Goal: Task Accomplishment & Management: Manage account settings

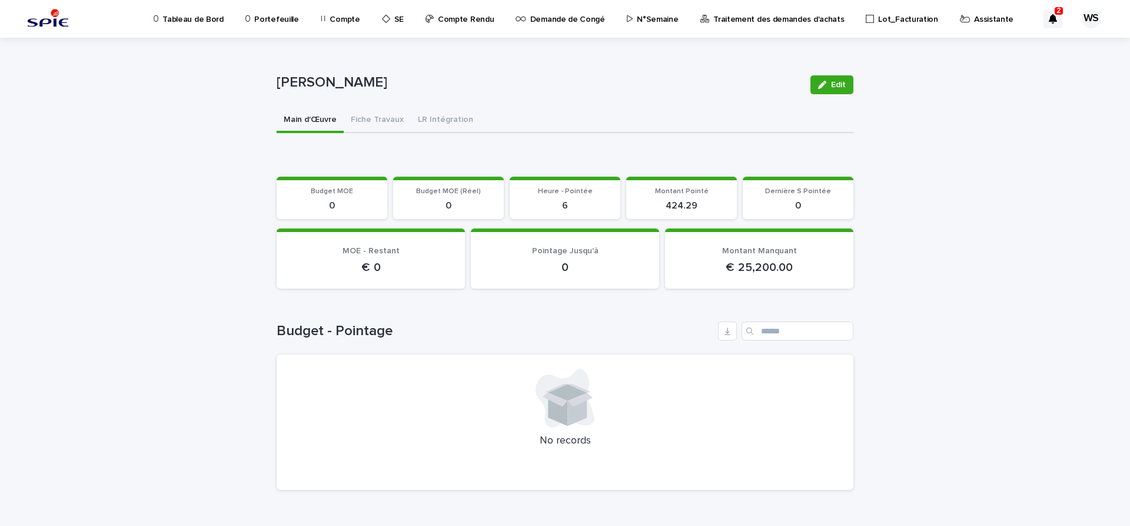
click at [974, 19] on p "Assistante" at bounding box center [993, 12] width 39 height 25
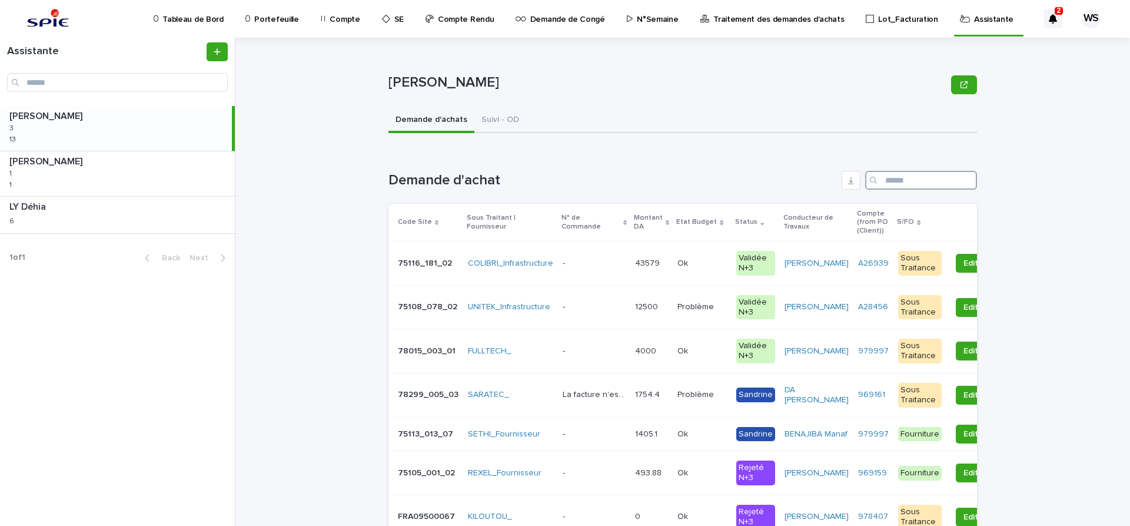
click at [919, 181] on input "Search" at bounding box center [921, 180] width 112 height 19
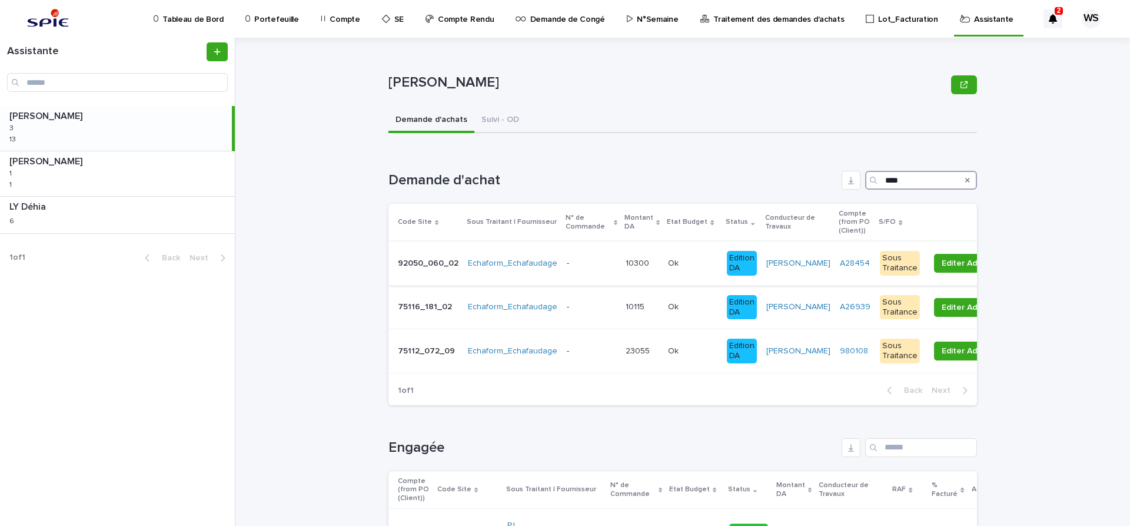
type input "****"
click at [702, 262] on p at bounding box center [692, 263] width 49 height 10
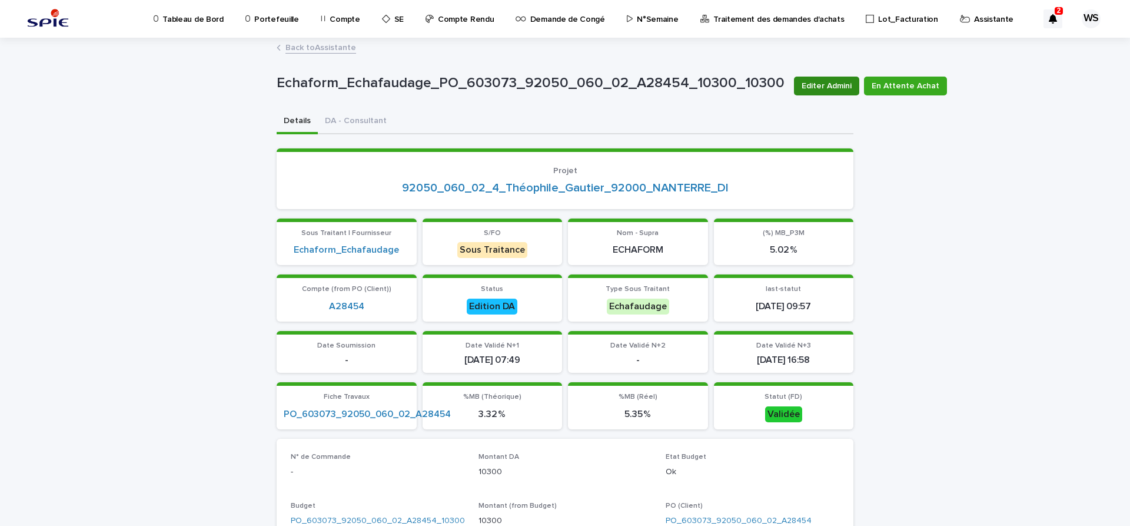
click at [823, 87] on span "Editer Admini" at bounding box center [827, 86] width 50 height 12
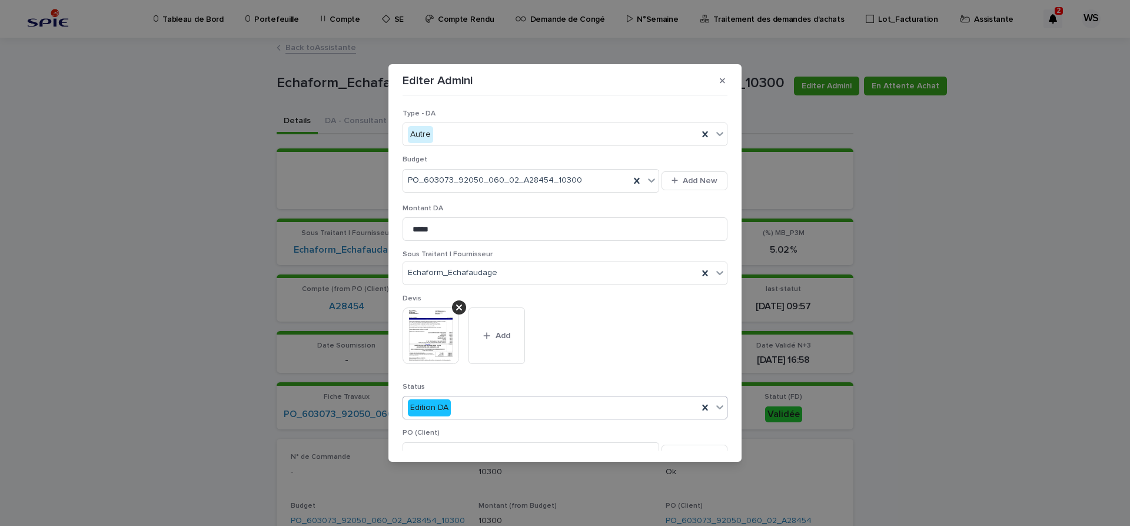
click at [719, 407] on icon at bounding box center [720, 407] width 12 height 12
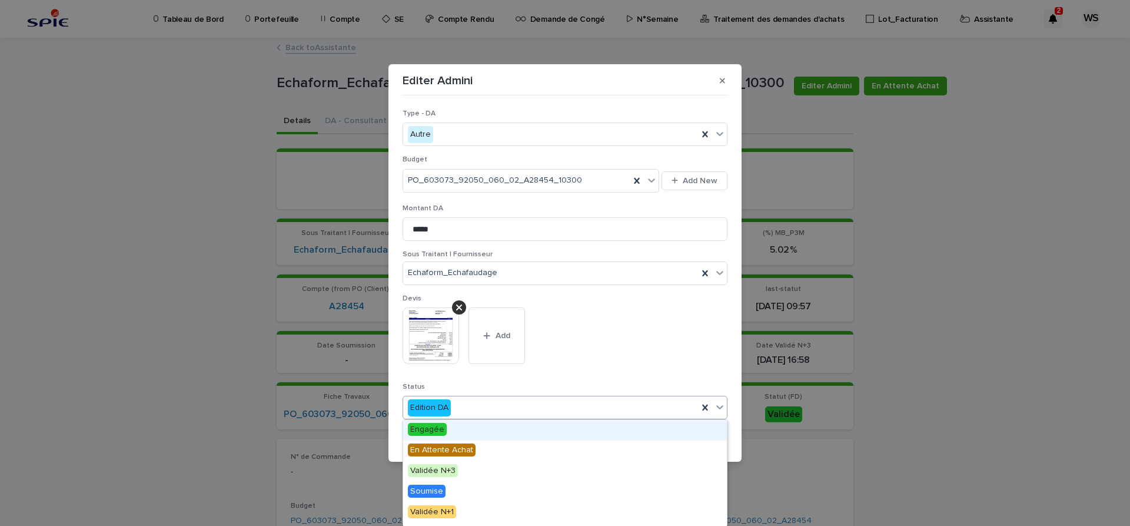
click at [430, 427] on span "Engagée" at bounding box center [427, 429] width 39 height 13
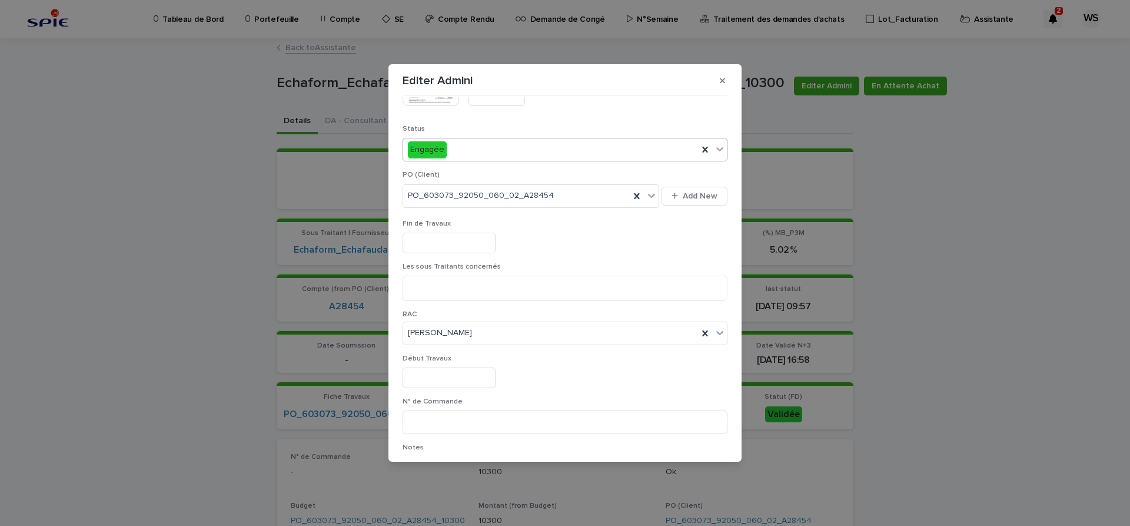
scroll to position [297, 0]
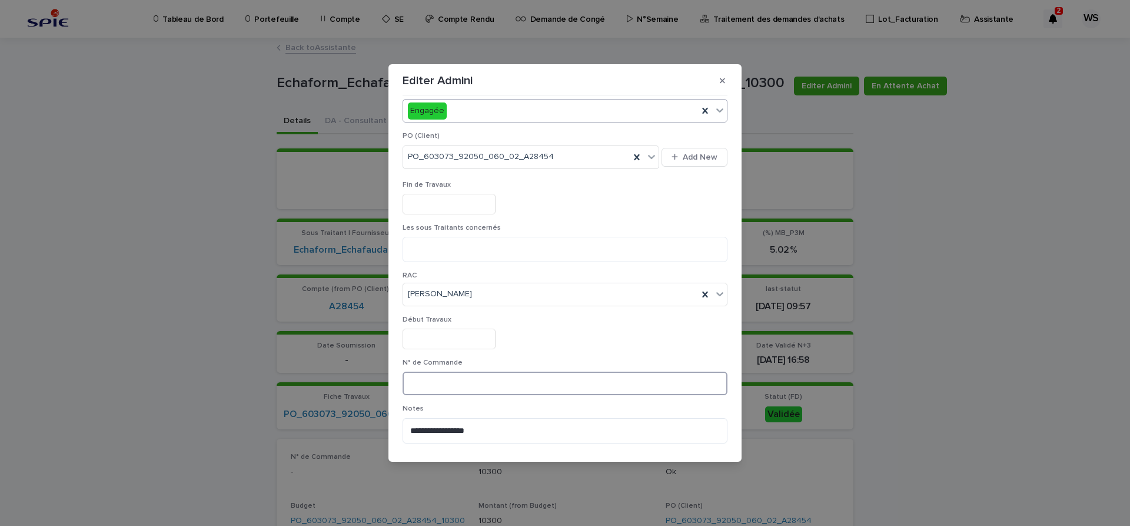
click at [520, 383] on input at bounding box center [565, 383] width 325 height 24
type input "*********"
click at [724, 82] on icon "button" at bounding box center [722, 80] width 5 height 5
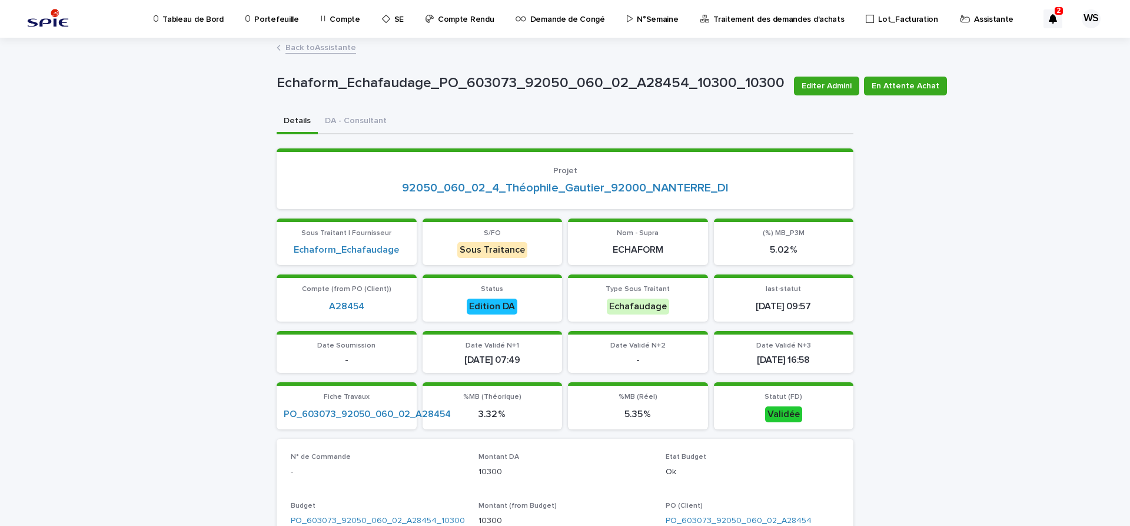
click at [335, 47] on link "Back to Assistante" at bounding box center [320, 47] width 71 height 14
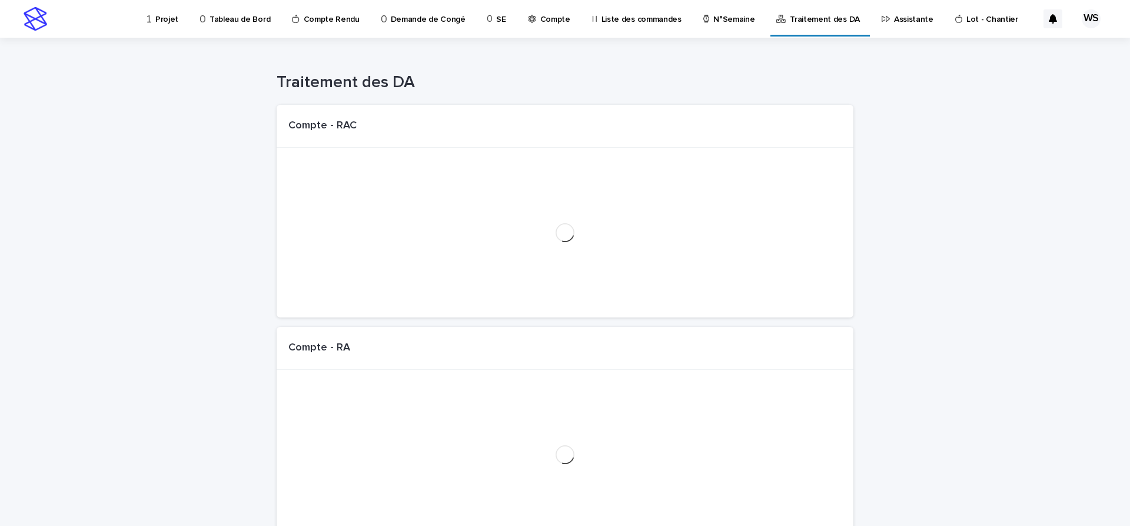
click at [894, 18] on p "Assistante" at bounding box center [913, 12] width 39 height 25
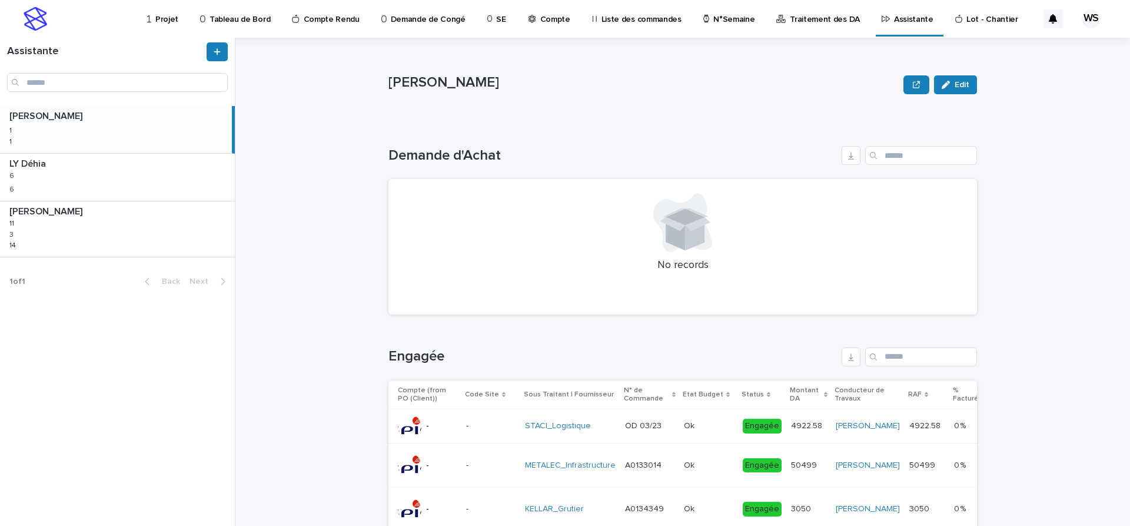
click at [80, 137] on div "BENKHELIFA Salima BENKHELIFA Salima 1 1 1 1" at bounding box center [116, 129] width 232 height 47
click at [82, 228] on div "WATEL Sandrine WATEL Sandrine 11 11 3 3 14 14" at bounding box center [117, 228] width 235 height 55
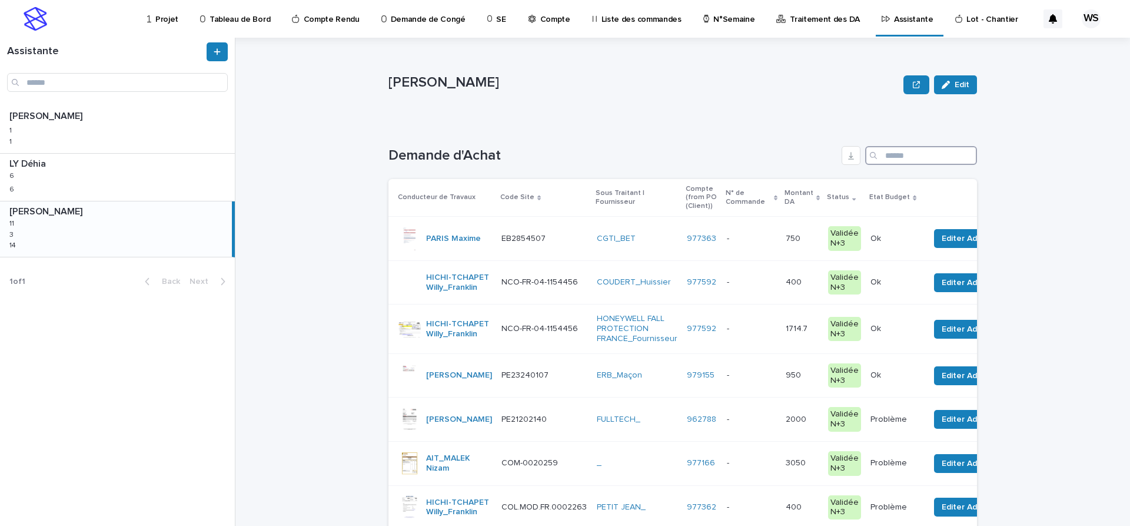
click at [919, 154] on input "Search" at bounding box center [921, 155] width 112 height 19
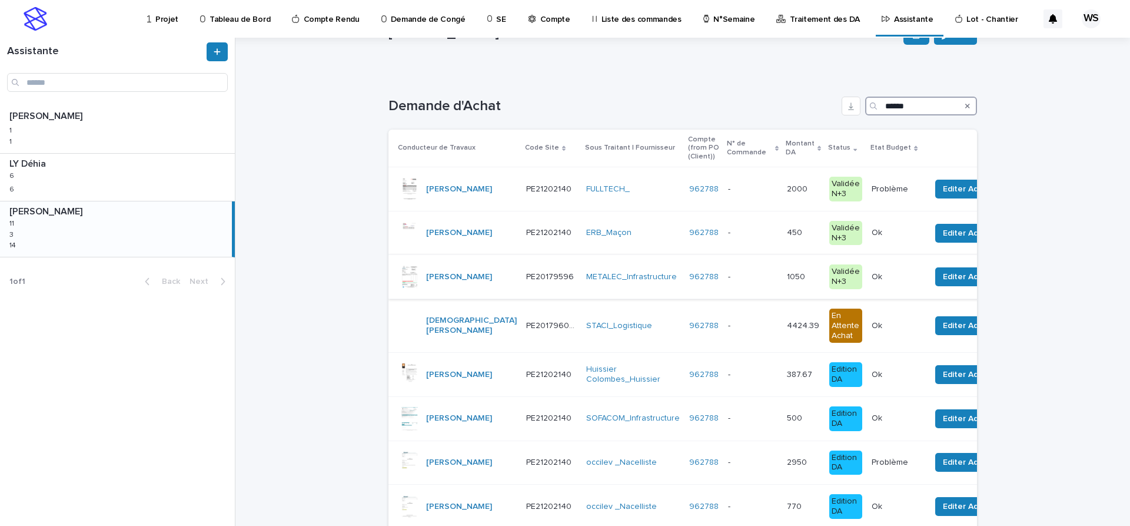
scroll to position [99, 0]
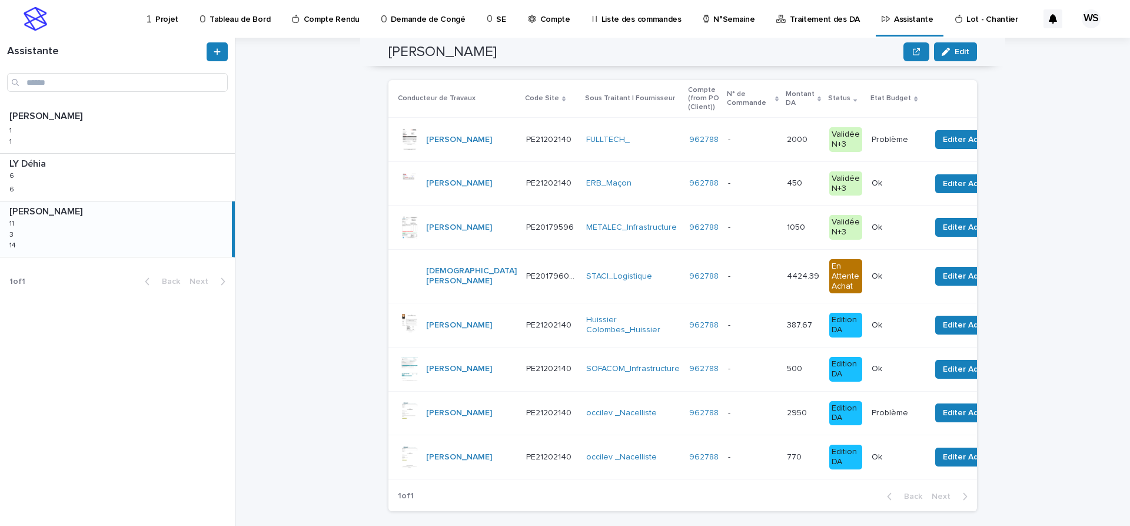
type input "******"
click at [730, 143] on p at bounding box center [752, 140] width 49 height 10
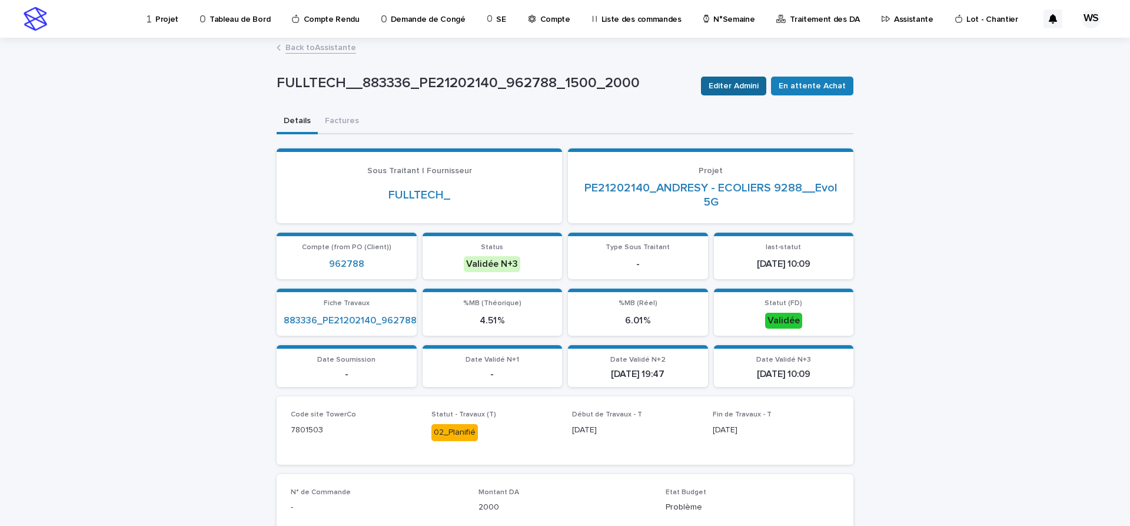
click at [747, 85] on span "Editer Admini" at bounding box center [734, 86] width 50 height 12
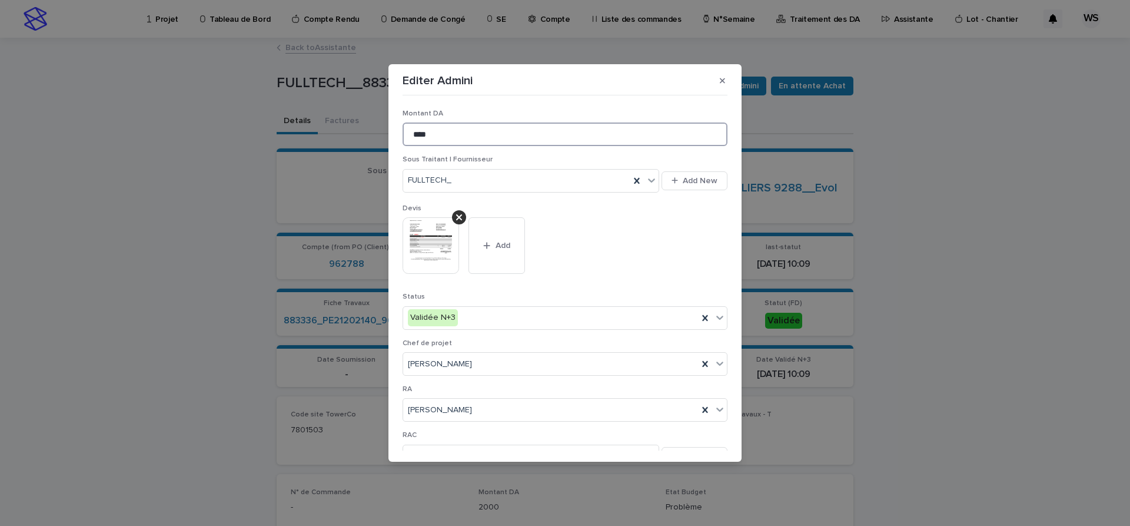
drag, startPoint x: 436, startPoint y: 138, endPoint x: 346, endPoint y: 132, distance: 89.6
click at [403, 132] on input "****" at bounding box center [565, 134] width 325 height 24
type input "****"
click at [723, 316] on icon at bounding box center [720, 317] width 12 height 12
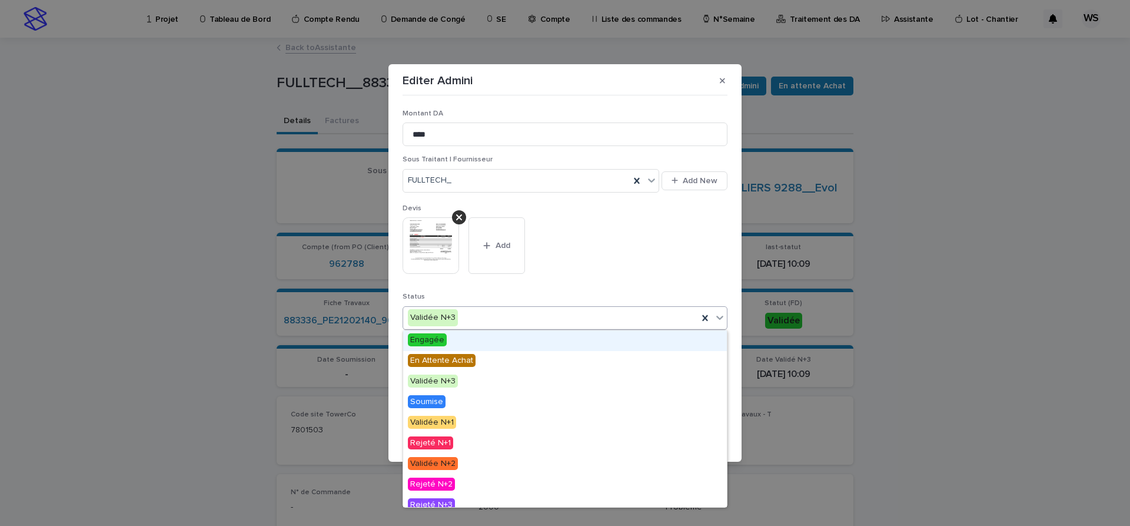
click at [432, 341] on span "Engagée" at bounding box center [427, 339] width 39 height 13
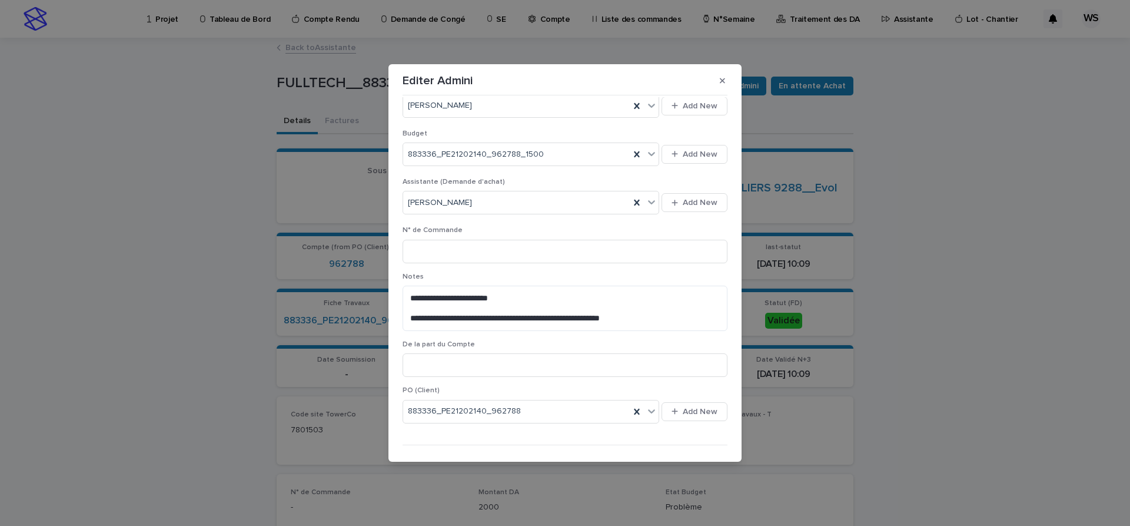
scroll to position [468, 0]
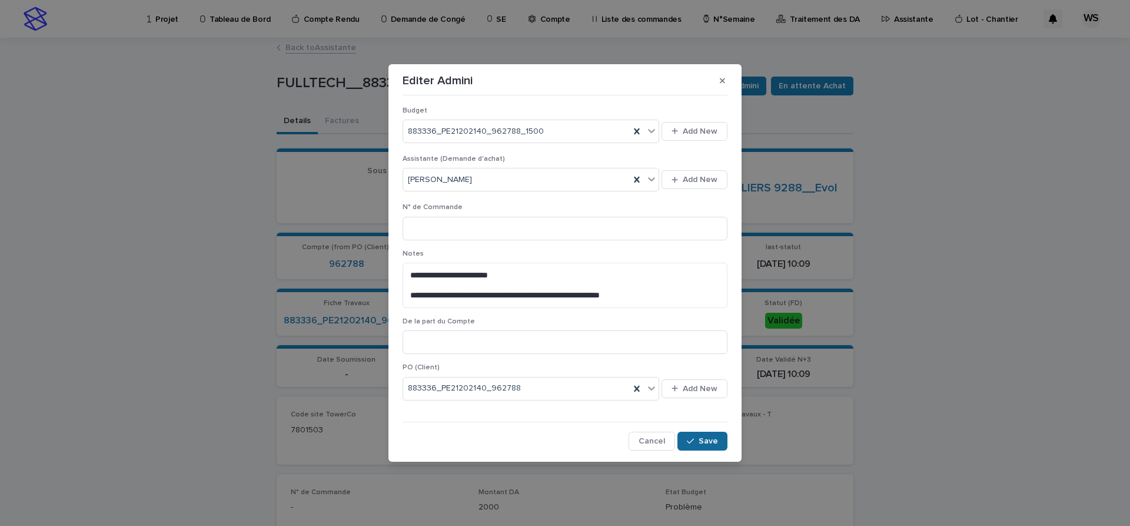
click at [714, 441] on span "Save" at bounding box center [708, 441] width 19 height 8
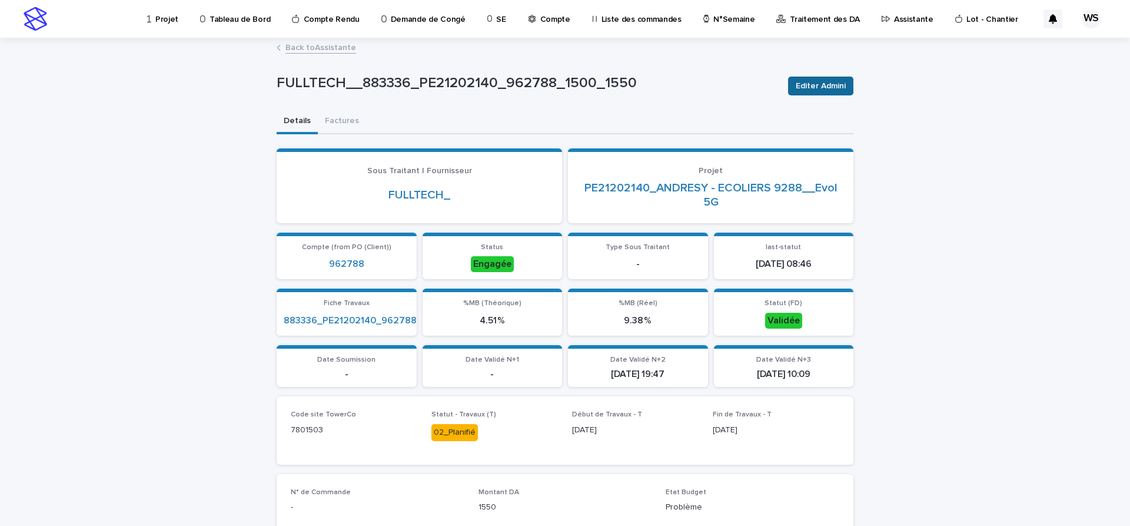
click at [825, 87] on span "Editer Admini" at bounding box center [821, 86] width 50 height 12
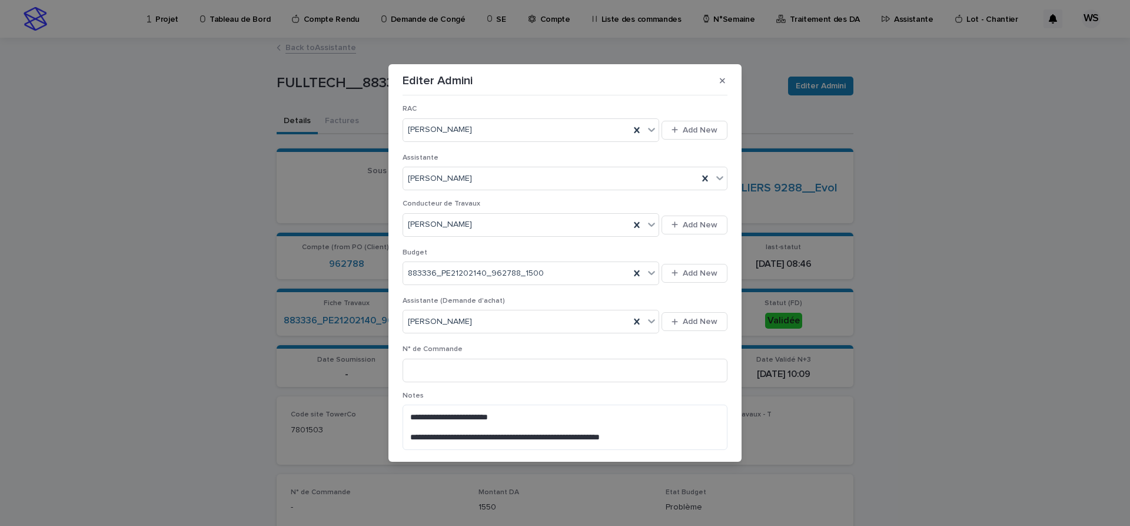
scroll to position [346, 0]
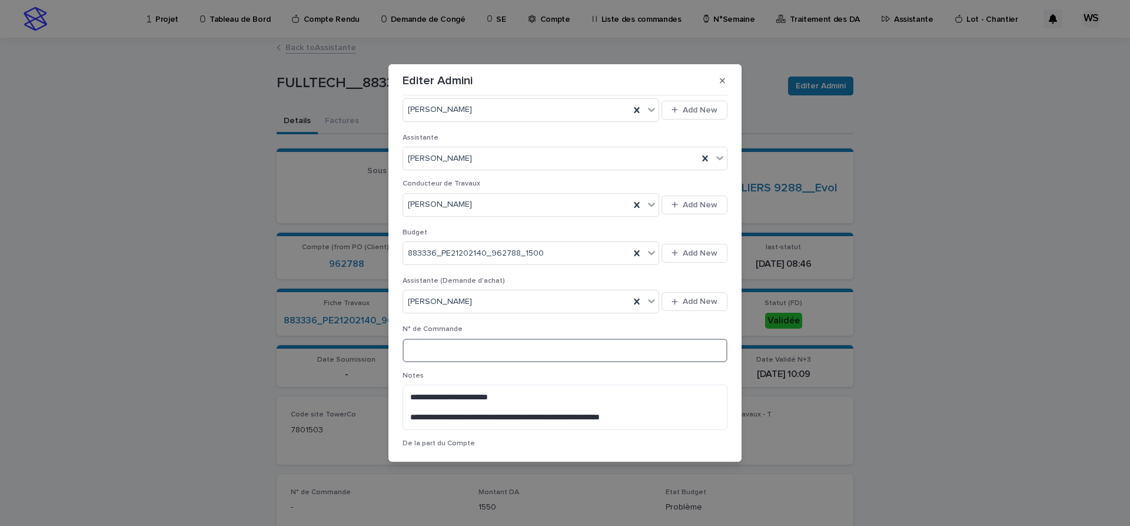
click at [454, 350] on input at bounding box center [565, 350] width 325 height 24
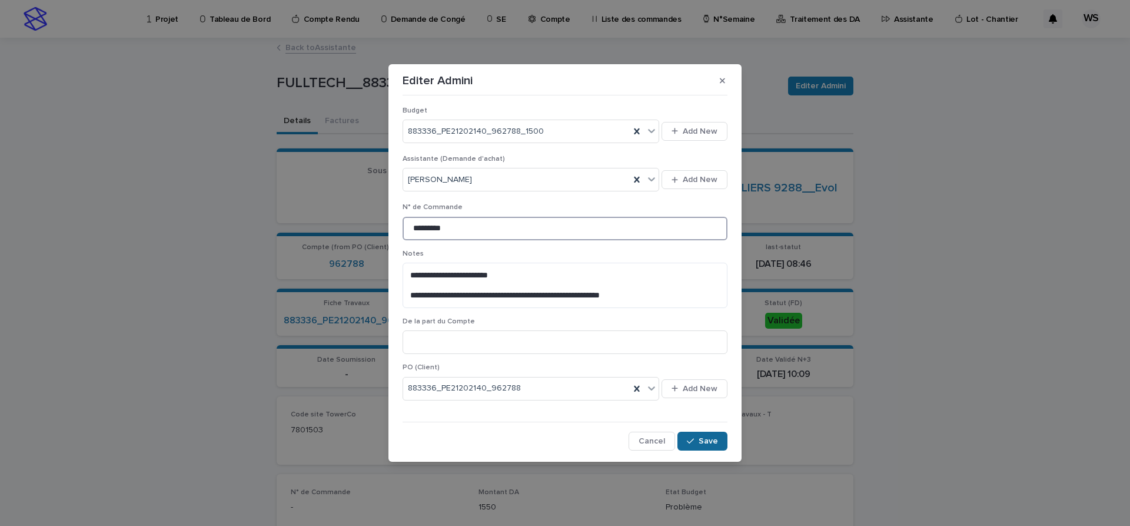
type input "*********"
click at [710, 439] on span "Save" at bounding box center [708, 441] width 19 height 8
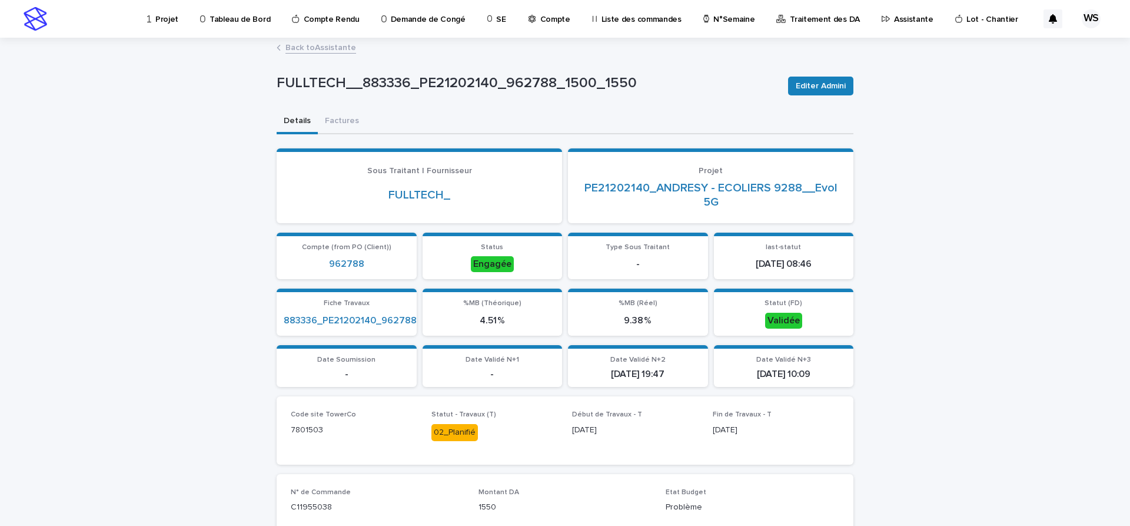
click at [330, 47] on link "Back to Assistante" at bounding box center [320, 47] width 71 height 14
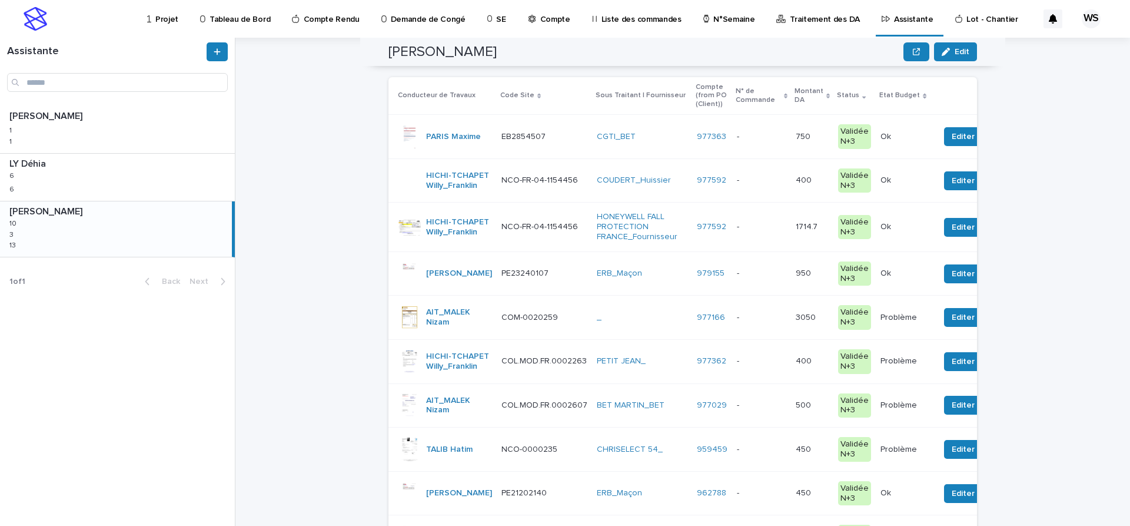
scroll to position [99, 0]
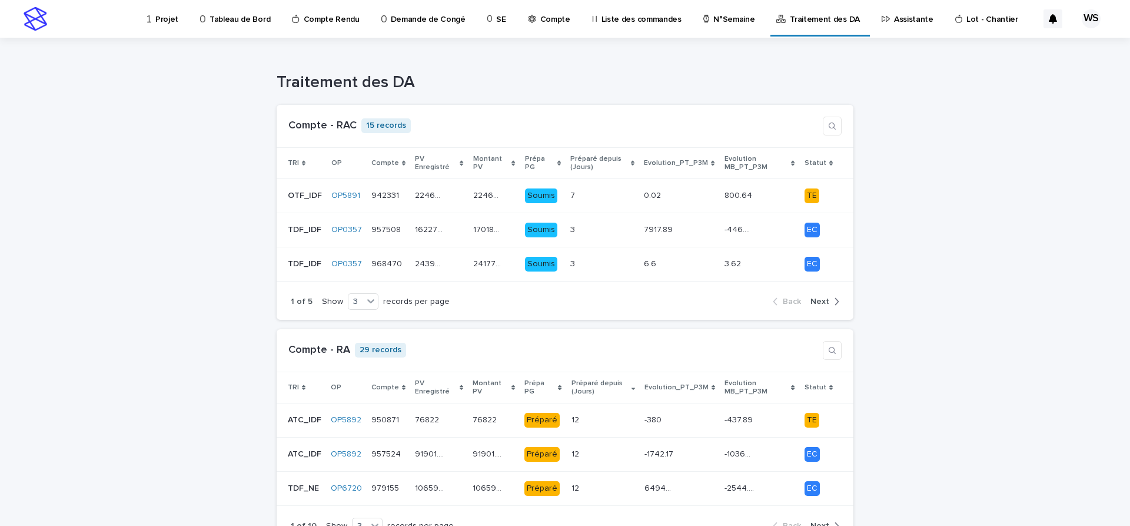
click at [894, 19] on p "Assistante" at bounding box center [913, 12] width 39 height 25
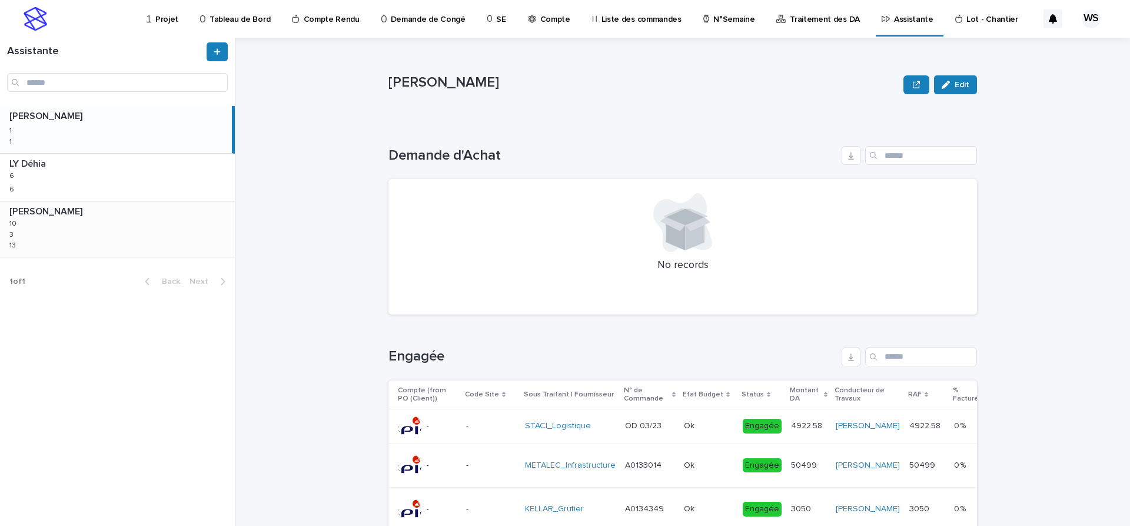
click at [64, 244] on div "WATEL Sandrine WATEL Sandrine 10 10 3 3 13 13" at bounding box center [117, 228] width 235 height 55
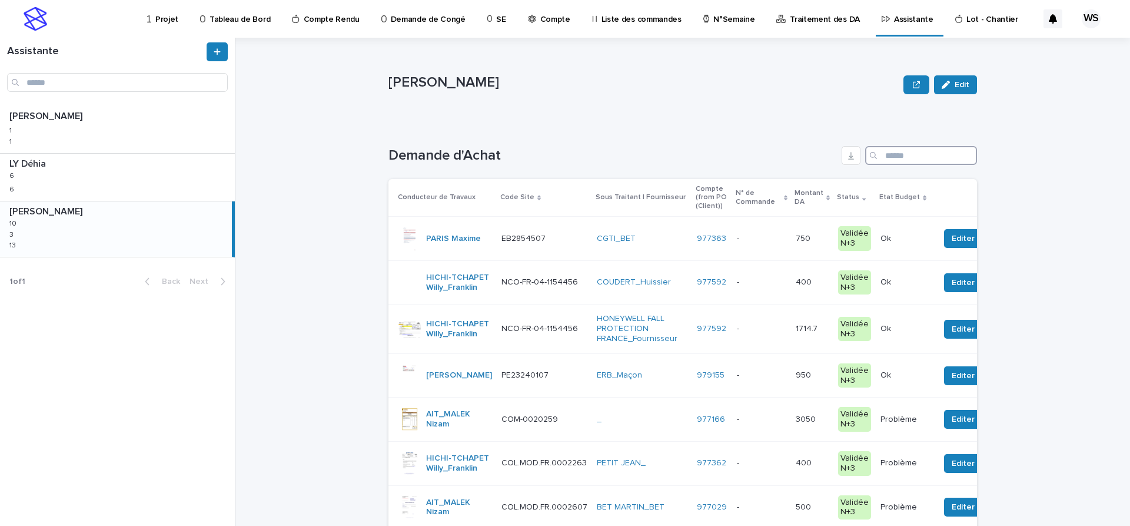
click at [904, 159] on input "Search" at bounding box center [921, 155] width 112 height 19
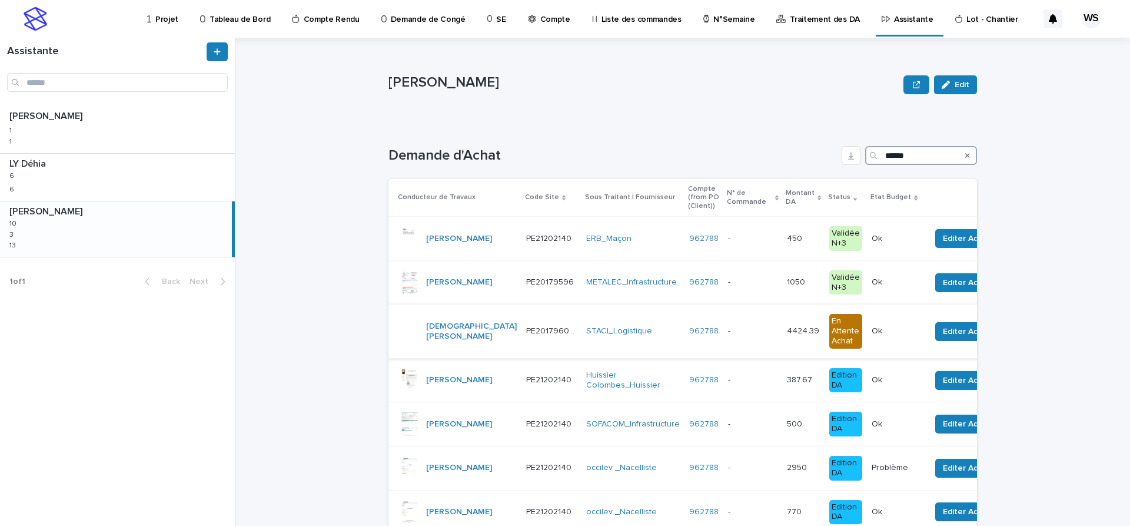
scroll to position [198, 0]
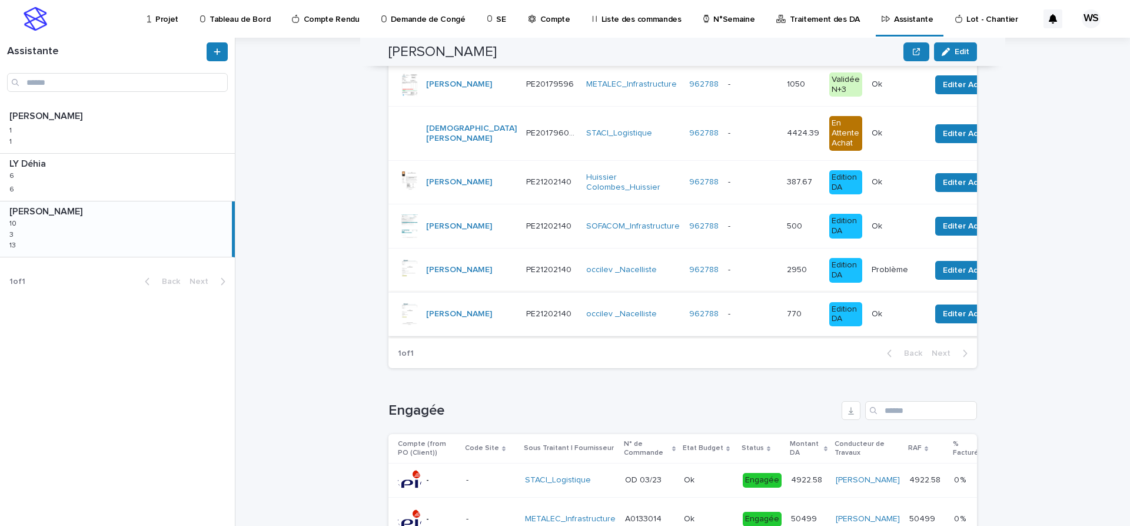
type input "******"
click at [728, 311] on p at bounding box center [752, 314] width 49 height 10
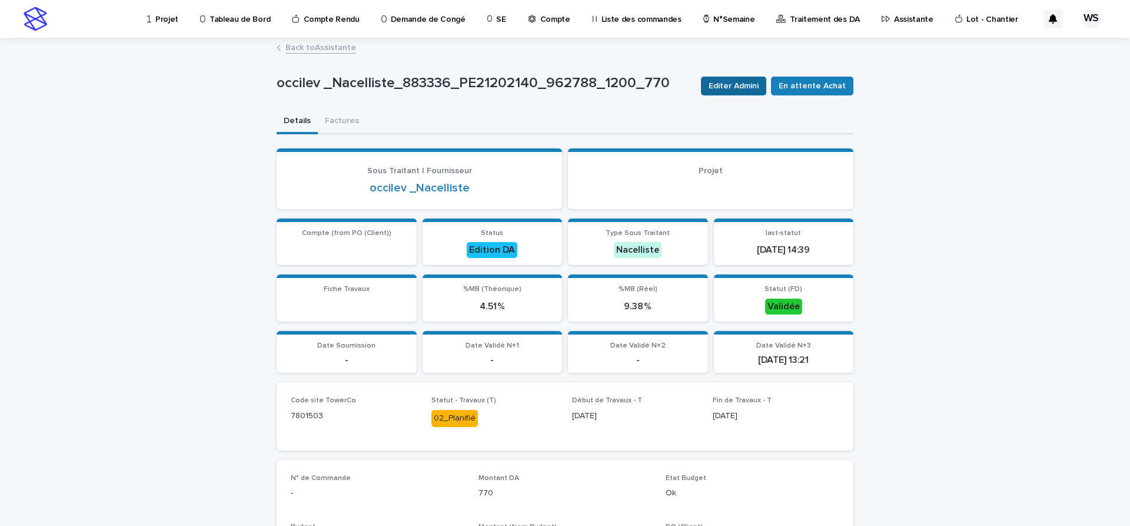
click at [749, 88] on span "Editer Admini" at bounding box center [734, 86] width 50 height 12
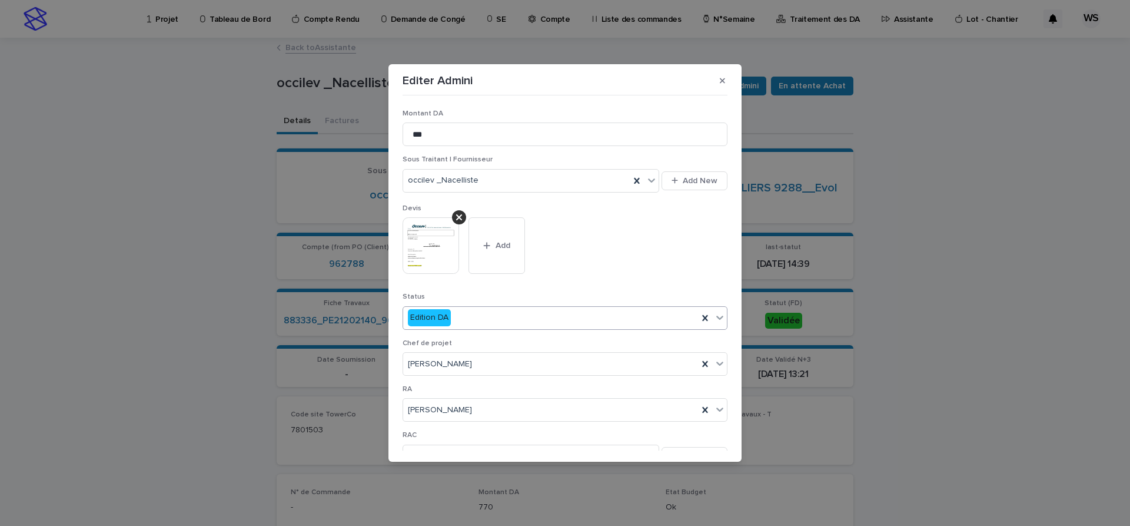
click at [720, 314] on icon at bounding box center [720, 317] width 12 height 12
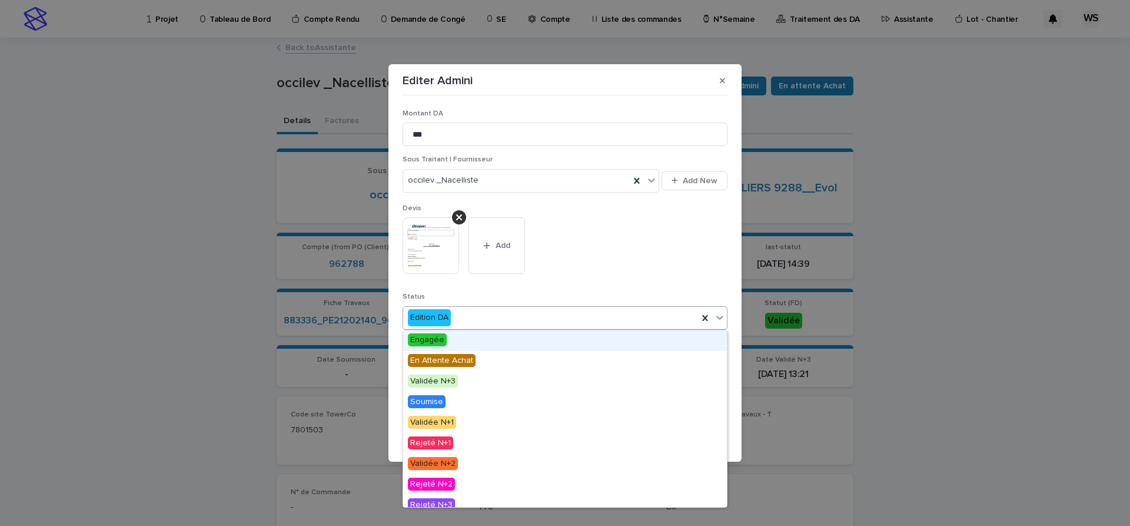
click at [427, 342] on span "Engagée" at bounding box center [427, 339] width 39 height 13
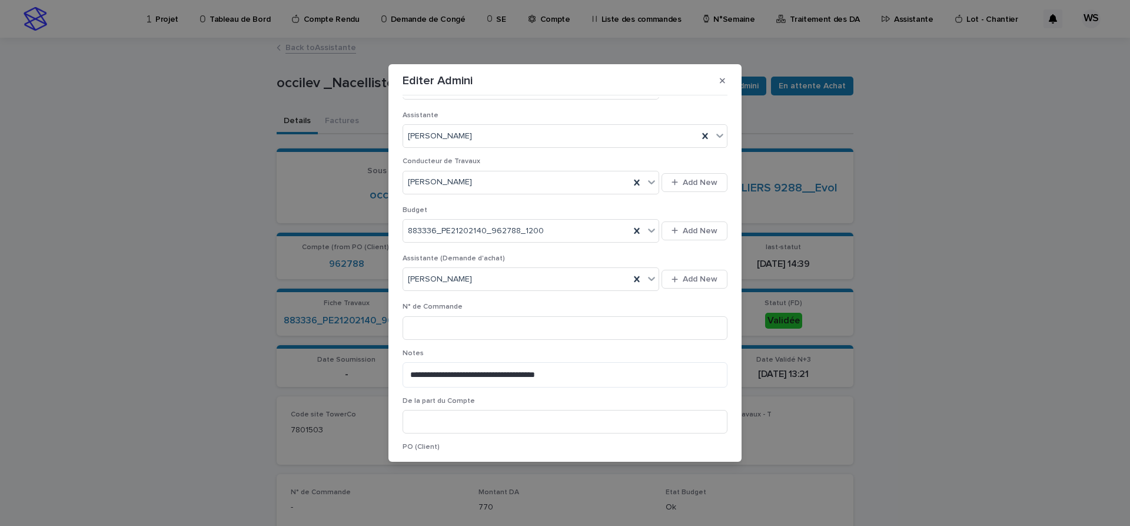
scroll to position [395, 0]
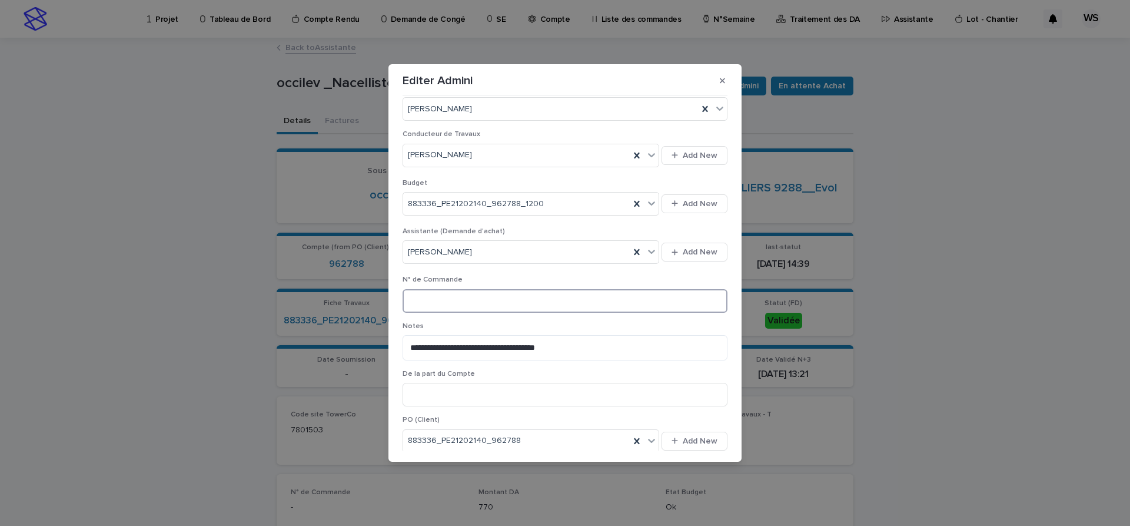
click at [510, 305] on input at bounding box center [565, 301] width 325 height 24
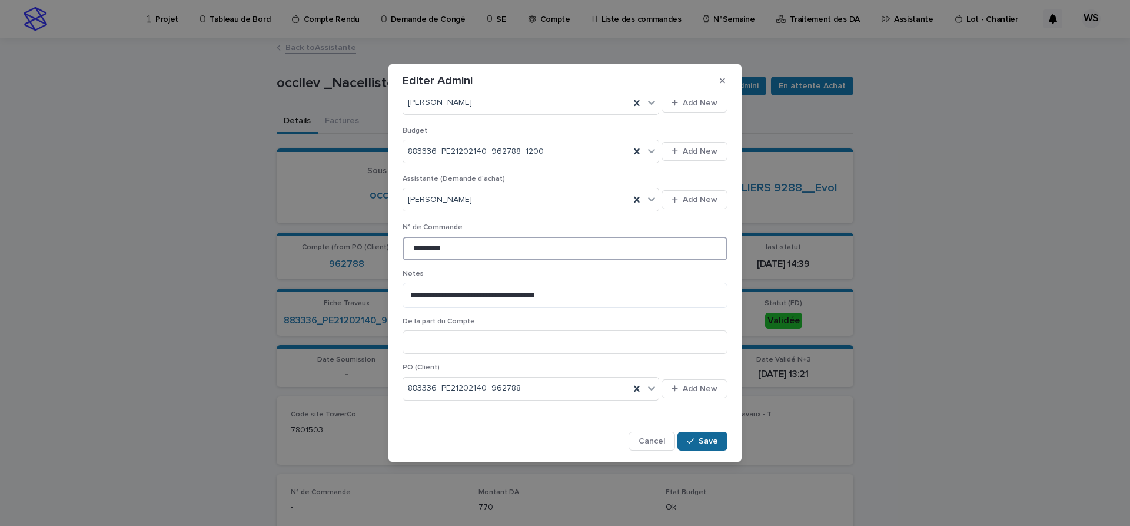
type input "*********"
click at [713, 437] on span "Save" at bounding box center [708, 441] width 19 height 8
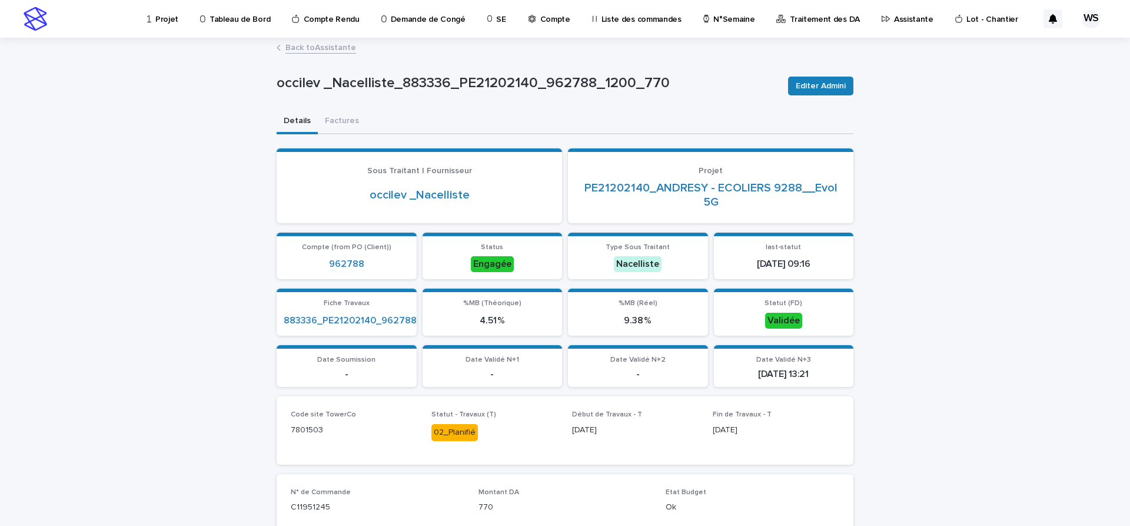
click at [341, 45] on link "Back to Assistante" at bounding box center [320, 47] width 71 height 14
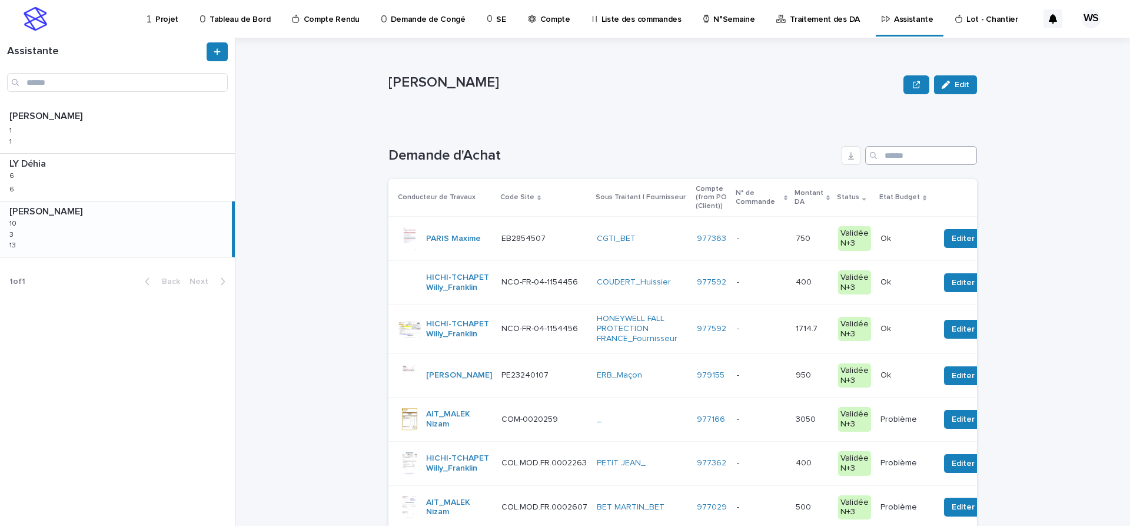
click at [908, 157] on input "Search" at bounding box center [921, 155] width 112 height 19
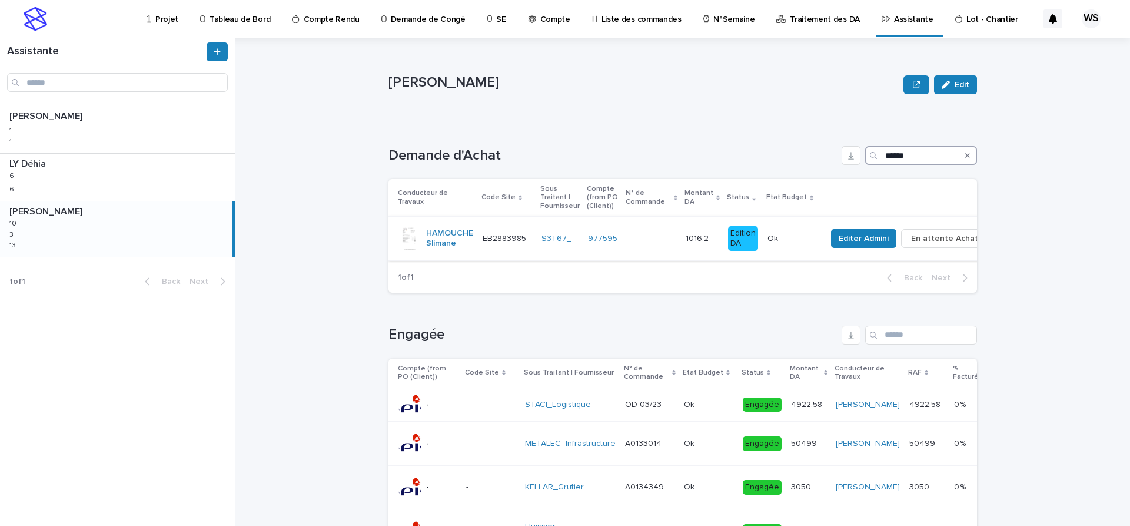
type input "******"
click at [654, 241] on p at bounding box center [651, 239] width 49 height 10
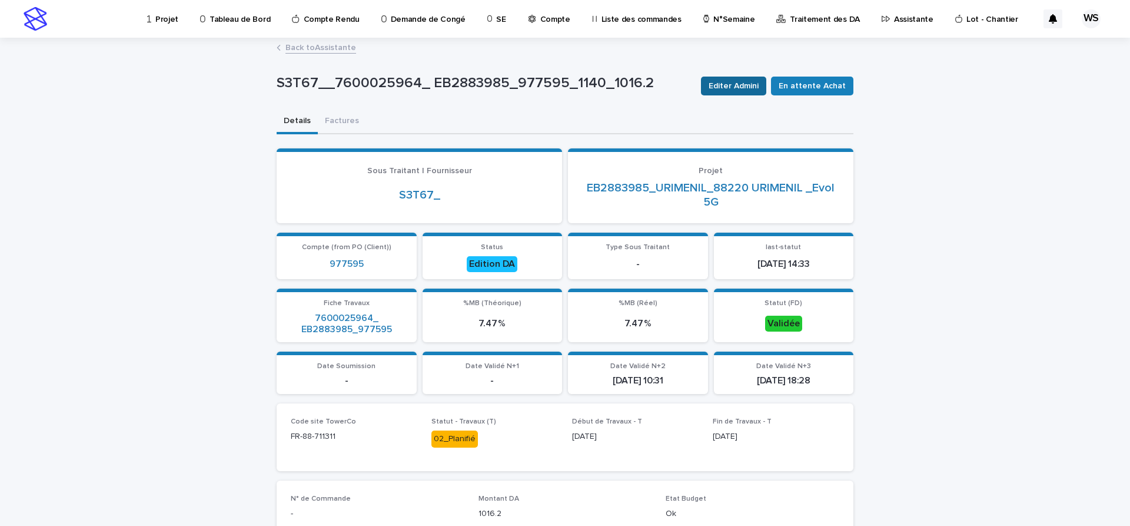
click at [753, 84] on span "Editer Admini" at bounding box center [734, 86] width 50 height 12
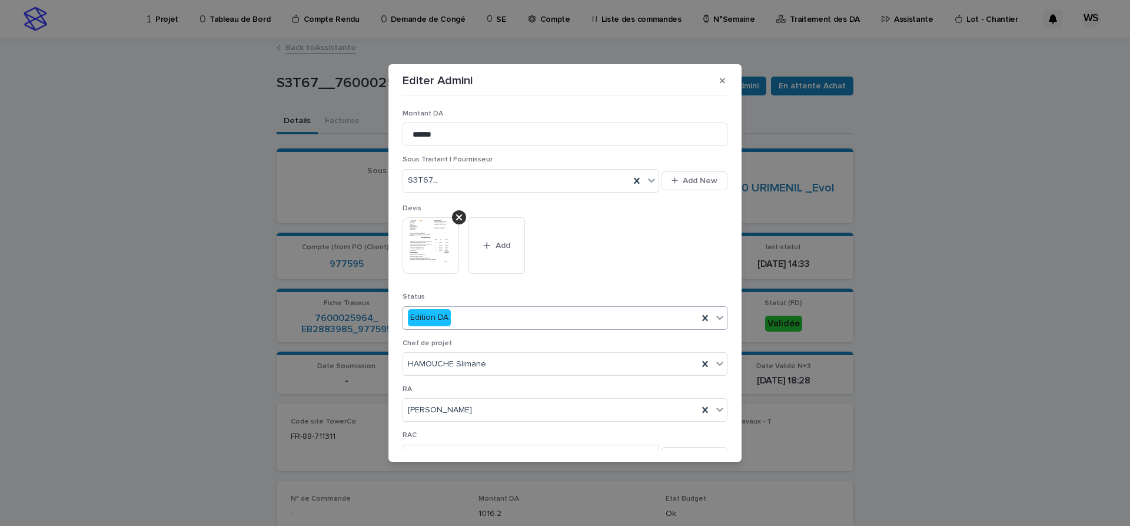
click at [720, 315] on icon at bounding box center [720, 317] width 12 height 12
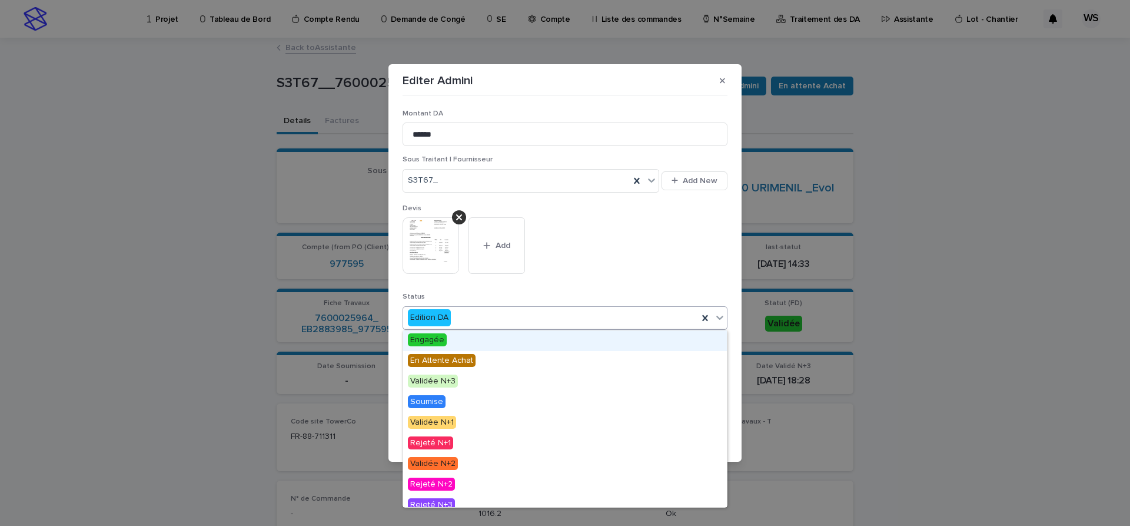
click at [429, 339] on span "Engagée" at bounding box center [427, 339] width 39 height 13
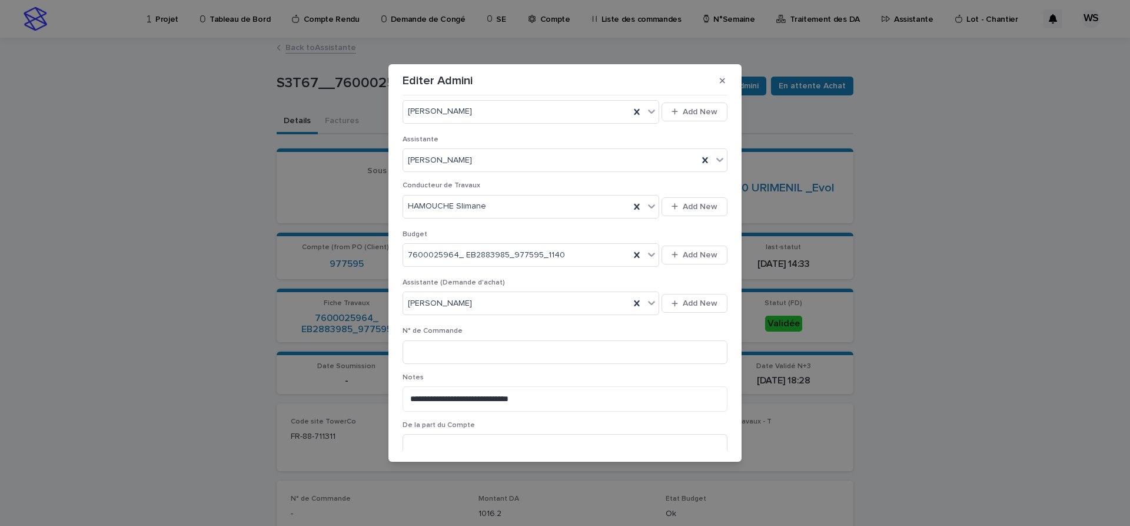
scroll to position [395, 0]
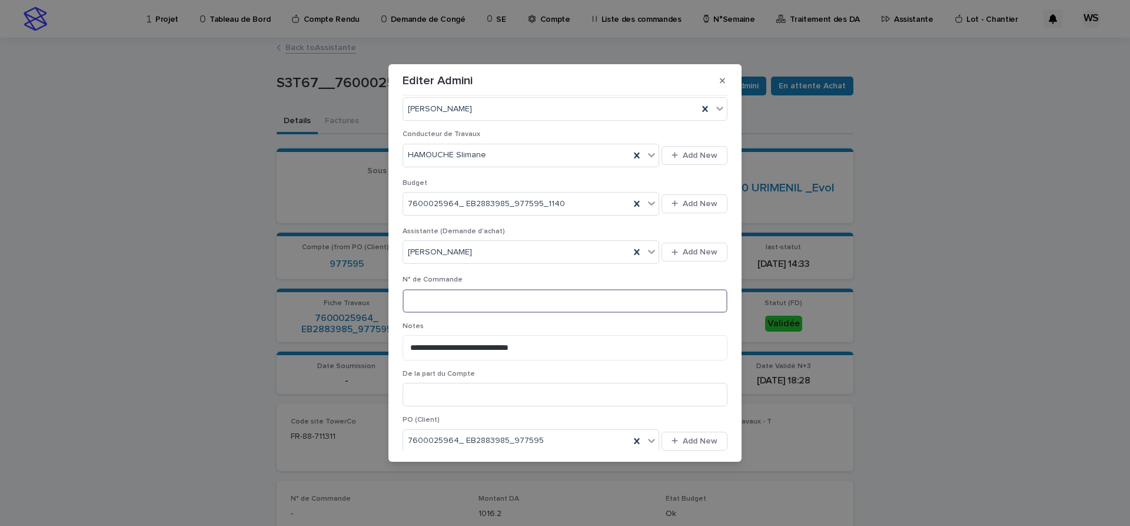
click at [522, 297] on input at bounding box center [565, 301] width 325 height 24
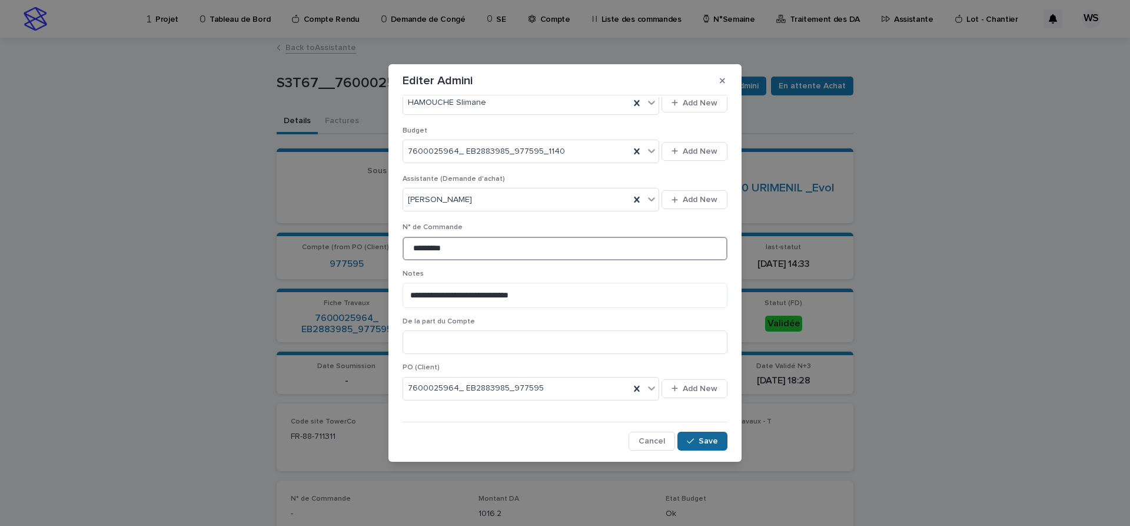
type input "*********"
click at [705, 438] on span "Save" at bounding box center [708, 441] width 19 height 8
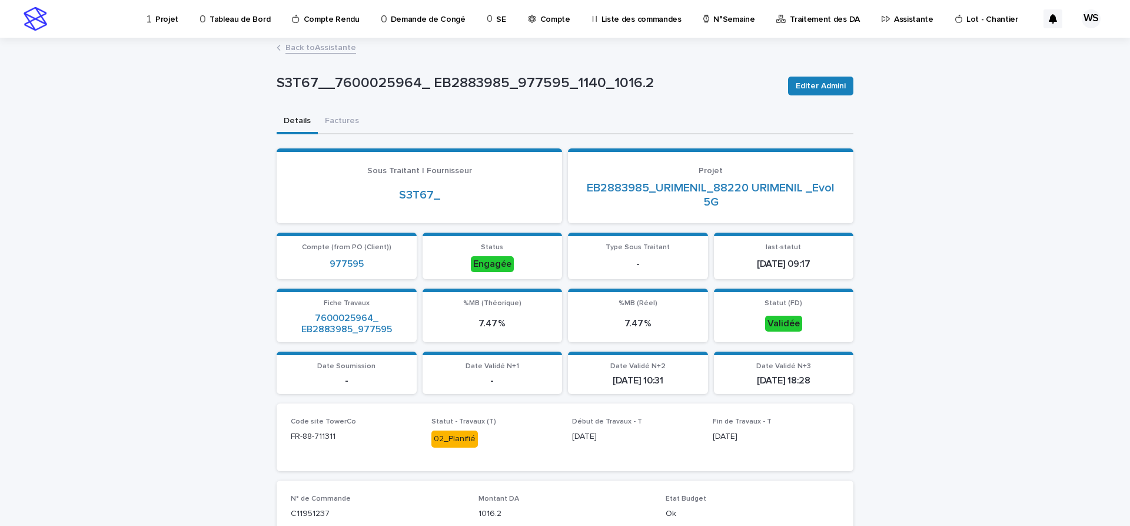
click at [338, 49] on link "Back to Assistante" at bounding box center [320, 47] width 71 height 14
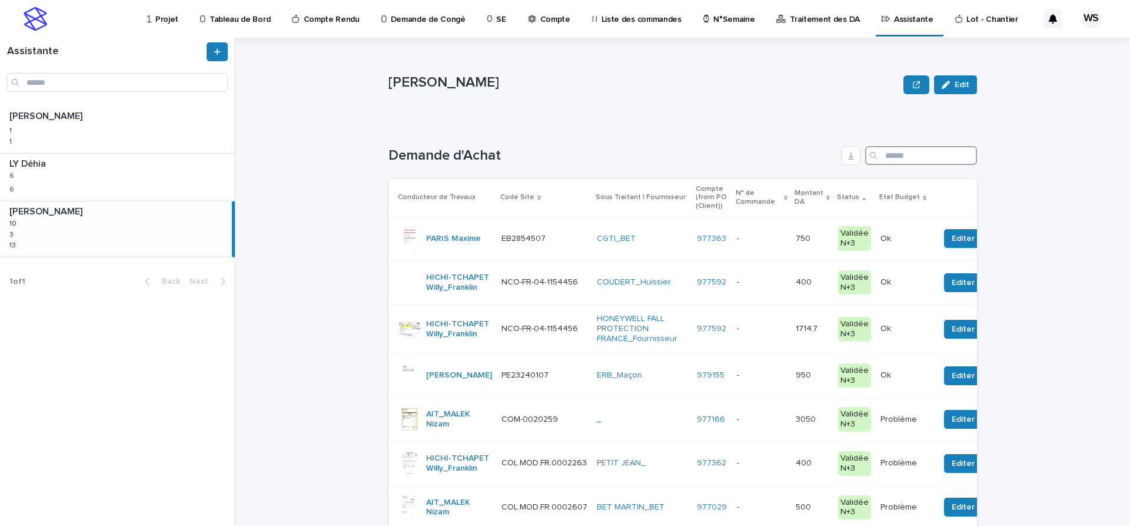
click at [921, 156] on input "Search" at bounding box center [921, 155] width 112 height 19
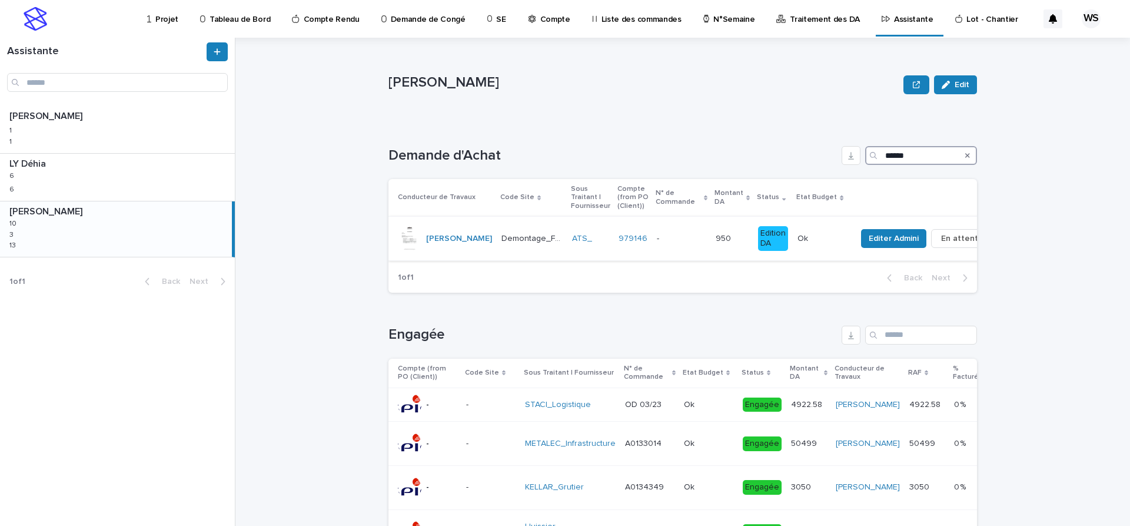
type input "******"
click at [679, 243] on p at bounding box center [681, 239] width 49 height 10
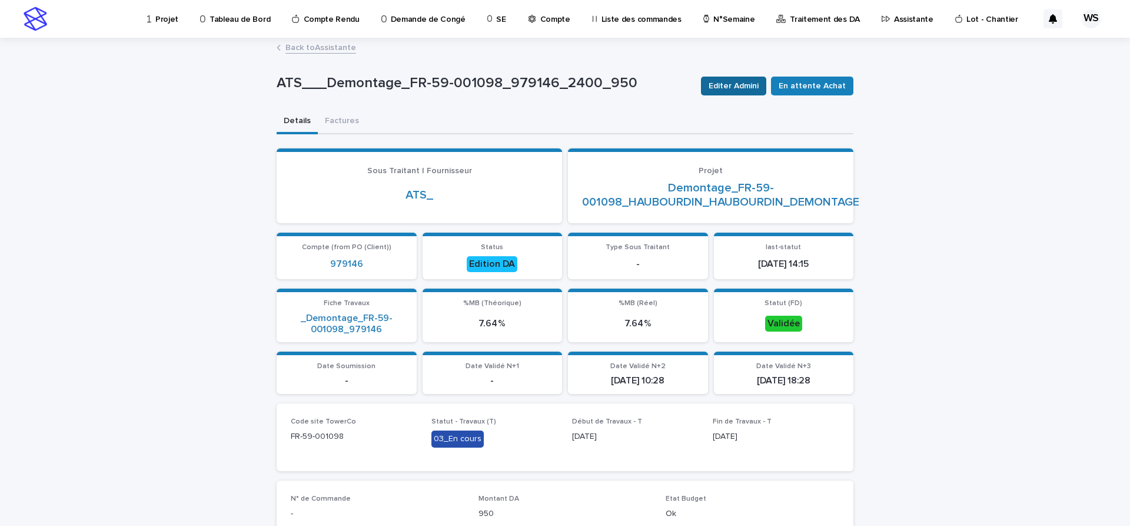
click at [746, 87] on span "Editer Admini" at bounding box center [734, 86] width 50 height 12
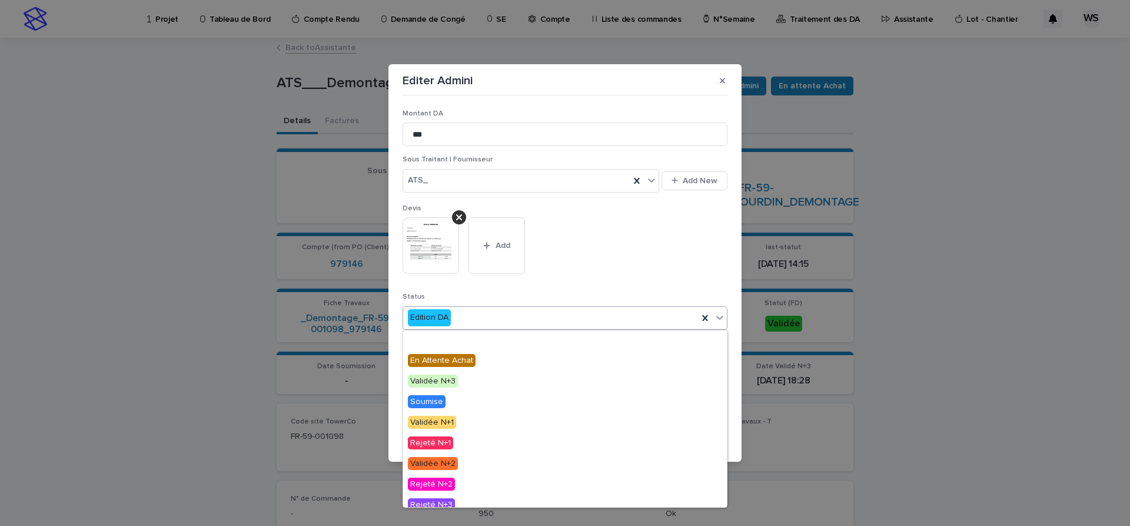
click at [721, 316] on icon at bounding box center [720, 317] width 12 height 12
click at [420, 340] on span "Engagée" at bounding box center [427, 339] width 39 height 13
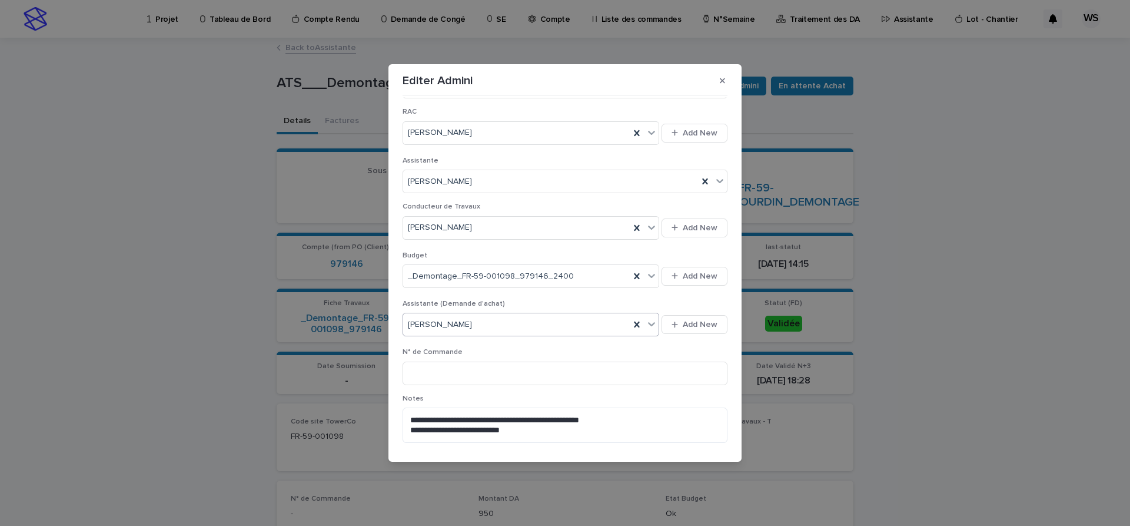
scroll to position [346, 0]
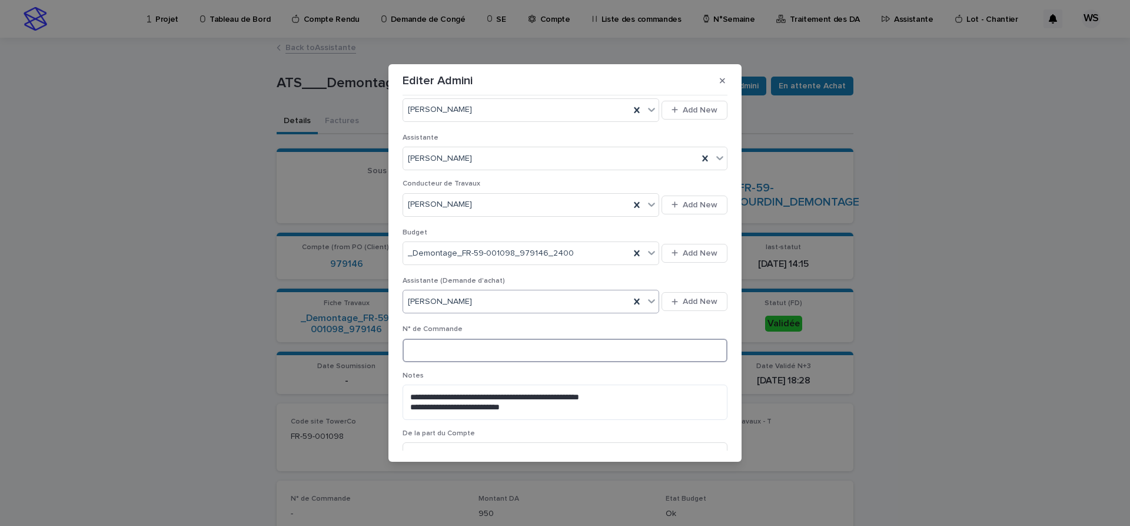
click at [474, 346] on input at bounding box center [565, 350] width 325 height 24
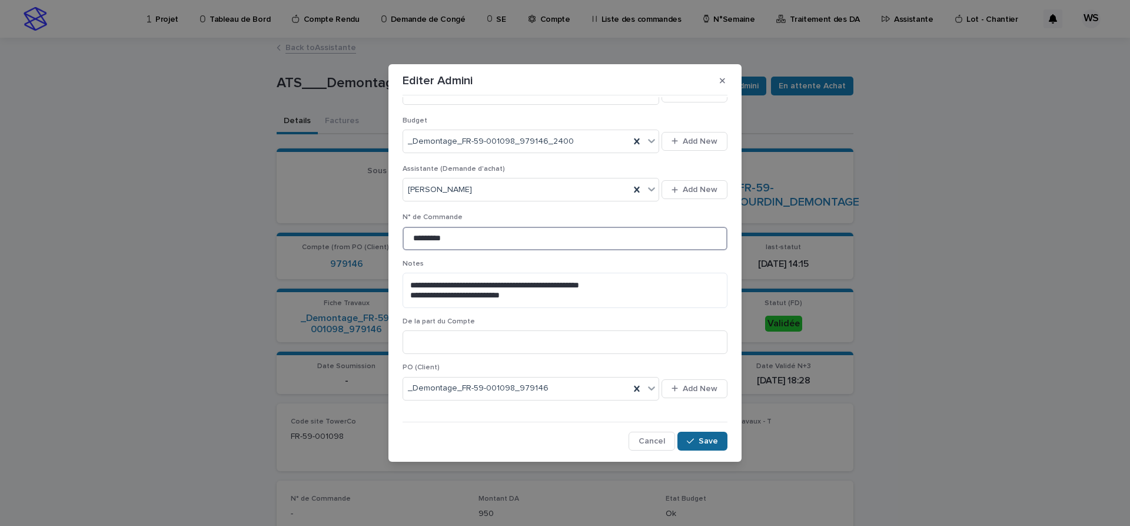
type input "*********"
click at [712, 441] on span "Save" at bounding box center [708, 441] width 19 height 8
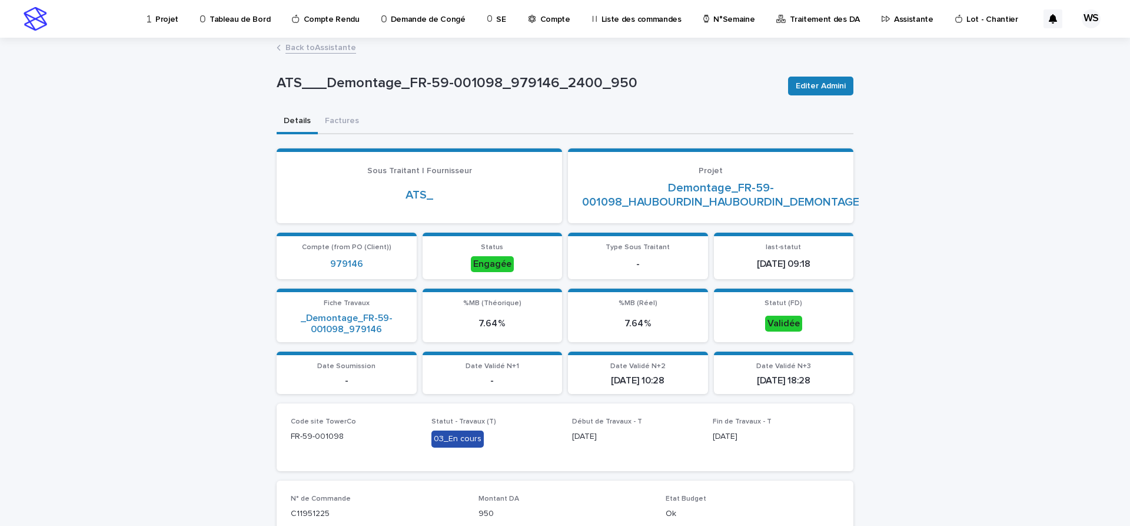
click at [340, 46] on link "Back to Assistante" at bounding box center [320, 47] width 71 height 14
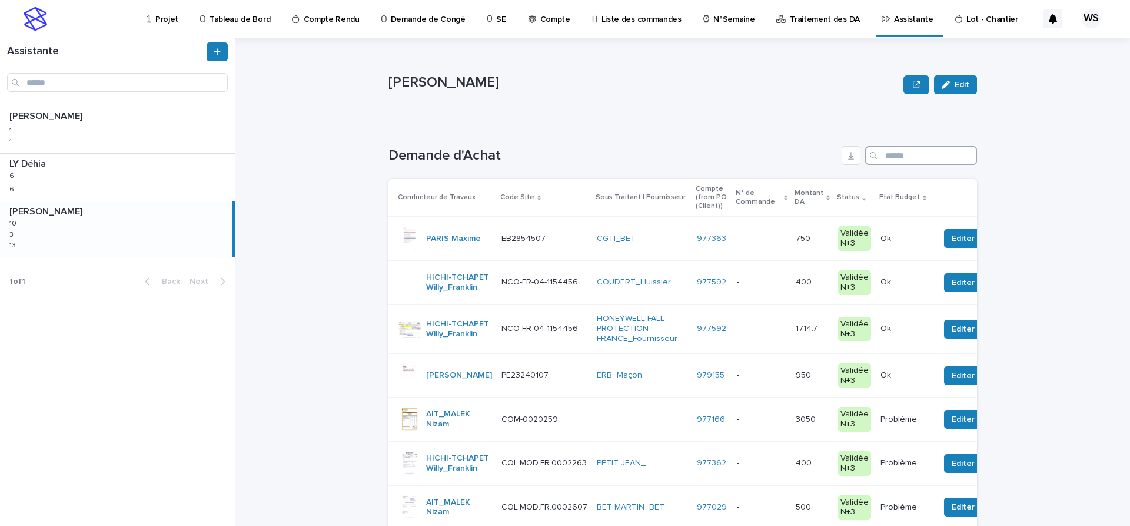
click at [916, 160] on input "Search" at bounding box center [921, 155] width 112 height 19
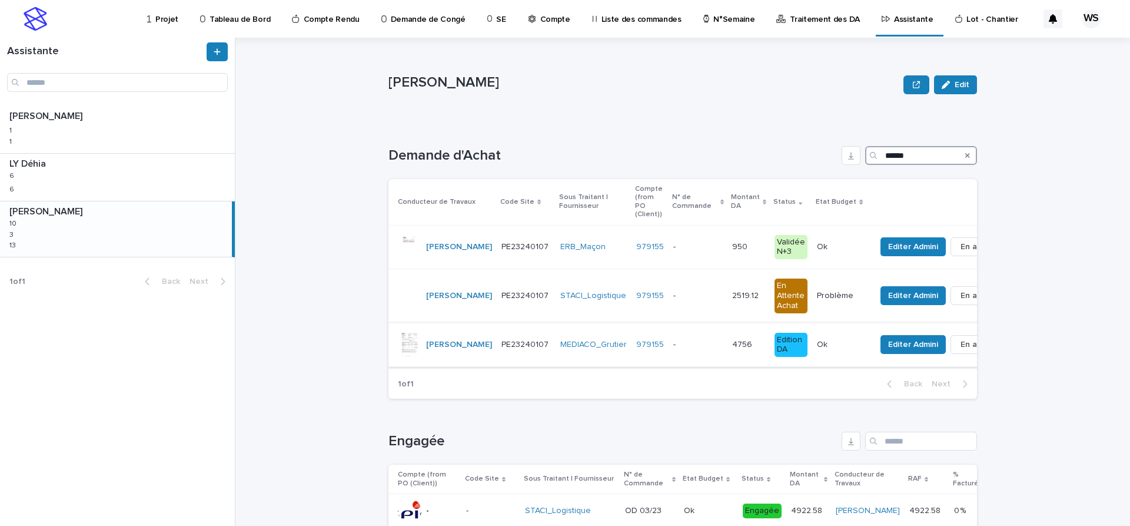
type input "******"
click at [677, 340] on p at bounding box center [697, 345] width 49 height 10
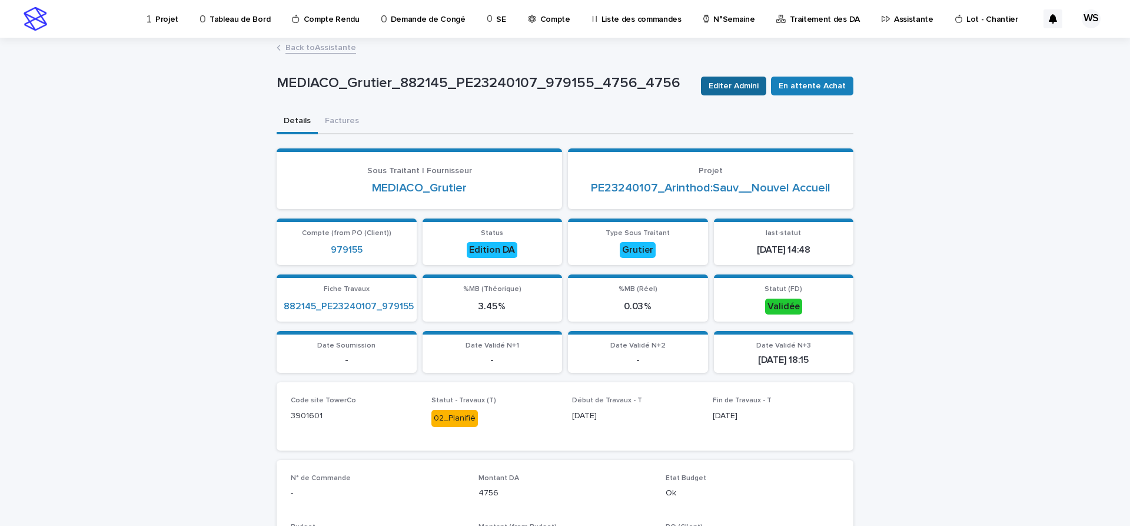
click at [738, 88] on span "Editer Admini" at bounding box center [734, 86] width 50 height 12
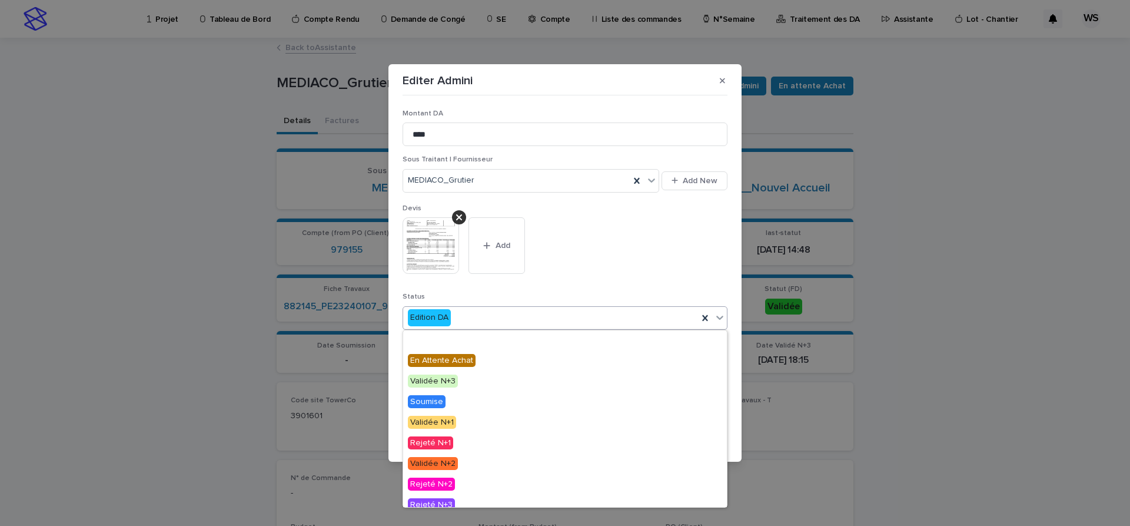
click at [719, 317] on icon at bounding box center [720, 317] width 12 height 12
click at [430, 337] on span "Engagée" at bounding box center [427, 339] width 39 height 13
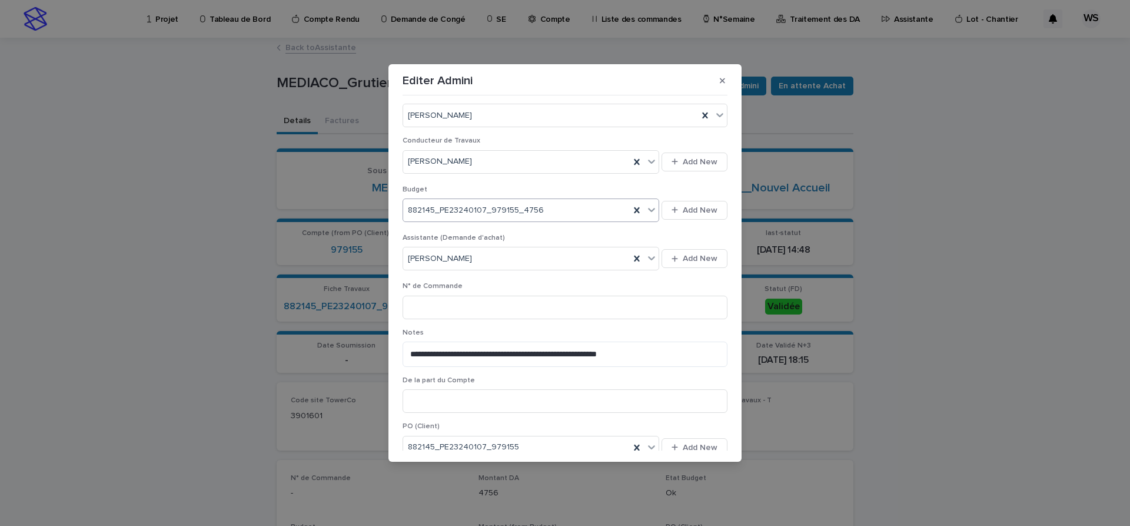
scroll to position [395, 0]
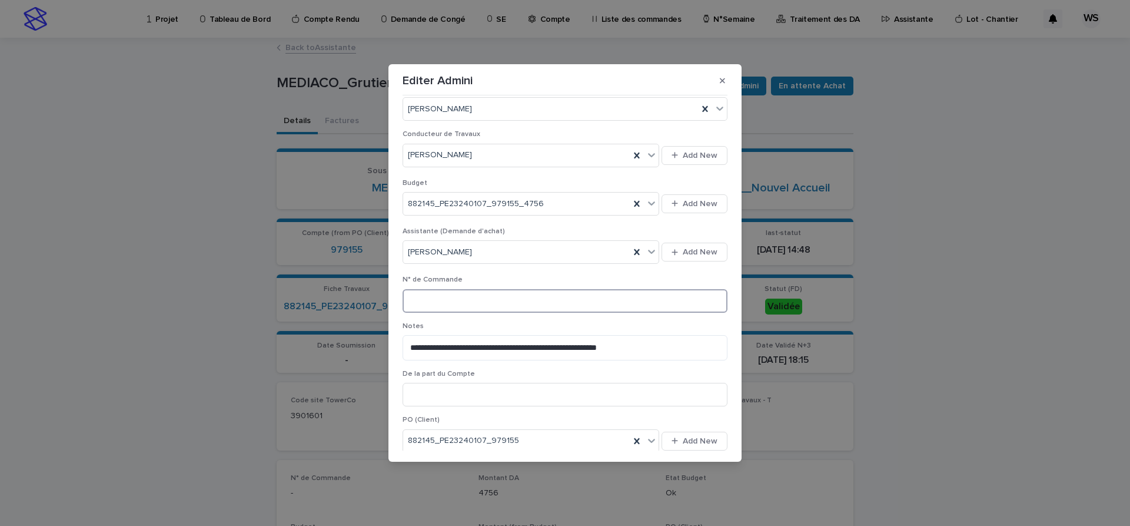
click at [467, 301] on input at bounding box center [565, 301] width 325 height 24
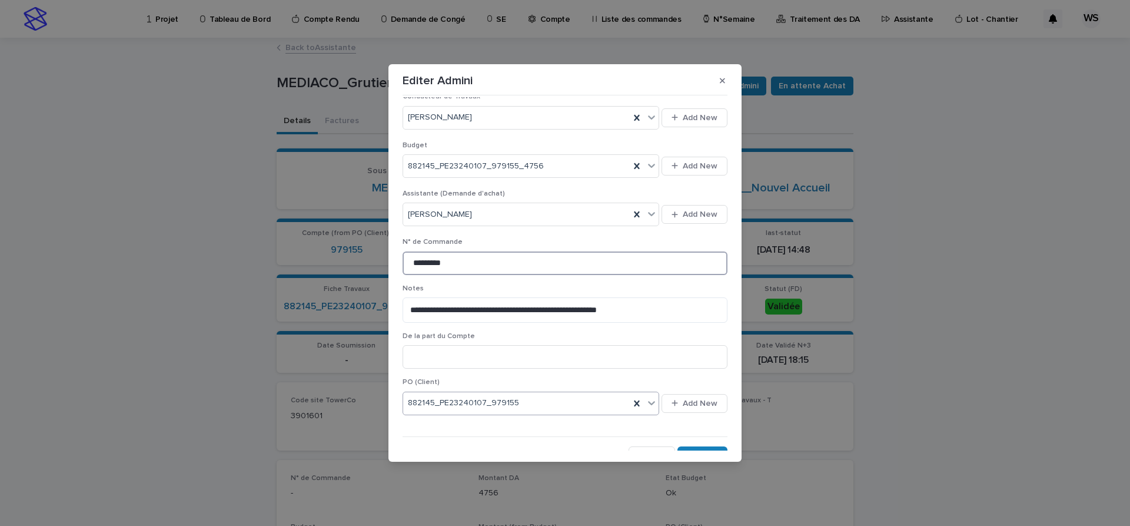
scroll to position [448, 0]
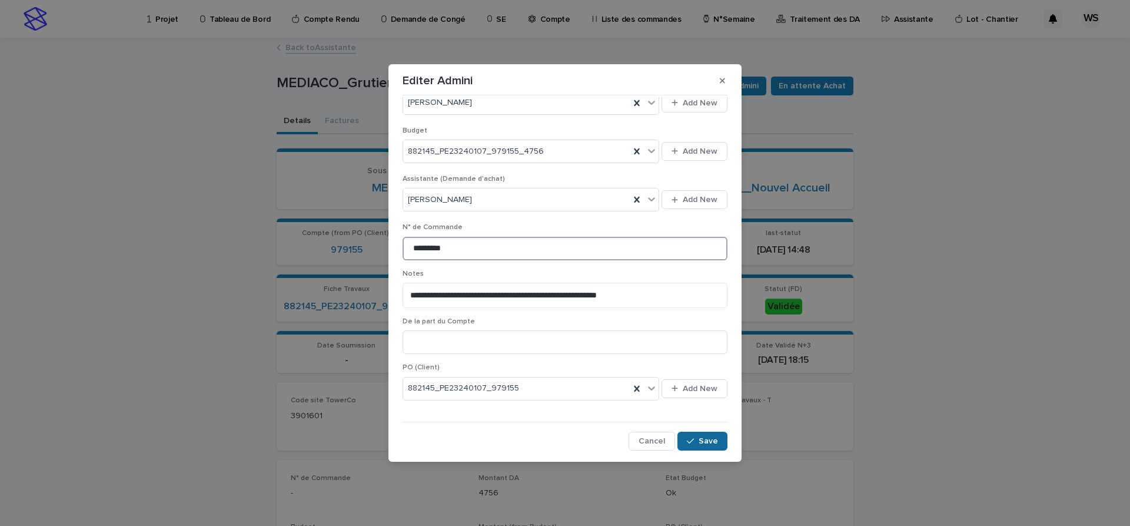
type input "*********"
click at [714, 440] on span "Save" at bounding box center [708, 441] width 19 height 8
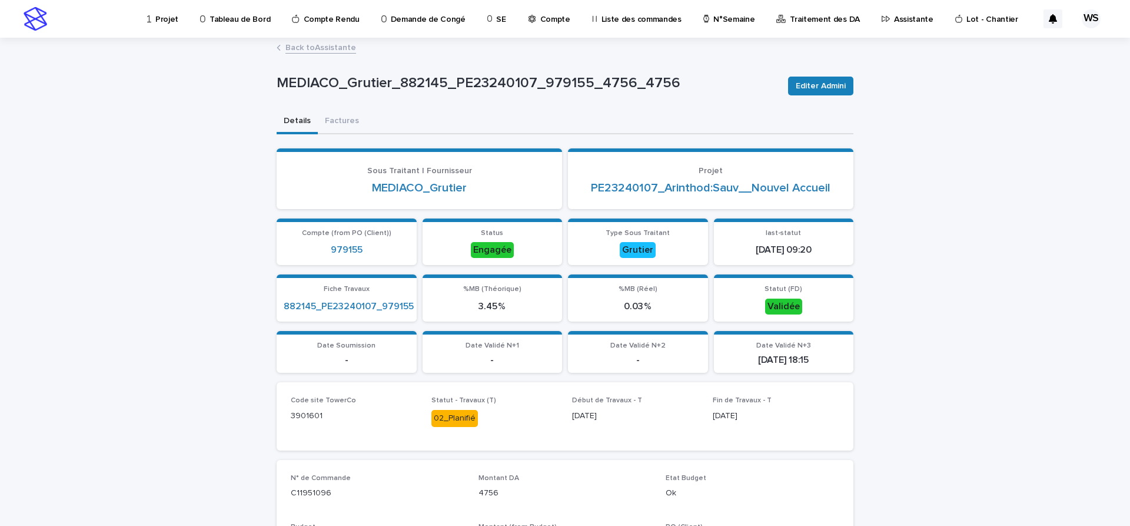
click at [332, 48] on link "Back to Assistante" at bounding box center [320, 47] width 71 height 14
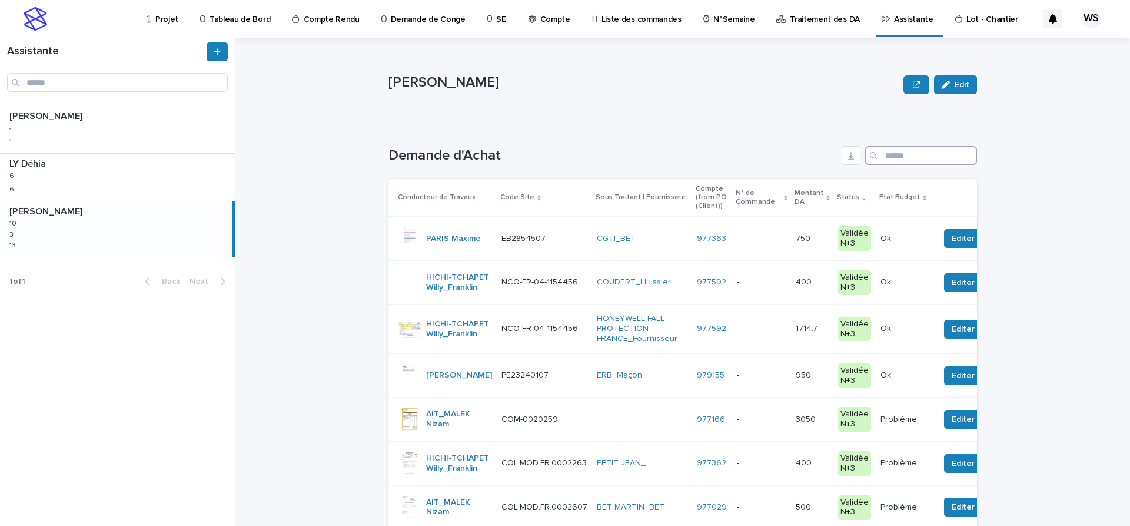
click at [906, 158] on input "Search" at bounding box center [921, 155] width 112 height 19
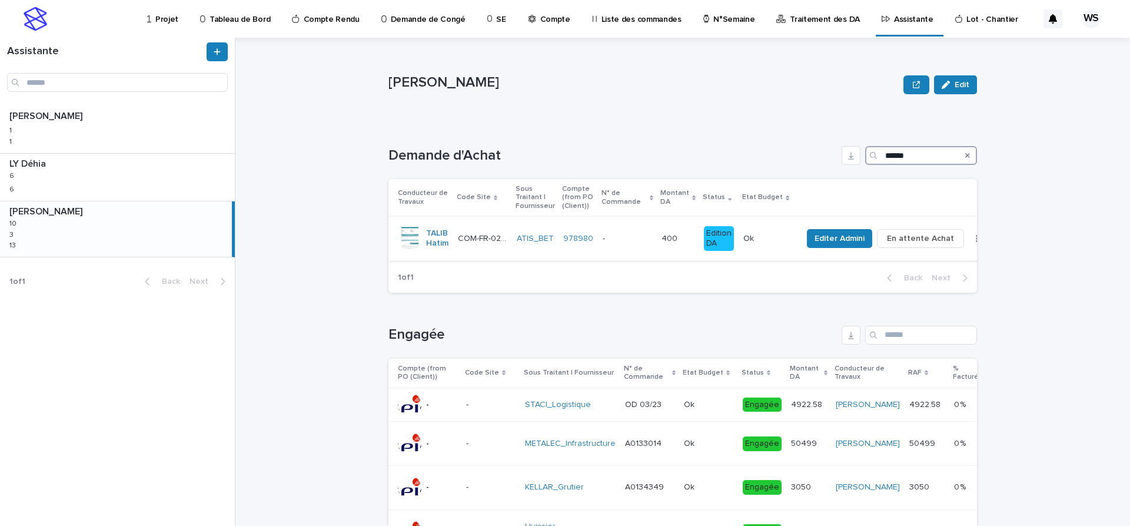
type input "******"
click at [638, 239] on p at bounding box center [627, 239] width 49 height 10
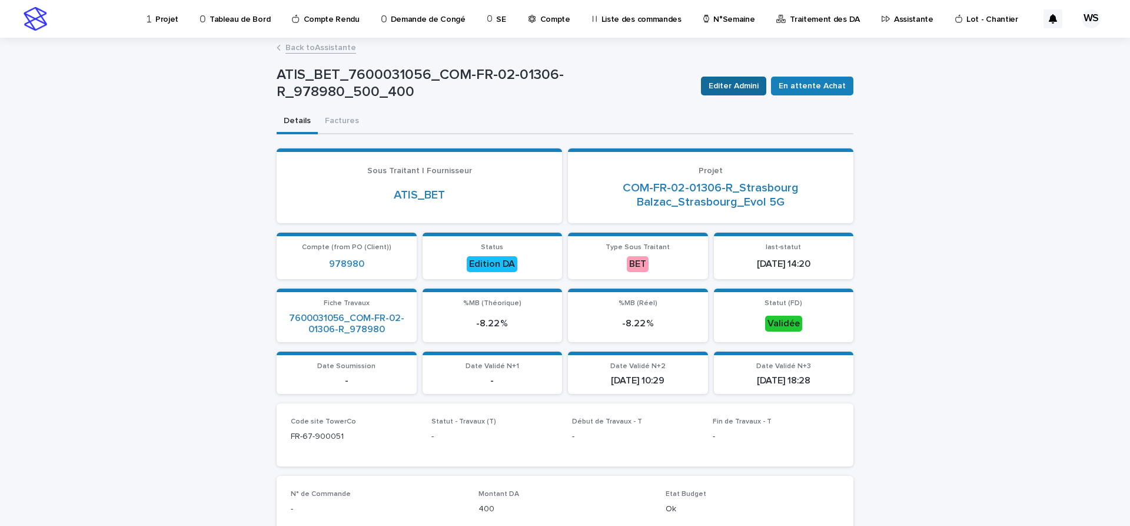
click at [746, 87] on span "Editer Admini" at bounding box center [734, 86] width 50 height 12
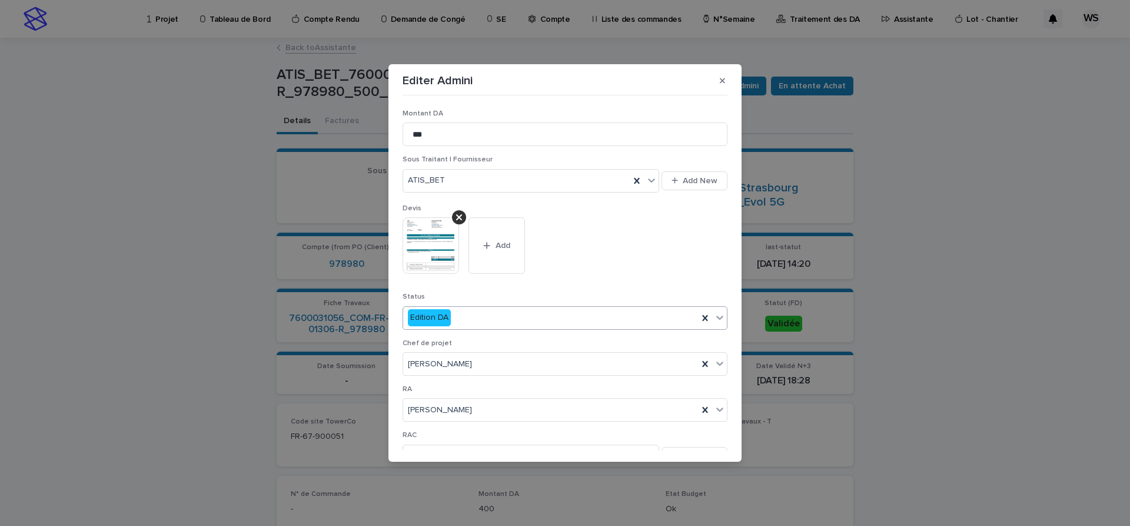
click at [721, 318] on icon at bounding box center [719, 317] width 7 height 4
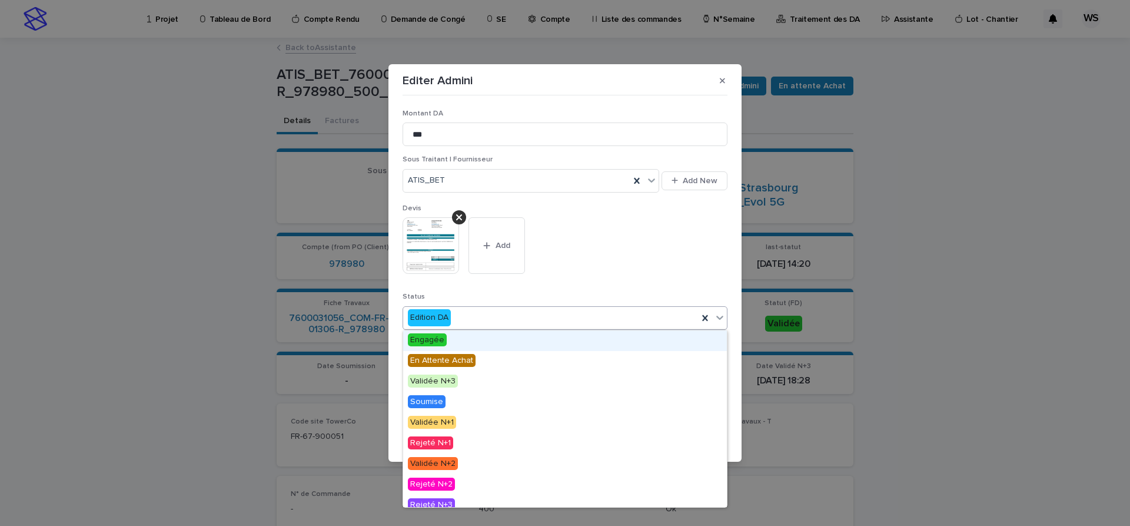
click at [432, 340] on span "Engagée" at bounding box center [427, 339] width 39 height 13
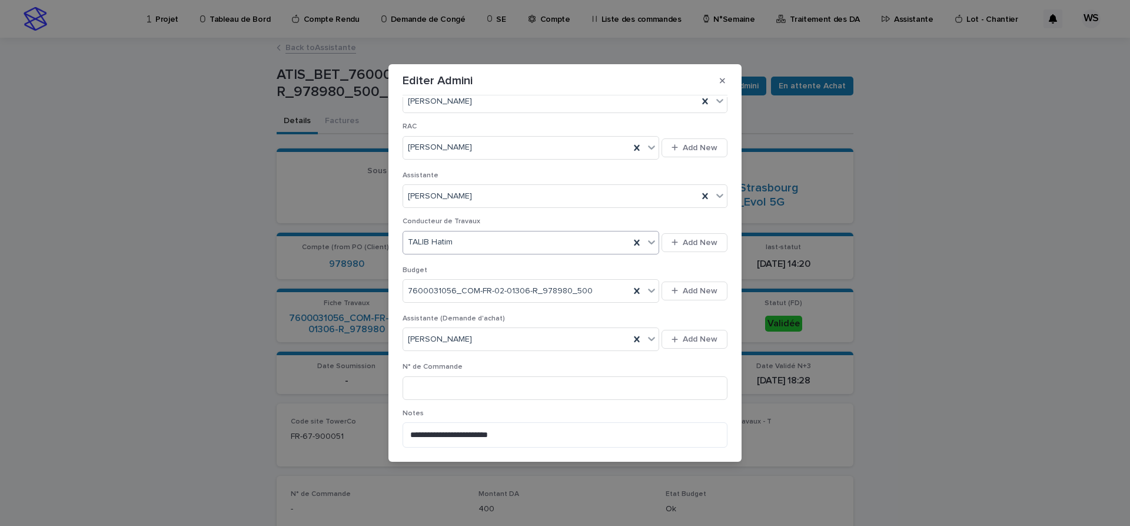
scroll to position [346, 0]
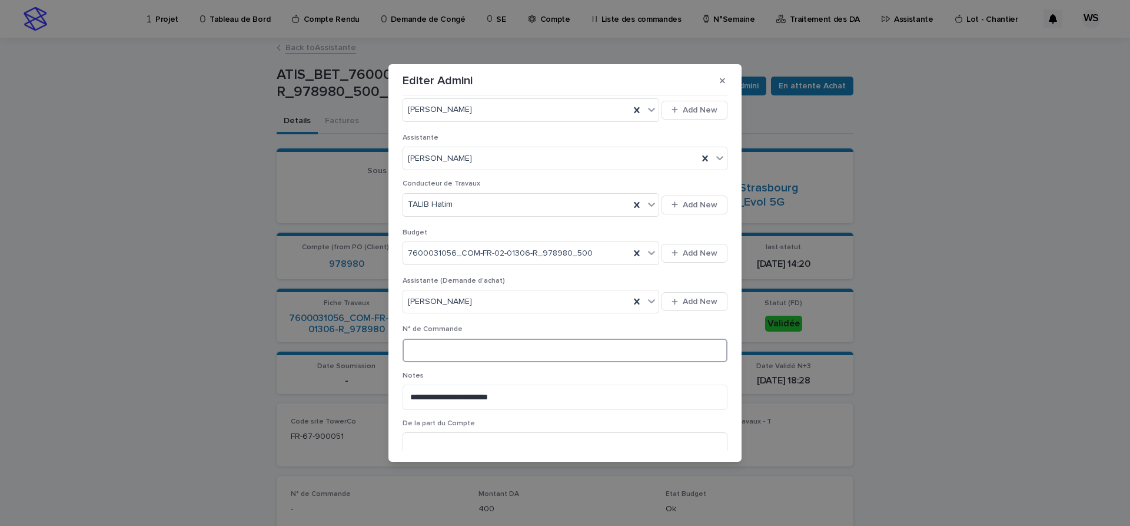
click at [474, 350] on input at bounding box center [565, 350] width 325 height 24
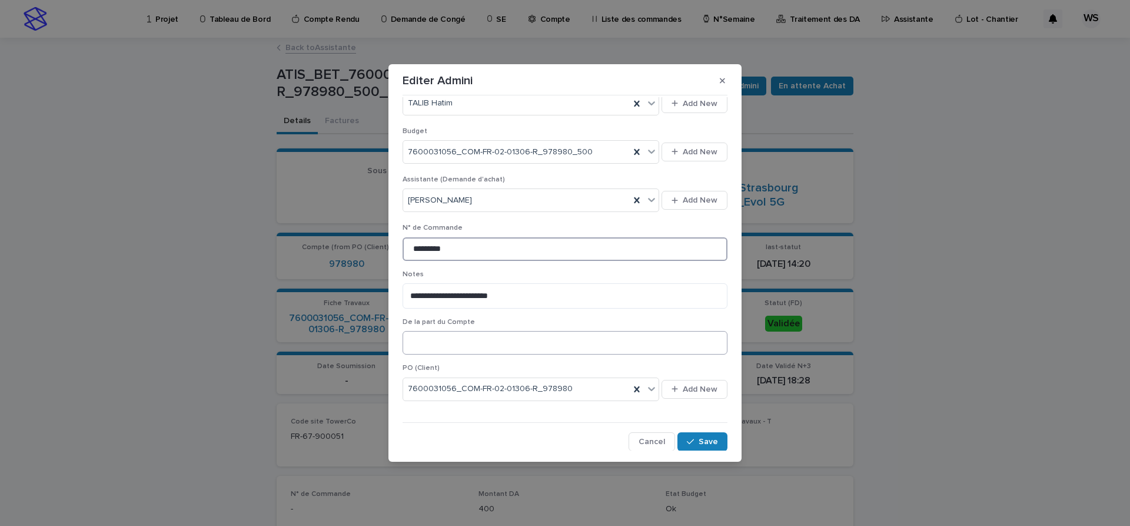
scroll to position [448, 0]
type input "*********"
click at [713, 440] on span "Save" at bounding box center [708, 441] width 19 height 8
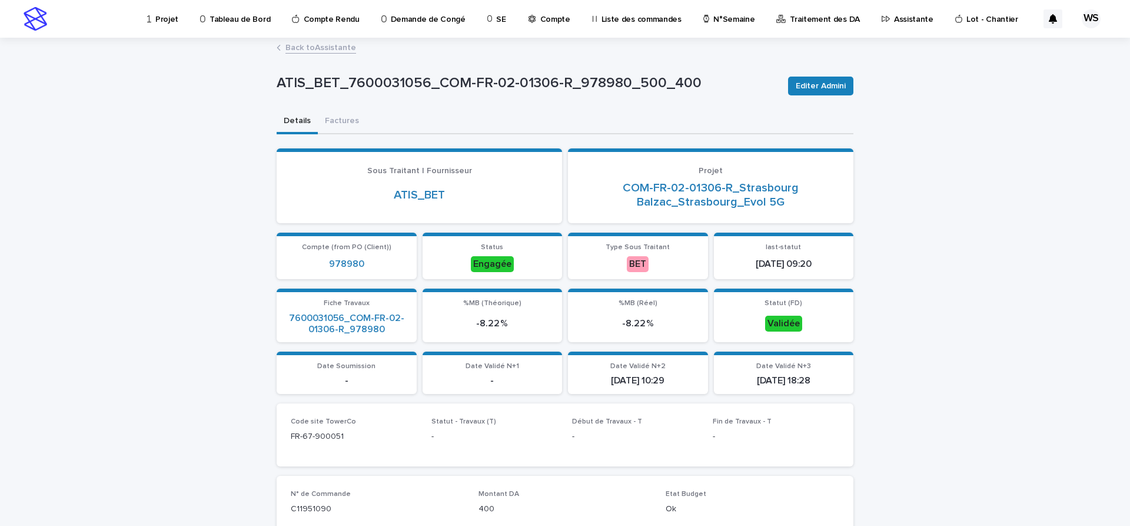
click at [337, 50] on link "Back to Assistante" at bounding box center [320, 47] width 71 height 14
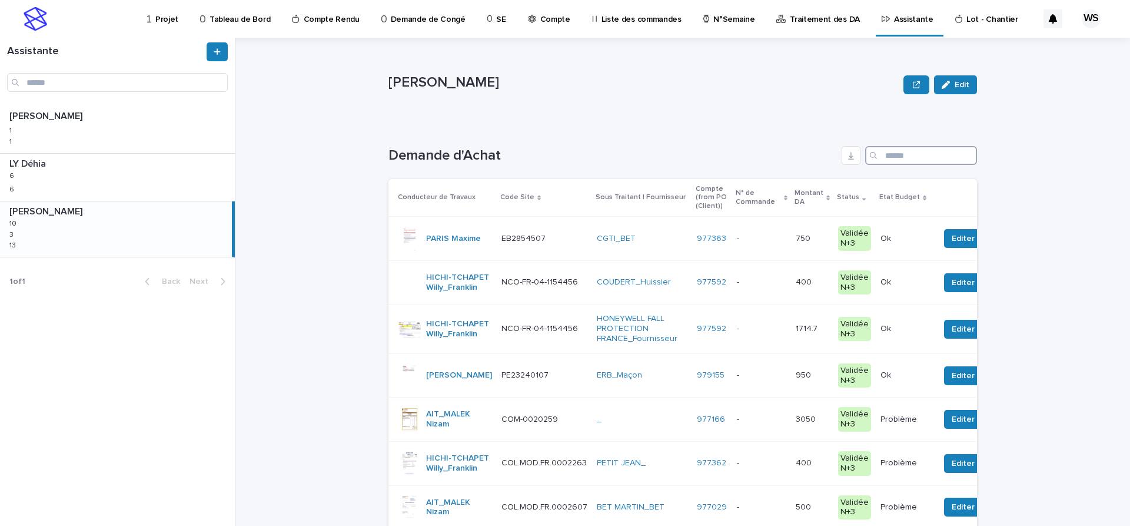
click at [896, 156] on input "Search" at bounding box center [921, 155] width 112 height 19
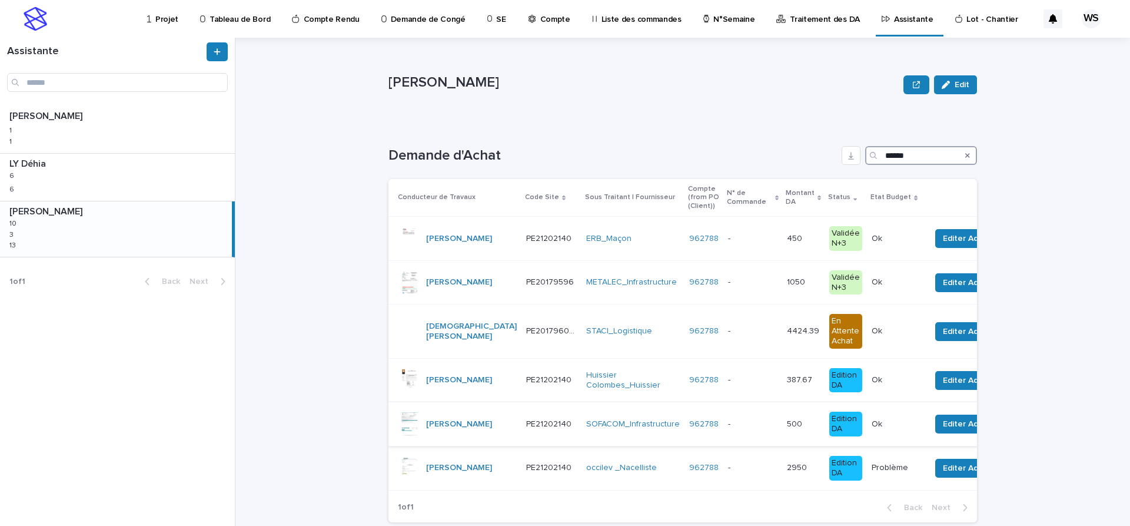
type input "******"
click at [732, 424] on p at bounding box center [752, 424] width 49 height 10
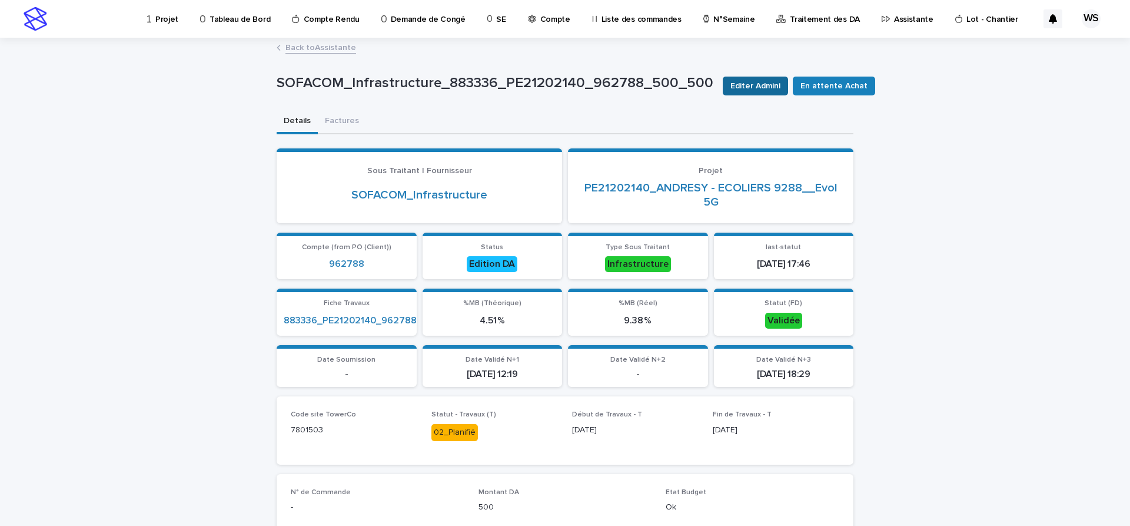
click at [753, 87] on span "Editer Admini" at bounding box center [755, 86] width 50 height 12
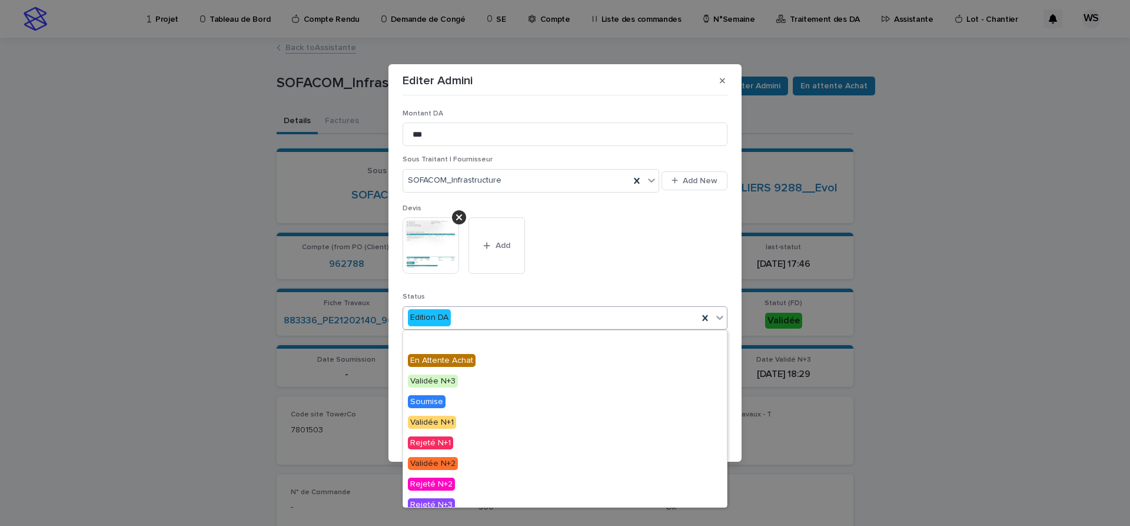
click at [719, 317] on icon at bounding box center [720, 317] width 12 height 12
click at [431, 341] on span "Engagée" at bounding box center [427, 339] width 39 height 13
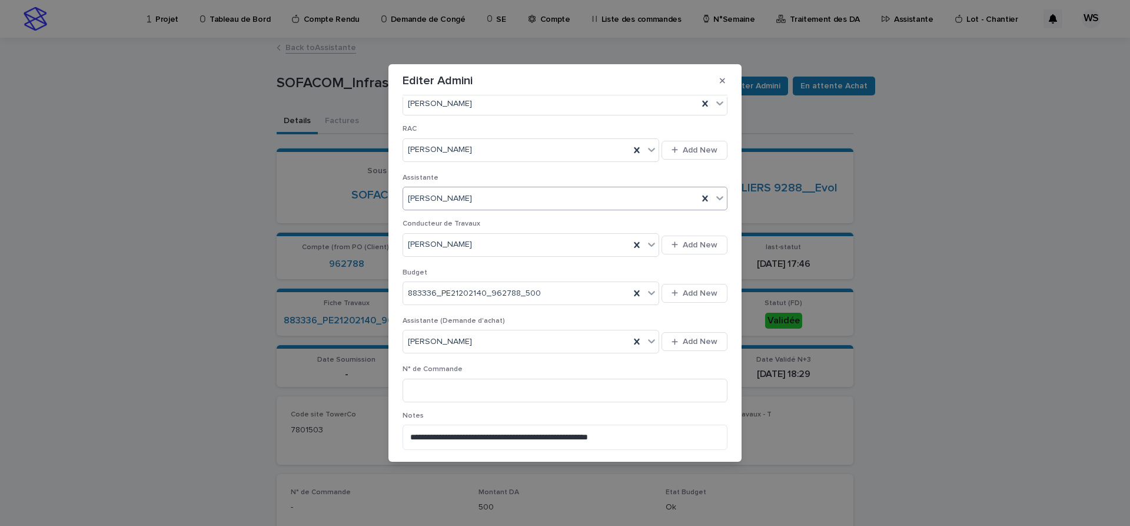
scroll to position [346, 0]
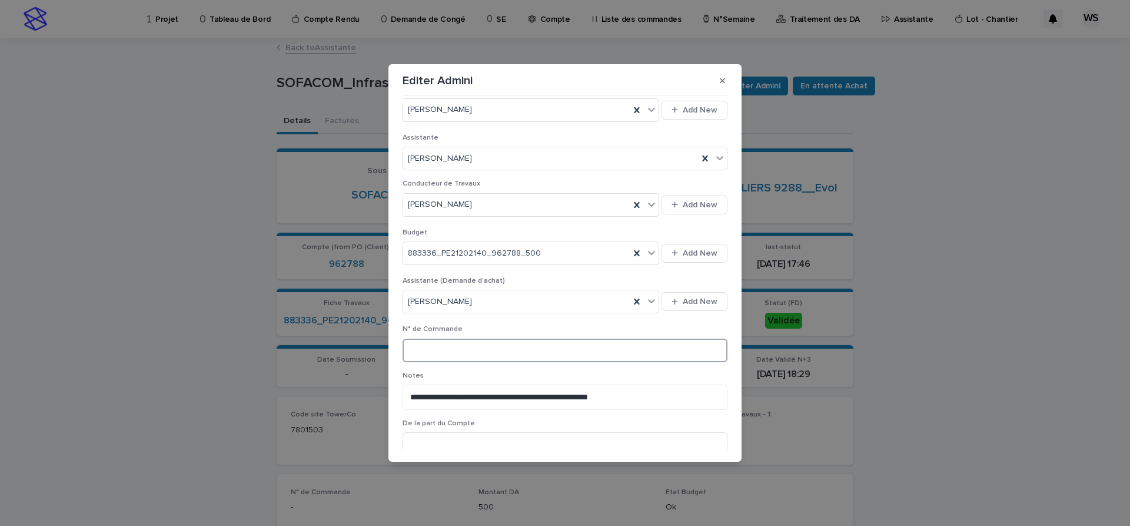
click at [560, 347] on input at bounding box center [565, 350] width 325 height 24
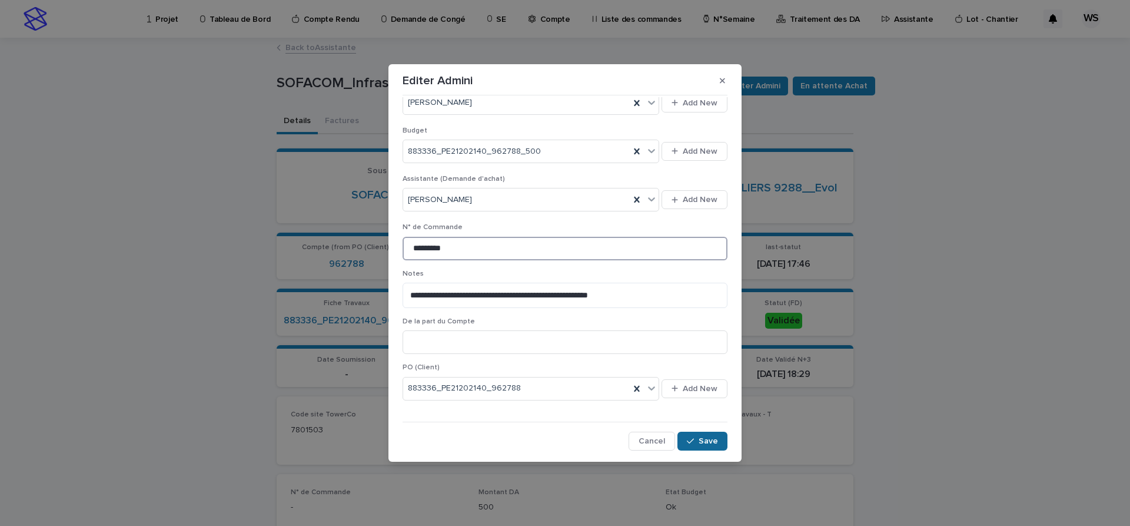
type input "*********"
click at [719, 443] on button "Save" at bounding box center [702, 440] width 50 height 19
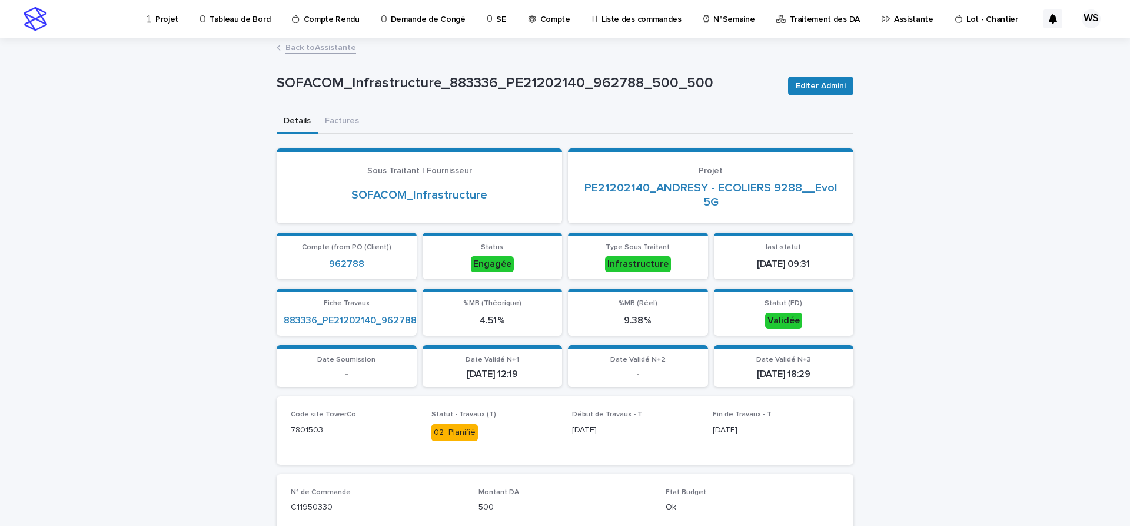
click at [337, 48] on link "Back to Assistante" at bounding box center [320, 47] width 71 height 14
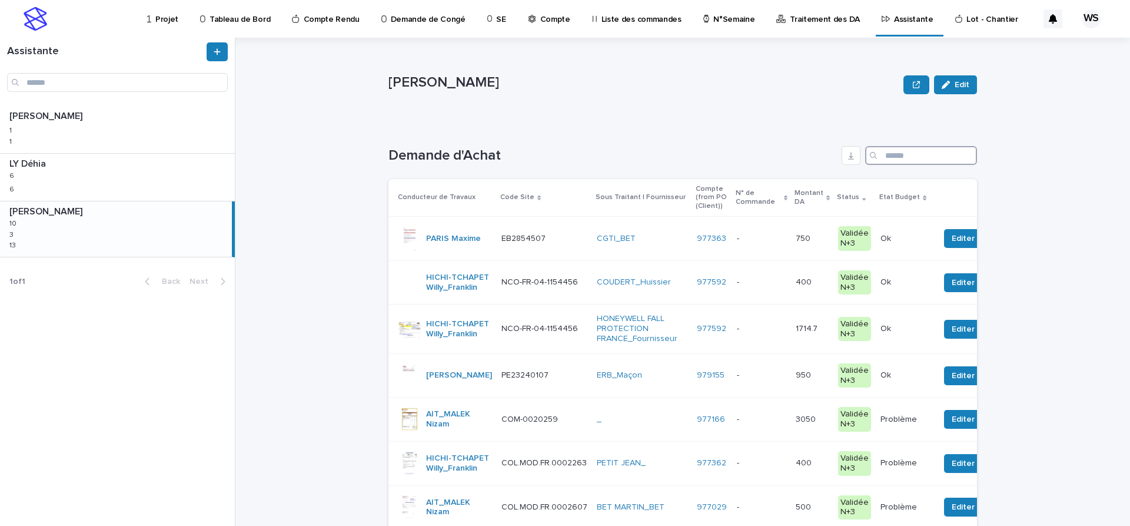
click at [924, 154] on input "Search" at bounding box center [921, 155] width 112 height 19
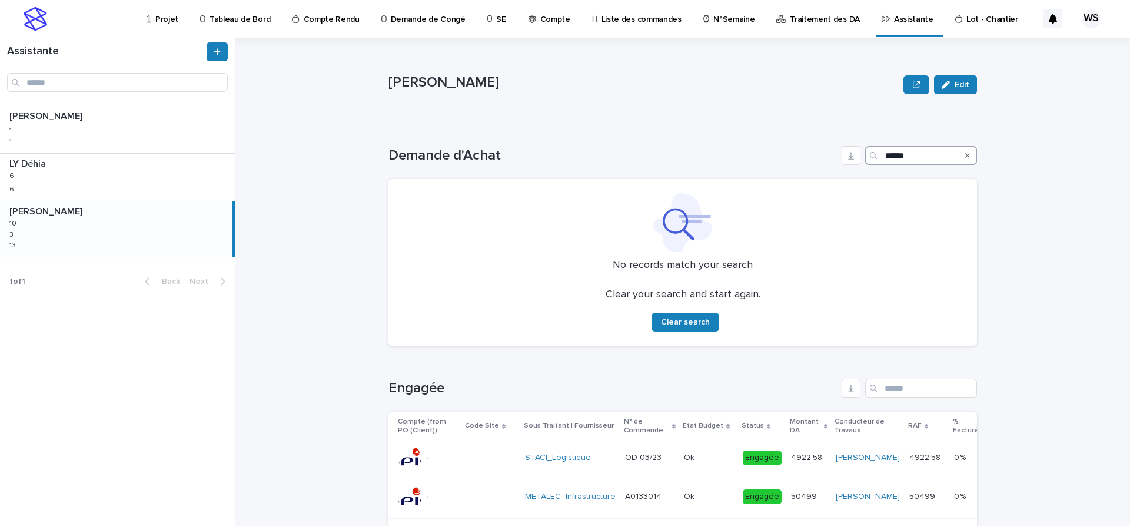
type input "******"
click at [966, 155] on icon "Search" at bounding box center [967, 155] width 5 height 7
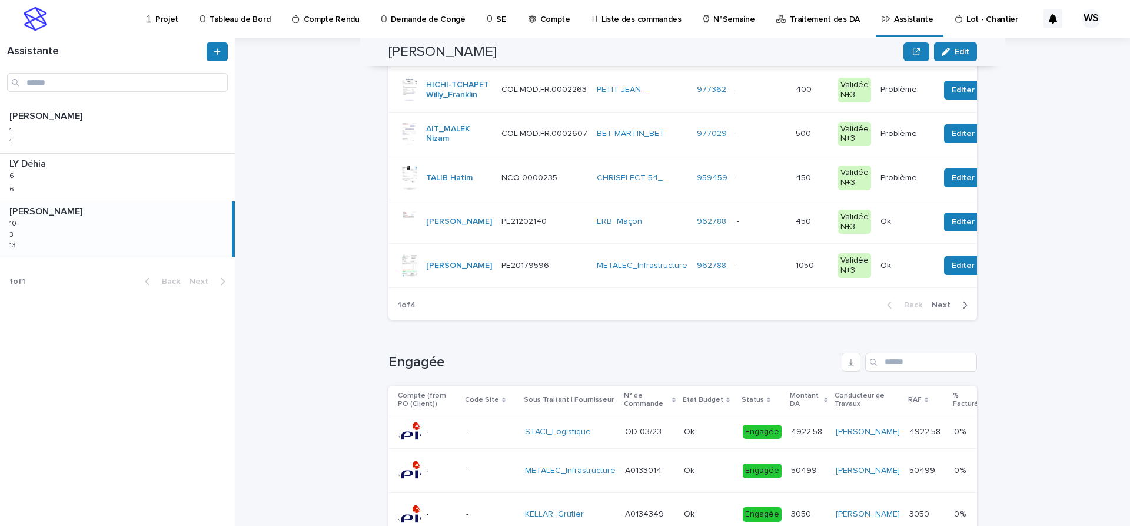
scroll to position [395, 0]
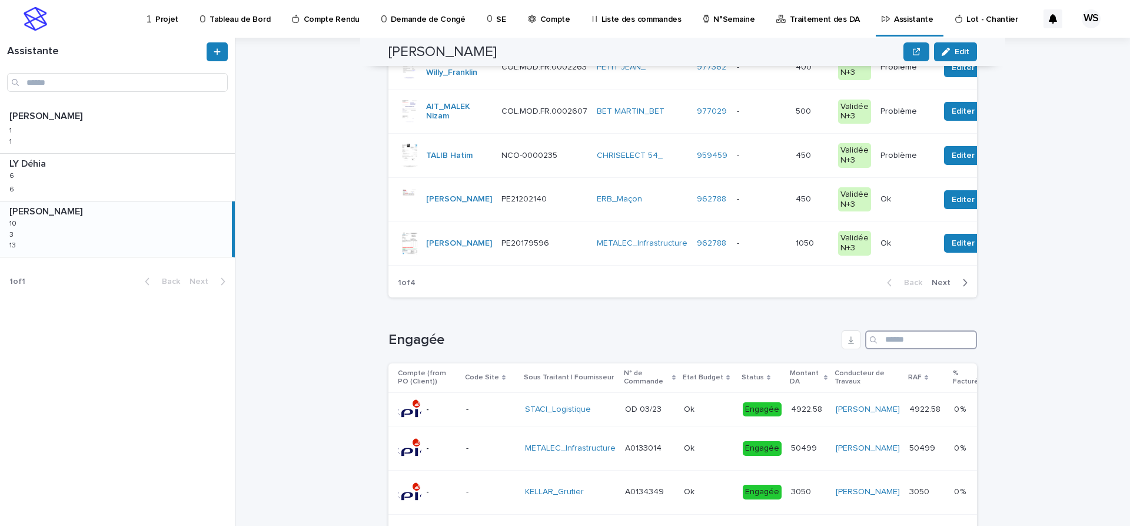
click at [906, 349] on input "Search" at bounding box center [921, 339] width 112 height 19
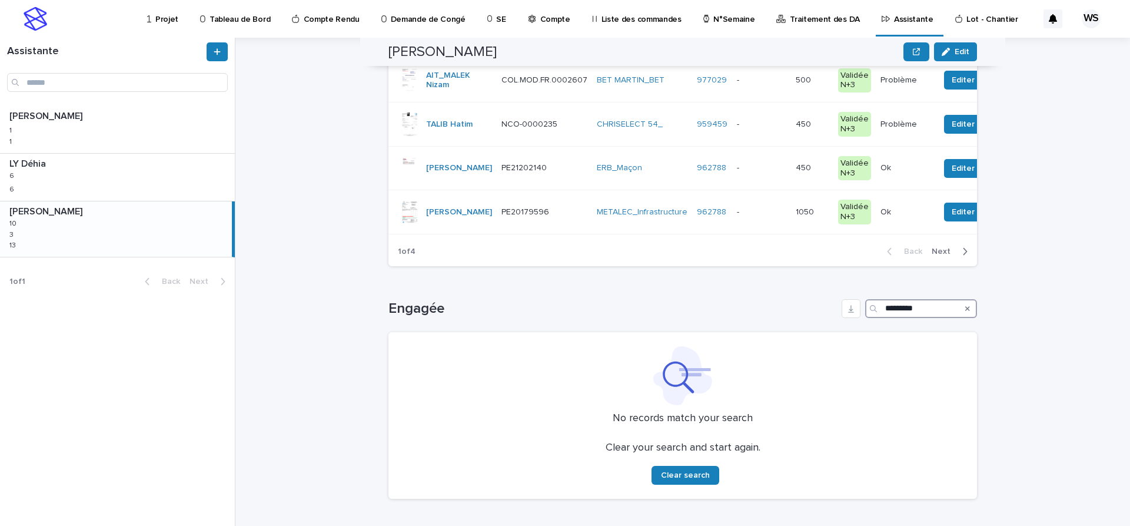
scroll to position [431, 0]
type input "*********"
click at [969, 311] on icon "Search" at bounding box center [967, 308] width 5 height 5
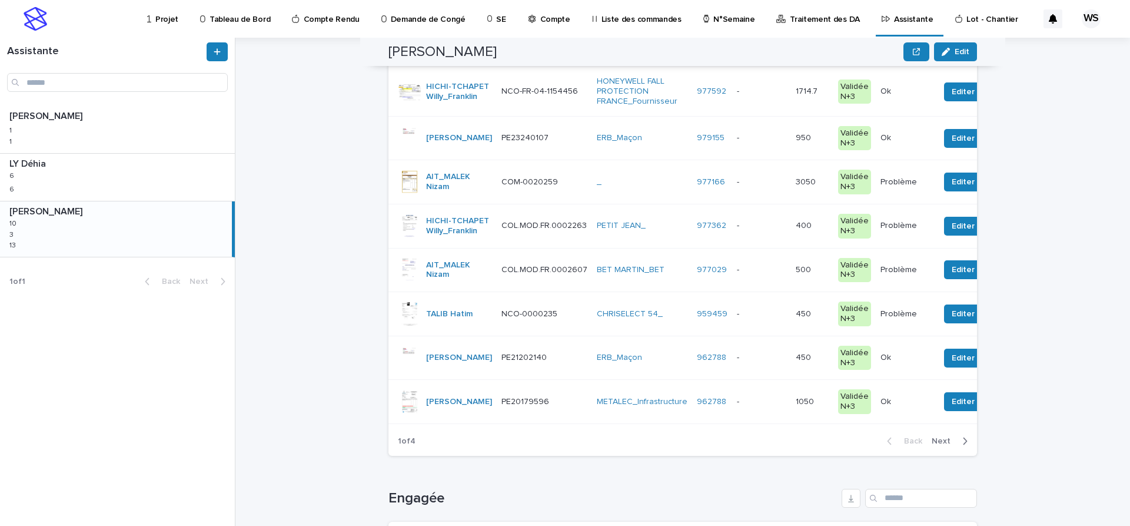
scroll to position [39, 0]
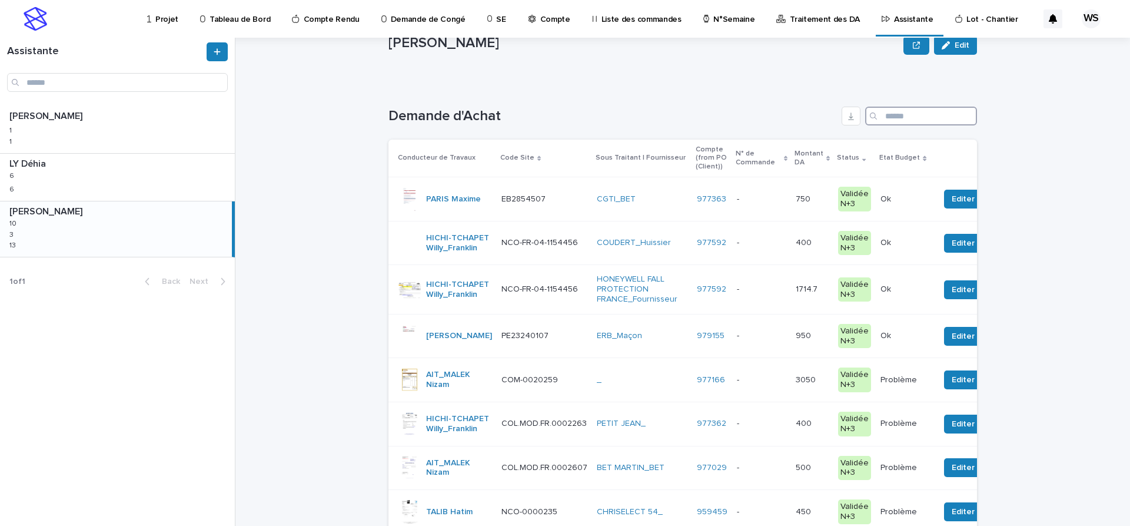
click at [925, 118] on input "Search" at bounding box center [921, 116] width 112 height 19
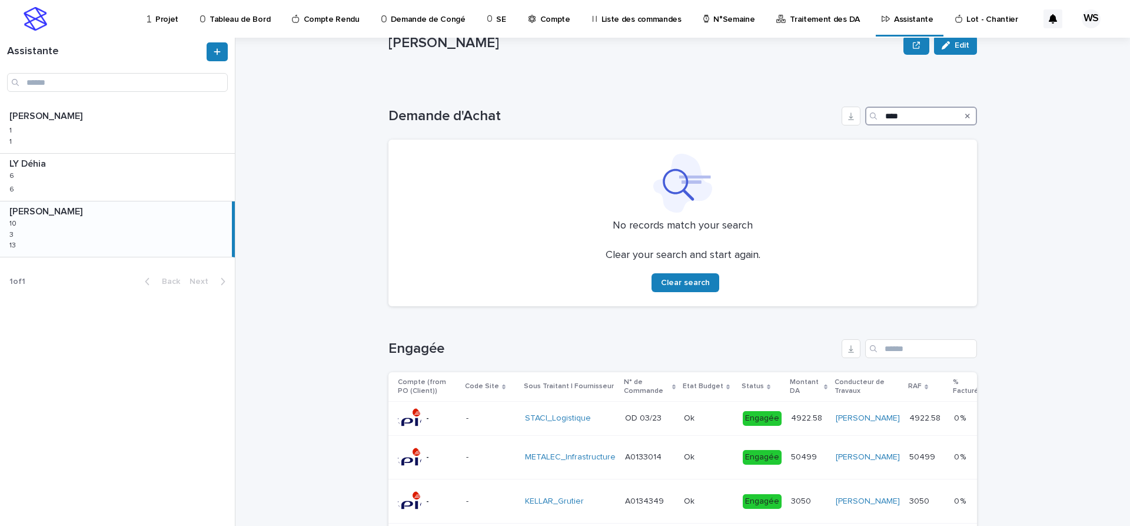
type input "****"
click at [969, 115] on icon "Search" at bounding box center [967, 115] width 5 height 7
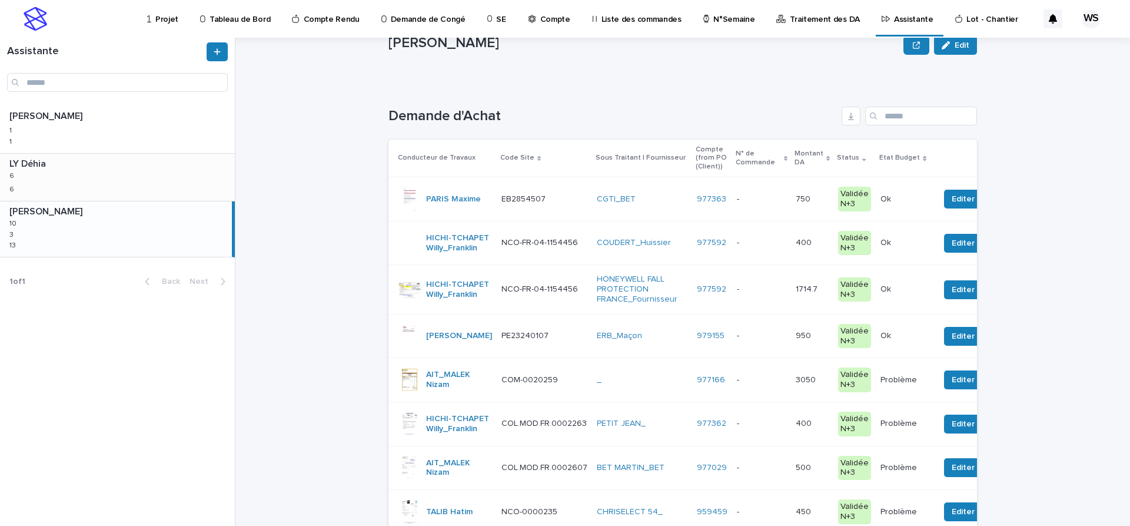
click at [142, 192] on div "LY Déhia LY Déhia 6 6 6 6" at bounding box center [117, 177] width 235 height 47
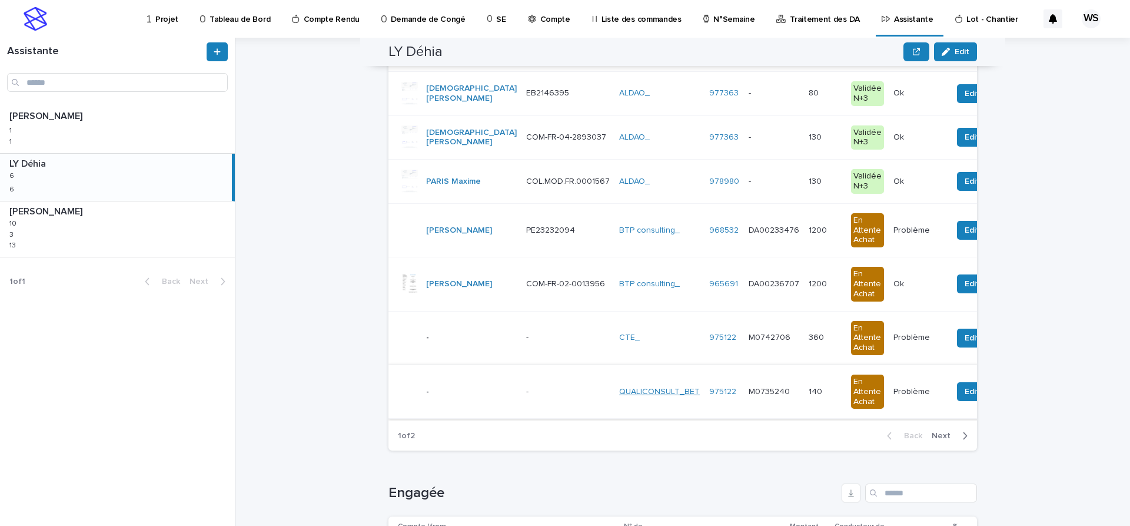
scroll to position [346, 0]
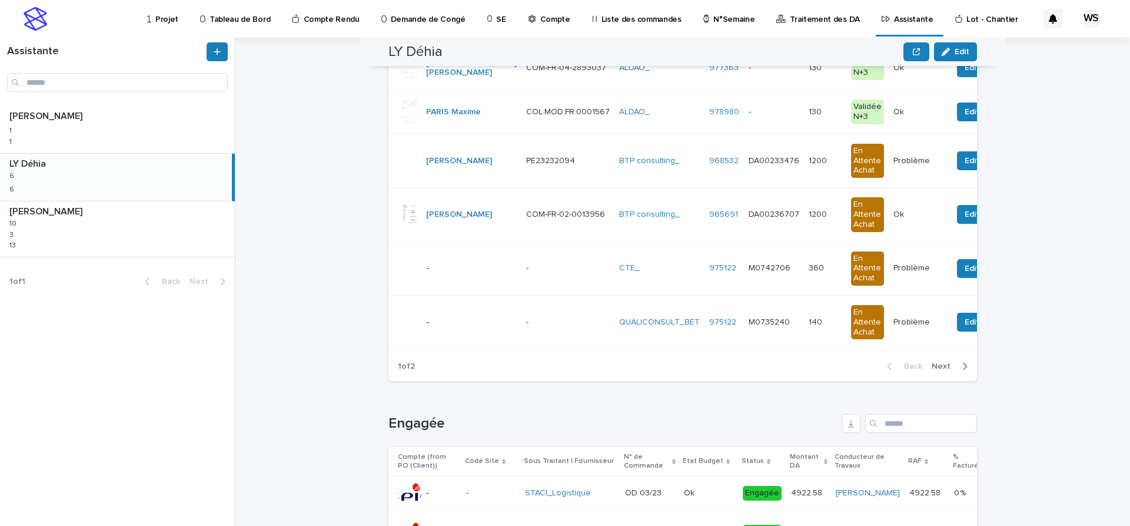
click at [942, 364] on span "Next" at bounding box center [945, 366] width 26 height 8
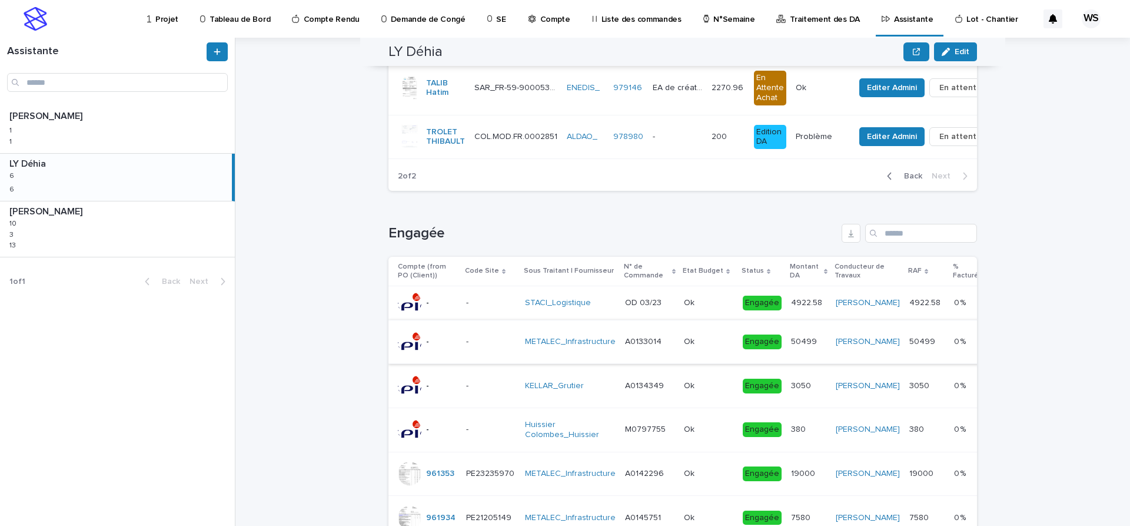
scroll to position [0, 0]
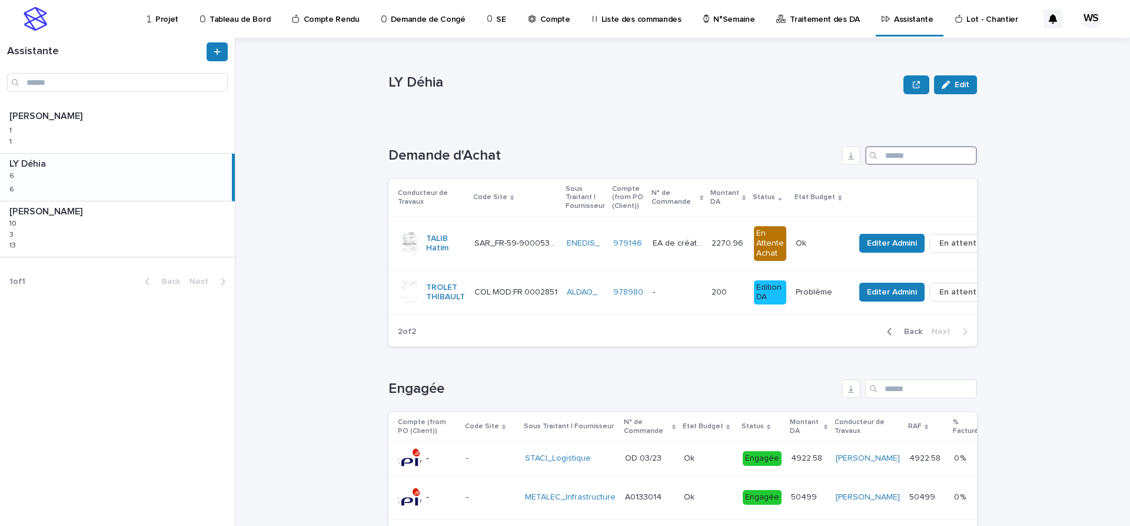
click at [909, 157] on input "Search" at bounding box center [921, 155] width 112 height 19
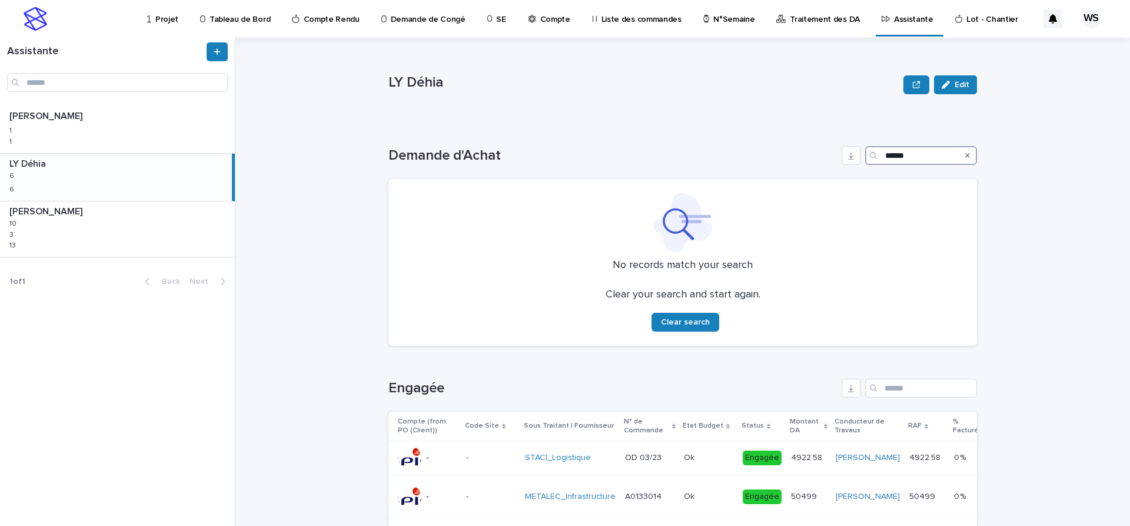
type input "******"
click at [968, 154] on icon "Search" at bounding box center [967, 155] width 5 height 7
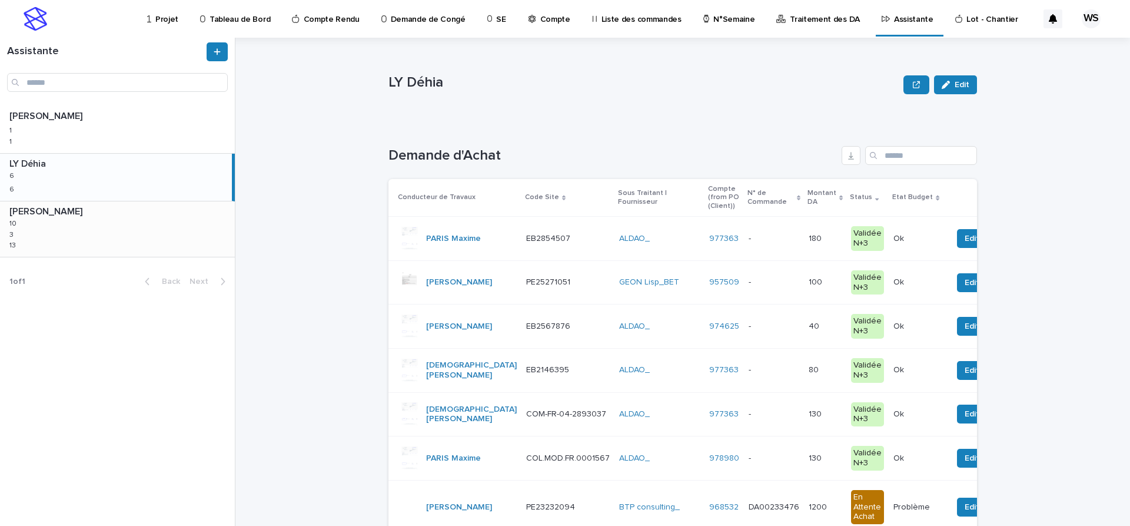
click at [79, 230] on div "WATEL Sandrine WATEL Sandrine 10 10 3 3 13 13" at bounding box center [117, 228] width 235 height 55
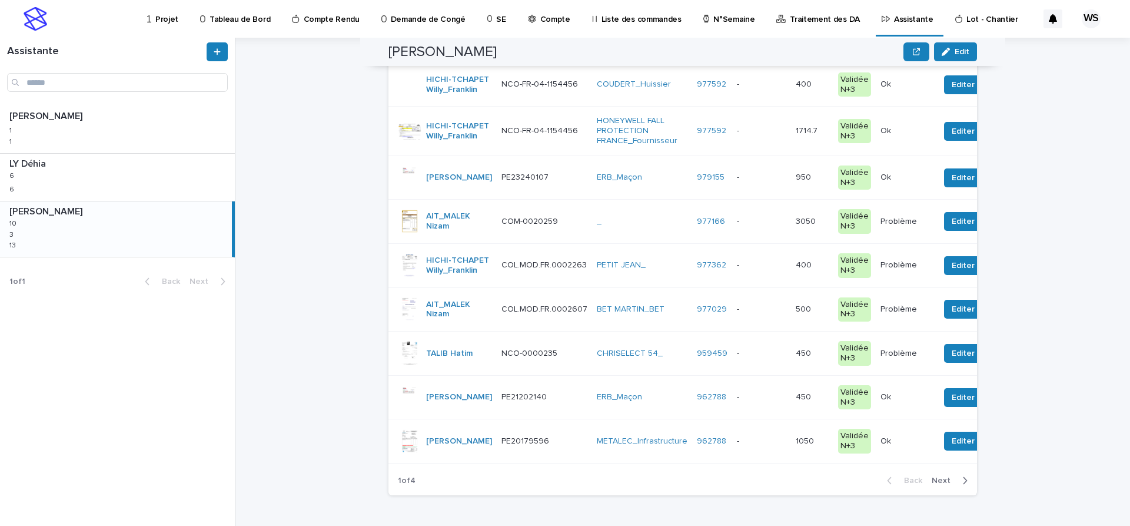
scroll to position [395, 0]
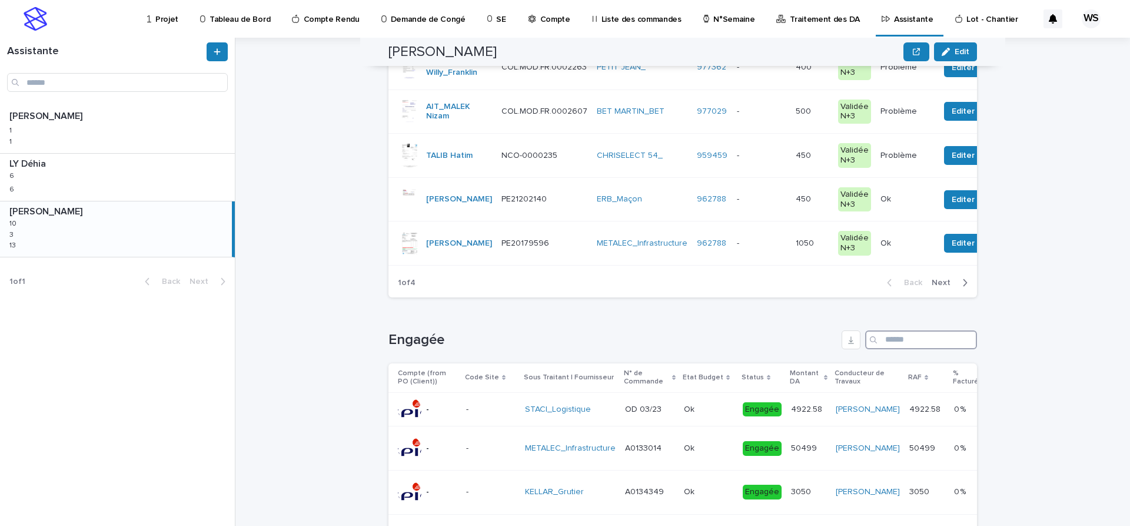
click at [909, 349] on input "Search" at bounding box center [921, 339] width 112 height 19
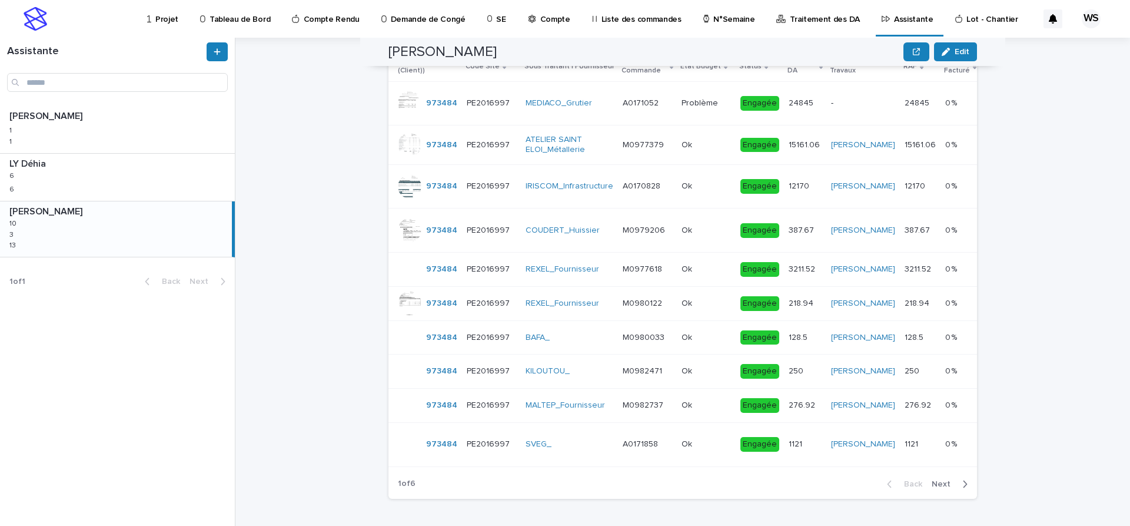
scroll to position [742, 0]
type input "******"
click at [945, 483] on span "Next" at bounding box center [945, 484] width 26 height 8
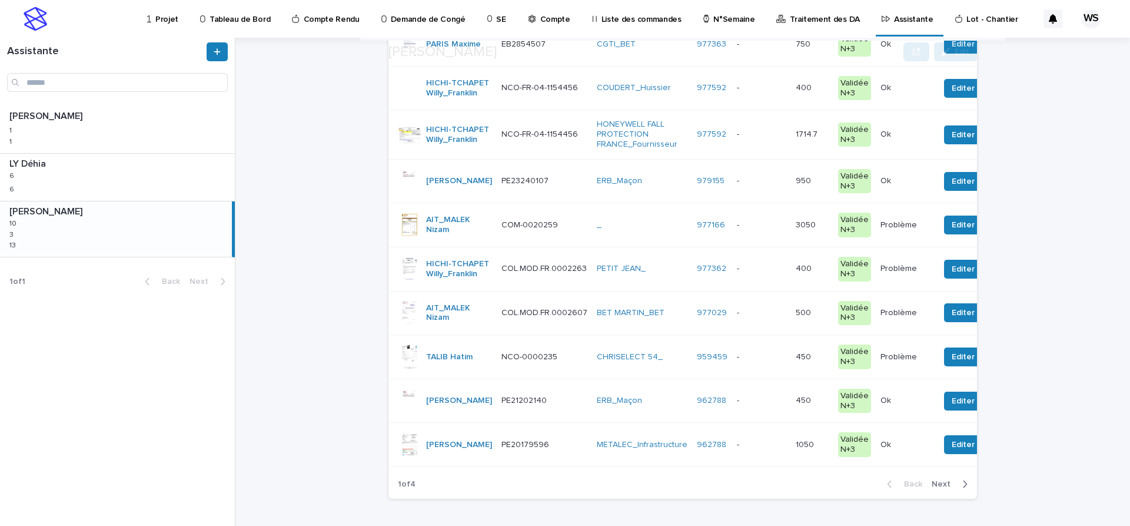
scroll to position [198, 0]
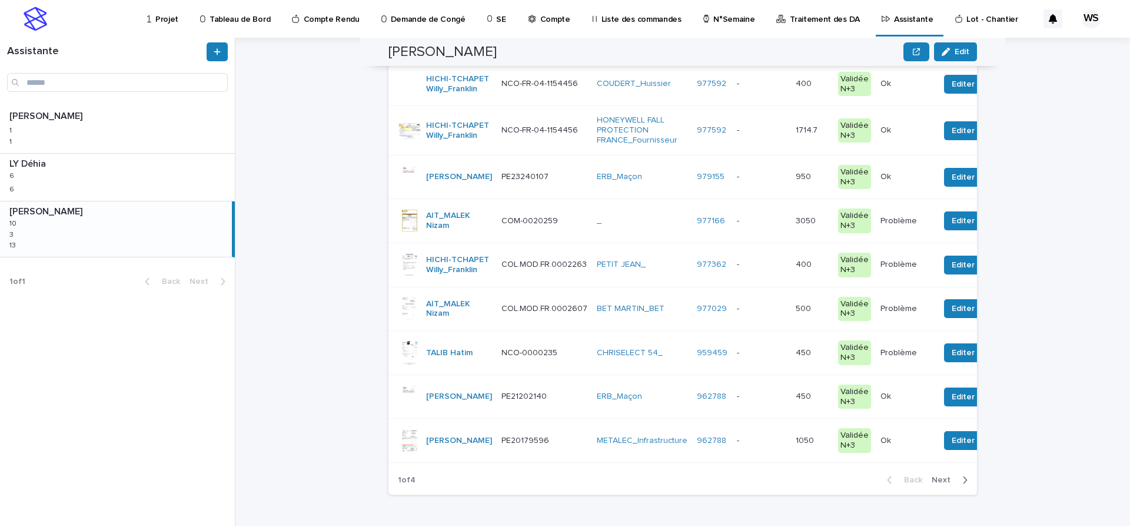
click at [947, 484] on span "Next" at bounding box center [945, 480] width 26 height 8
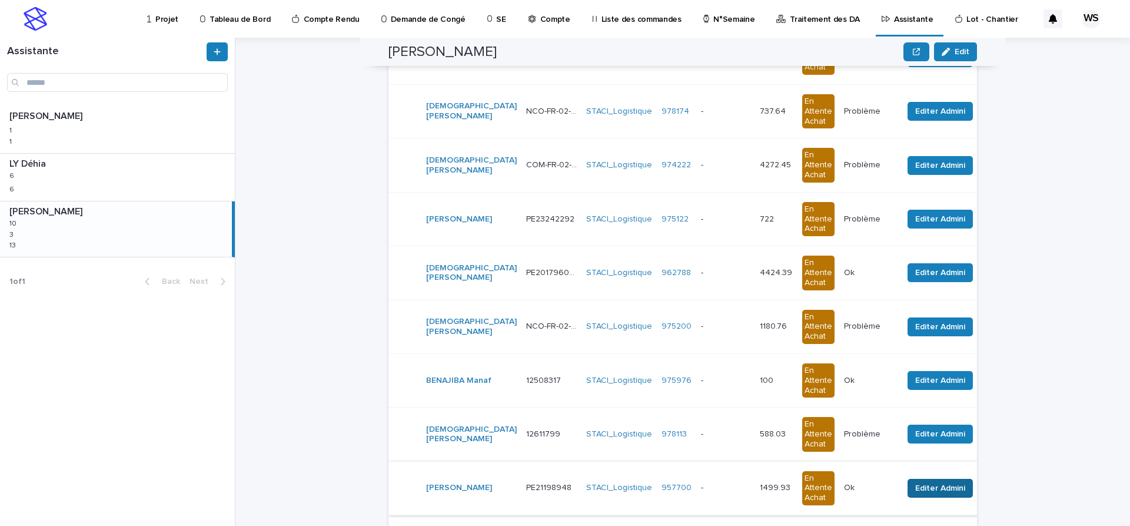
scroll to position [338, 0]
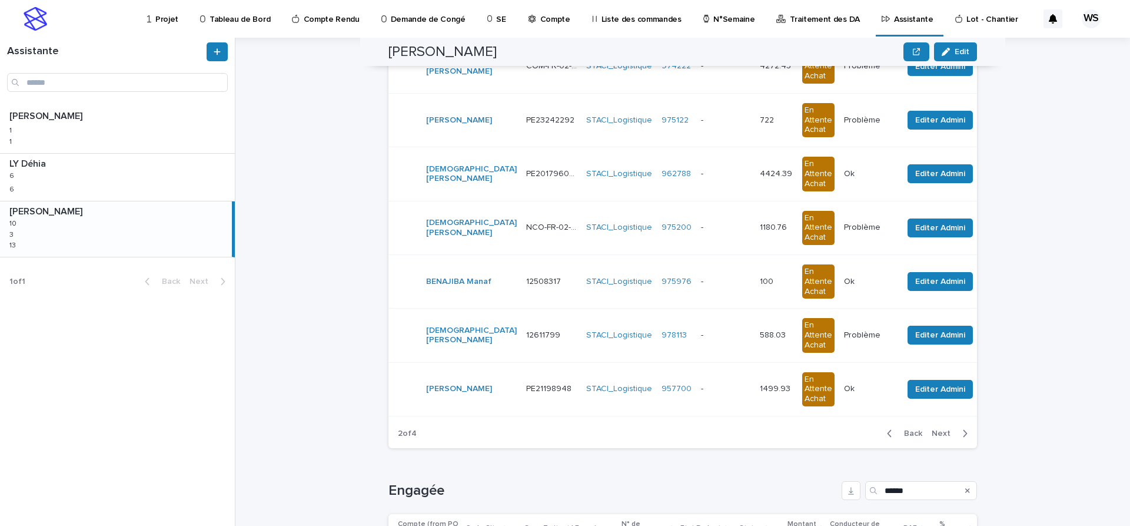
click at [943, 431] on span "Next" at bounding box center [945, 433] width 26 height 8
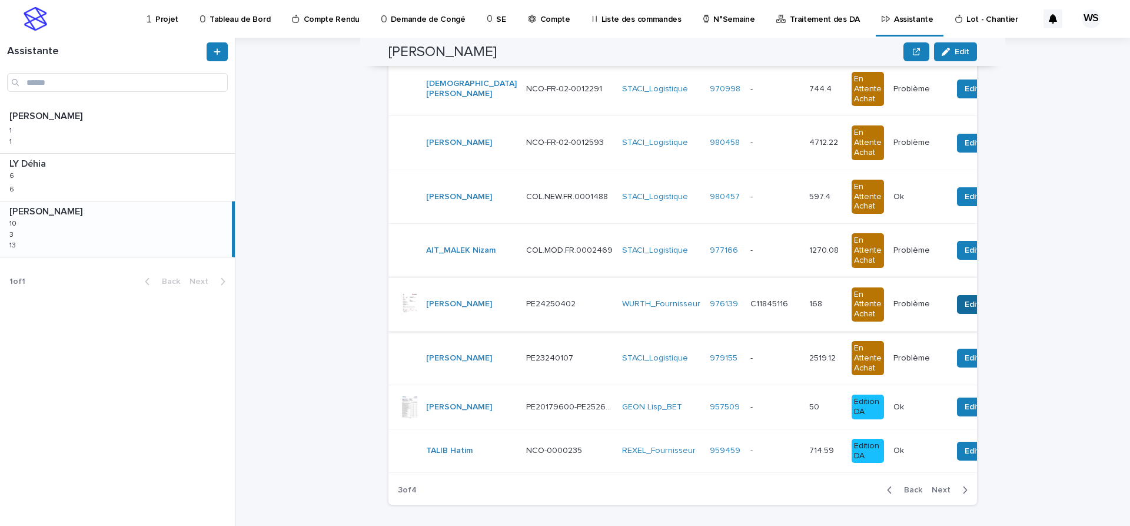
scroll to position [280, 0]
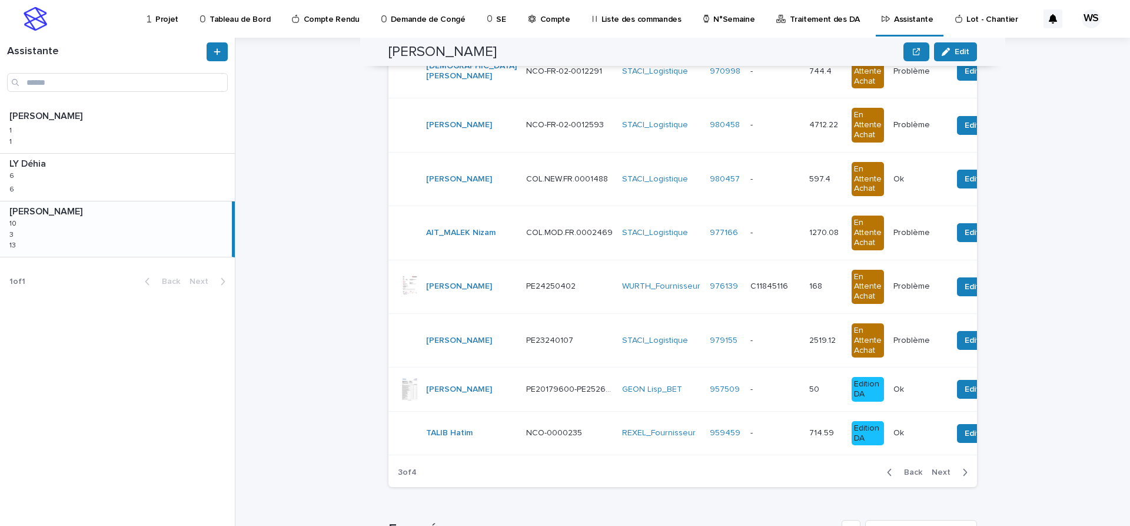
click at [942, 471] on span "Next" at bounding box center [945, 472] width 26 height 8
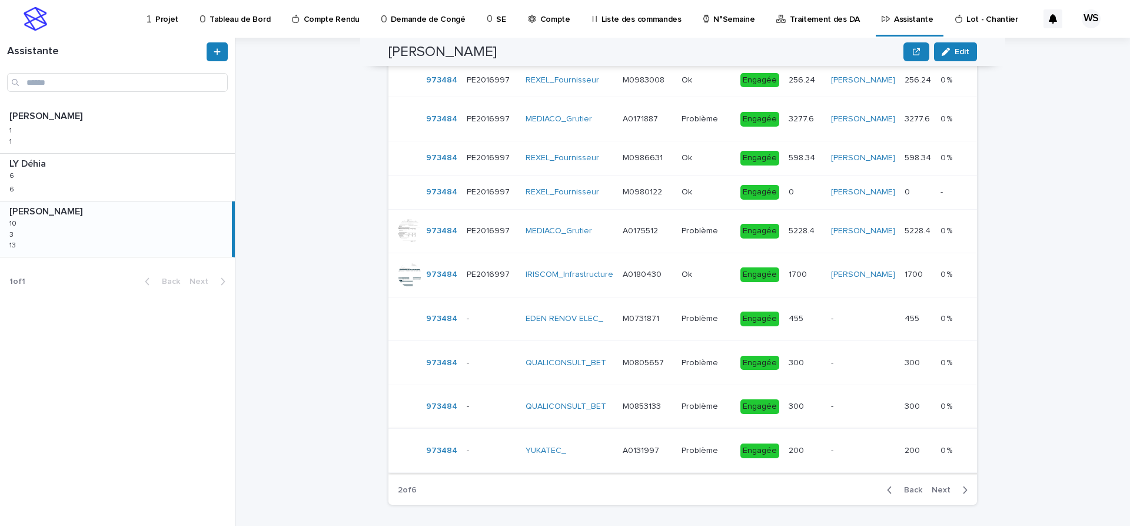
scroll to position [553, 0]
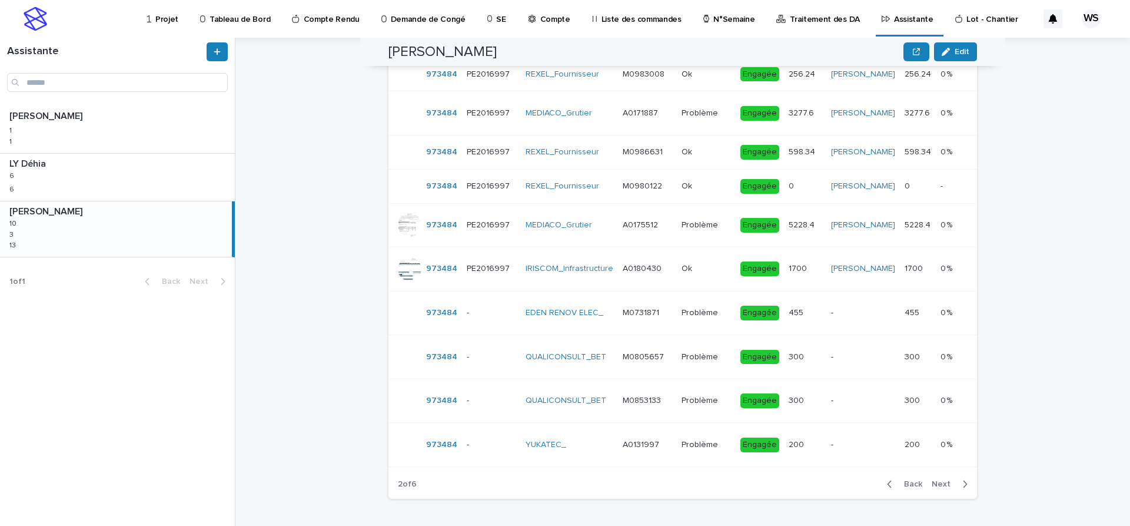
click at [946, 488] on span "Next" at bounding box center [945, 484] width 26 height 8
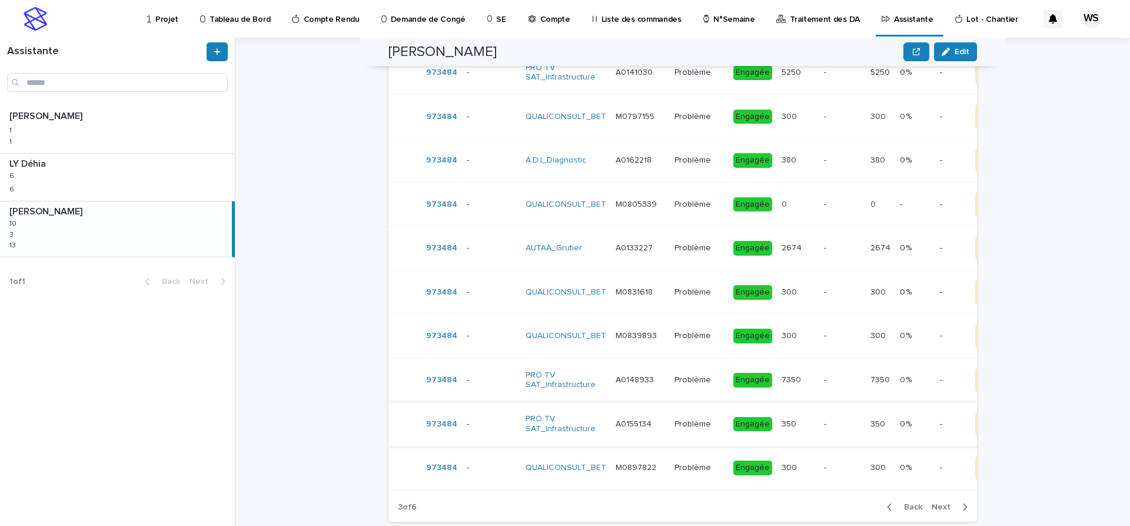
scroll to position [590, 0]
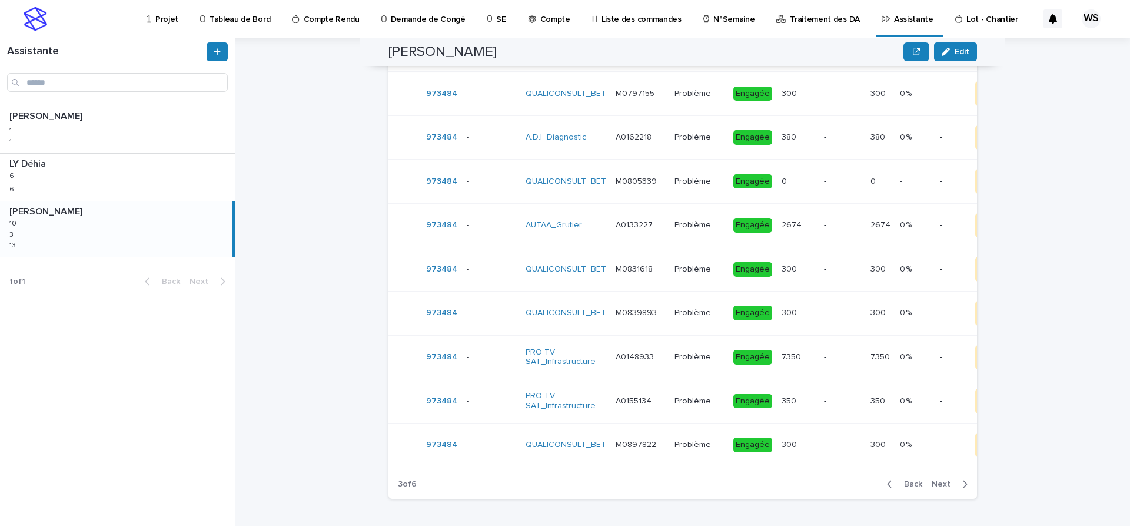
click at [910, 482] on span "Back" at bounding box center [909, 484] width 25 height 8
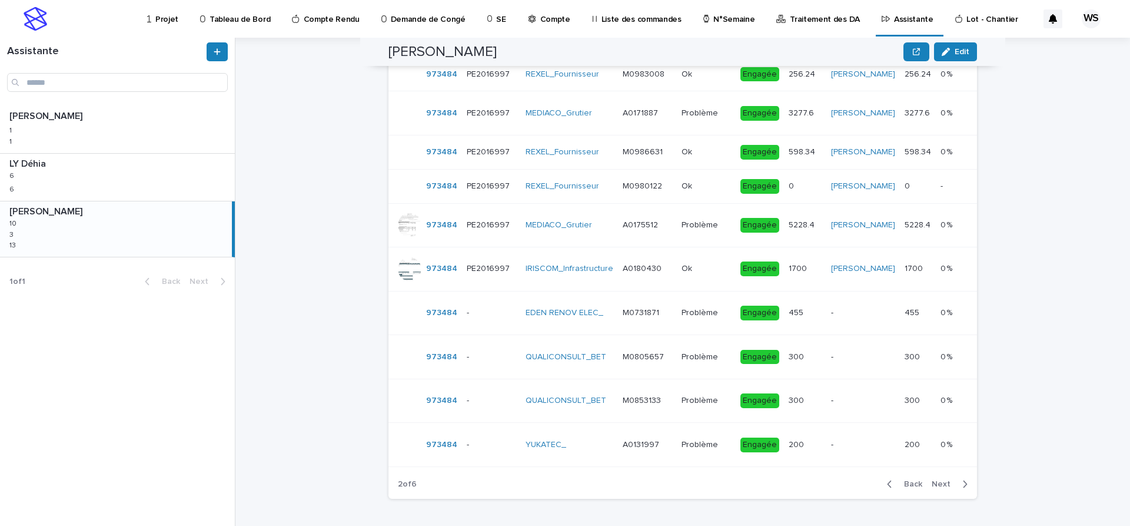
scroll to position [576, 0]
click at [910, 483] on span "Back" at bounding box center [909, 484] width 25 height 8
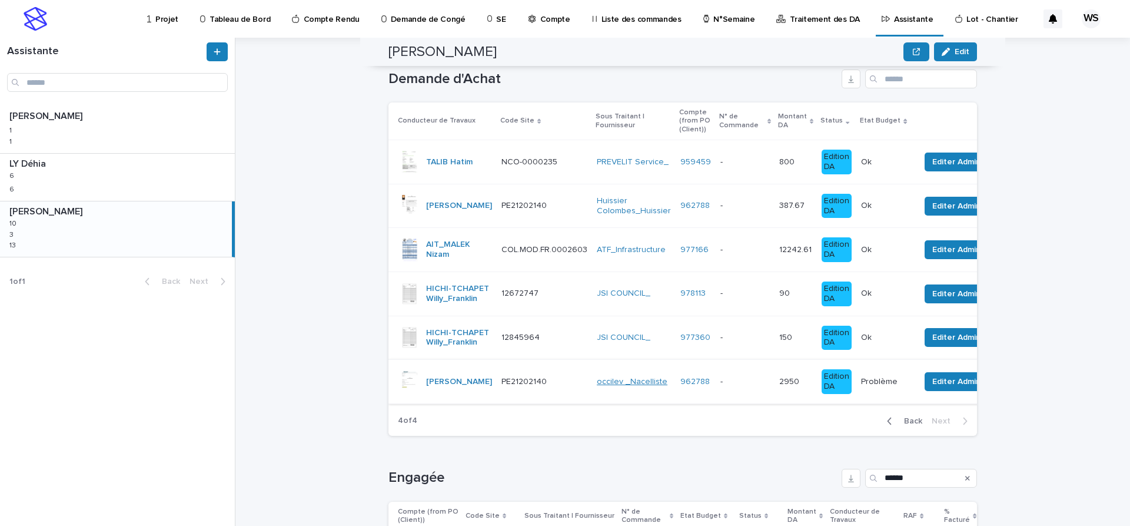
scroll to position [0, 0]
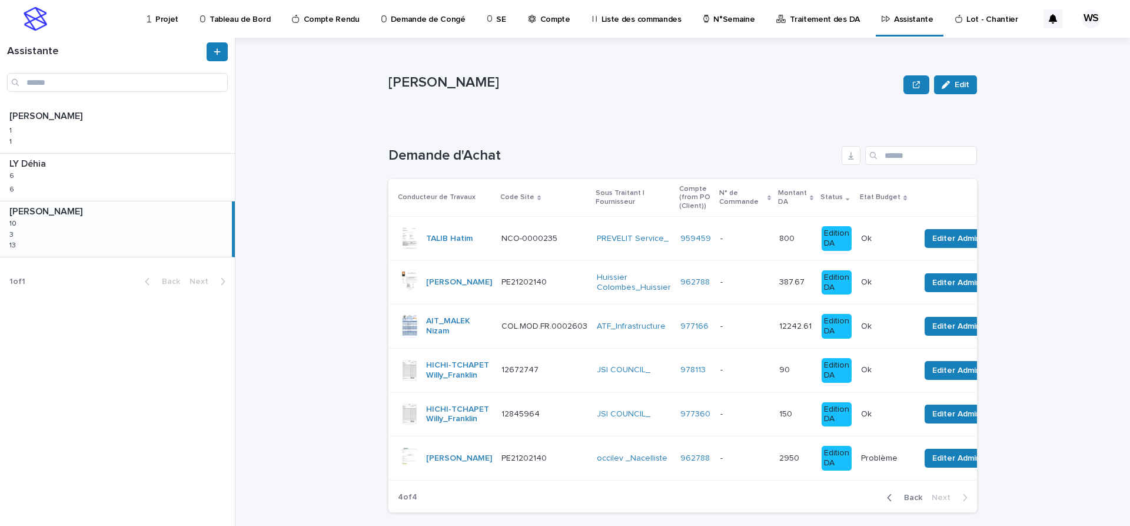
click at [540, 20] on p "Compte" at bounding box center [555, 12] width 30 height 25
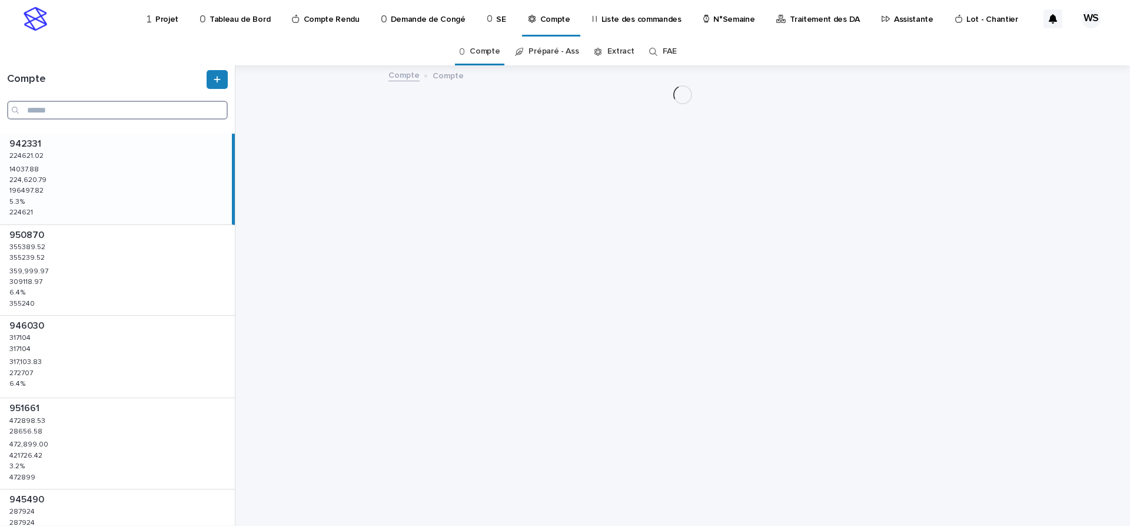
click at [67, 111] on input "Search" at bounding box center [117, 110] width 221 height 19
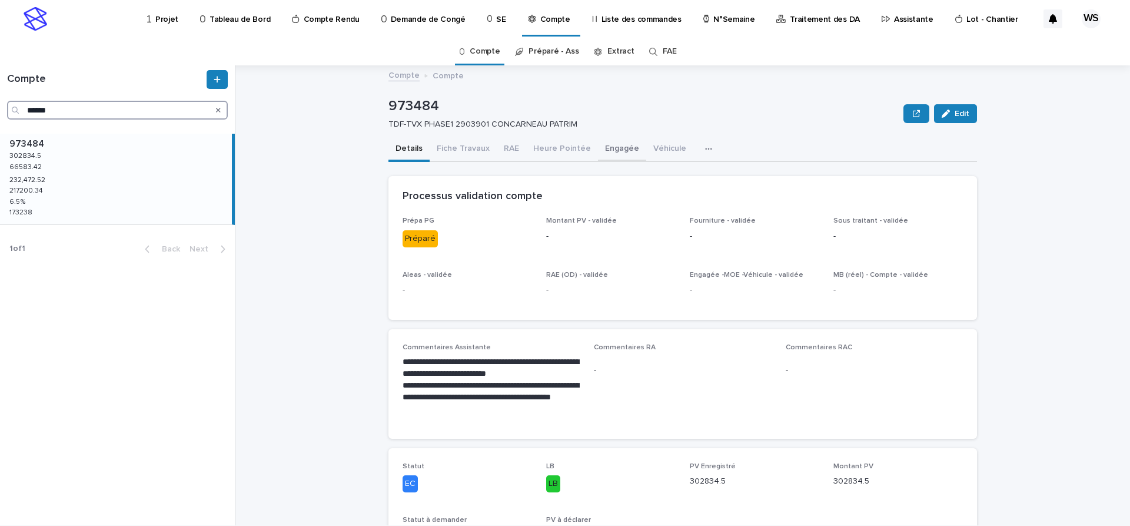
type input "******"
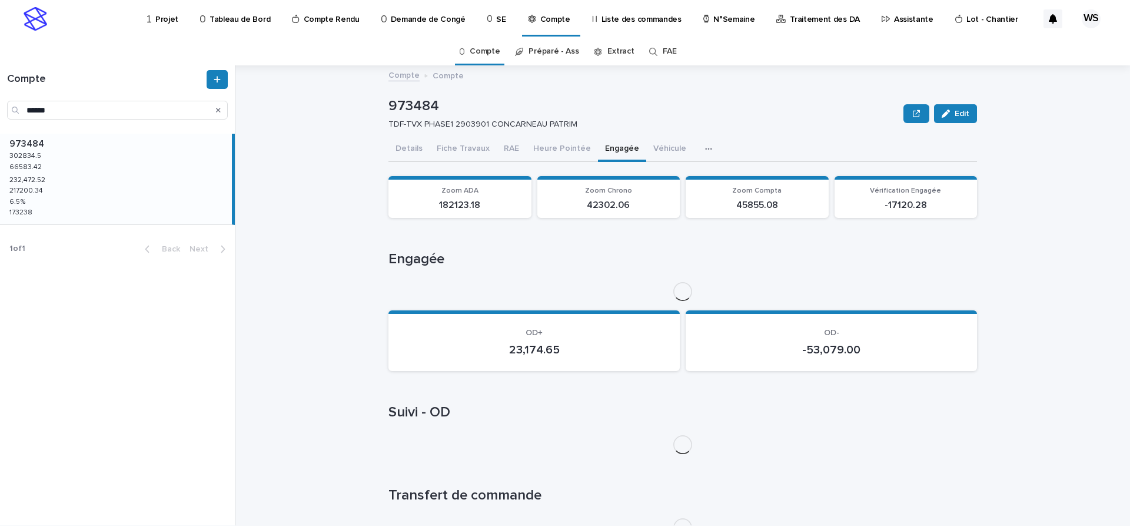
click at [623, 149] on button "Engagée" at bounding box center [622, 149] width 48 height 25
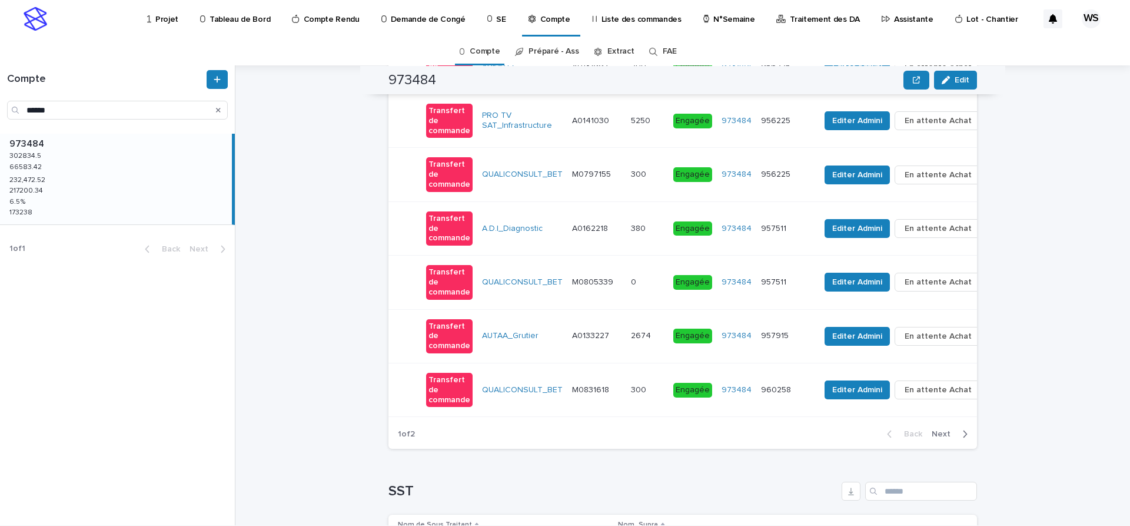
scroll to position [1730, 0]
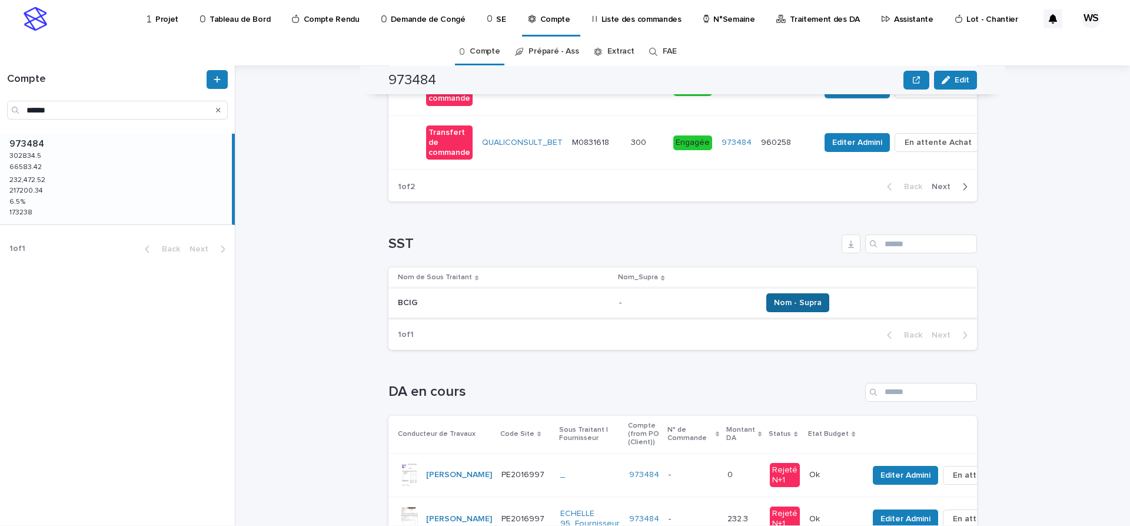
click at [797, 308] on span "Nom - Supra" at bounding box center [798, 303] width 48 height 12
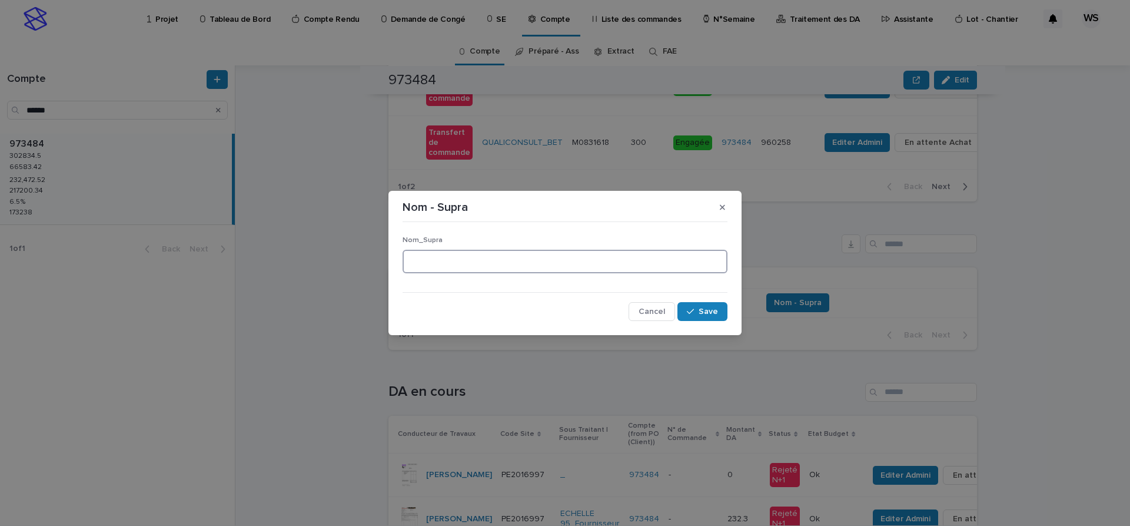
click at [461, 252] on input at bounding box center [565, 262] width 325 height 24
type input "********"
click at [716, 310] on span "Save" at bounding box center [708, 311] width 19 height 8
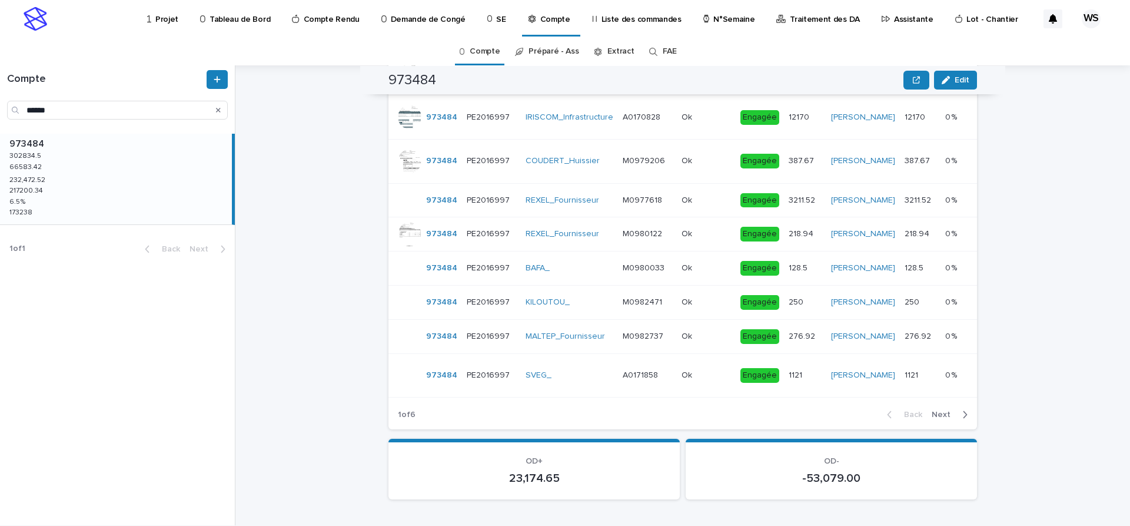
scroll to position [297, 0]
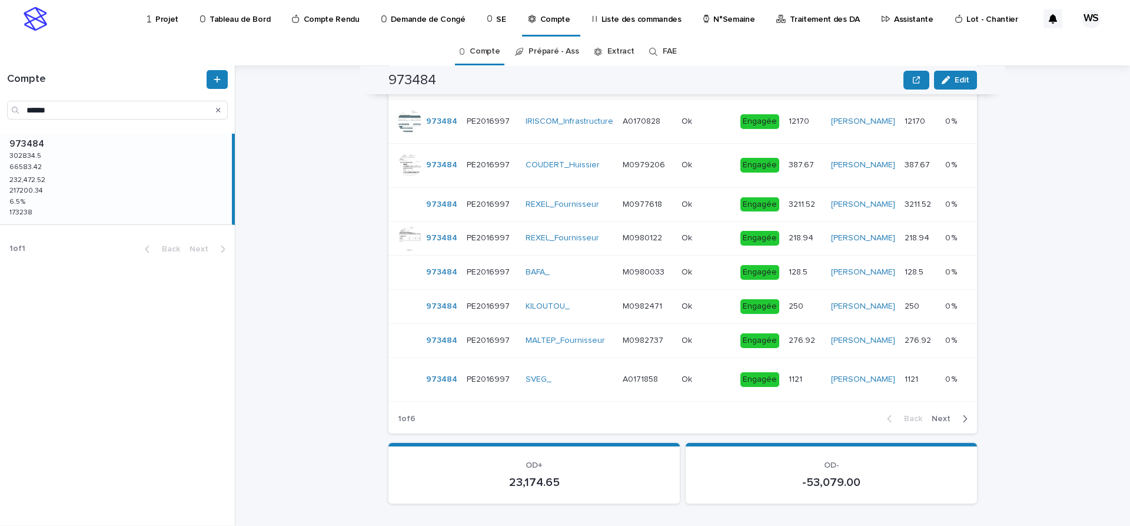
click at [945, 423] on span "Next" at bounding box center [945, 418] width 26 height 8
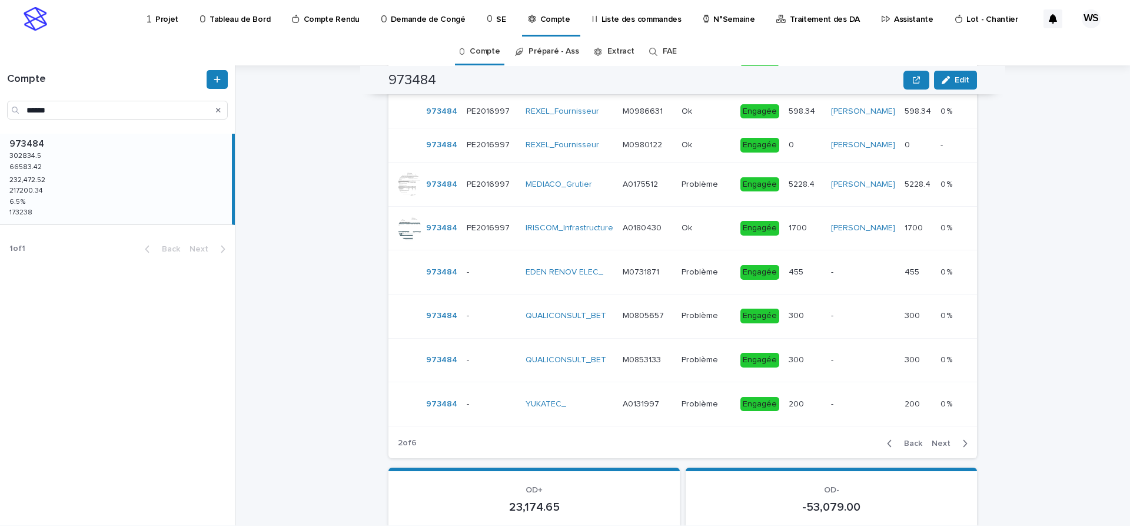
click at [940, 447] on span "Next" at bounding box center [945, 443] width 26 height 8
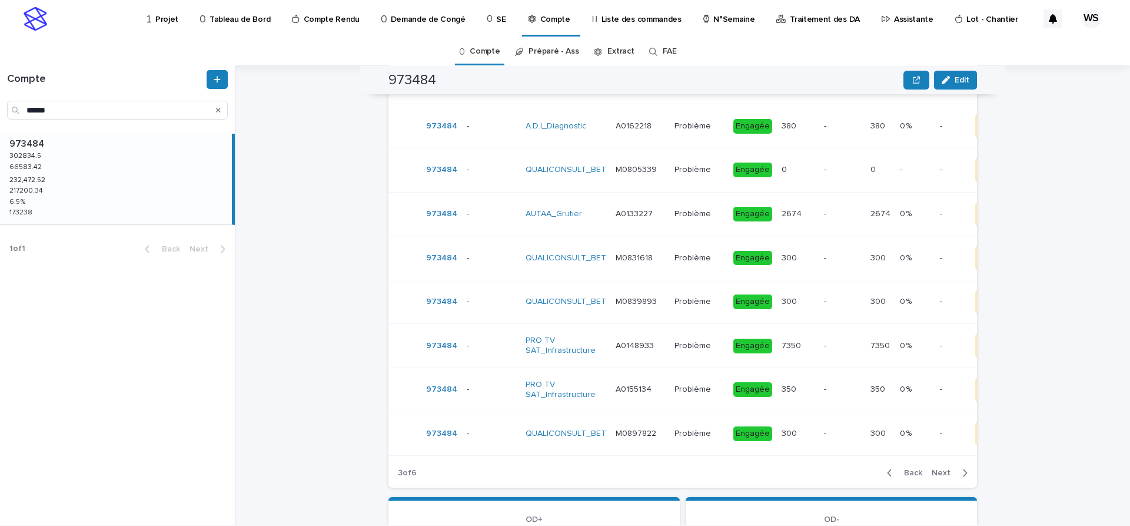
click at [941, 471] on span "Next" at bounding box center [945, 472] width 26 height 8
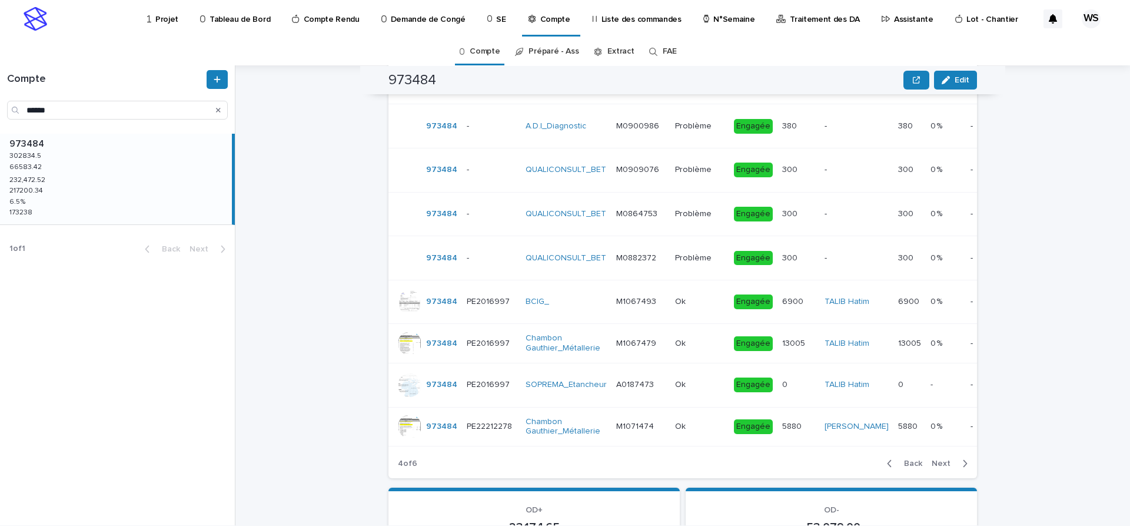
click at [943, 461] on span "Next" at bounding box center [945, 463] width 26 height 8
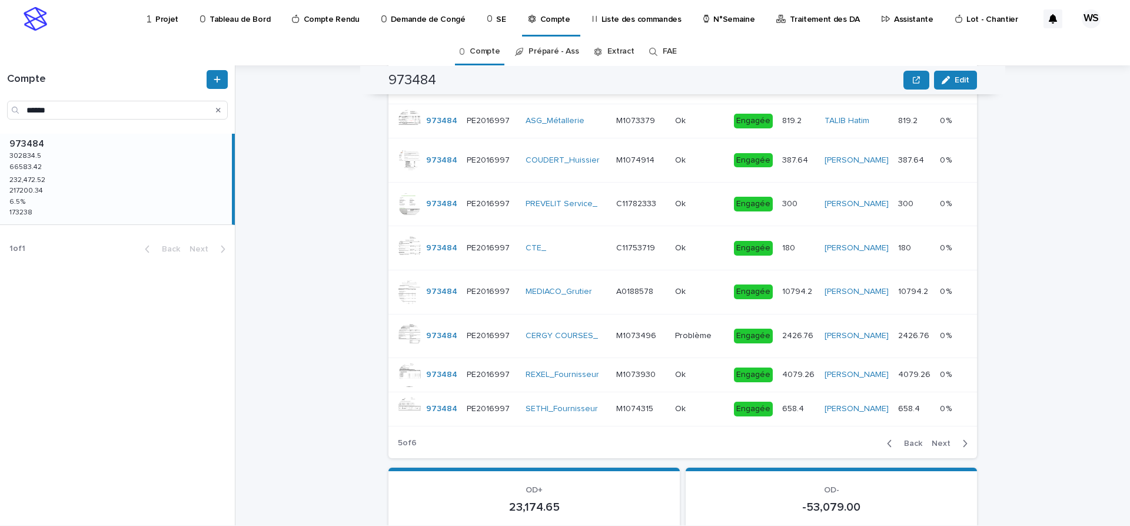
click at [943, 447] on span "Next" at bounding box center [945, 443] width 26 height 8
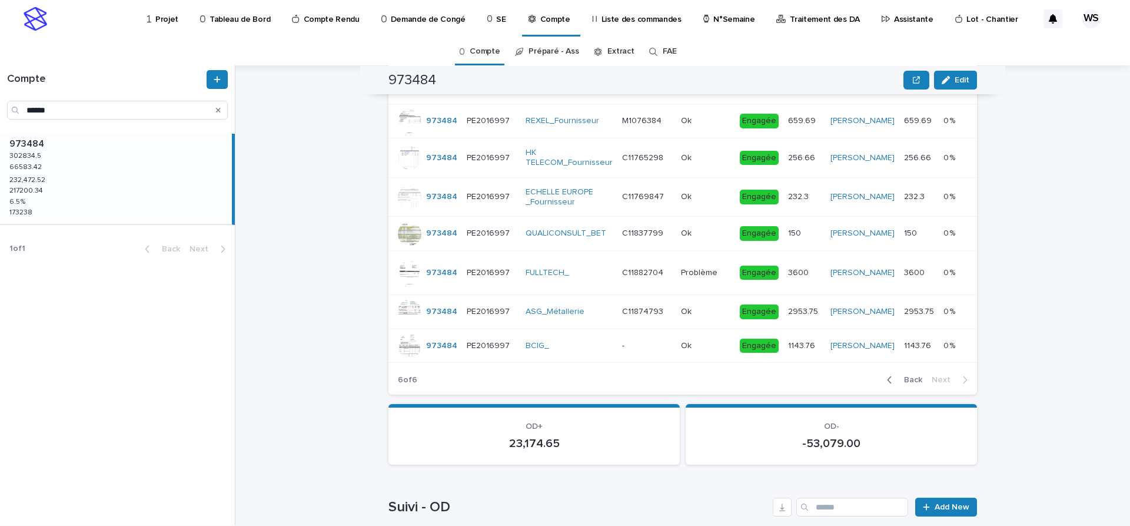
click at [581, 351] on div "BCIG_" at bounding box center [569, 346] width 87 height 10
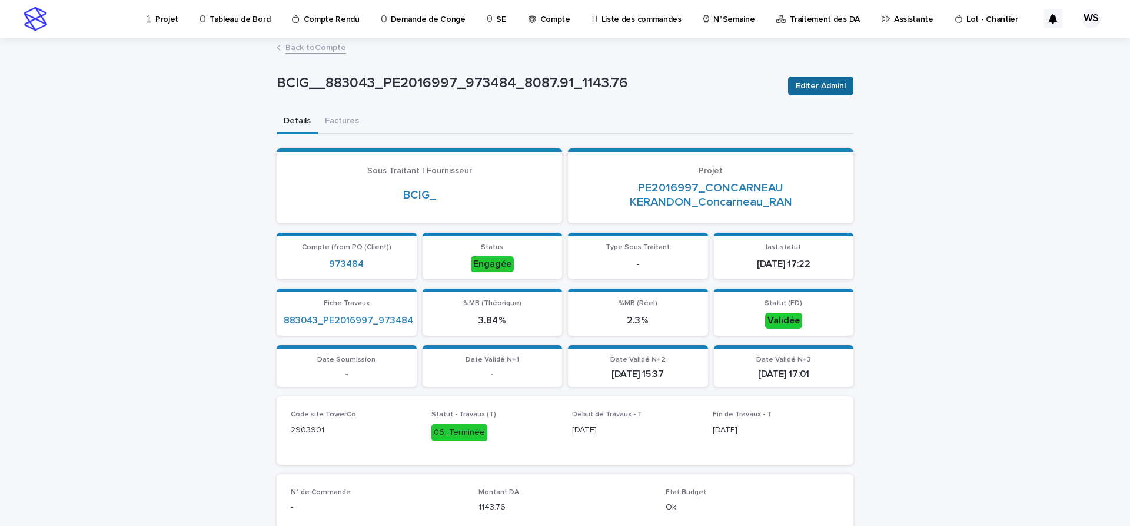
click at [836, 88] on span "Editer Admini" at bounding box center [821, 86] width 50 height 12
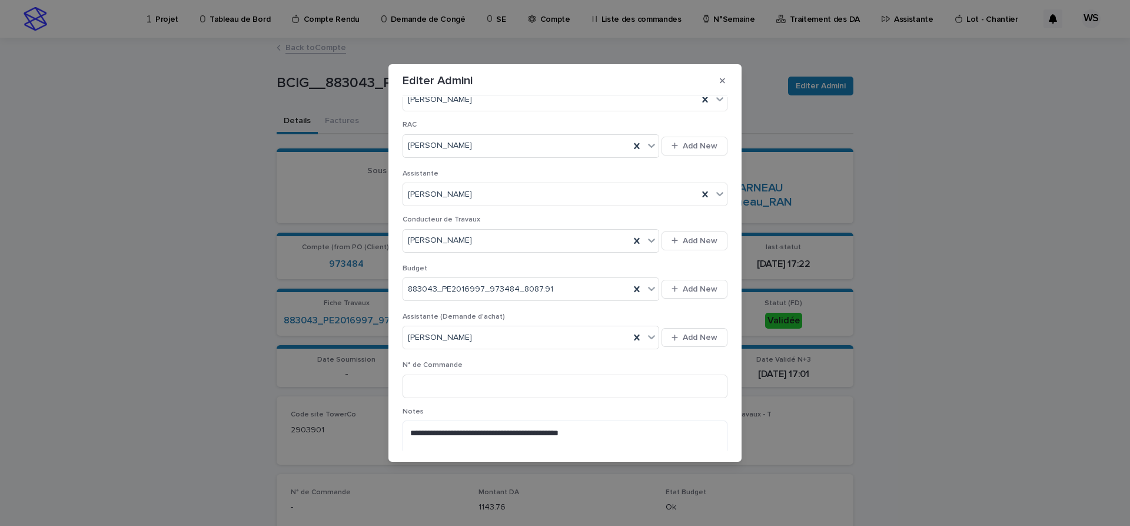
scroll to position [346, 0]
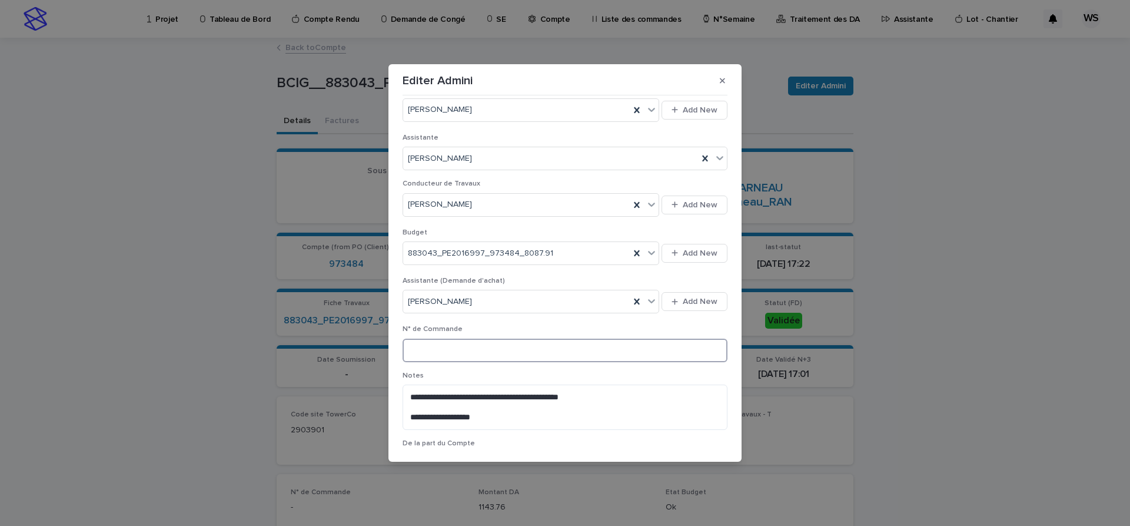
click at [481, 354] on input at bounding box center [565, 350] width 325 height 24
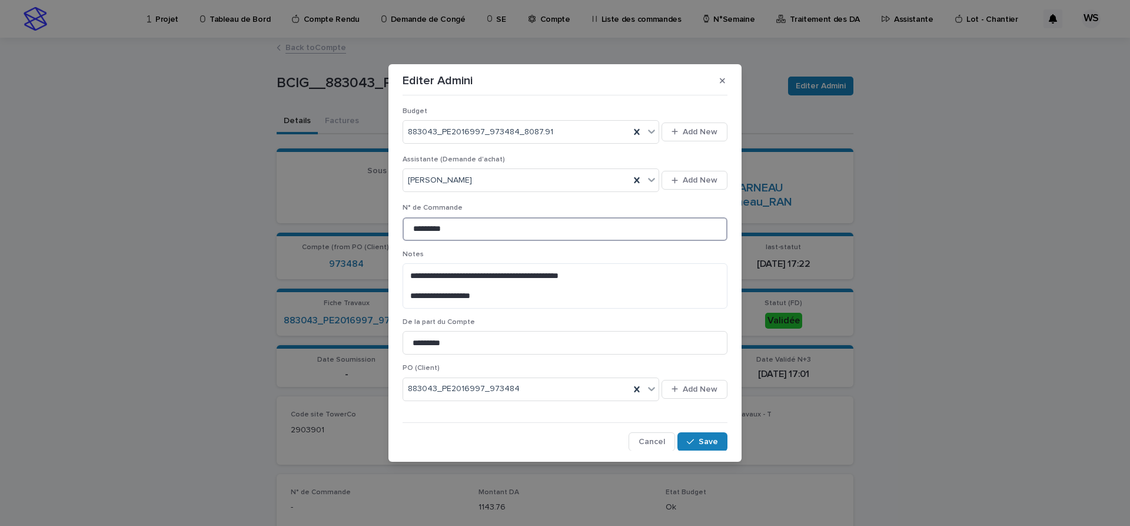
scroll to position [468, 0]
type input "*********"
click at [709, 441] on span "Save" at bounding box center [708, 441] width 19 height 8
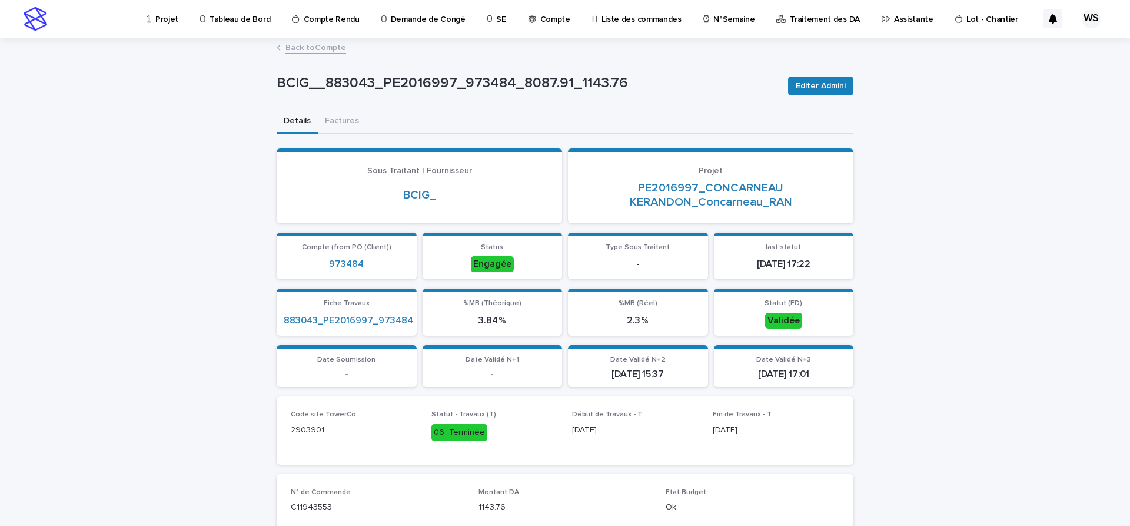
click at [330, 47] on link "Back to Compte" at bounding box center [315, 47] width 61 height 14
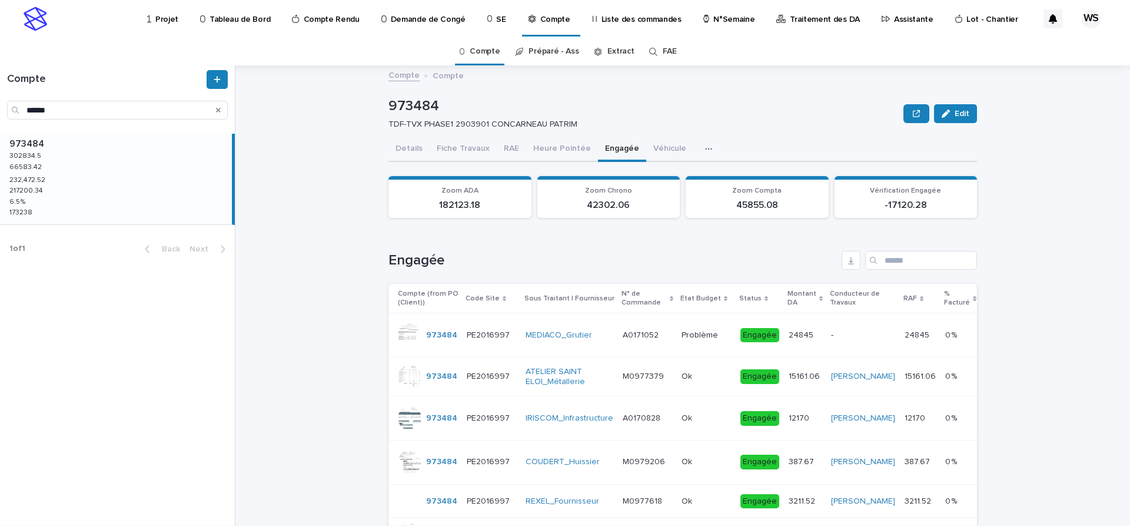
click at [894, 19] on p "Assistante" at bounding box center [913, 12] width 39 height 25
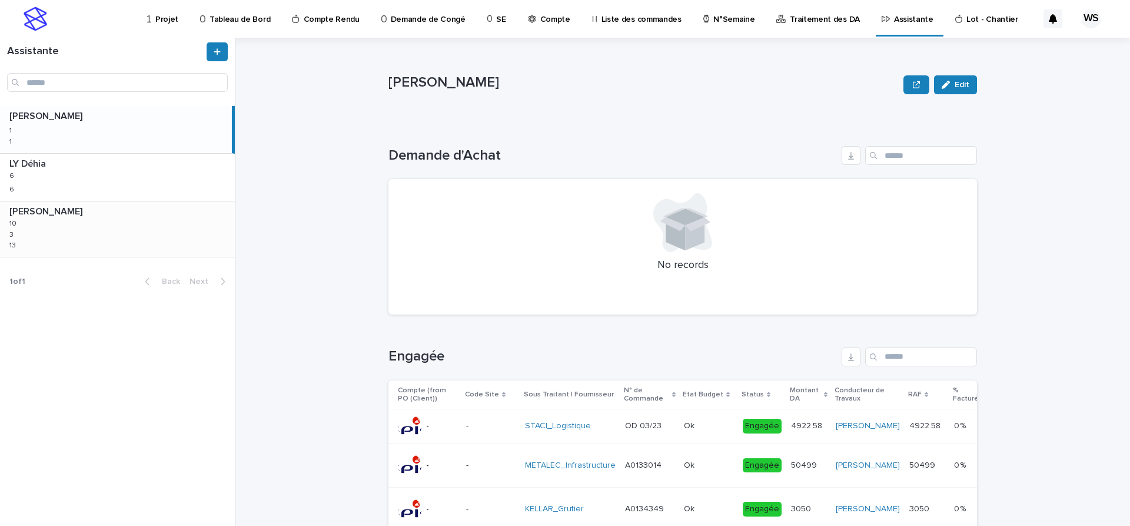
click at [95, 238] on div "WATEL Sandrine WATEL Sandrine 10 10 3 3 13 13" at bounding box center [117, 228] width 235 height 55
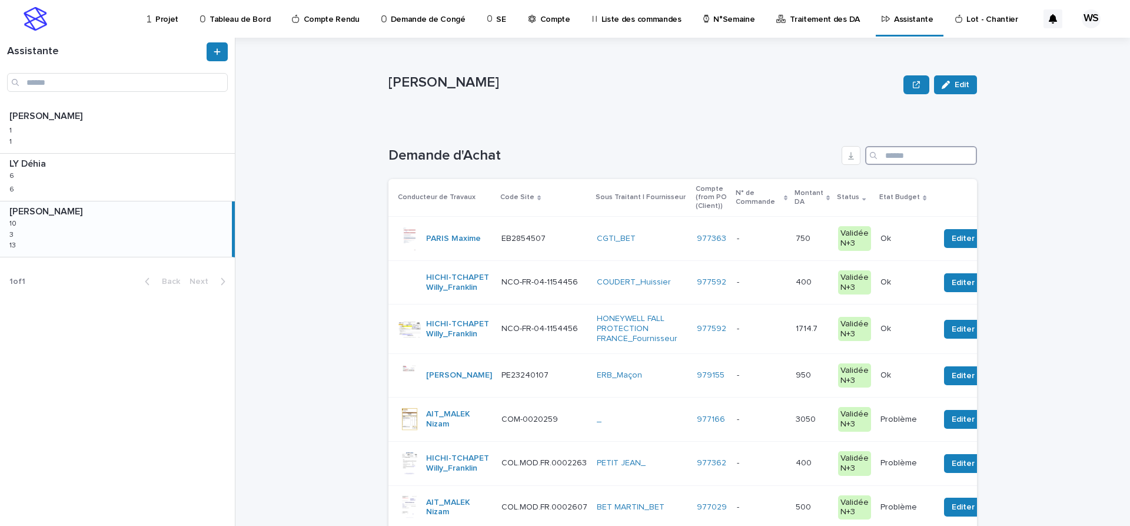
click at [920, 159] on input "Search" at bounding box center [921, 155] width 112 height 19
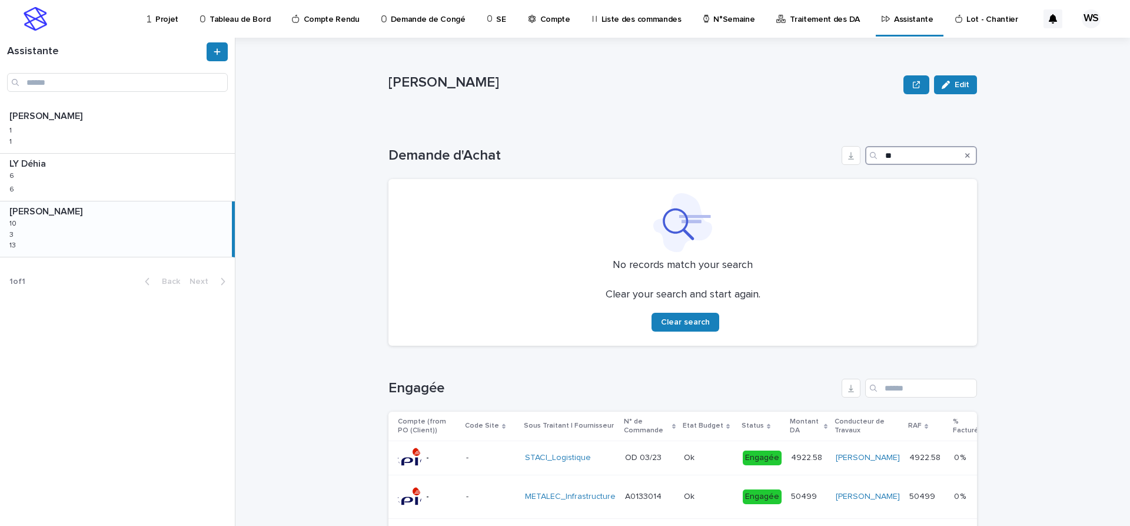
type input "*"
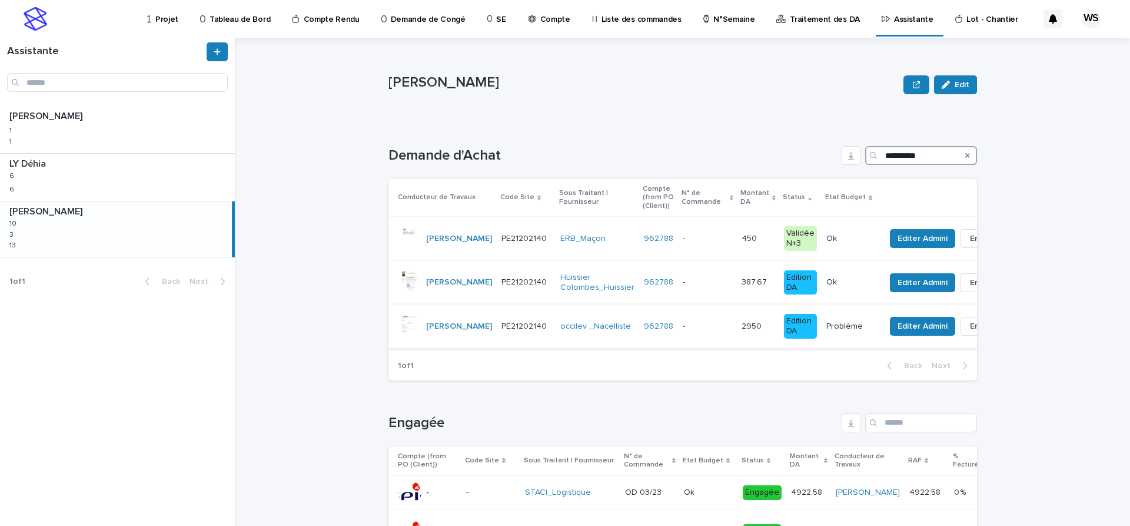
type input "**********"
click at [684, 330] on p at bounding box center [707, 326] width 49 height 10
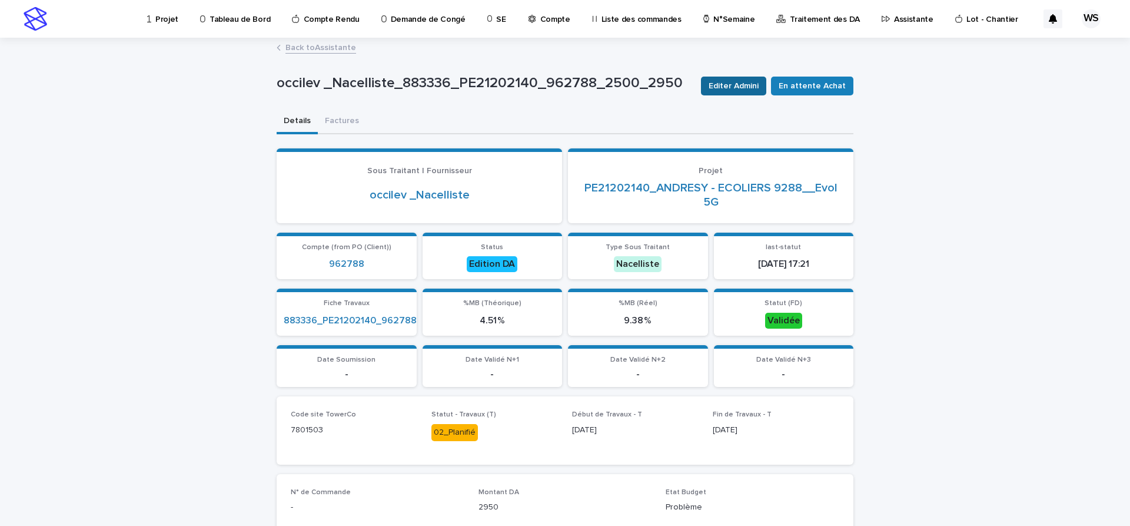
click at [744, 85] on span "Editer Admini" at bounding box center [734, 86] width 50 height 12
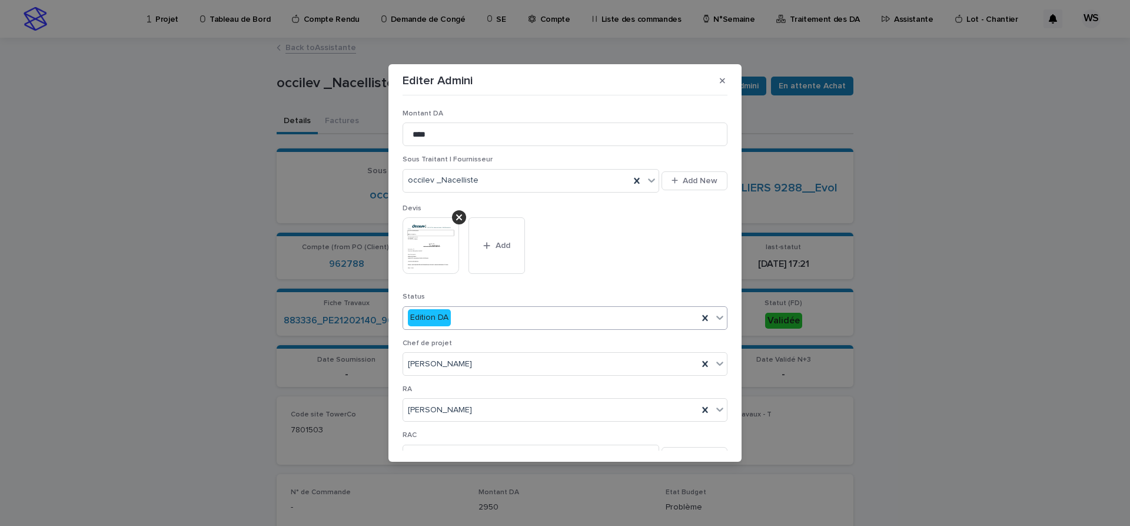
click at [717, 318] on icon at bounding box center [720, 317] width 12 height 12
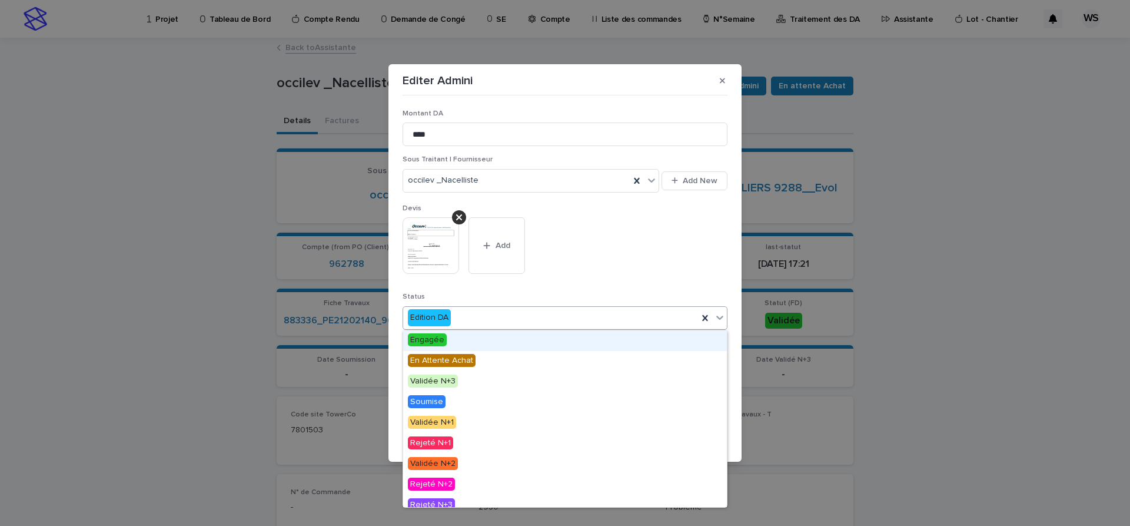
click at [433, 341] on span "Engagée" at bounding box center [427, 339] width 39 height 13
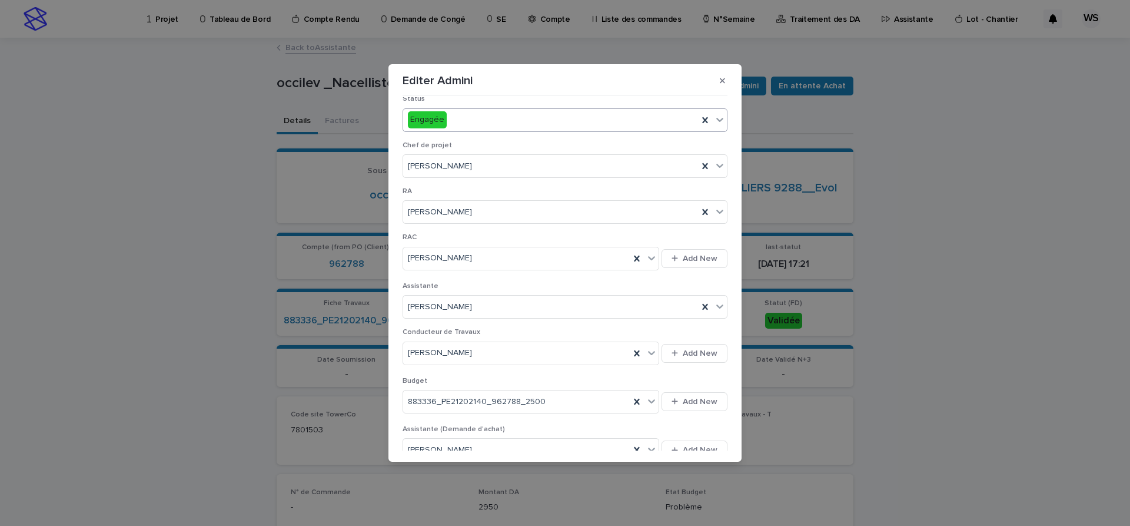
scroll to position [395, 0]
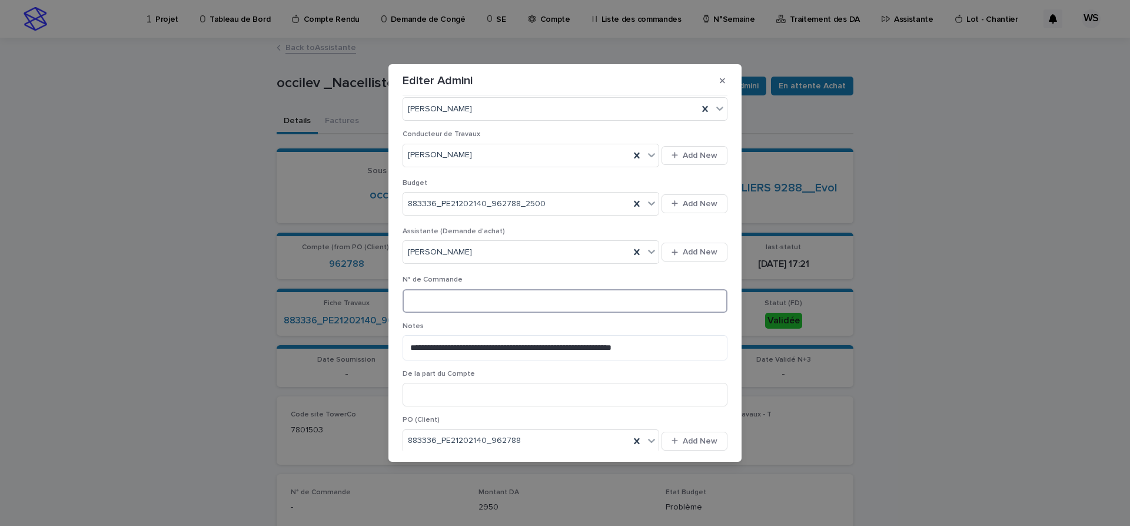
click at [499, 308] on input at bounding box center [565, 301] width 325 height 24
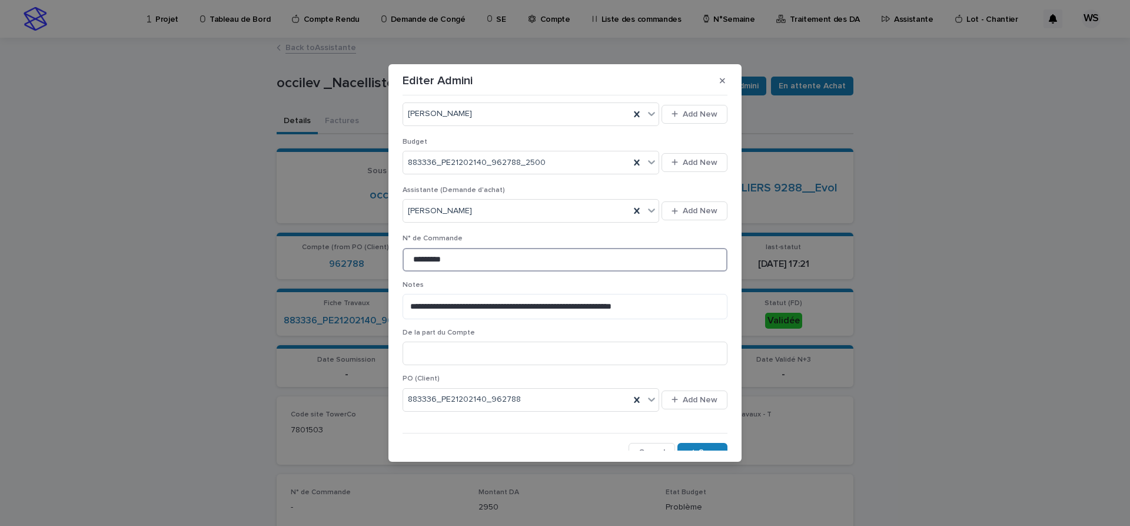
scroll to position [448, 0]
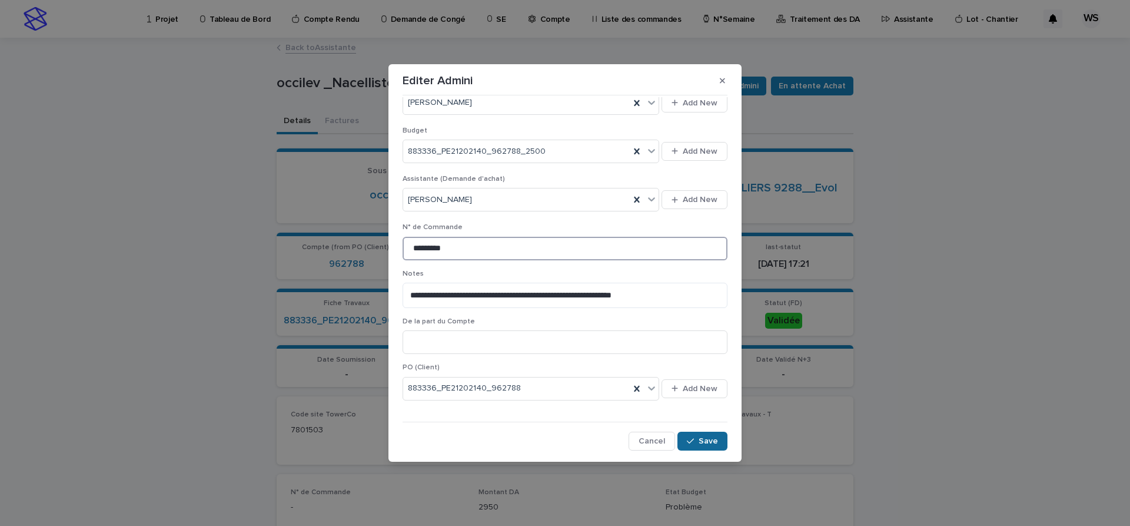
type input "*********"
click at [712, 439] on span "Save" at bounding box center [708, 441] width 19 height 8
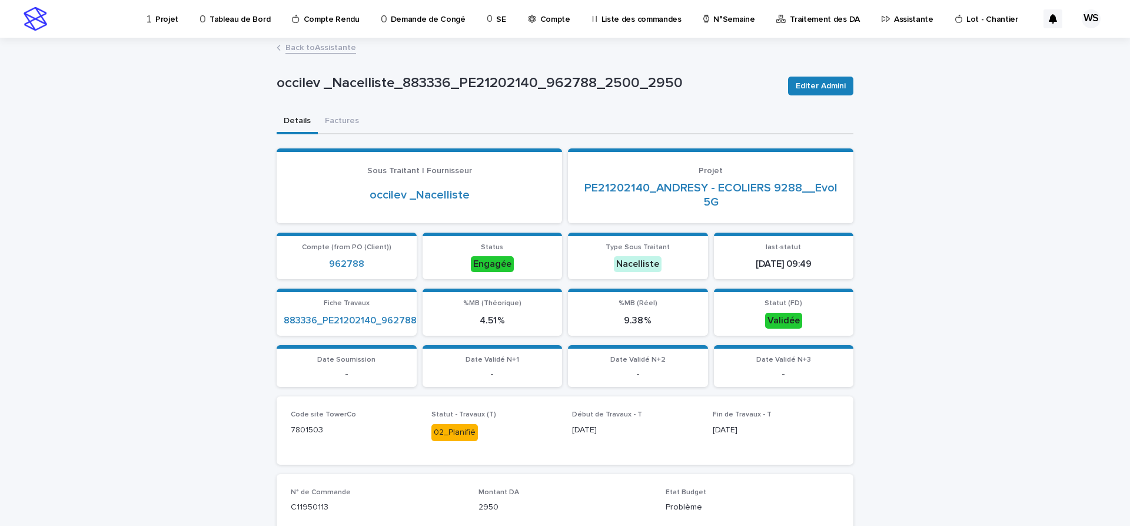
click at [346, 48] on link "Back to Assistante" at bounding box center [320, 47] width 71 height 14
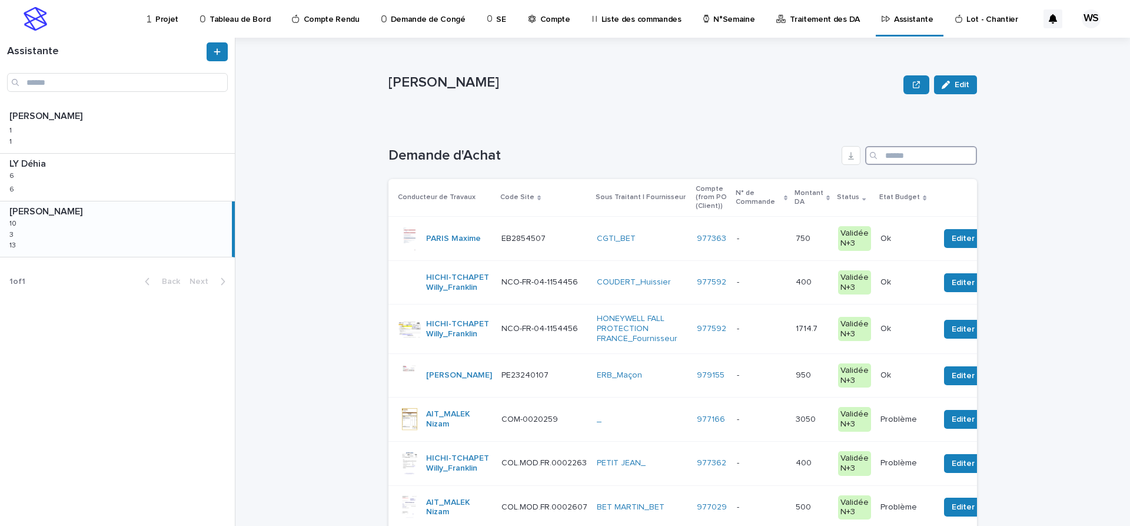
click at [917, 158] on input "Search" at bounding box center [921, 155] width 112 height 19
click at [899, 159] on input "******" at bounding box center [921, 155] width 112 height 19
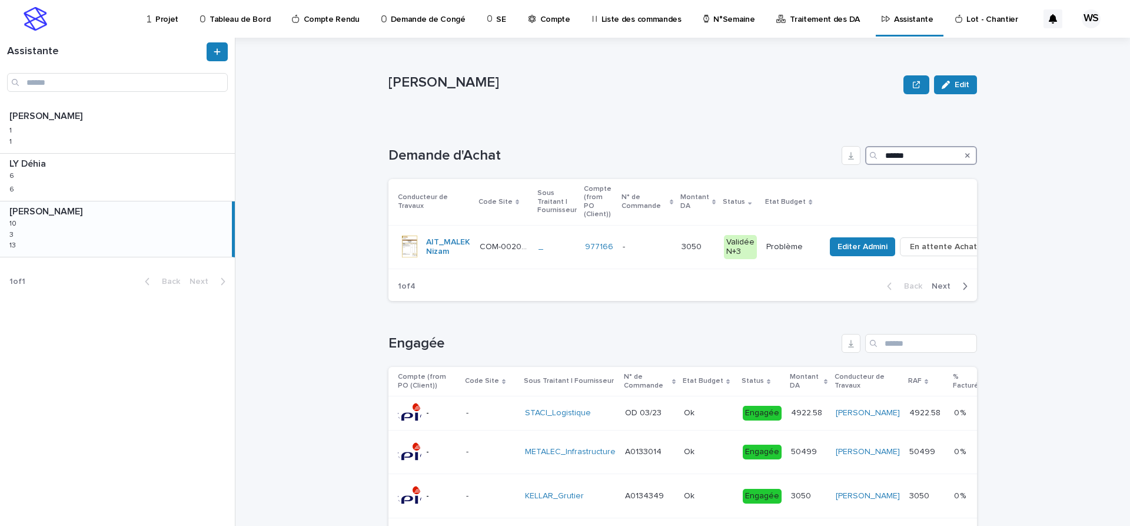
click at [929, 157] on input "******" at bounding box center [921, 155] width 112 height 19
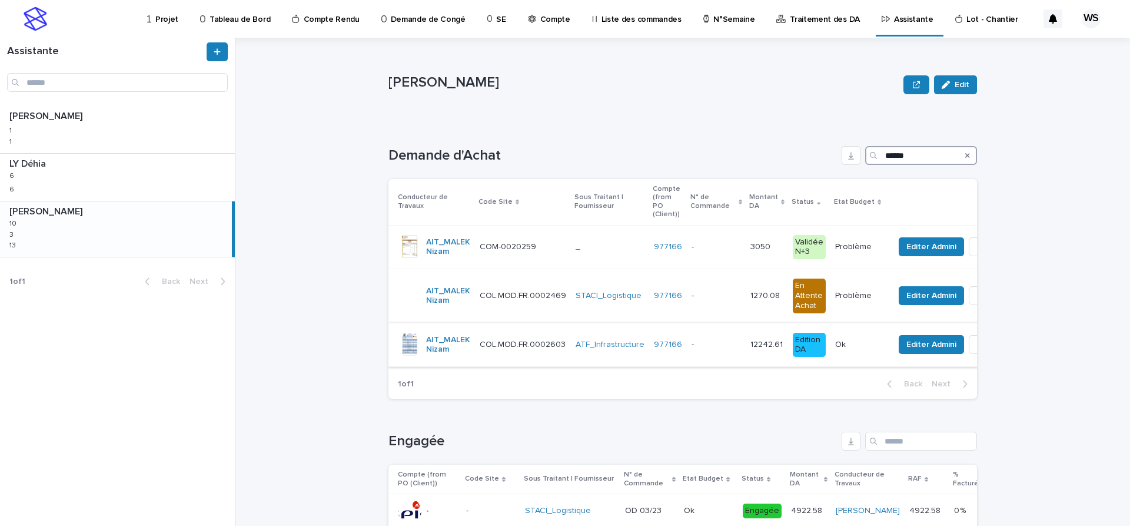
type input "******"
click at [709, 340] on p at bounding box center [716, 345] width 49 height 10
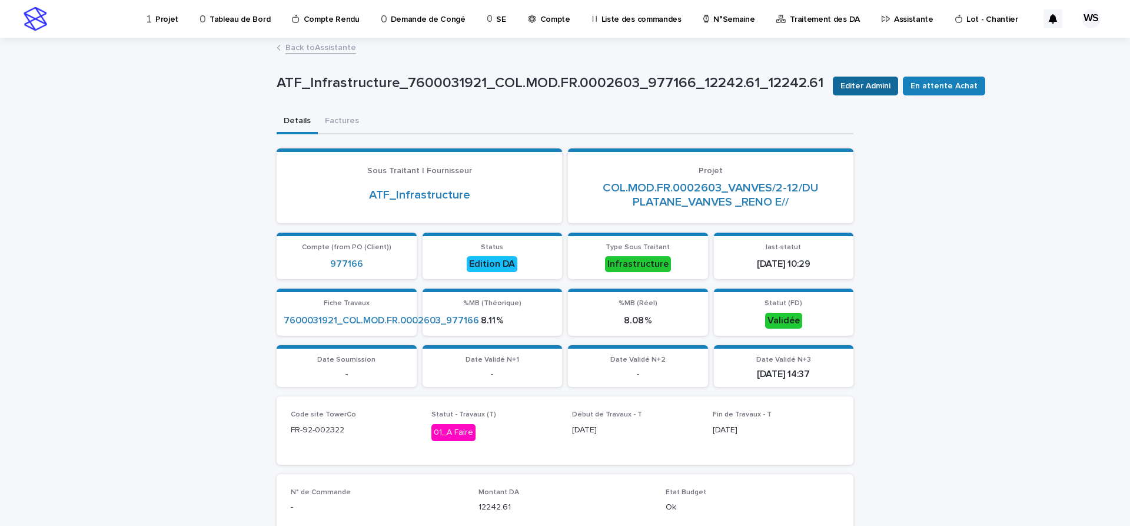
click at [870, 83] on span "Editer Admini" at bounding box center [865, 86] width 50 height 12
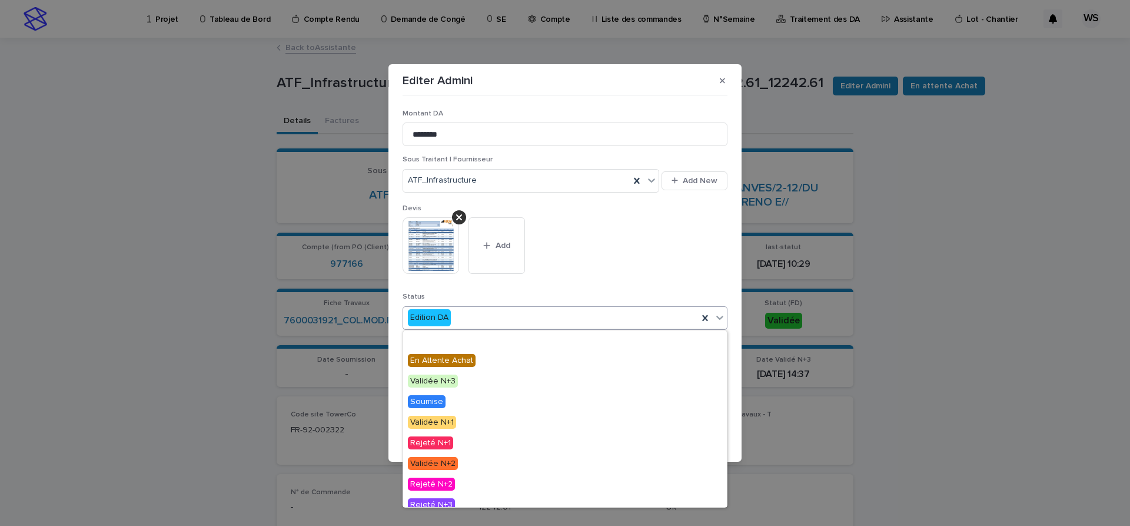
click at [720, 317] on icon at bounding box center [720, 317] width 12 height 12
click at [428, 338] on span "Engagée" at bounding box center [427, 339] width 39 height 13
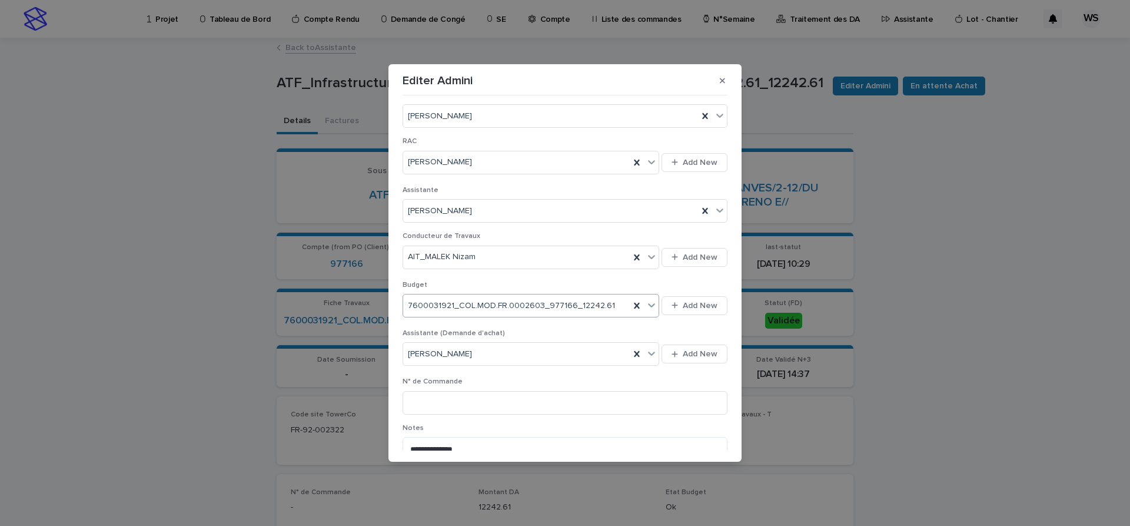
scroll to position [346, 0]
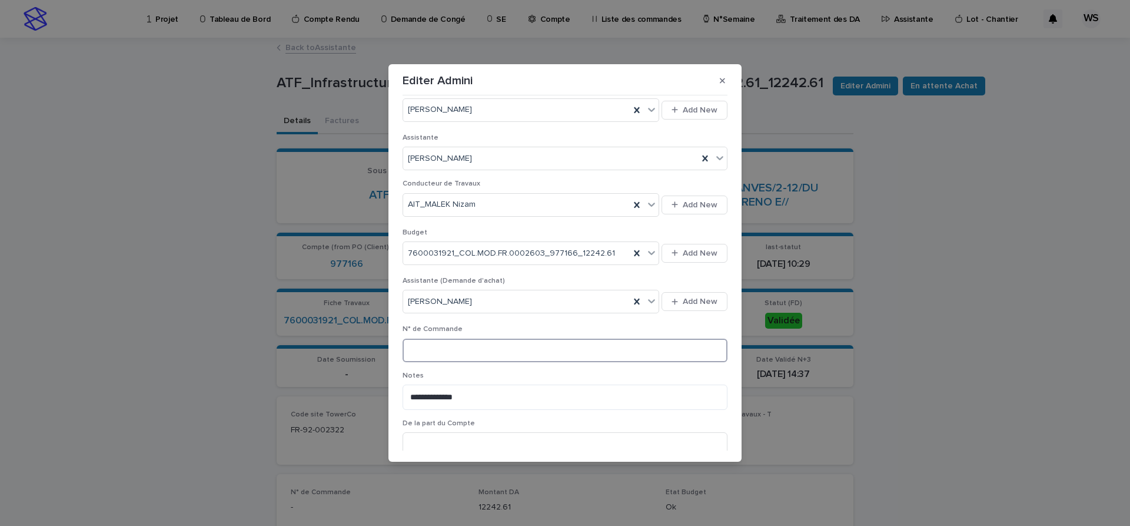
click at [473, 349] on input at bounding box center [565, 350] width 325 height 24
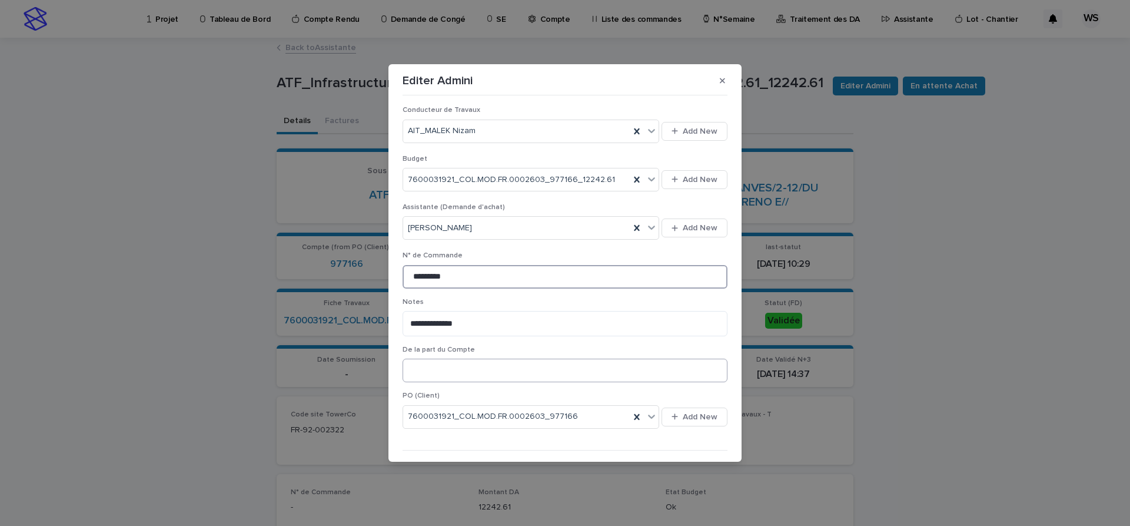
scroll to position [448, 0]
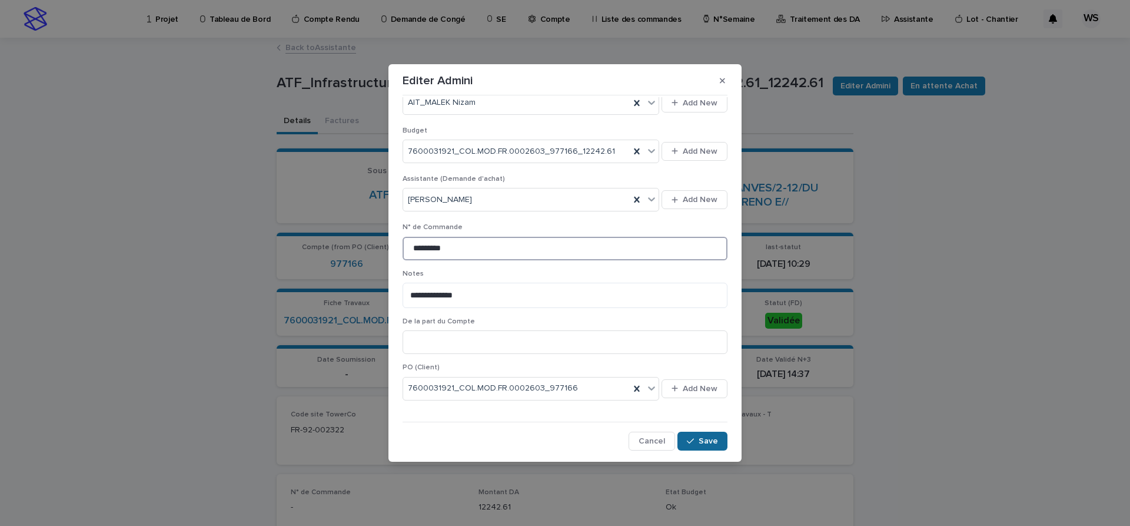
type input "*********"
click at [706, 440] on span "Save" at bounding box center [708, 441] width 19 height 8
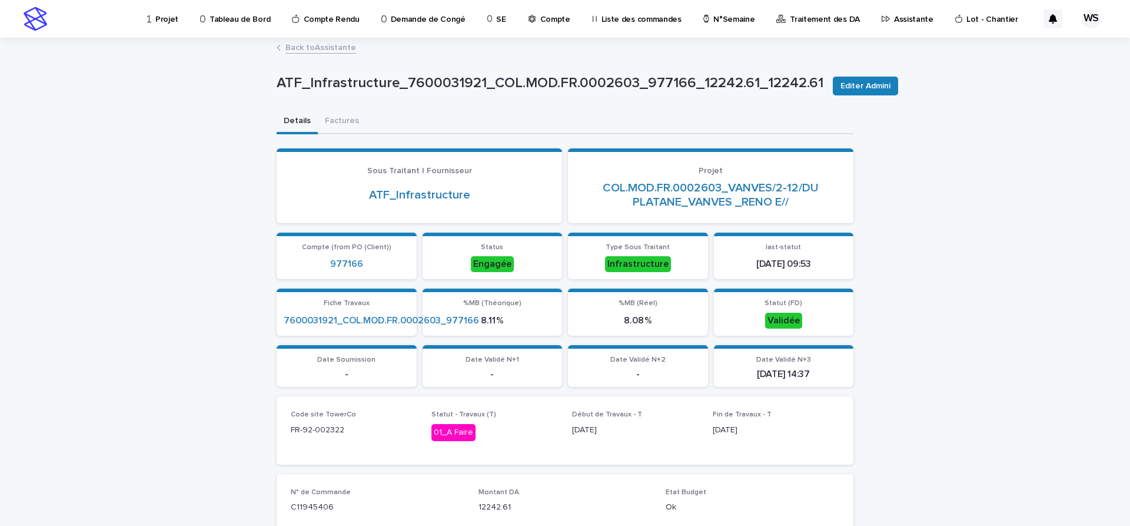
click at [327, 46] on link "Back to Assistante" at bounding box center [320, 47] width 71 height 14
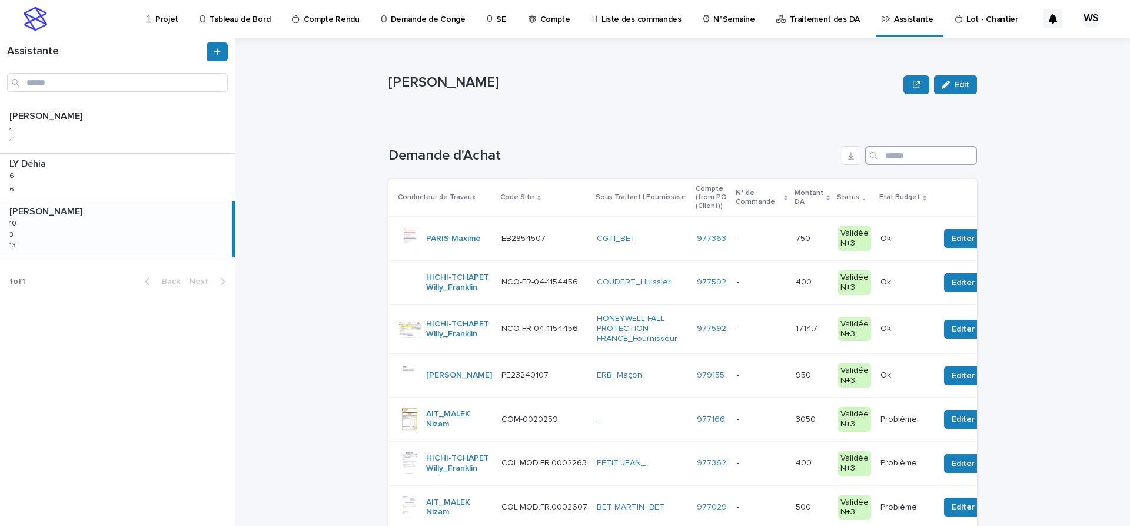
click at [927, 153] on input "Search" at bounding box center [921, 155] width 112 height 19
click at [897, 157] on input "Search" at bounding box center [921, 155] width 112 height 19
click at [890, 151] on input "Search" at bounding box center [921, 155] width 112 height 19
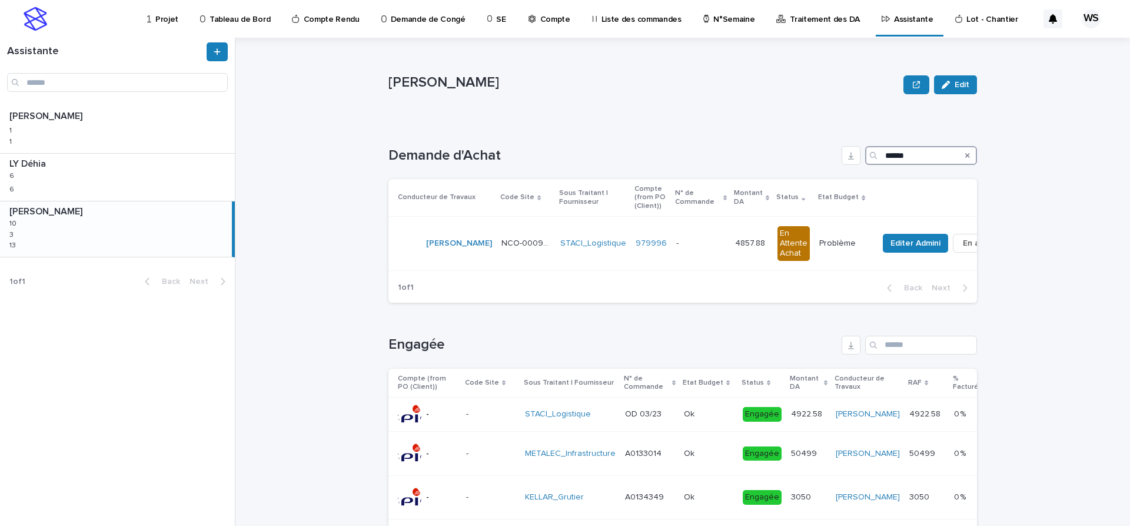
type input "******"
click at [967, 155] on icon "Search" at bounding box center [967, 155] width 5 height 5
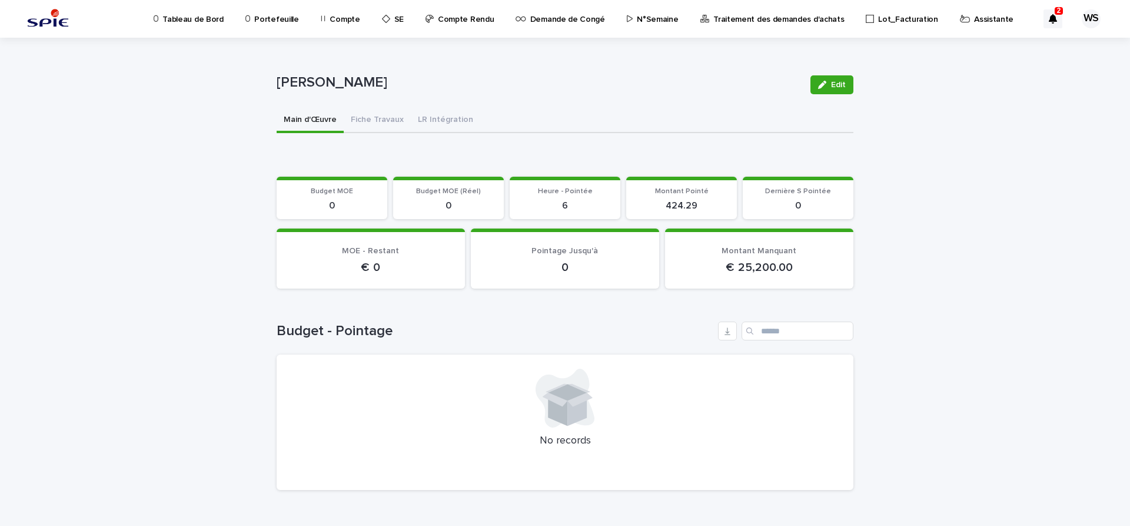
click at [974, 16] on p "Assistante" at bounding box center [993, 12] width 39 height 25
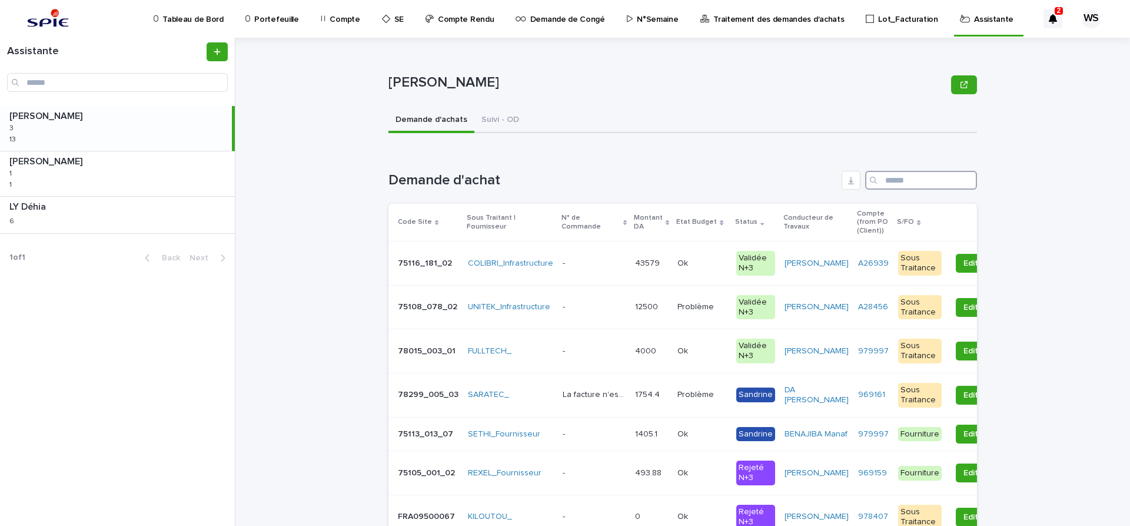
click at [906, 182] on input "Search" at bounding box center [921, 180] width 112 height 19
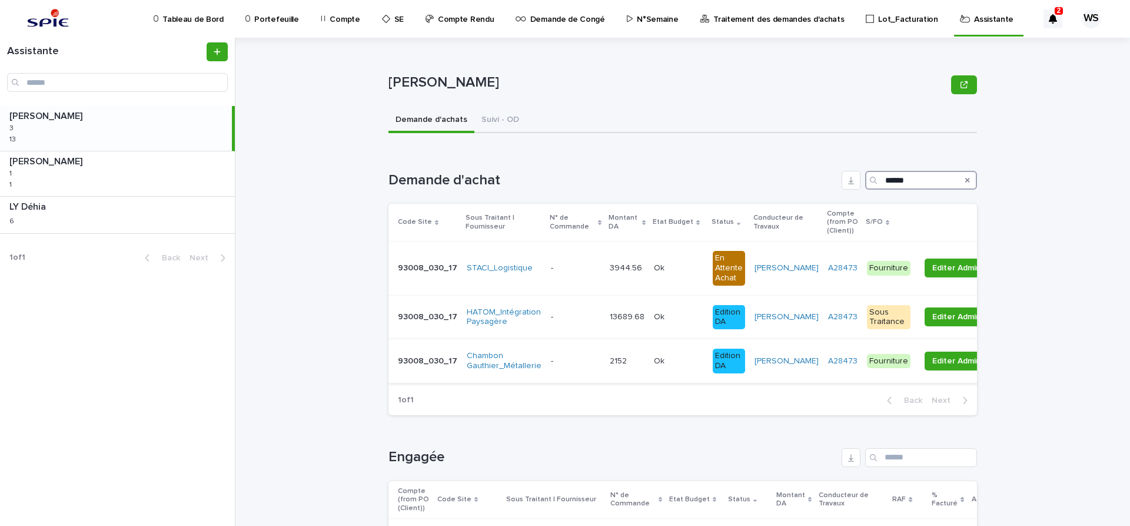
type input "******"
click at [580, 363] on p at bounding box center [575, 361] width 49 height 10
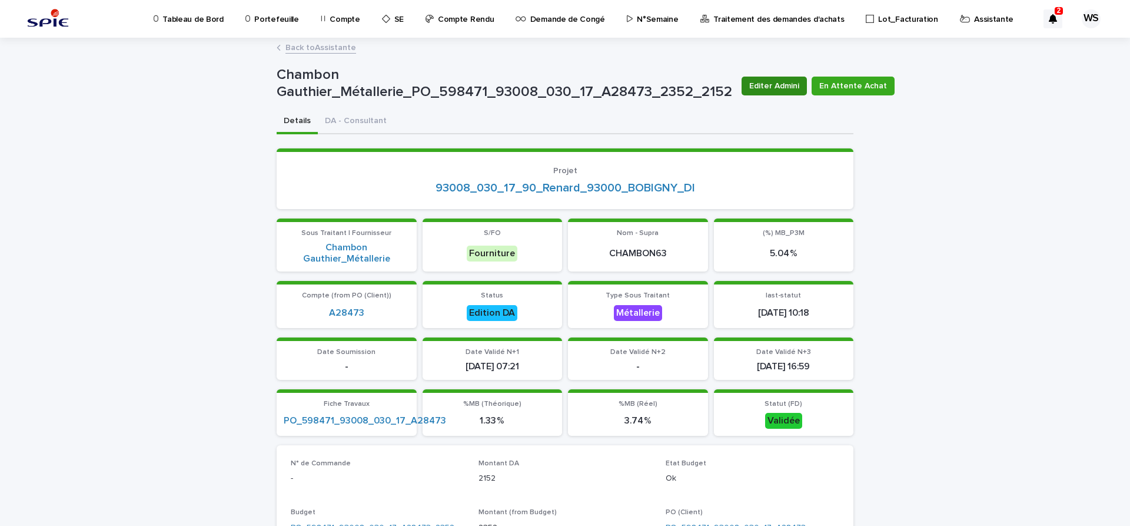
click at [766, 86] on span "Editer Admini" at bounding box center [774, 86] width 50 height 12
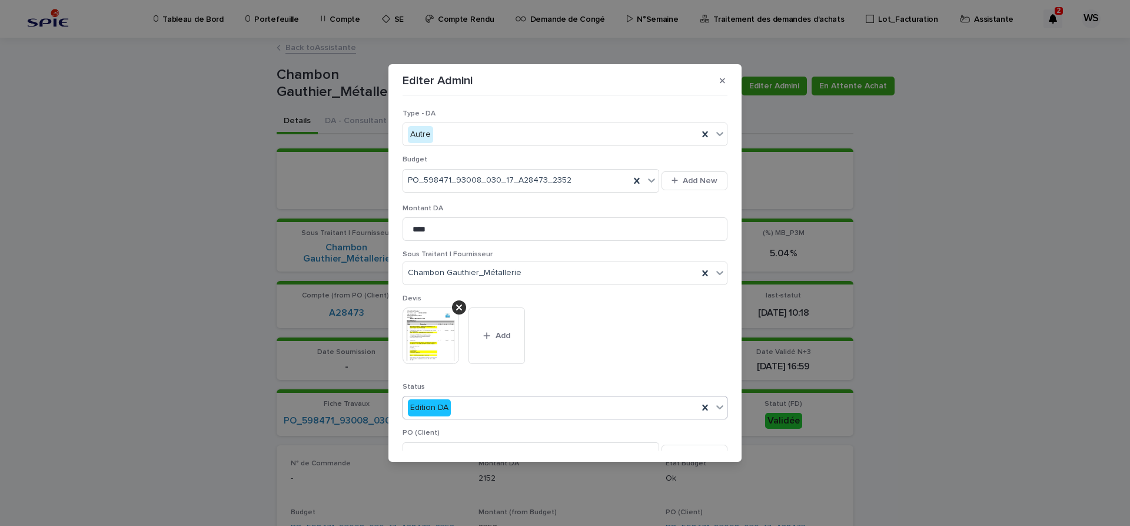
click at [719, 405] on icon at bounding box center [720, 407] width 12 height 12
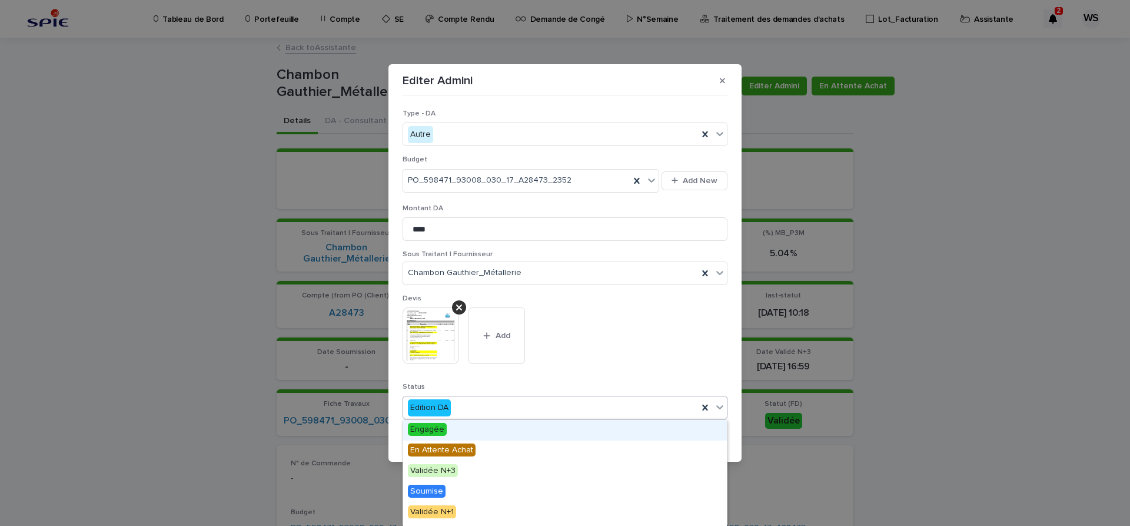
click at [433, 430] on span "Engagée" at bounding box center [427, 429] width 39 height 13
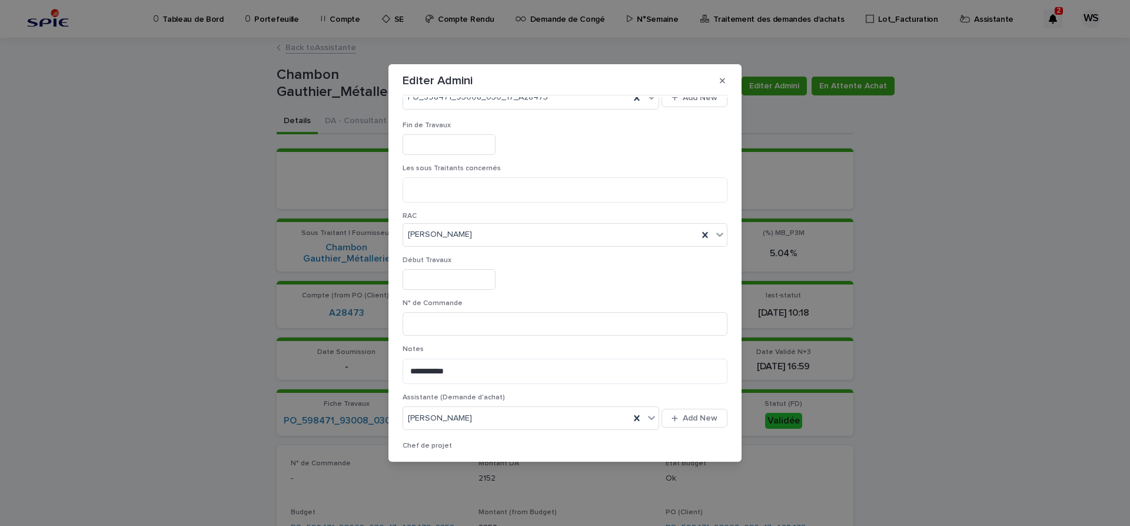
scroll to position [395, 0]
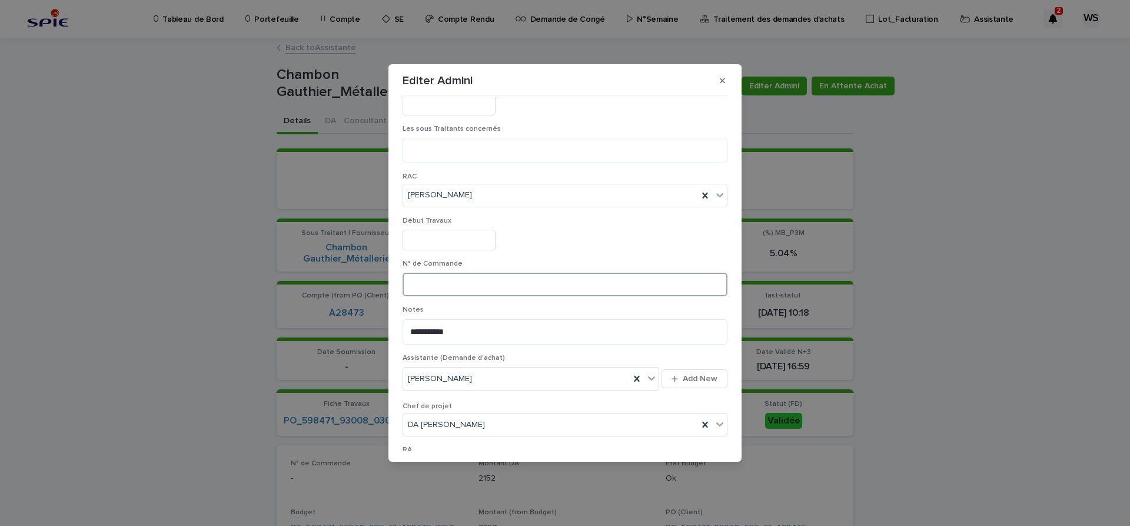
click at [506, 289] on input at bounding box center [565, 284] width 325 height 24
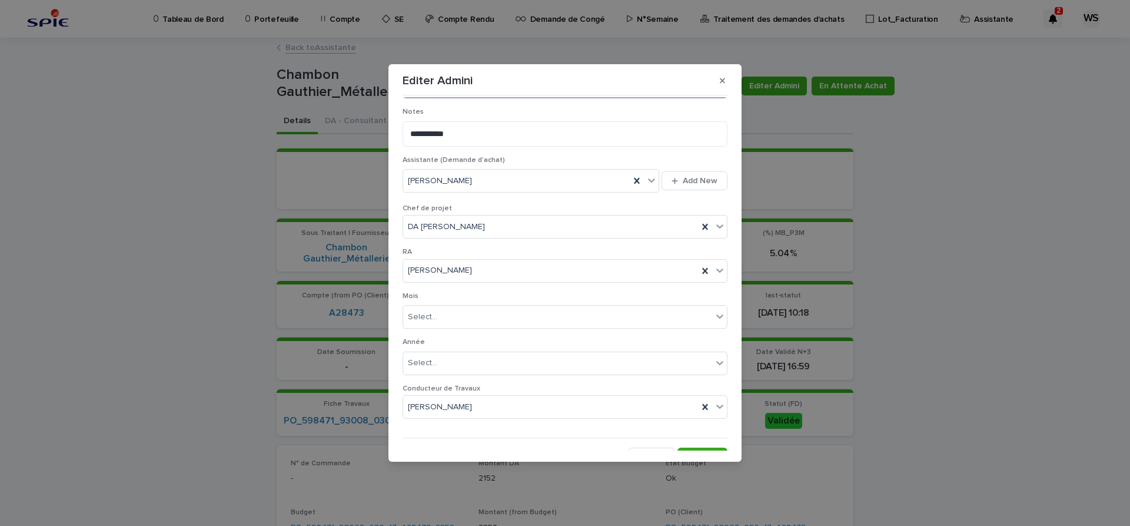
scroll to position [610, 0]
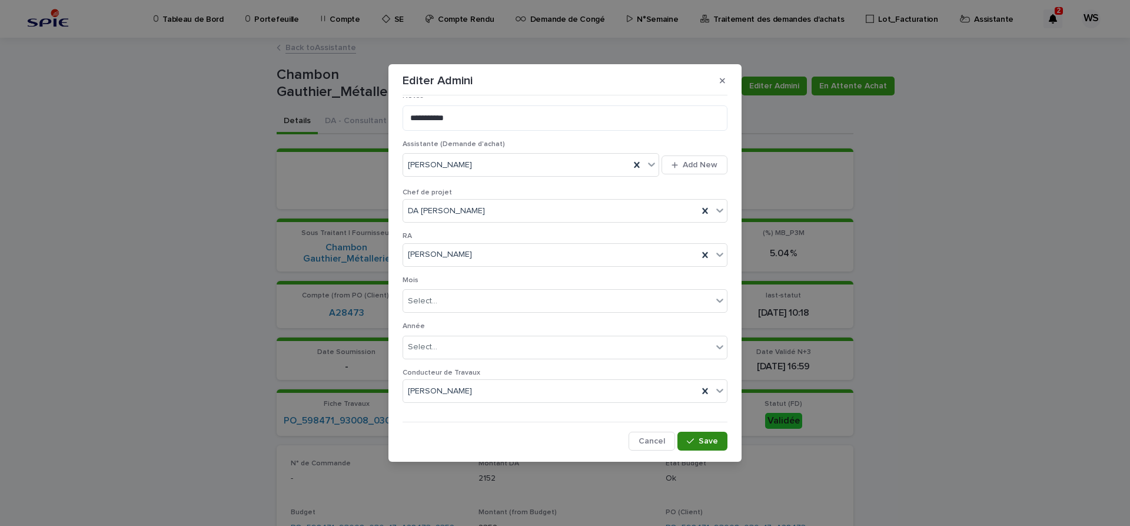
type input "*********"
click at [720, 443] on button "Save" at bounding box center [702, 440] width 50 height 19
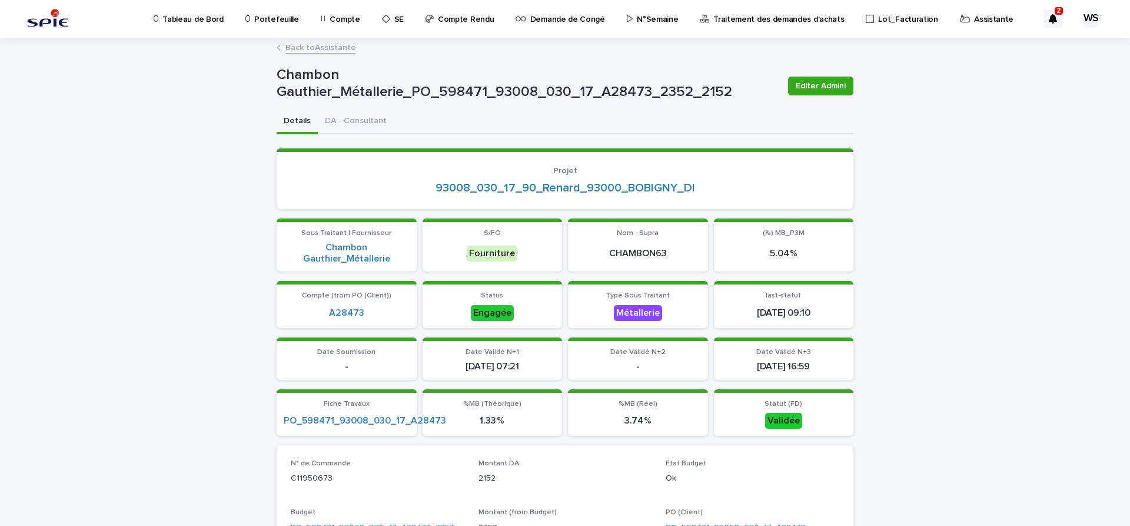
click at [340, 48] on link "Back to Assistante" at bounding box center [320, 47] width 71 height 14
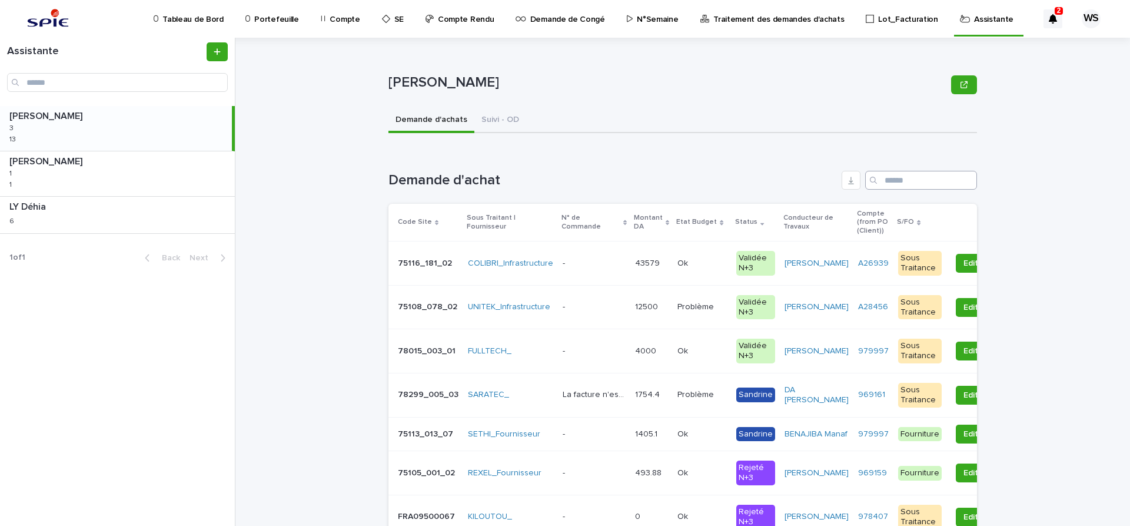
click at [918, 174] on input "Search" at bounding box center [921, 180] width 112 height 19
click at [917, 178] on input "Search" at bounding box center [921, 180] width 112 height 19
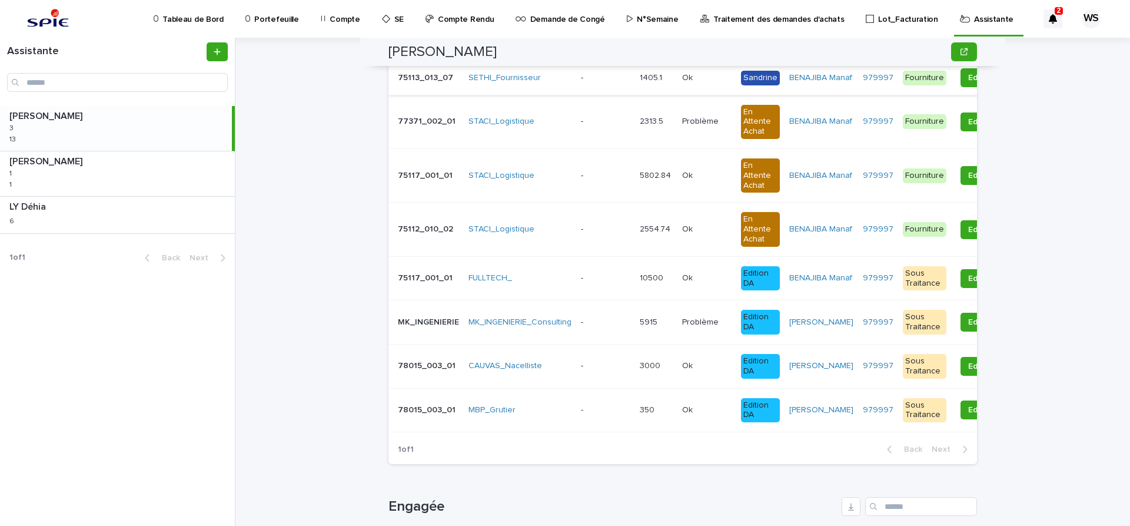
scroll to position [247, 0]
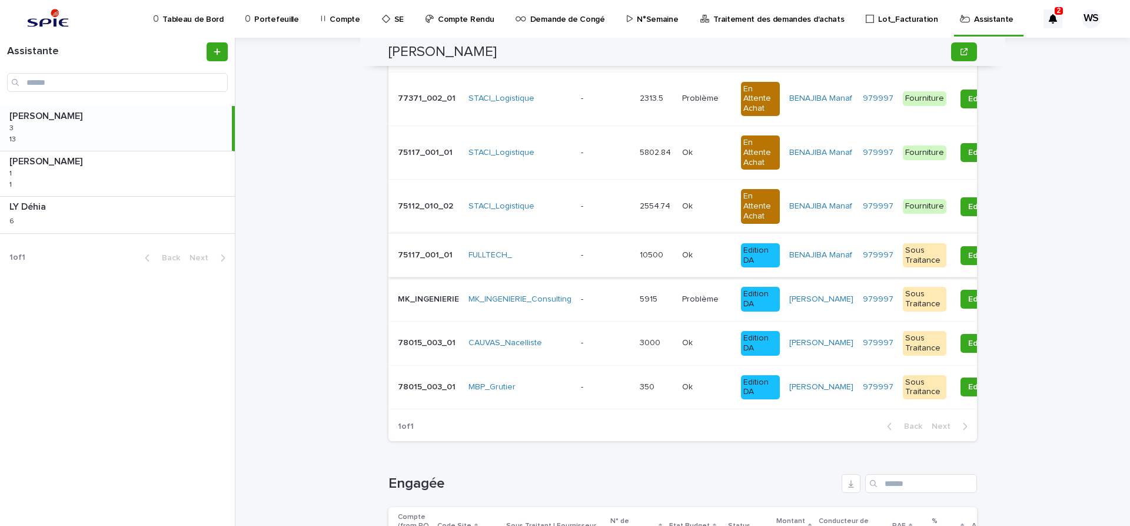
type input "******"
click at [603, 260] on p at bounding box center [605, 255] width 49 height 10
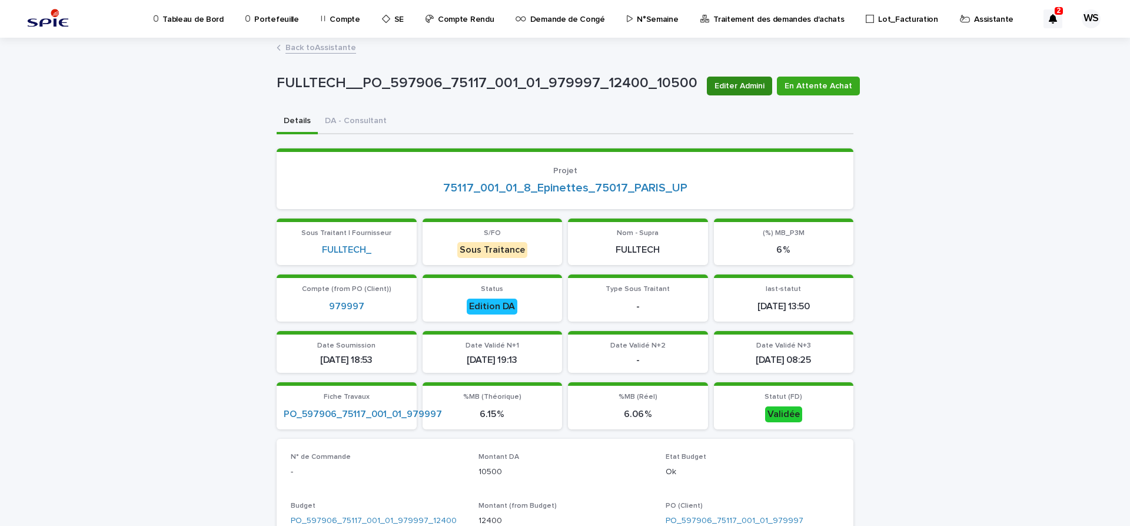
click at [746, 83] on span "Editer Admini" at bounding box center [739, 86] width 50 height 12
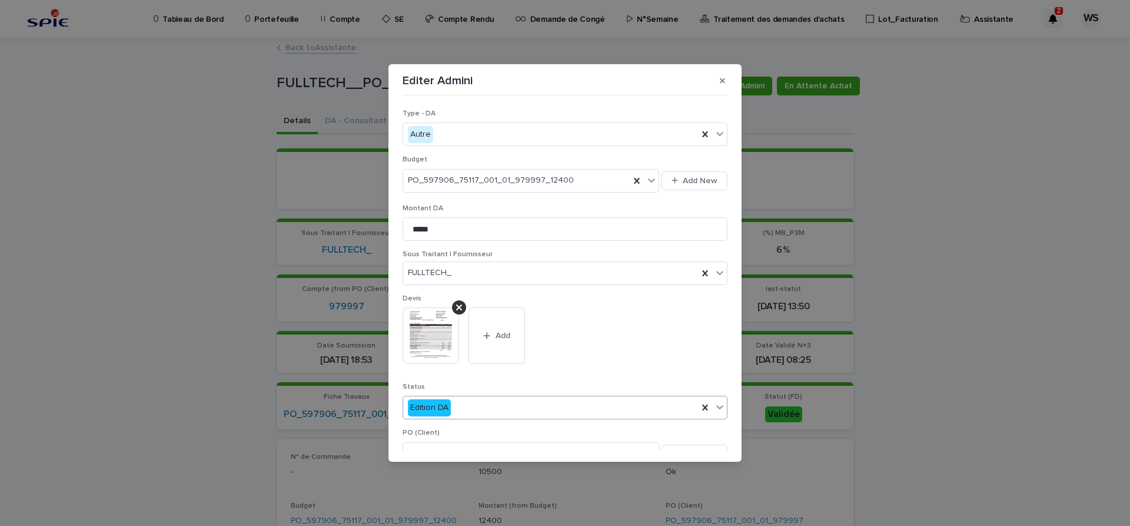
click at [722, 406] on icon at bounding box center [719, 407] width 7 height 4
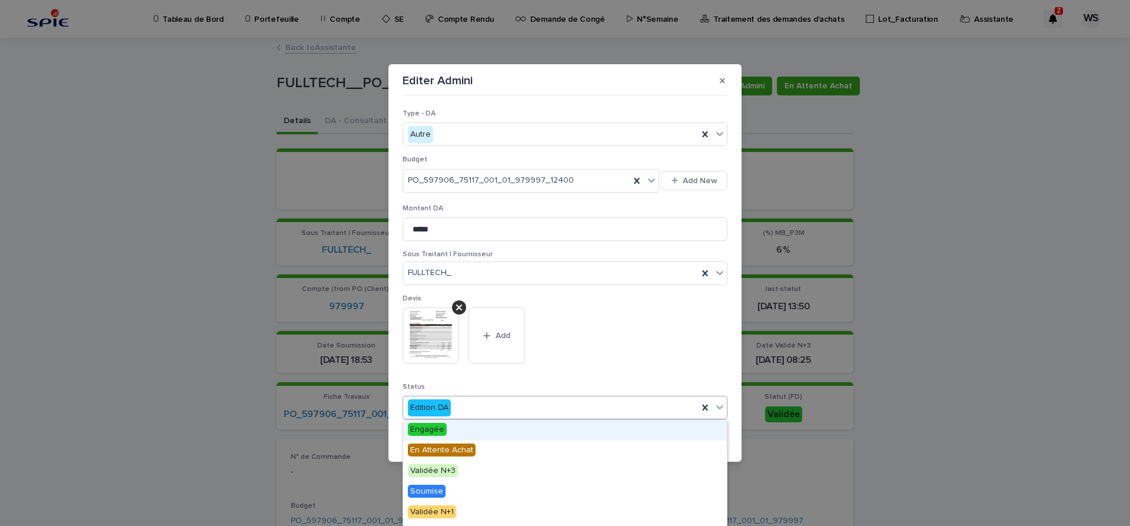
click at [436, 427] on span "Engagée" at bounding box center [427, 429] width 39 height 13
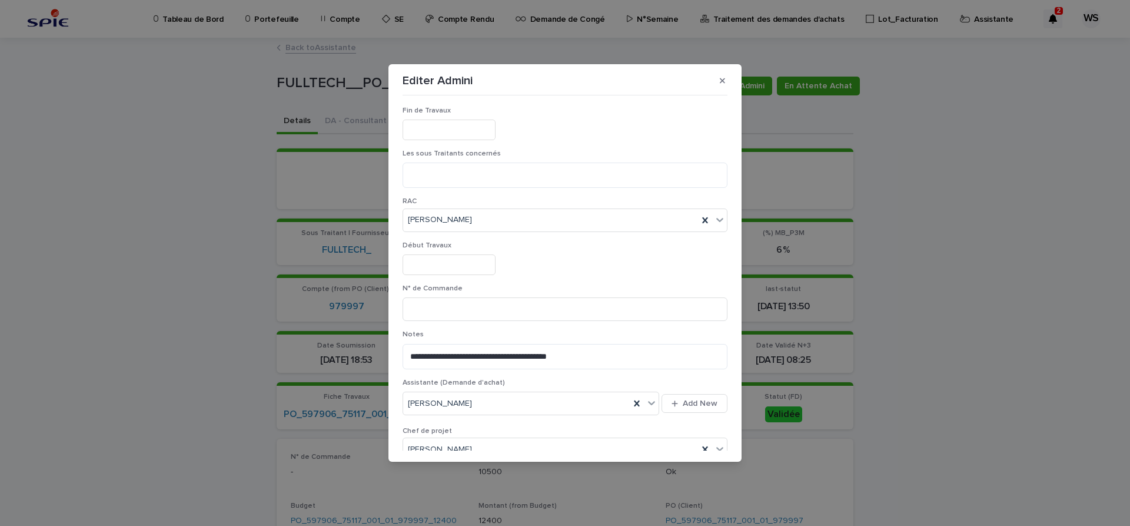
scroll to position [395, 0]
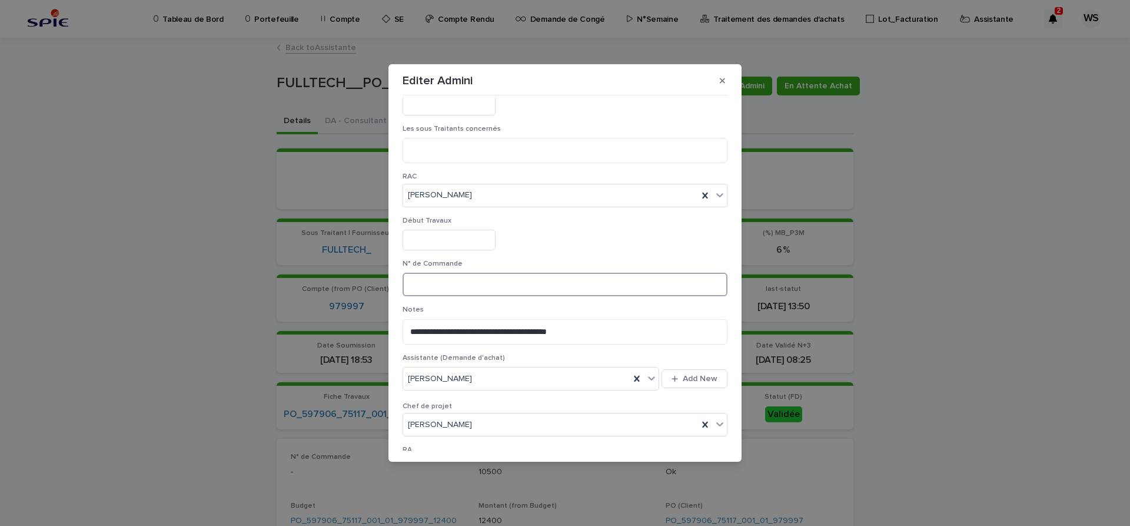
click at [472, 280] on input at bounding box center [565, 284] width 325 height 24
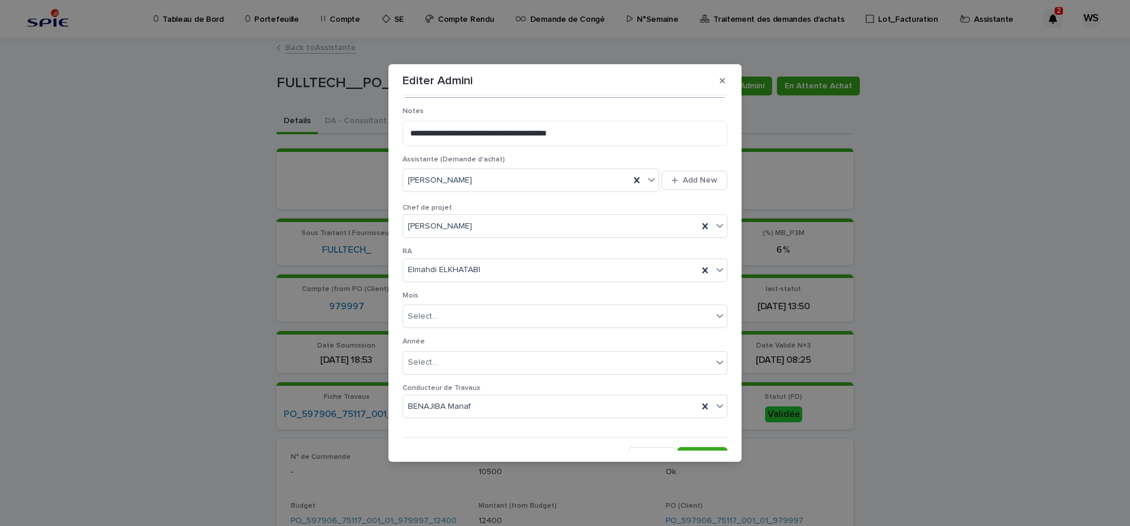
scroll to position [610, 0]
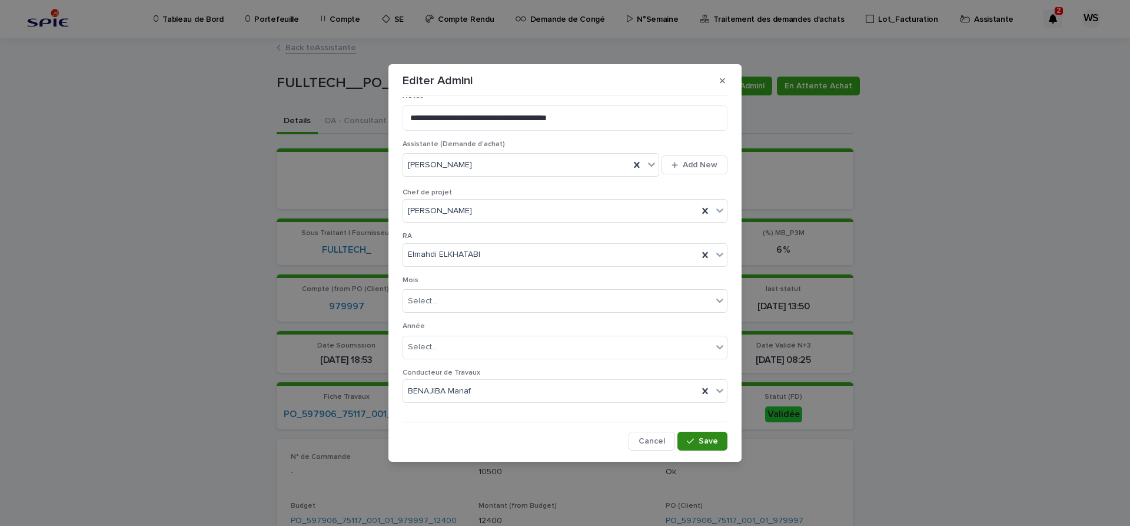
type input "*********"
click at [713, 439] on span "Save" at bounding box center [708, 441] width 19 height 8
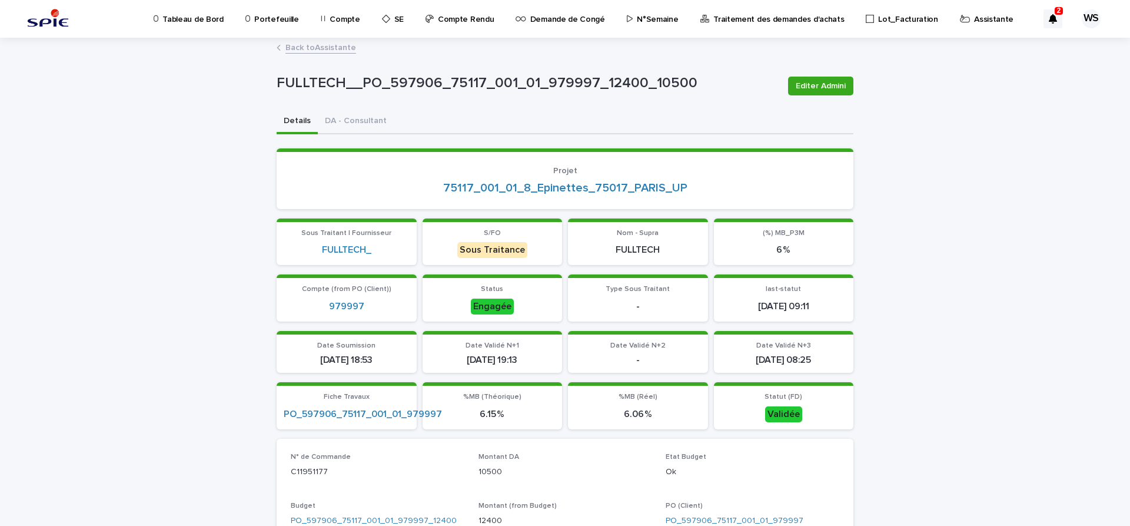
click at [340, 48] on link "Back to Assistante" at bounding box center [320, 47] width 71 height 14
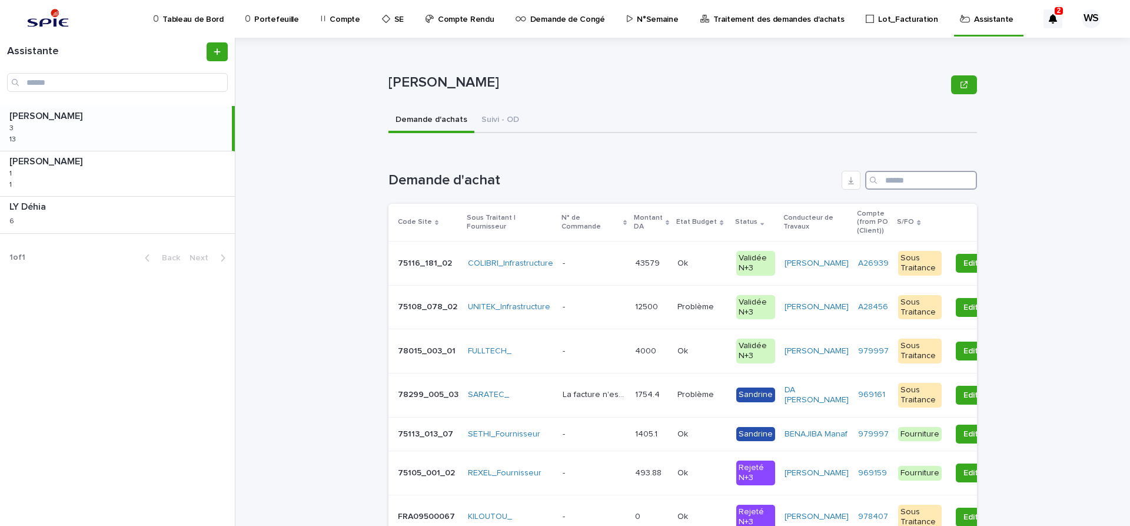
click at [924, 185] on input "Search" at bounding box center [921, 180] width 112 height 19
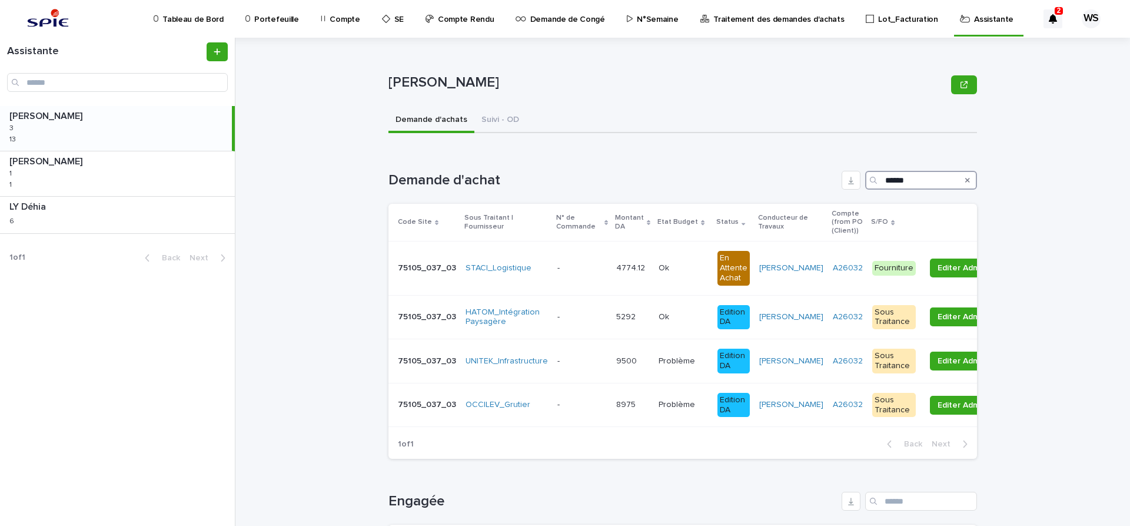
type input "******"
click at [579, 401] on p at bounding box center [581, 405] width 49 height 10
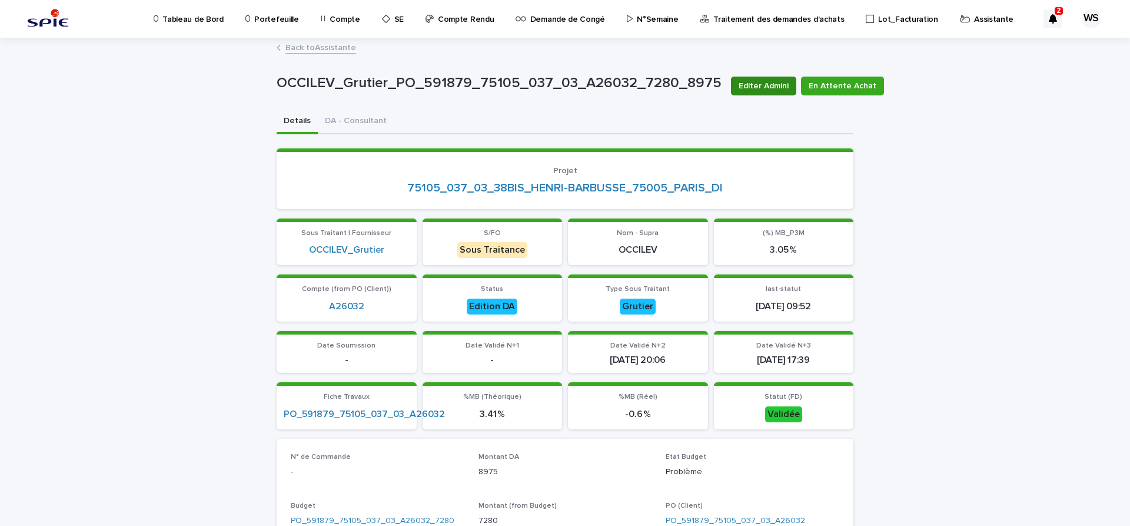
click at [752, 88] on span "Editer Admini" at bounding box center [764, 86] width 50 height 12
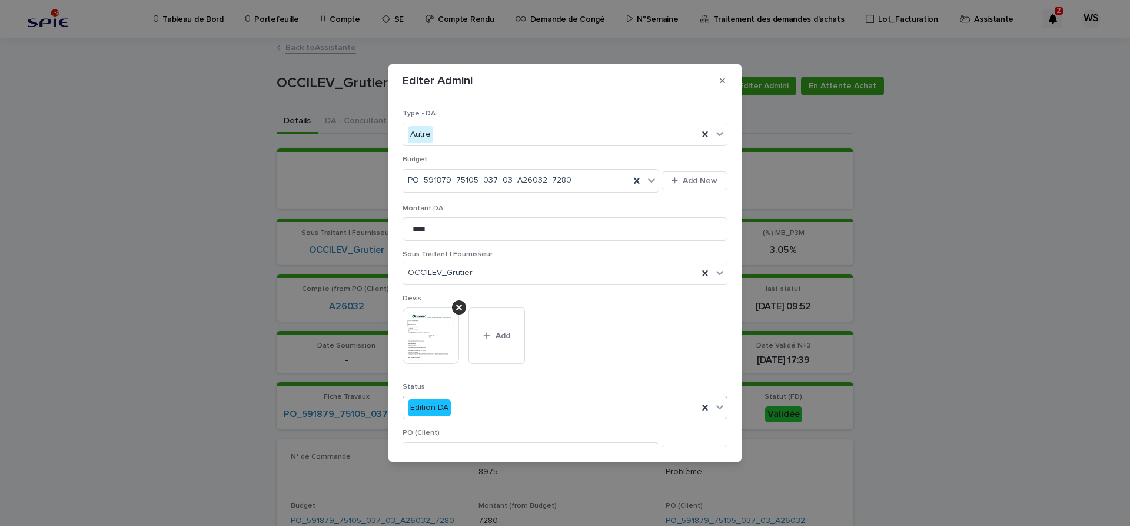
click at [718, 407] on icon at bounding box center [719, 407] width 7 height 4
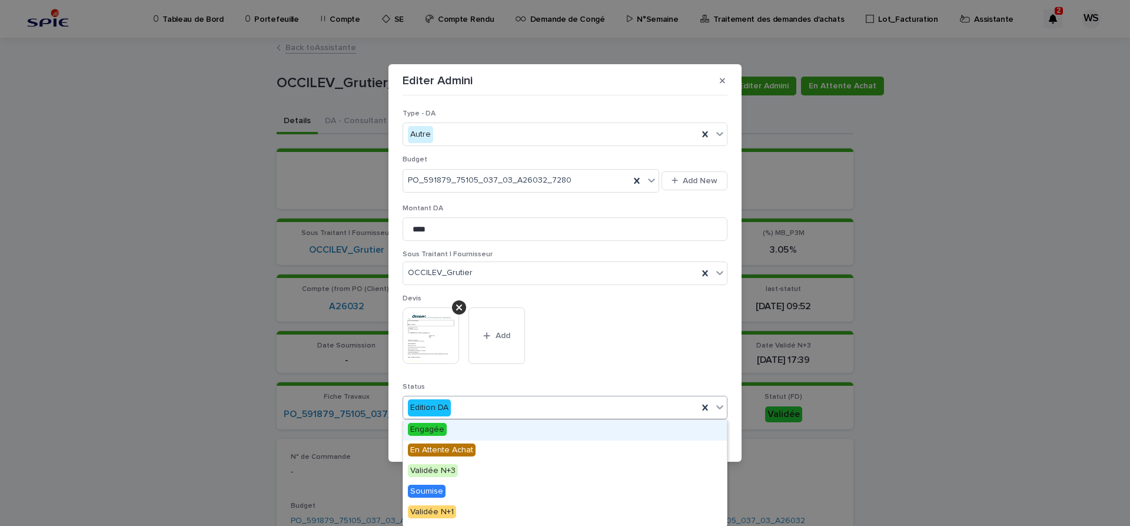
drag, startPoint x: 441, startPoint y: 434, endPoint x: 421, endPoint y: 428, distance: 20.7
click at [422, 425] on span "Engagée" at bounding box center [427, 429] width 39 height 13
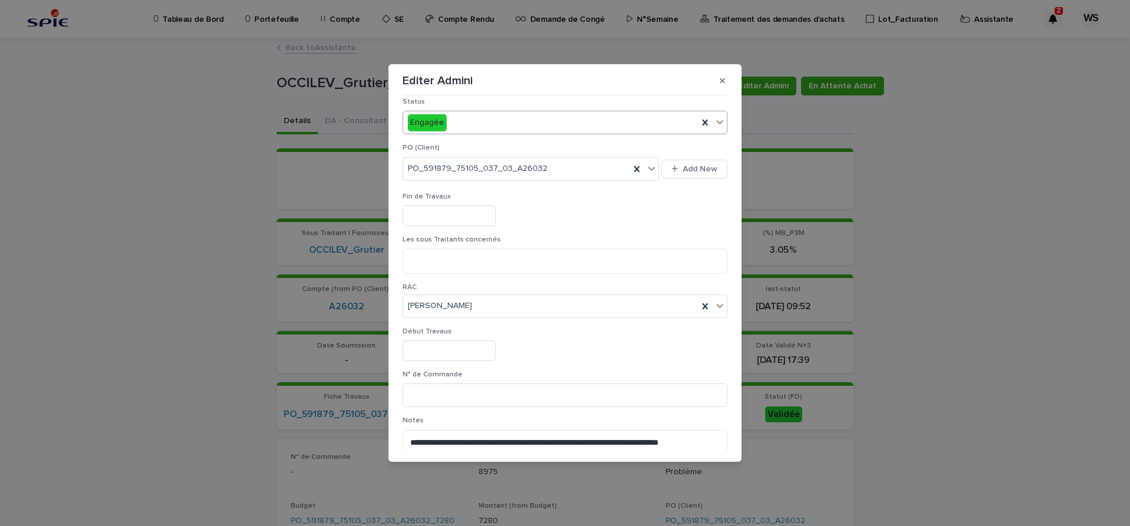
scroll to position [297, 0]
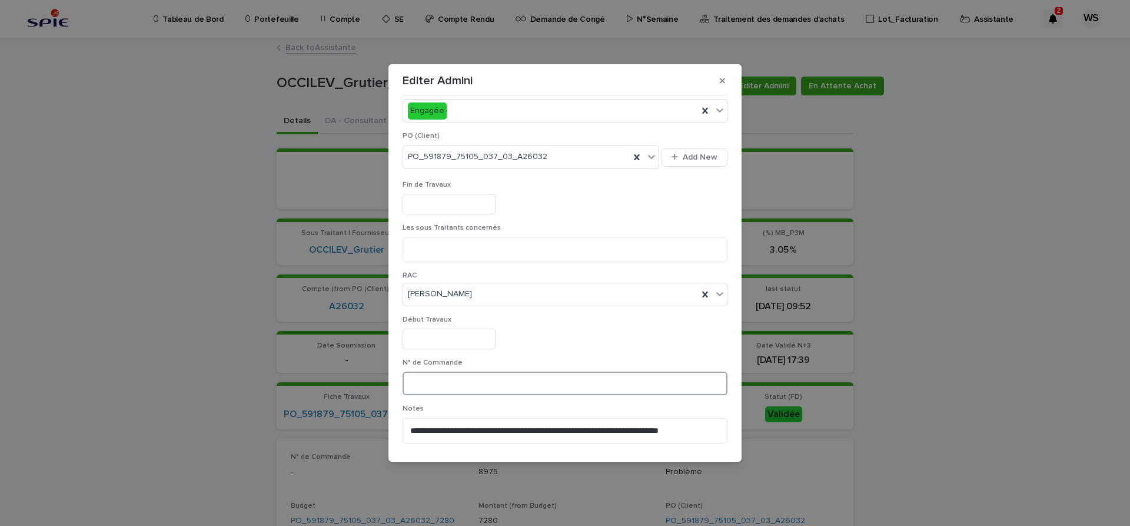
click at [467, 384] on input at bounding box center [565, 383] width 325 height 24
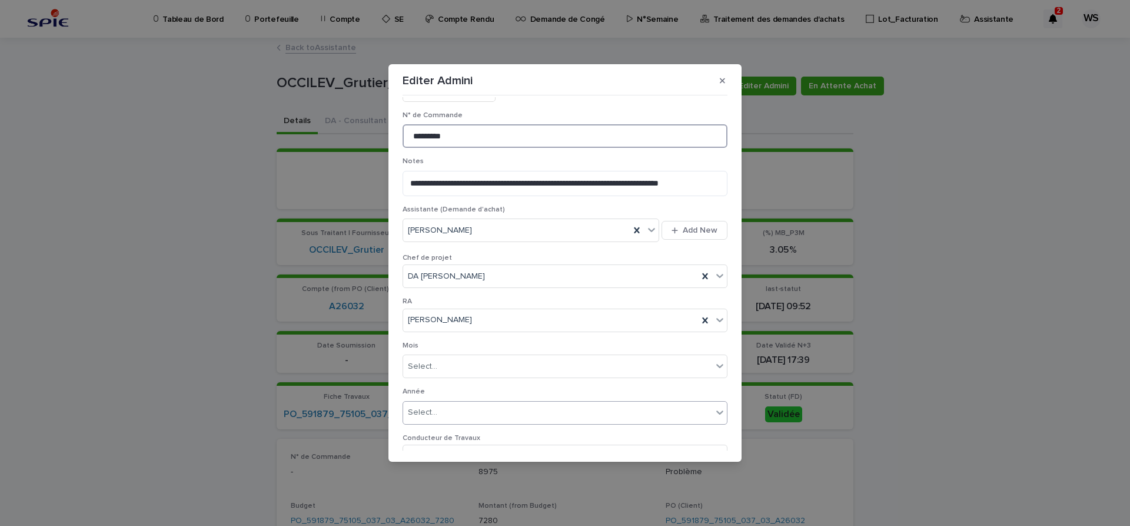
scroll to position [610, 0]
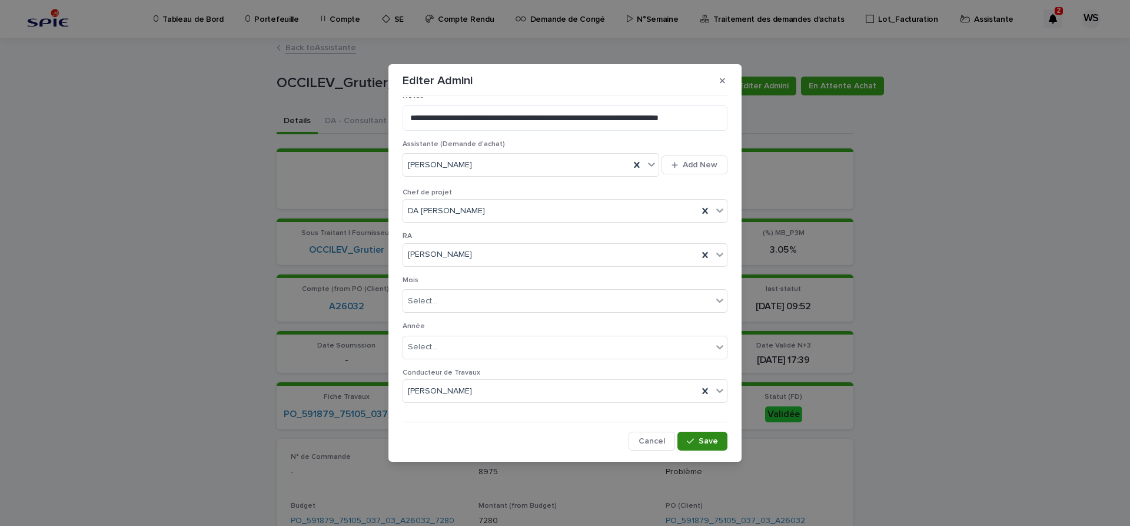
type input "*********"
click at [714, 444] on span "Save" at bounding box center [708, 441] width 19 height 8
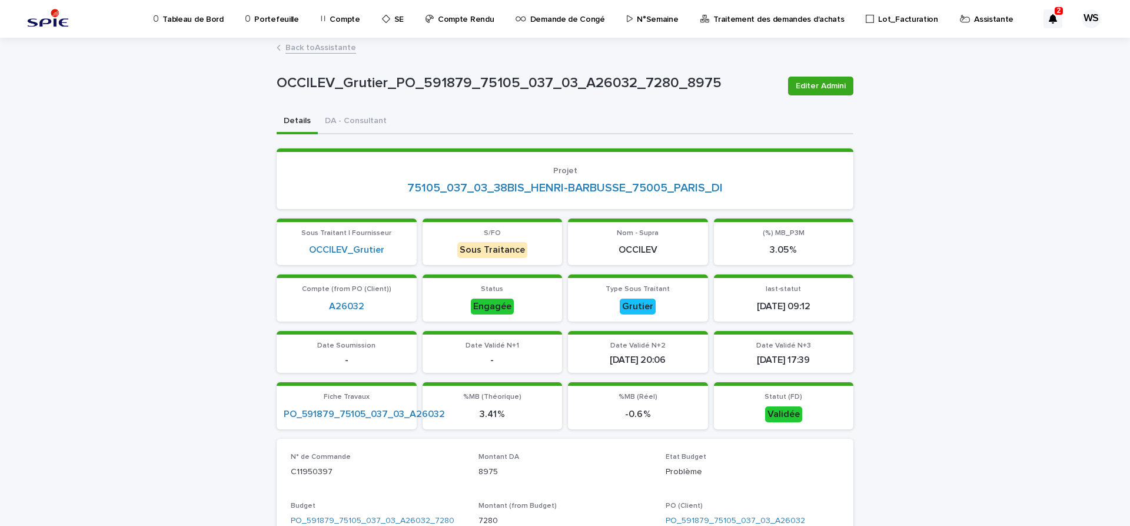
click at [339, 49] on link "Back to Assistante" at bounding box center [320, 47] width 71 height 14
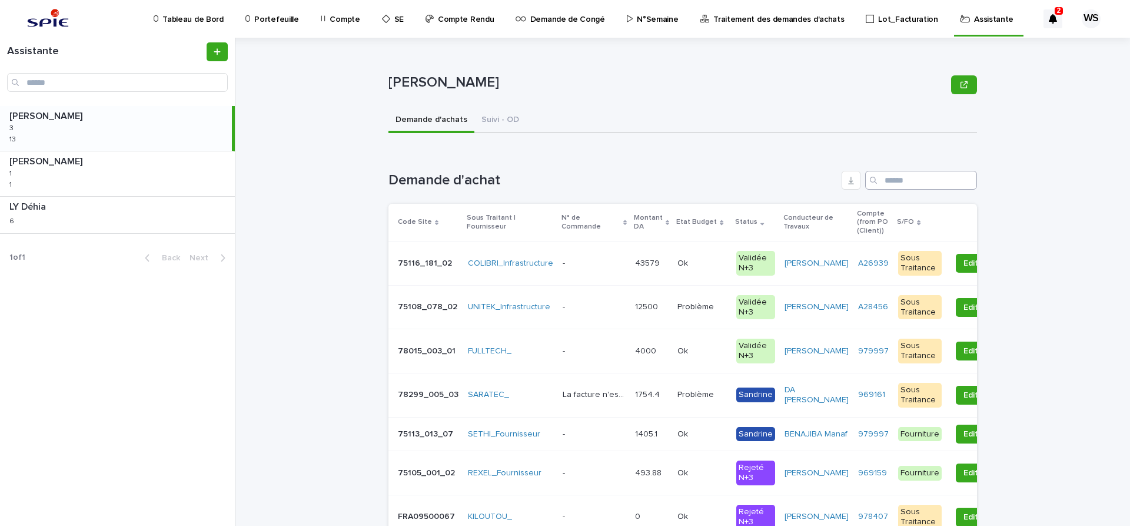
click at [928, 179] on input "Search" at bounding box center [921, 180] width 112 height 19
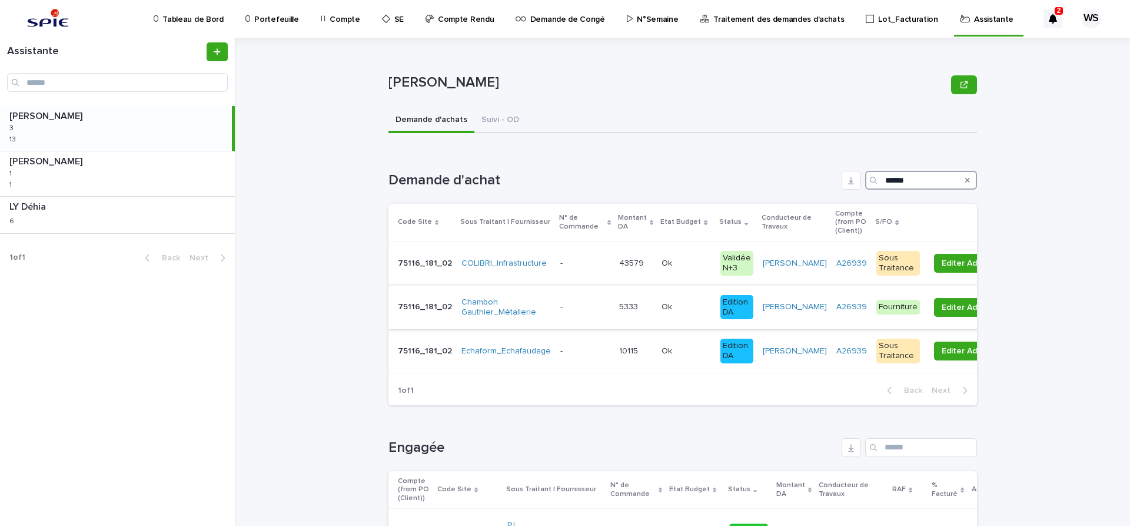
type input "******"
click at [594, 306] on p at bounding box center [584, 307] width 49 height 10
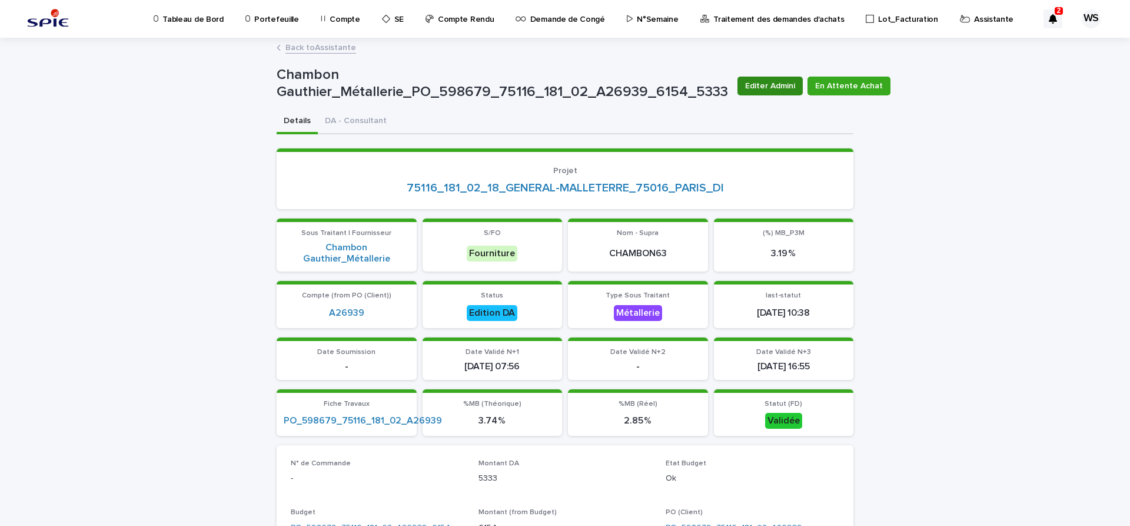
click at [773, 89] on span "Editer Admini" at bounding box center [770, 86] width 50 height 12
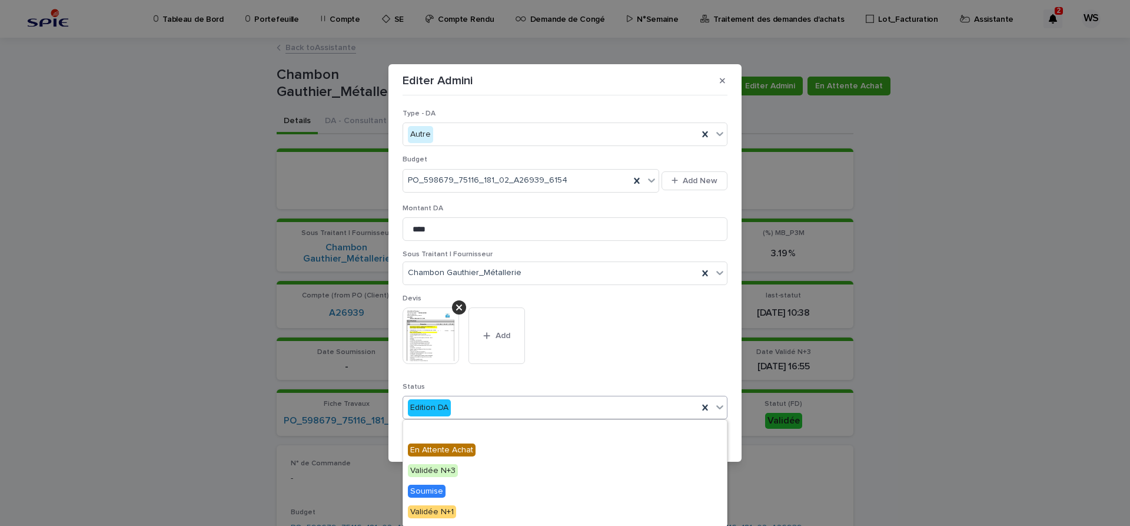
click at [721, 409] on icon at bounding box center [720, 407] width 12 height 12
click at [421, 428] on span "Engagée" at bounding box center [427, 429] width 39 height 13
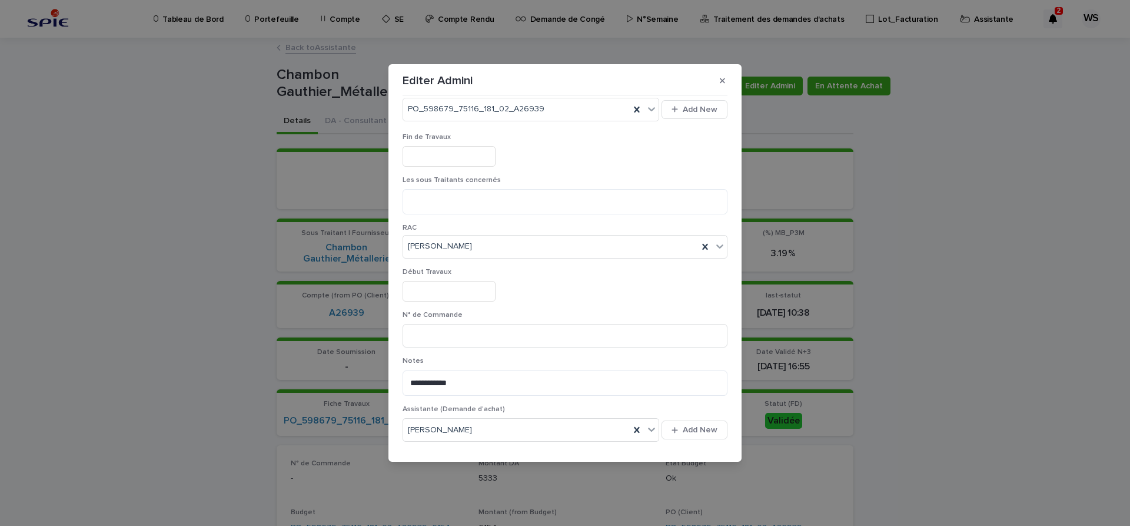
scroll to position [395, 0]
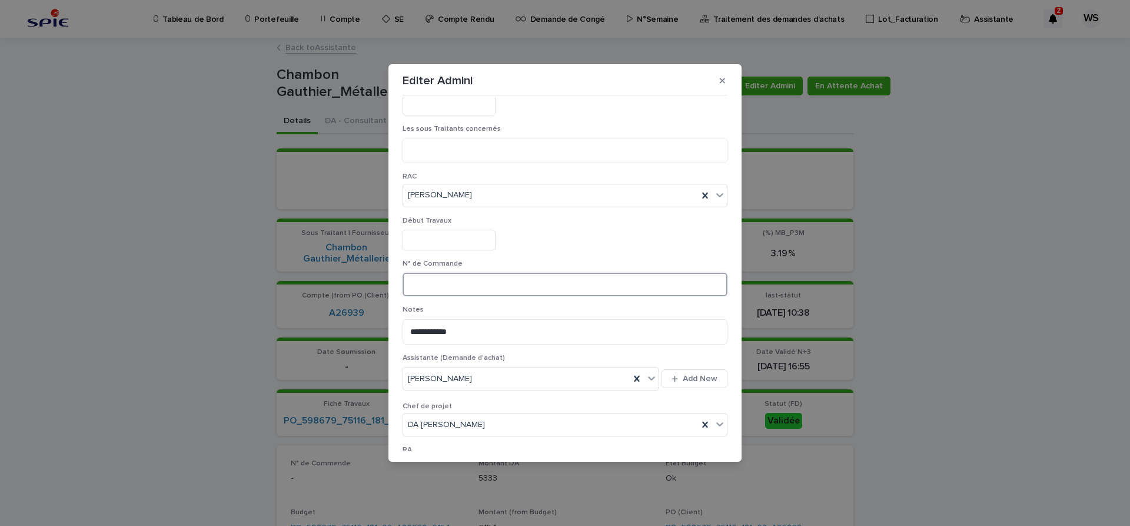
click at [483, 293] on input at bounding box center [565, 284] width 325 height 24
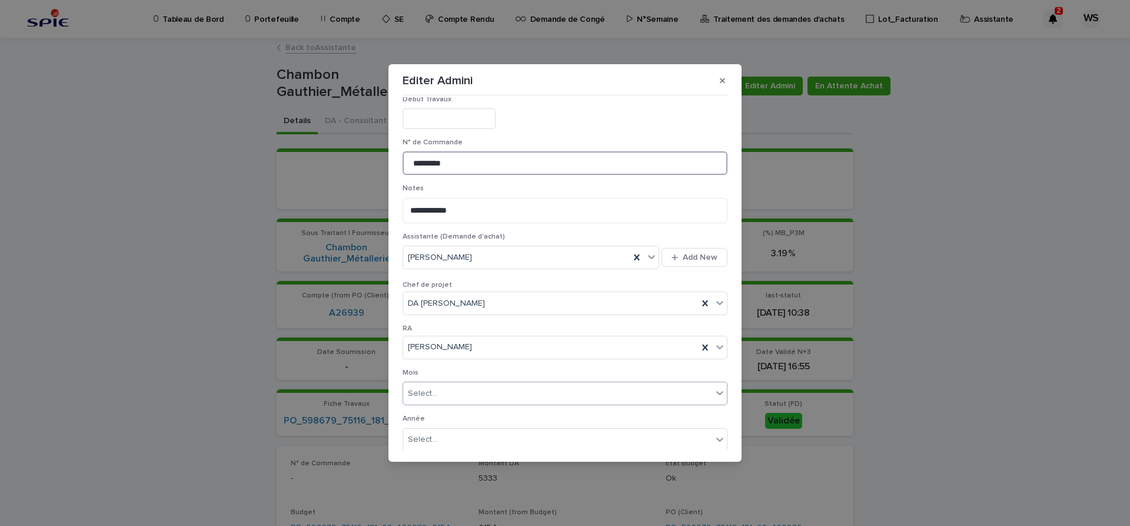
scroll to position [610, 0]
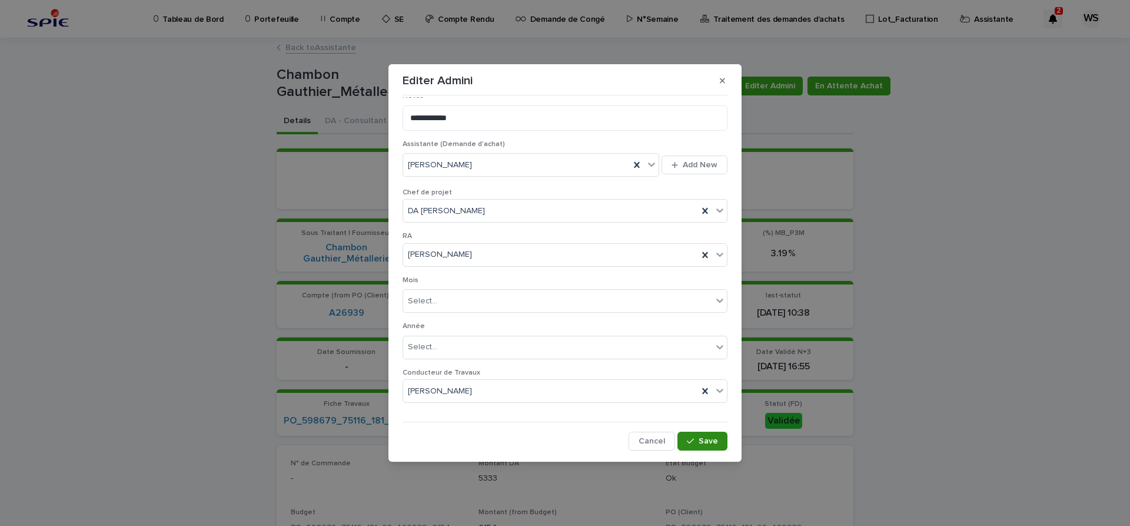
type input "*********"
click at [703, 438] on span "Save" at bounding box center [708, 441] width 19 height 8
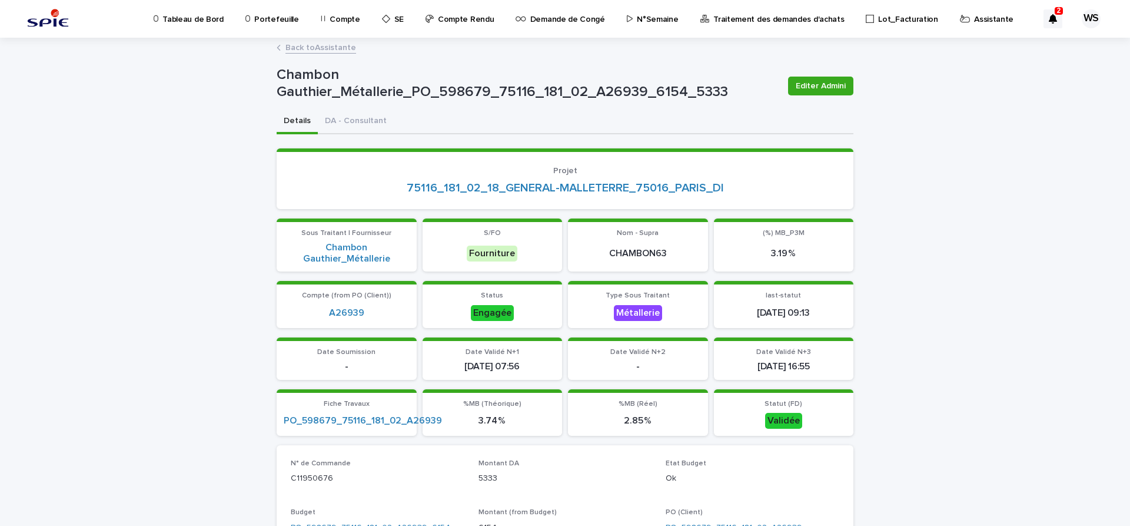
click at [340, 48] on link "Back to Assistante" at bounding box center [320, 47] width 71 height 14
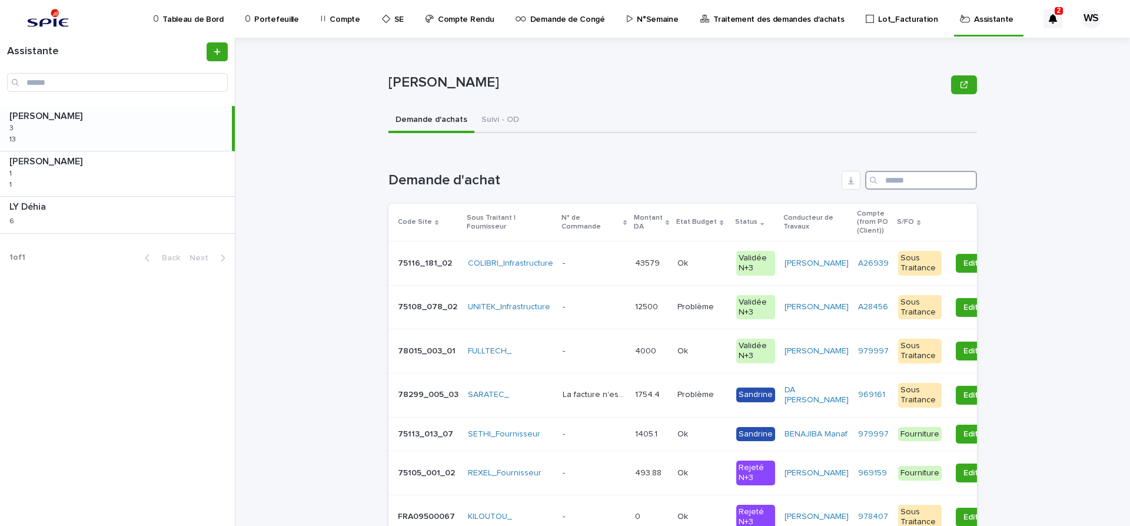
click at [909, 177] on input "Search" at bounding box center [921, 180] width 112 height 19
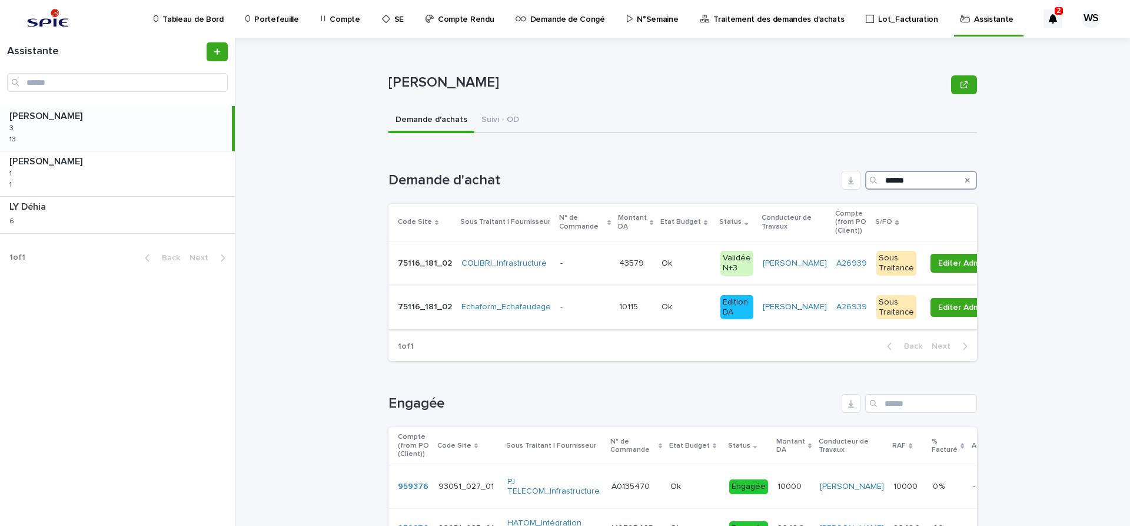
type input "******"
click at [591, 309] on p at bounding box center [584, 307] width 49 height 10
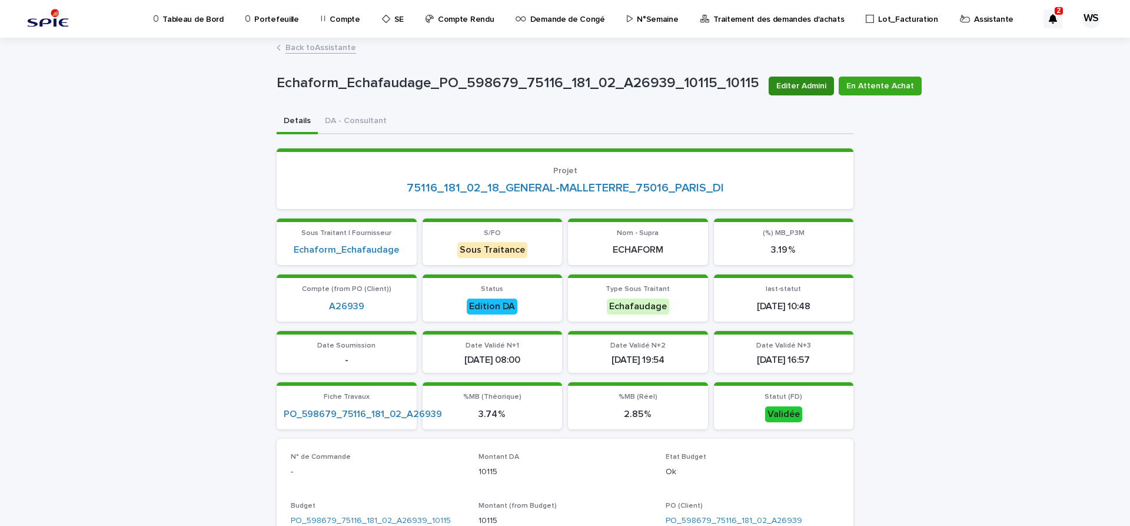
click at [786, 85] on span "Editer Admini" at bounding box center [801, 86] width 50 height 12
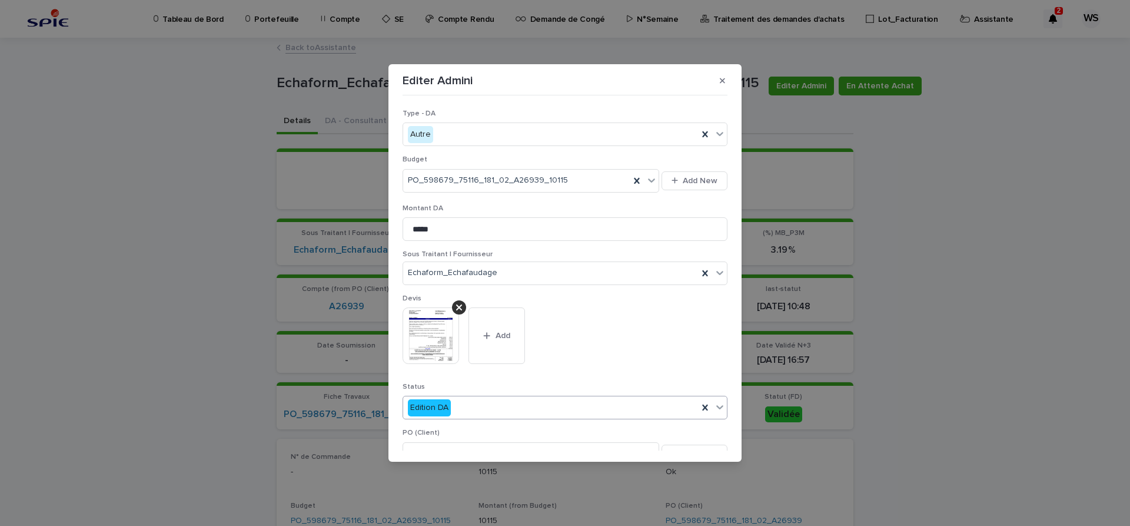
click at [719, 410] on icon at bounding box center [720, 407] width 12 height 12
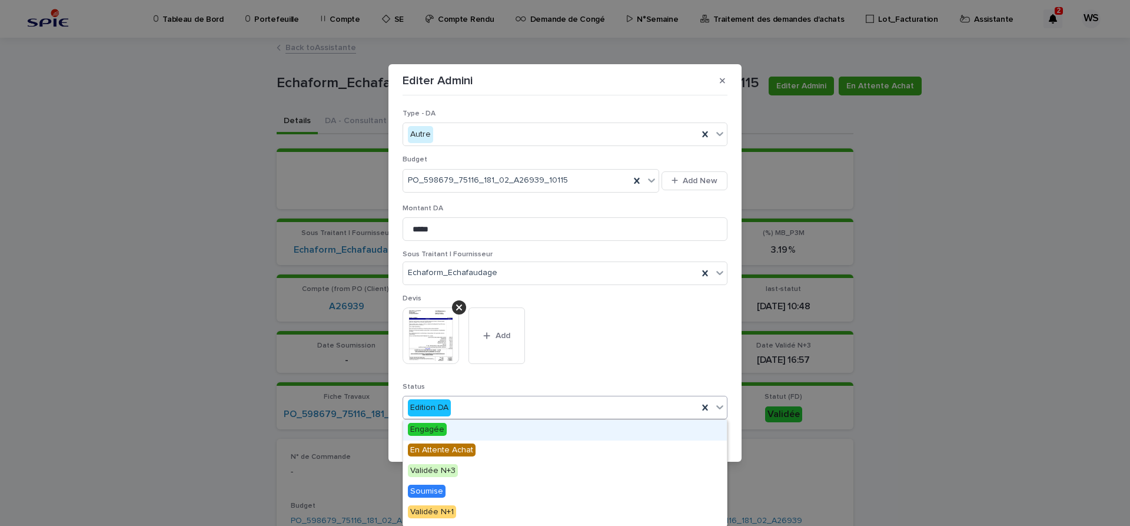
click at [435, 430] on span "Engagée" at bounding box center [427, 429] width 39 height 13
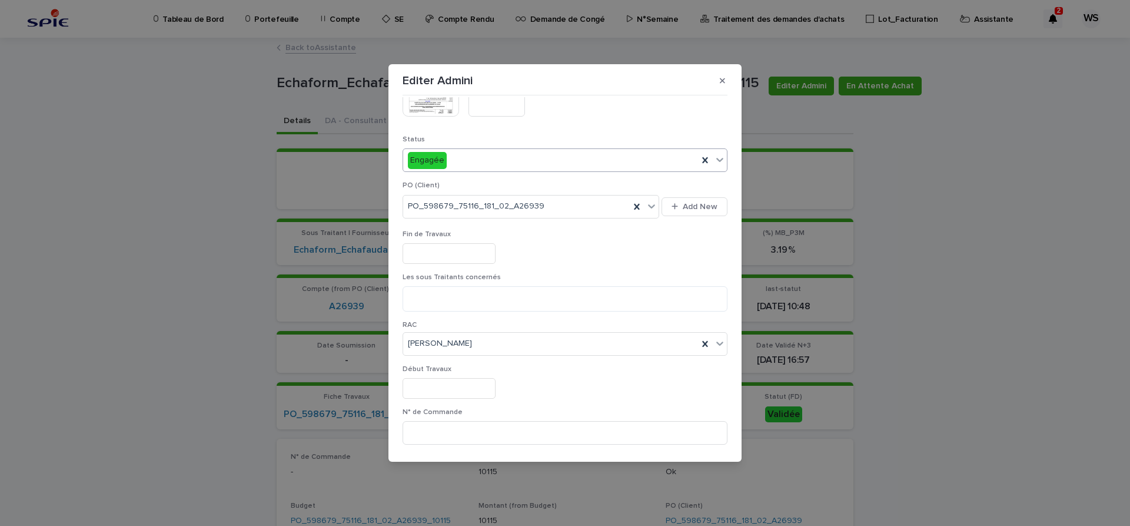
scroll to position [297, 0]
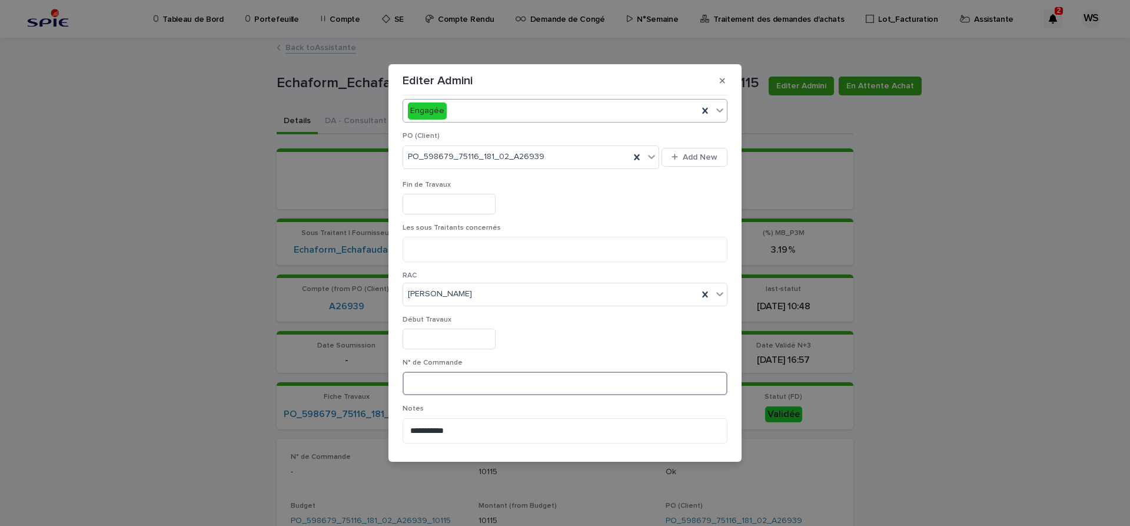
click at [497, 388] on input at bounding box center [565, 383] width 325 height 24
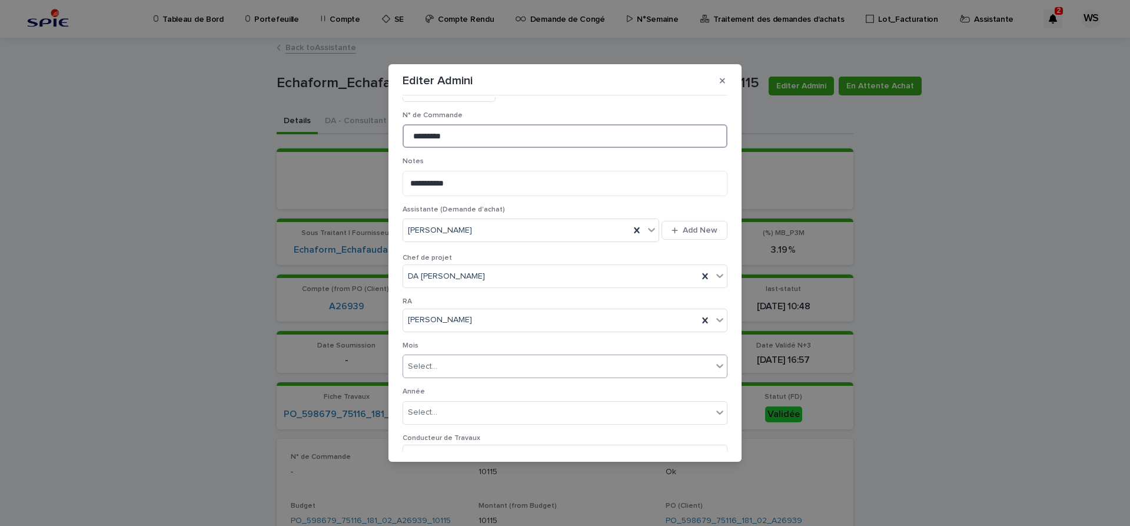
scroll to position [610, 0]
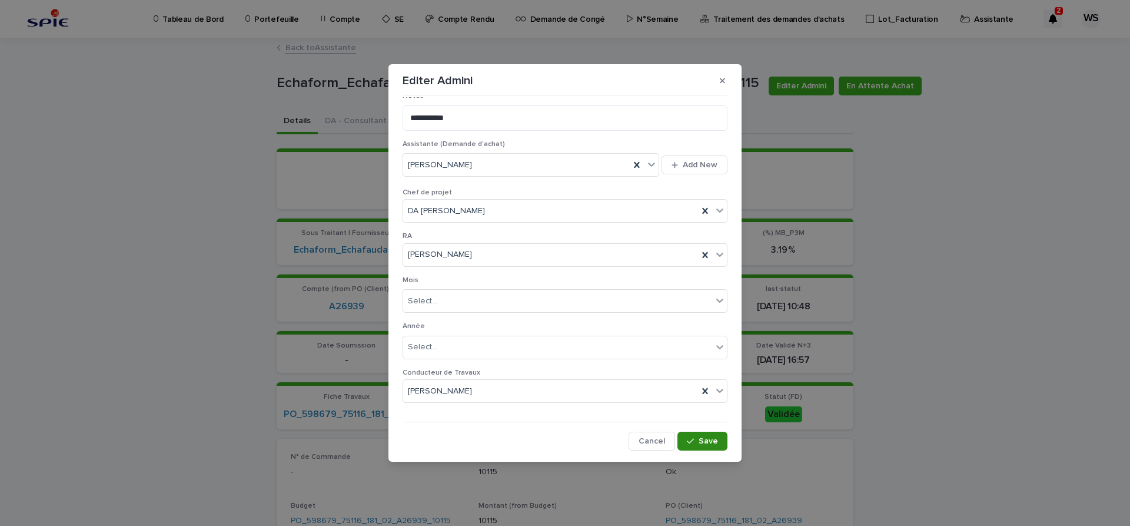
type input "*********"
click at [714, 440] on span "Save" at bounding box center [708, 441] width 19 height 8
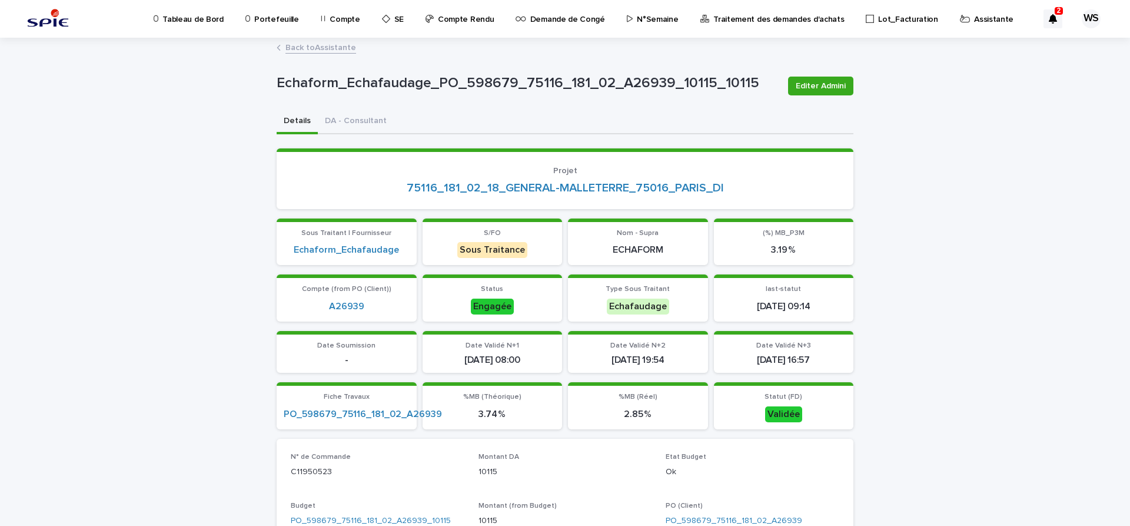
click at [335, 48] on link "Back to Assistante" at bounding box center [320, 47] width 71 height 14
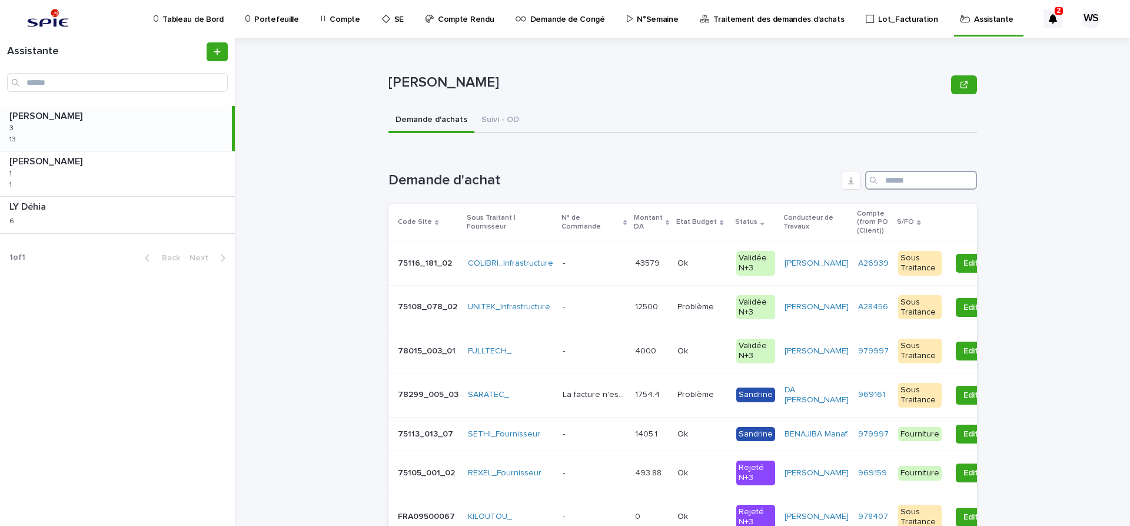
click at [947, 185] on input "Search" at bounding box center [921, 180] width 112 height 19
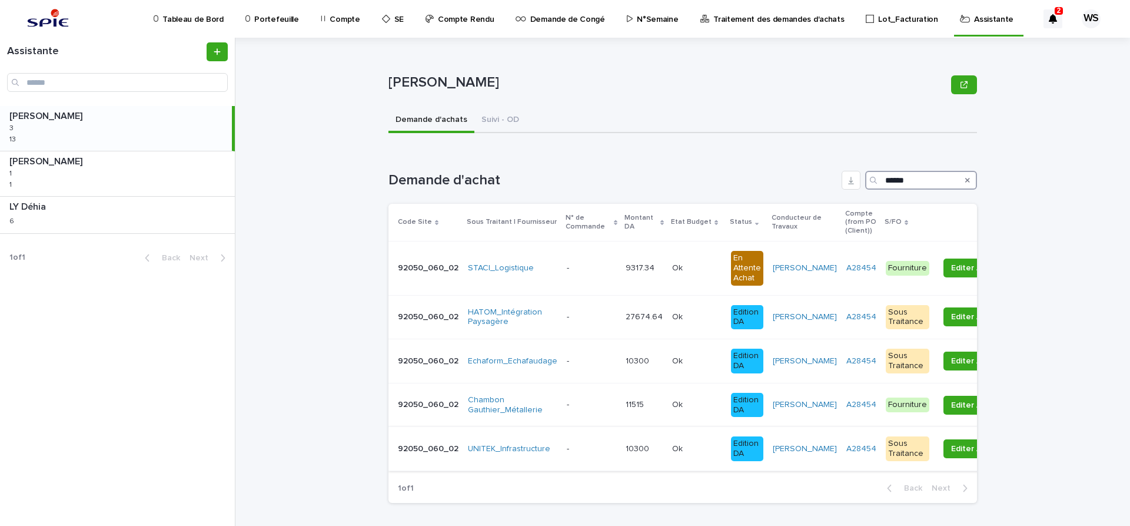
type input "******"
click at [589, 451] on p at bounding box center [591, 449] width 49 height 10
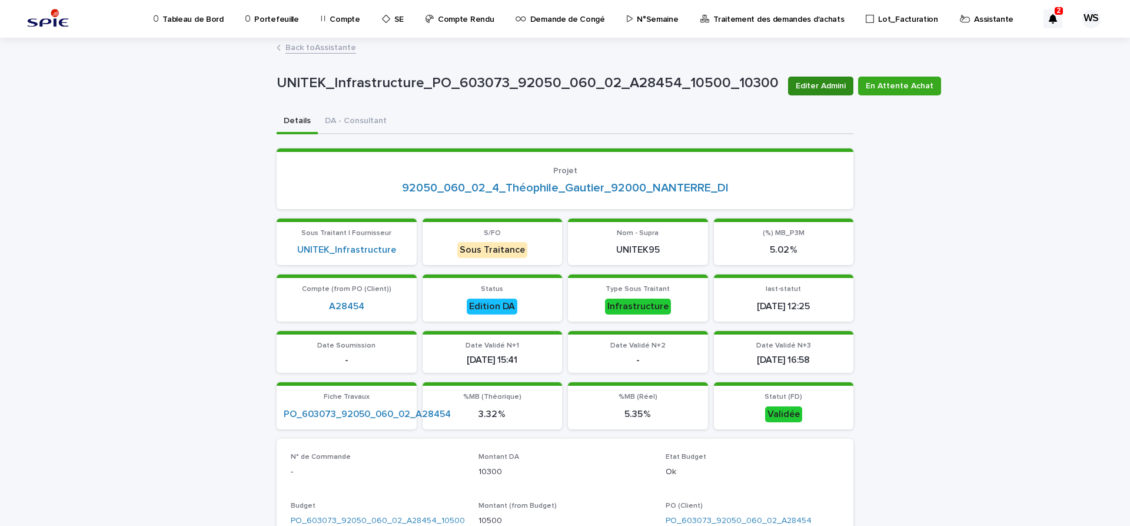
click at [809, 86] on span "Editer Admini" at bounding box center [821, 86] width 50 height 12
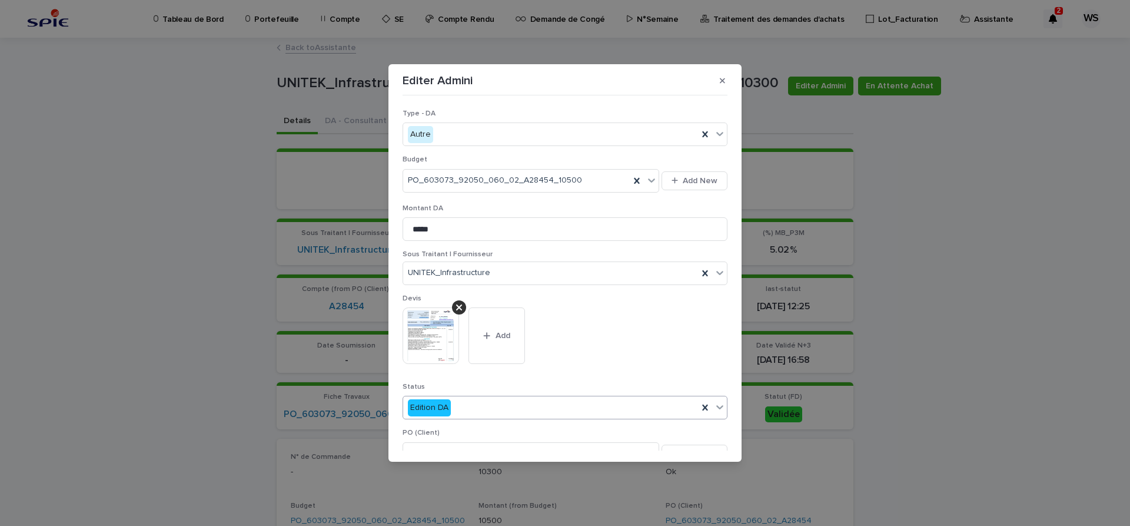
click at [719, 408] on icon at bounding box center [719, 407] width 7 height 4
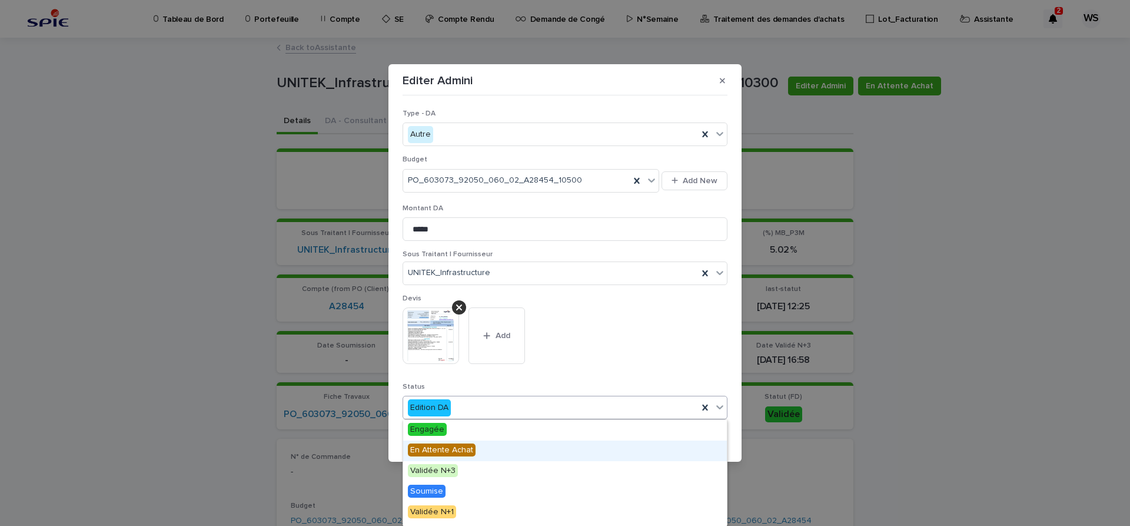
click at [417, 433] on span "Engagée" at bounding box center [427, 429] width 39 height 13
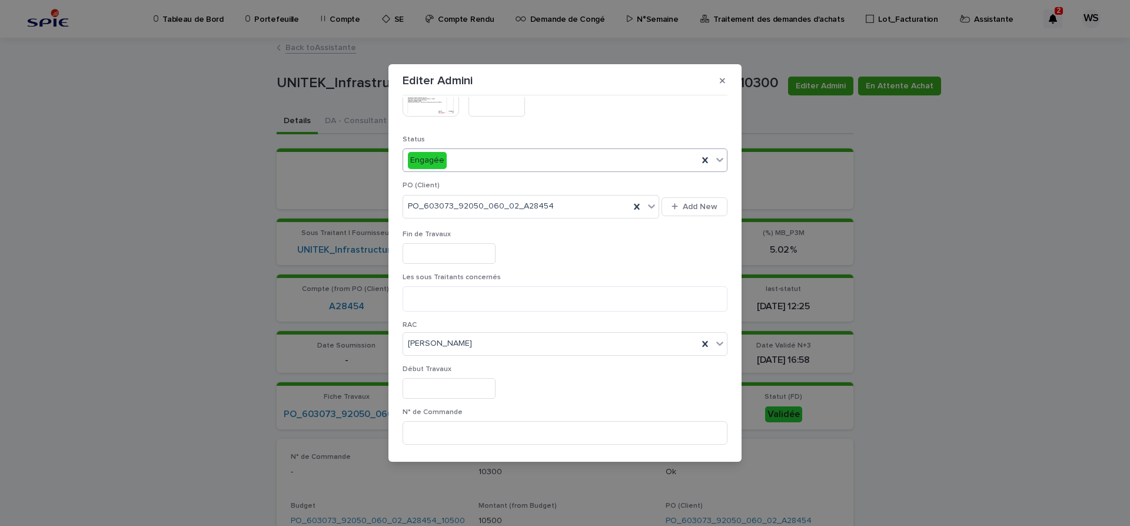
scroll to position [346, 0]
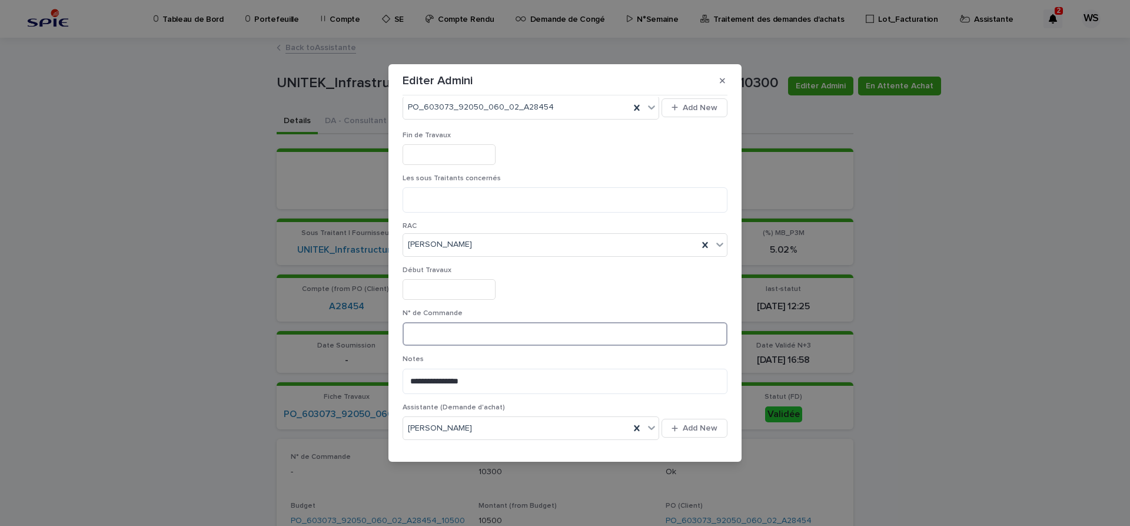
click at [455, 334] on input at bounding box center [565, 334] width 325 height 24
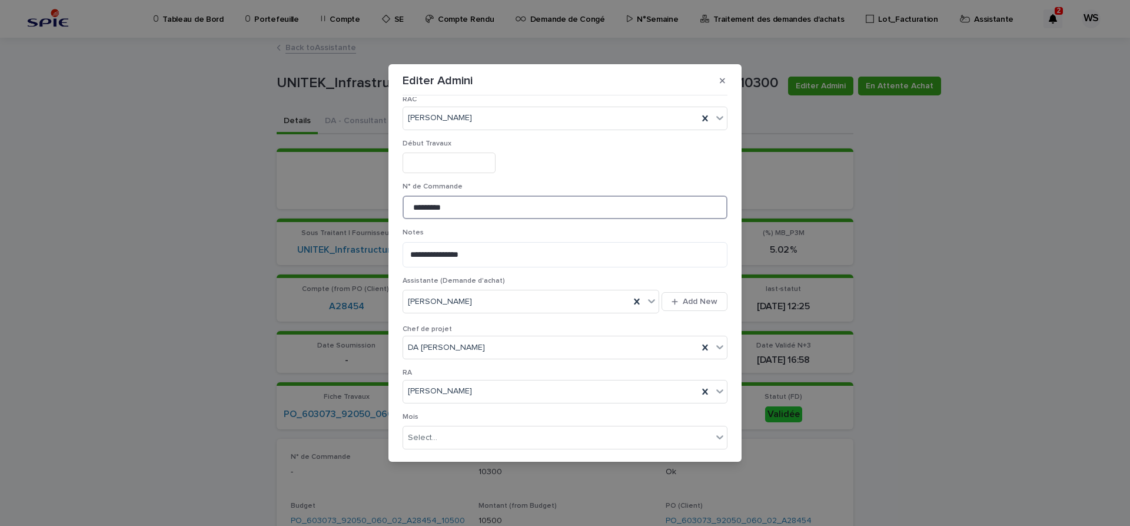
scroll to position [610, 0]
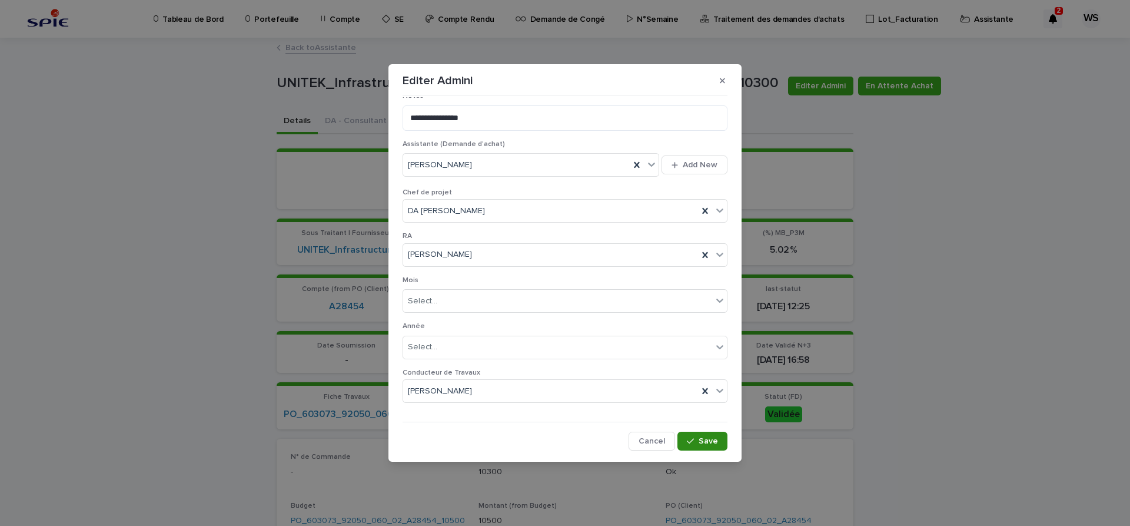
type input "*********"
click at [706, 442] on span "Save" at bounding box center [708, 441] width 19 height 8
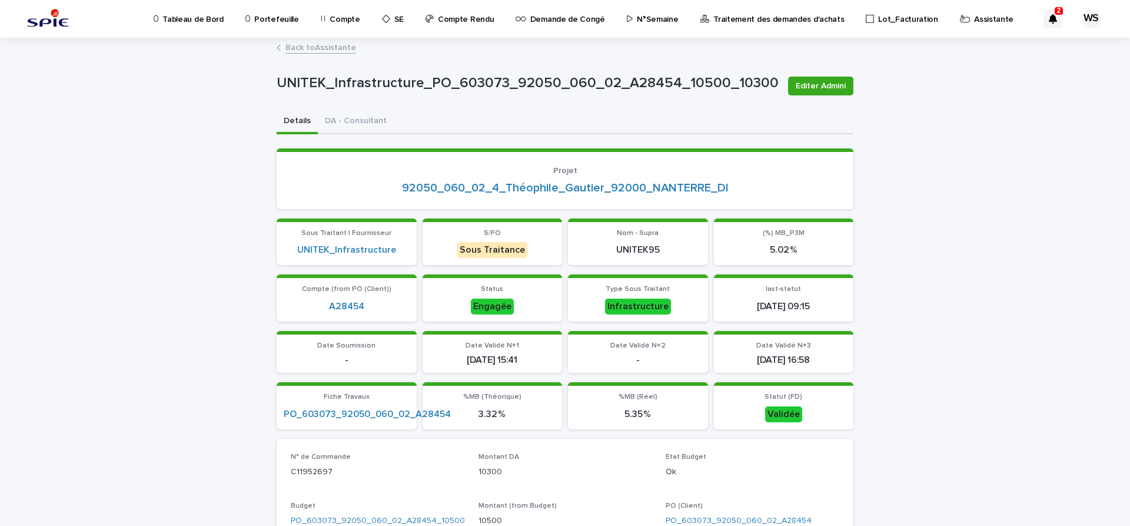
click at [333, 47] on link "Back to Assistante" at bounding box center [320, 47] width 71 height 14
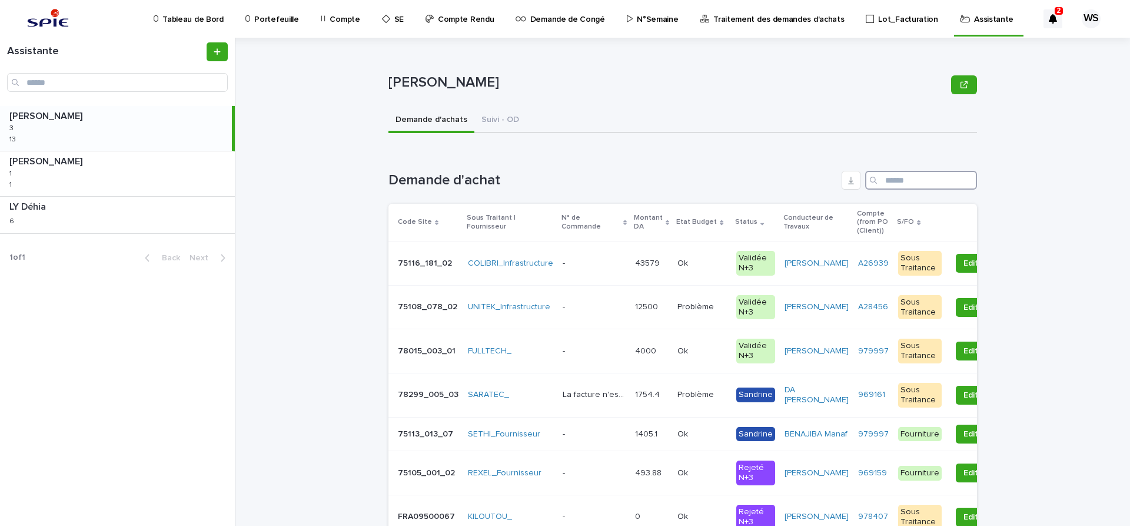
click at [909, 177] on input "Search" at bounding box center [921, 180] width 112 height 19
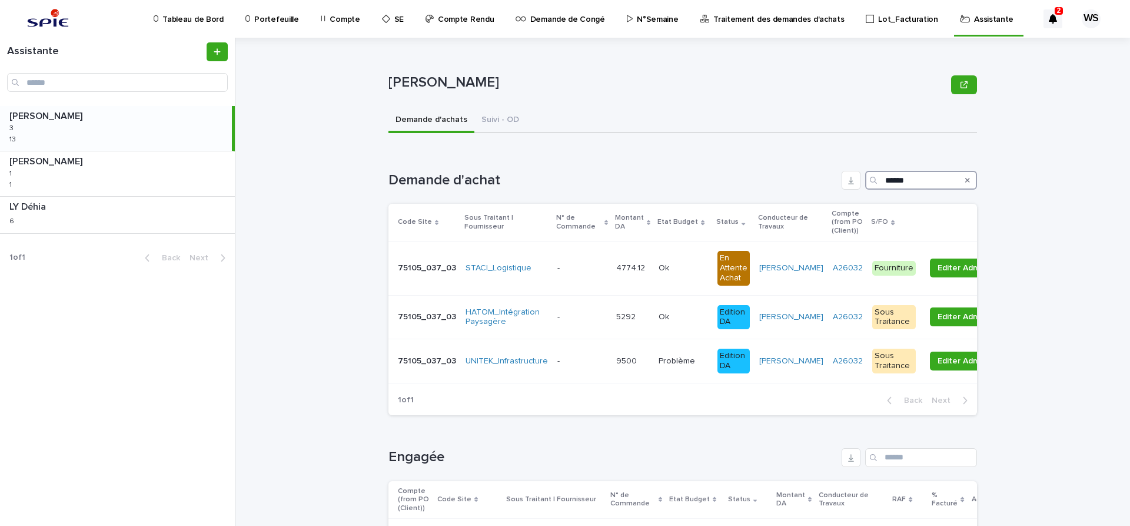
type input "******"
click at [969, 180] on icon "Search" at bounding box center [967, 180] width 5 height 7
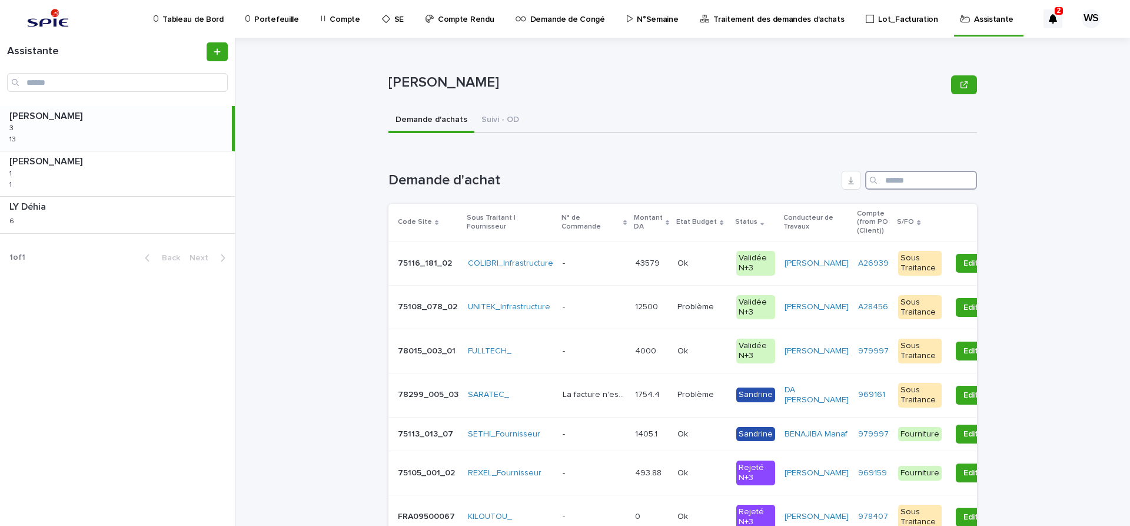
click at [917, 182] on input "Search" at bounding box center [921, 180] width 112 height 19
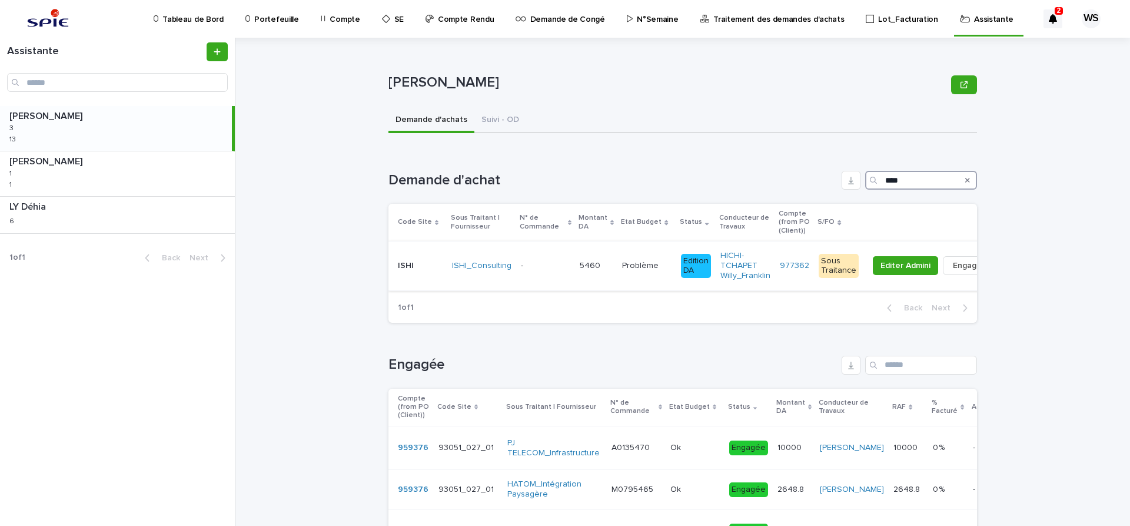
type input "****"
click at [555, 268] on p at bounding box center [545, 266] width 49 height 10
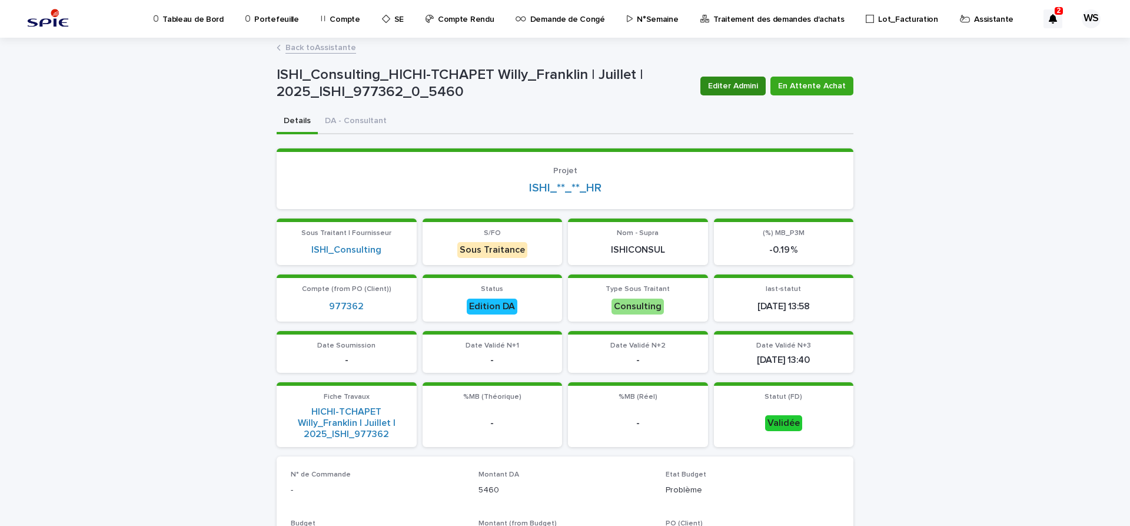
click at [743, 86] on span "Editer Admini" at bounding box center [733, 86] width 50 height 12
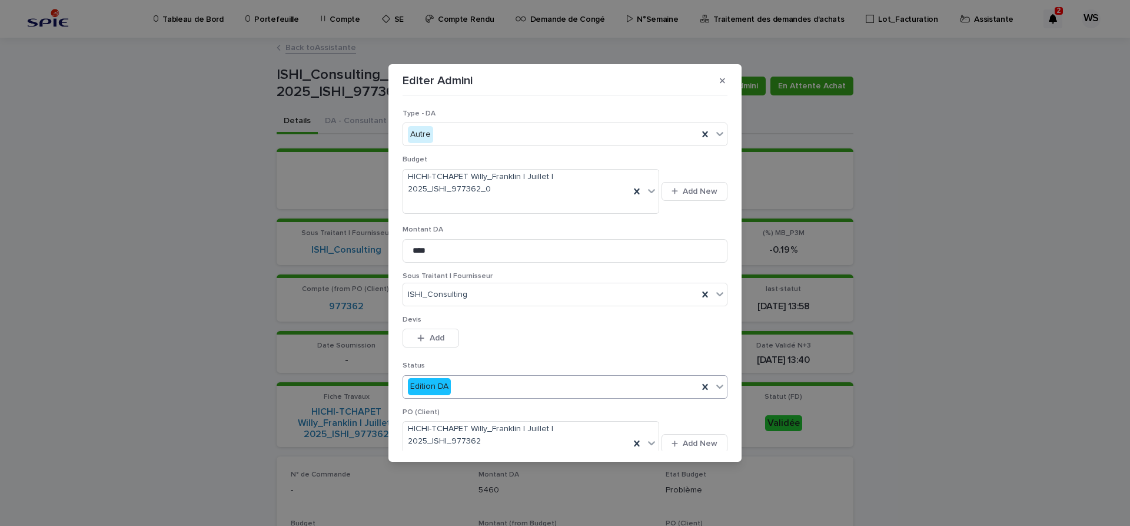
click at [721, 384] on icon at bounding box center [720, 386] width 12 height 12
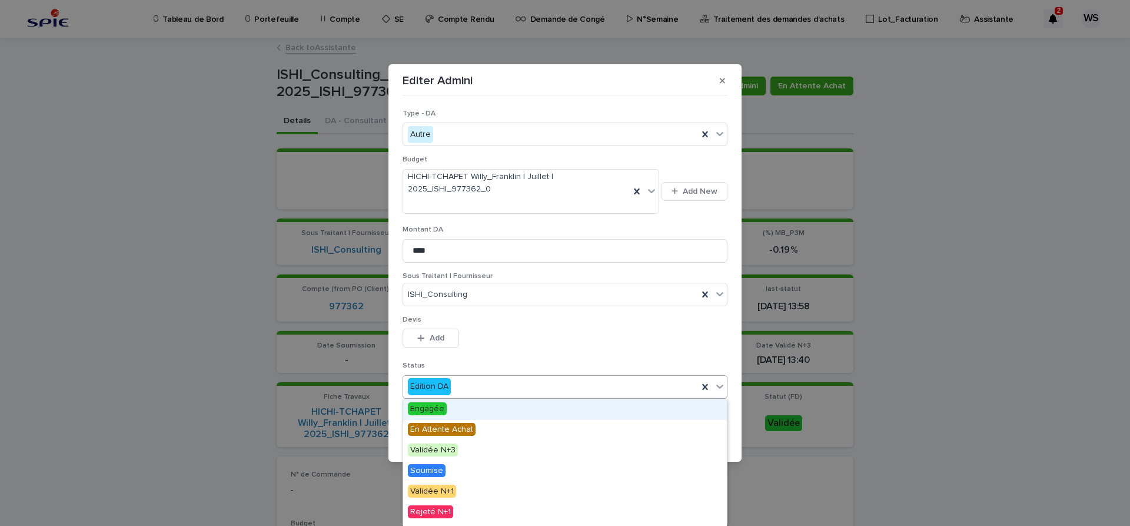
click at [422, 401] on div "Engagée" at bounding box center [565, 409] width 324 height 21
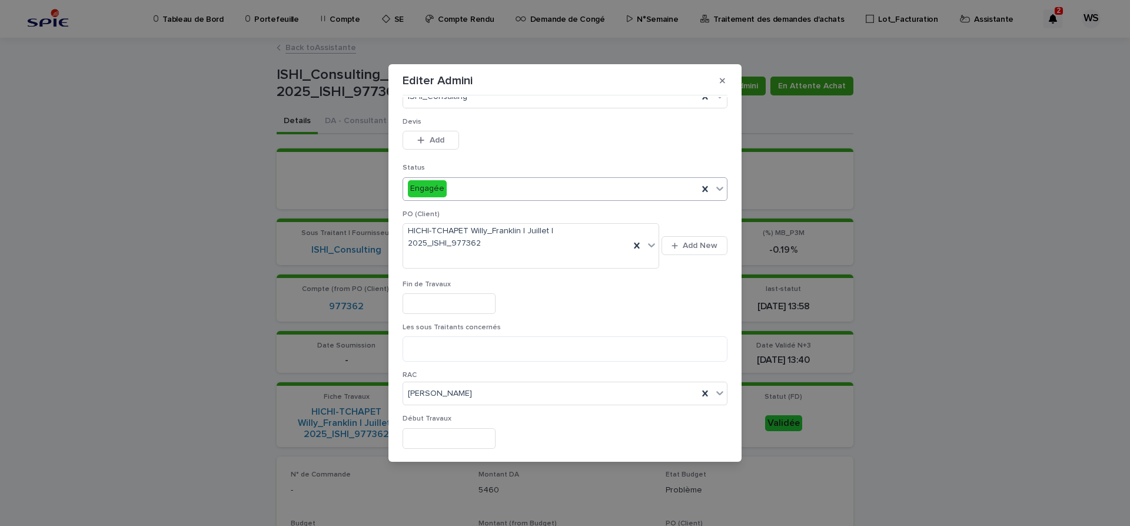
scroll to position [395, 0]
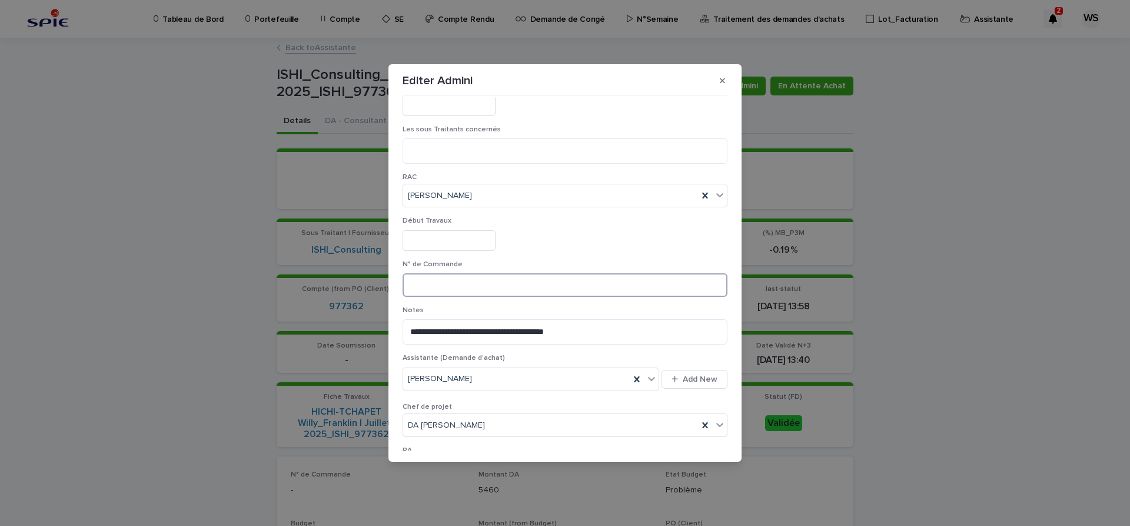
click at [454, 277] on input at bounding box center [565, 285] width 325 height 24
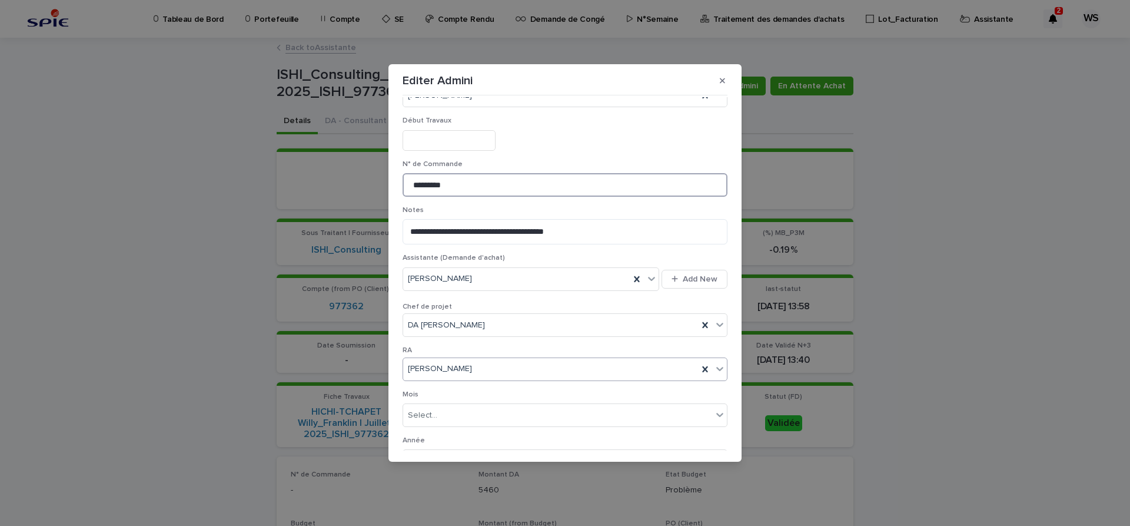
scroll to position [598, 0]
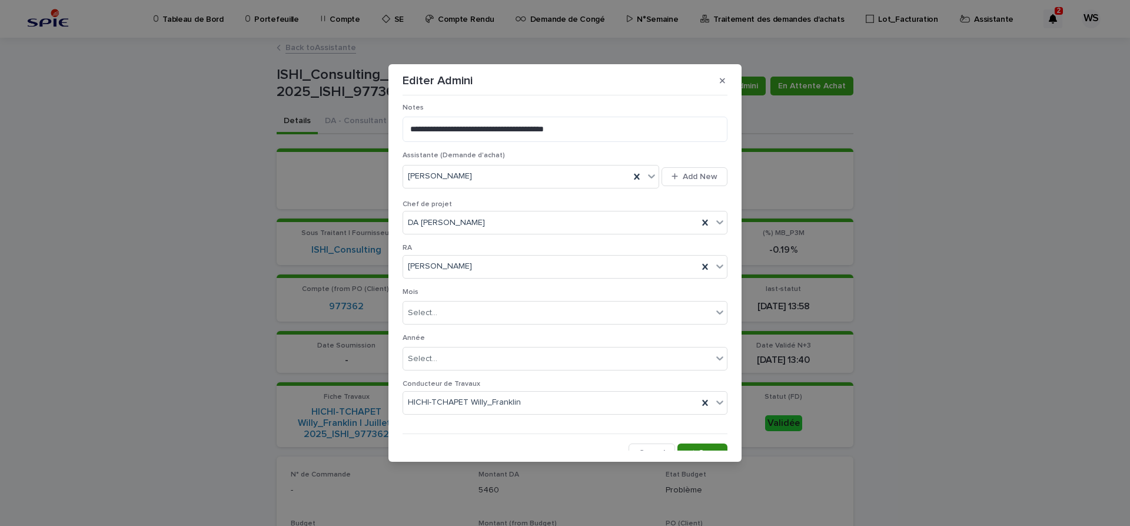
type input "*********"
click at [715, 448] on span "Save" at bounding box center [708, 452] width 19 height 8
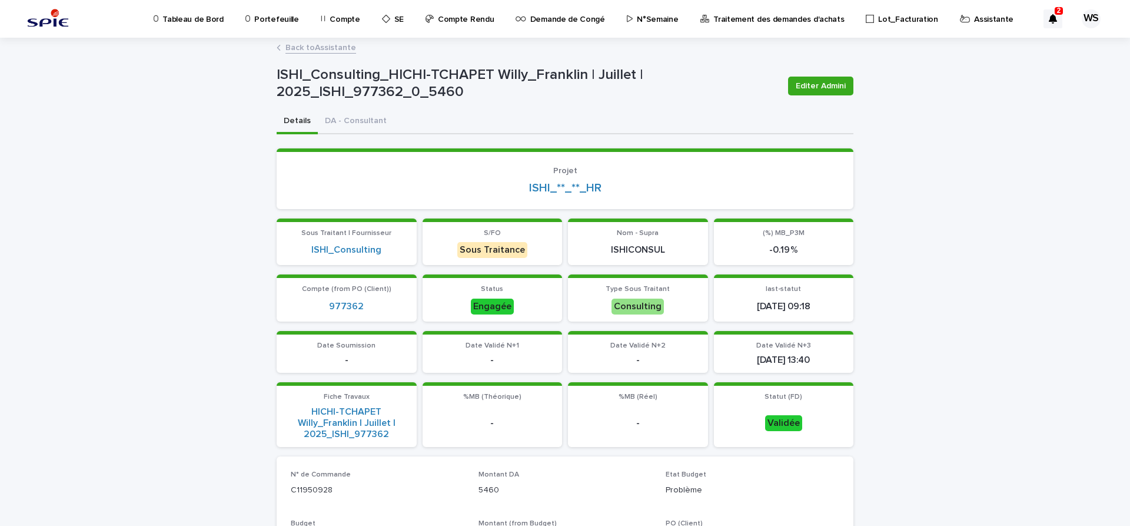
click at [342, 46] on link "Back to Assistante" at bounding box center [320, 47] width 71 height 14
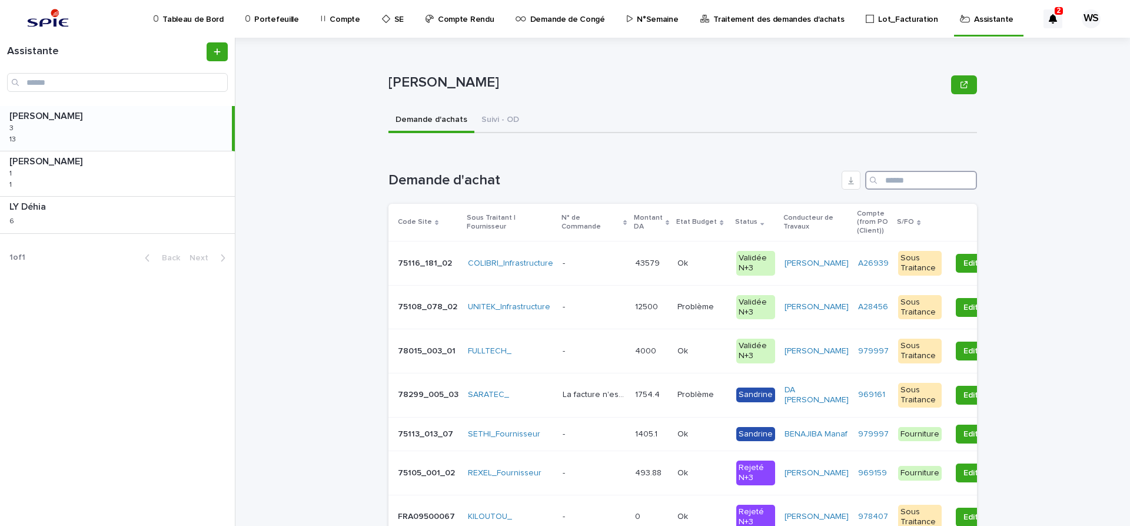
click at [912, 180] on input "Search" at bounding box center [921, 180] width 112 height 19
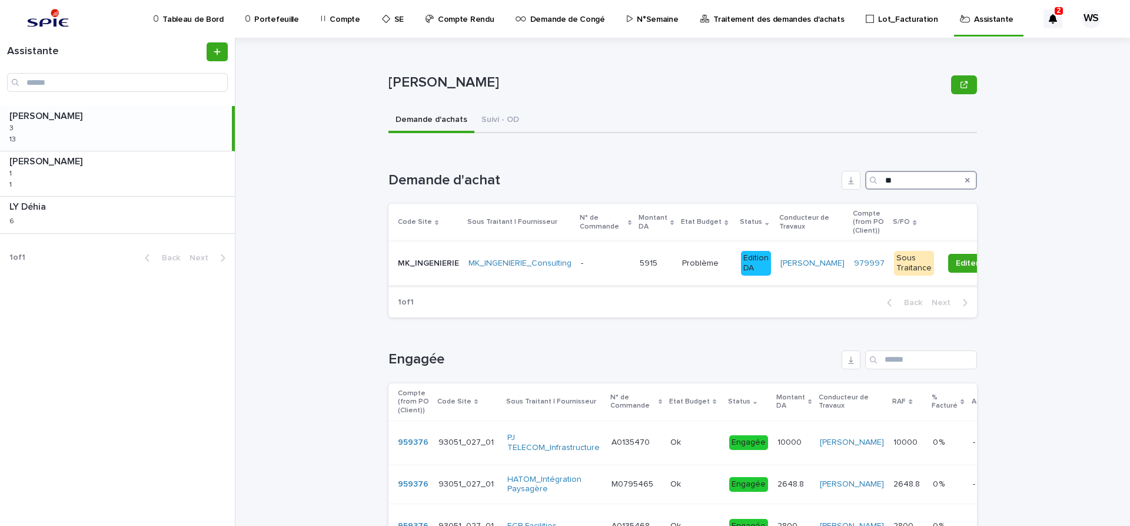
type input "**"
click at [606, 264] on p at bounding box center [605, 263] width 49 height 10
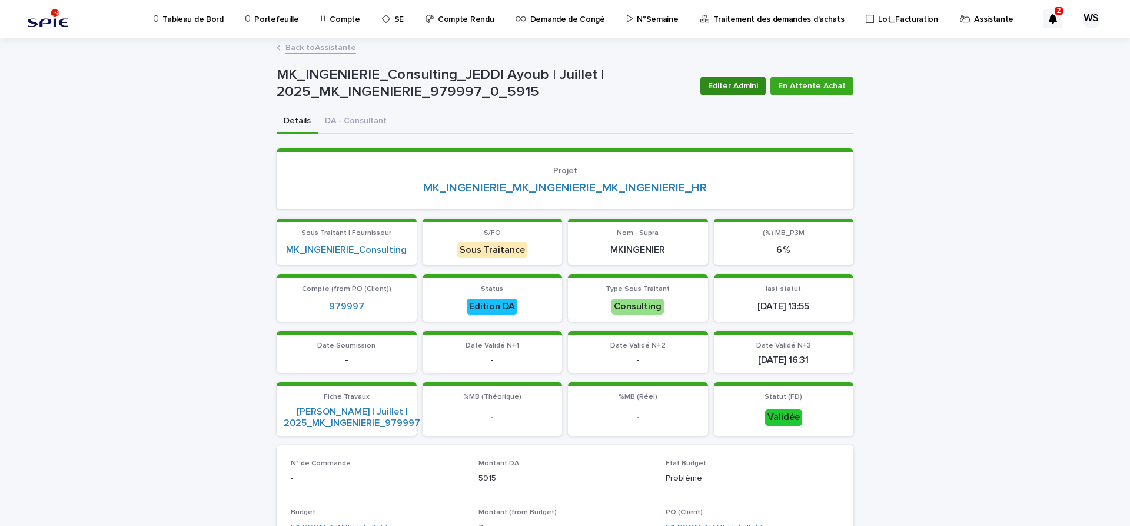
click at [748, 87] on span "Editer Admini" at bounding box center [733, 86] width 50 height 12
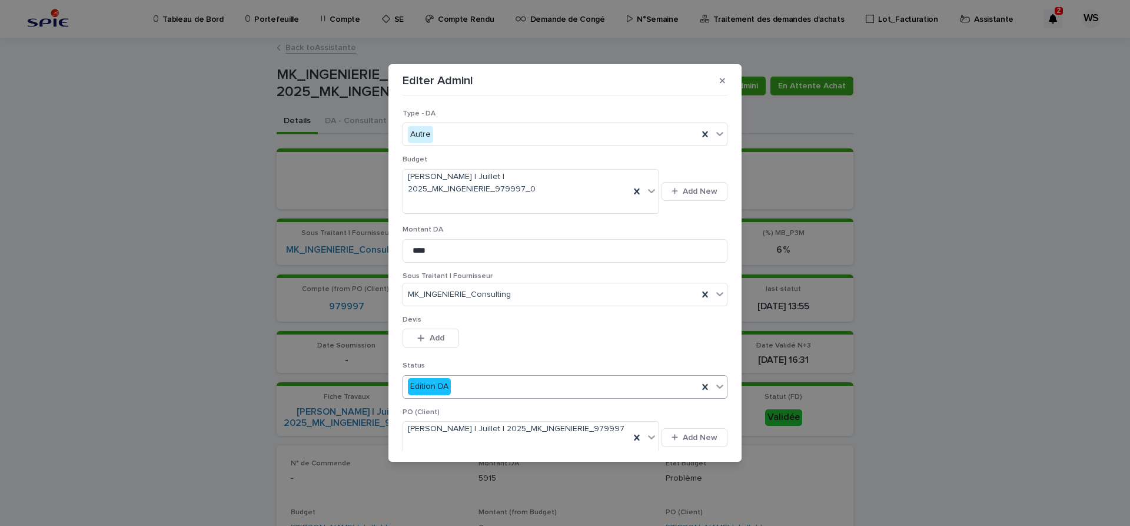
click at [721, 384] on icon at bounding box center [719, 386] width 7 height 4
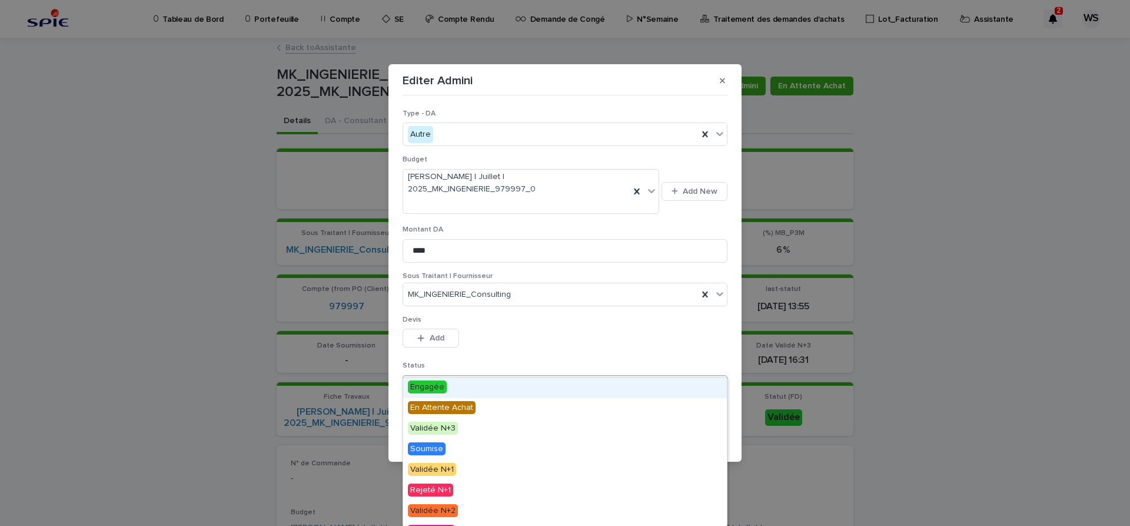
click at [432, 386] on span "Engagée" at bounding box center [427, 386] width 39 height 13
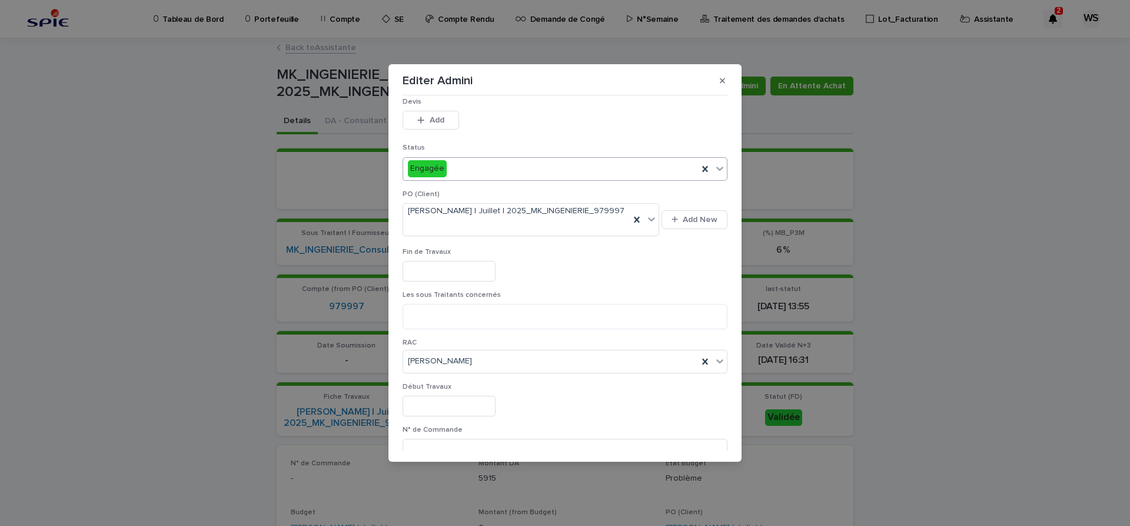
scroll to position [247, 0]
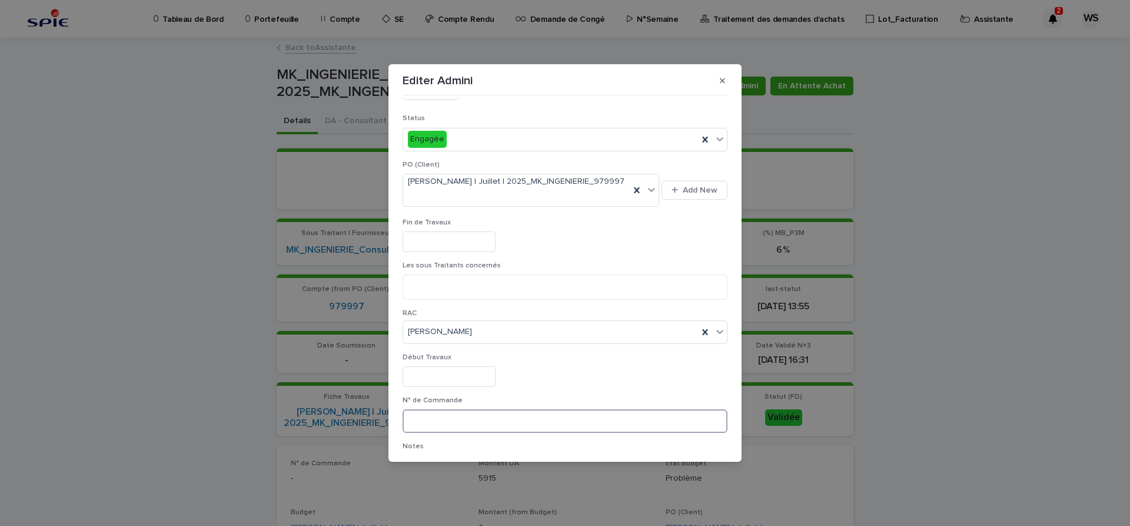
click at [502, 409] on input at bounding box center [565, 421] width 325 height 24
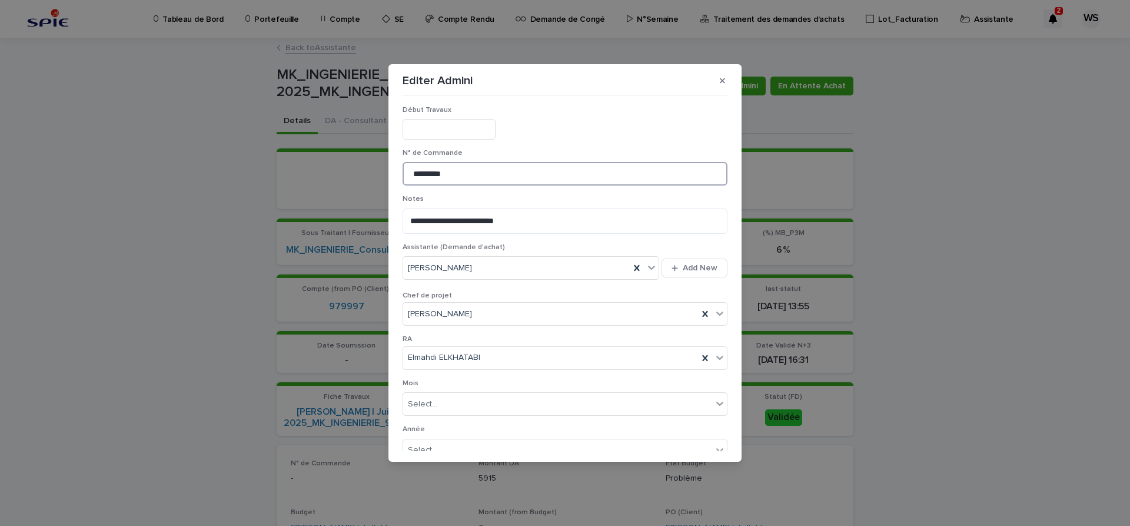
scroll to position [567, 0]
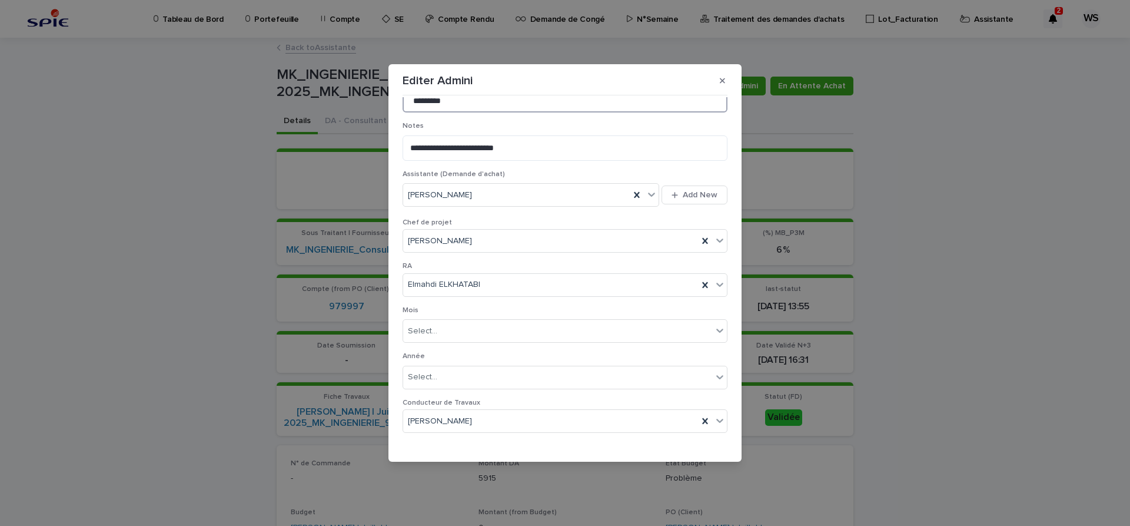
type input "*********"
click at [714, 467] on span "Save" at bounding box center [708, 471] width 19 height 8
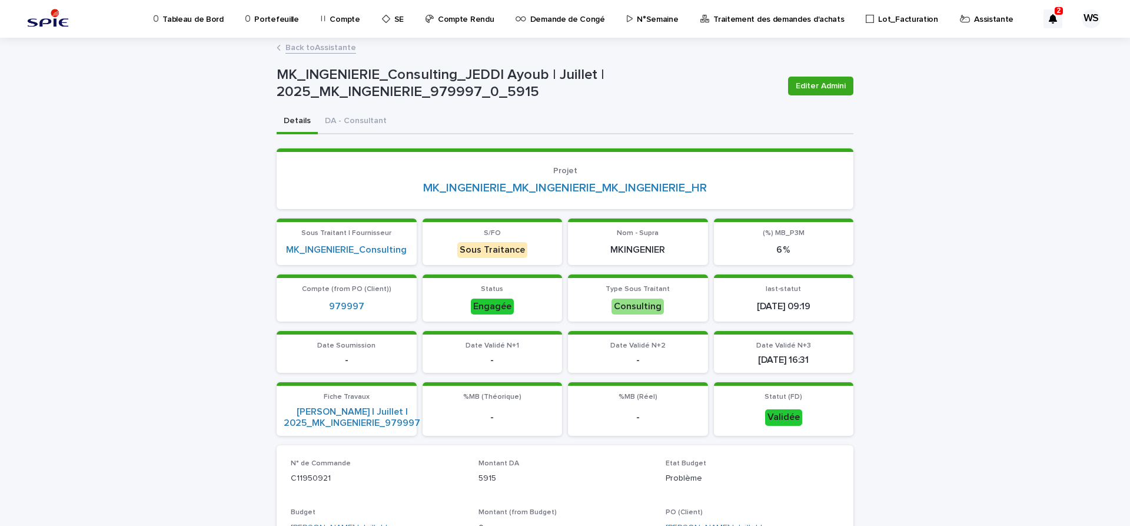
click at [345, 49] on link "Back to Assistante" at bounding box center [320, 47] width 71 height 14
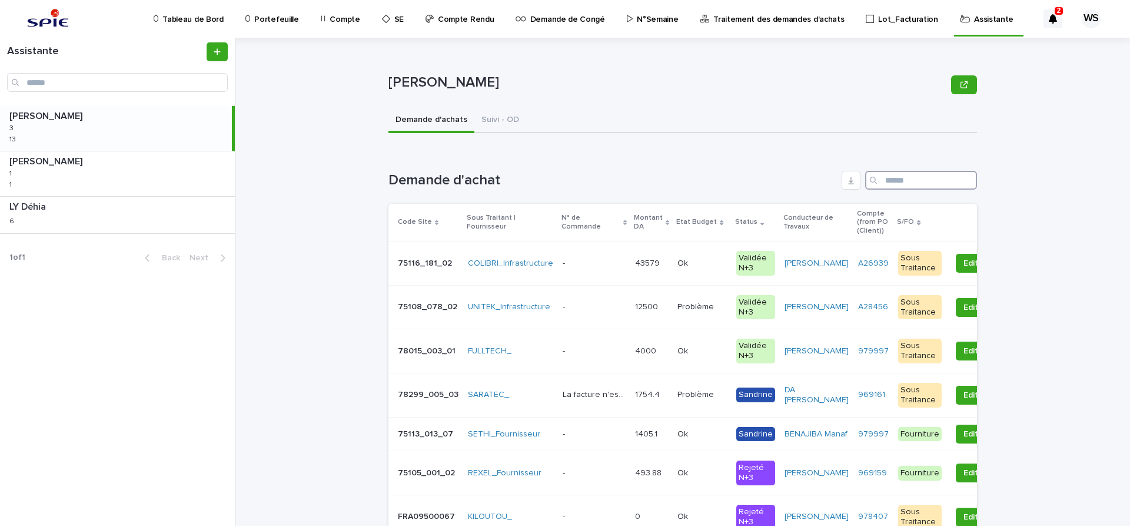
click at [925, 178] on input "Search" at bounding box center [921, 180] width 112 height 19
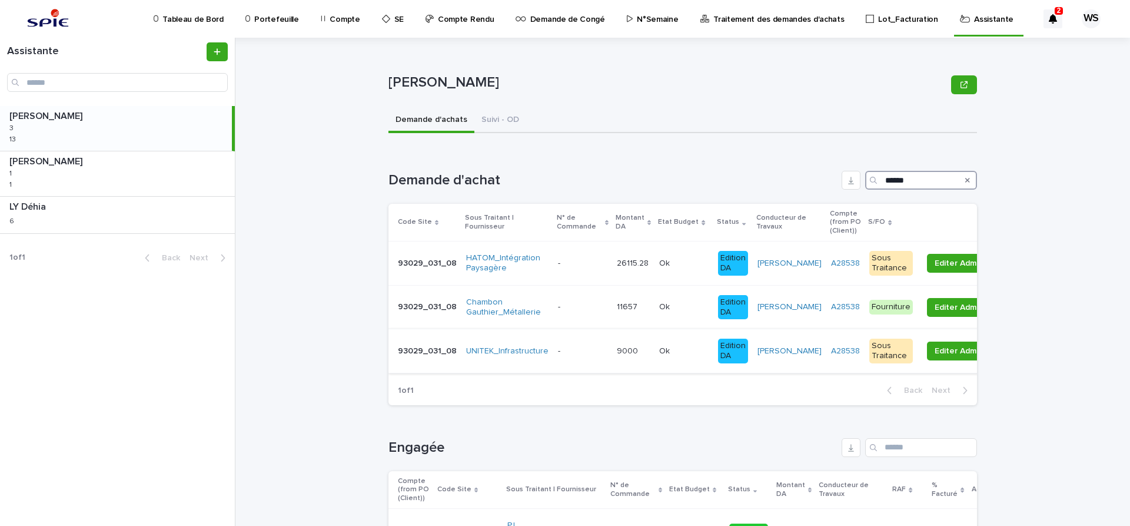
type input "******"
click at [586, 351] on p at bounding box center [582, 351] width 49 height 10
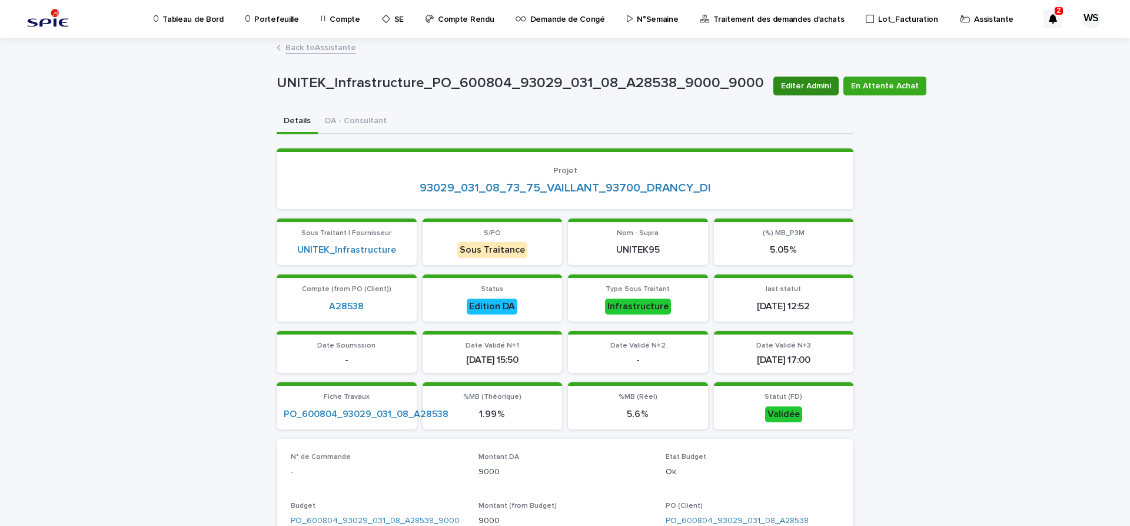
click at [810, 85] on span "Editer Admini" at bounding box center [806, 86] width 50 height 12
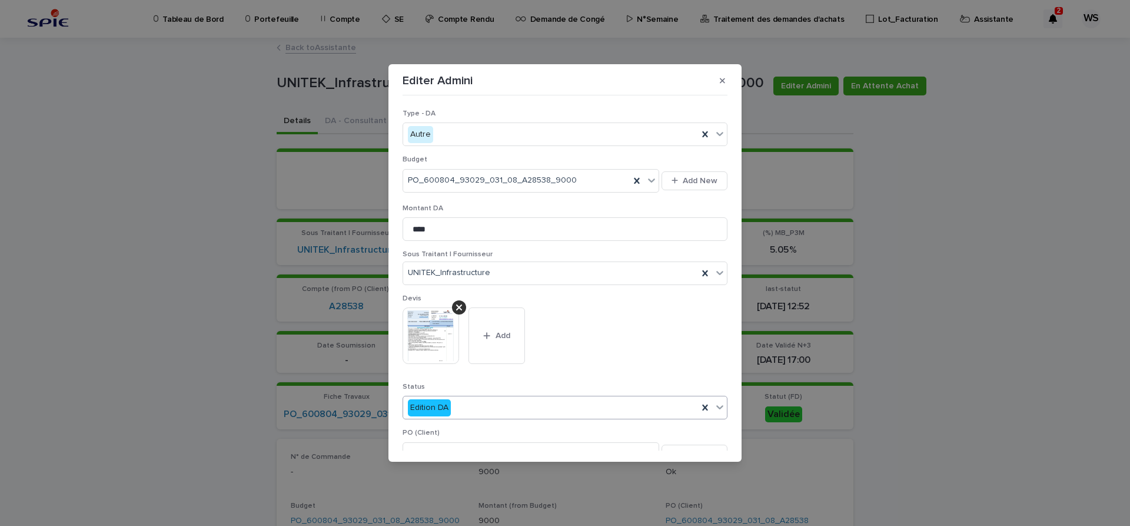
click at [719, 406] on icon at bounding box center [720, 407] width 12 height 12
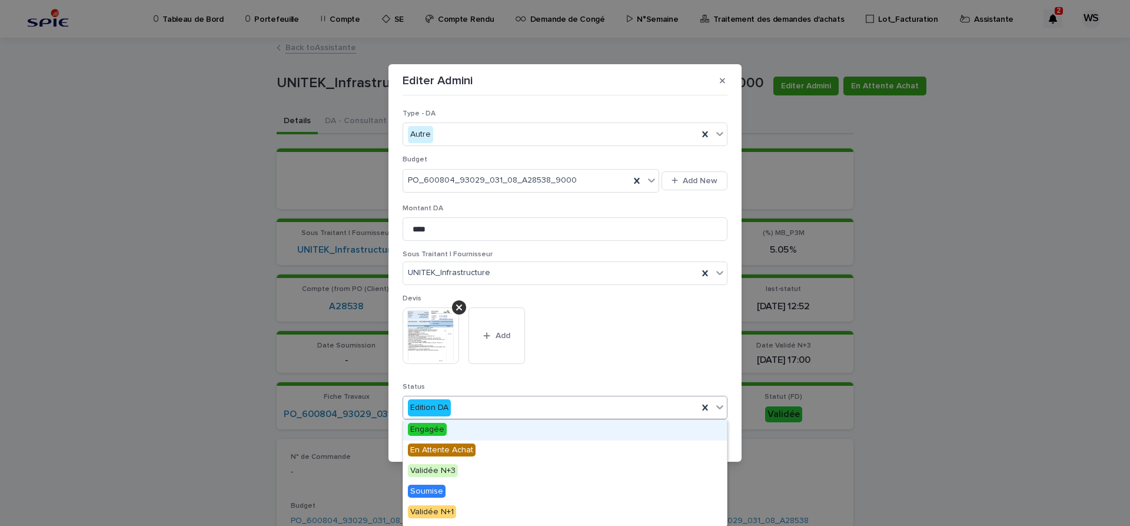
click at [432, 430] on span "Engagée" at bounding box center [427, 429] width 39 height 13
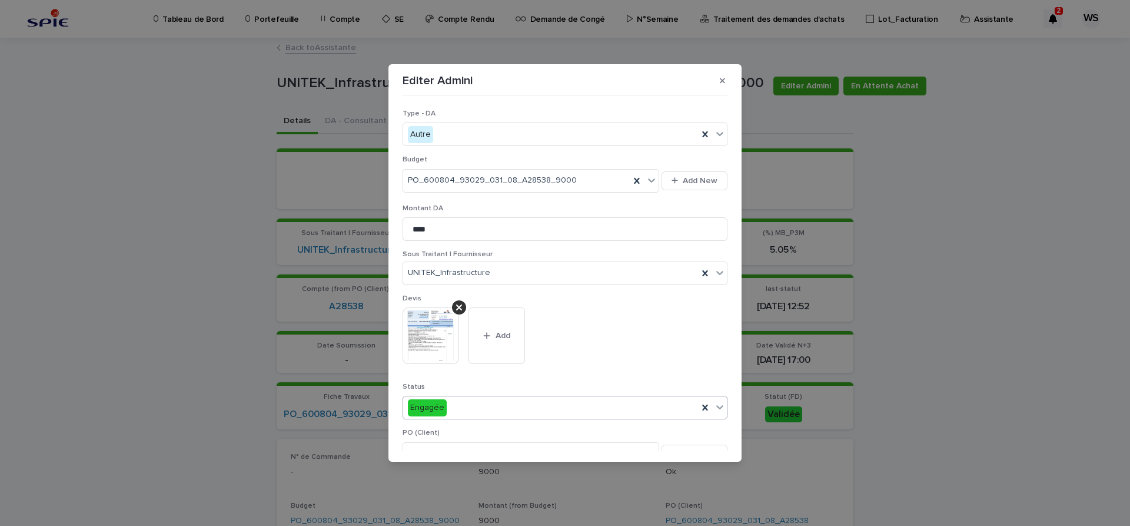
scroll to position [247, 0]
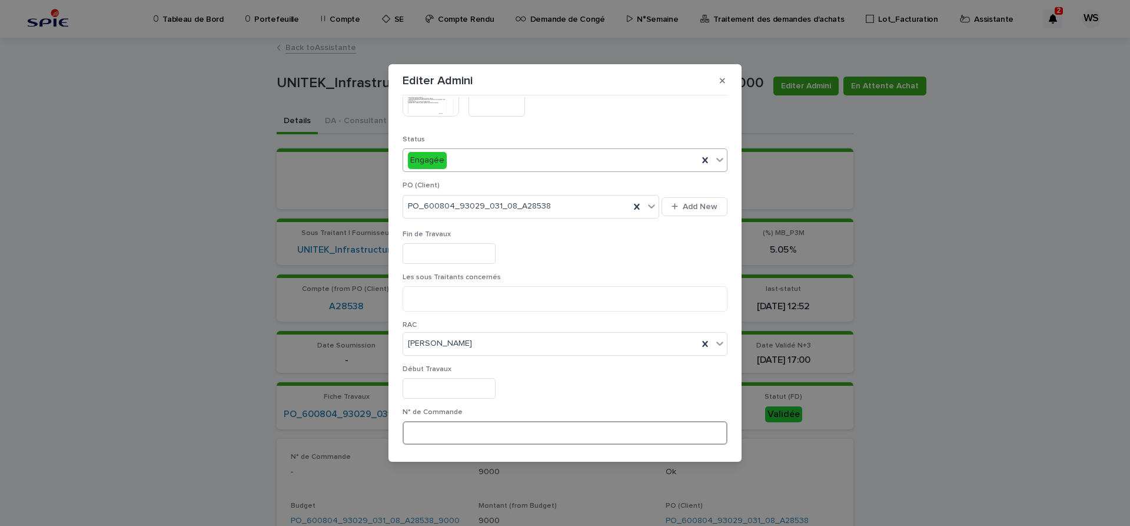
click at [533, 428] on input at bounding box center [565, 433] width 325 height 24
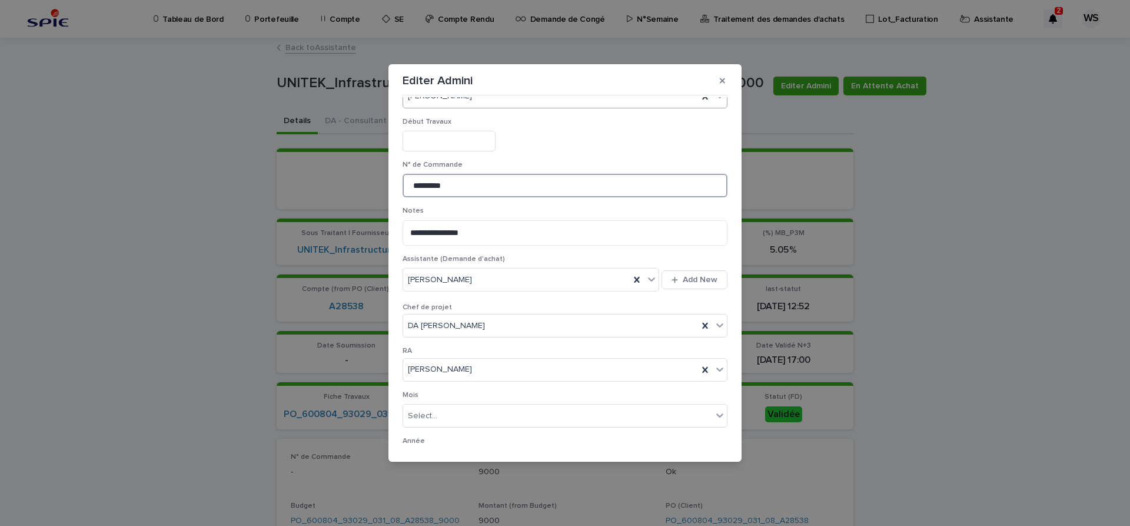
scroll to position [610, 0]
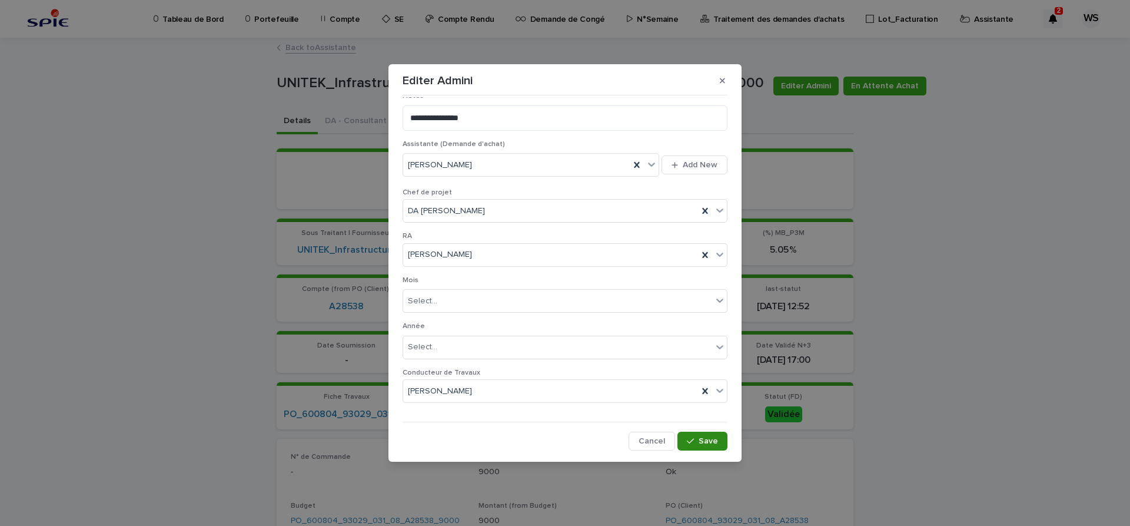
type input "*********"
click at [703, 442] on span "Save" at bounding box center [708, 441] width 19 height 8
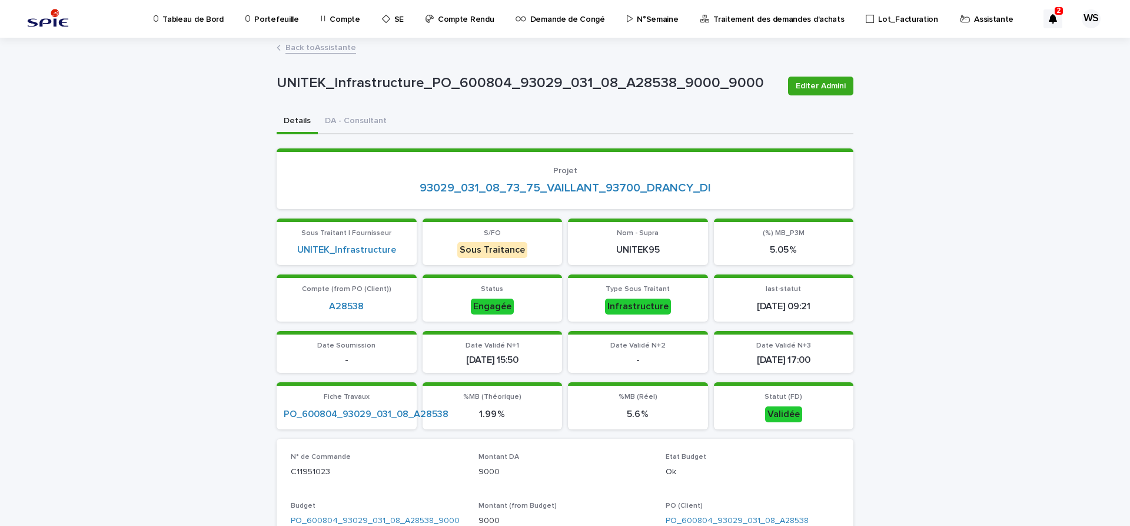
click at [330, 46] on link "Back to Assistante" at bounding box center [320, 47] width 71 height 14
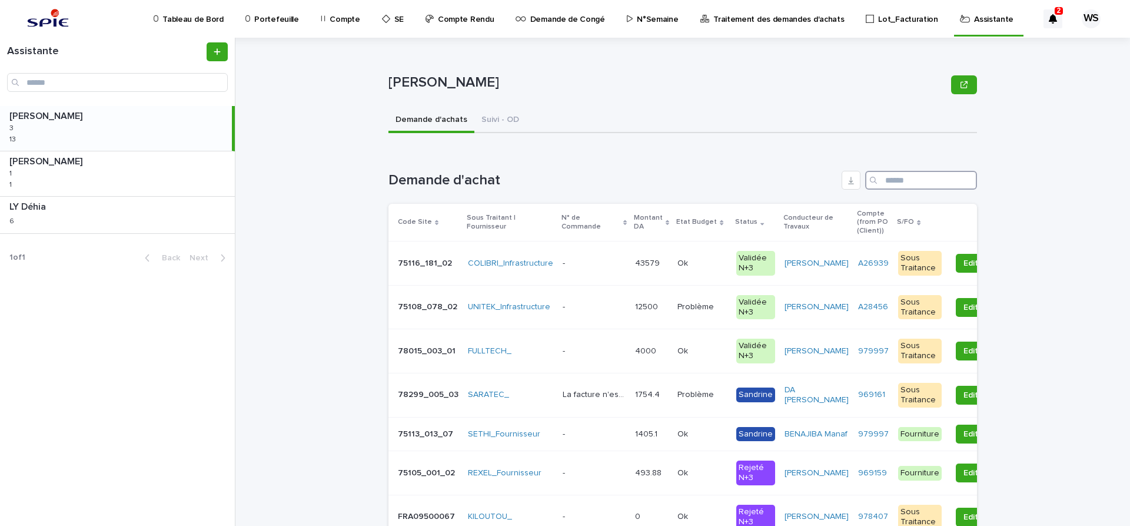
click at [908, 183] on input "Search" at bounding box center [921, 180] width 112 height 19
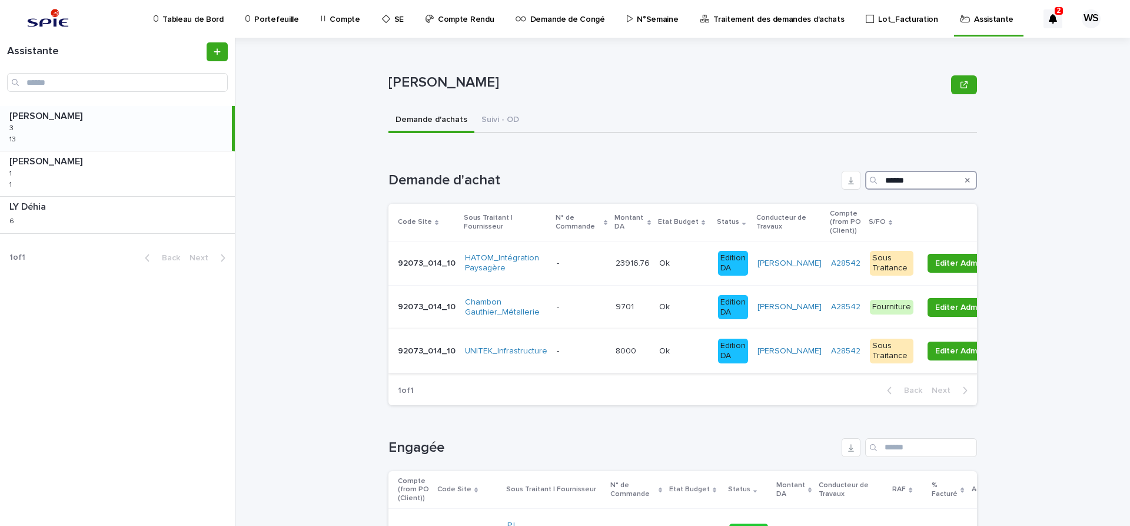
type input "******"
click at [575, 353] on p at bounding box center [581, 351] width 49 height 10
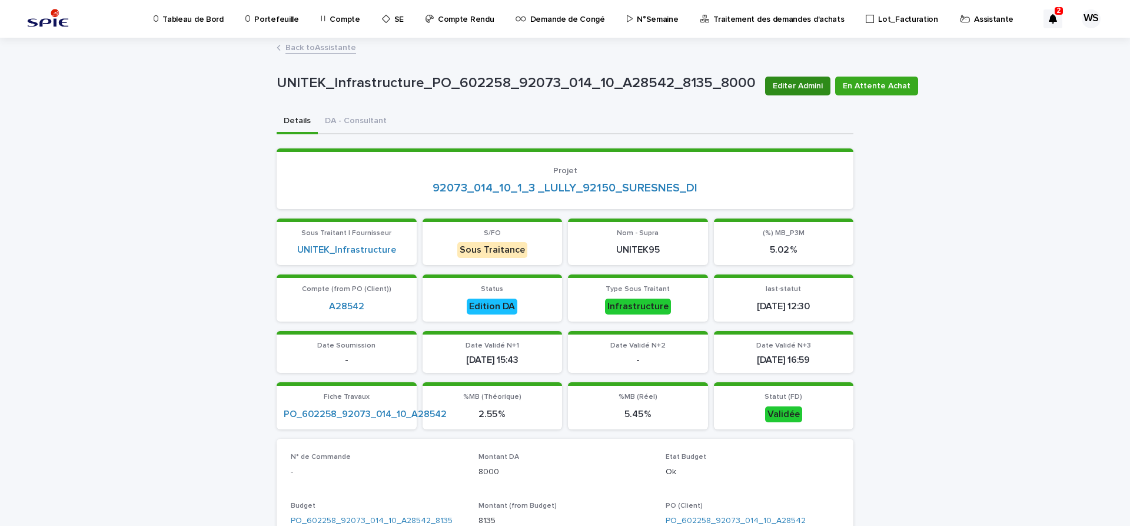
click at [781, 88] on span "Editer Admini" at bounding box center [798, 86] width 50 height 12
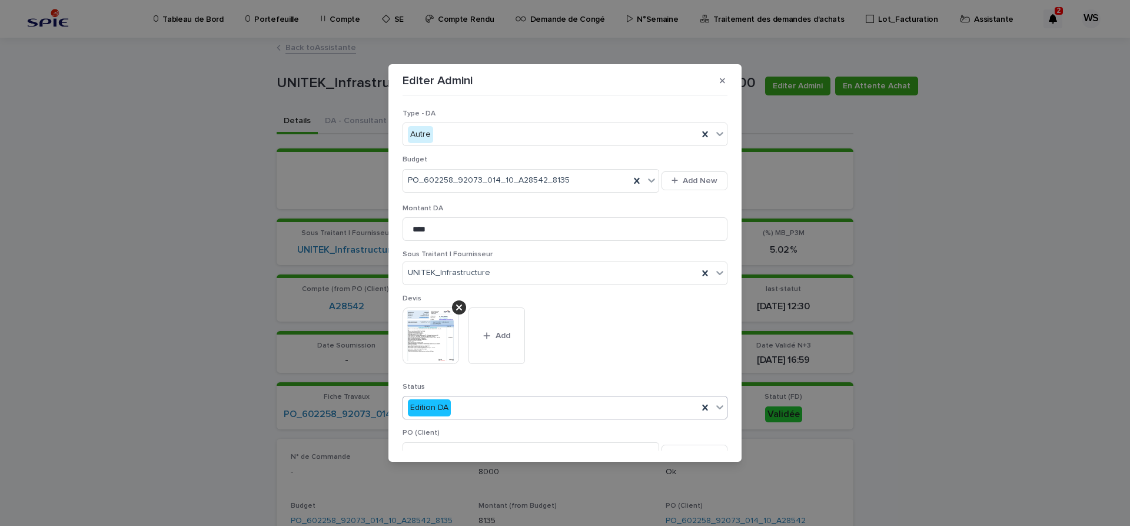
click at [718, 406] on icon at bounding box center [719, 407] width 7 height 4
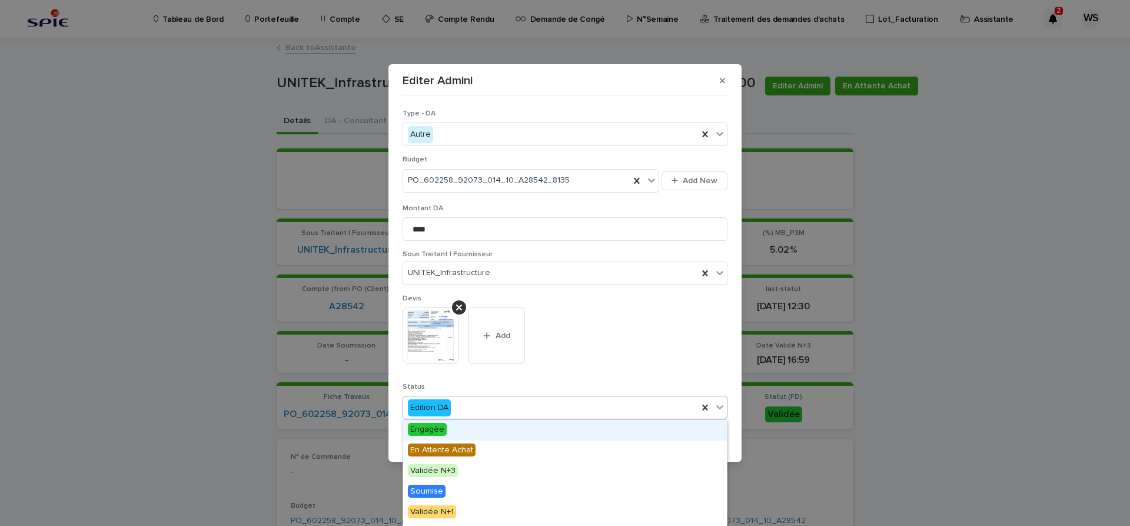
click at [437, 428] on span "Engagée" at bounding box center [427, 429] width 39 height 13
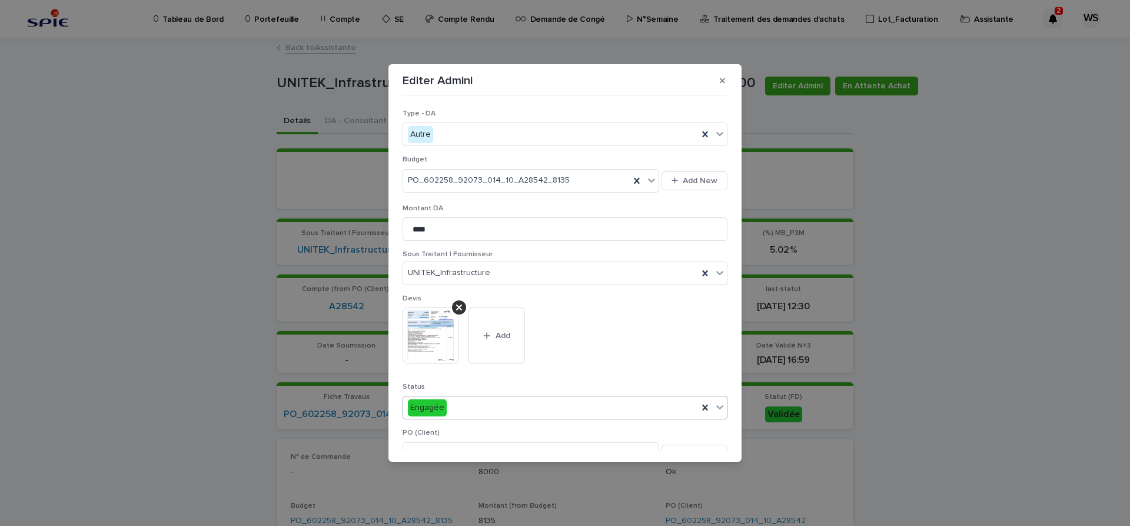
scroll to position [247, 0]
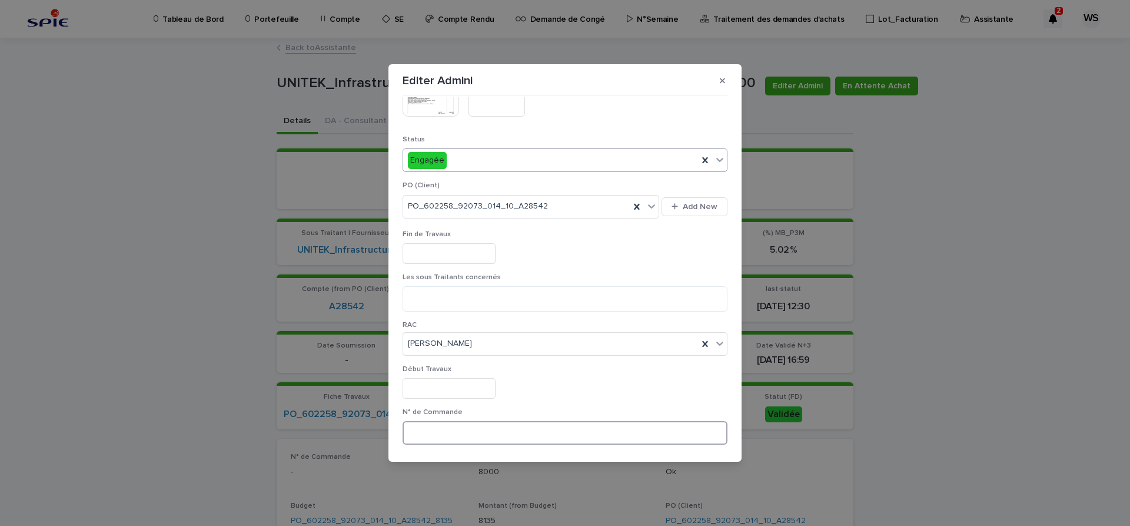
click at [485, 434] on input at bounding box center [565, 433] width 325 height 24
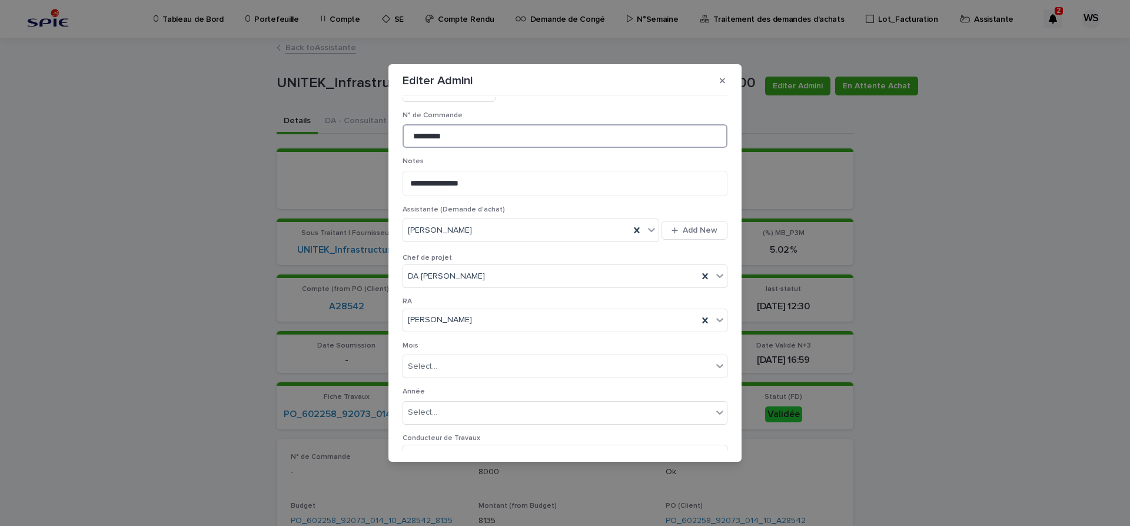
scroll to position [610, 0]
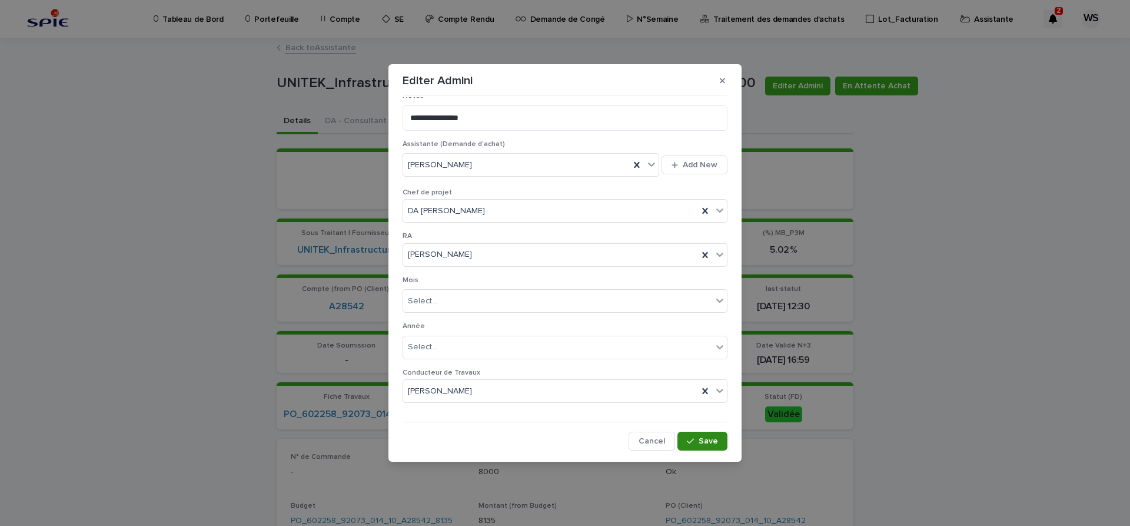
type input "*********"
click at [710, 439] on span "Save" at bounding box center [708, 441] width 19 height 8
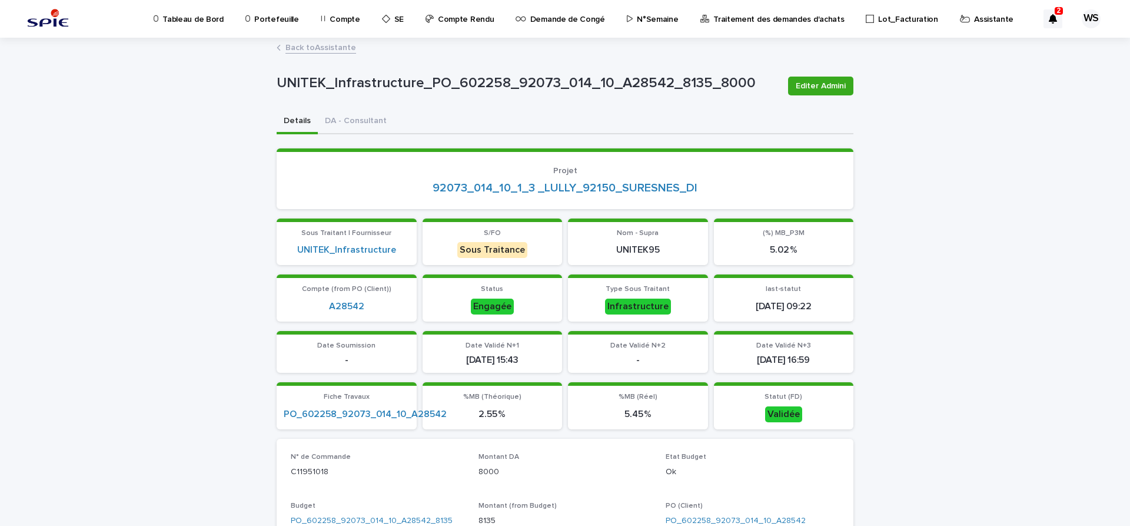
click at [338, 47] on link "Back to Assistante" at bounding box center [320, 47] width 71 height 14
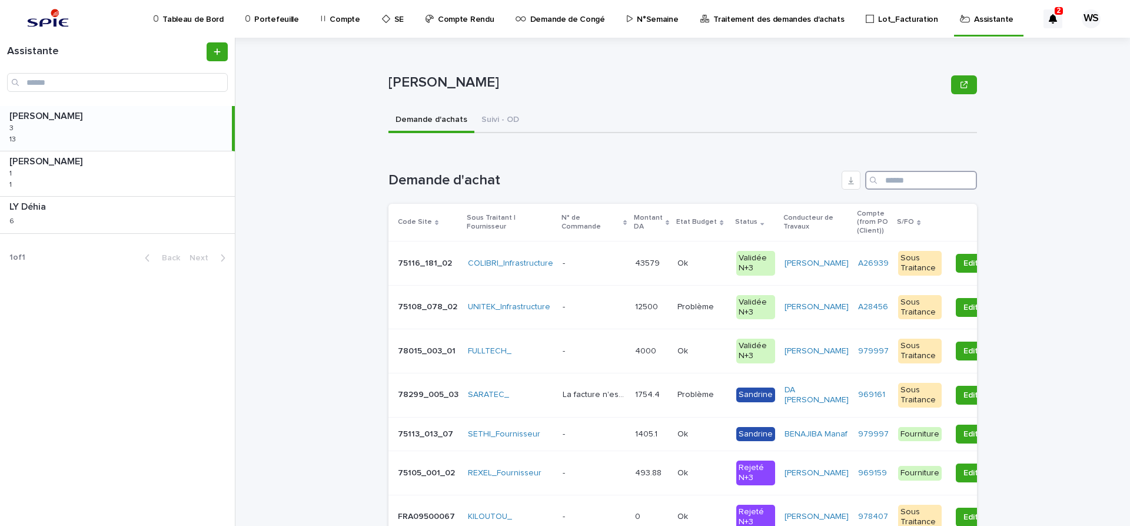
click at [918, 178] on input "Search" at bounding box center [921, 180] width 112 height 19
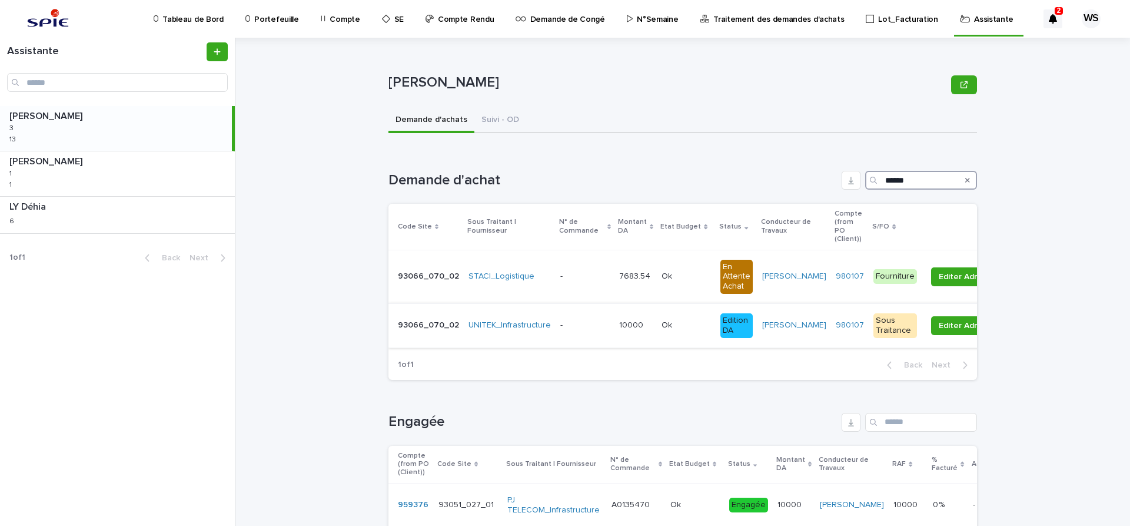
type input "******"
click at [587, 320] on p at bounding box center [584, 325] width 49 height 10
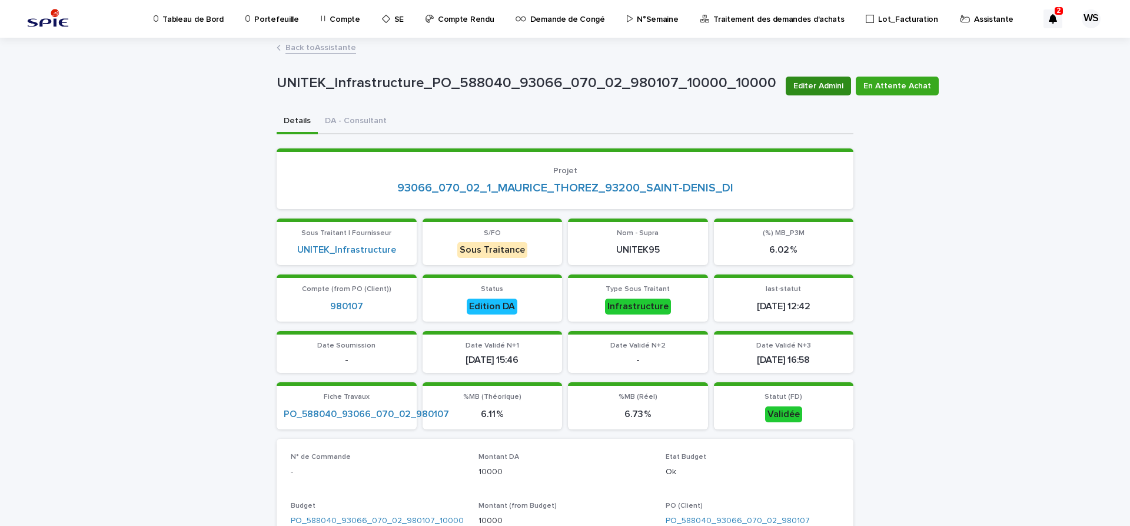
click at [824, 82] on span "Editer Admini" at bounding box center [818, 86] width 50 height 12
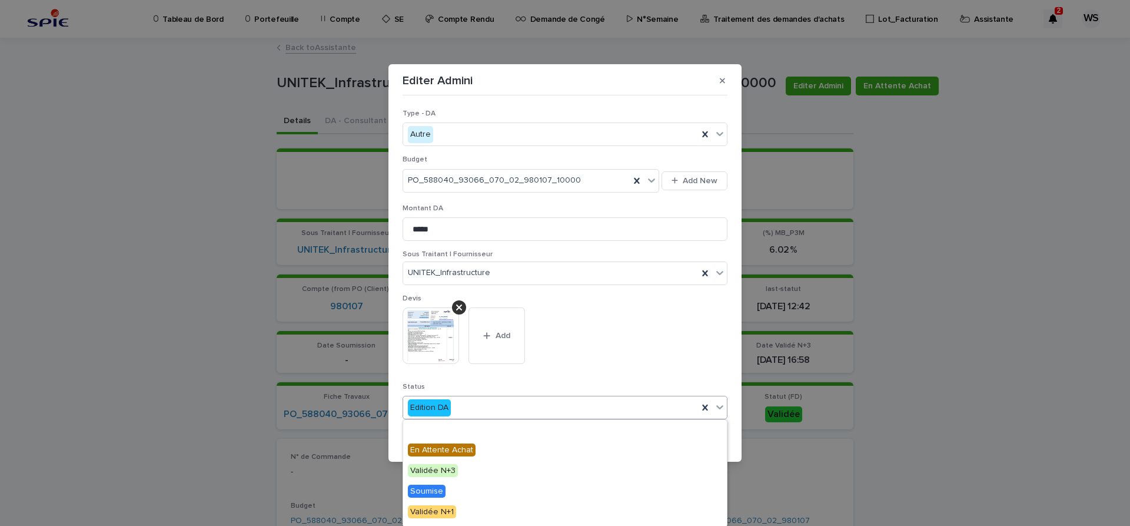
click at [722, 408] on icon at bounding box center [720, 407] width 12 height 12
click at [434, 427] on span "Engagée" at bounding box center [427, 429] width 39 height 13
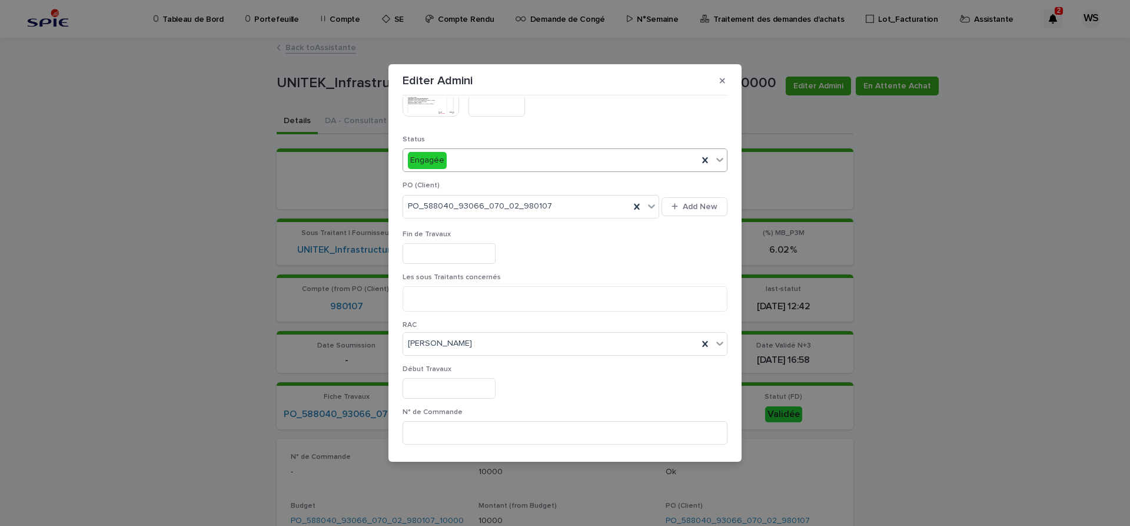
scroll to position [395, 0]
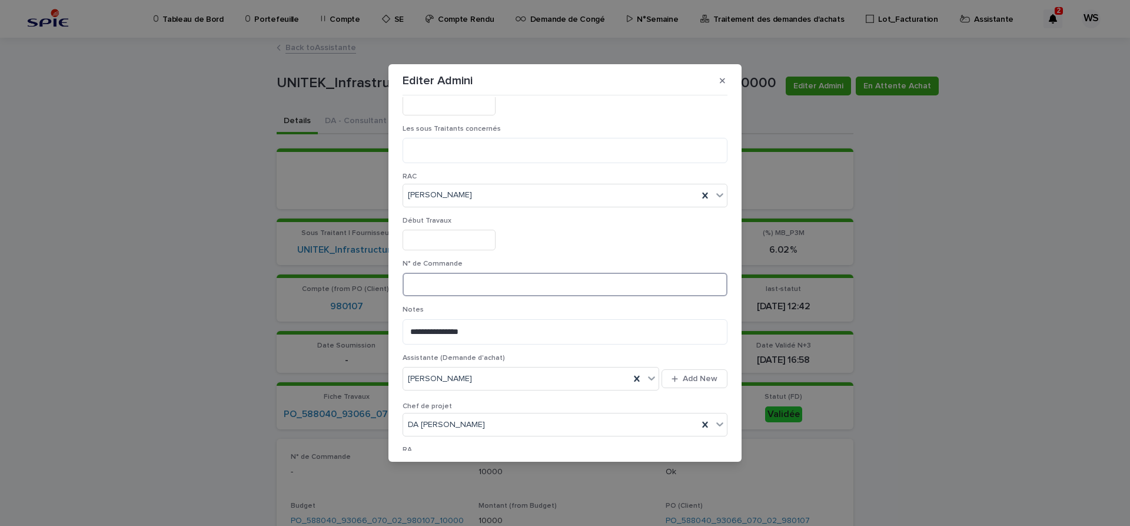
click at [467, 289] on input at bounding box center [565, 284] width 325 height 24
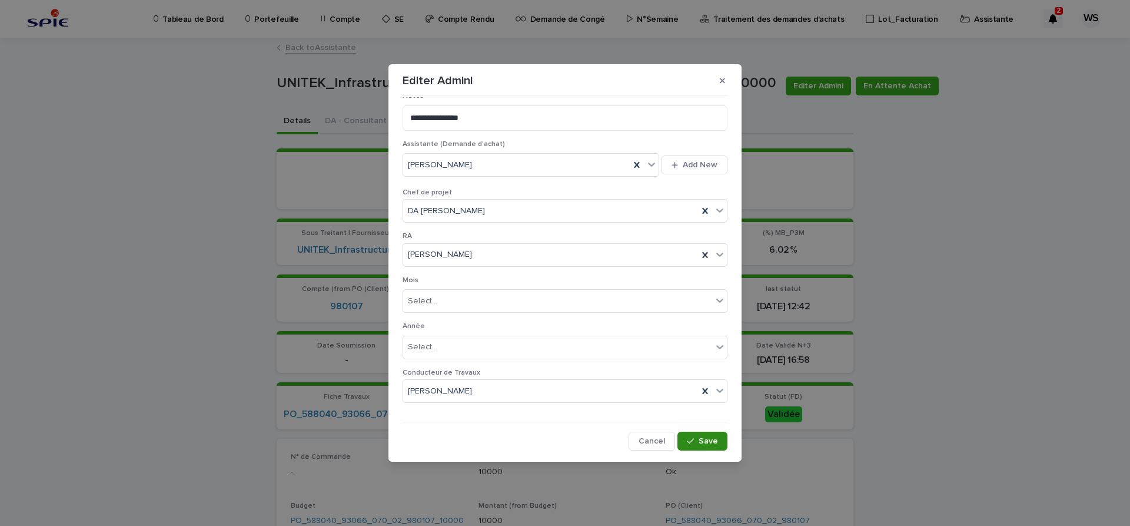
type input "*********"
click at [716, 441] on span "Save" at bounding box center [708, 441] width 19 height 8
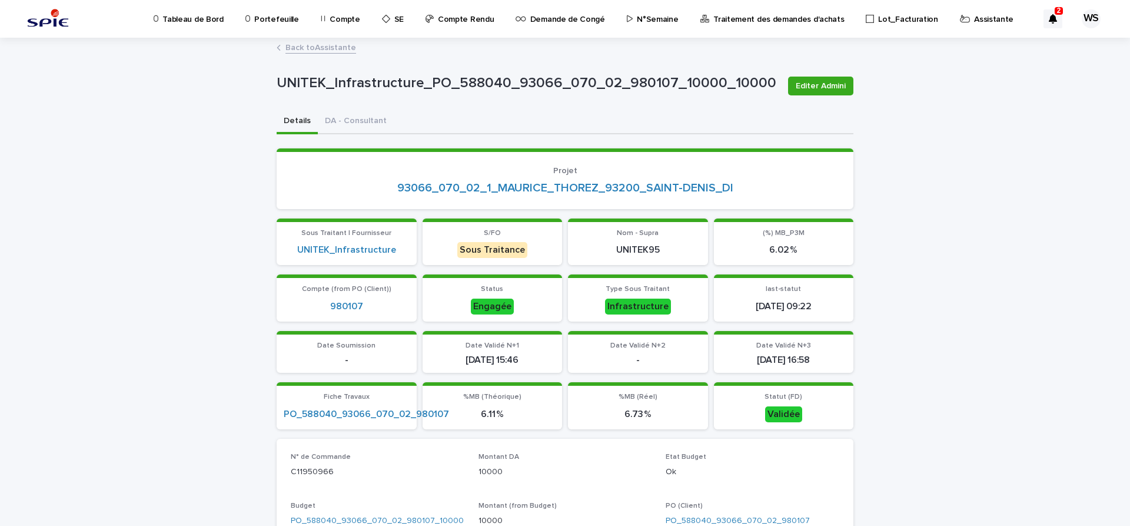
click at [323, 46] on link "Back to Assistante" at bounding box center [320, 47] width 71 height 14
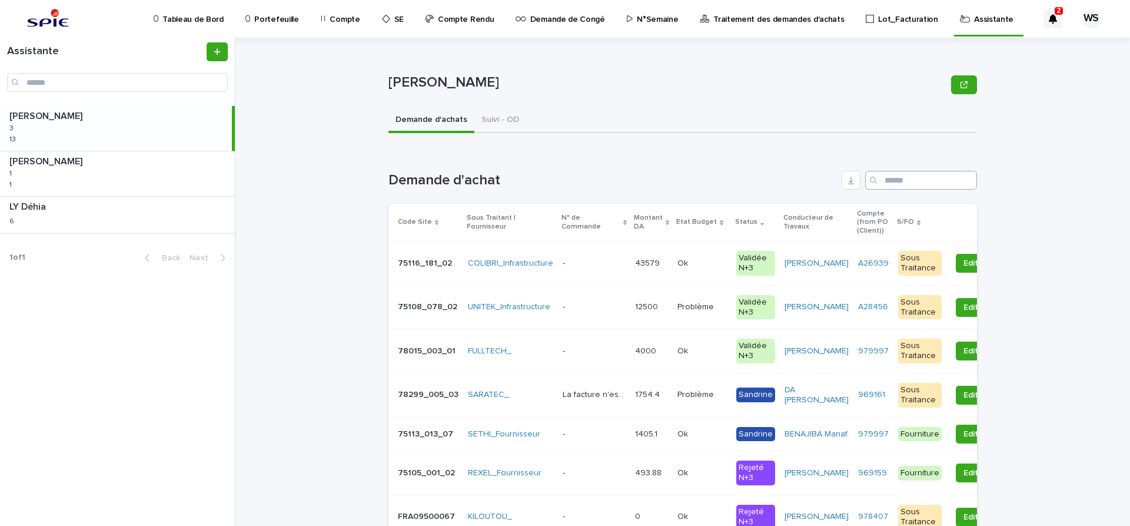
click at [916, 180] on input "Search" at bounding box center [921, 180] width 112 height 19
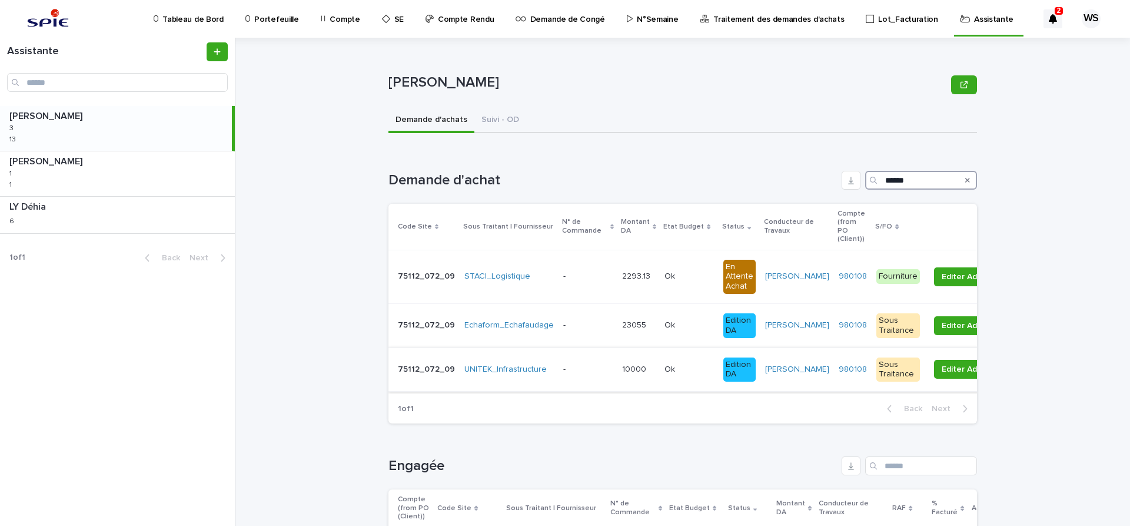
type input "******"
click at [585, 365] on p at bounding box center [587, 369] width 49 height 10
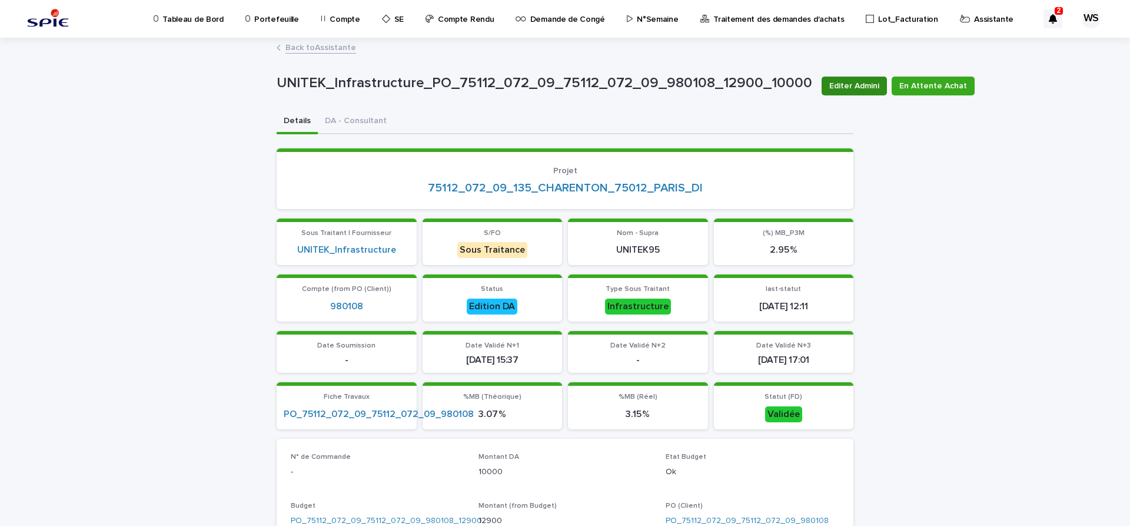
click at [850, 82] on span "Editer Admini" at bounding box center [854, 86] width 50 height 12
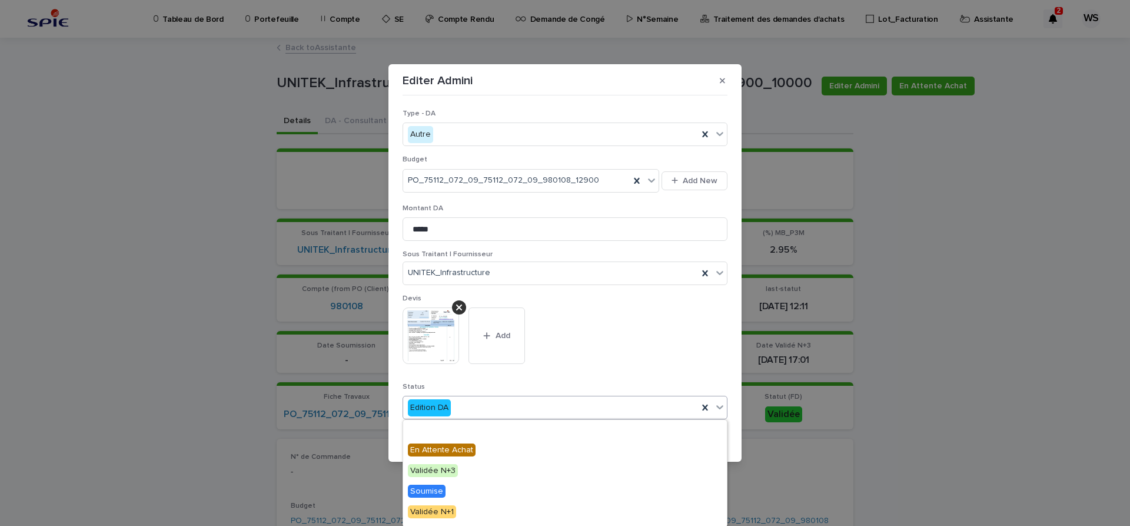
click at [722, 405] on icon at bounding box center [719, 407] width 7 height 4
click at [441, 427] on span "Engagée" at bounding box center [427, 429] width 39 height 13
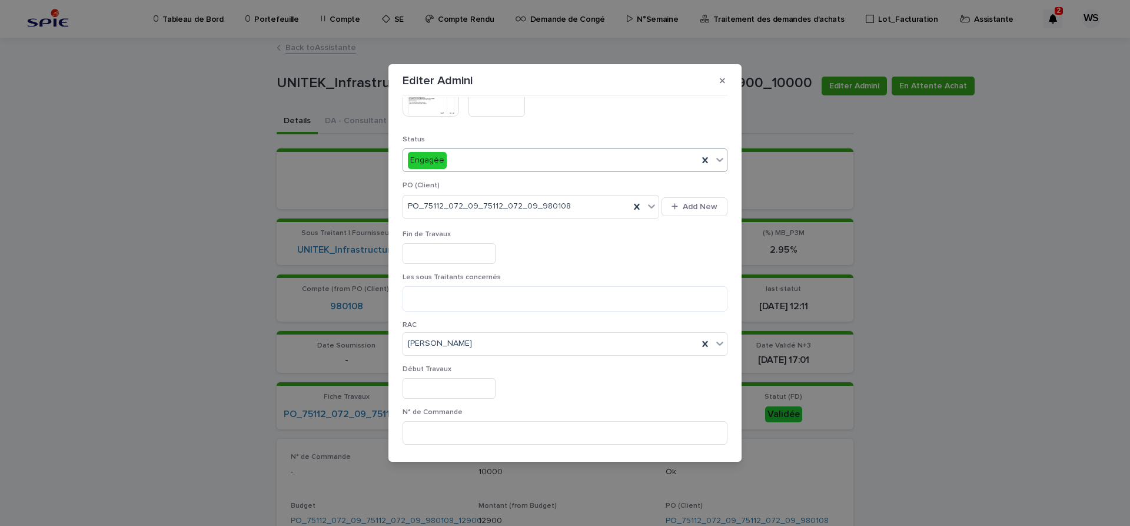
scroll to position [395, 0]
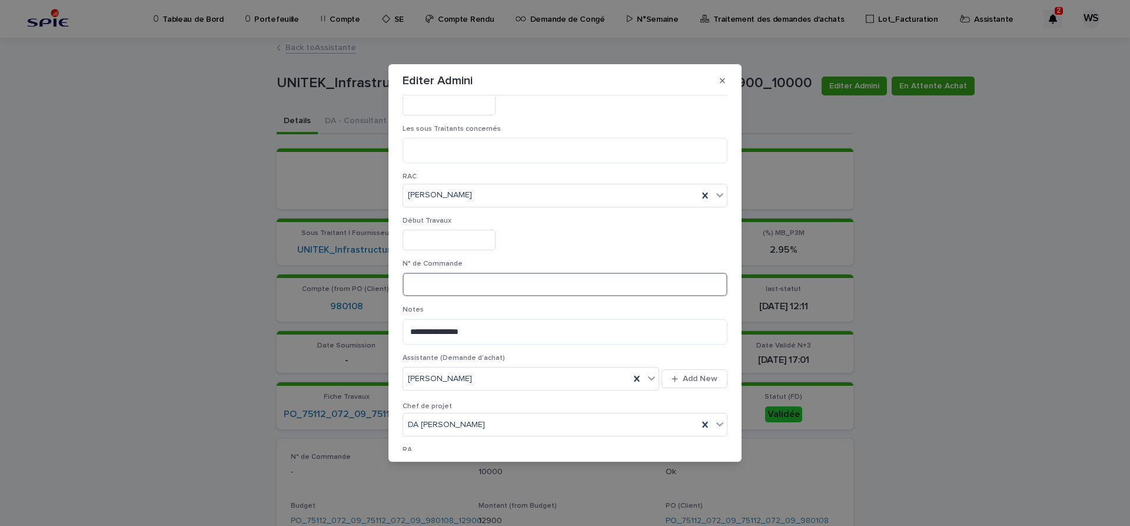
click at [493, 290] on input at bounding box center [565, 284] width 325 height 24
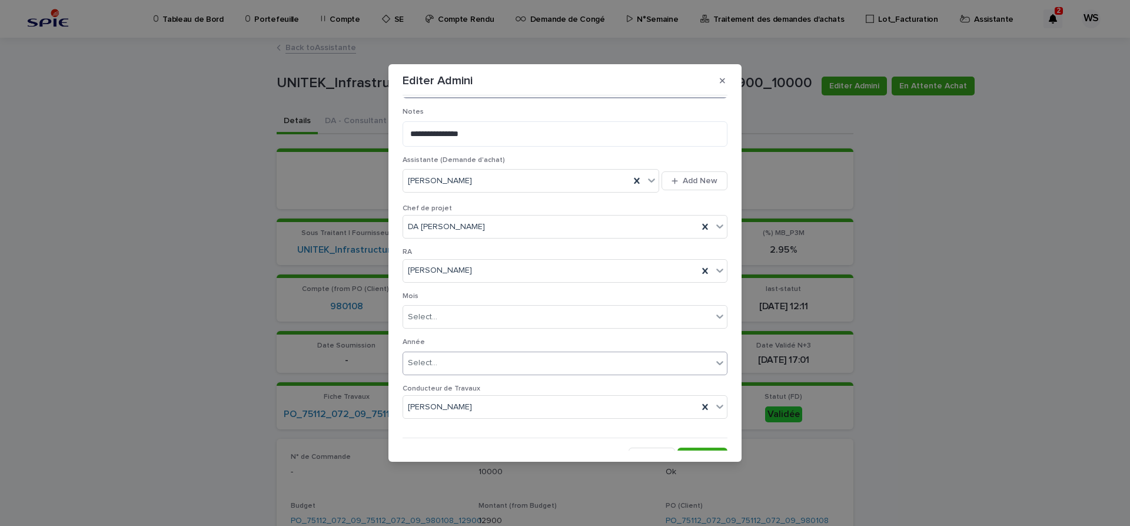
scroll to position [610, 0]
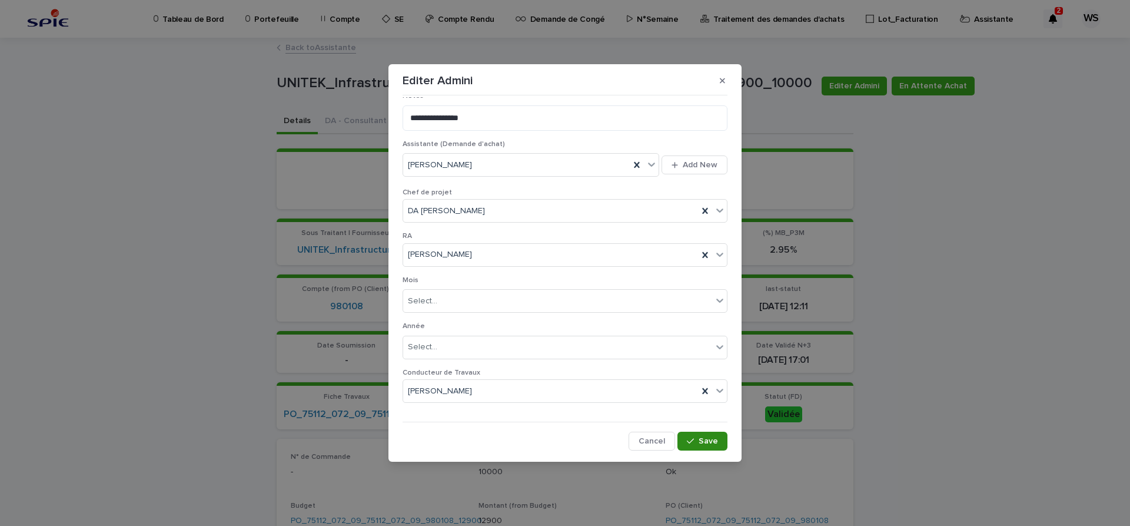
type input "*********"
click at [708, 441] on span "Save" at bounding box center [708, 441] width 19 height 8
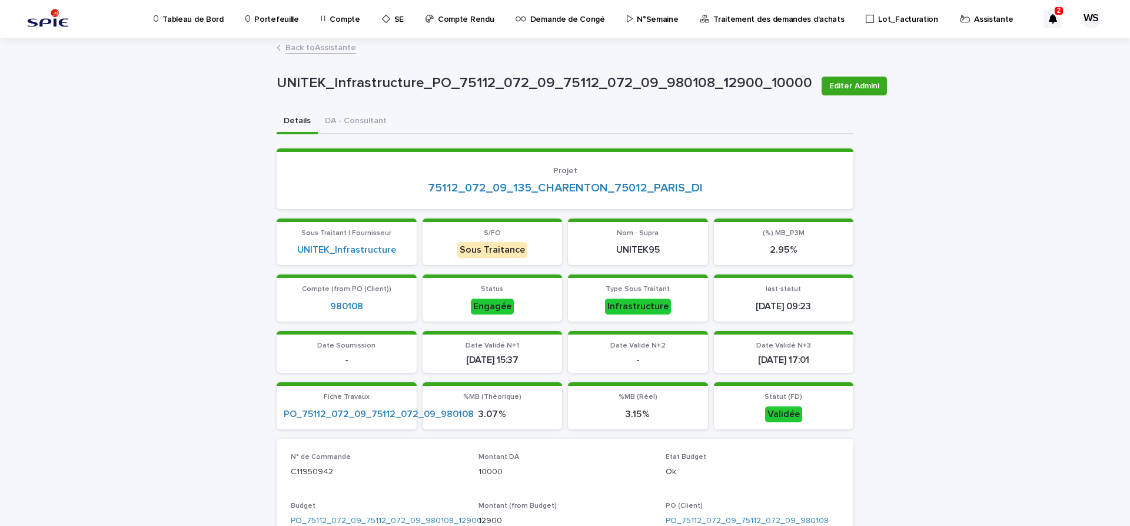
click at [334, 46] on link "Back to Assistante" at bounding box center [320, 47] width 71 height 14
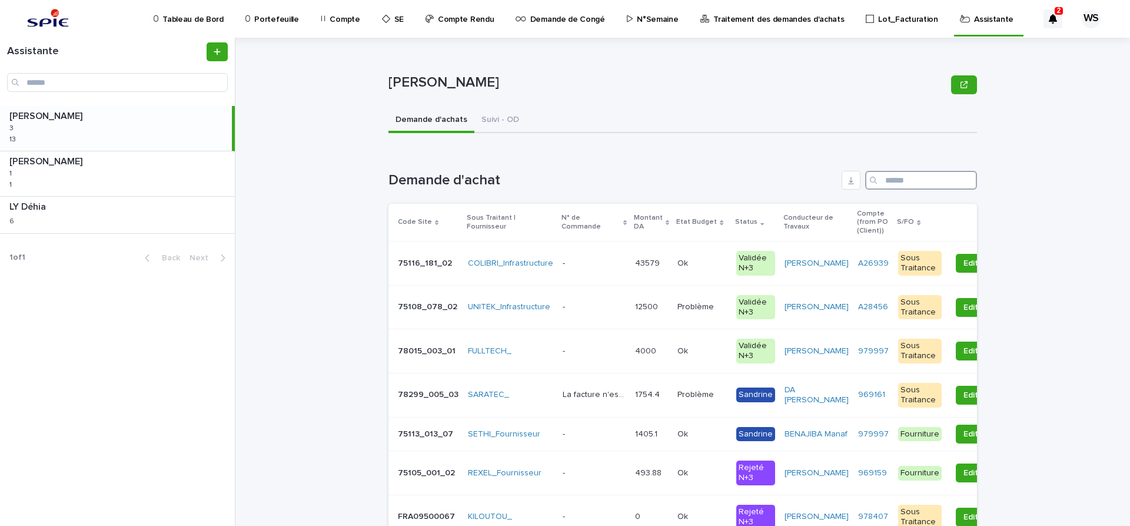
click at [929, 177] on input "Search" at bounding box center [921, 180] width 112 height 19
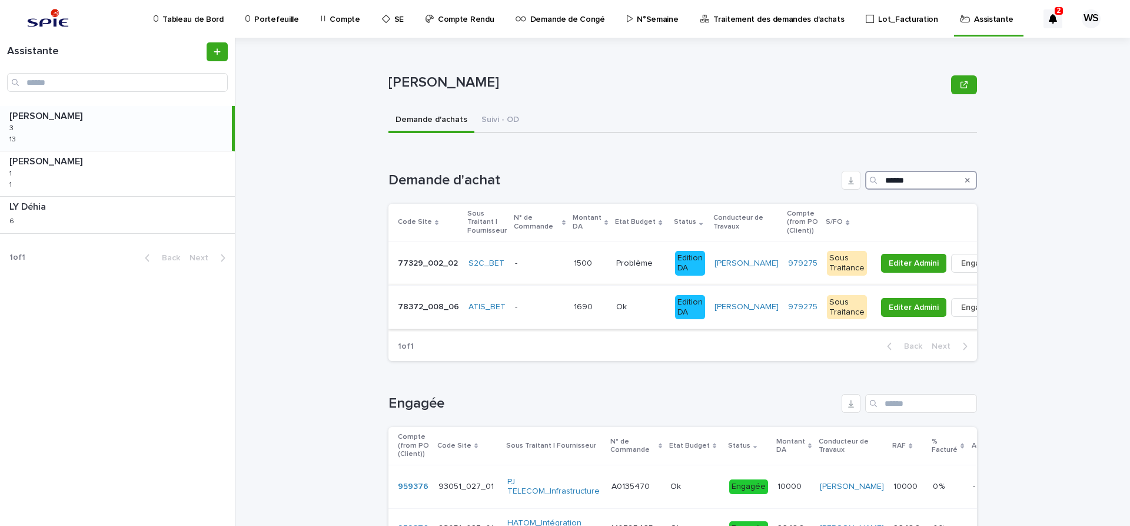
type input "******"
click at [644, 307] on p at bounding box center [640, 307] width 49 height 10
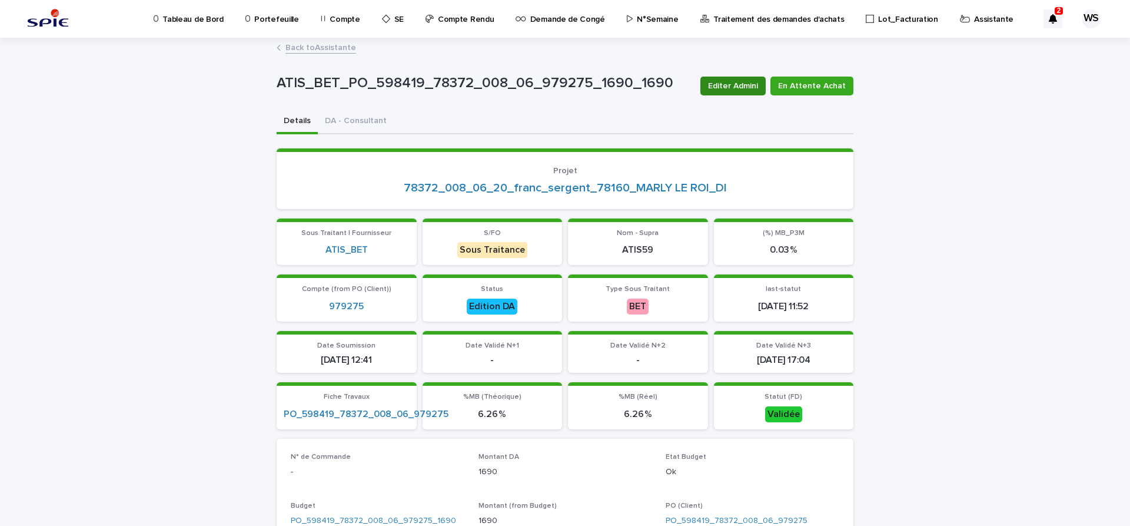
click at [752, 87] on span "Editer Admini" at bounding box center [733, 86] width 50 height 12
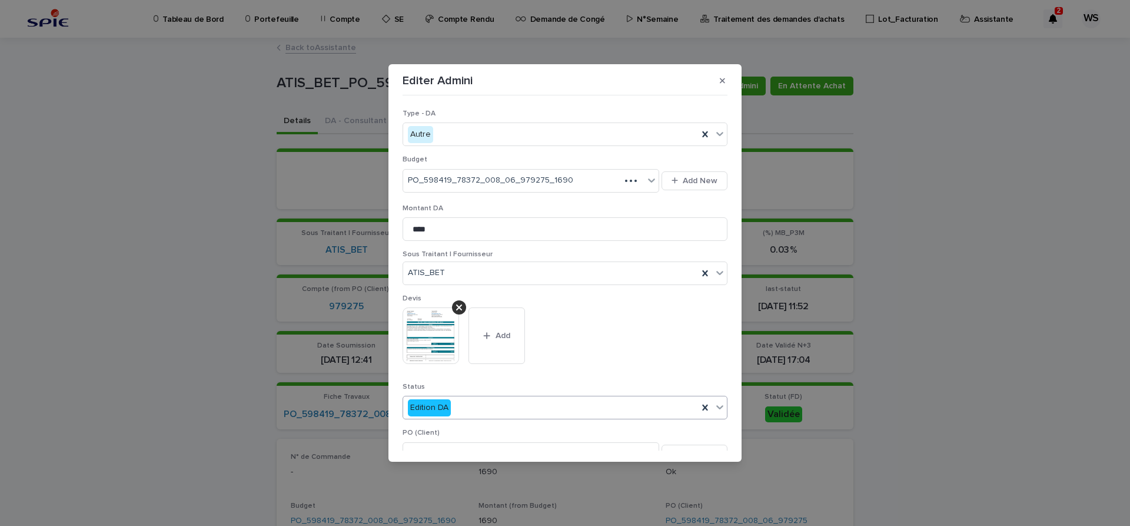
click at [719, 406] on icon at bounding box center [720, 407] width 12 height 12
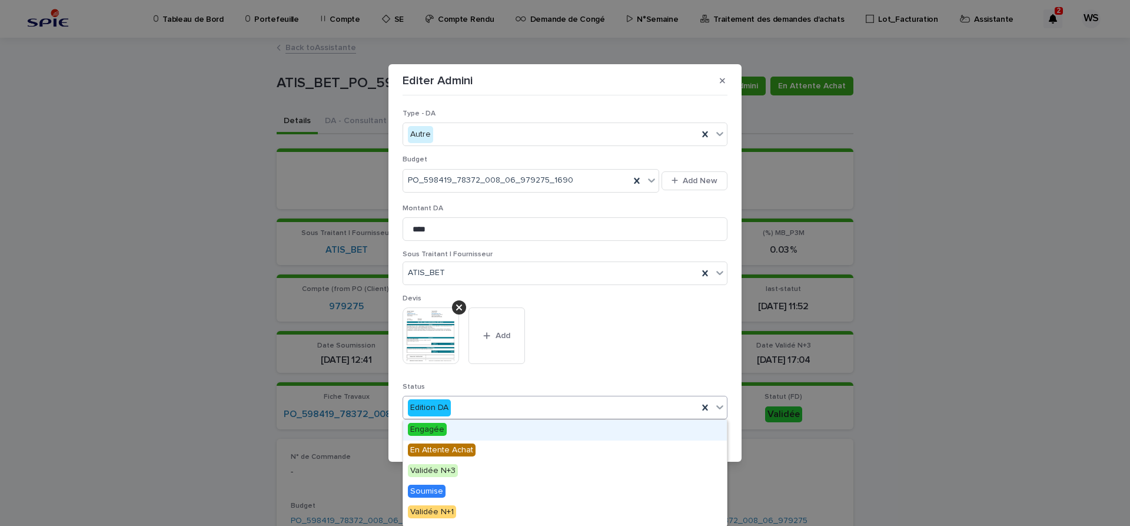
drag, startPoint x: 437, startPoint y: 426, endPoint x: 508, endPoint y: 409, distance: 73.8
click at [436, 427] on span "Engagée" at bounding box center [427, 429] width 39 height 13
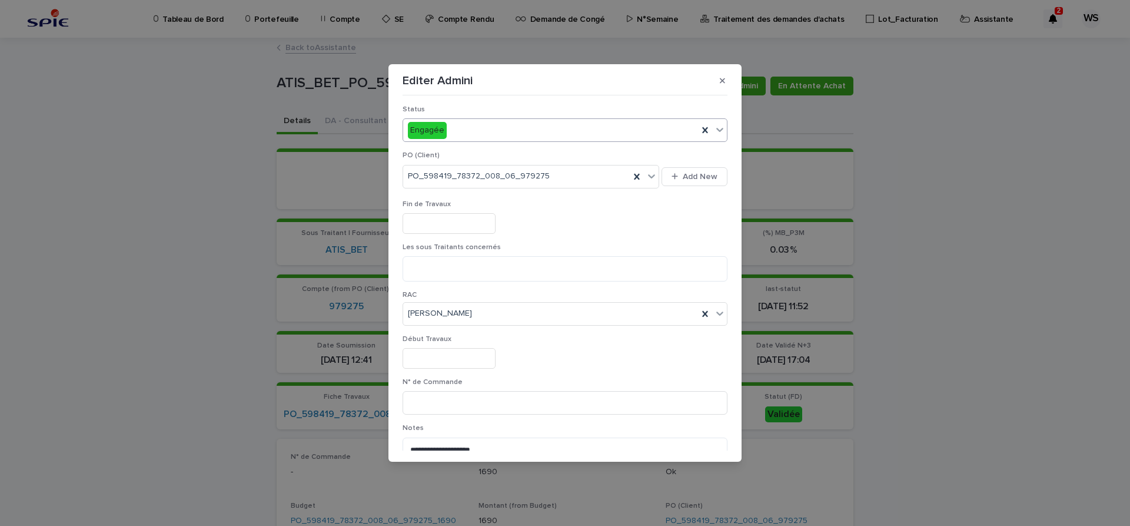
scroll to position [297, 0]
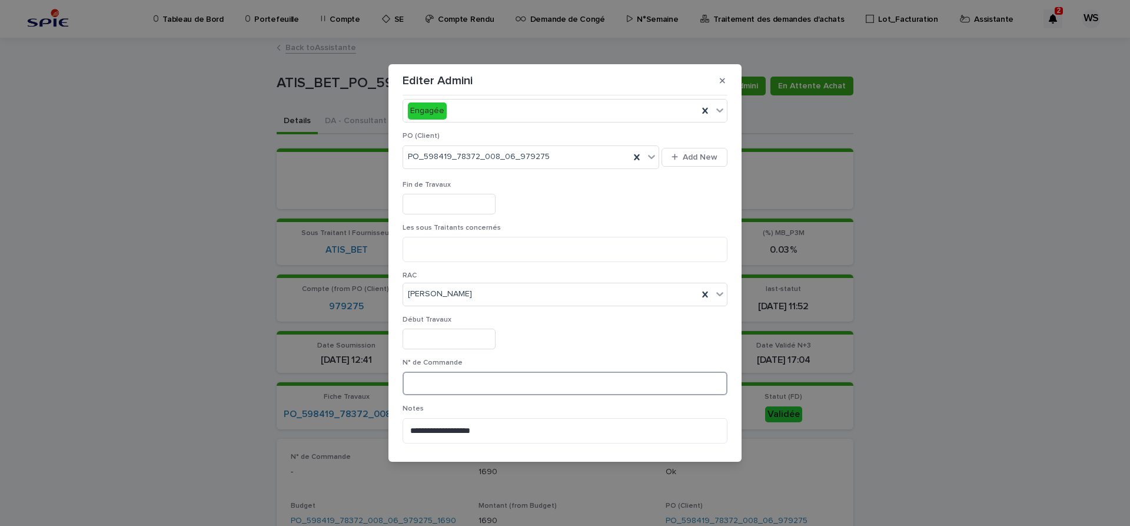
click at [500, 383] on input at bounding box center [565, 383] width 325 height 24
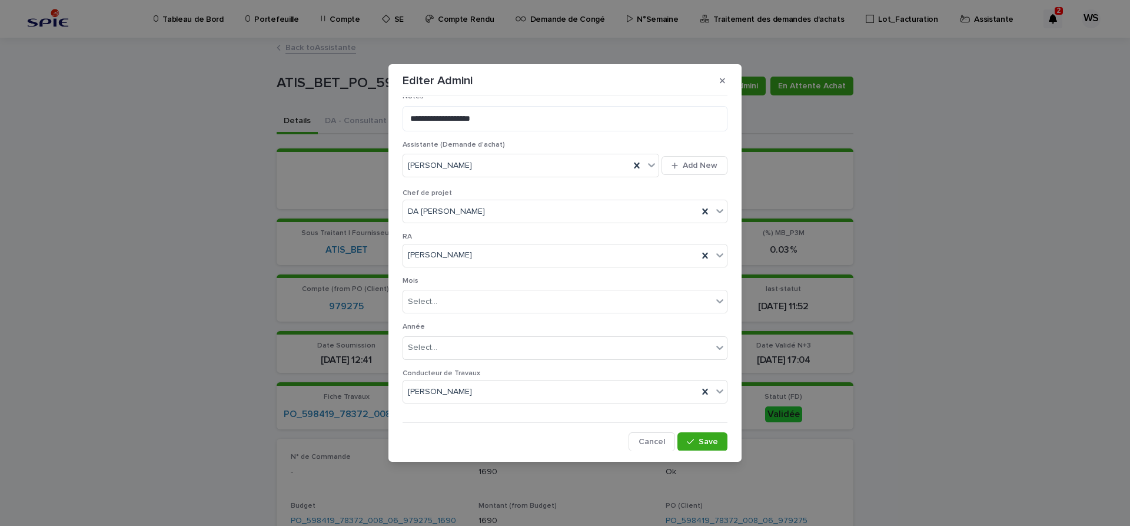
scroll to position [610, 0]
type input "*********"
click at [711, 442] on span "Save" at bounding box center [708, 441] width 19 height 8
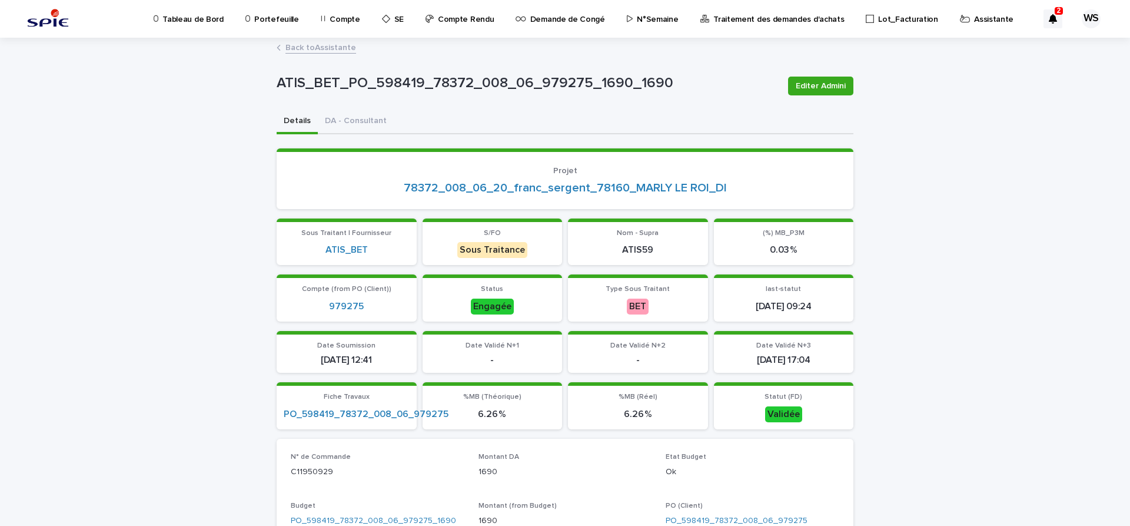
click at [337, 46] on link "Back to Assistante" at bounding box center [320, 47] width 71 height 14
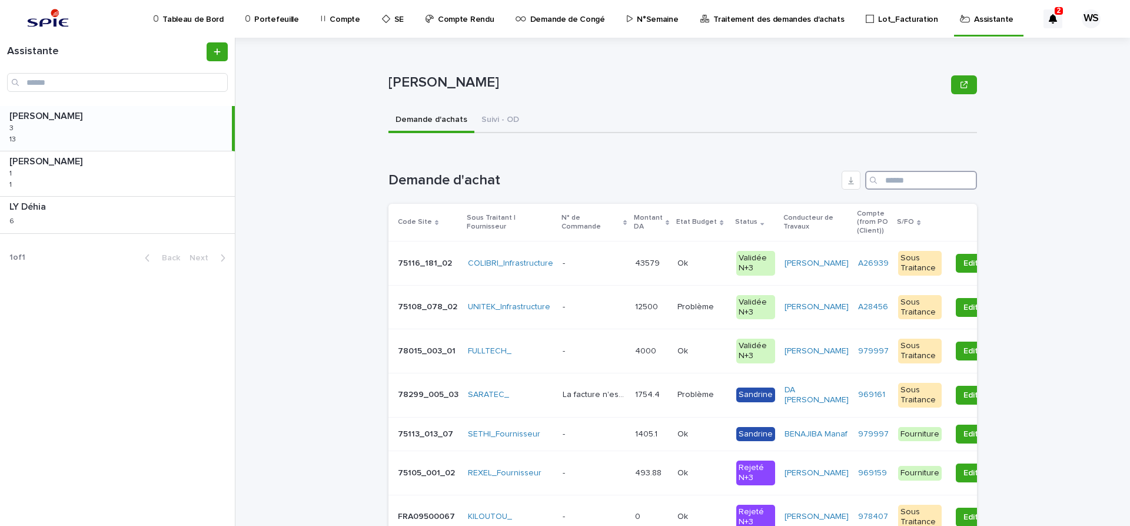
click at [919, 181] on input "Search" at bounding box center [921, 180] width 112 height 19
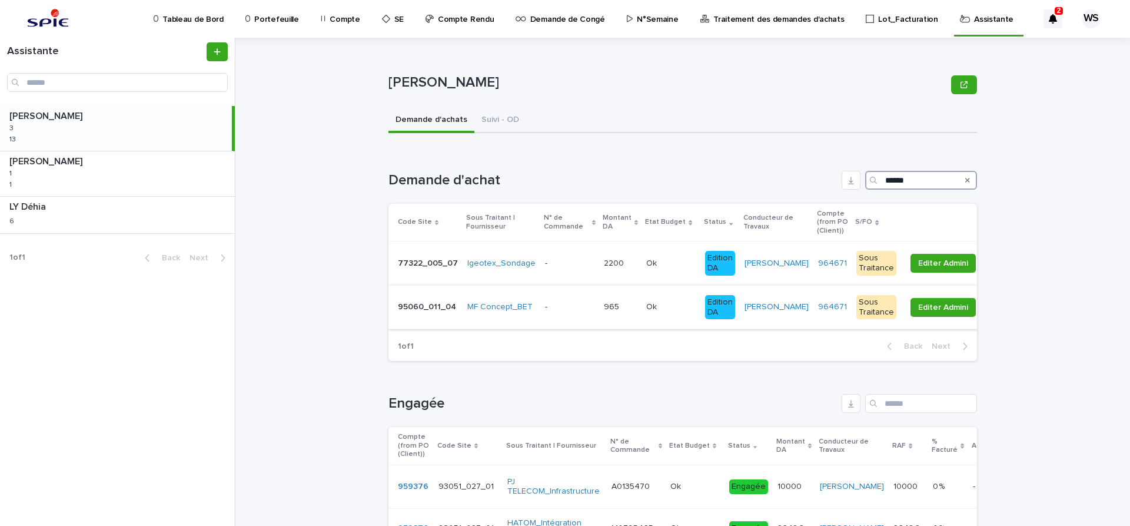
type input "******"
click at [559, 312] on div "- -" at bounding box center [569, 306] width 49 height 19
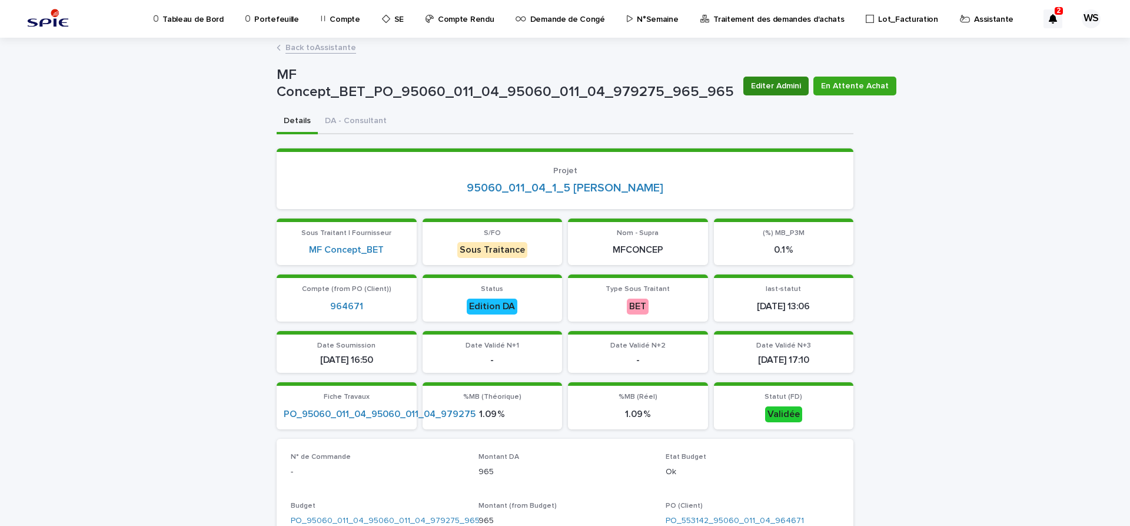
click at [769, 85] on span "Editer Admini" at bounding box center [776, 86] width 50 height 12
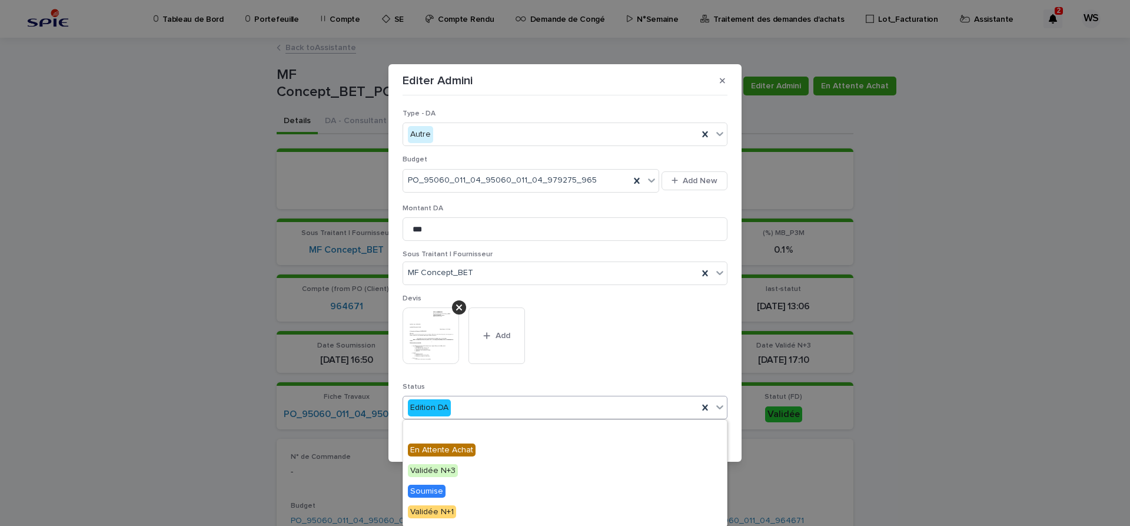
drag, startPoint x: 720, startPoint y: 410, endPoint x: 686, endPoint y: 421, distance: 35.9
click at [719, 410] on icon at bounding box center [720, 407] width 12 height 12
click at [422, 428] on span "Engagée" at bounding box center [427, 429] width 39 height 13
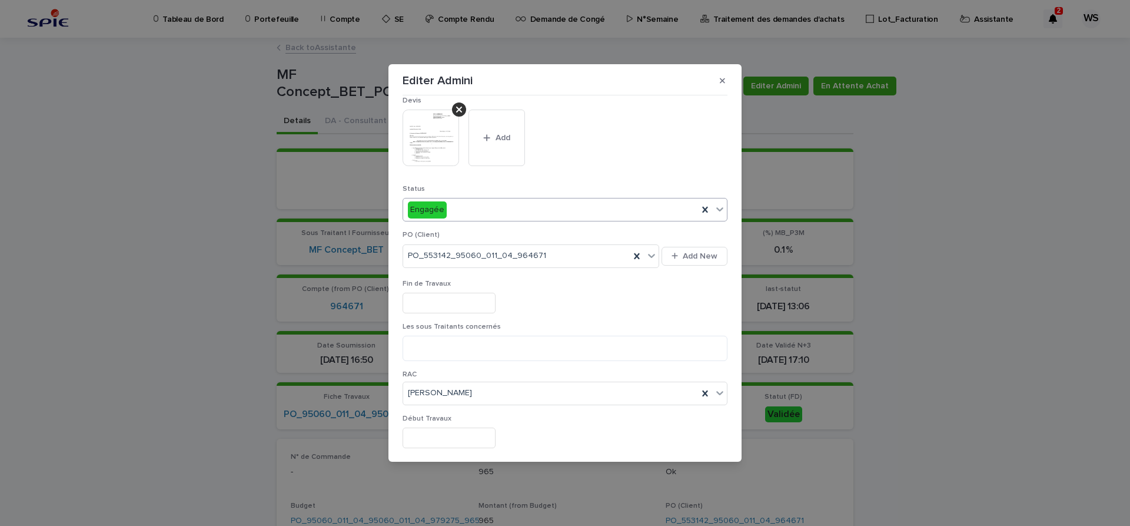
scroll to position [247, 0]
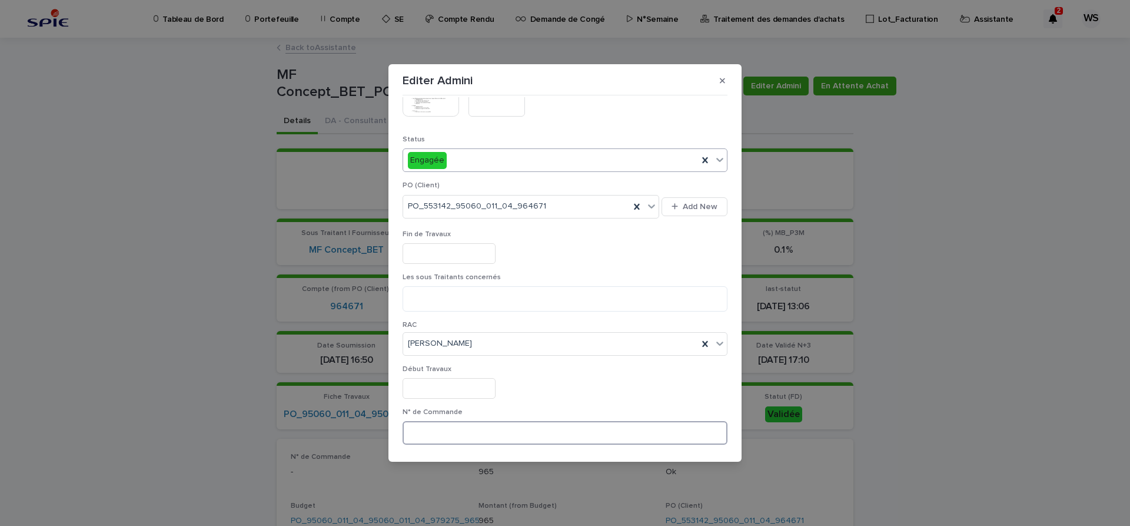
click at [504, 425] on input at bounding box center [565, 433] width 325 height 24
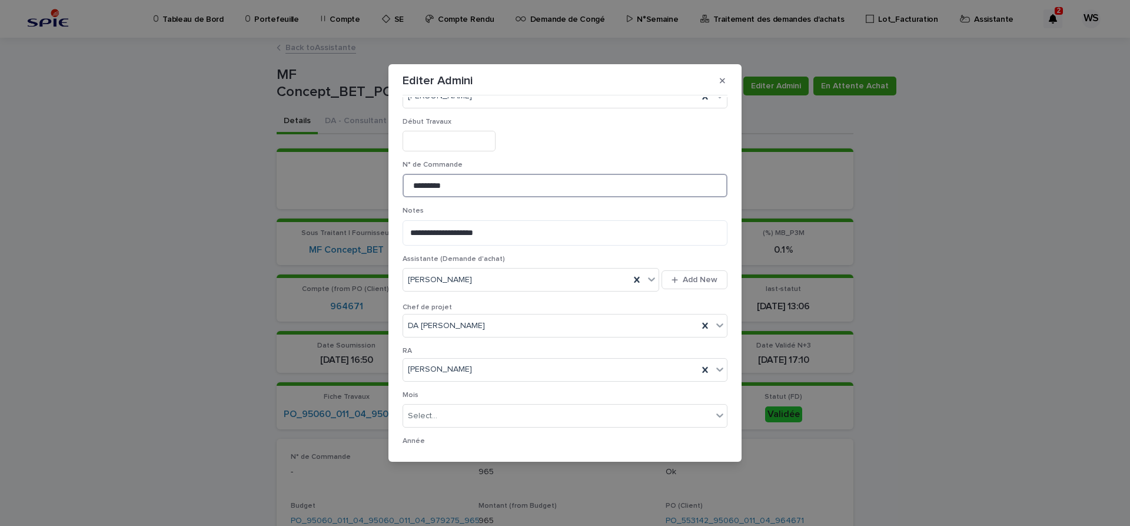
scroll to position [610, 0]
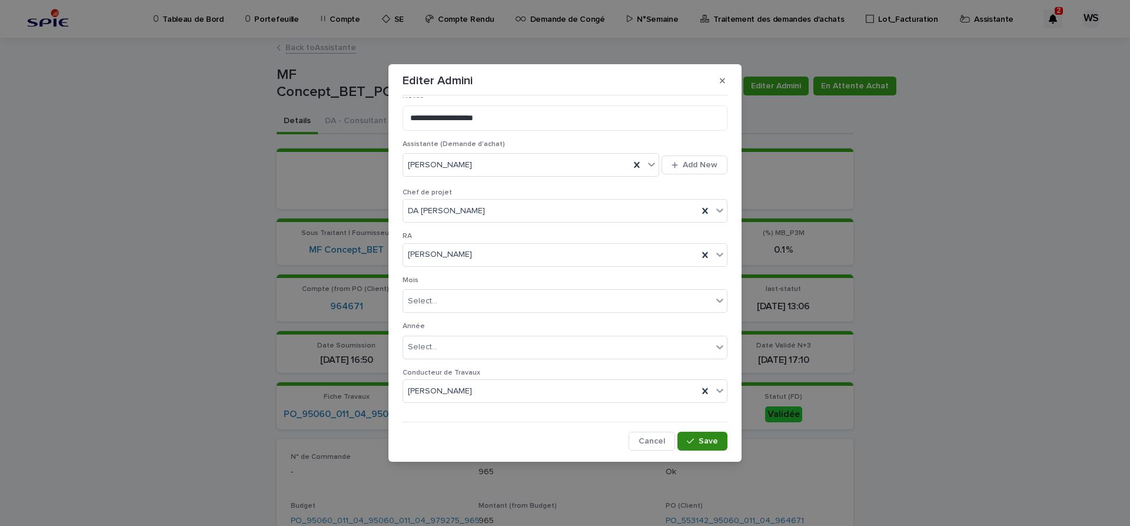
type input "*********"
click at [713, 439] on span "Save" at bounding box center [708, 441] width 19 height 8
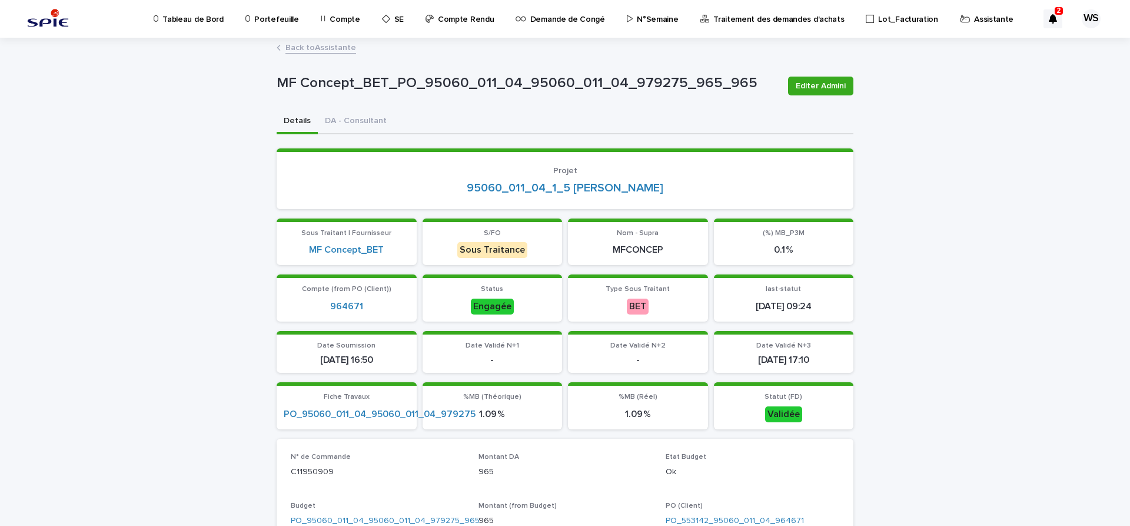
click at [341, 47] on link "Back to Assistante" at bounding box center [320, 47] width 71 height 14
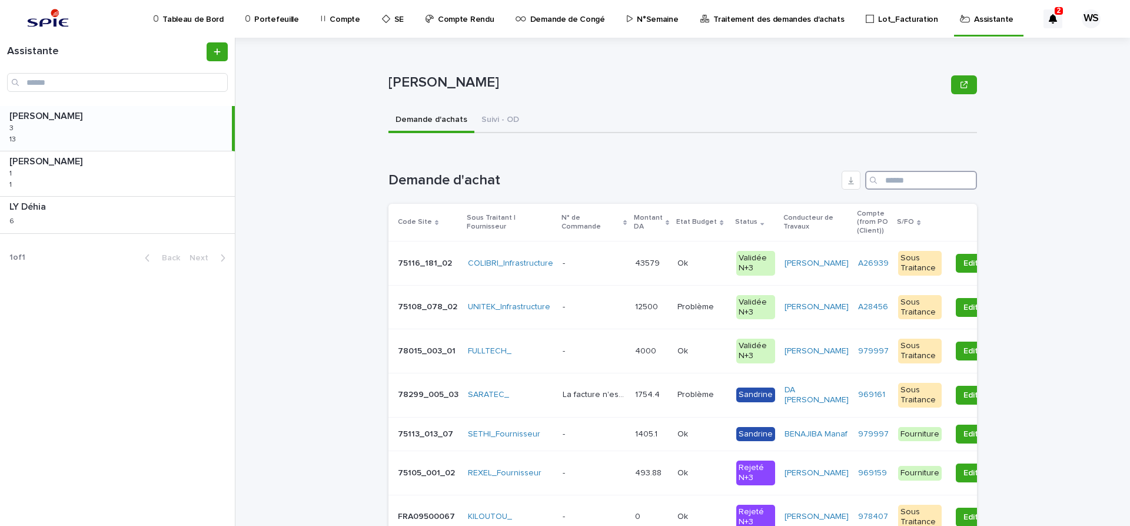
click at [912, 181] on input "Search" at bounding box center [921, 180] width 112 height 19
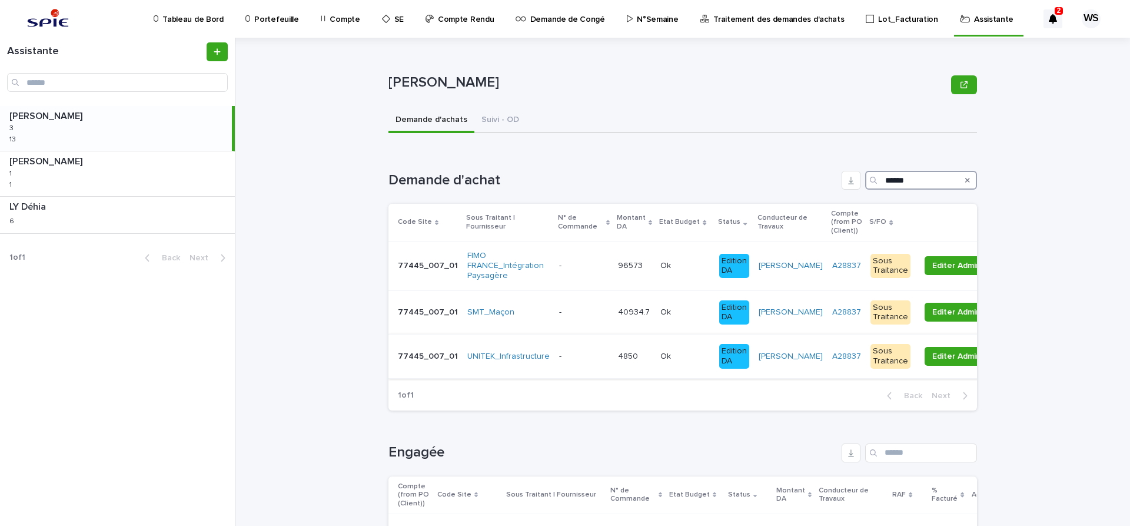
type input "******"
click at [593, 358] on p at bounding box center [583, 356] width 49 height 10
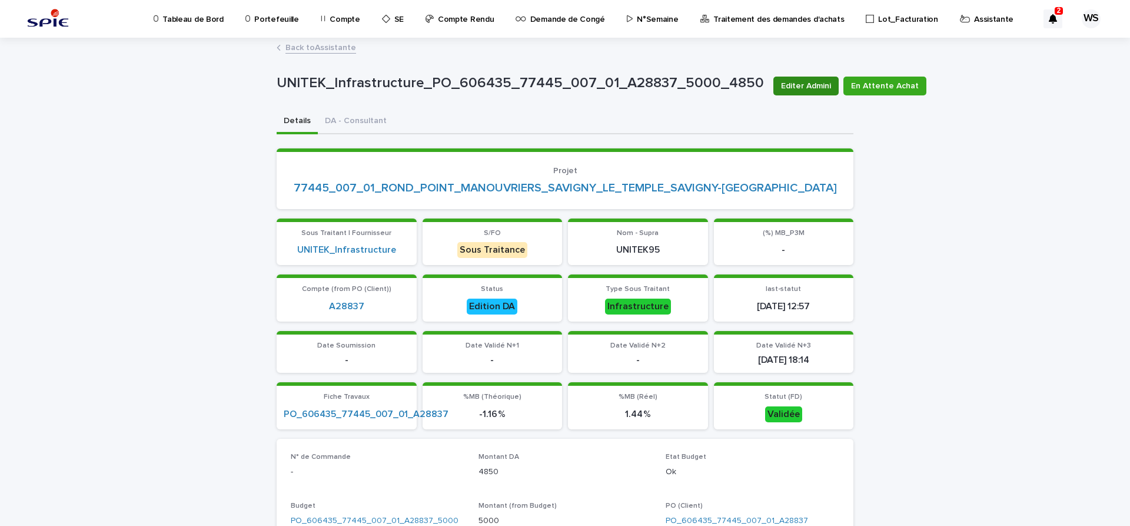
click at [803, 85] on span "Editer Admini" at bounding box center [806, 86] width 50 height 12
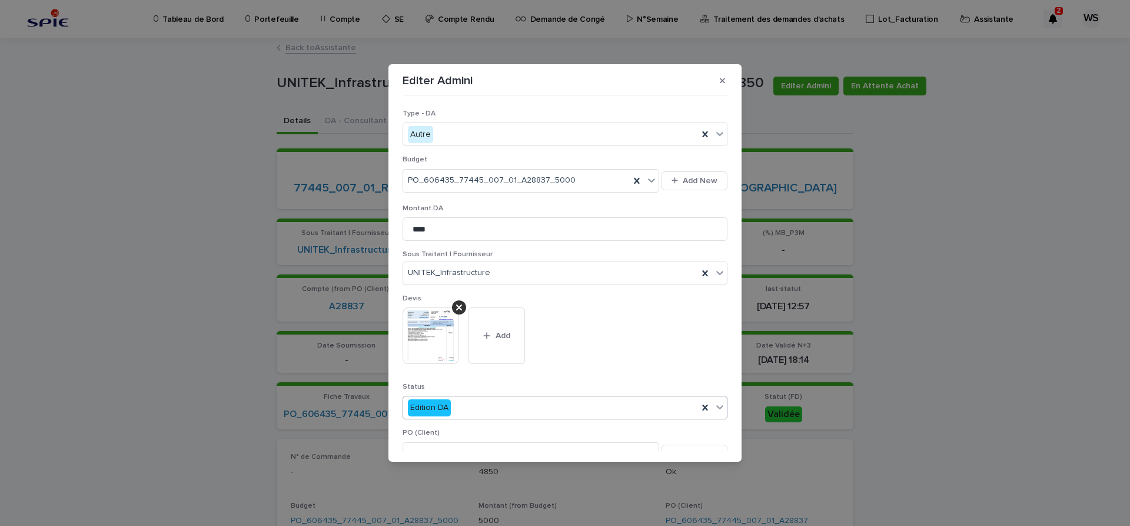
drag, startPoint x: 719, startPoint y: 407, endPoint x: 659, endPoint y: 417, distance: 60.3
click at [717, 407] on icon at bounding box center [719, 407] width 7 height 4
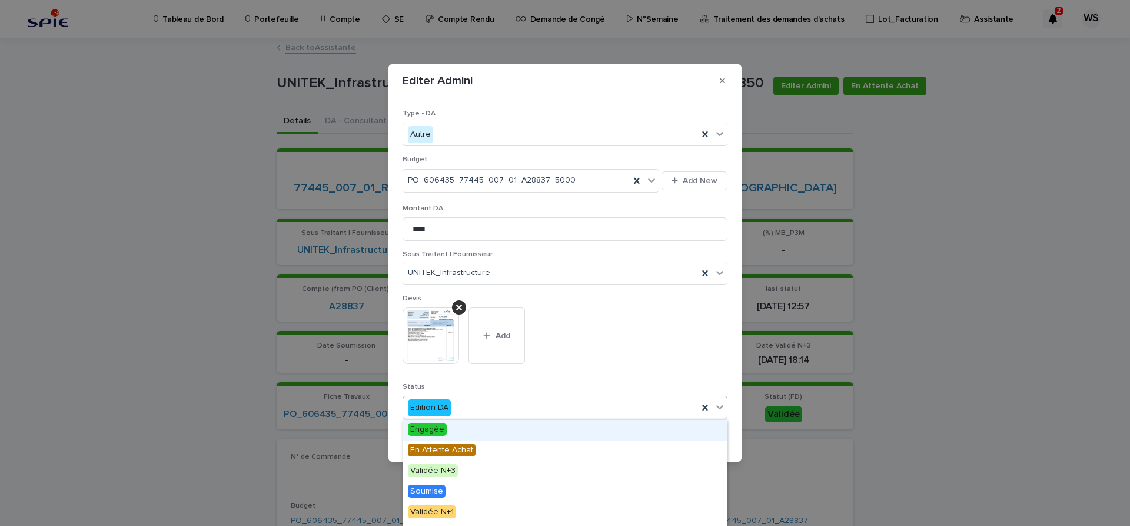
click at [431, 429] on span "Engagée" at bounding box center [427, 429] width 39 height 13
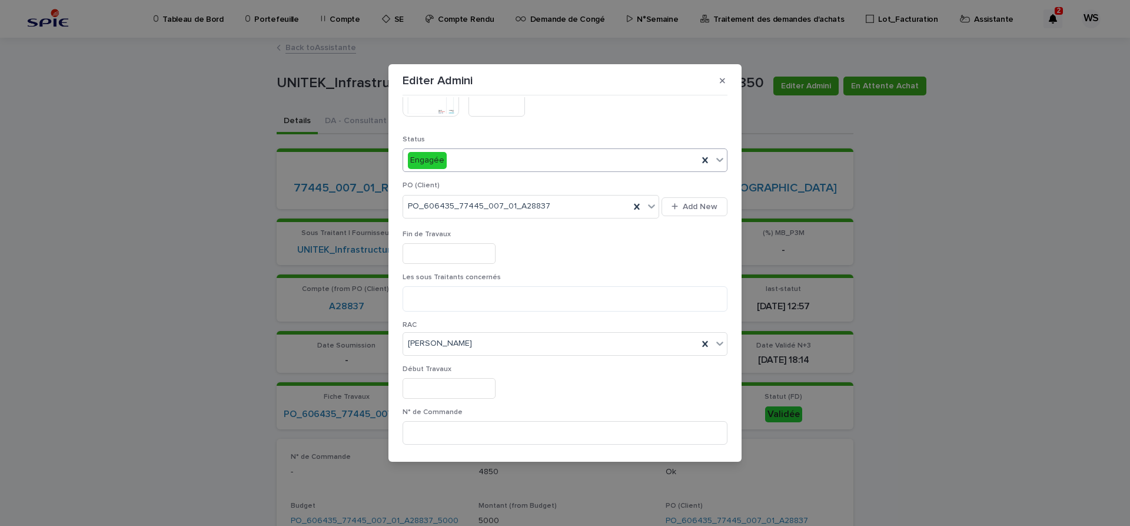
scroll to position [346, 0]
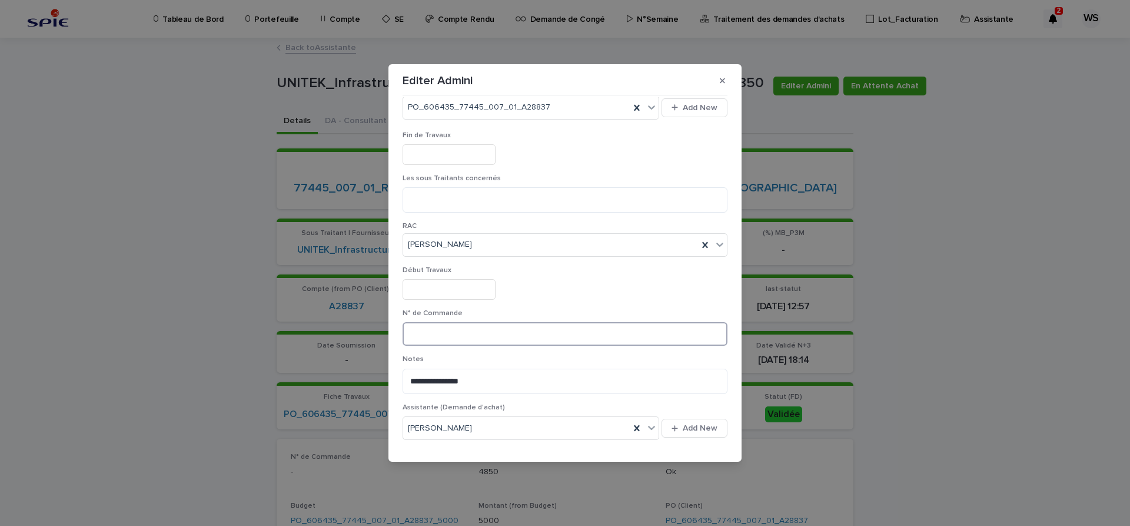
click at [492, 340] on input at bounding box center [565, 334] width 325 height 24
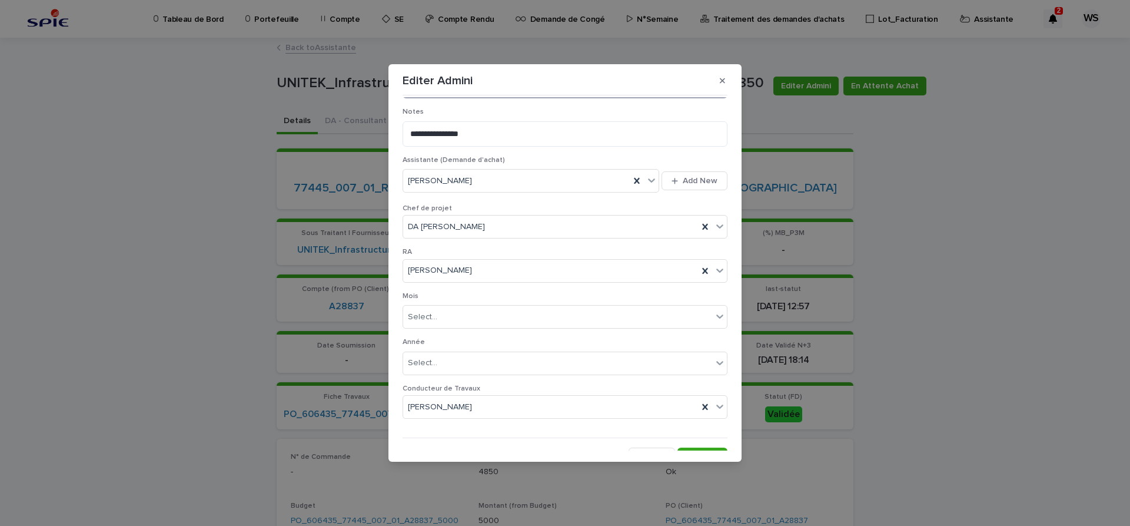
scroll to position [610, 0]
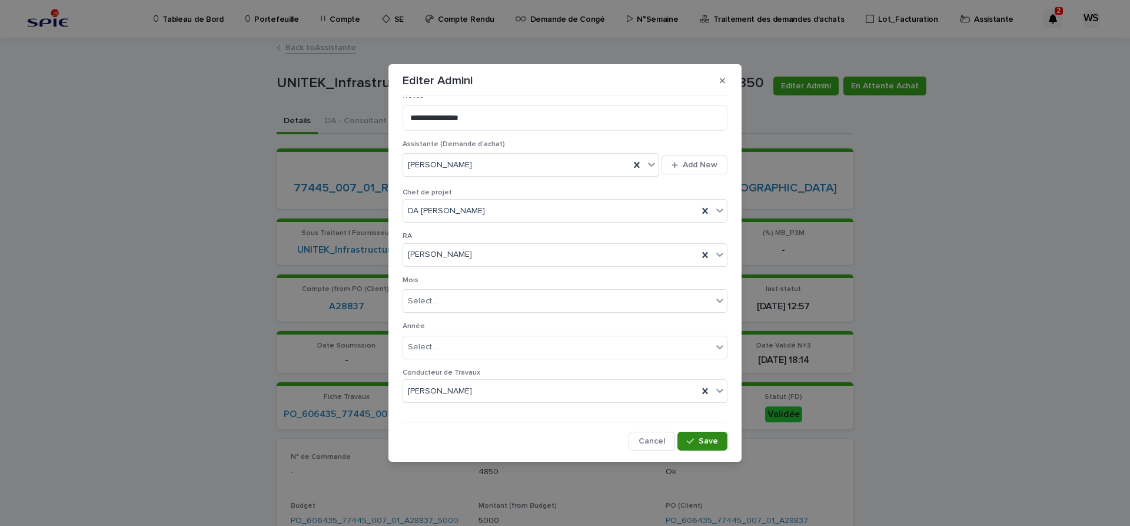
type input "*********"
click at [713, 441] on span "Save" at bounding box center [708, 441] width 19 height 8
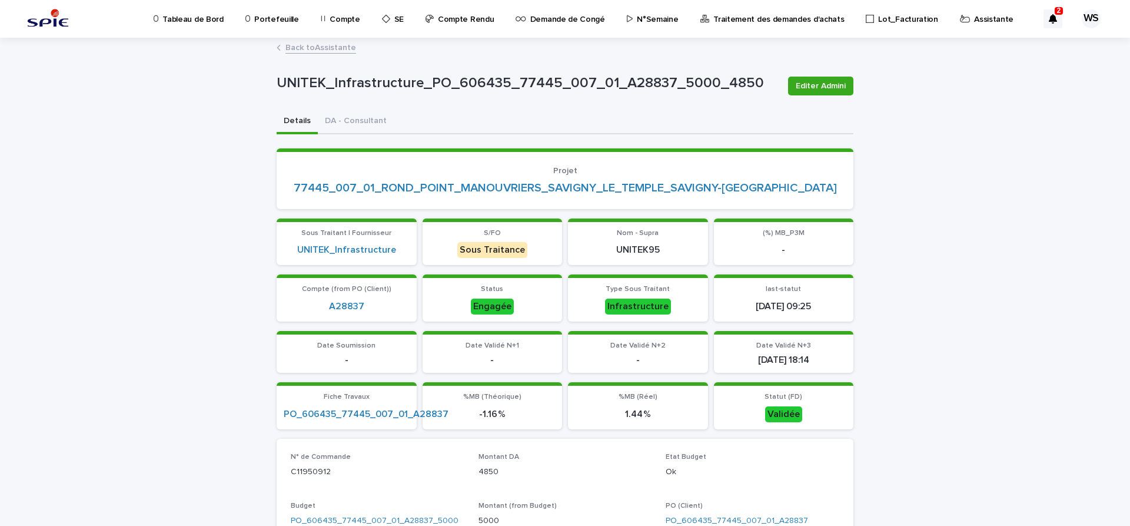
click at [340, 48] on link "Back to Assistante" at bounding box center [320, 47] width 71 height 14
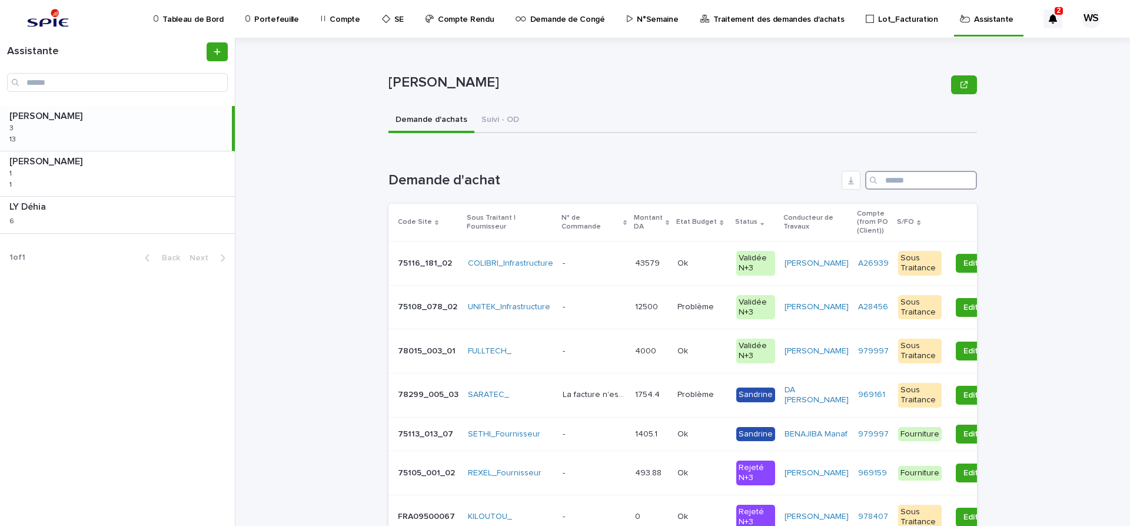
click at [913, 176] on input "Search" at bounding box center [921, 180] width 112 height 19
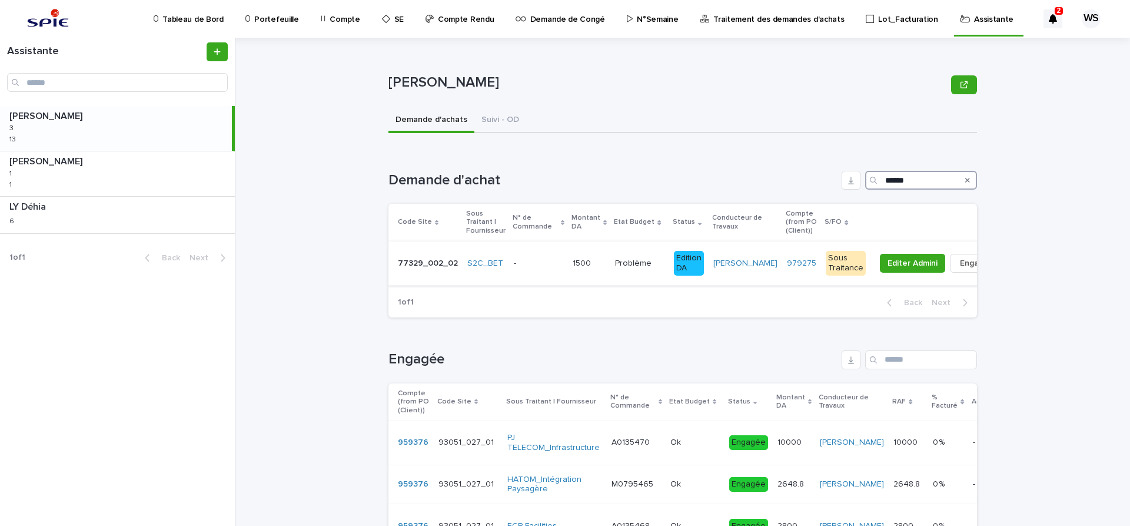
type input "******"
click at [528, 263] on p at bounding box center [538, 263] width 49 height 10
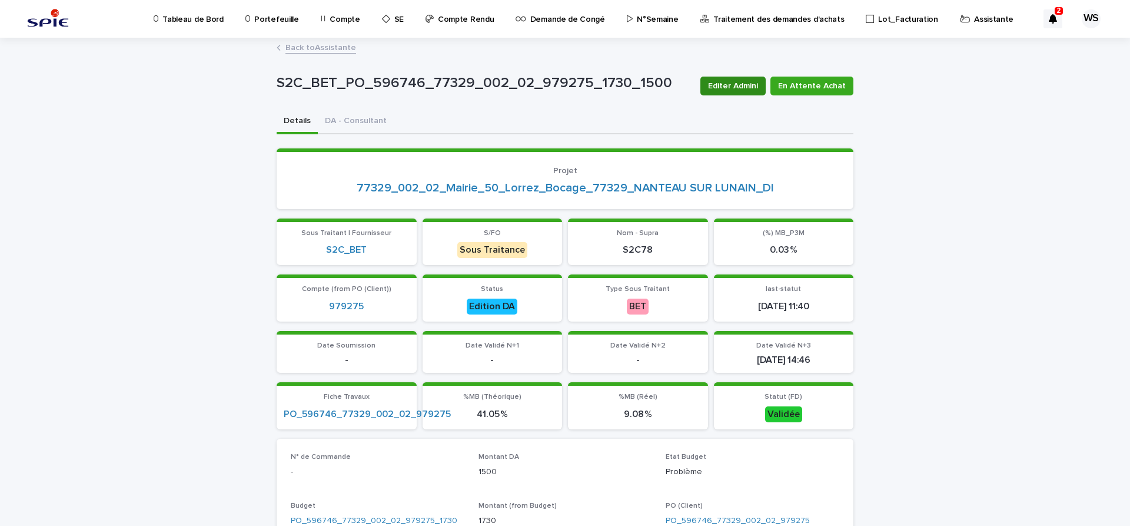
click at [748, 84] on span "Editer Admini" at bounding box center [733, 86] width 50 height 12
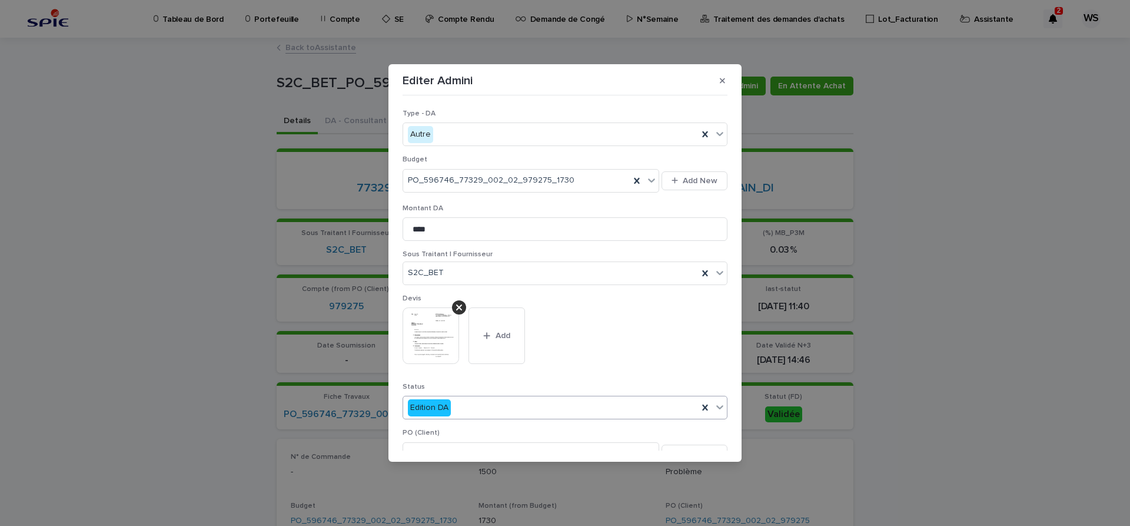
click at [720, 408] on icon at bounding box center [719, 407] width 7 height 4
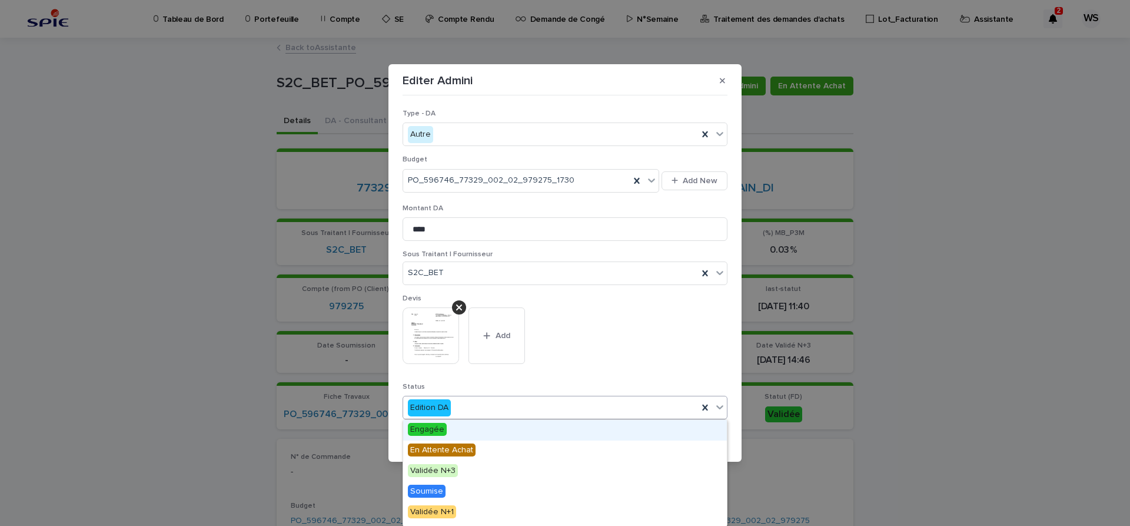
click at [431, 428] on span "Engagée" at bounding box center [427, 429] width 39 height 13
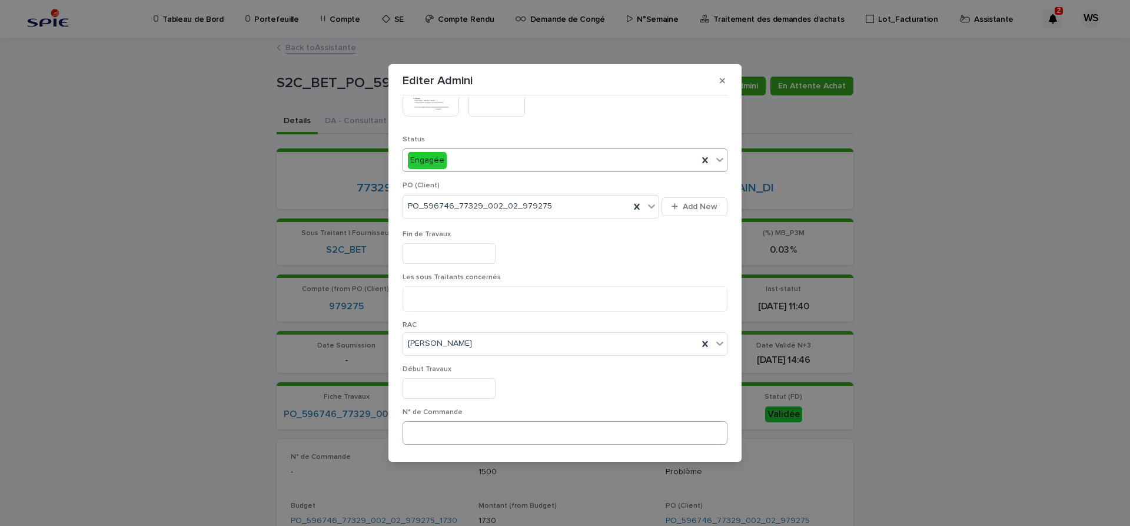
scroll to position [395, 0]
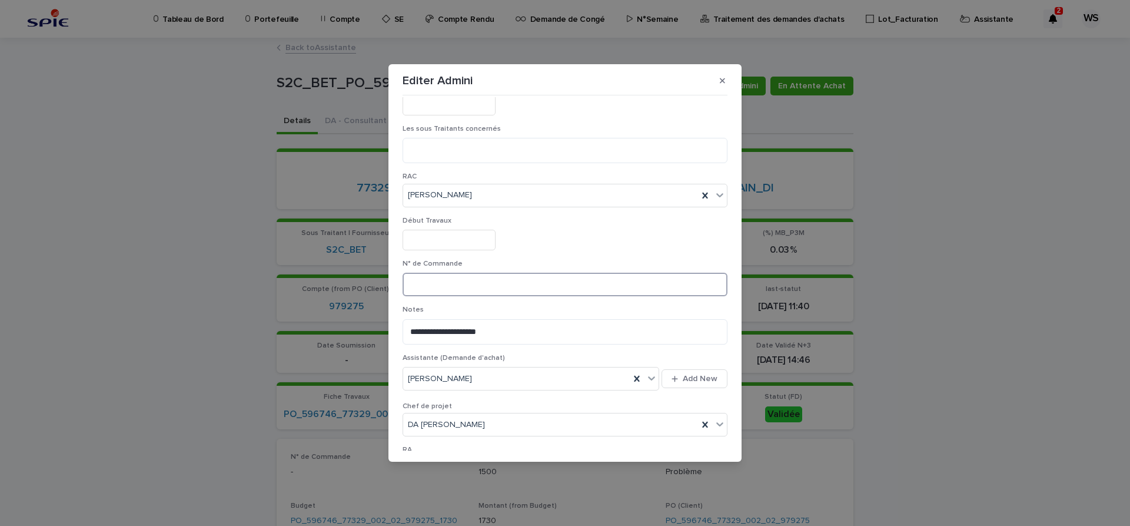
click at [481, 284] on input at bounding box center [565, 284] width 325 height 24
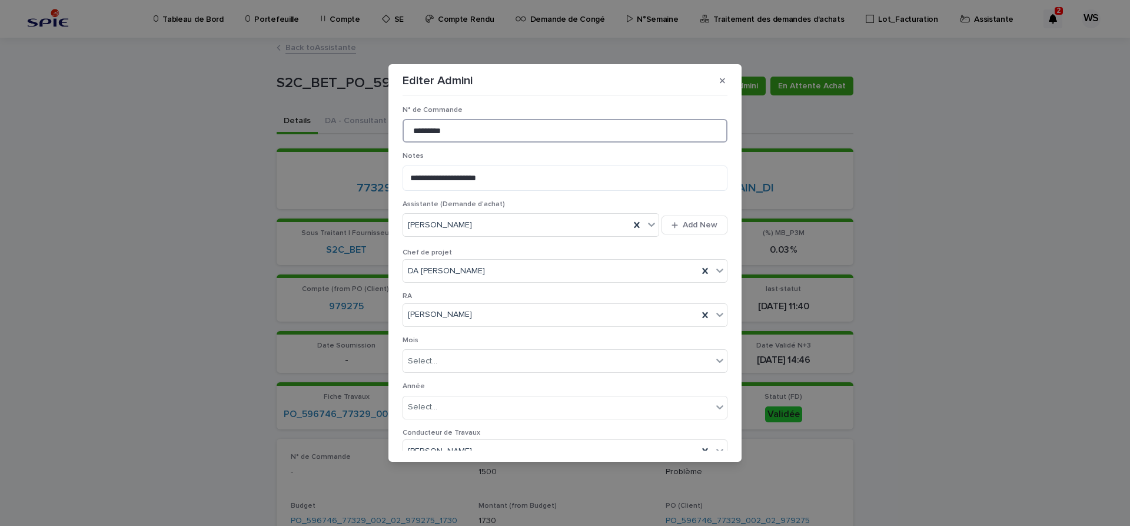
scroll to position [610, 0]
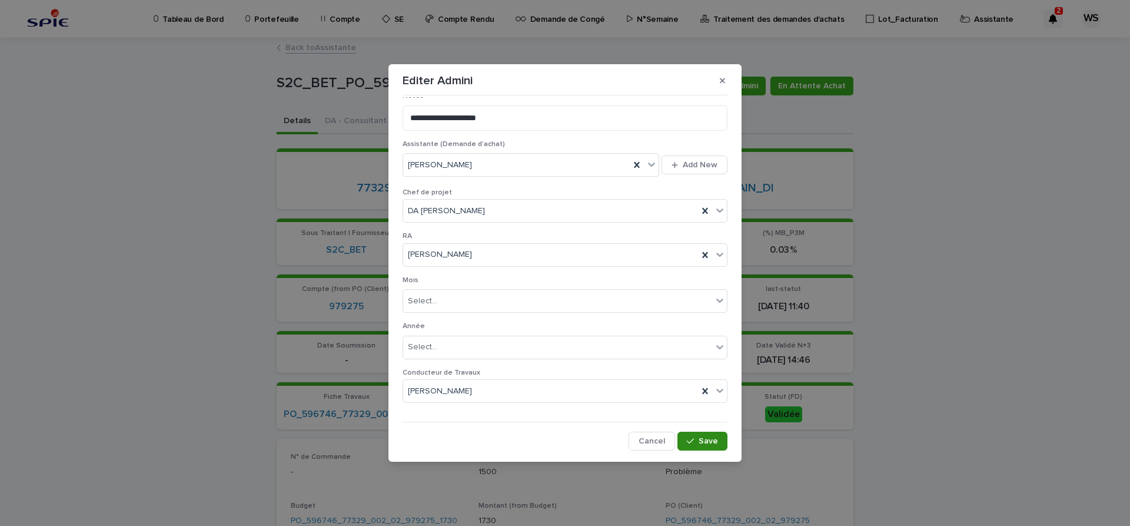
type input "*********"
click at [714, 438] on span "Save" at bounding box center [708, 441] width 19 height 8
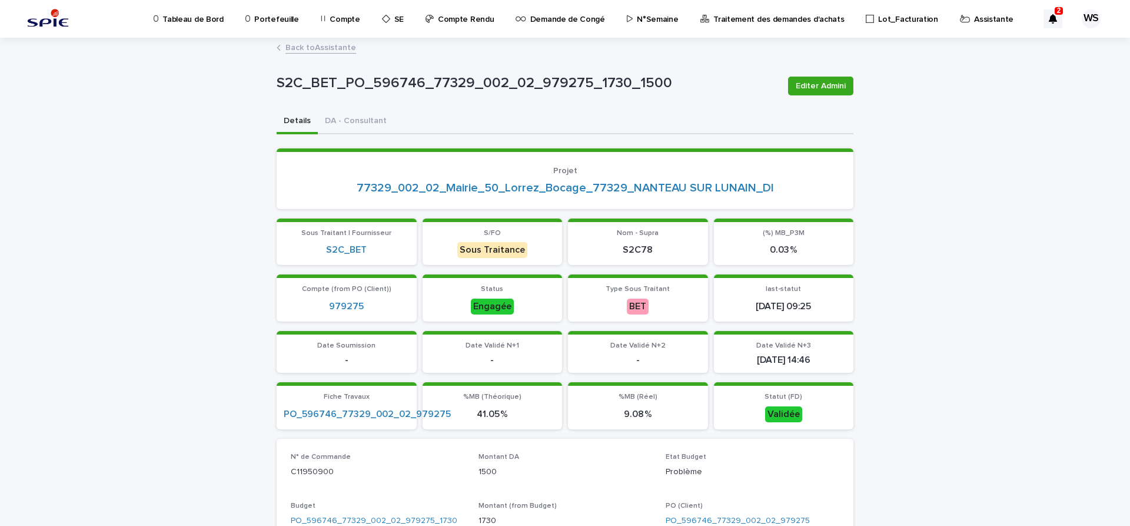
click at [335, 44] on link "Back to Assistante" at bounding box center [320, 47] width 71 height 14
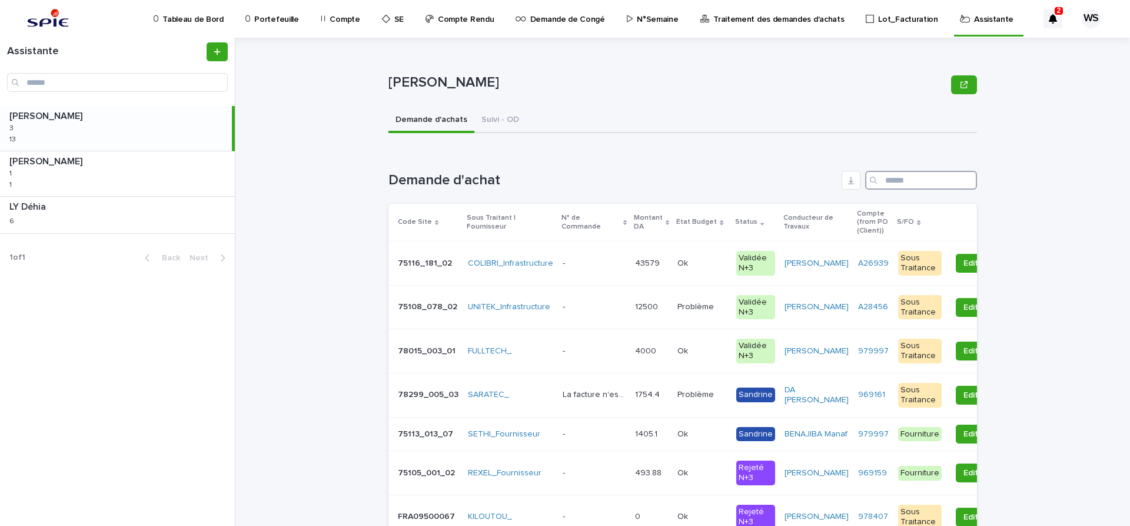
click at [931, 179] on input "Search" at bounding box center [921, 180] width 112 height 19
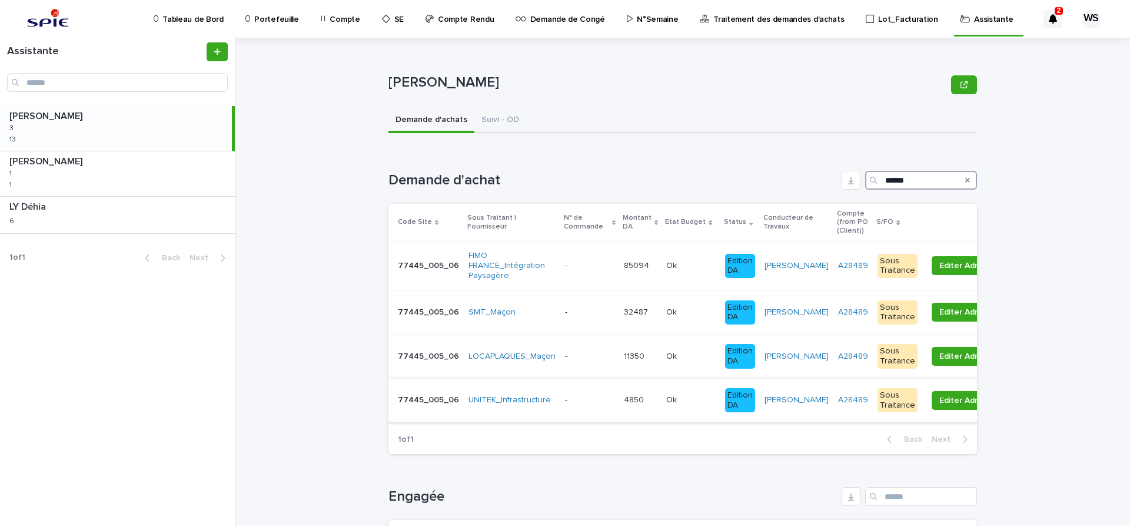
type input "******"
click at [596, 403] on p at bounding box center [589, 400] width 49 height 10
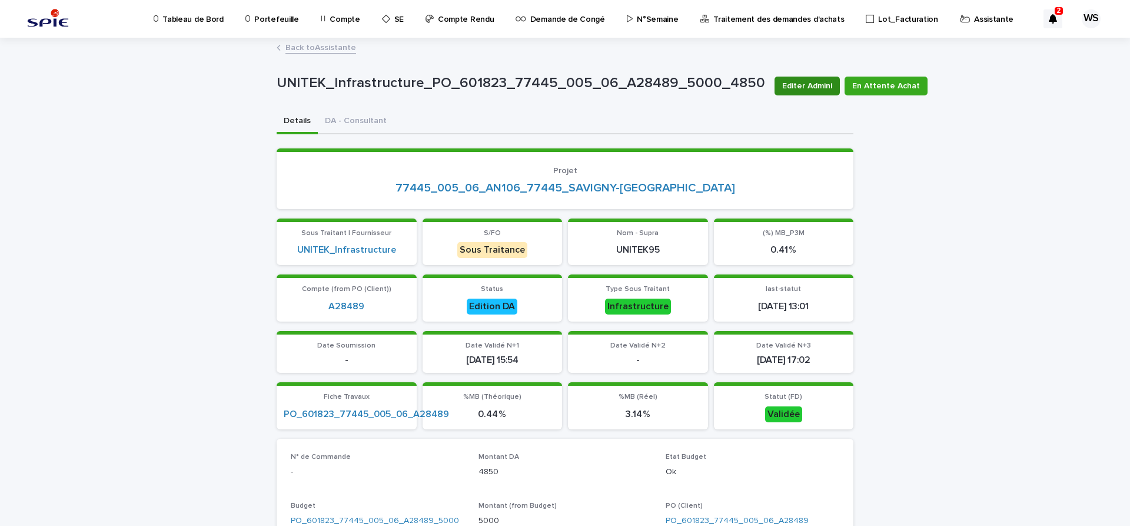
click at [800, 85] on span "Editer Admini" at bounding box center [807, 86] width 50 height 12
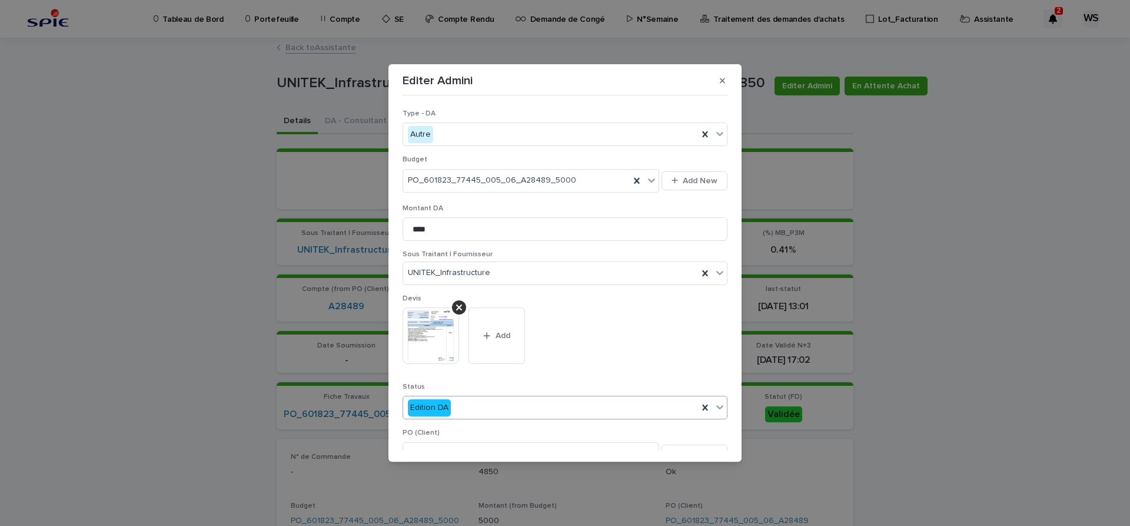
click at [720, 403] on icon at bounding box center [720, 407] width 12 height 12
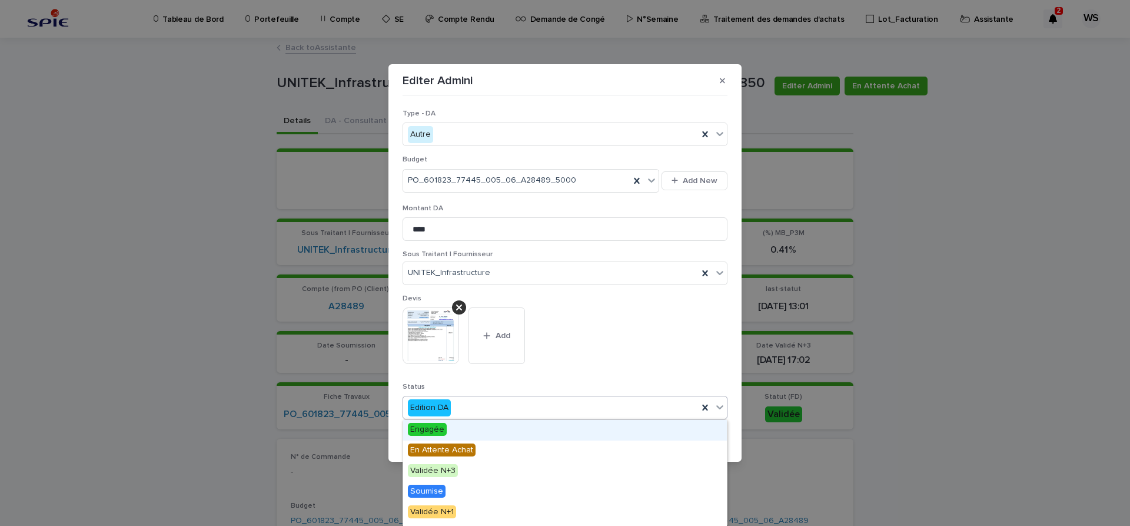
click at [422, 428] on span "Engagée" at bounding box center [427, 429] width 39 height 13
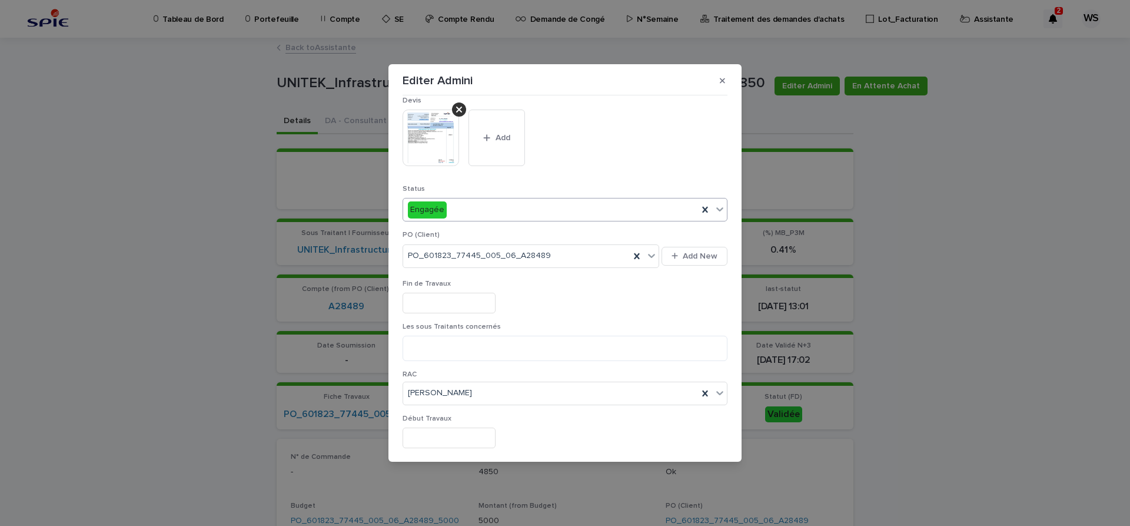
scroll to position [297, 0]
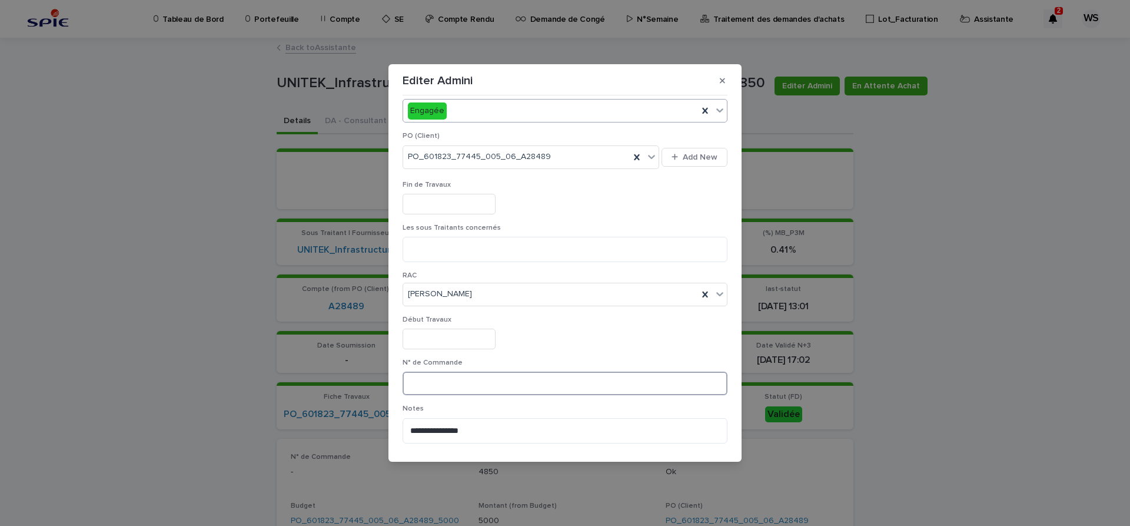
drag, startPoint x: 503, startPoint y: 392, endPoint x: 502, endPoint y: 382, distance: 10.0
click at [502, 385] on input at bounding box center [565, 383] width 325 height 24
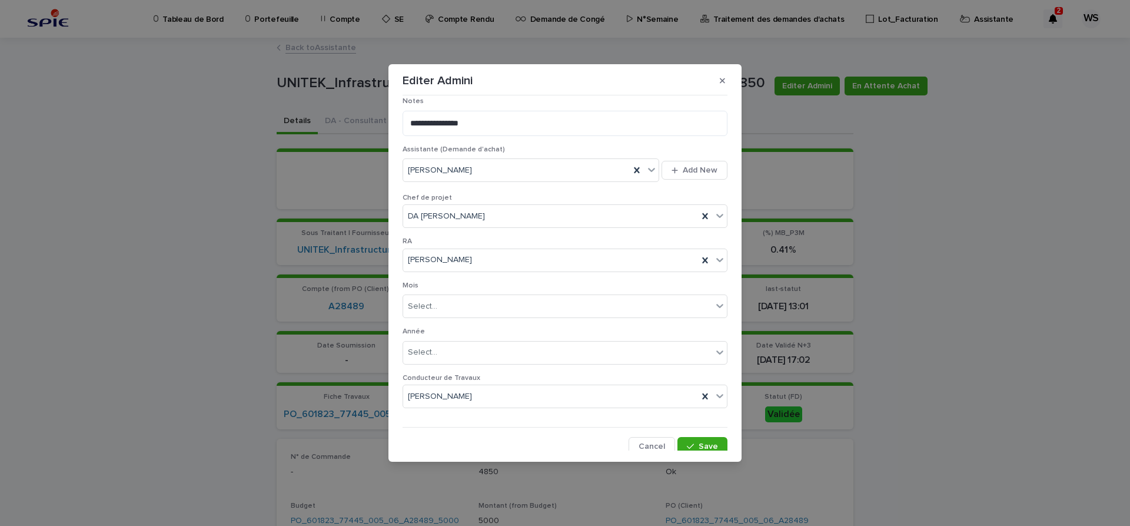
scroll to position [610, 0]
type input "*********"
click at [720, 443] on button "Save" at bounding box center [702, 440] width 50 height 19
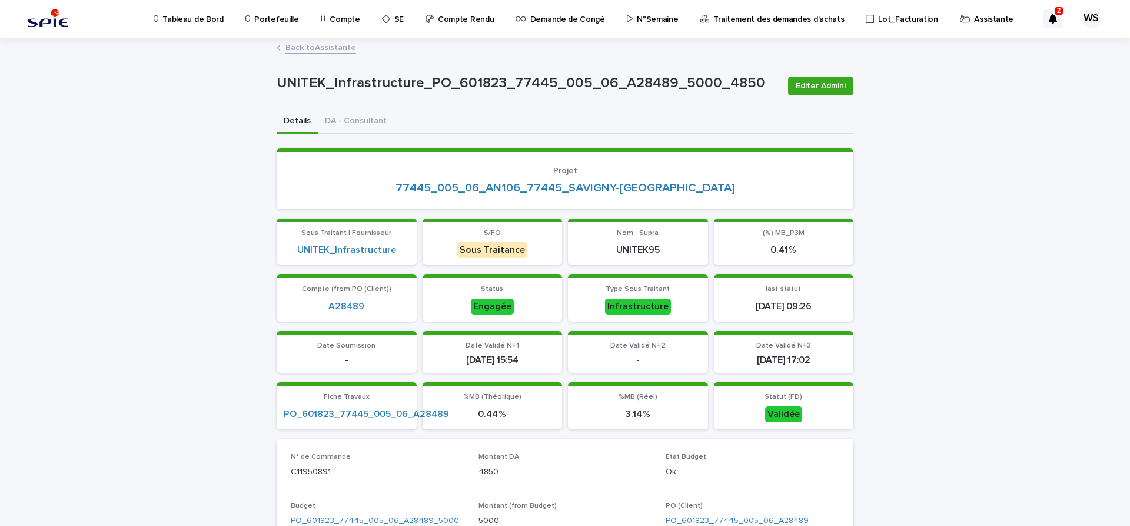
click at [340, 46] on link "Back to Assistante" at bounding box center [320, 47] width 71 height 14
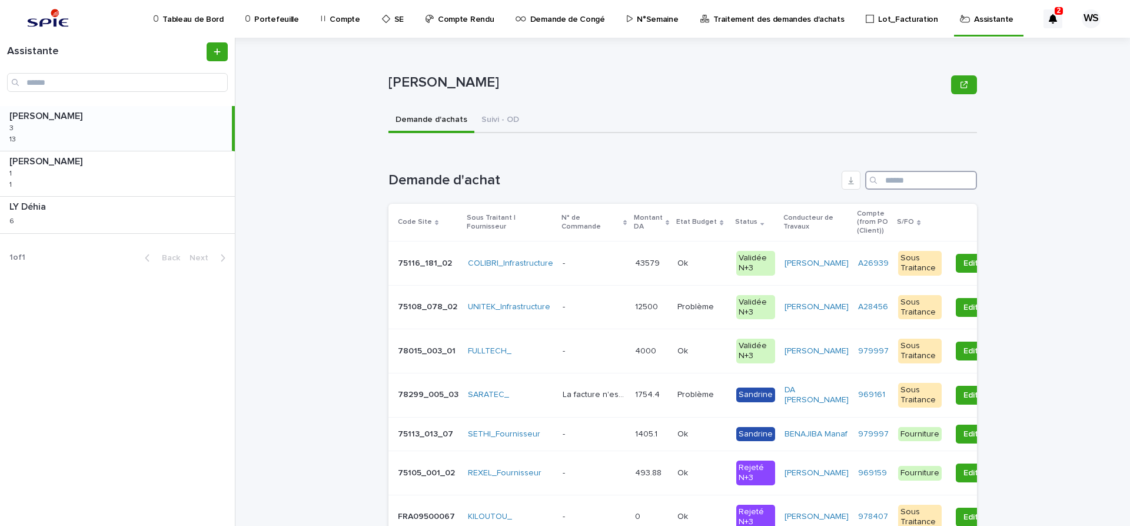
click at [913, 177] on input "Search" at bounding box center [921, 180] width 112 height 19
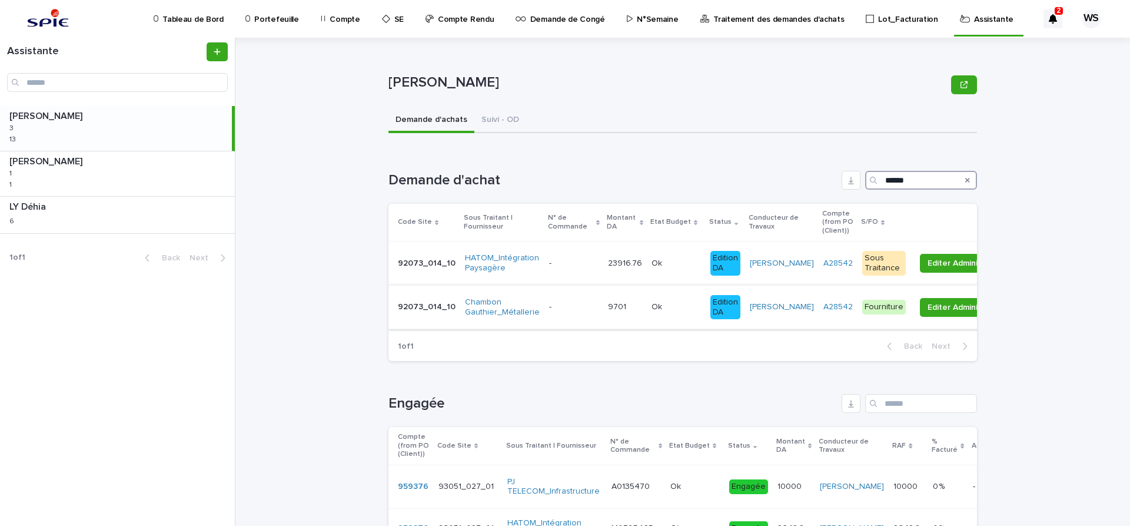
type input "******"
click at [575, 304] on p at bounding box center [573, 307] width 49 height 10
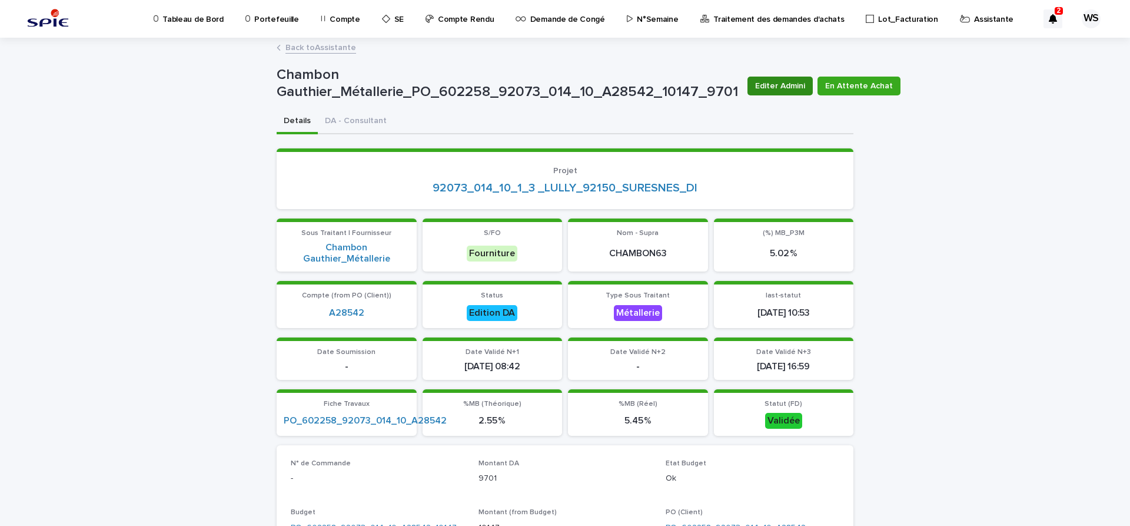
click at [778, 88] on span "Editer Admini" at bounding box center [780, 86] width 50 height 12
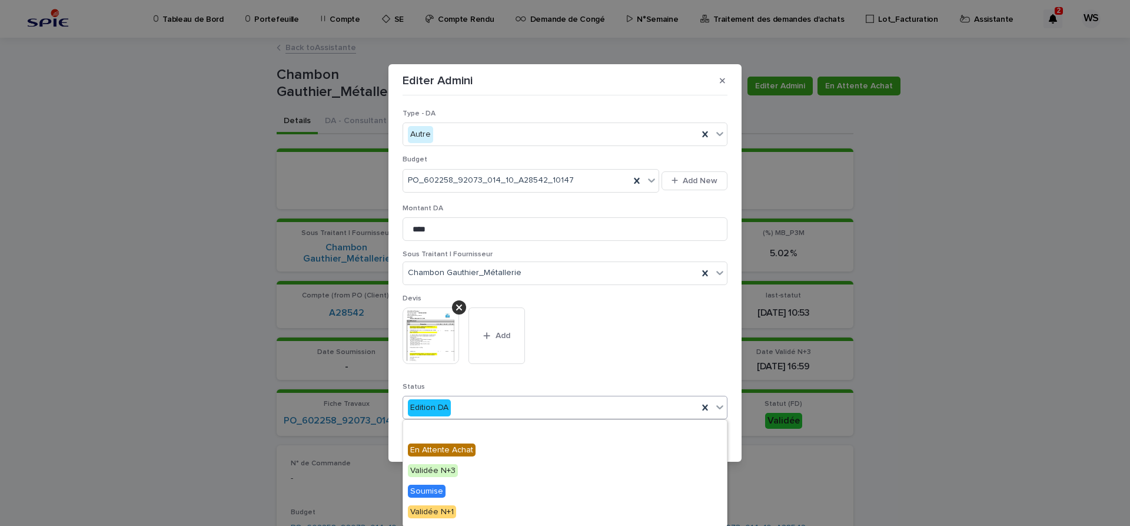
click at [723, 406] on icon at bounding box center [719, 407] width 7 height 4
click at [435, 430] on span "Engagée" at bounding box center [427, 429] width 39 height 13
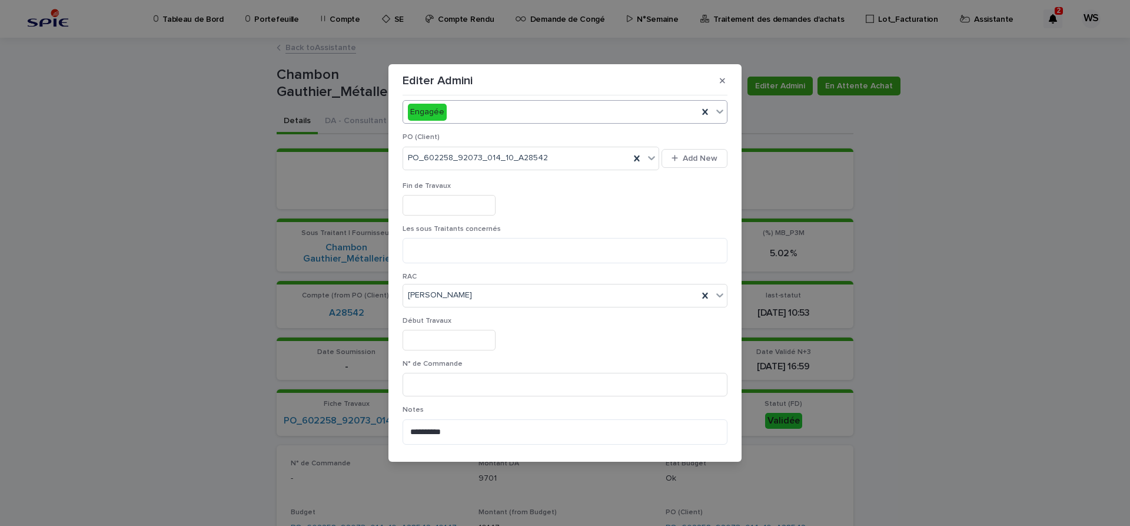
scroll to position [297, 0]
click at [539, 387] on input at bounding box center [565, 383] width 325 height 24
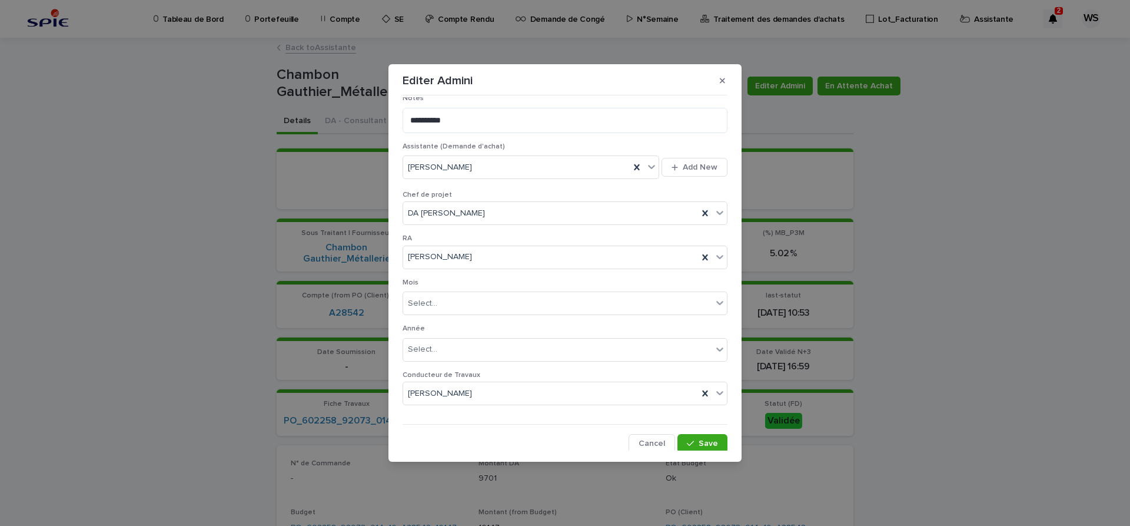
scroll to position [610, 0]
type input "*********"
click at [709, 443] on span "Save" at bounding box center [708, 441] width 19 height 8
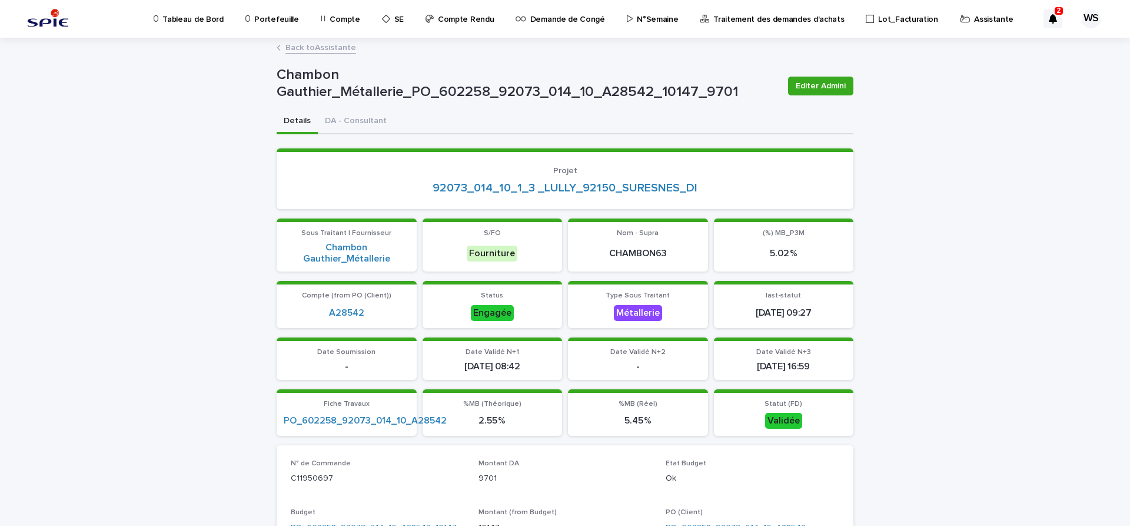
click at [338, 48] on link "Back to Assistante" at bounding box center [320, 47] width 71 height 14
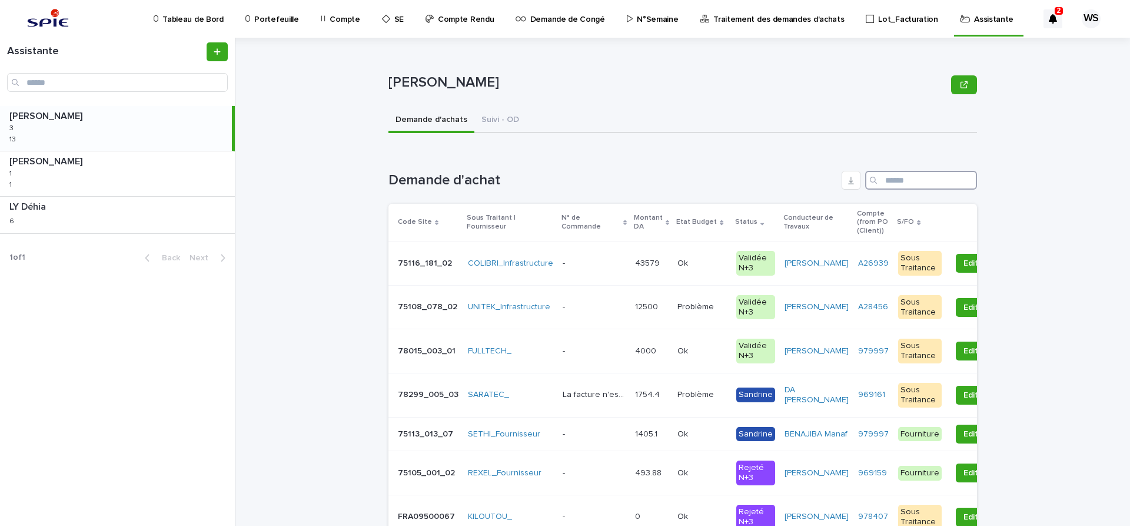
click at [899, 177] on input "Search" at bounding box center [921, 180] width 112 height 19
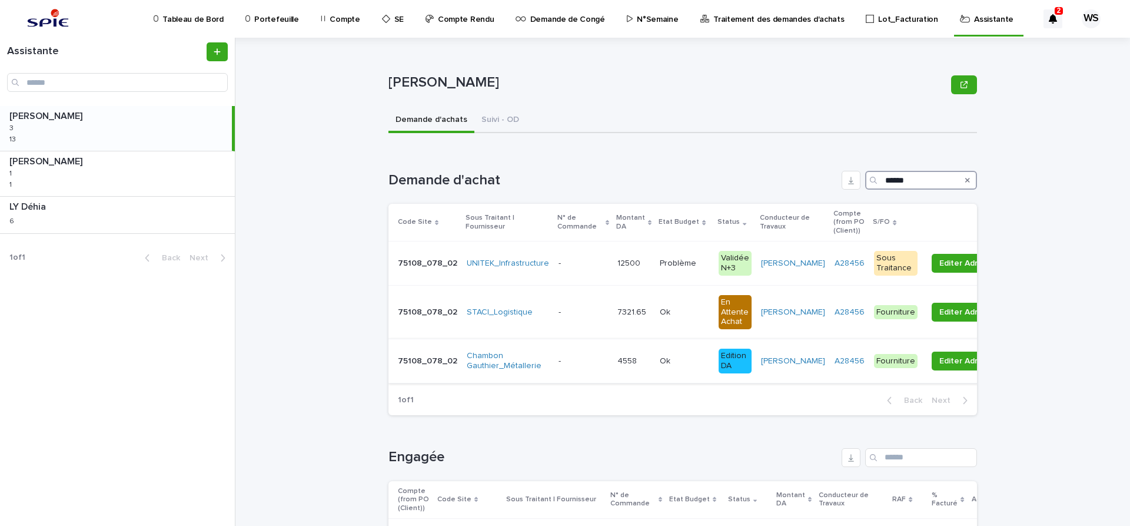
type input "******"
click at [583, 368] on div "- -" at bounding box center [583, 360] width 49 height 19
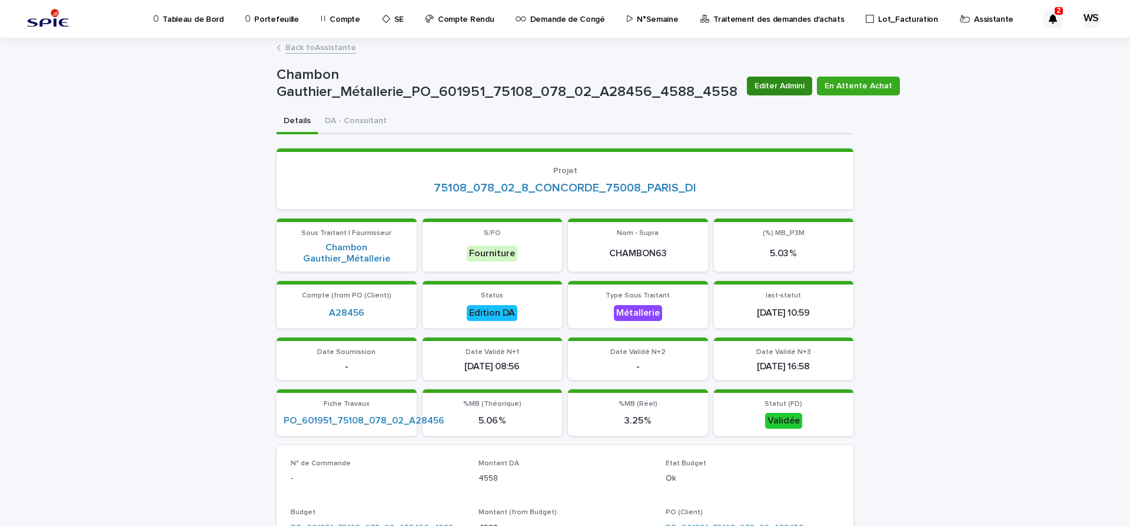
click at [779, 84] on span "Editer Admini" at bounding box center [779, 86] width 50 height 12
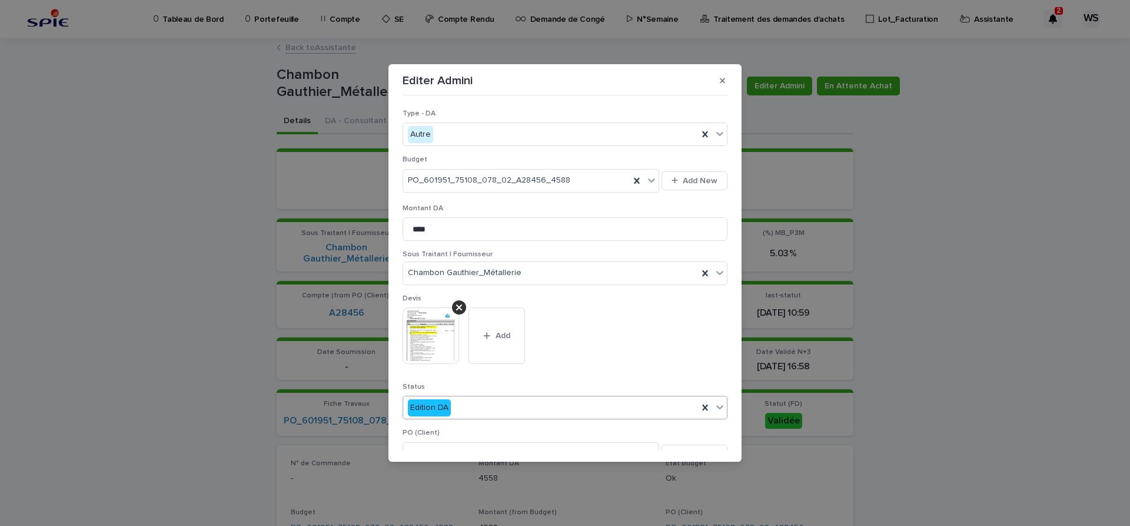
click at [719, 404] on icon at bounding box center [720, 407] width 12 height 12
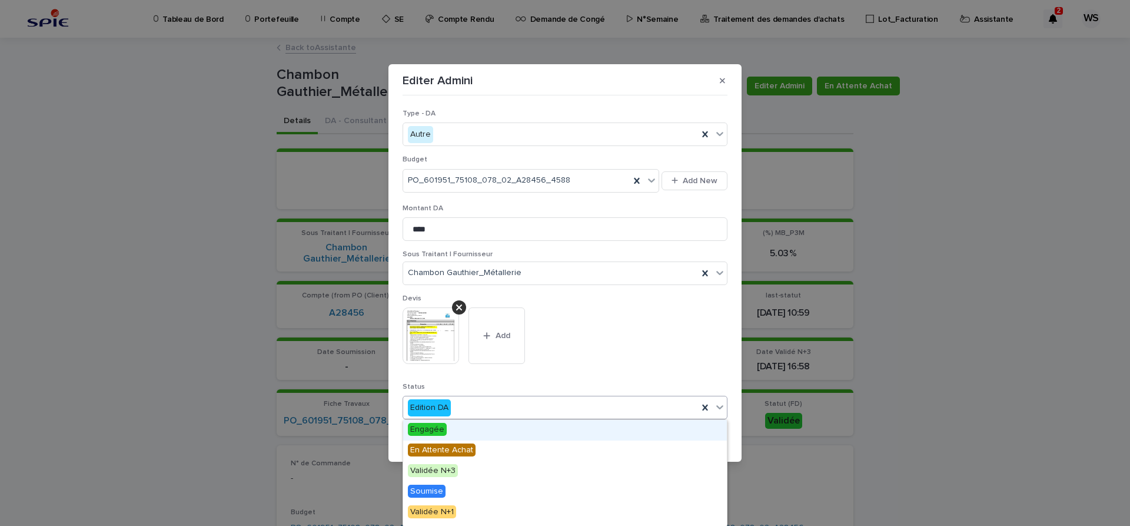
click at [436, 430] on span "Engagée" at bounding box center [427, 429] width 39 height 13
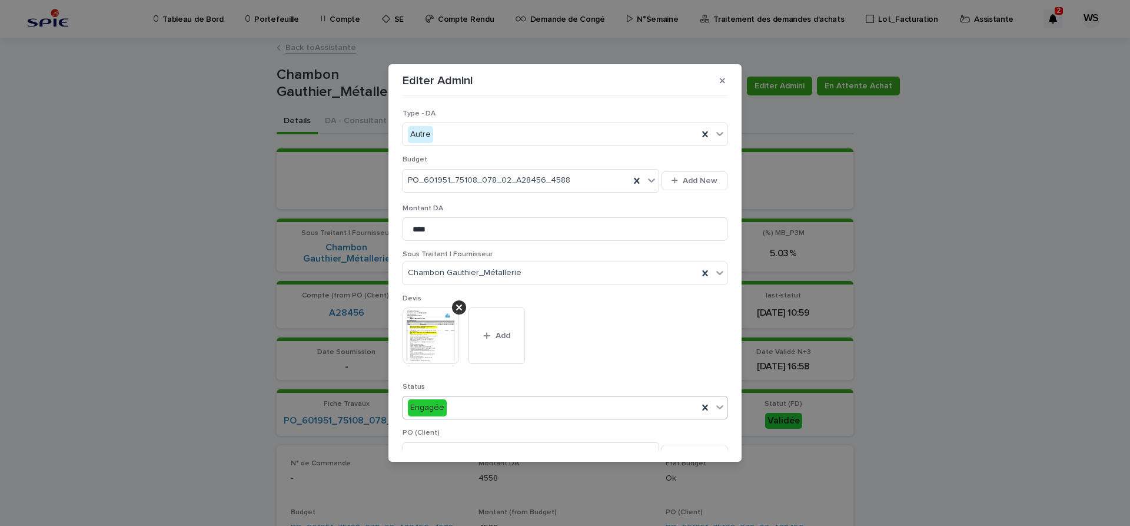
scroll to position [247, 0]
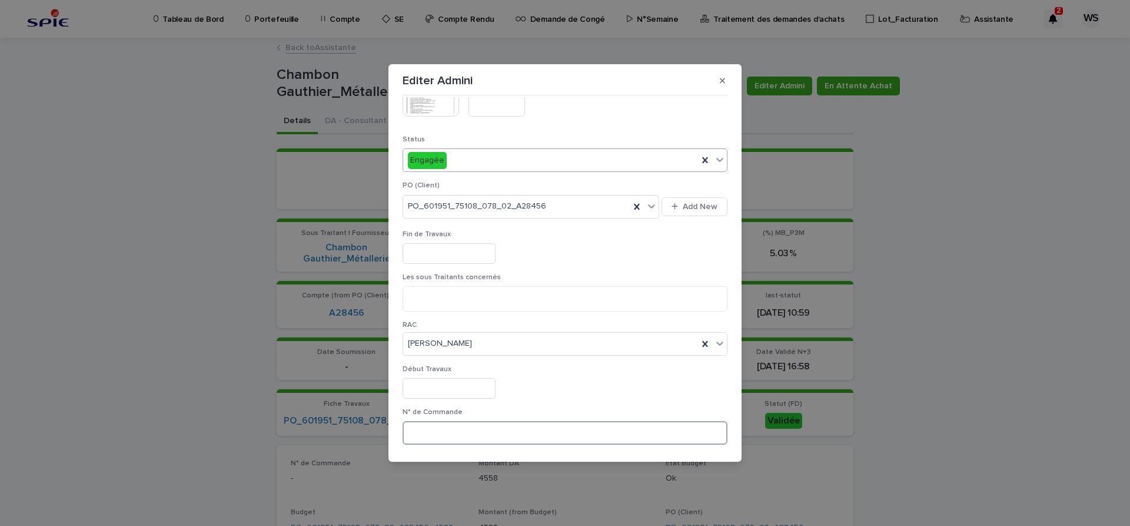
click at [500, 428] on input at bounding box center [565, 433] width 325 height 24
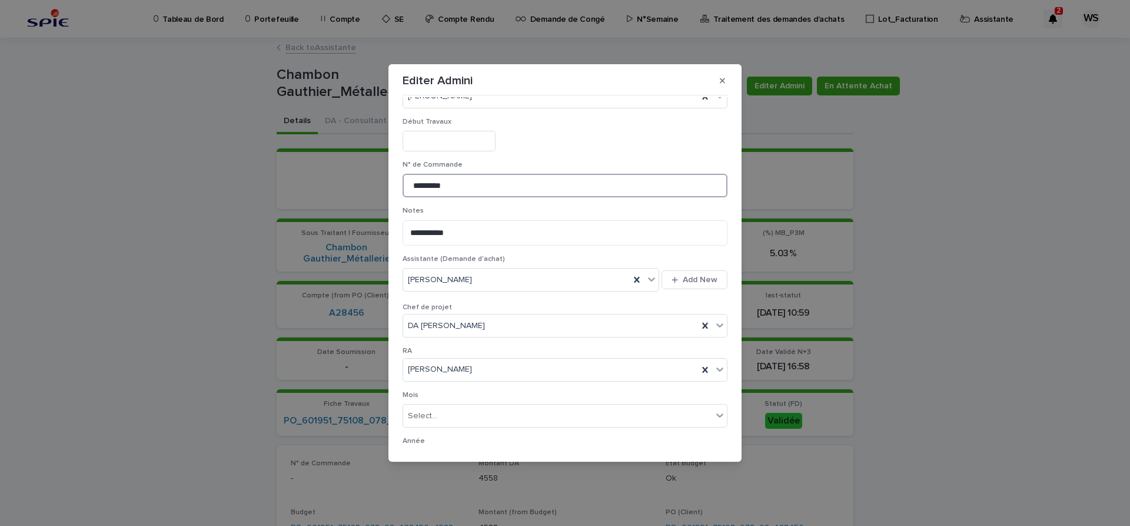
scroll to position [610, 0]
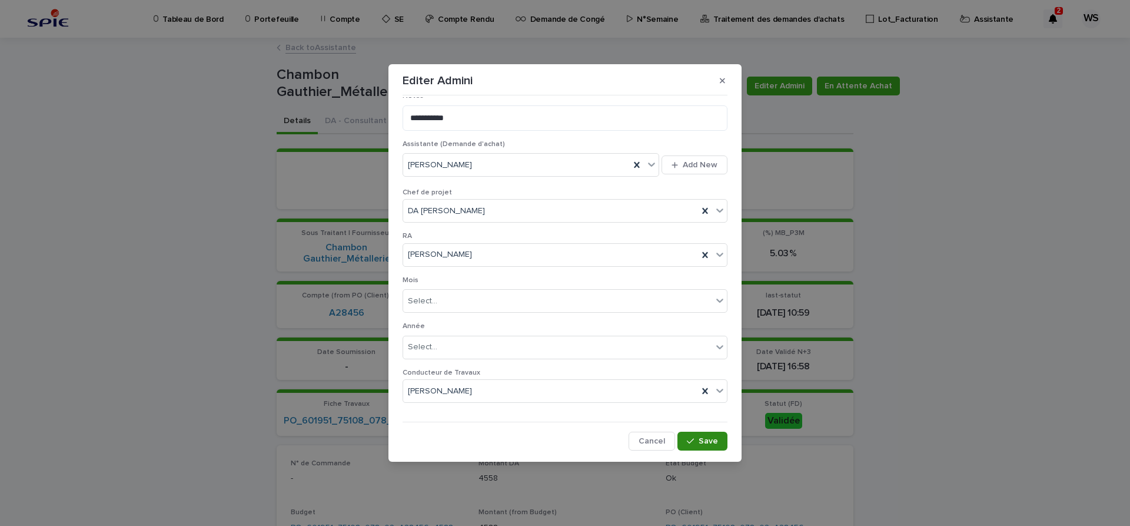
type input "*********"
click at [715, 444] on span "Save" at bounding box center [708, 441] width 19 height 8
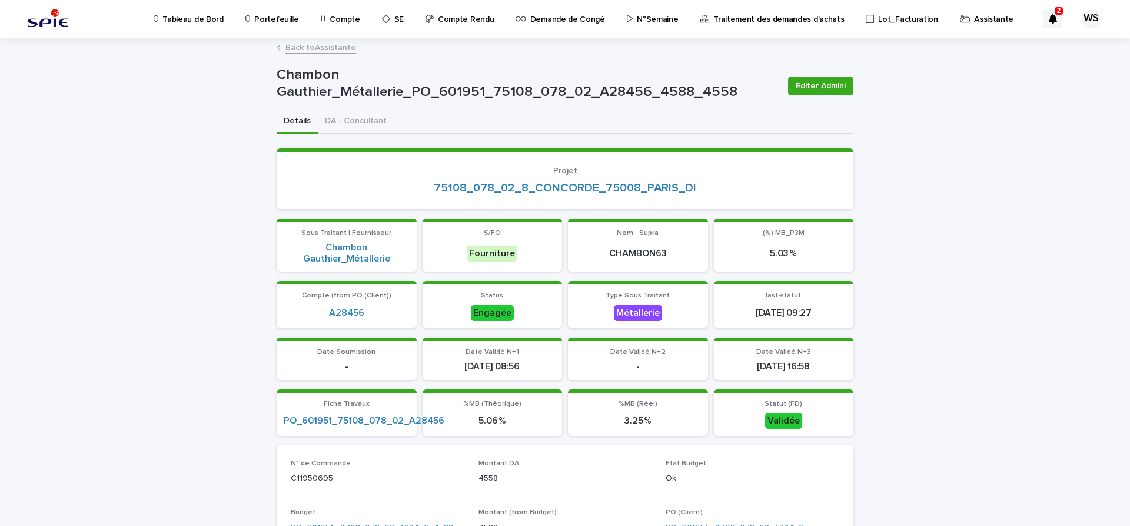
click at [332, 47] on link "Back to Assistante" at bounding box center [320, 47] width 71 height 14
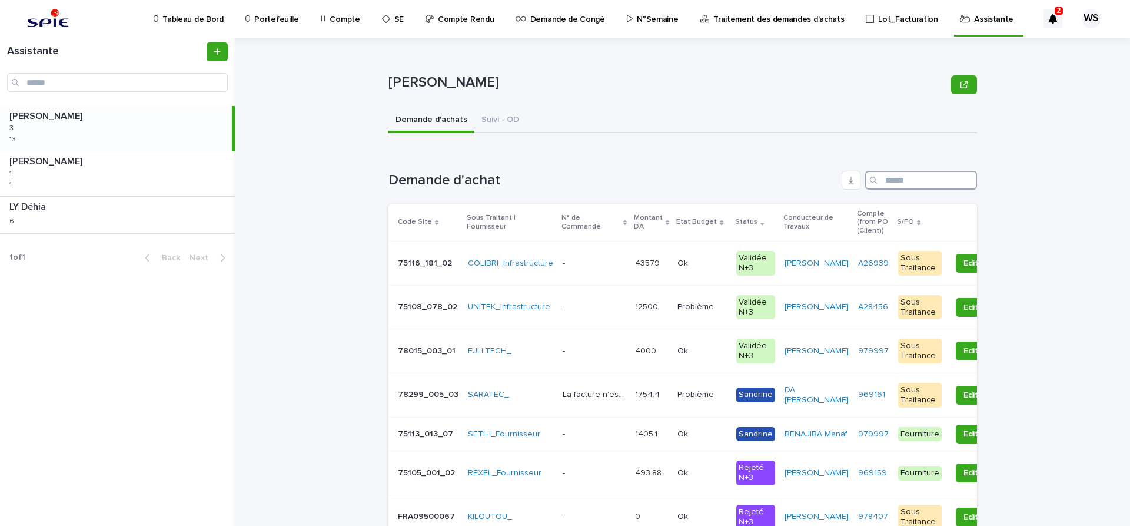
click at [914, 177] on input "Search" at bounding box center [921, 180] width 112 height 19
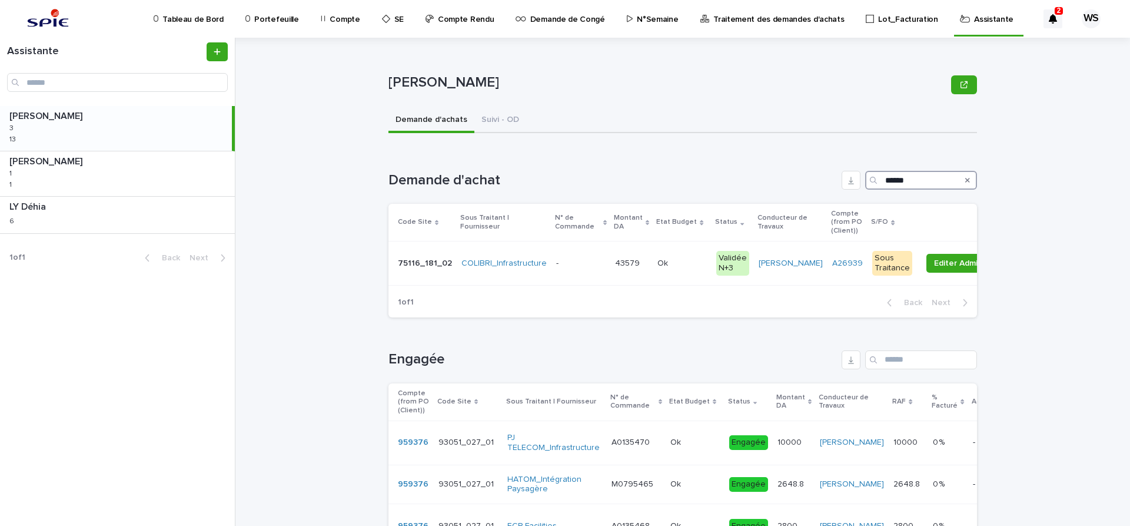
type input "******"
click at [968, 178] on icon "Search" at bounding box center [967, 180] width 5 height 7
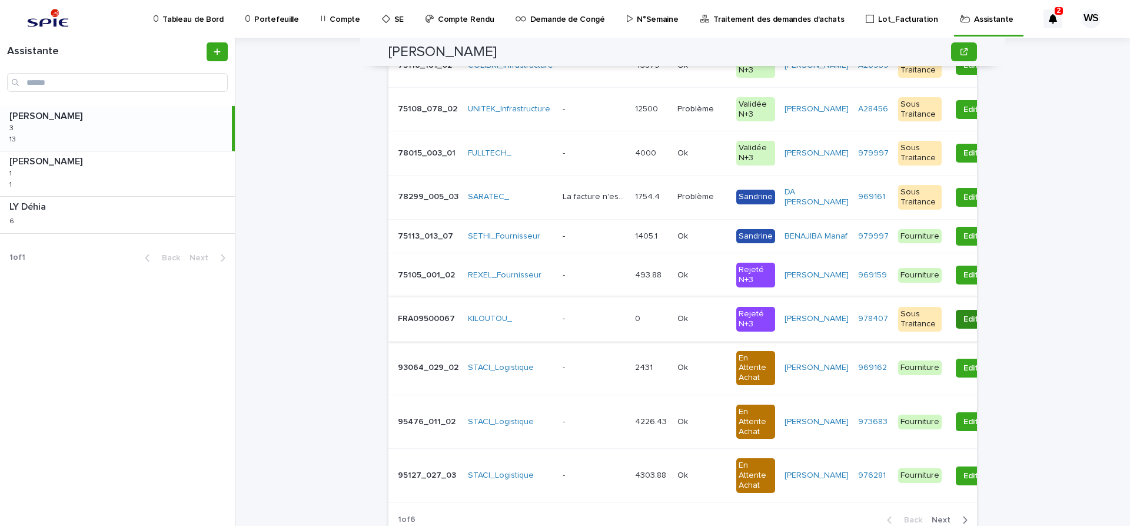
scroll to position [346, 0]
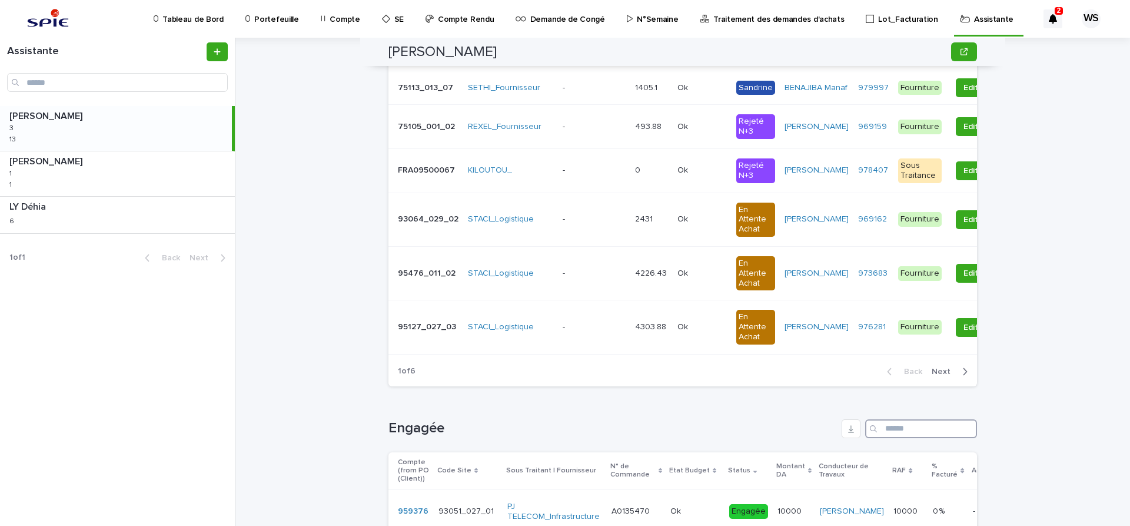
click at [902, 438] on input "Search" at bounding box center [921, 428] width 112 height 19
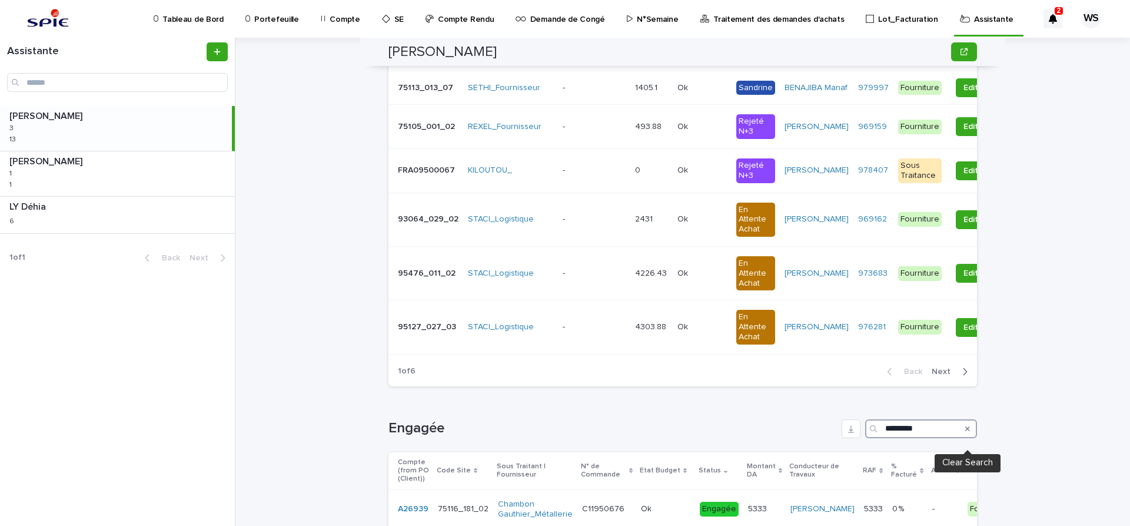
type input "*********"
click at [969, 432] on icon "Search" at bounding box center [967, 428] width 5 height 7
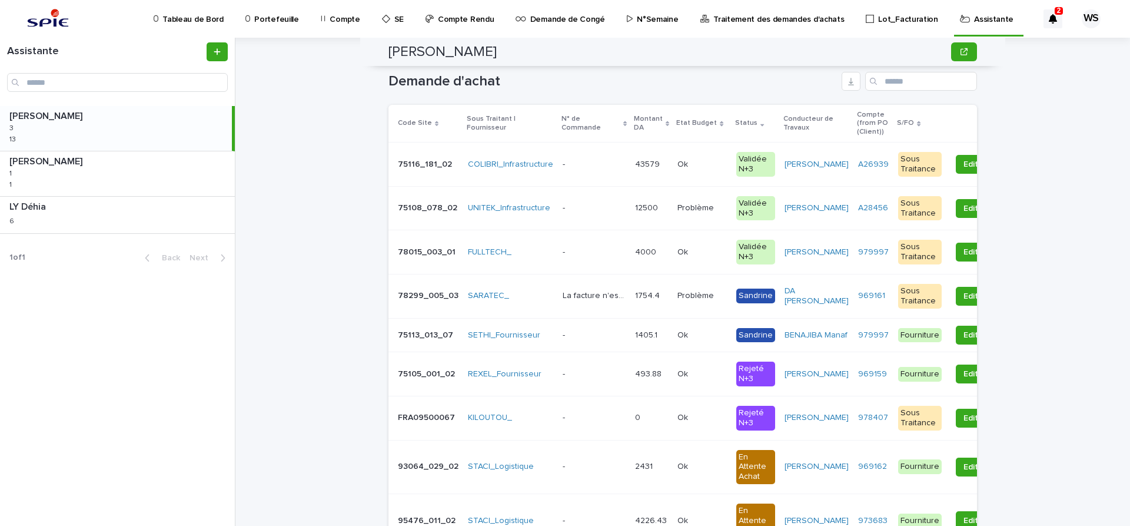
scroll to position [0, 0]
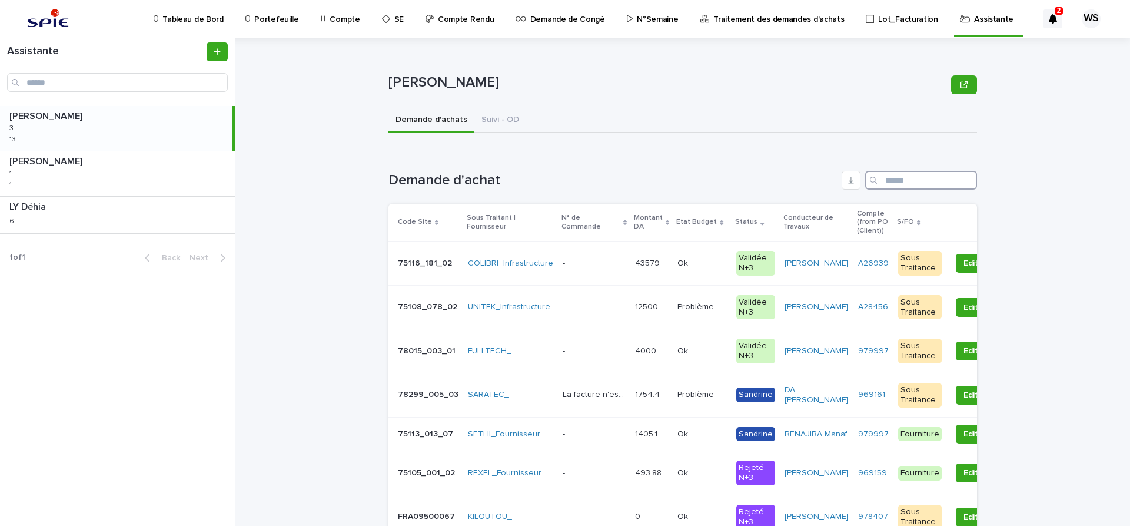
click at [905, 178] on input "Search" at bounding box center [921, 180] width 112 height 19
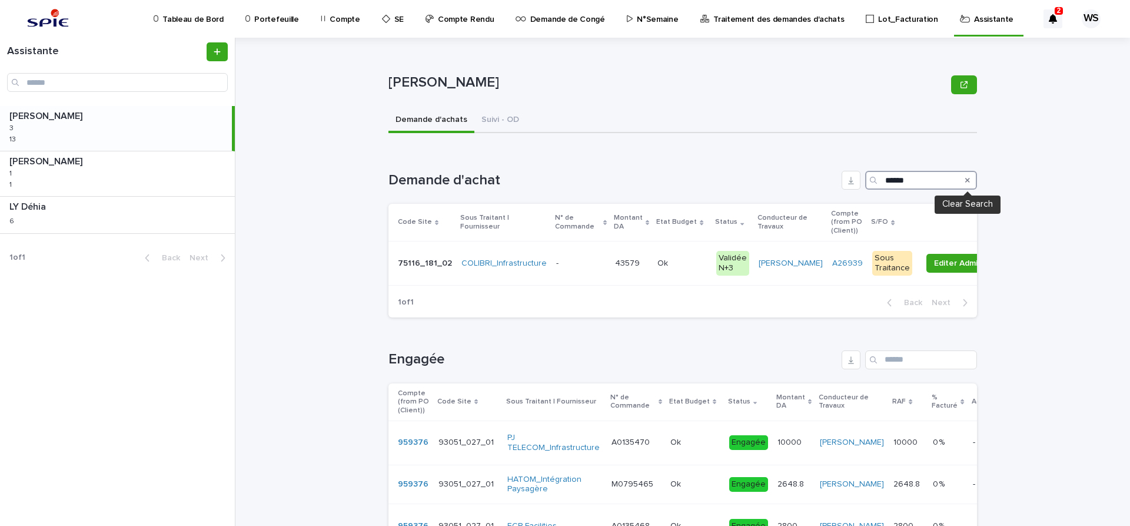
type input "******"
click at [966, 178] on icon "Search" at bounding box center [967, 180] width 5 height 7
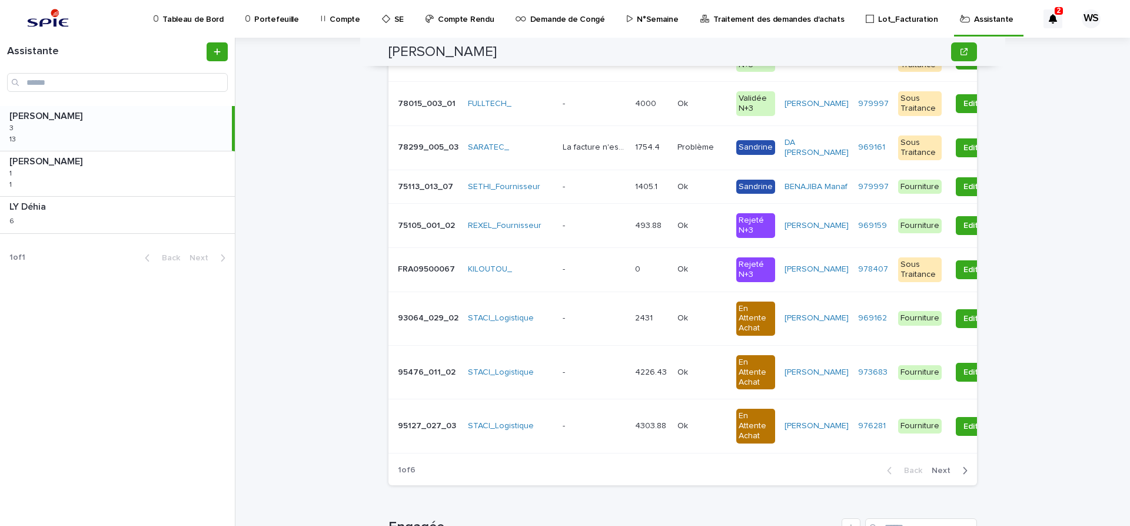
scroll to position [445, 0]
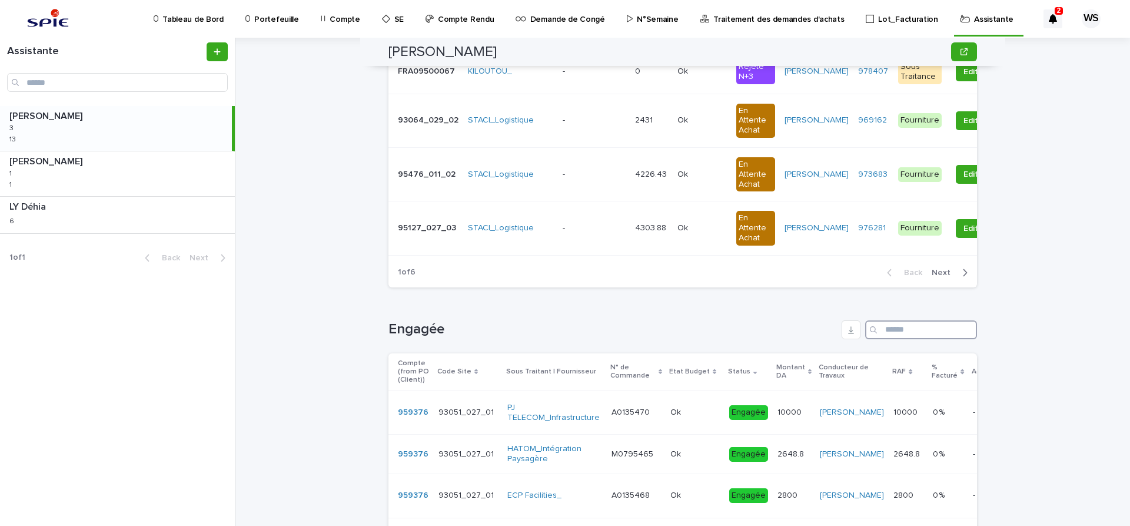
click at [912, 337] on input "Search" at bounding box center [921, 329] width 112 height 19
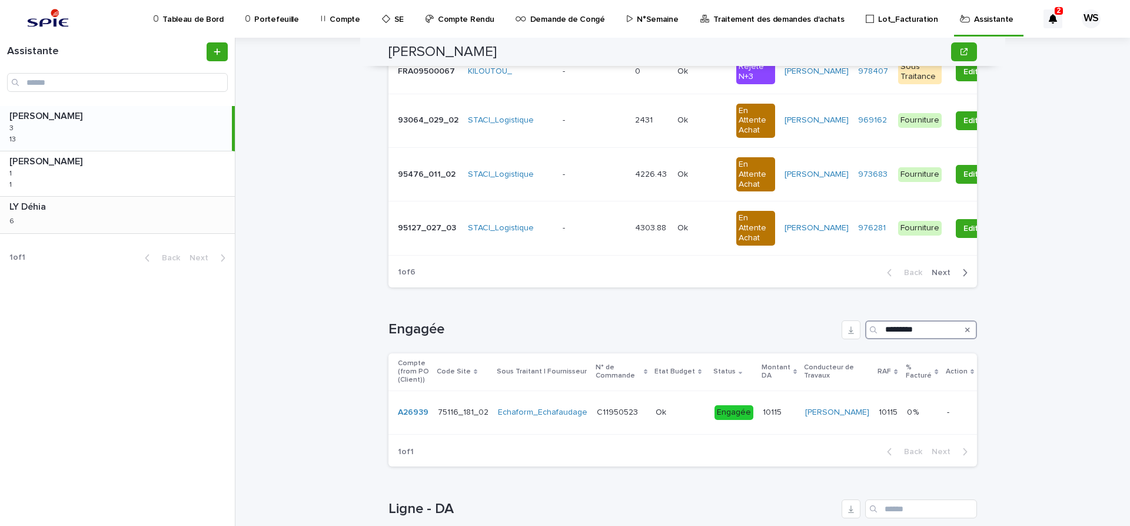
type input "*********"
drag, startPoint x: 967, startPoint y: 339, endPoint x: 840, endPoint y: 346, distance: 126.7
click at [966, 332] on icon "Search" at bounding box center [967, 329] width 5 height 5
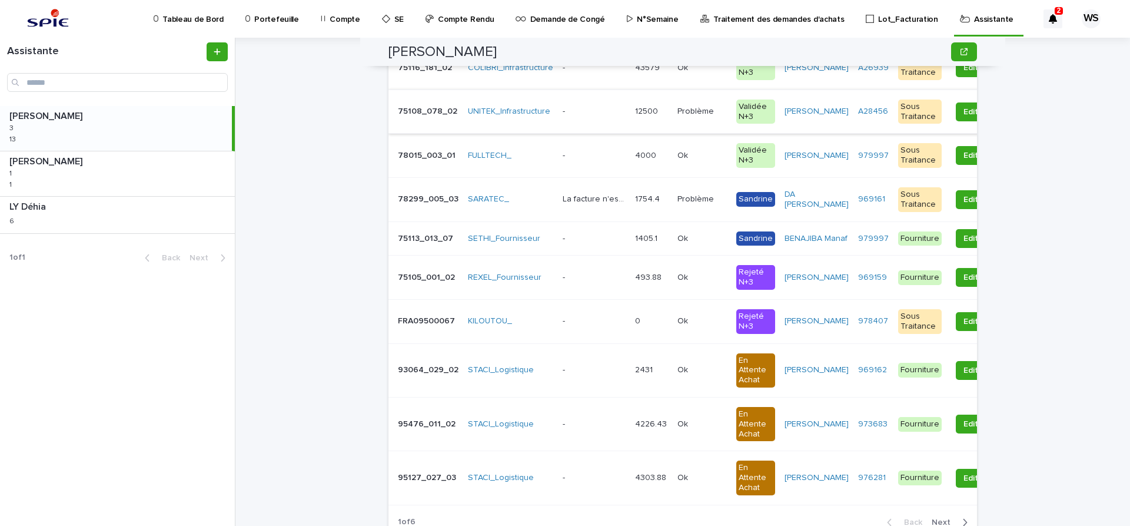
scroll to position [0, 0]
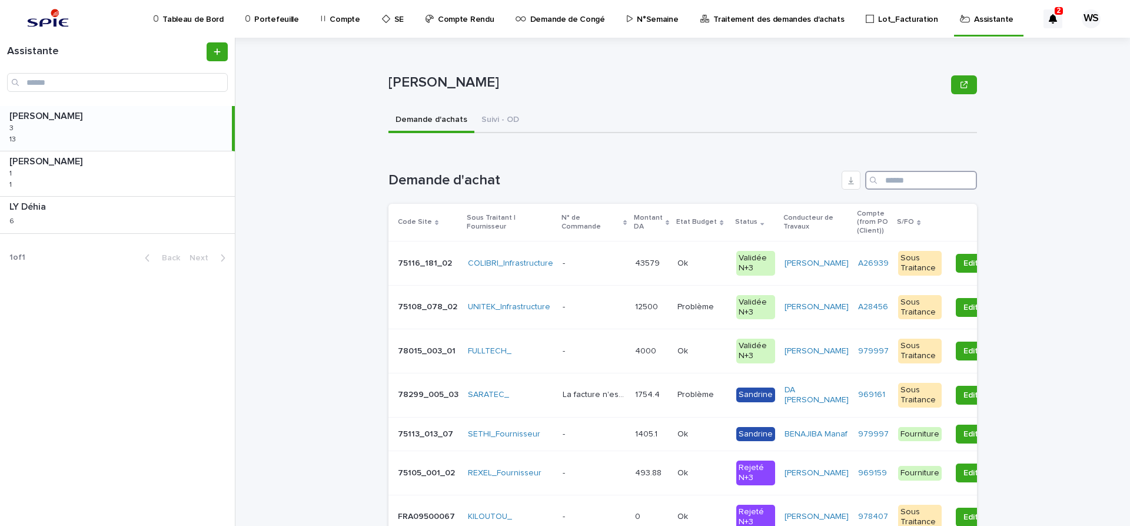
click at [925, 178] on input "Search" at bounding box center [921, 180] width 112 height 19
type input "******"
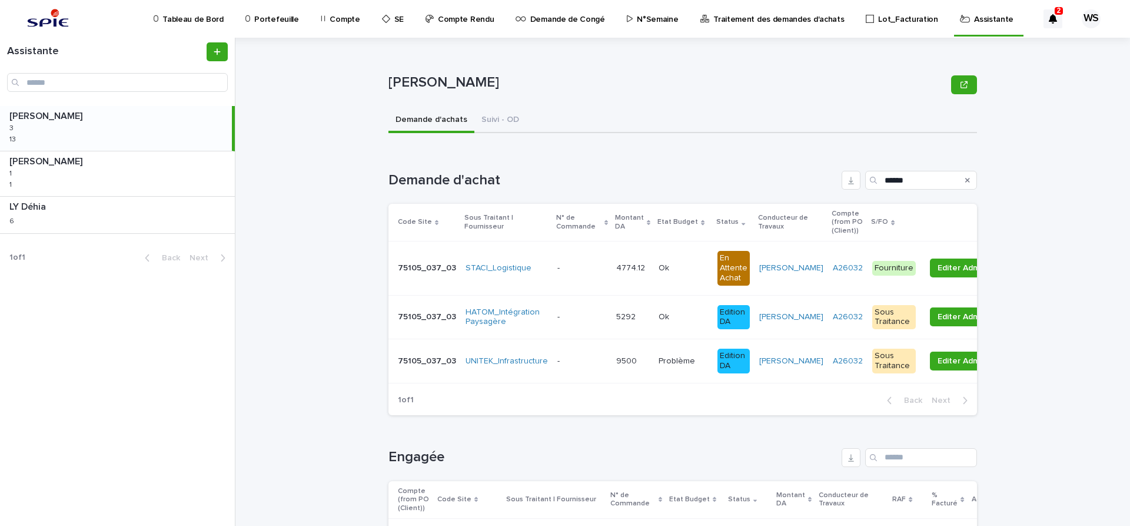
click at [572, 324] on div "- -" at bounding box center [581, 316] width 49 height 19
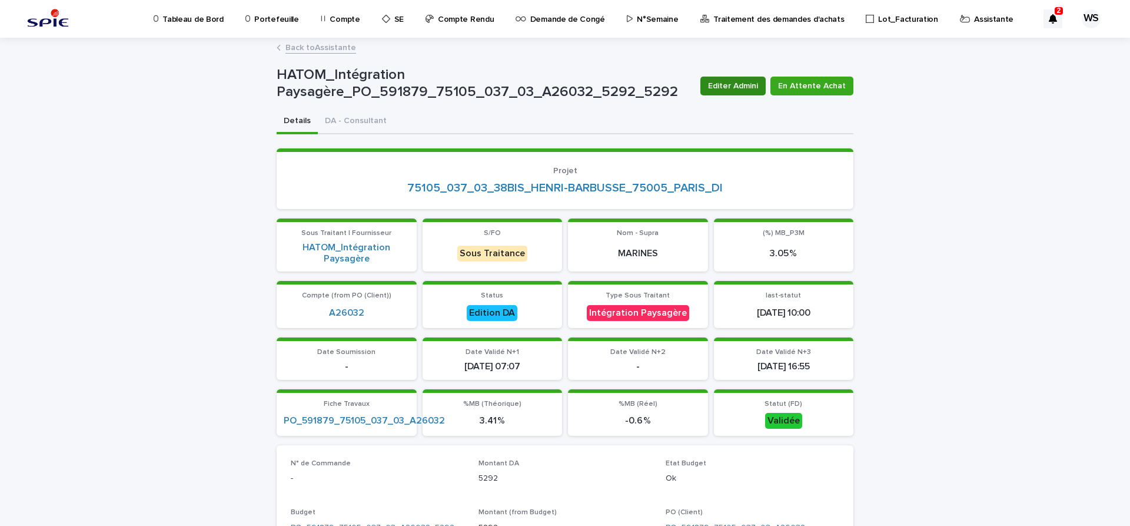
click at [740, 85] on span "Editer Admini" at bounding box center [733, 86] width 50 height 12
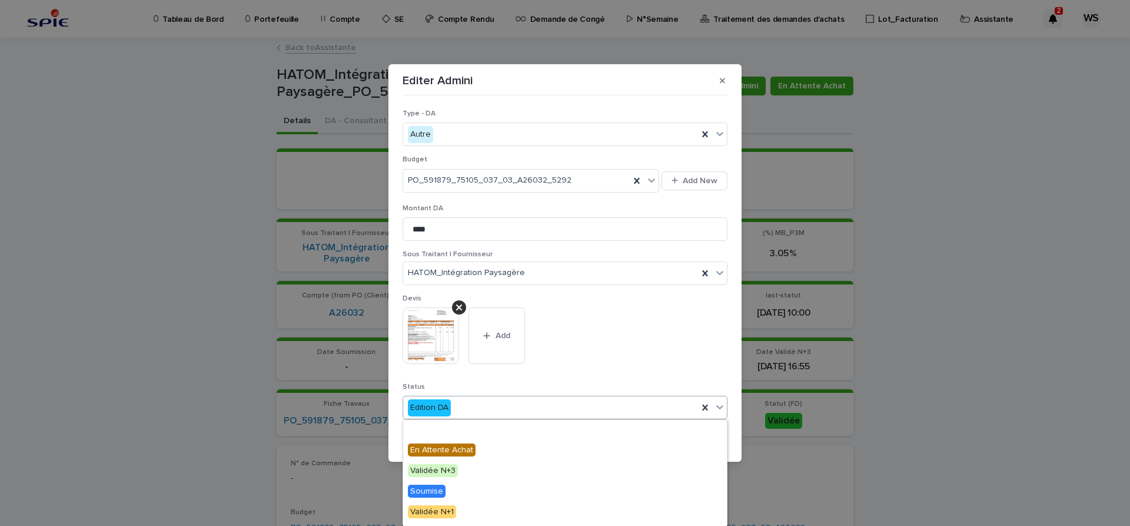
click at [722, 408] on icon at bounding box center [720, 407] width 12 height 12
click at [432, 431] on span "Engagée" at bounding box center [427, 429] width 39 height 13
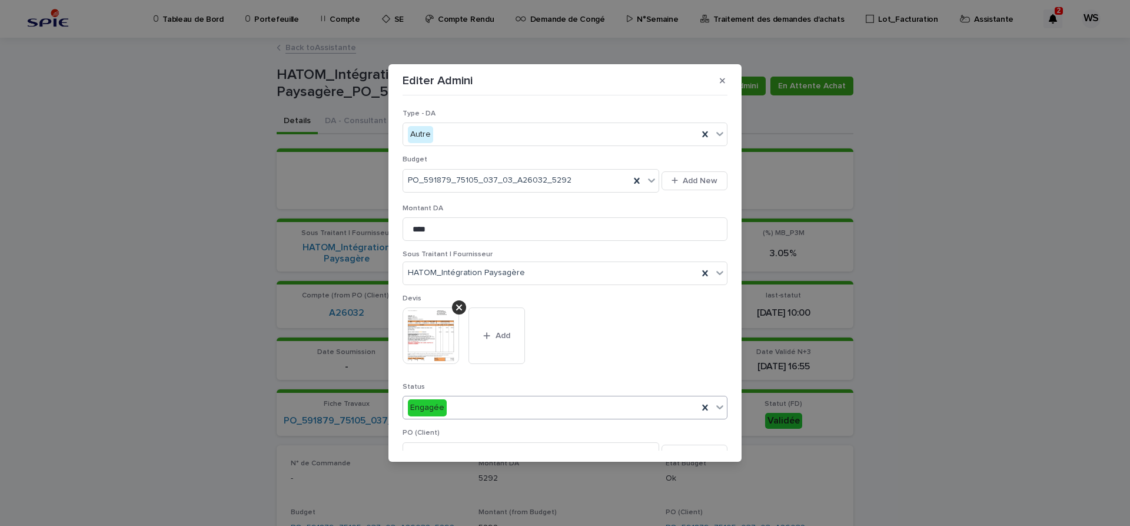
scroll to position [247, 0]
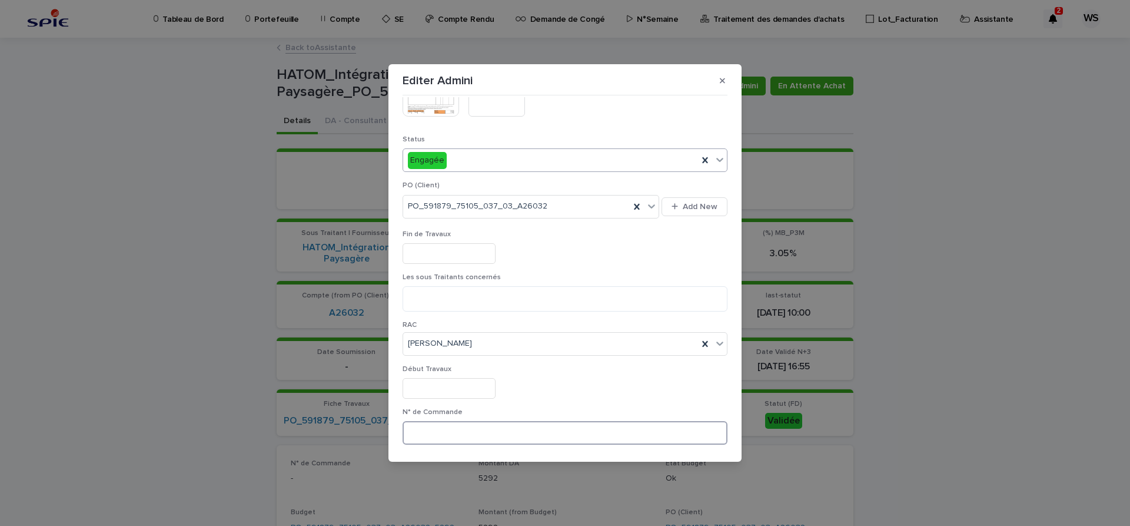
click at [544, 424] on input at bounding box center [565, 433] width 325 height 24
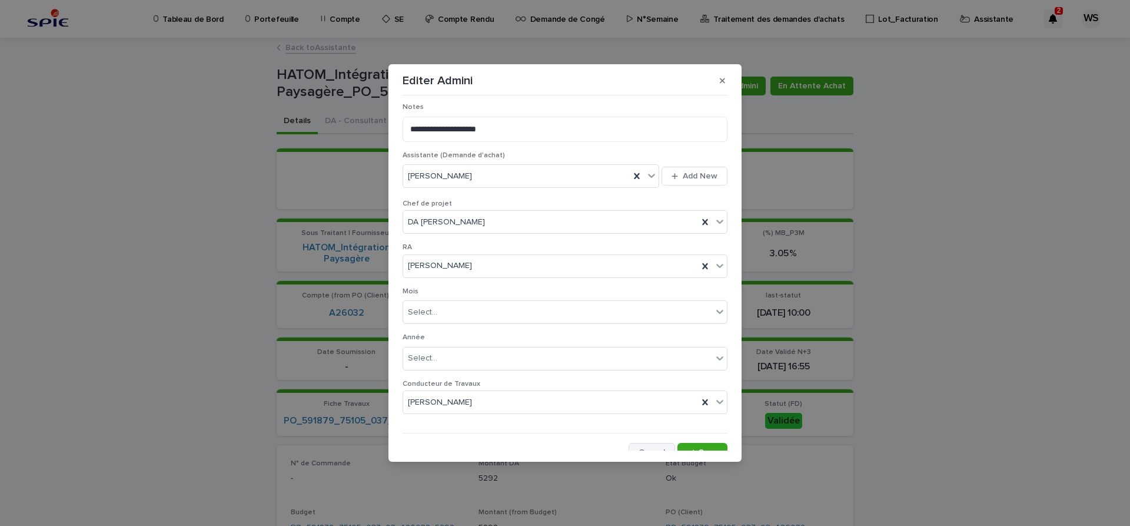
scroll to position [610, 0]
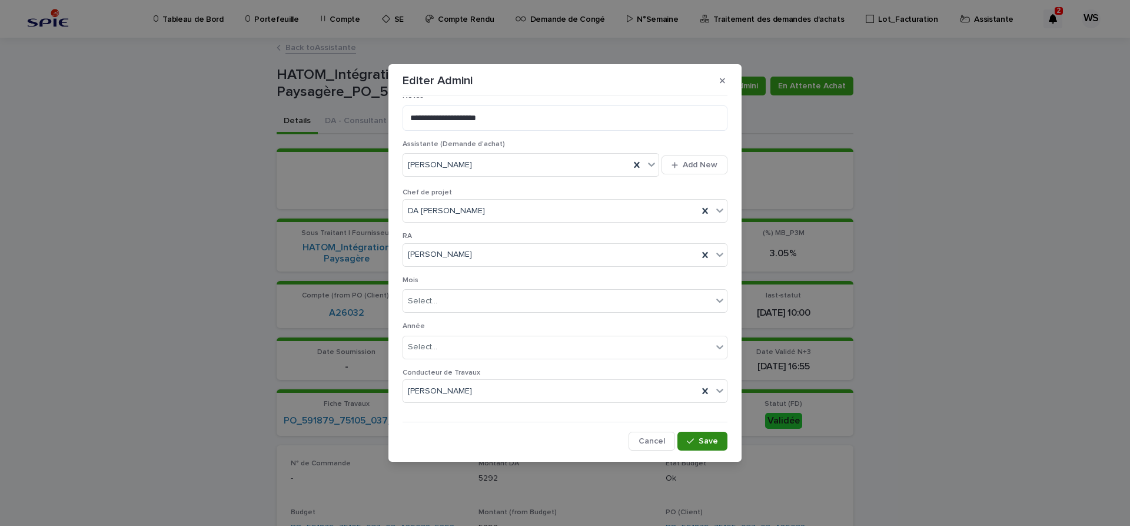
type input "*********"
click at [714, 440] on span "Save" at bounding box center [708, 441] width 19 height 8
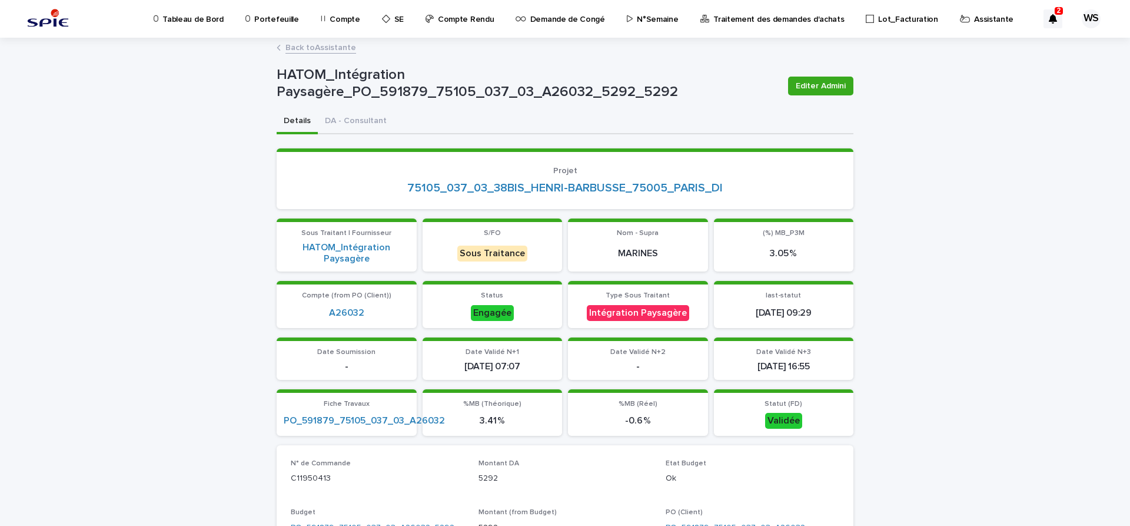
click at [344, 46] on link "Back to Assistante" at bounding box center [320, 47] width 71 height 14
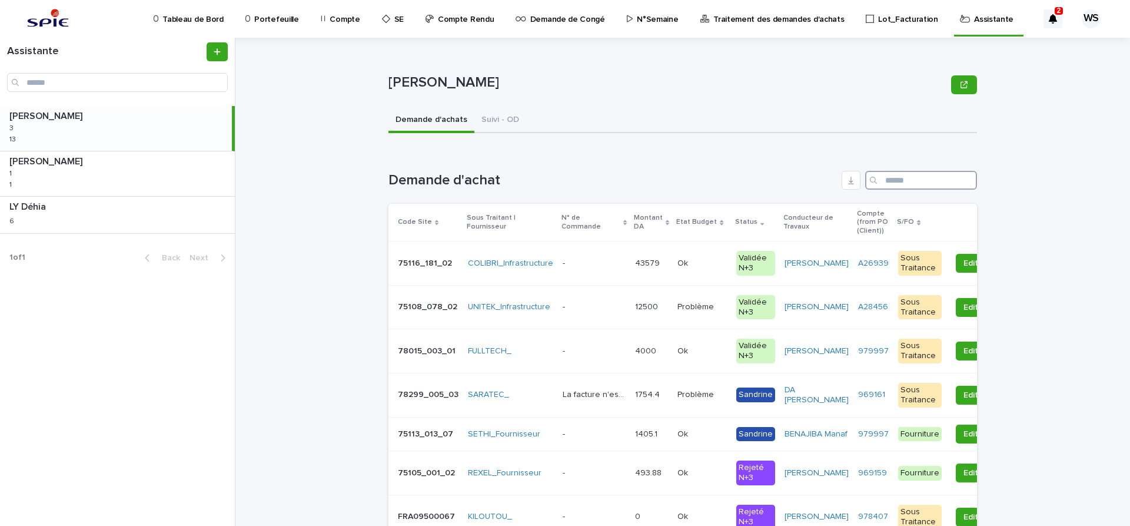
click at [902, 177] on input "Search" at bounding box center [921, 180] width 112 height 19
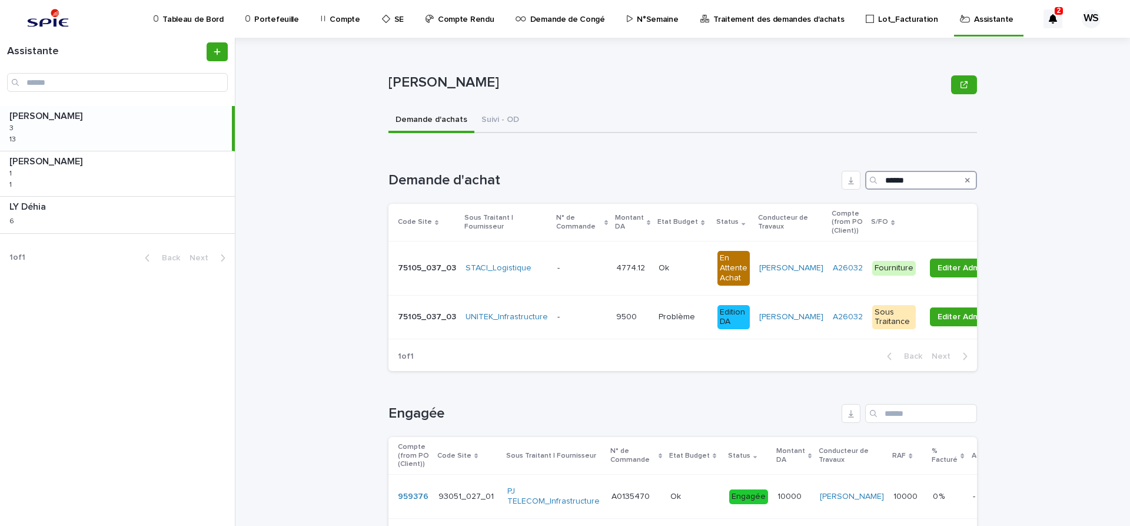
type input "******"
click at [967, 178] on icon "Search" at bounding box center [967, 180] width 5 height 7
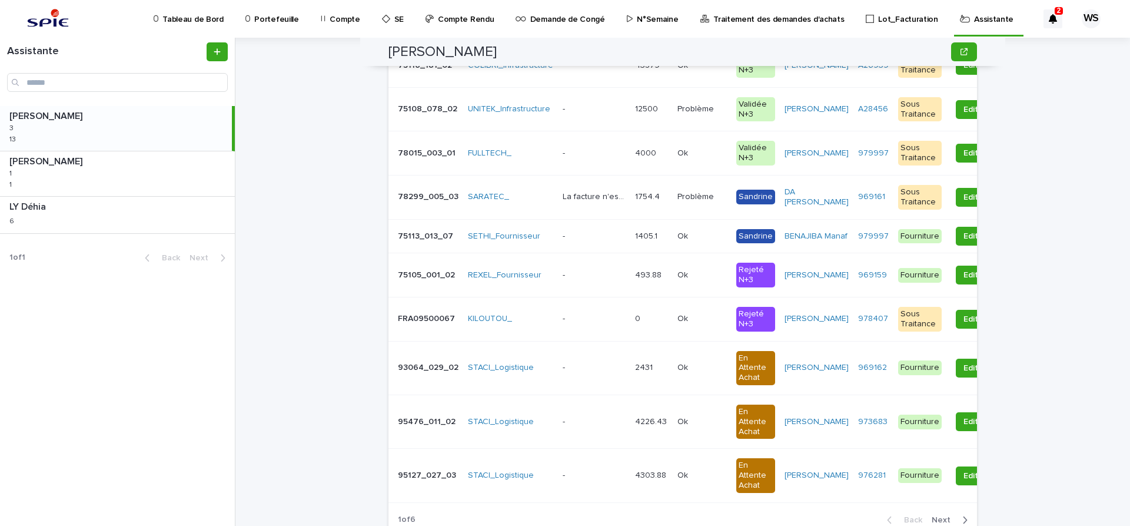
scroll to position [395, 0]
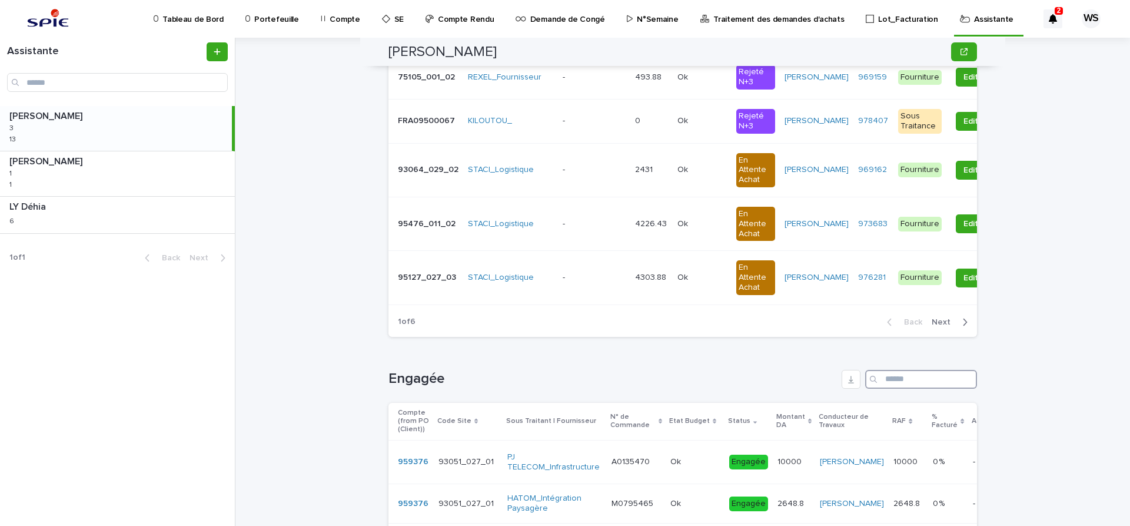
click at [918, 388] on input "Search" at bounding box center [921, 379] width 112 height 19
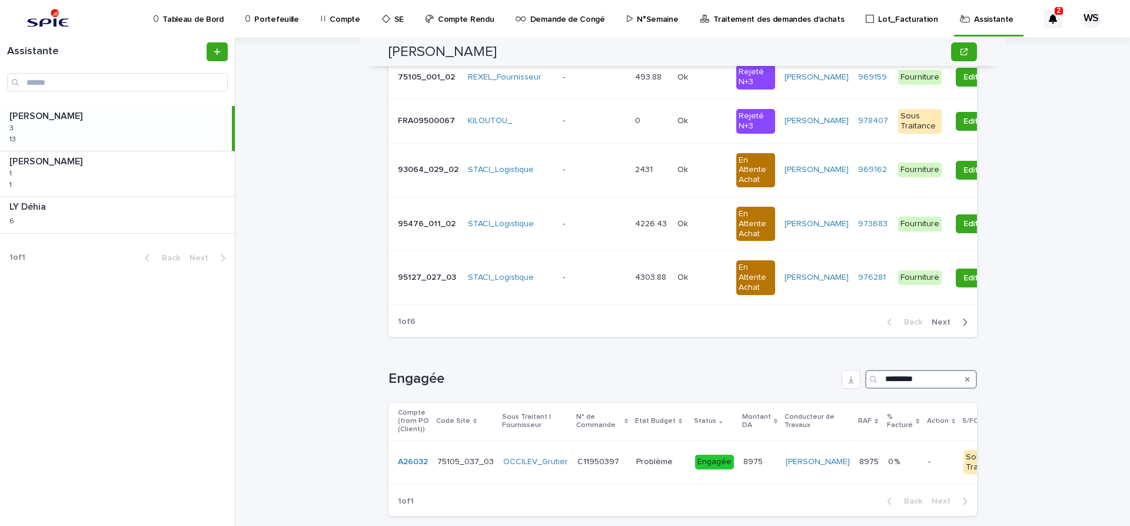
type input "*********"
click at [967, 383] on icon "Search" at bounding box center [967, 378] width 5 height 7
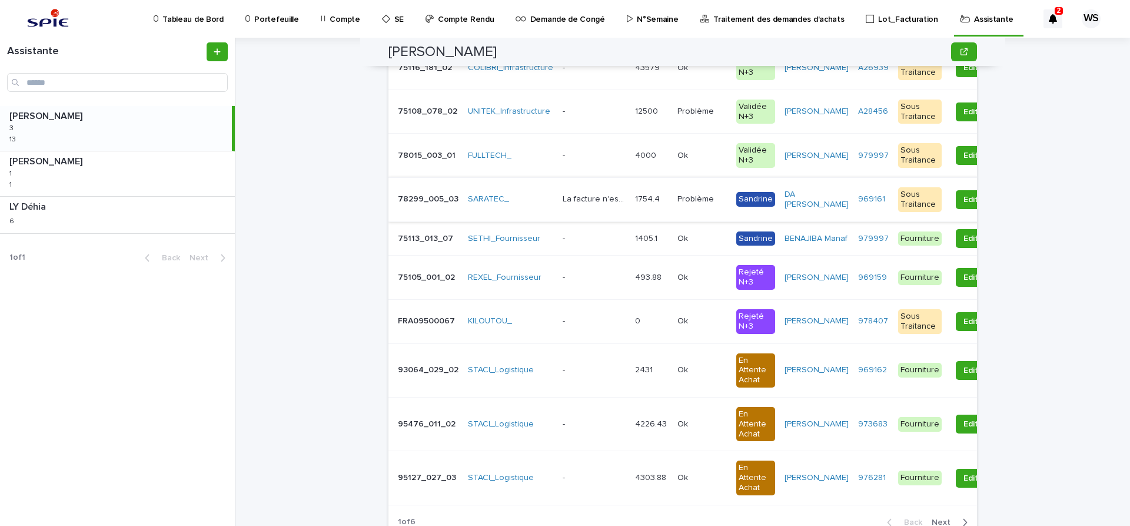
scroll to position [0, 0]
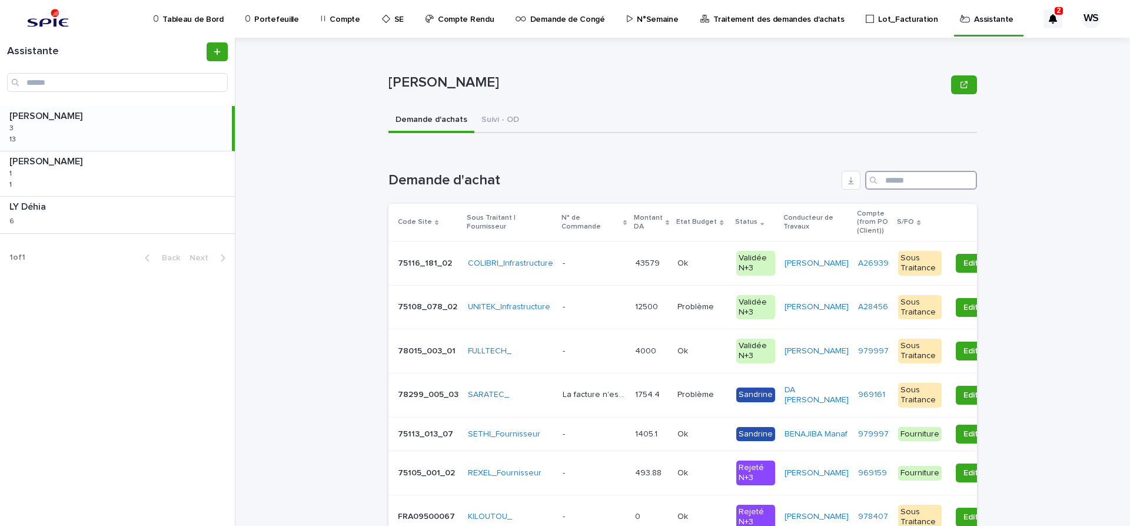
click at [899, 182] on input "Search" at bounding box center [921, 180] width 112 height 19
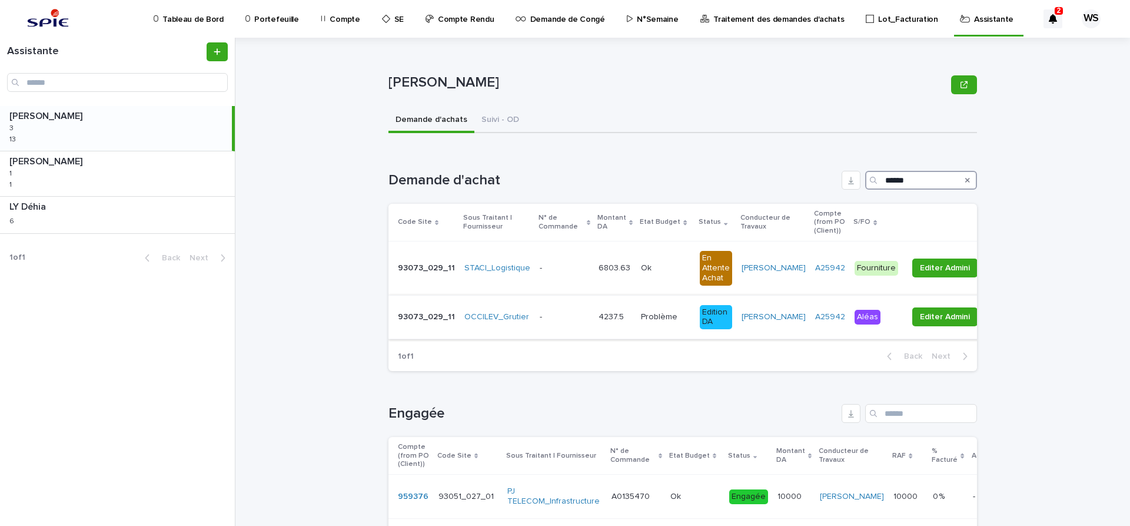
type input "******"
click at [565, 318] on p at bounding box center [564, 317] width 49 height 10
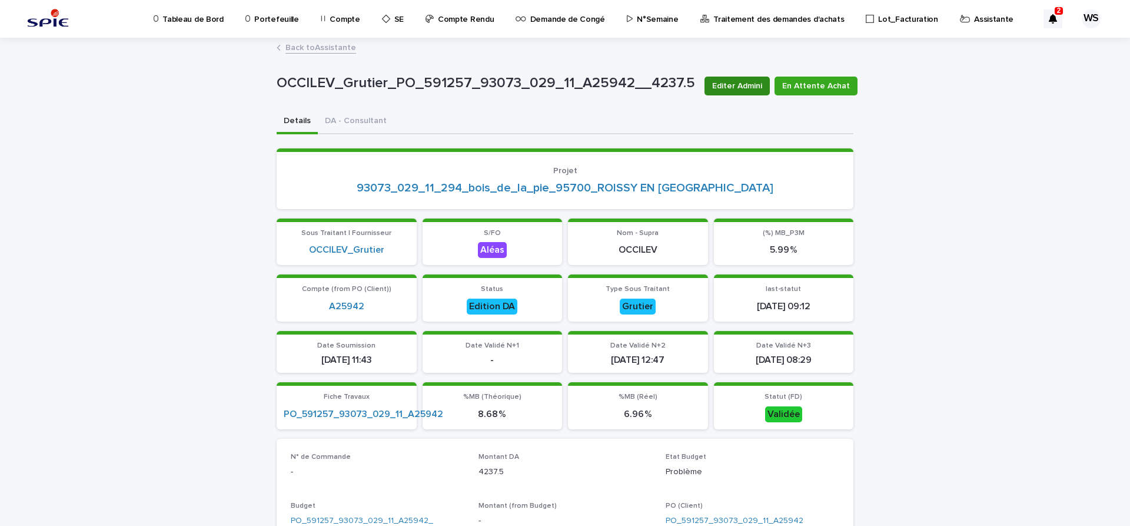
click at [754, 88] on span "Editer Admini" at bounding box center [737, 86] width 50 height 12
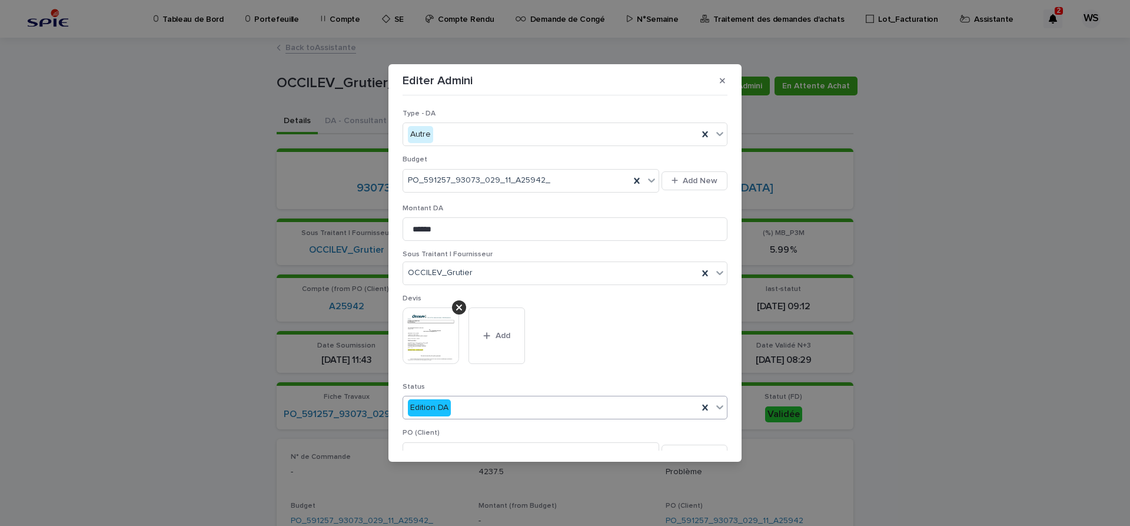
click at [720, 405] on icon at bounding box center [720, 407] width 12 height 12
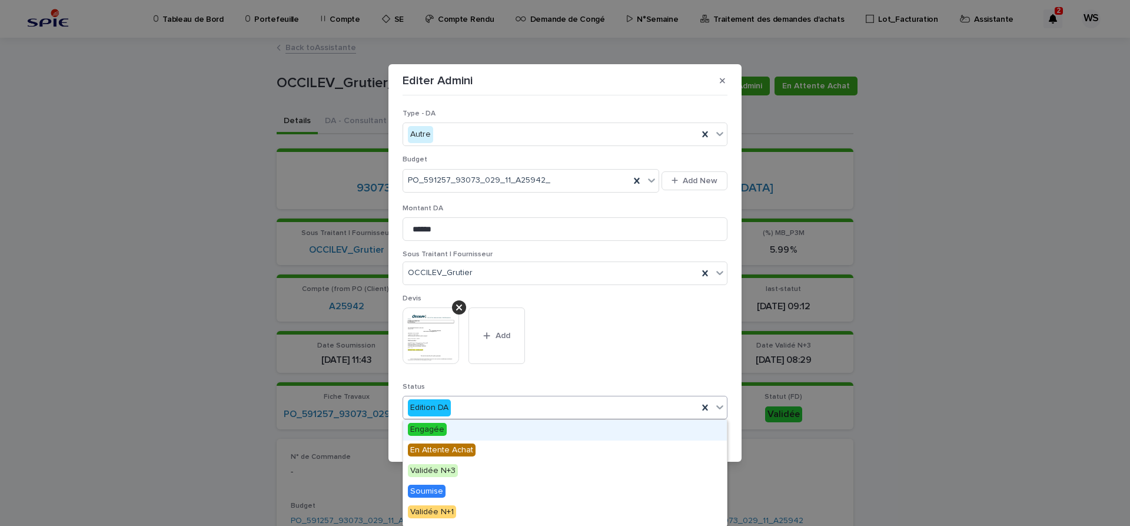
click at [433, 429] on span "Engagée" at bounding box center [427, 429] width 39 height 13
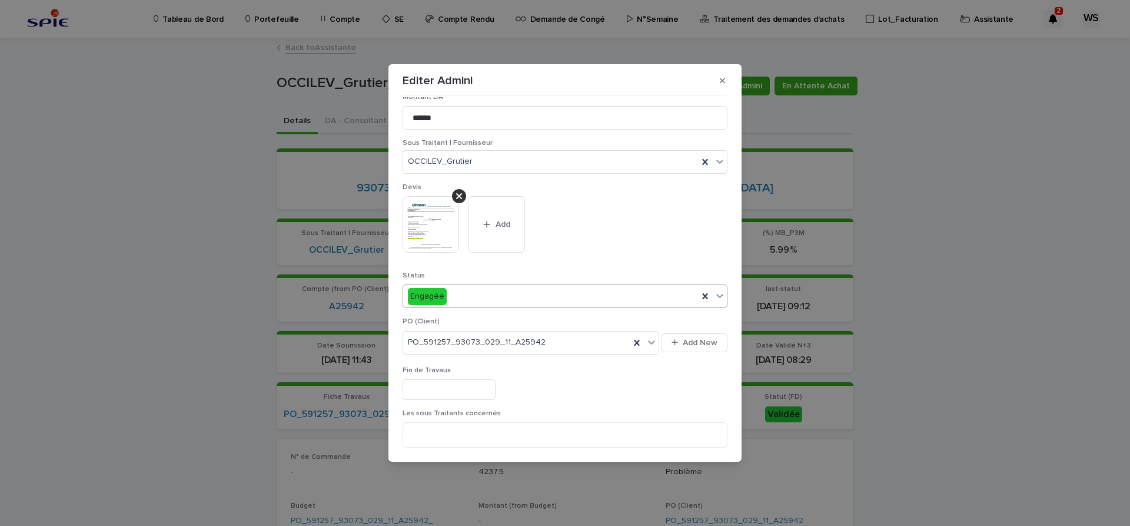
scroll to position [247, 0]
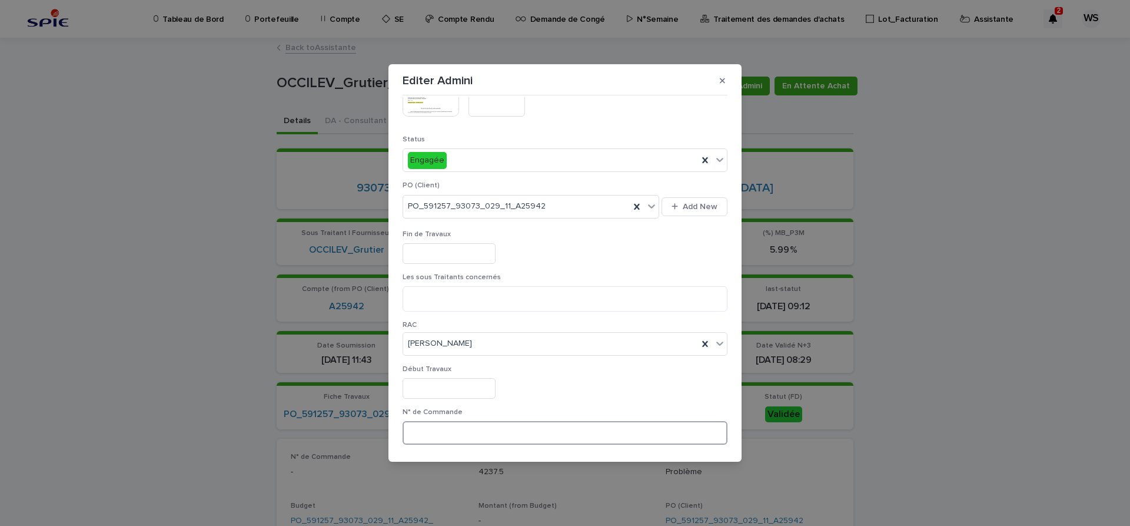
click at [490, 434] on input at bounding box center [565, 433] width 325 height 24
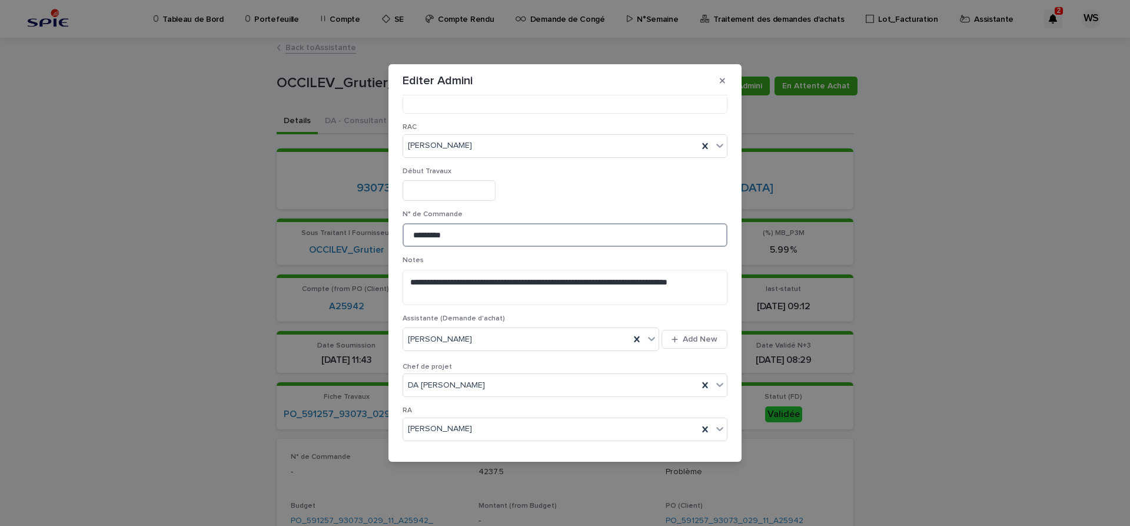
scroll to position [620, 0]
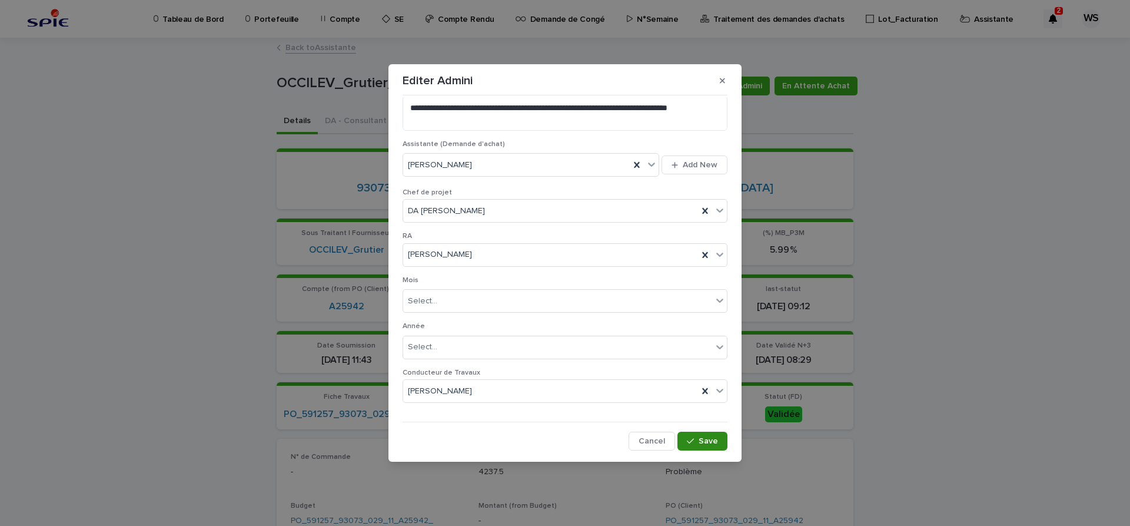
type input "*********"
click at [713, 441] on span "Save" at bounding box center [708, 441] width 19 height 8
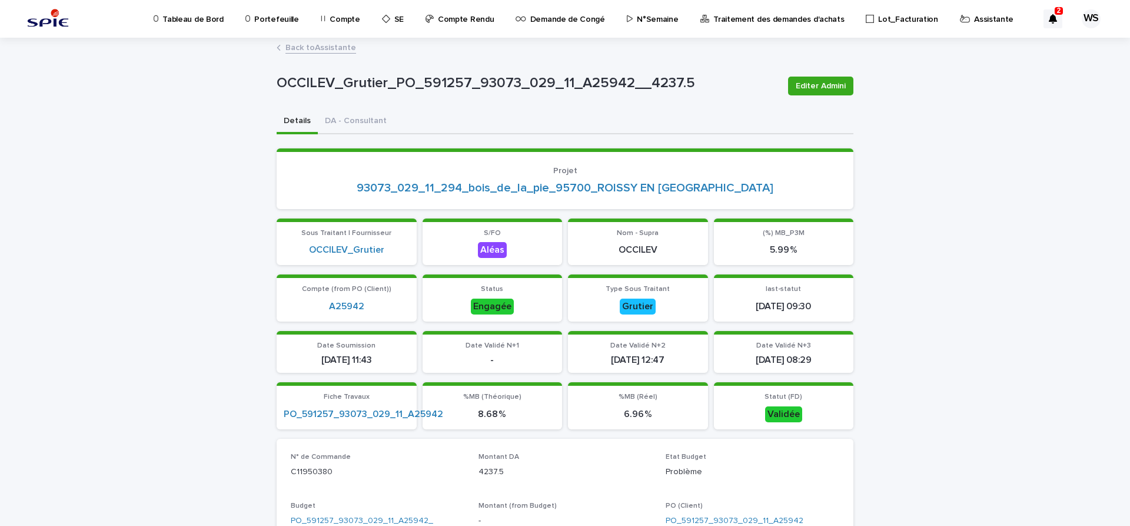
click at [336, 46] on link "Back to Assistante" at bounding box center [320, 47] width 71 height 14
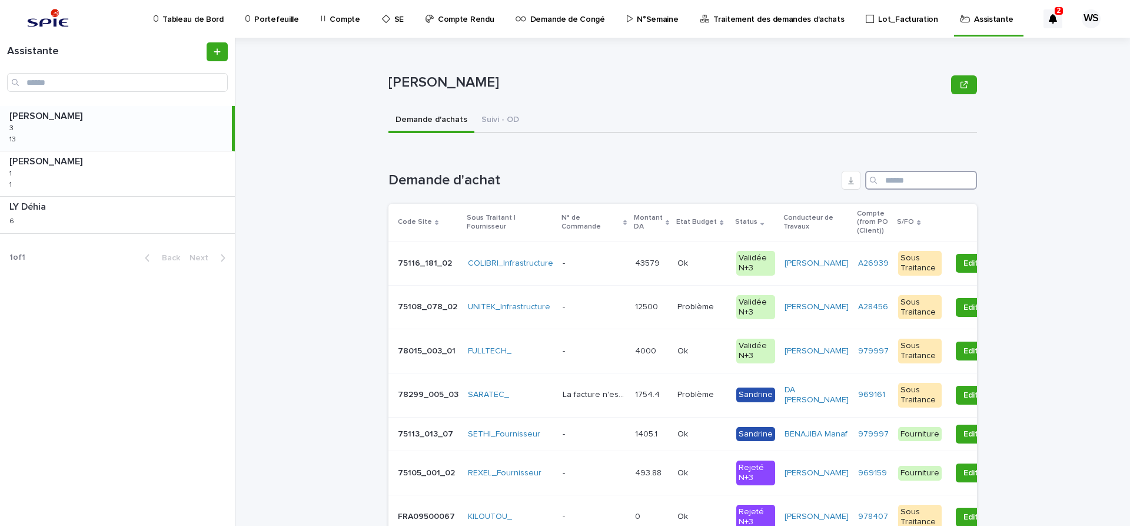
click at [916, 182] on input "Search" at bounding box center [921, 180] width 112 height 19
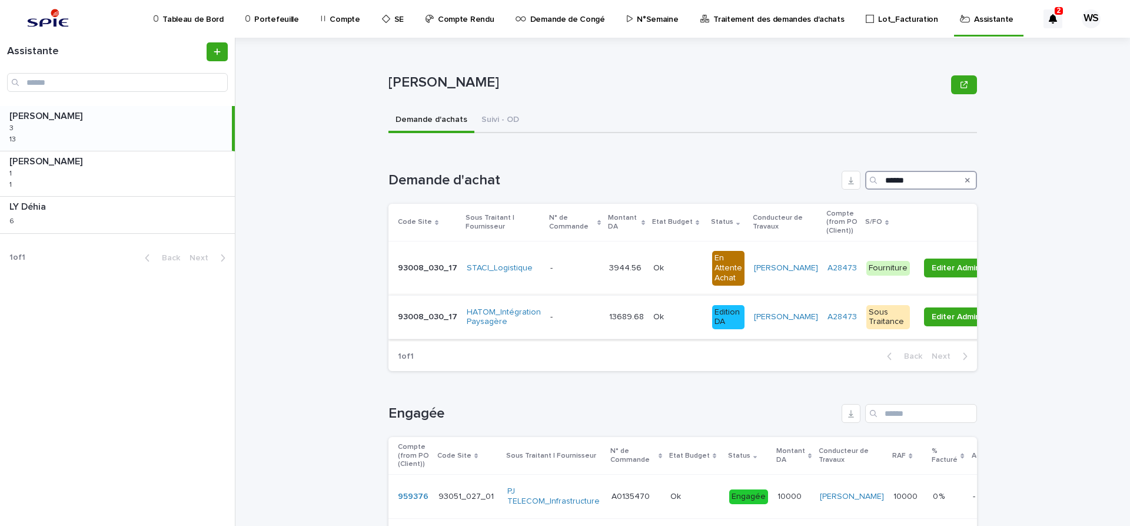
type input "******"
click at [570, 317] on p at bounding box center [574, 317] width 49 height 10
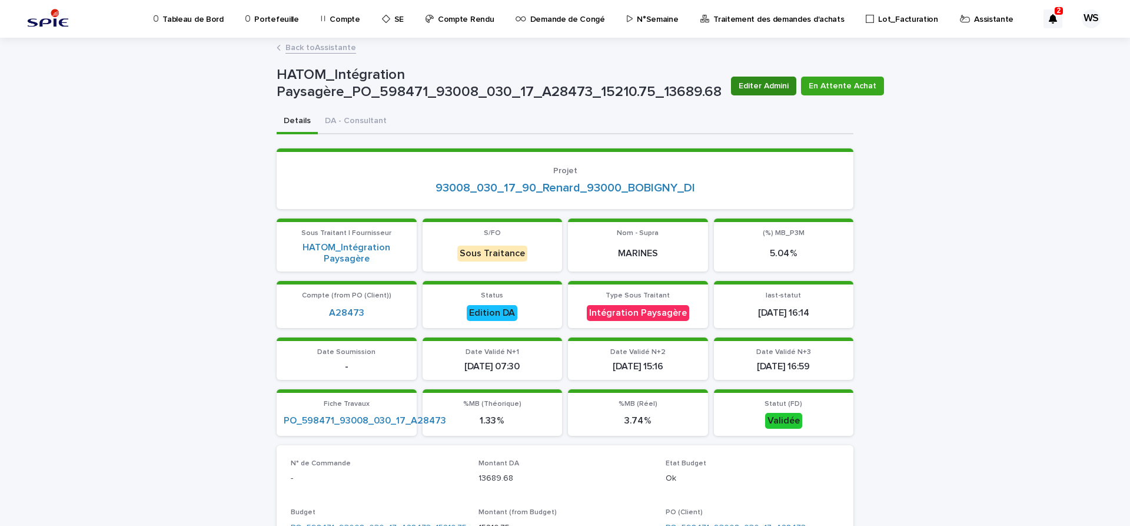
click at [752, 89] on span "Editer Admini" at bounding box center [764, 86] width 50 height 12
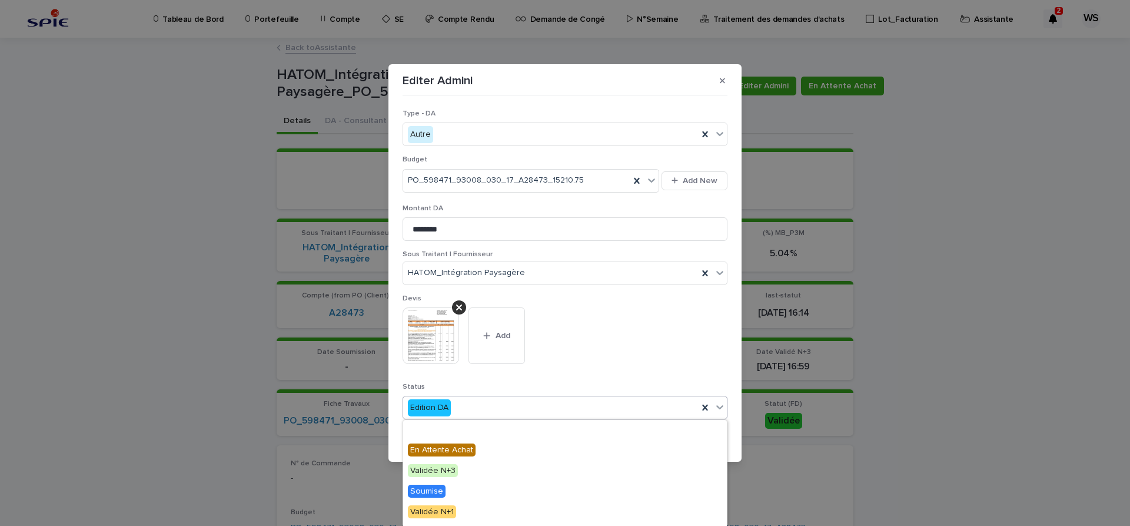
click at [719, 407] on icon at bounding box center [720, 407] width 12 height 12
click at [431, 427] on span "Engagée" at bounding box center [427, 429] width 39 height 13
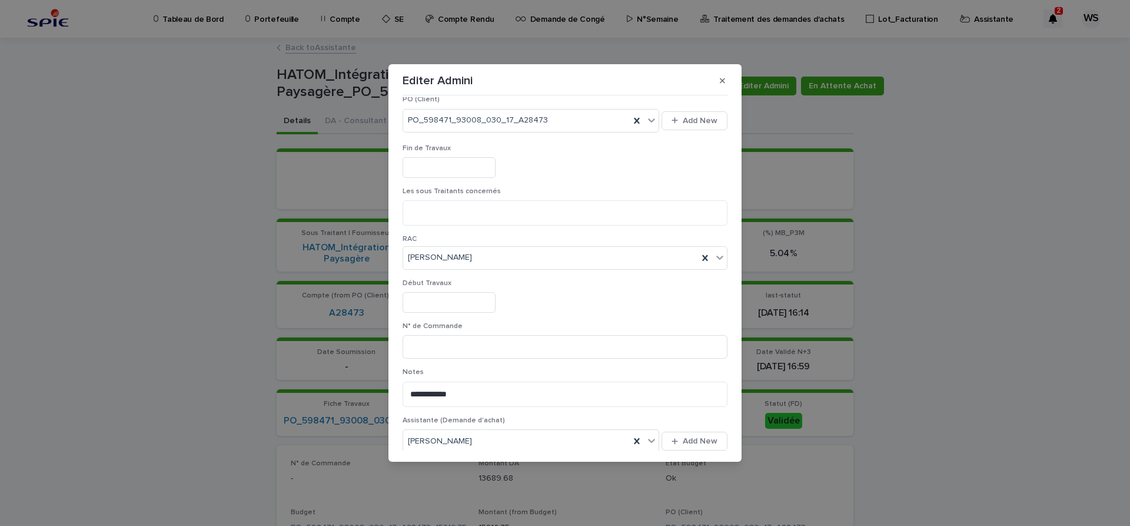
scroll to position [346, 0]
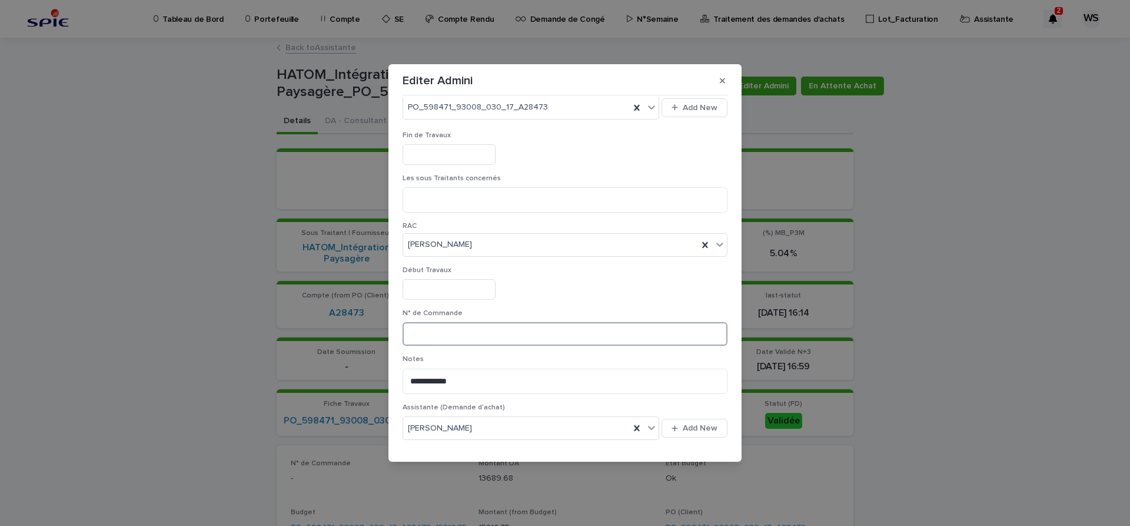
click at [503, 341] on input at bounding box center [565, 334] width 325 height 24
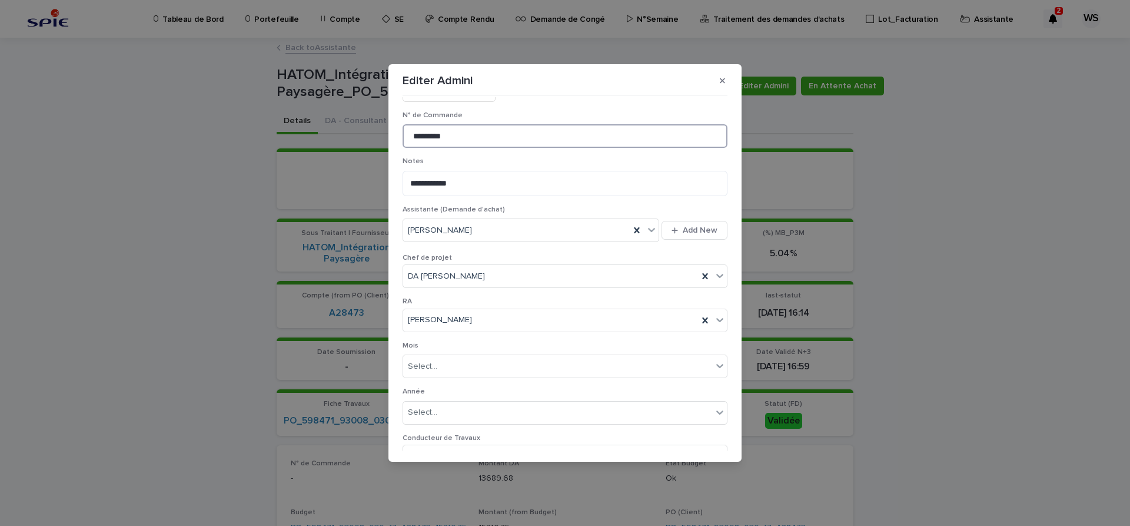
scroll to position [610, 0]
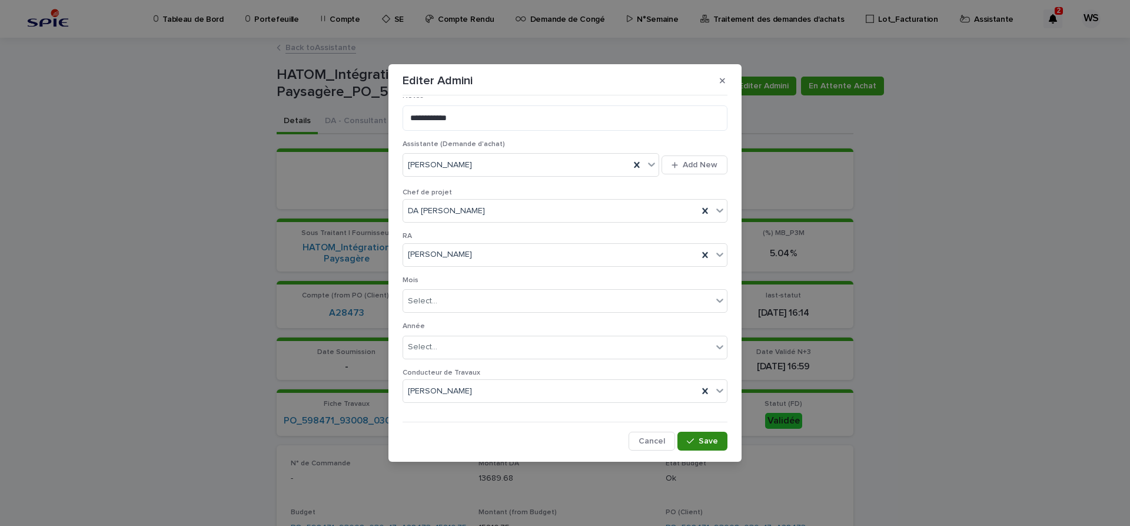
type input "*********"
click at [706, 440] on span "Save" at bounding box center [708, 441] width 19 height 8
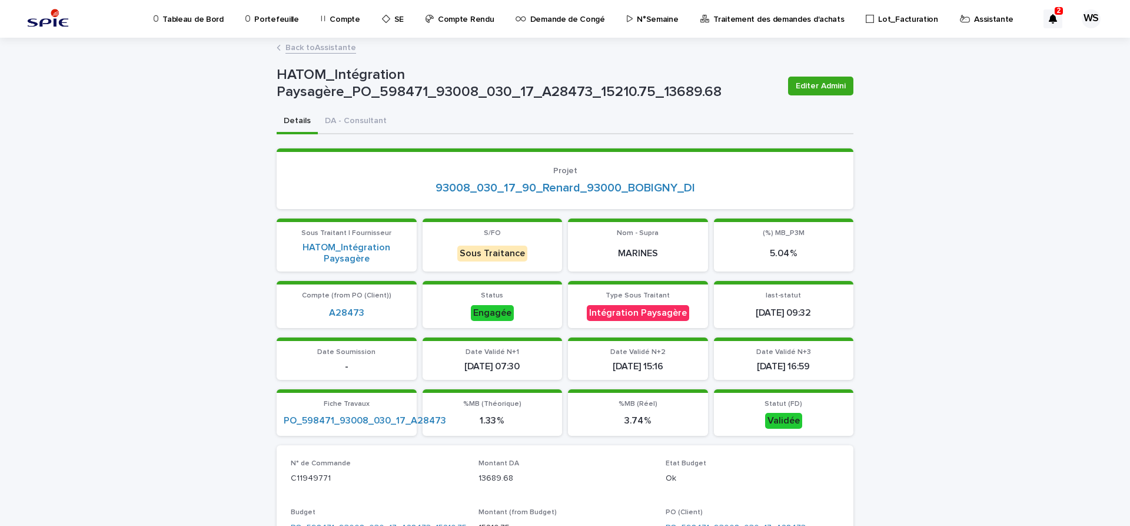
click at [335, 46] on link "Back to Assistante" at bounding box center [320, 47] width 71 height 14
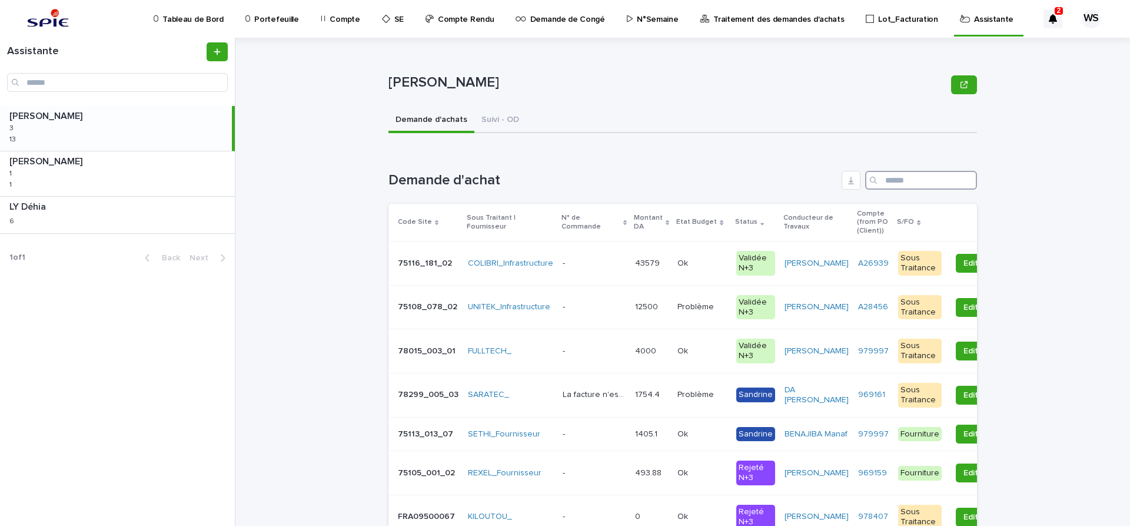
click at [905, 182] on input "Search" at bounding box center [921, 180] width 112 height 19
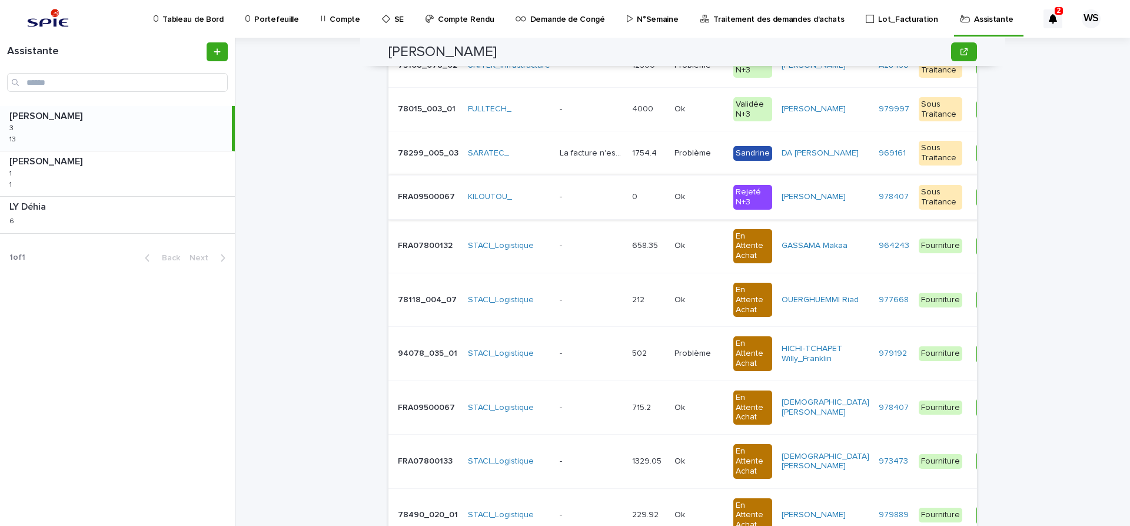
scroll to position [395, 0]
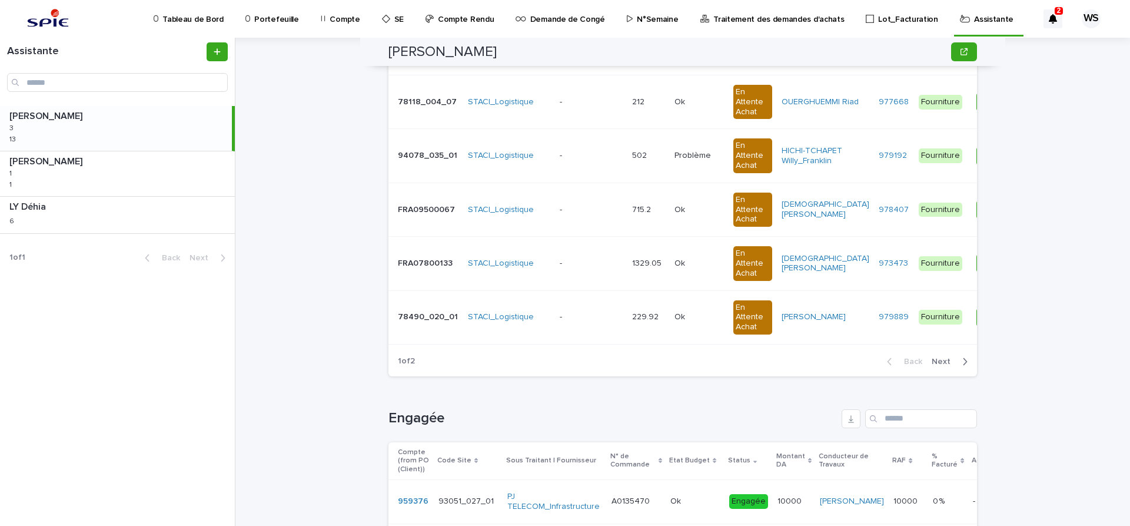
type input "**"
click at [943, 361] on span "Next" at bounding box center [945, 361] width 26 height 8
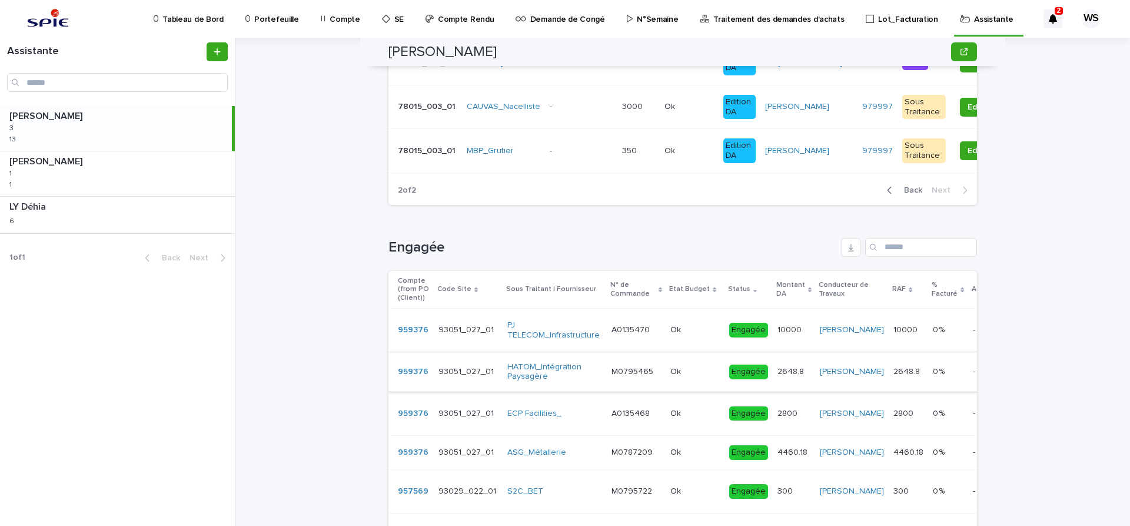
scroll to position [198, 0]
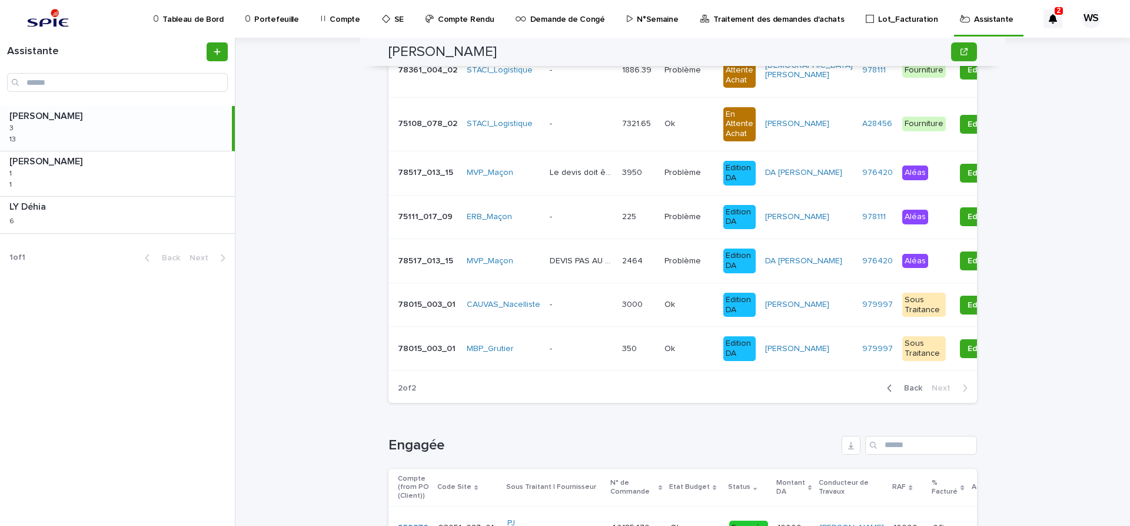
click at [585, 310] on div "- -" at bounding box center [581, 304] width 63 height 19
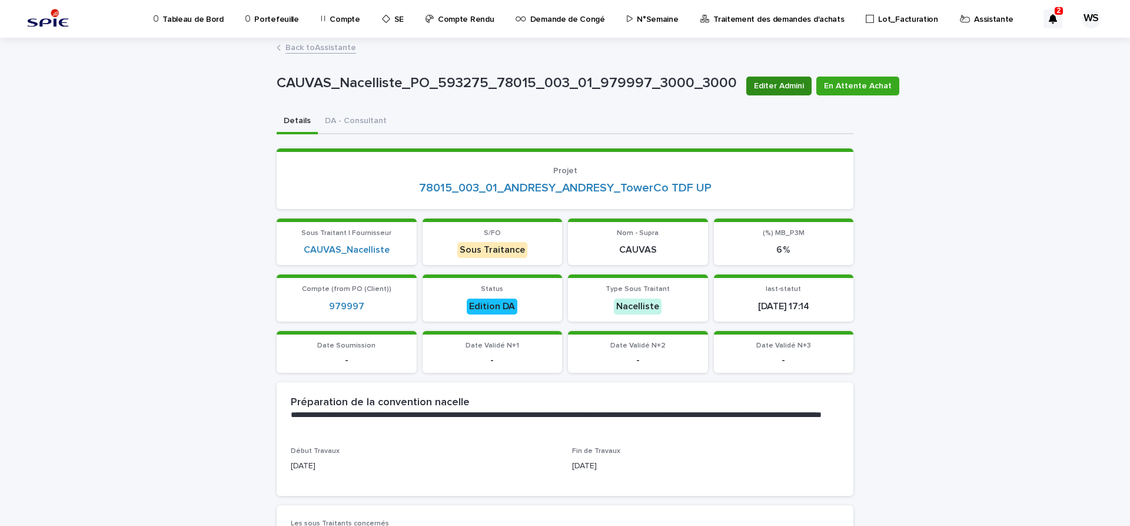
click at [765, 87] on span "Editer Admini" at bounding box center [779, 86] width 50 height 12
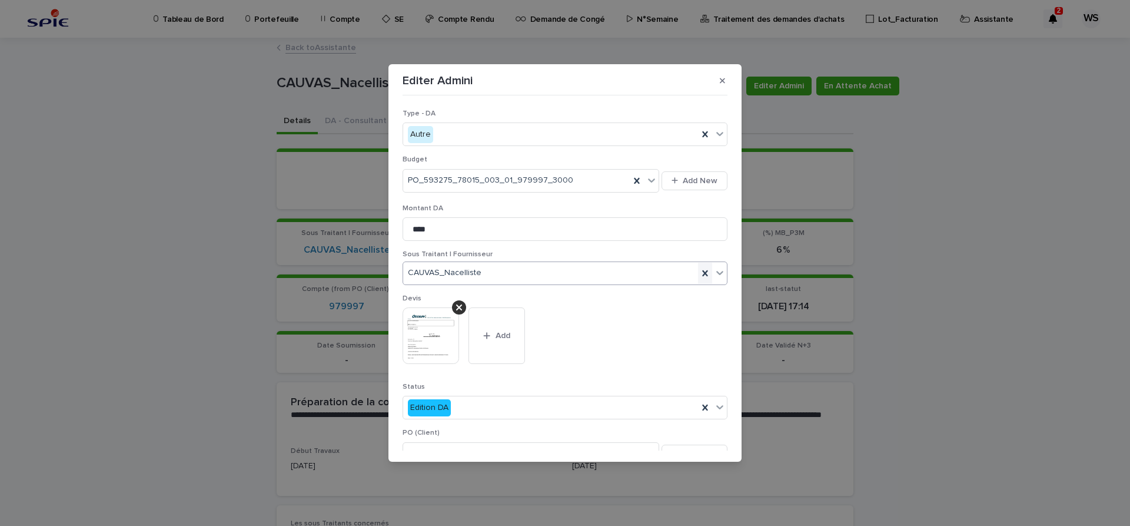
click at [704, 272] on icon at bounding box center [704, 273] width 5 height 6
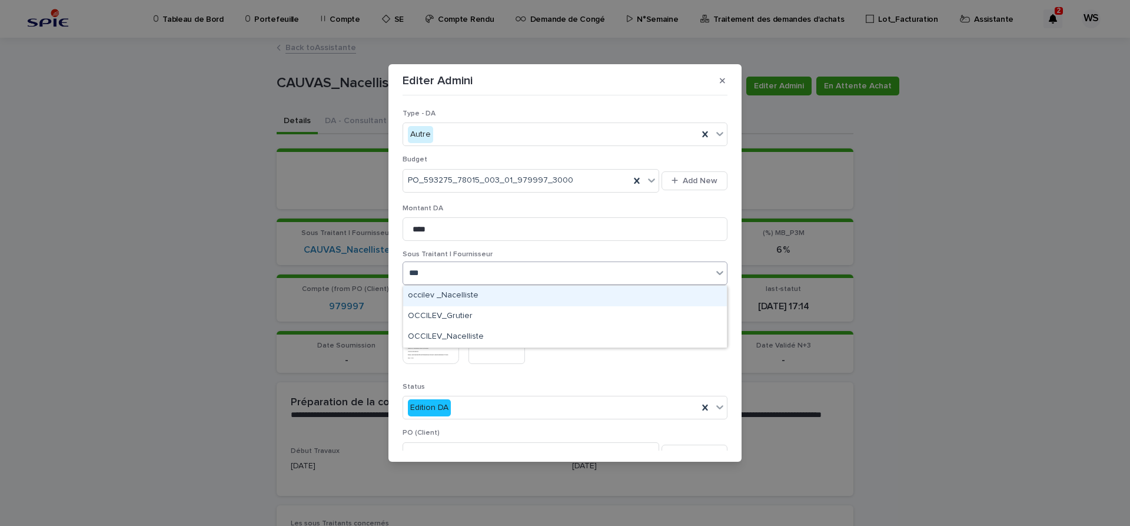
type input "****"
click at [486, 295] on div "occilev _Nacelliste" at bounding box center [565, 295] width 324 height 21
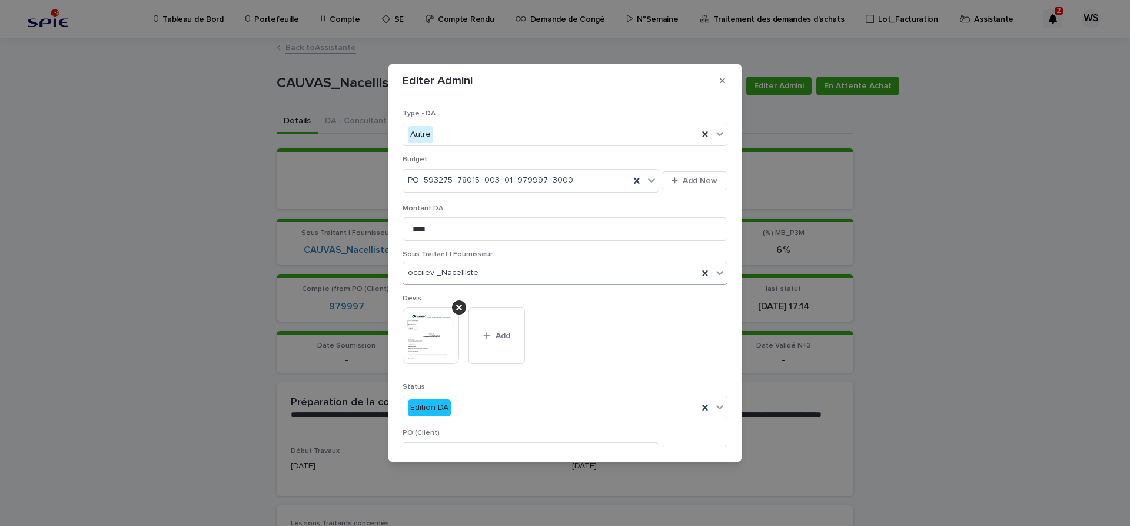
scroll to position [198, 0]
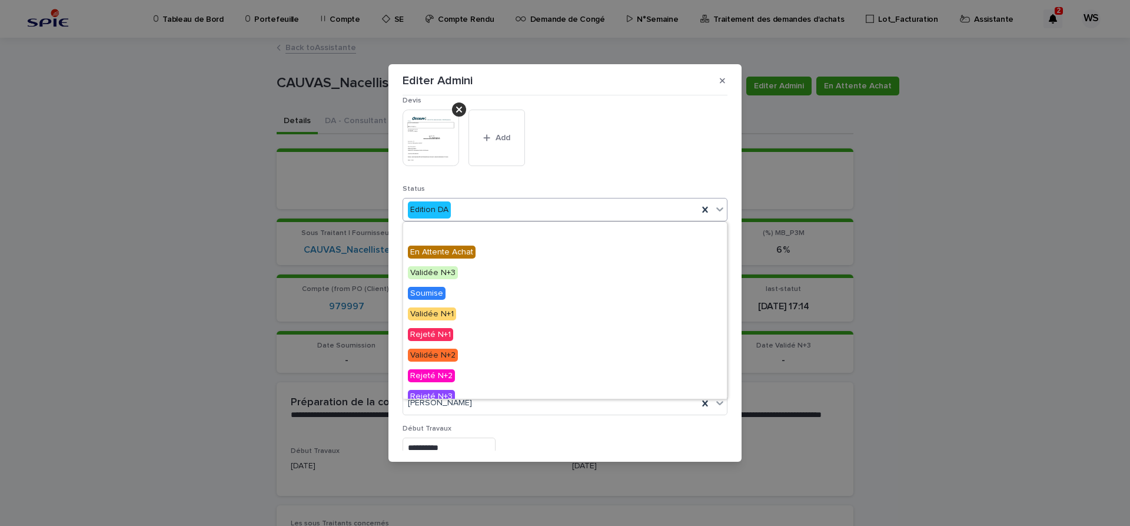
click at [720, 210] on icon at bounding box center [719, 210] width 7 height 4
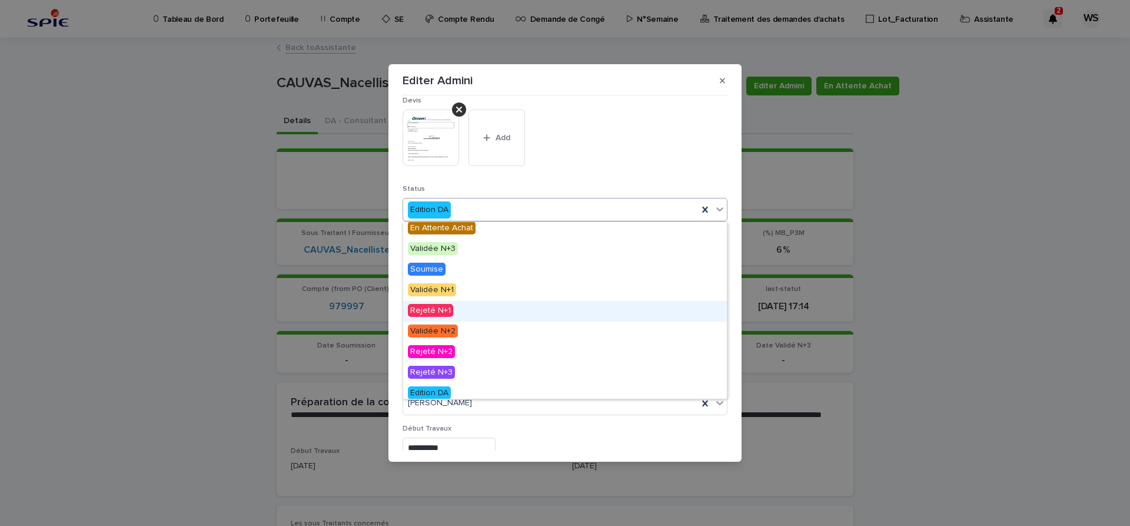
scroll to position [0, 0]
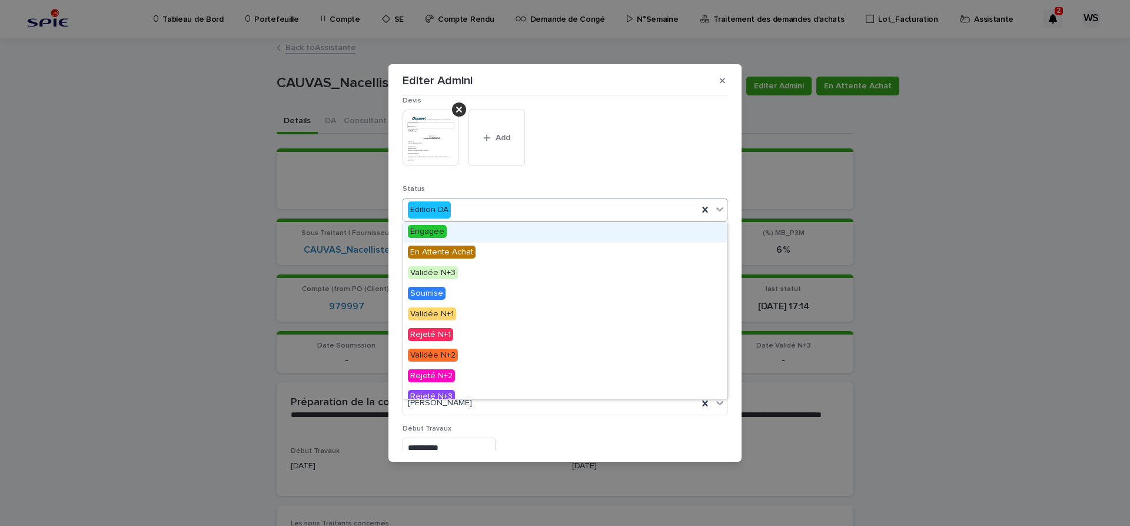
click at [433, 230] on span "Engagée" at bounding box center [427, 231] width 39 height 13
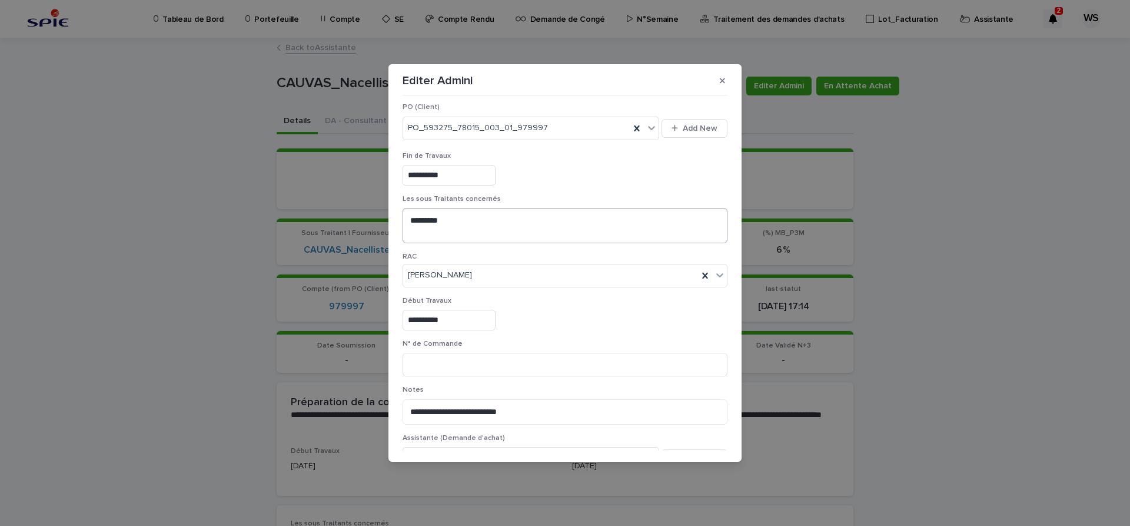
scroll to position [395, 0]
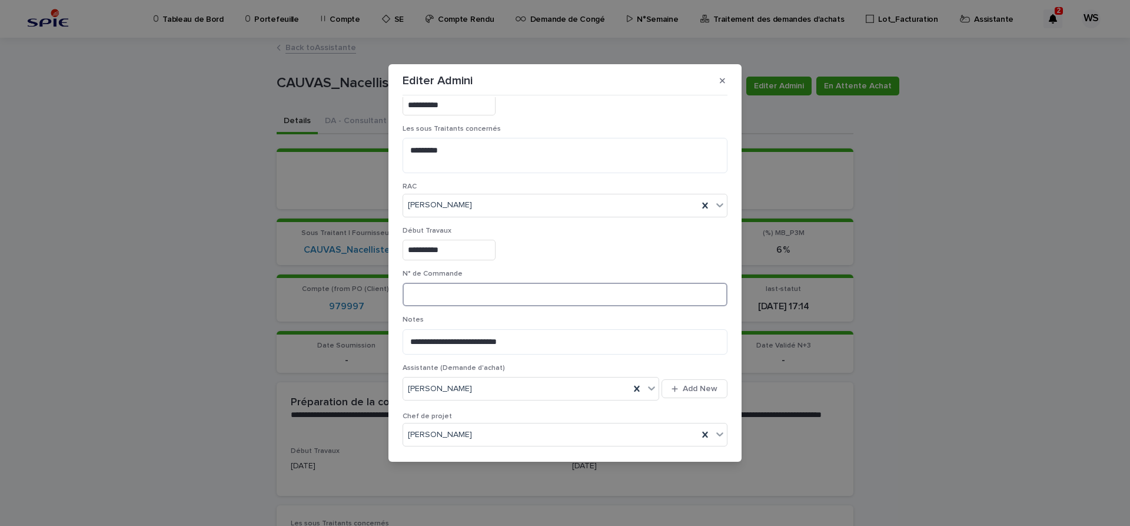
click at [530, 297] on input at bounding box center [565, 294] width 325 height 24
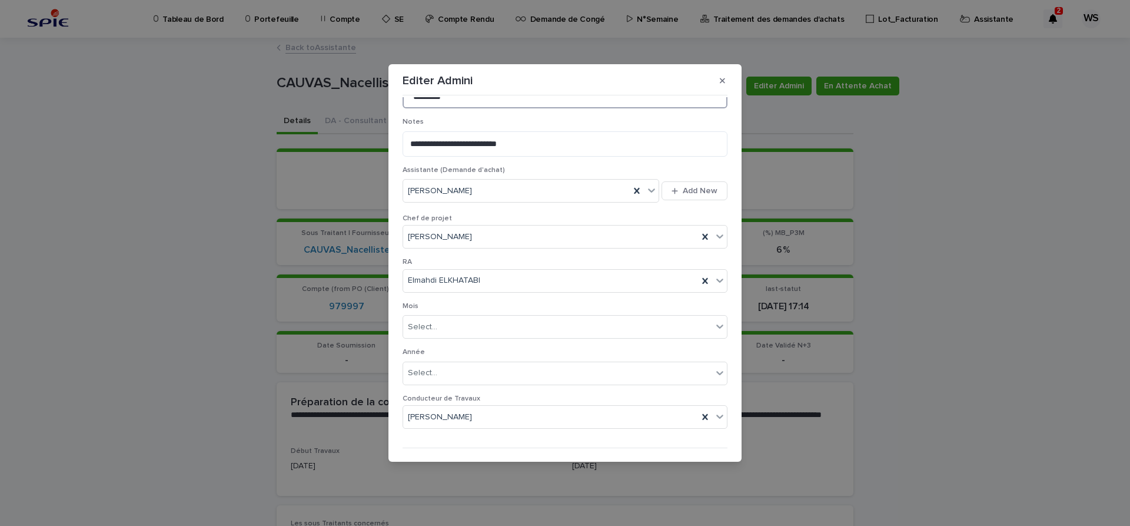
scroll to position [620, 0]
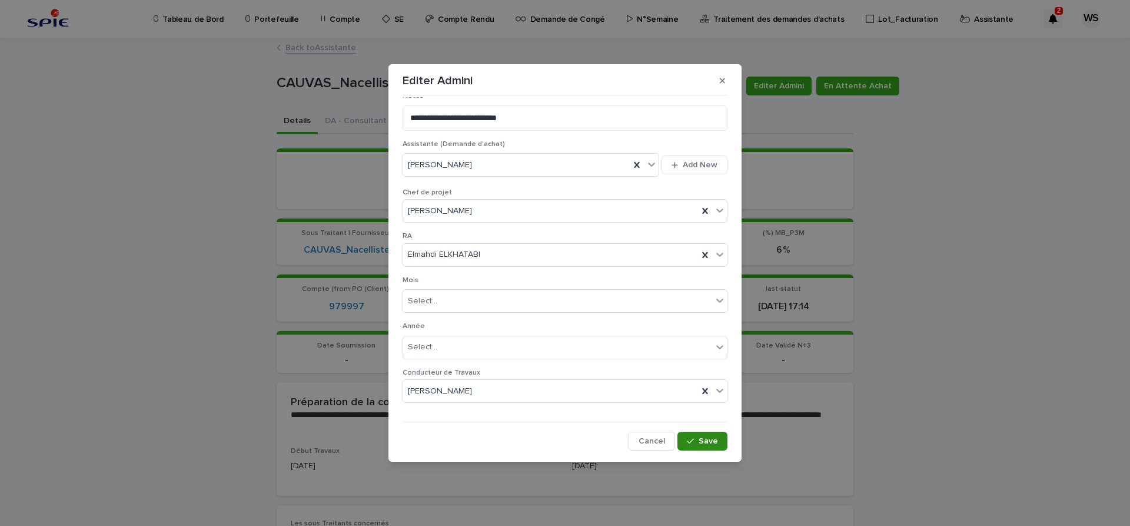
type input "*********"
click at [713, 442] on span "Save" at bounding box center [708, 441] width 19 height 8
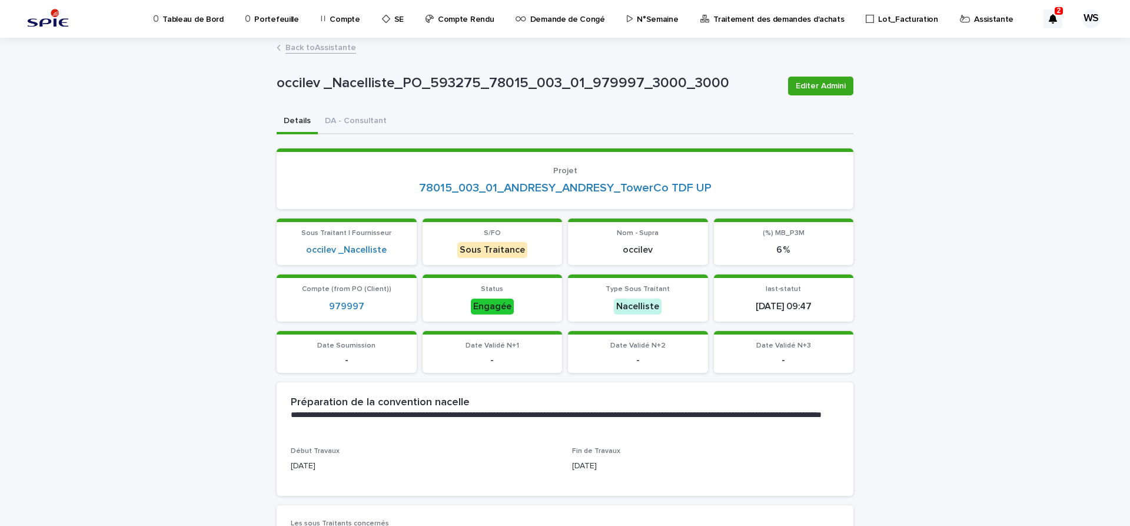
click at [324, 48] on link "Back to Assistante" at bounding box center [320, 47] width 71 height 14
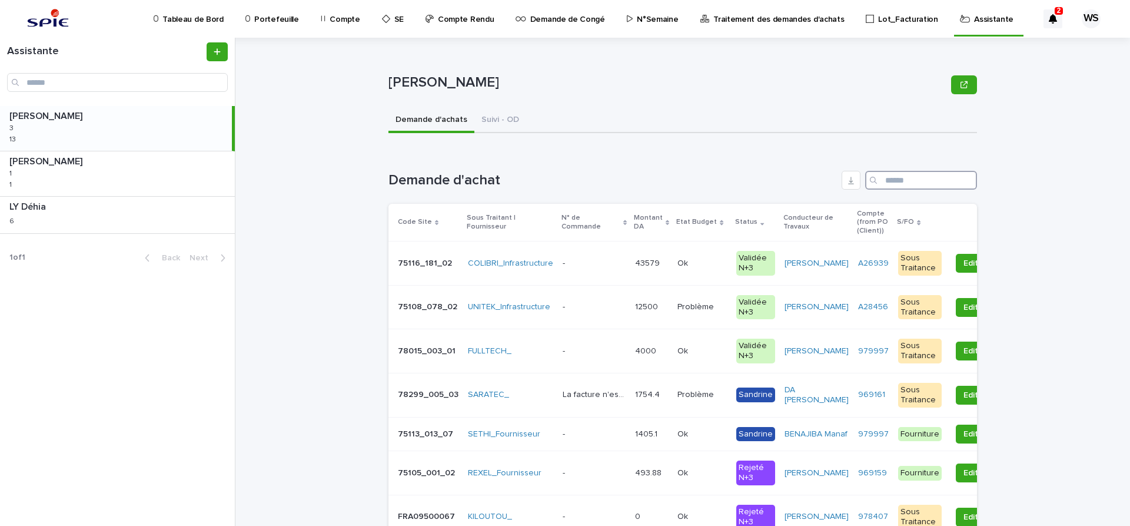
click at [899, 181] on input "Search" at bounding box center [921, 180] width 112 height 19
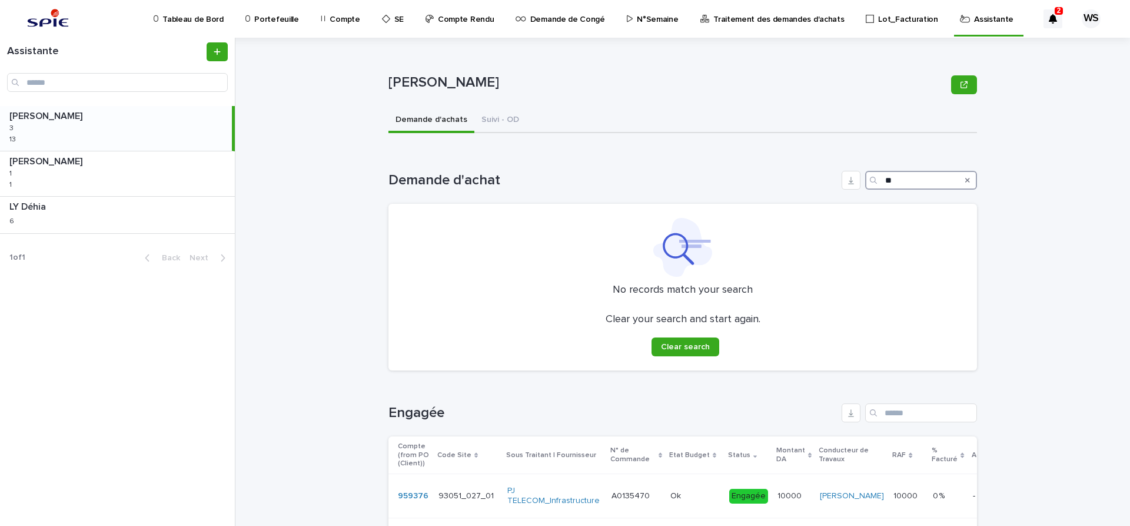
type input "*"
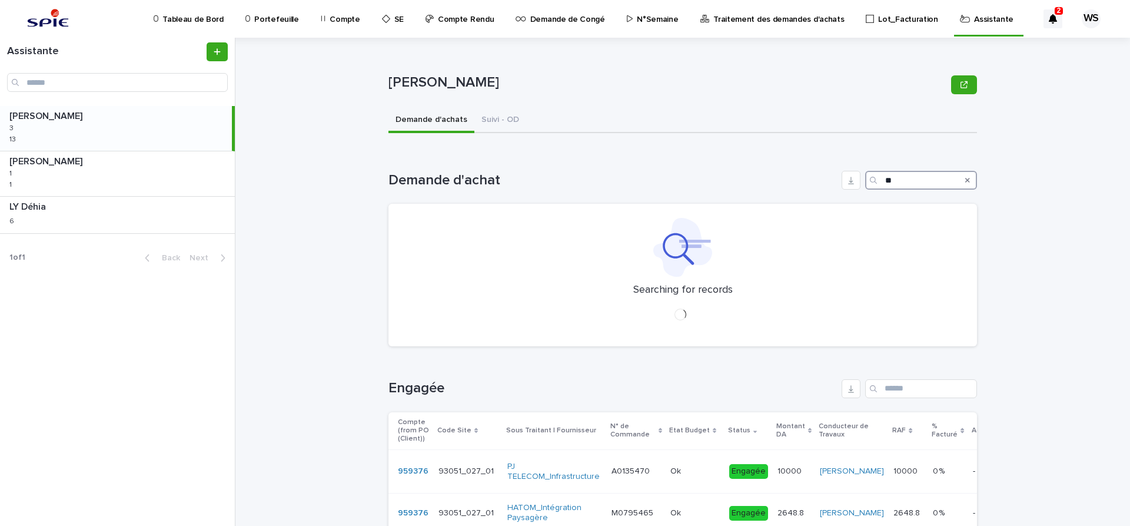
type input "*"
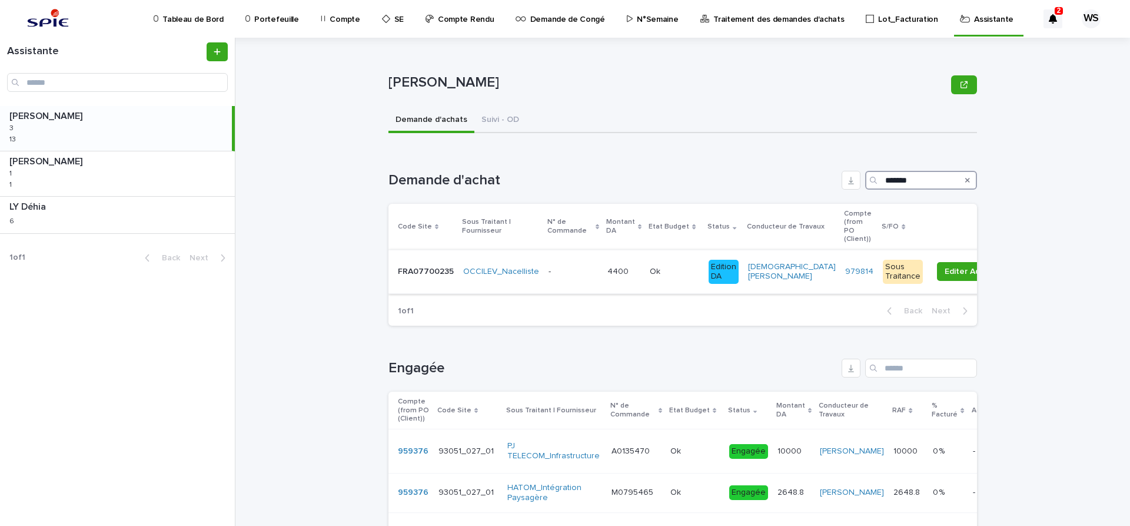
type input "*******"
click at [577, 267] on p at bounding box center [573, 272] width 49 height 10
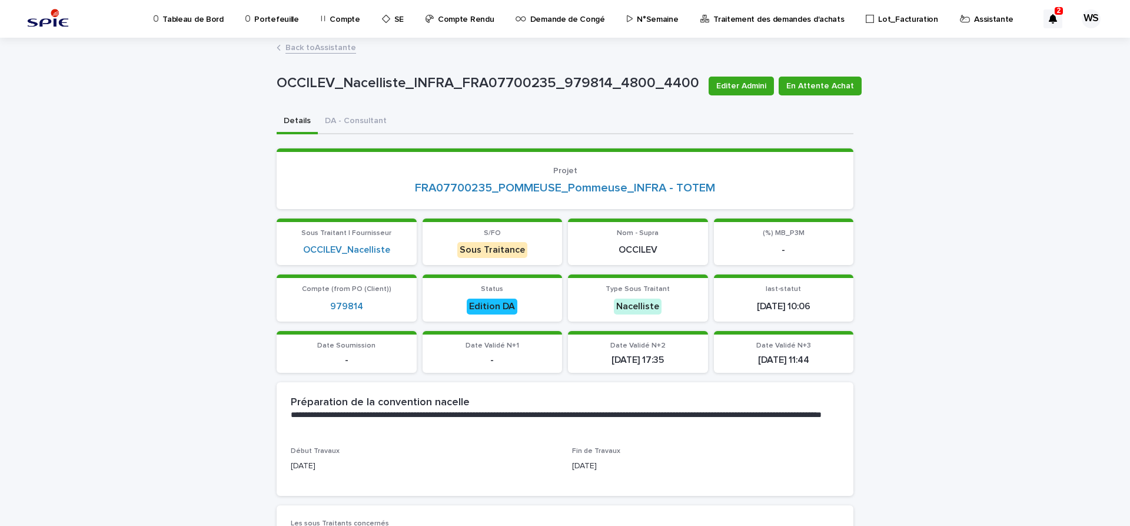
click at [334, 49] on link "Back to Assistante" at bounding box center [320, 47] width 71 height 14
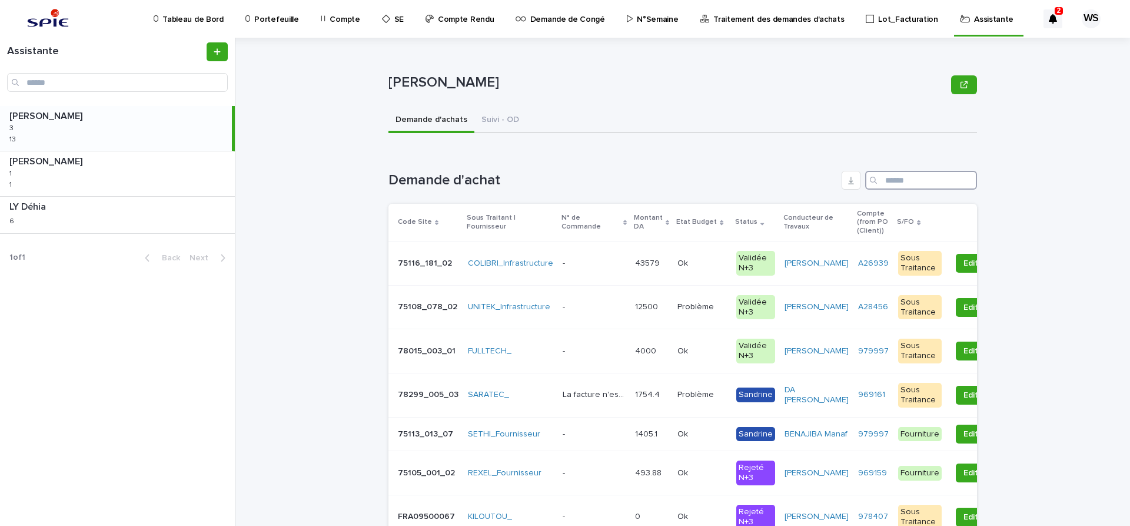
click at [946, 180] on input "Search" at bounding box center [921, 180] width 112 height 19
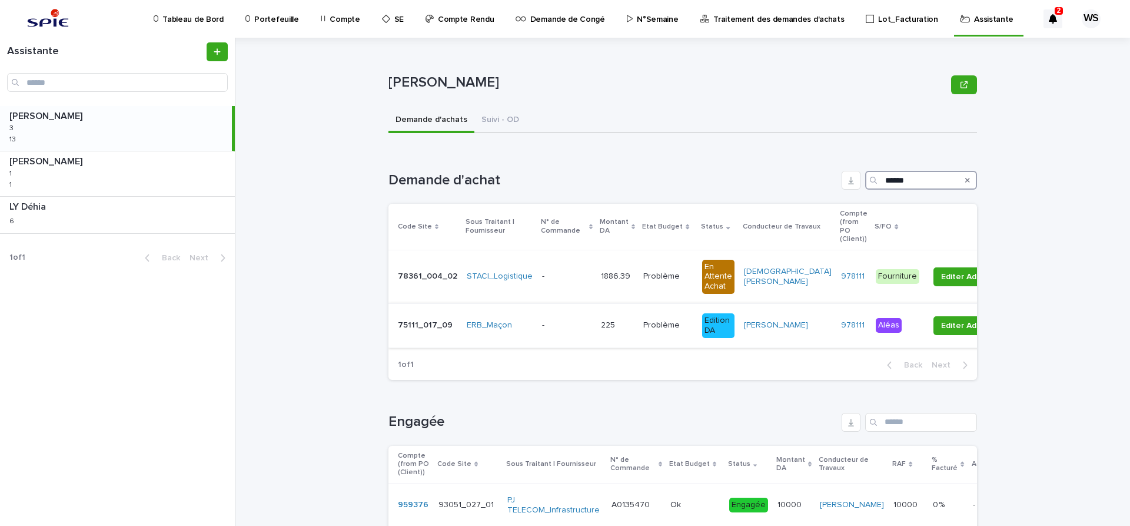
type input "******"
click at [567, 323] on p at bounding box center [566, 325] width 49 height 10
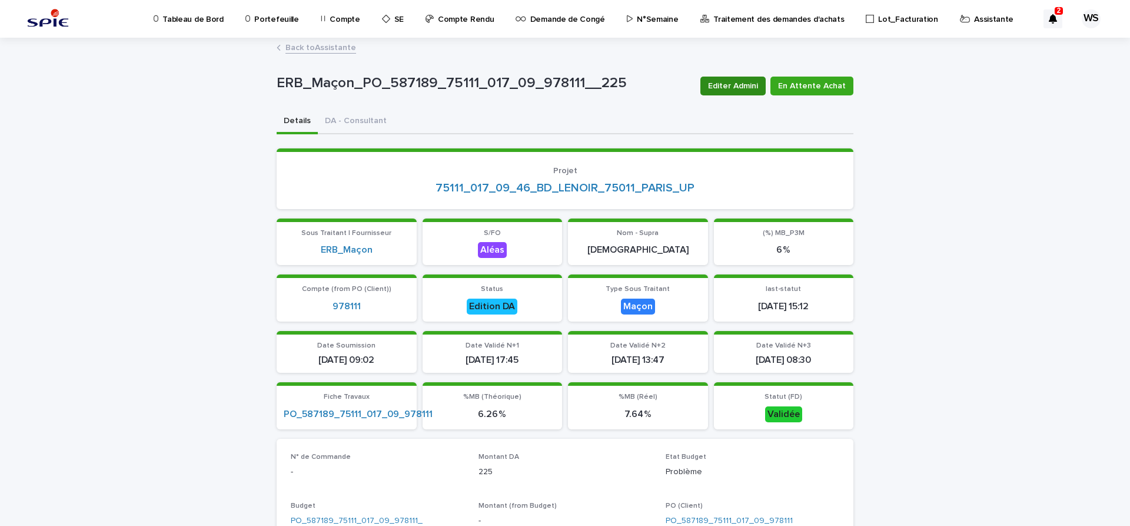
click at [746, 81] on span "Editer Admini" at bounding box center [733, 86] width 50 height 12
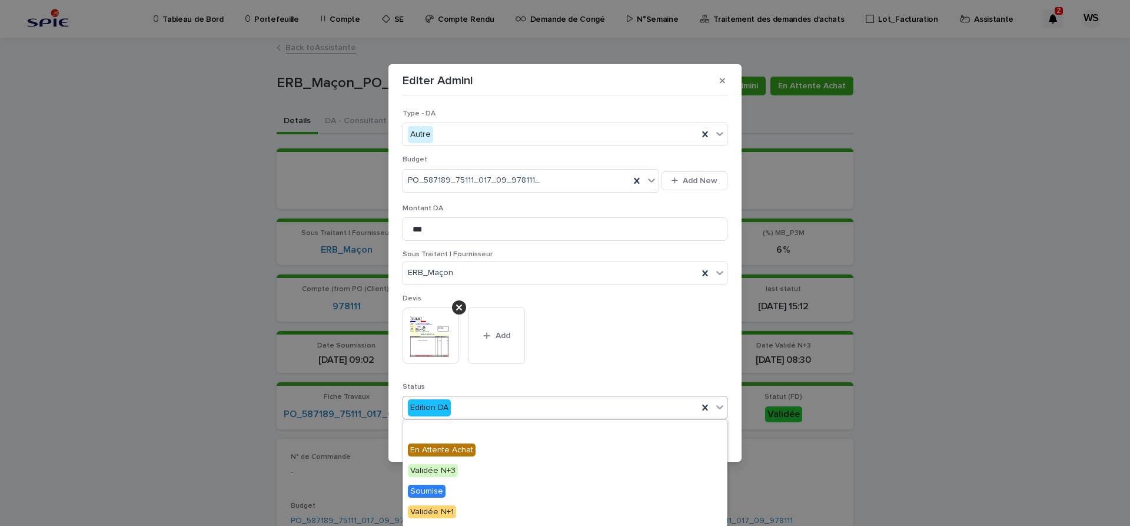
click at [722, 406] on icon at bounding box center [719, 407] width 7 height 4
click at [433, 427] on span "Engagée" at bounding box center [427, 429] width 39 height 13
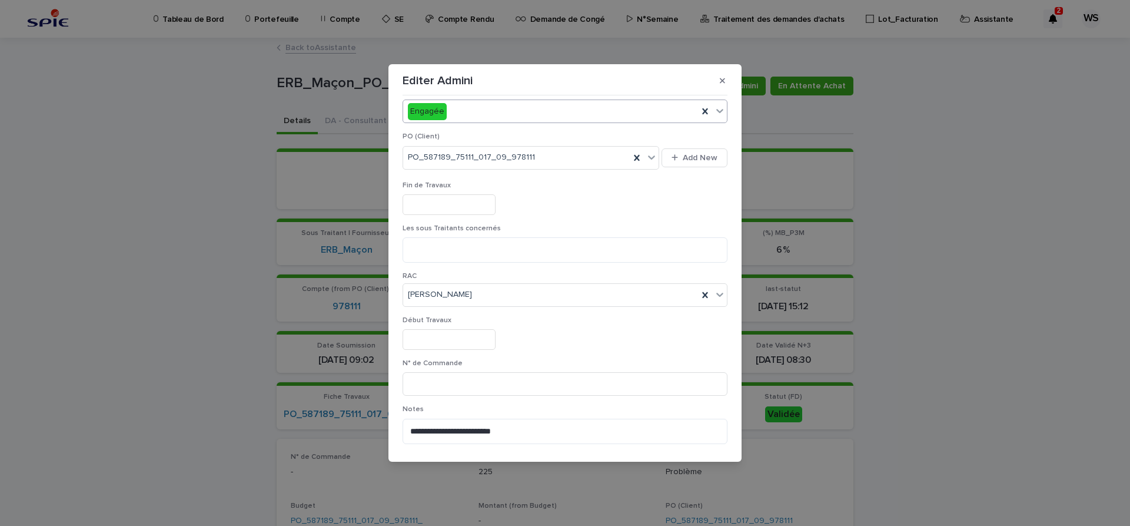
scroll to position [297, 0]
click at [523, 387] on input at bounding box center [565, 383] width 325 height 24
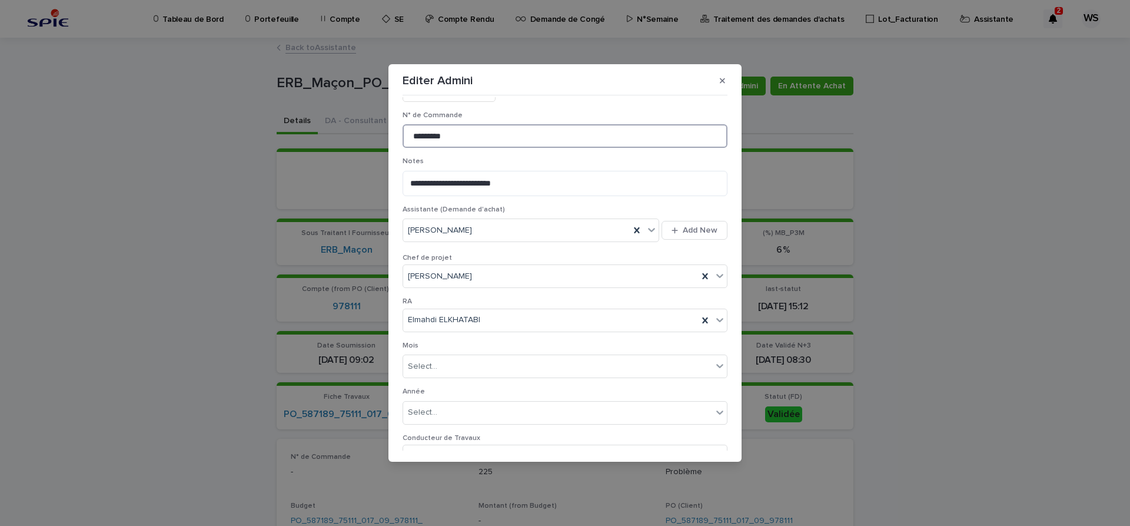
scroll to position [610, 0]
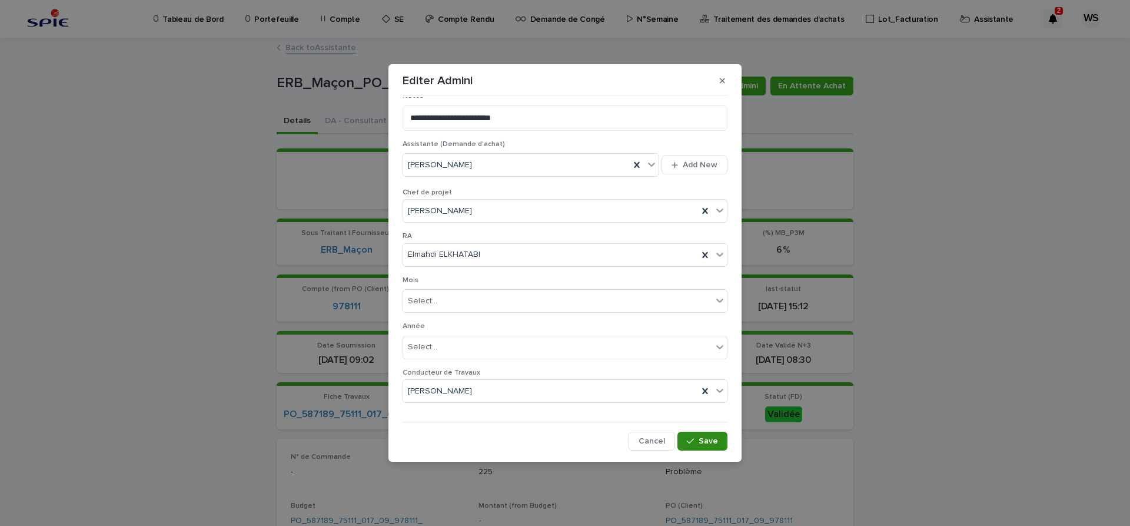
type input "*********"
click at [712, 441] on span "Save" at bounding box center [708, 441] width 19 height 8
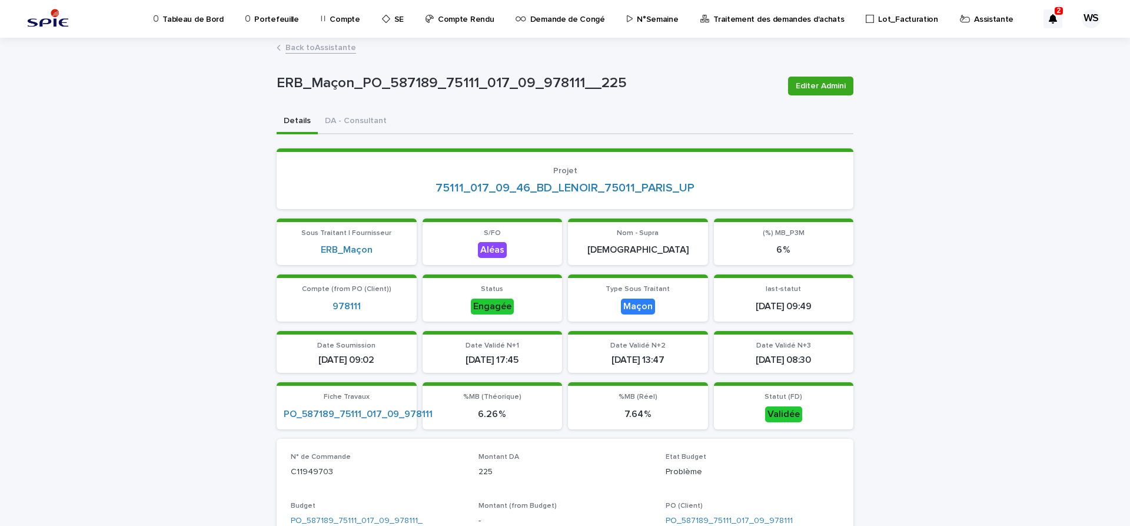
click at [343, 46] on link "Back to Assistante" at bounding box center [320, 47] width 71 height 14
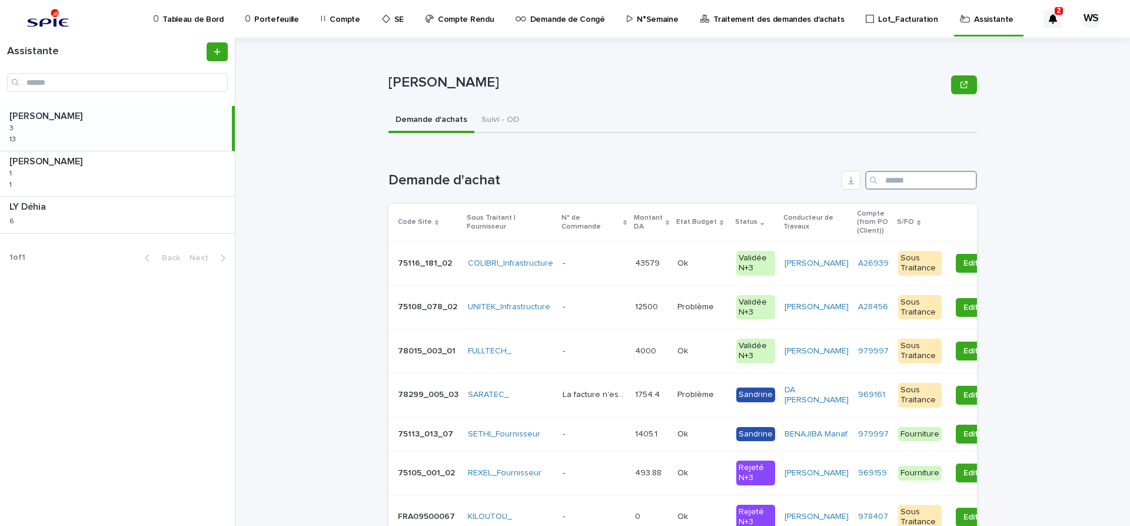
click at [916, 178] on input "Search" at bounding box center [921, 180] width 112 height 19
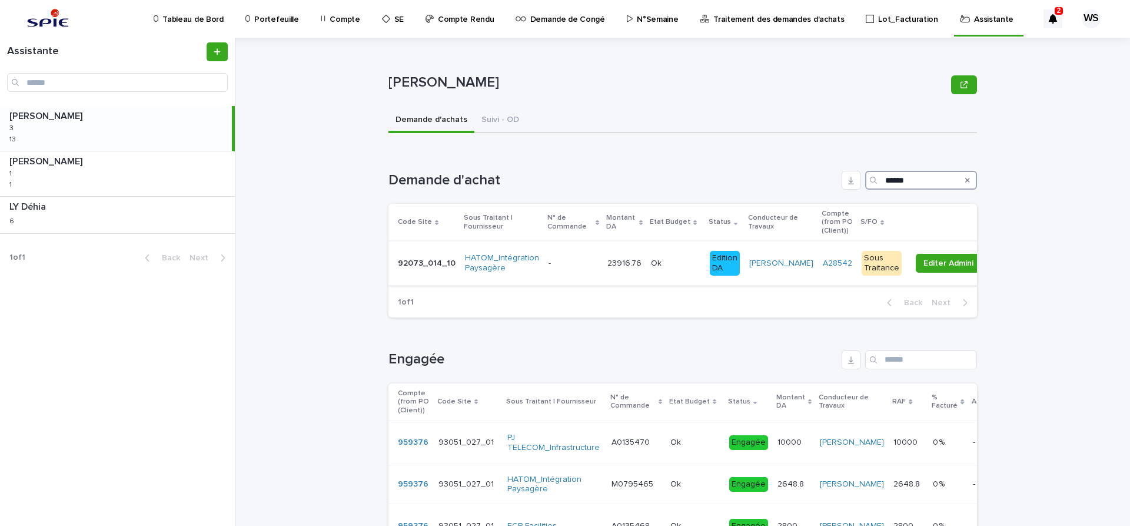
type input "******"
click at [577, 267] on p at bounding box center [573, 263] width 49 height 10
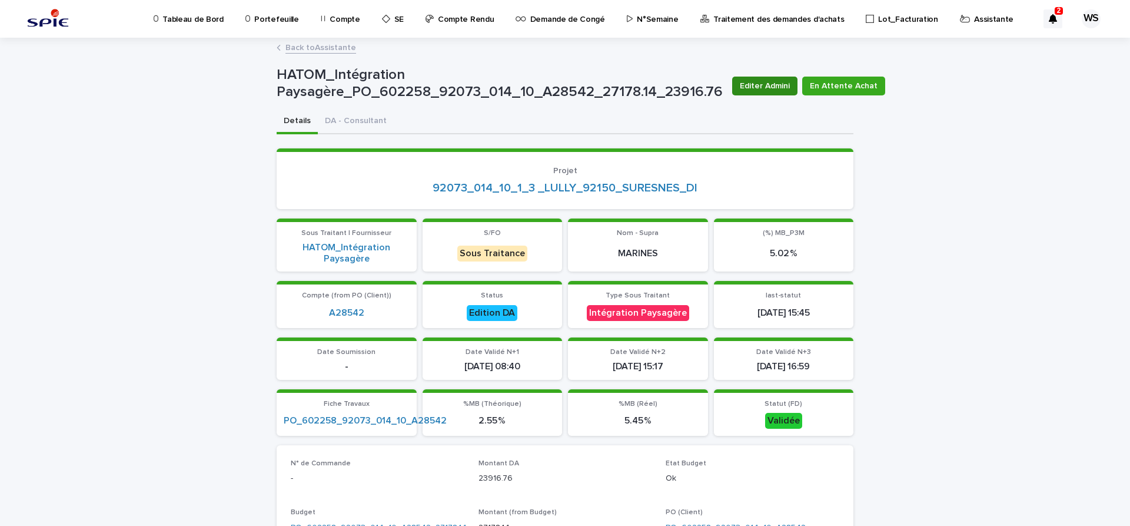
click at [770, 84] on span "Editer Admini" at bounding box center [765, 86] width 50 height 12
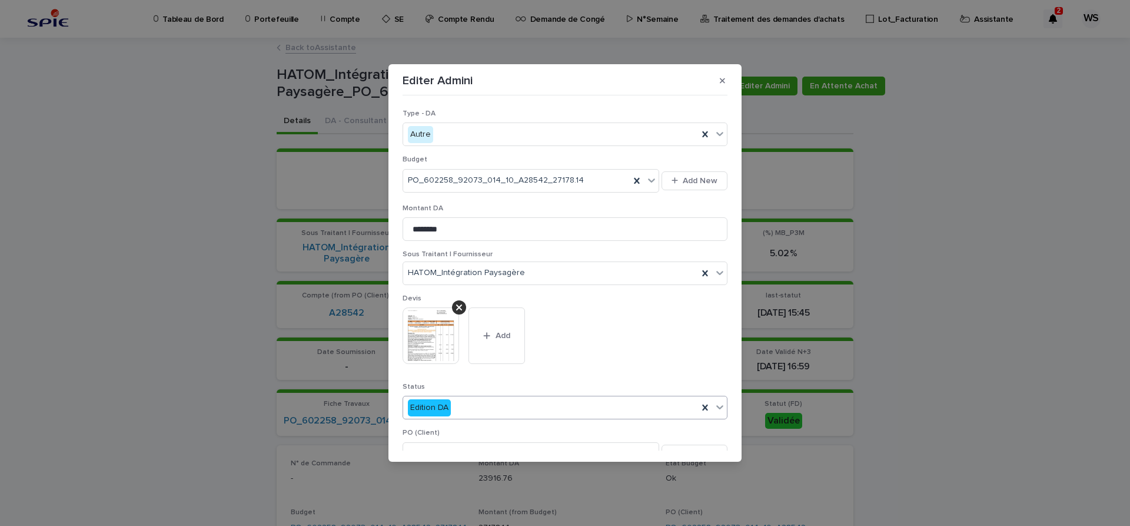
click at [719, 409] on icon at bounding box center [720, 407] width 12 height 12
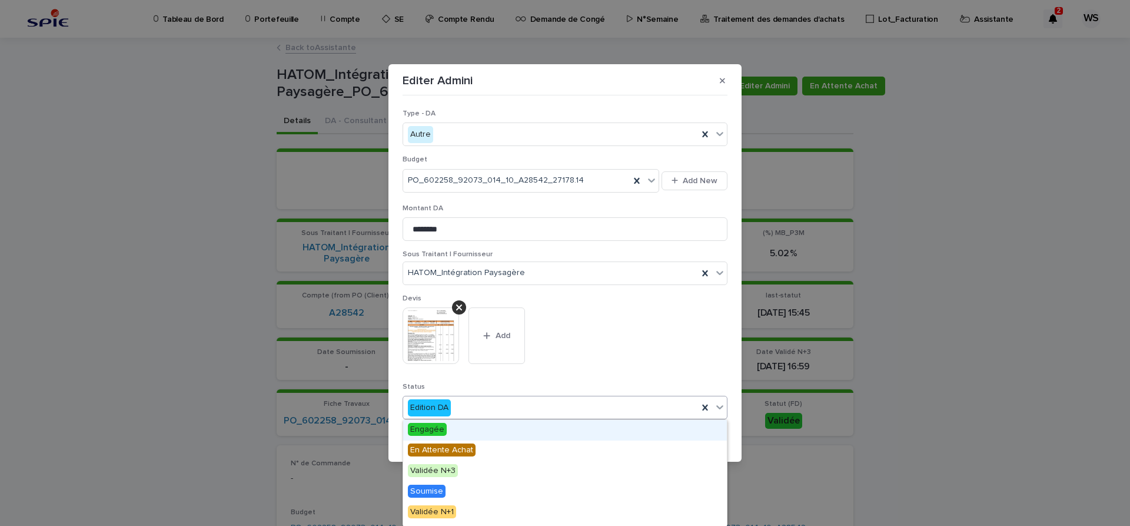
click at [429, 430] on span "Engagée" at bounding box center [427, 429] width 39 height 13
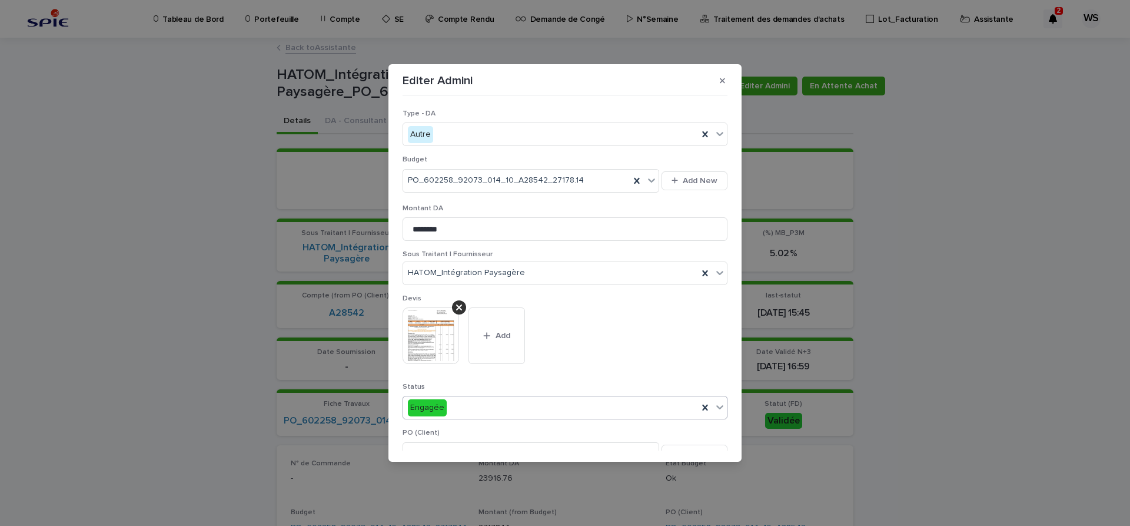
scroll to position [247, 0]
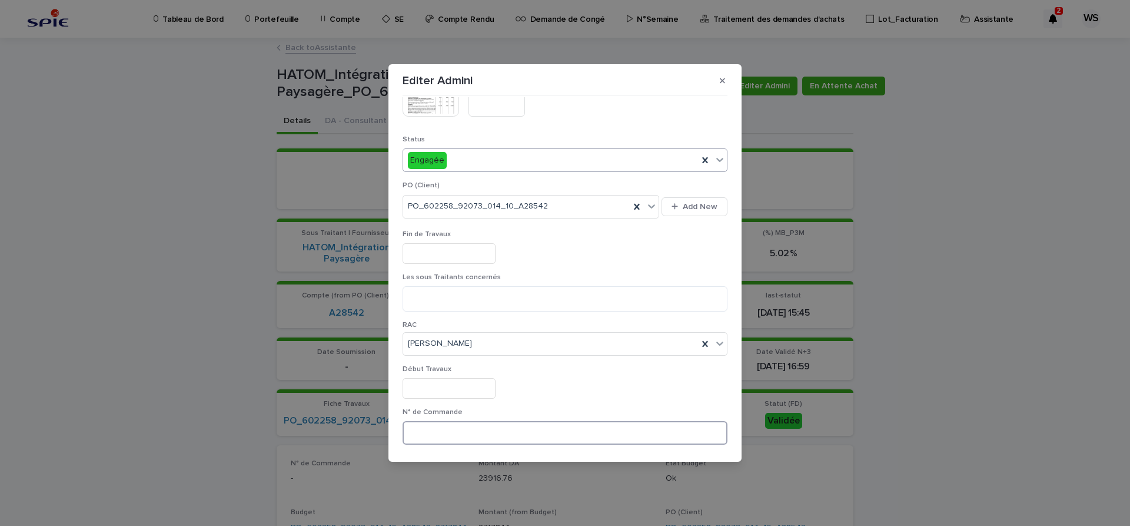
click at [491, 429] on input at bounding box center [565, 433] width 325 height 24
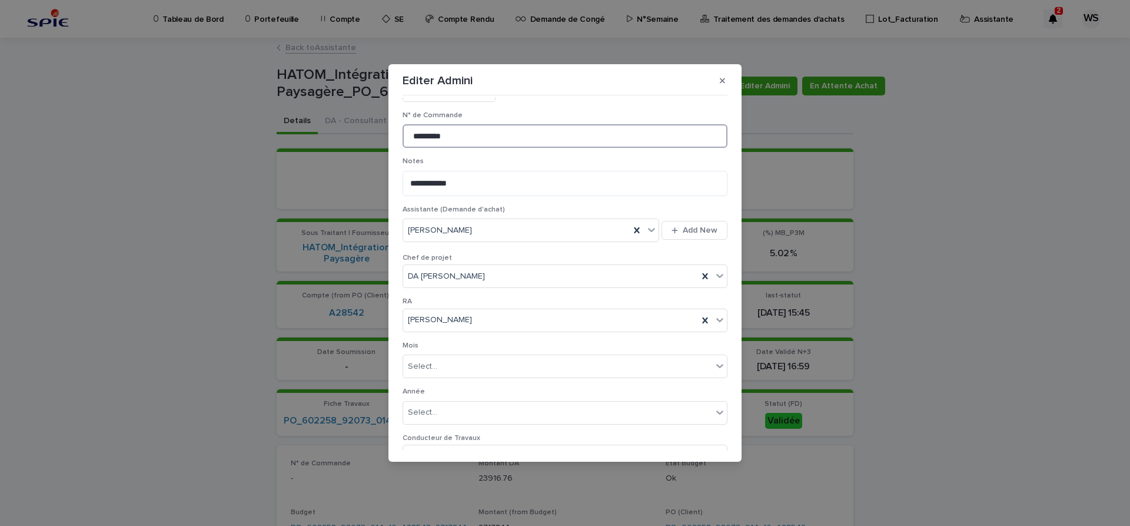
scroll to position [610, 0]
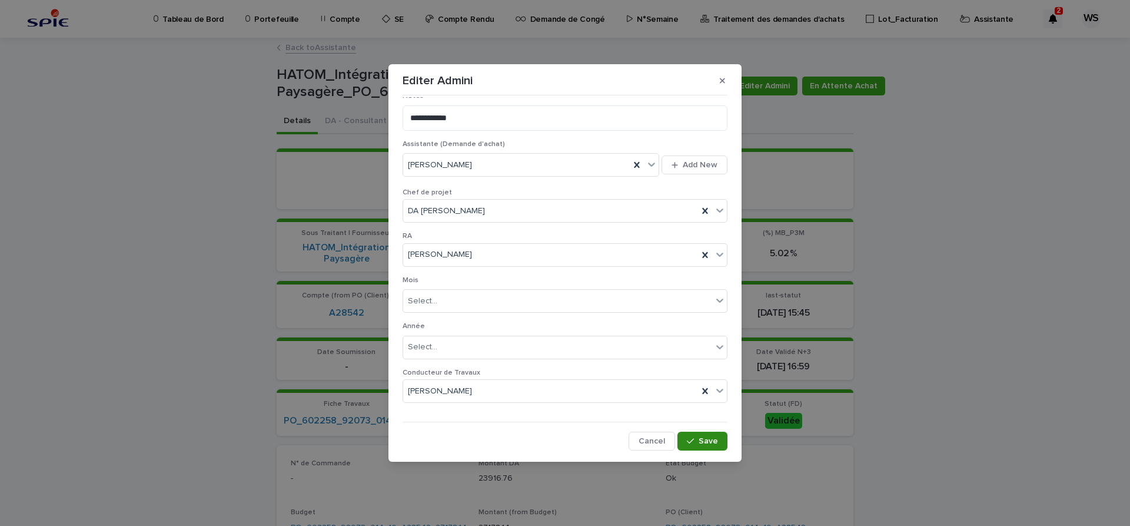
type input "*********"
click at [709, 439] on span "Save" at bounding box center [708, 441] width 19 height 8
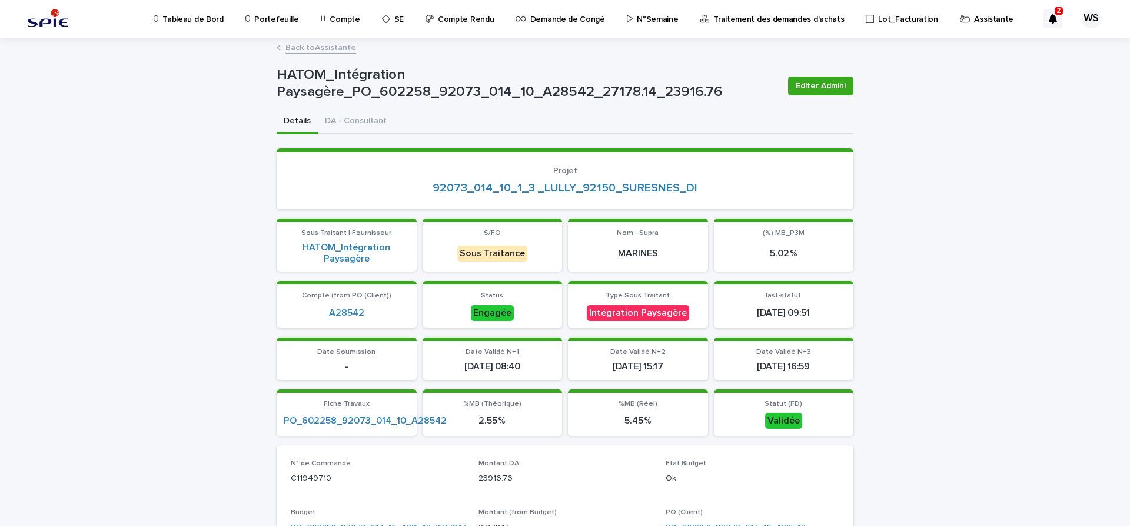
click at [339, 49] on link "Back to Assistante" at bounding box center [320, 47] width 71 height 14
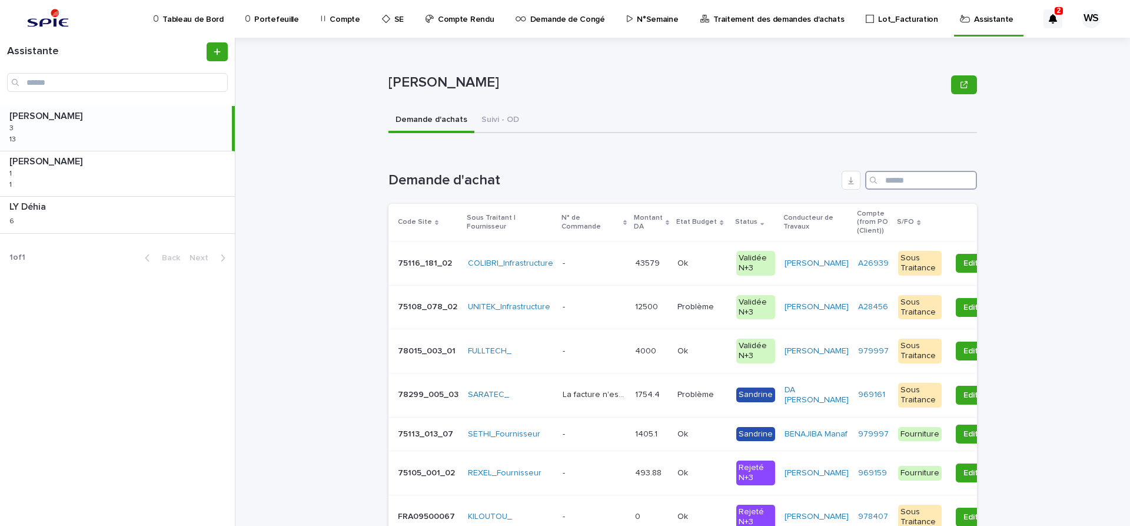
click at [906, 179] on input "Search" at bounding box center [921, 180] width 112 height 19
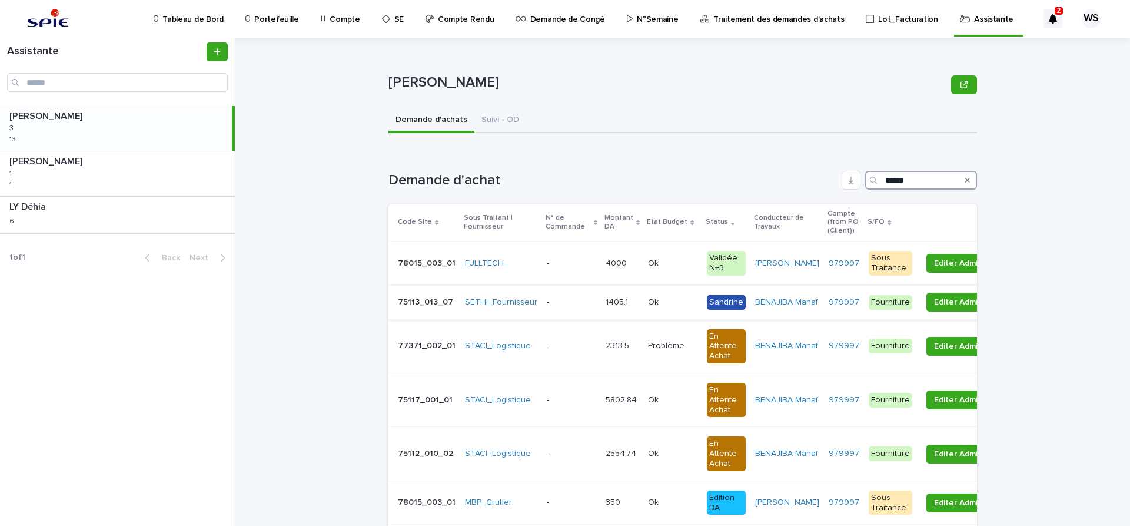
scroll to position [247, 0]
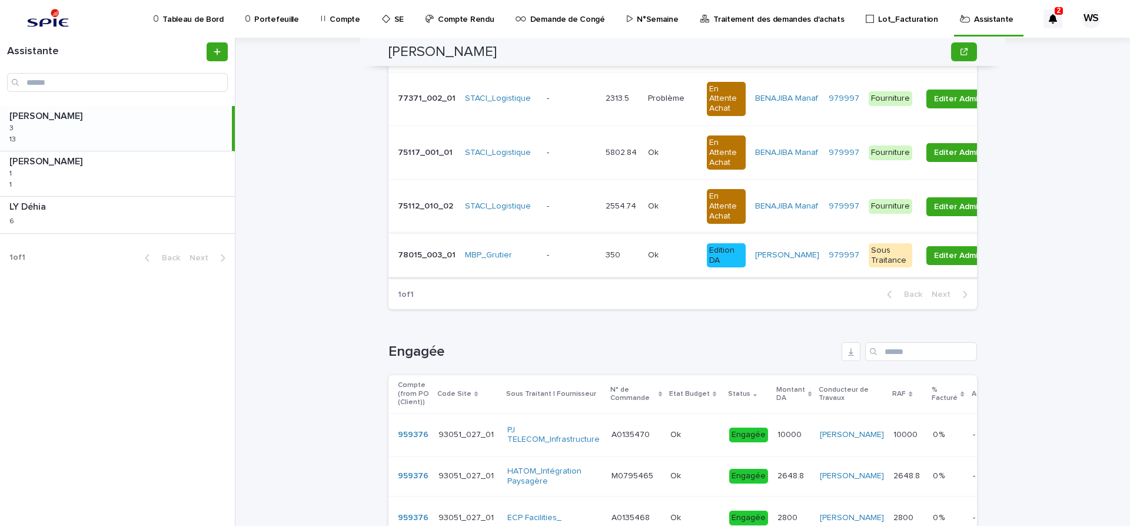
type input "******"
click at [567, 260] on p at bounding box center [571, 255] width 49 height 10
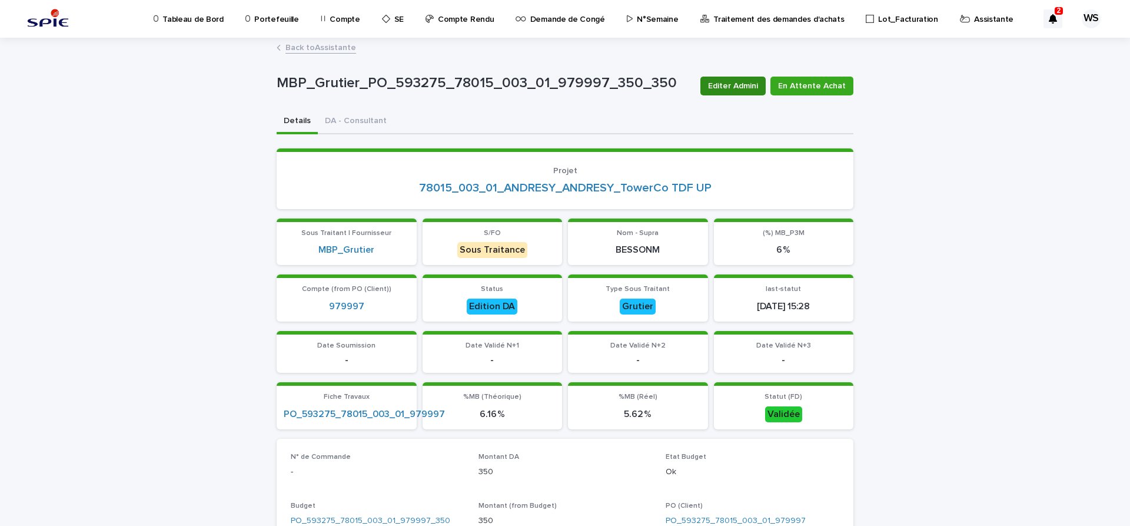
click at [747, 83] on span "Editer Admini" at bounding box center [733, 86] width 50 height 12
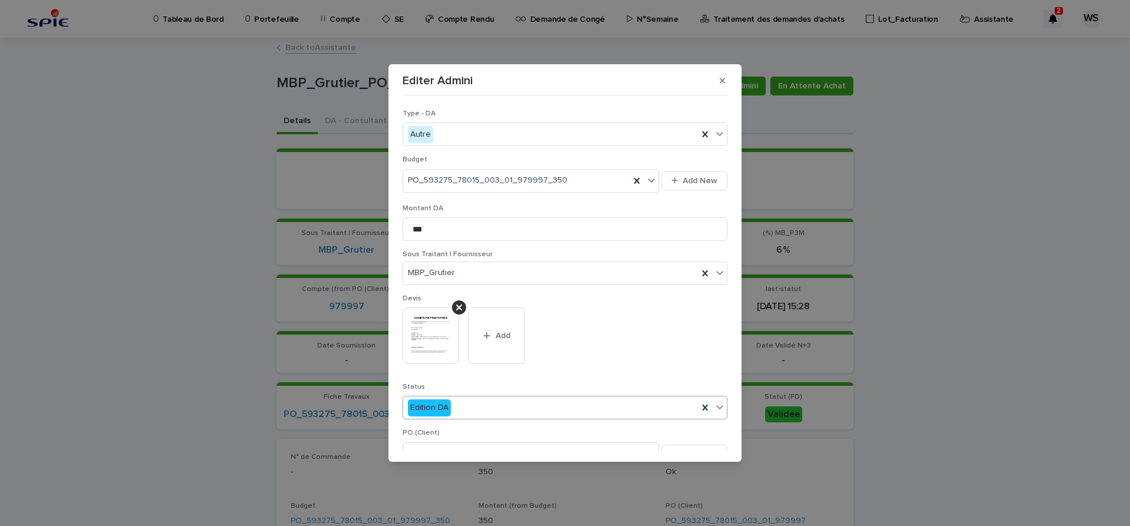
click at [721, 406] on icon at bounding box center [720, 407] width 12 height 12
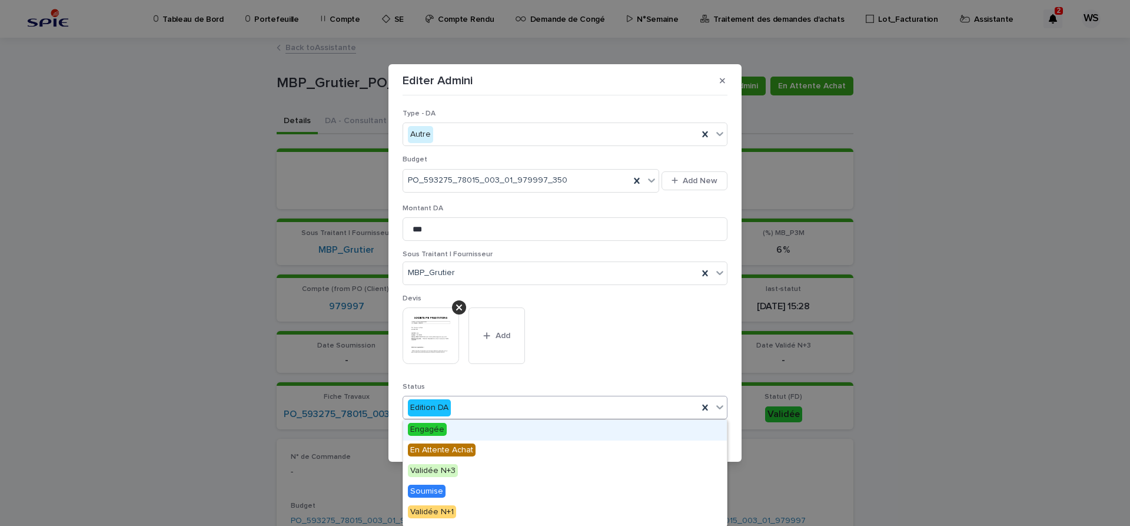
click at [426, 426] on span "Engagée" at bounding box center [427, 429] width 39 height 13
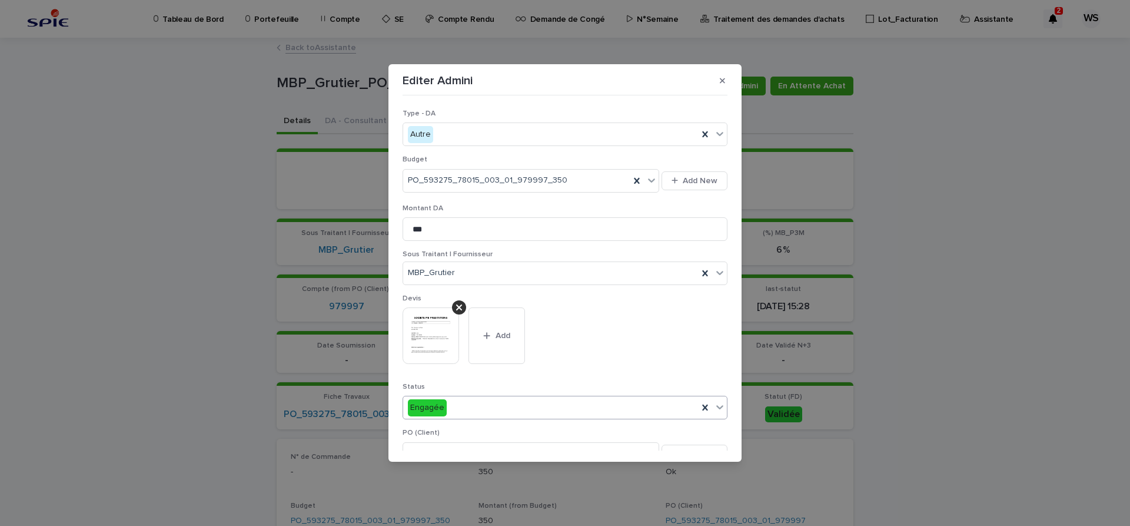
scroll to position [247, 0]
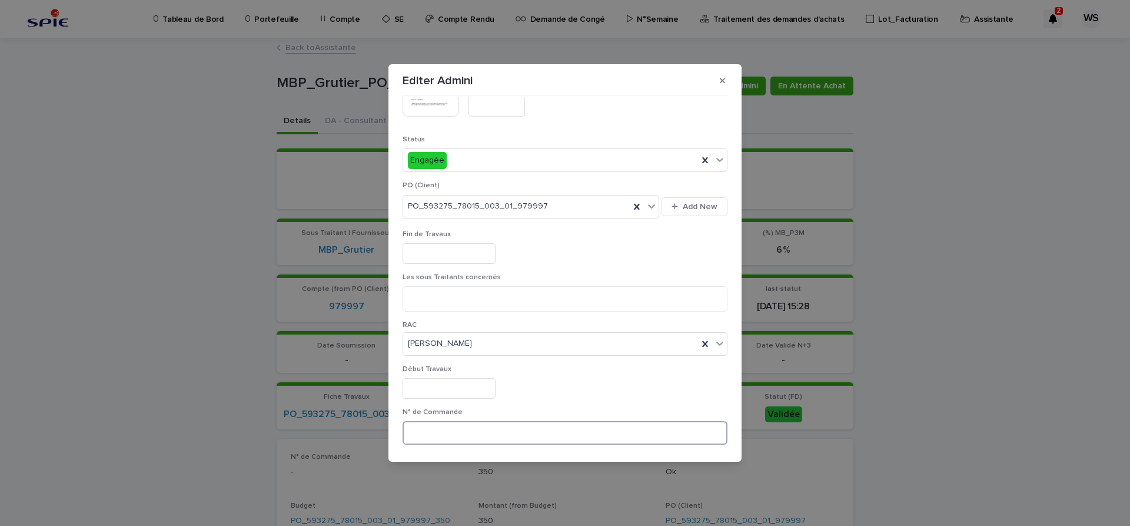
click at [467, 428] on input at bounding box center [565, 433] width 325 height 24
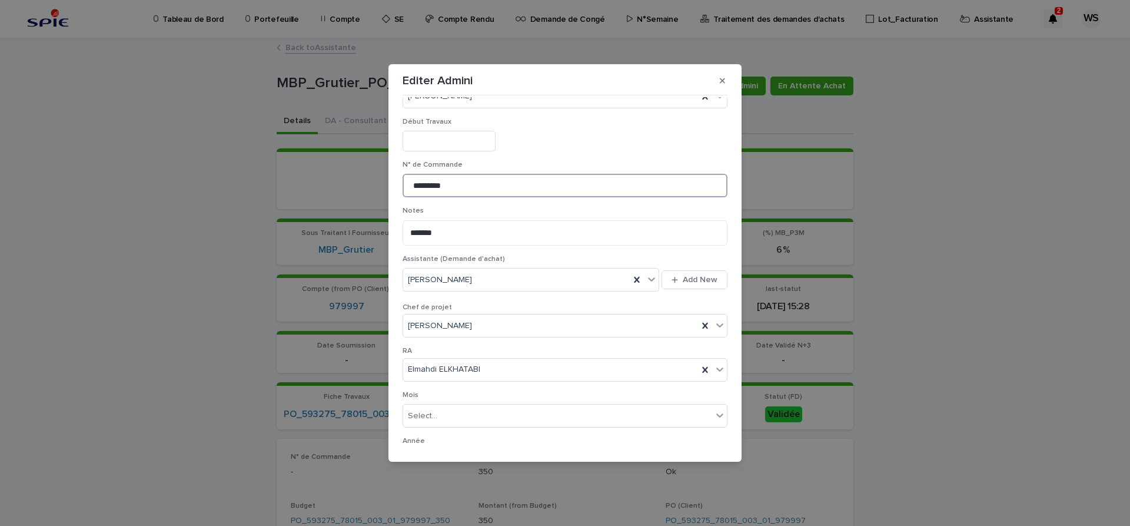
scroll to position [610, 0]
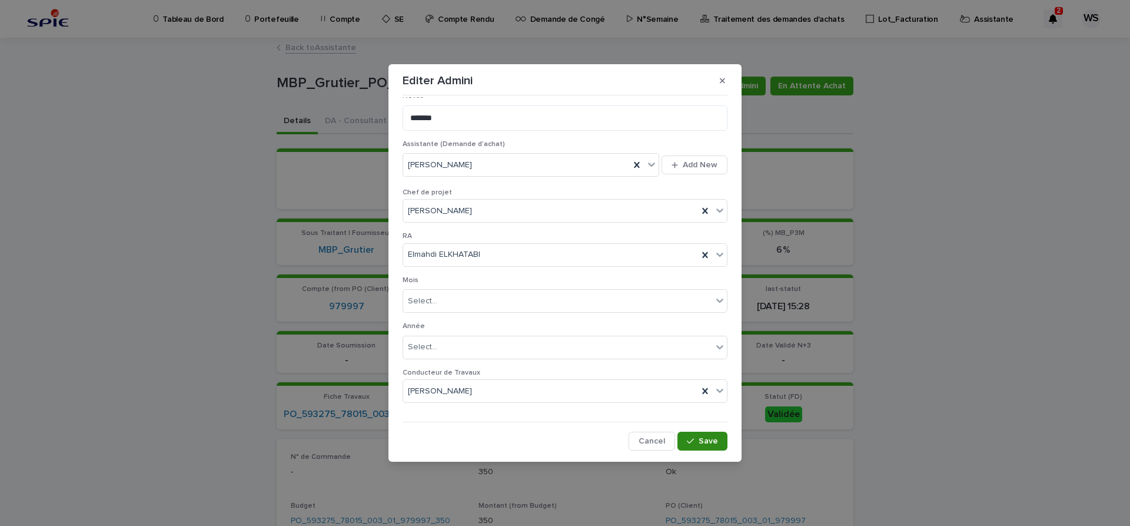
type input "*********"
click at [709, 438] on span "Save" at bounding box center [708, 441] width 19 height 8
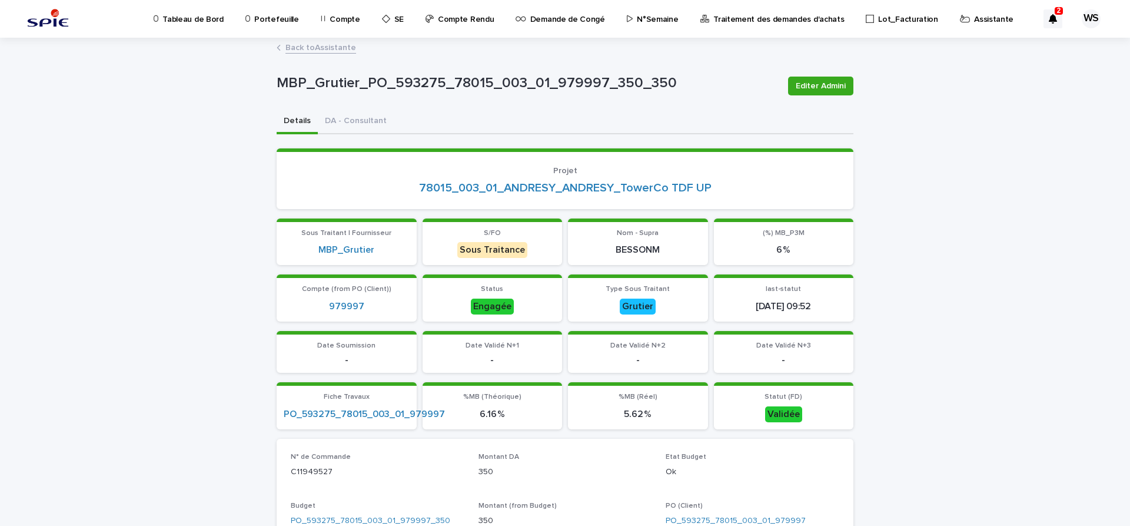
click at [331, 49] on link "Back to Assistante" at bounding box center [320, 47] width 71 height 14
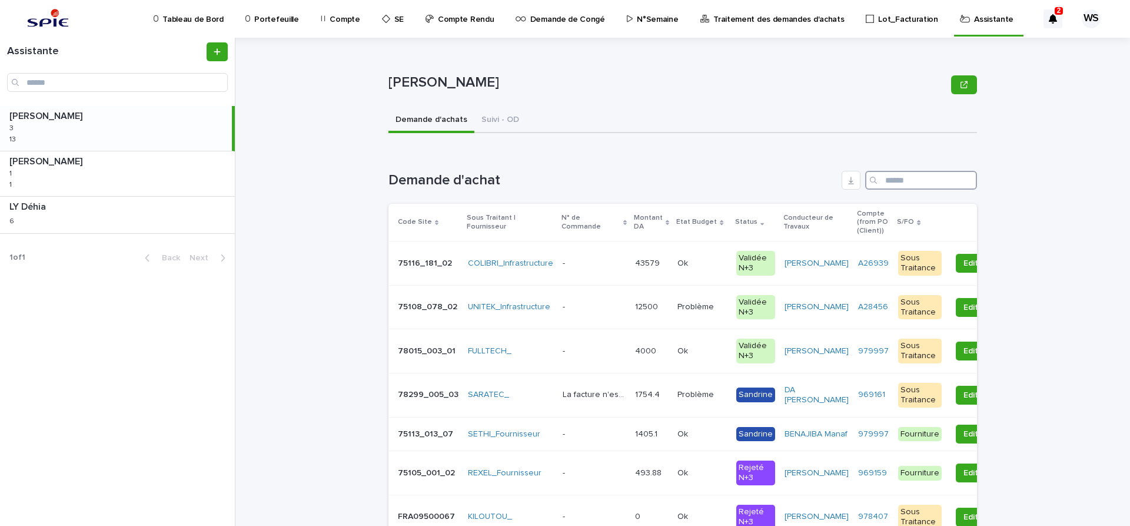
click at [906, 176] on input "Search" at bounding box center [921, 180] width 112 height 19
click at [902, 184] on input "Search" at bounding box center [921, 180] width 112 height 19
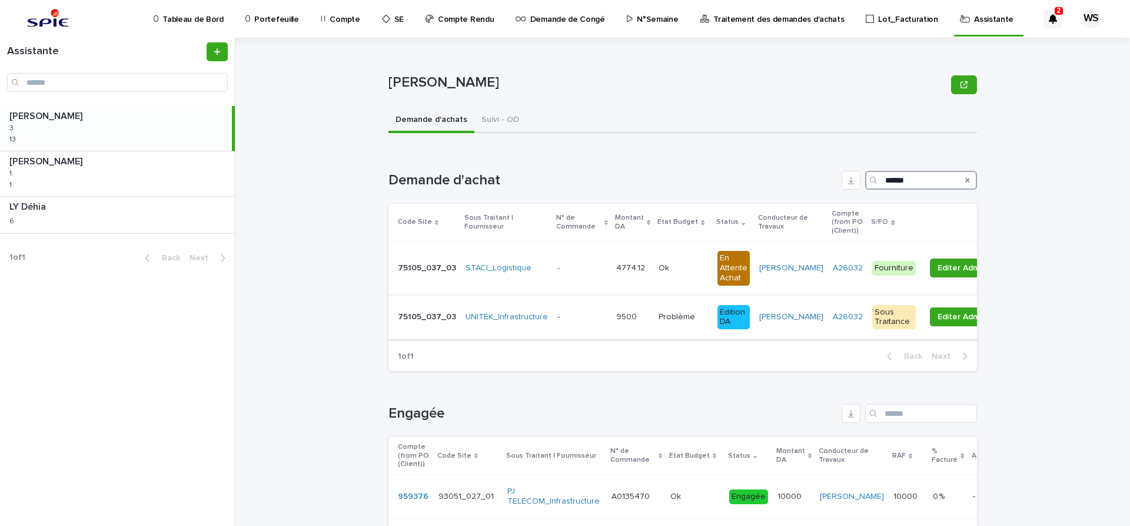
type input "******"
click at [582, 318] on p at bounding box center [581, 317] width 49 height 10
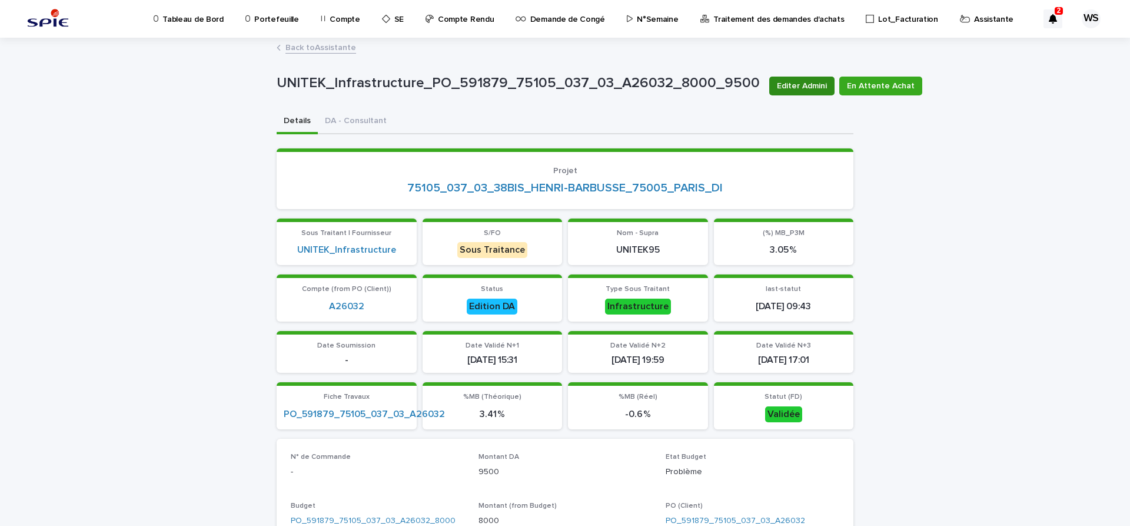
click at [797, 85] on span "Editer Admini" at bounding box center [802, 86] width 50 height 12
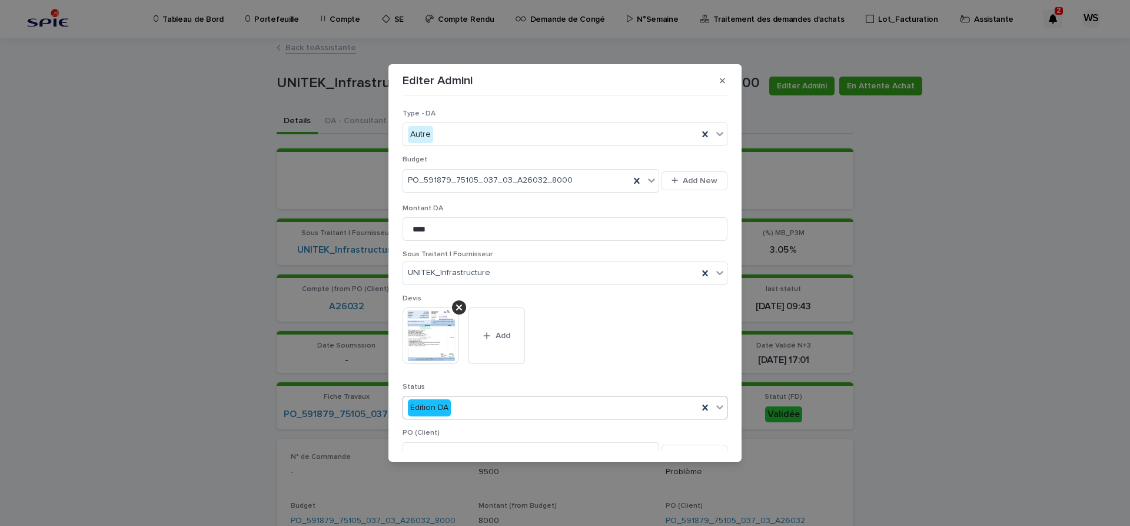
click at [719, 405] on icon at bounding box center [720, 407] width 12 height 12
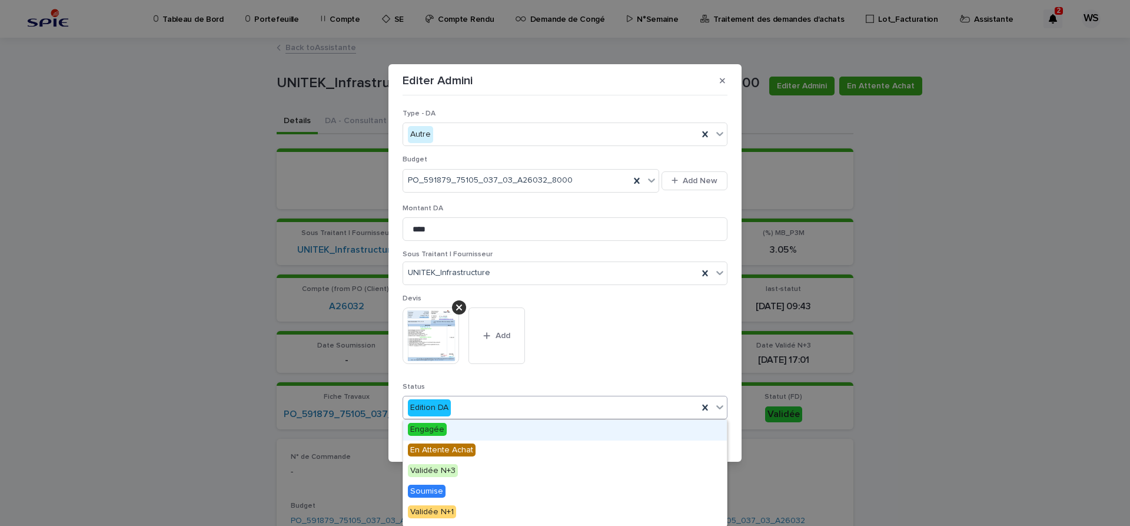
click at [421, 428] on span "Engagée" at bounding box center [427, 429] width 39 height 13
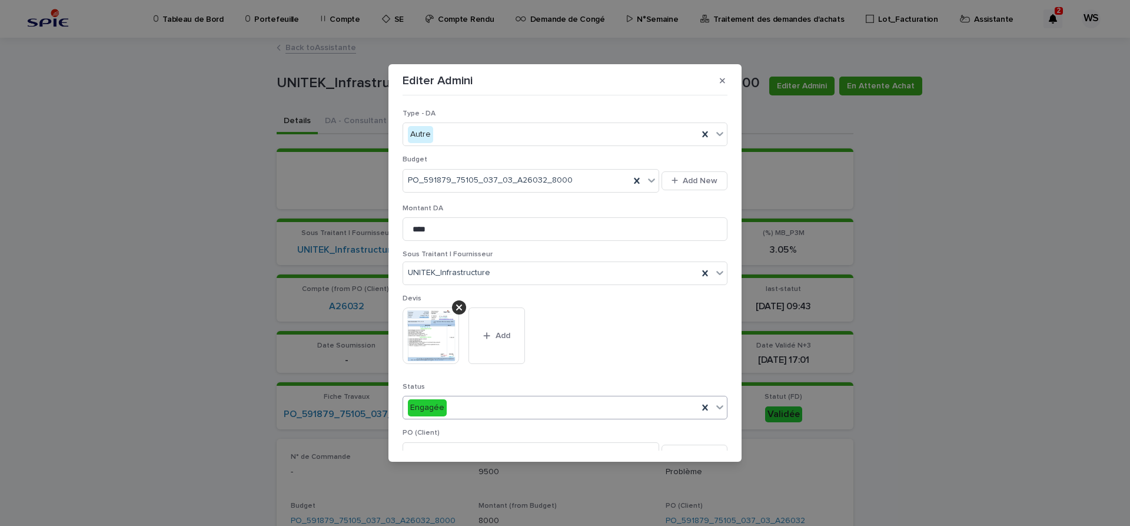
scroll to position [297, 0]
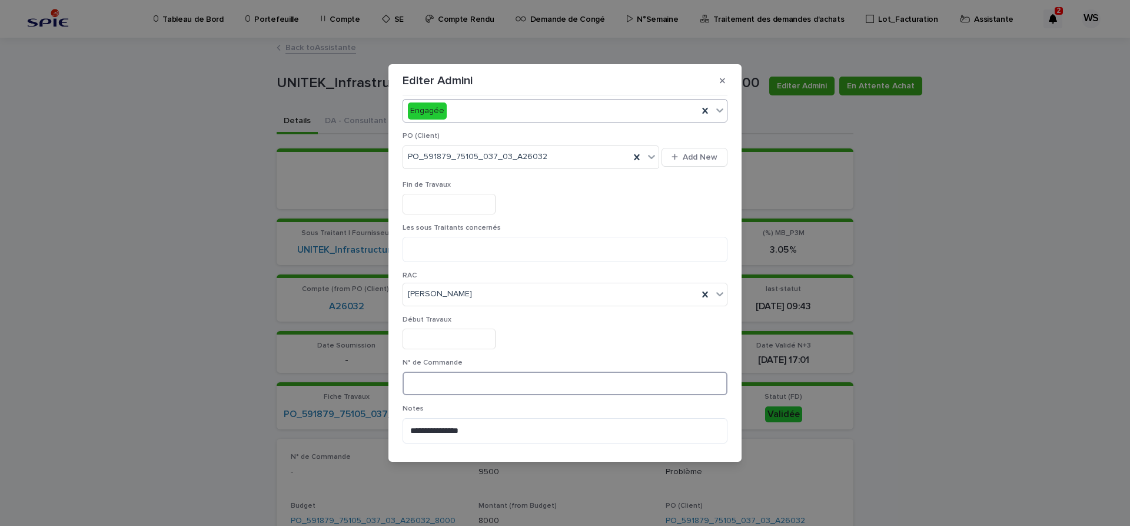
click at [469, 385] on input at bounding box center [565, 383] width 325 height 24
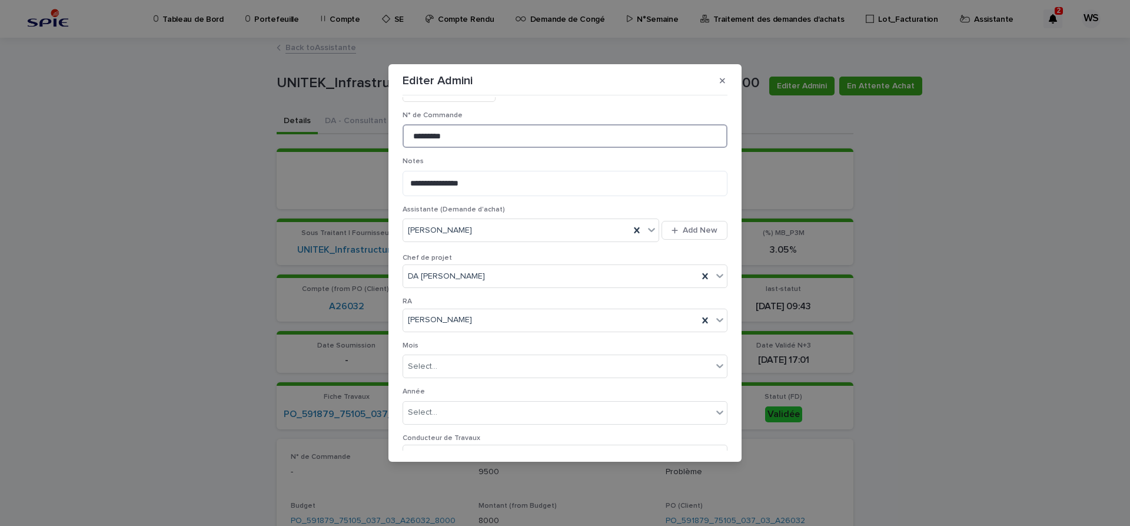
scroll to position [610, 0]
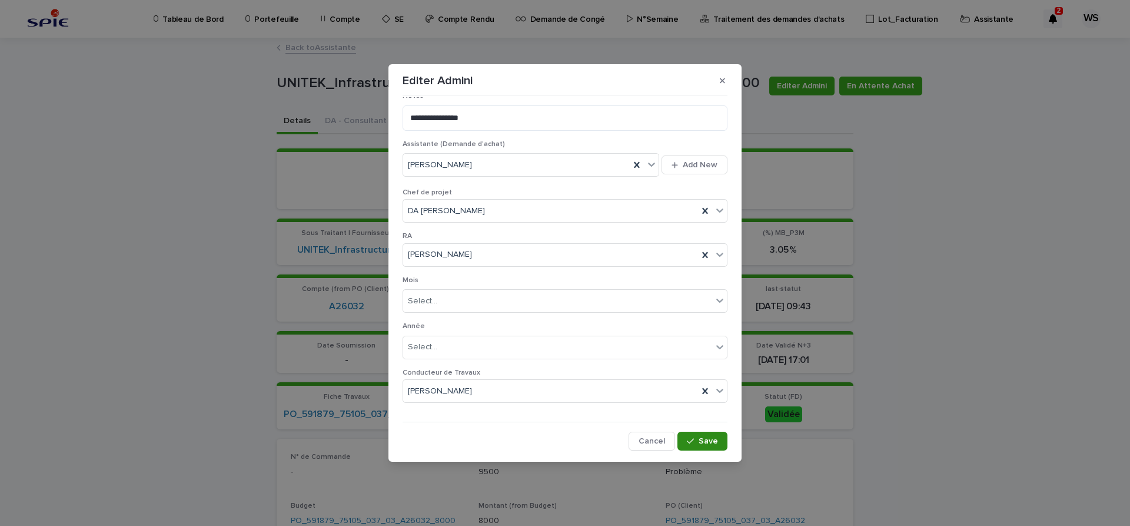
type input "*********"
click at [710, 440] on span "Save" at bounding box center [708, 441] width 19 height 8
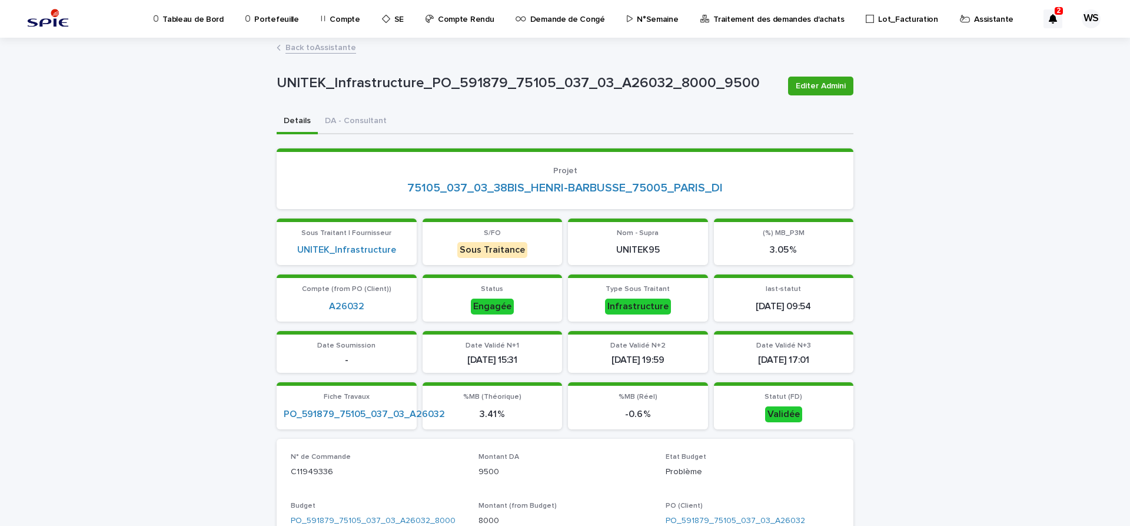
click at [344, 49] on link "Back to Assistante" at bounding box center [320, 47] width 71 height 14
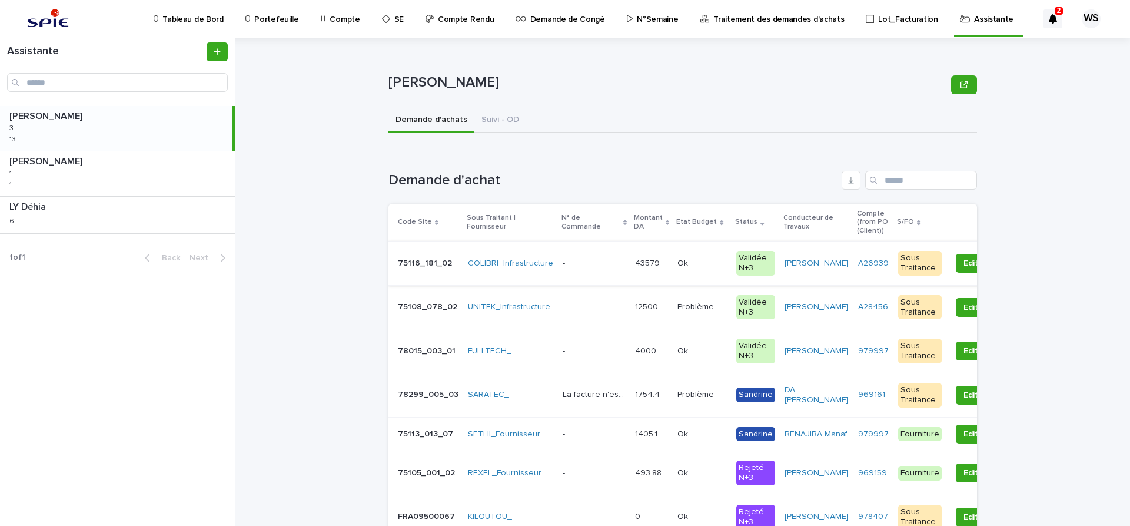
drag, startPoint x: 922, startPoint y: 180, endPoint x: 949, endPoint y: 274, distance: 97.8
click at [922, 180] on input "Search" at bounding box center [921, 180] width 112 height 19
type input "******"
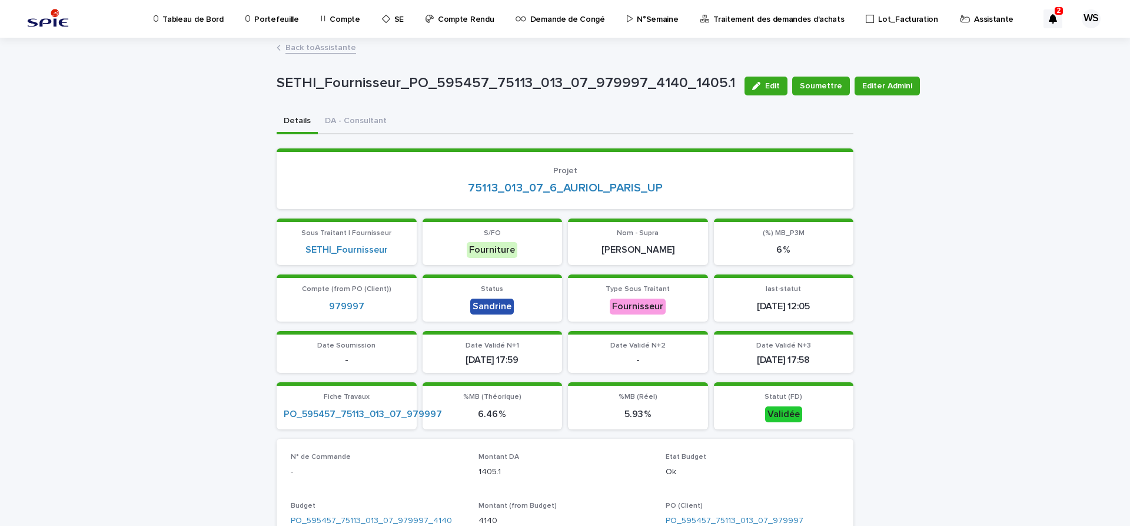
drag, startPoint x: 872, startPoint y: 85, endPoint x: 888, endPoint y: 150, distance: 66.5
click at [342, 46] on link "Back to Assistante" at bounding box center [320, 47] width 71 height 14
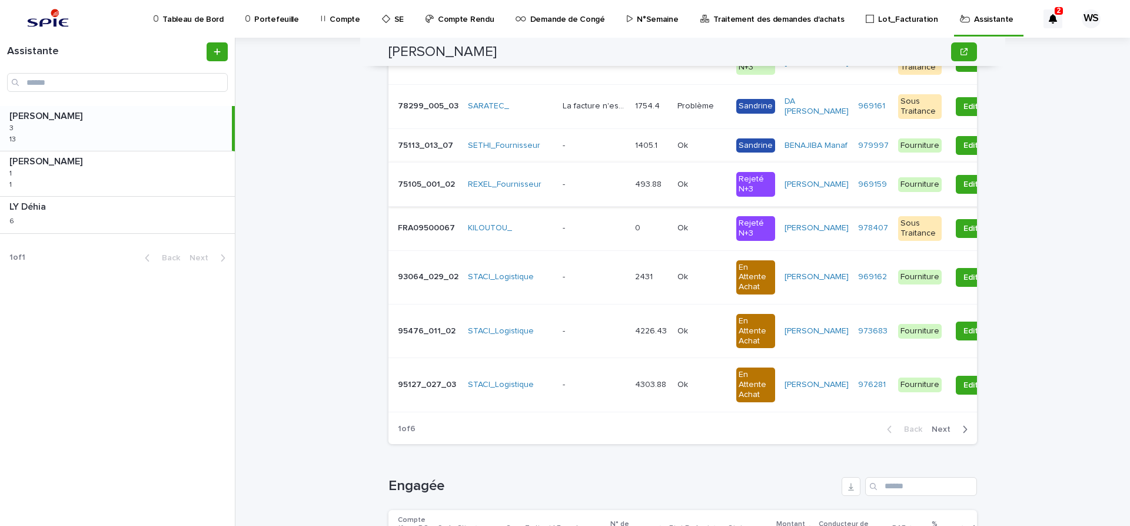
scroll to position [297, 0]
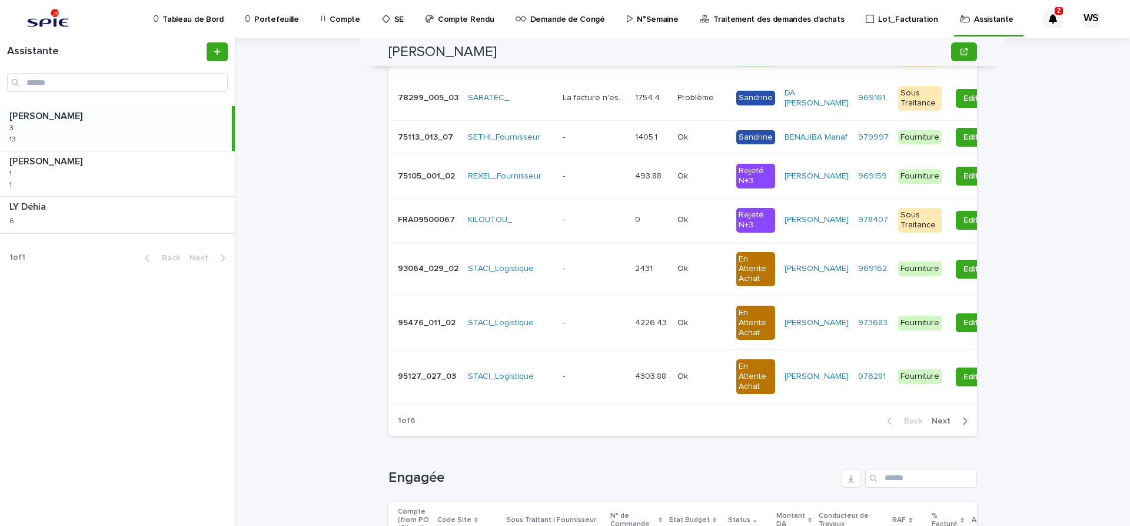
click at [945, 425] on span "Next" at bounding box center [945, 421] width 26 height 8
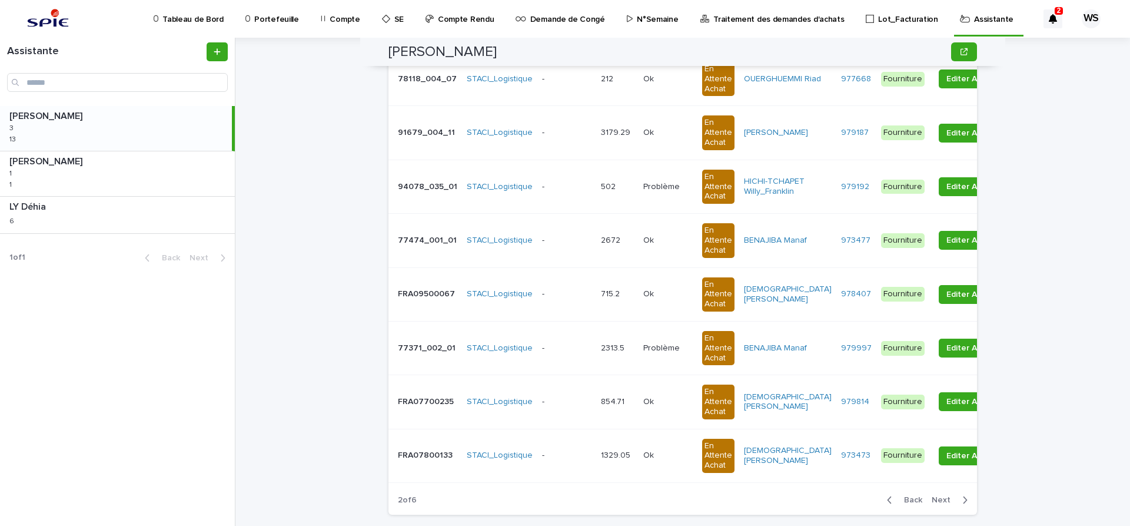
click at [942, 499] on span "Next" at bounding box center [945, 500] width 26 height 8
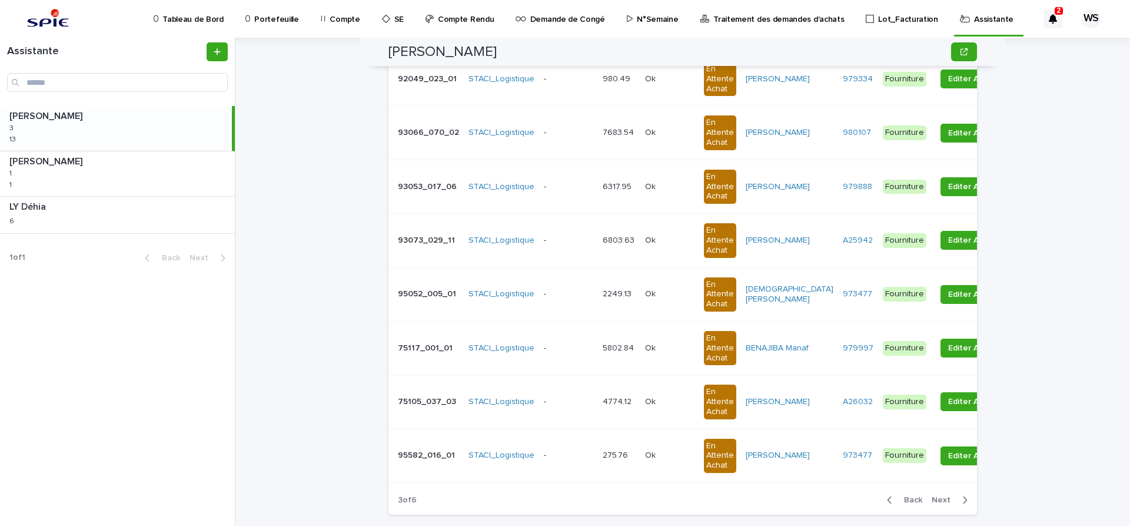
click at [942, 499] on span "Next" at bounding box center [945, 500] width 26 height 8
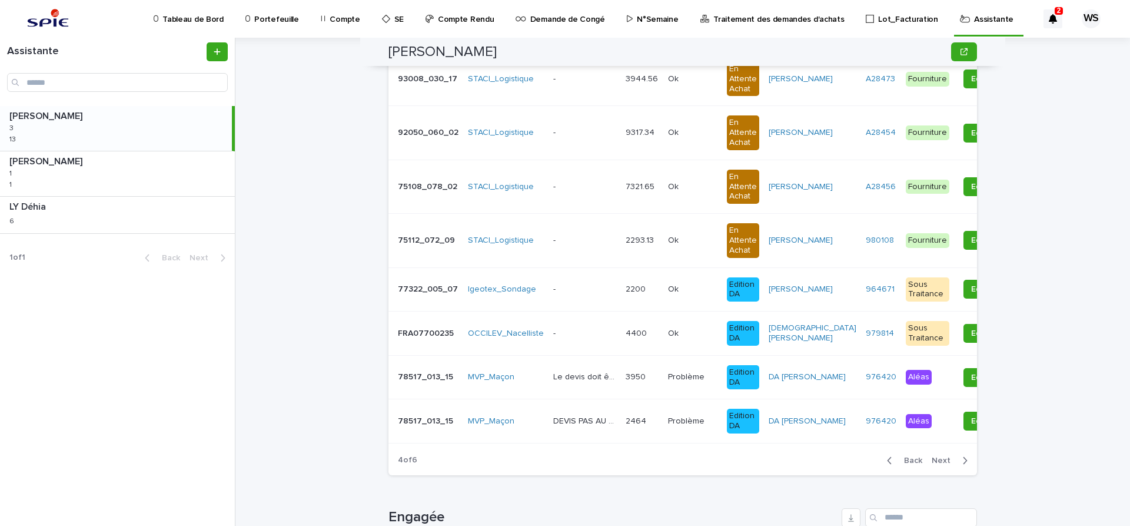
click at [580, 333] on p at bounding box center [584, 333] width 63 height 10
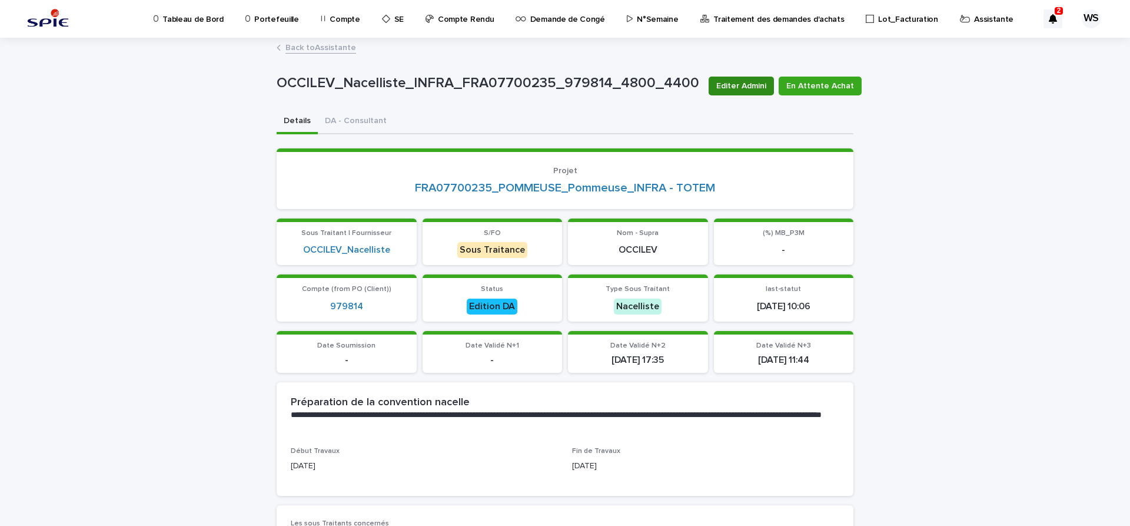
click at [733, 87] on span "Editer Admini" at bounding box center [741, 86] width 50 height 12
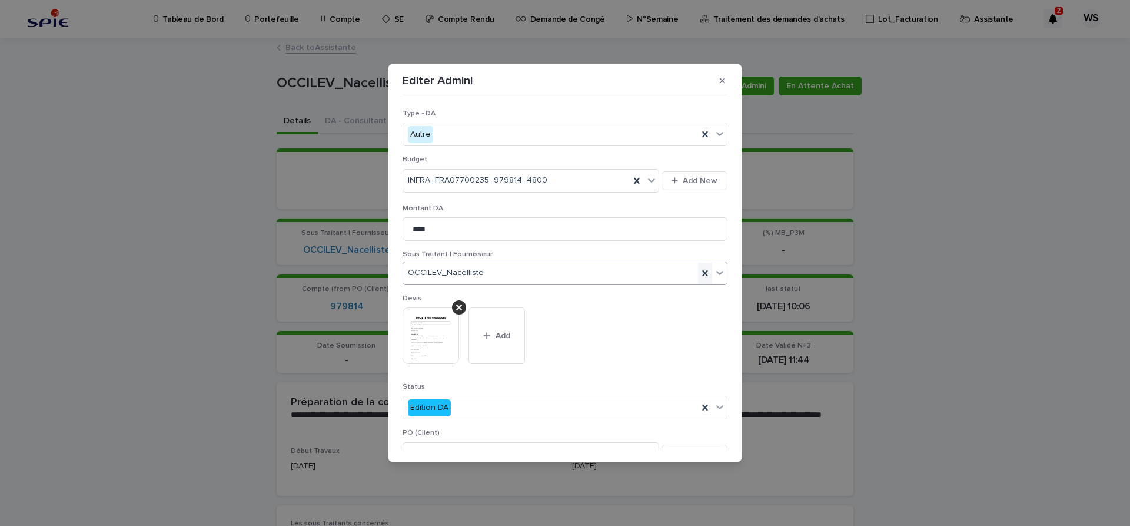
click at [705, 271] on icon at bounding box center [705, 273] width 12 height 12
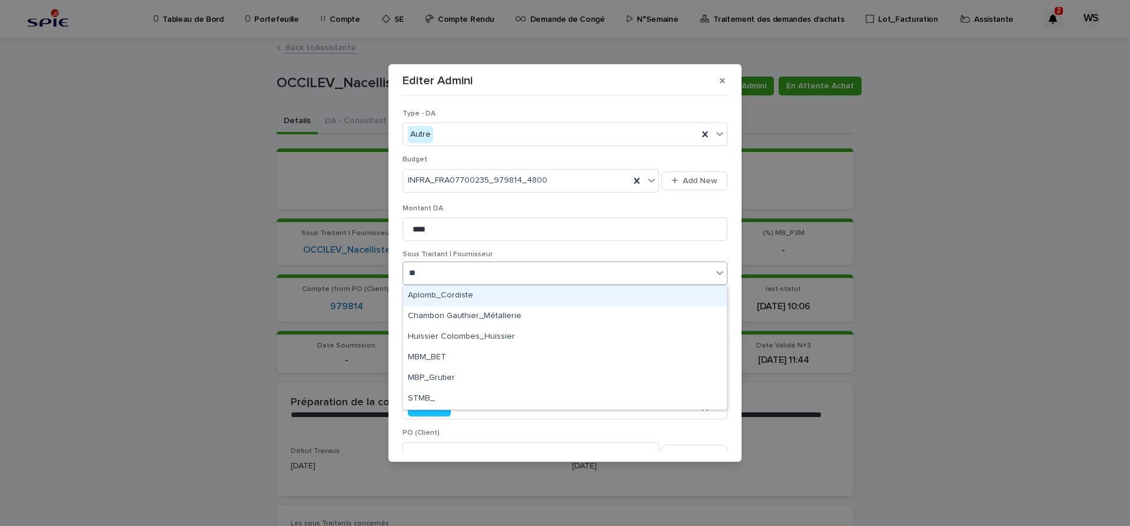
type input "***"
click at [443, 294] on div "MBP_Grutier" at bounding box center [565, 295] width 324 height 21
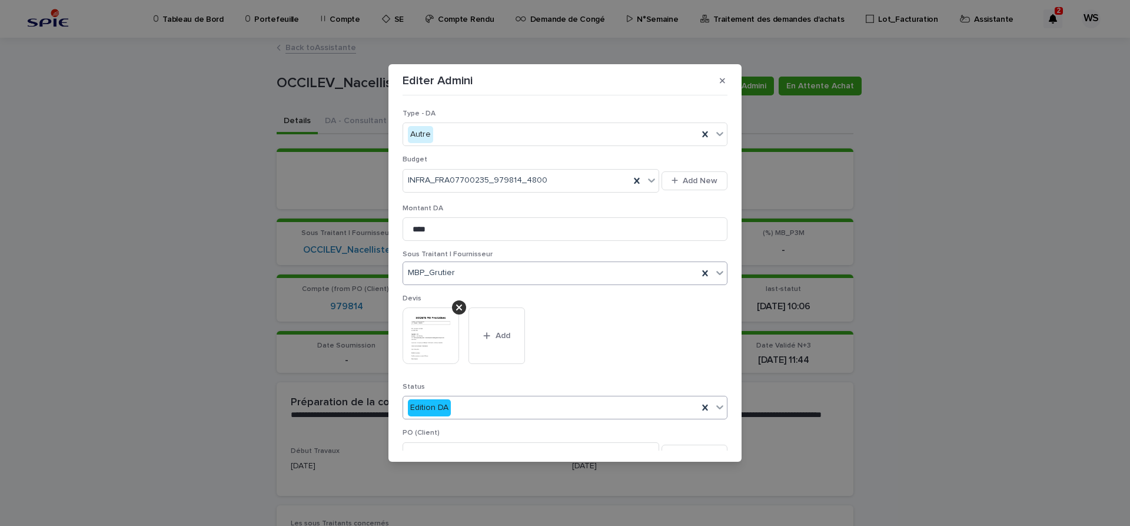
click at [720, 409] on icon at bounding box center [720, 407] width 12 height 12
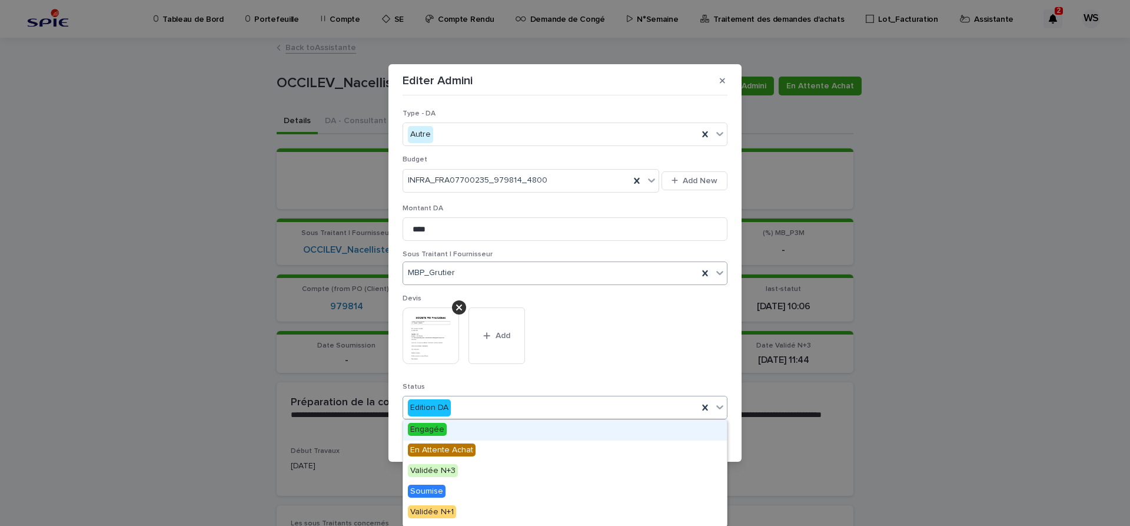
click at [435, 428] on span "Engagée" at bounding box center [427, 429] width 39 height 13
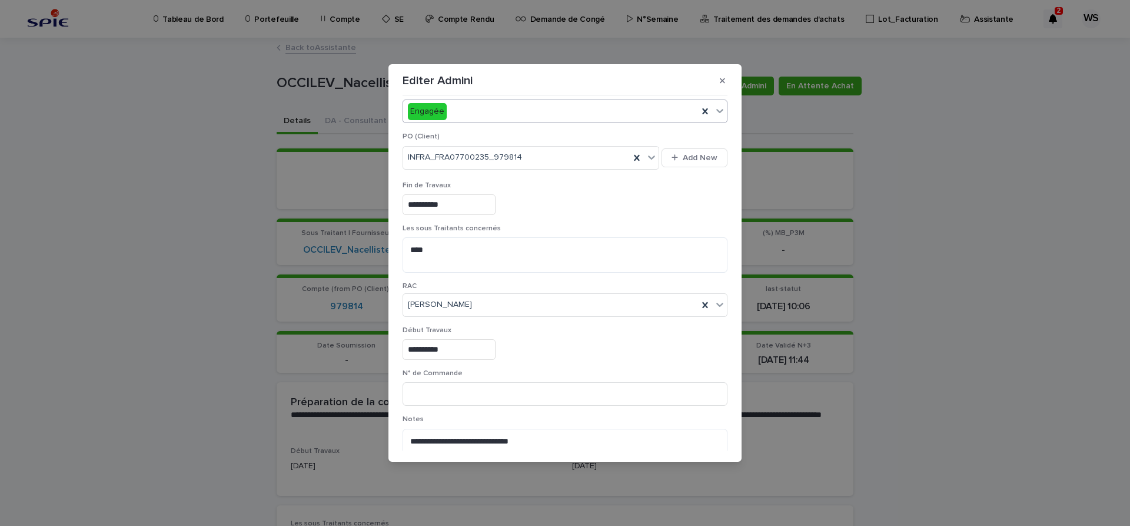
scroll to position [297, 0]
click at [548, 394] on input at bounding box center [565, 393] width 325 height 24
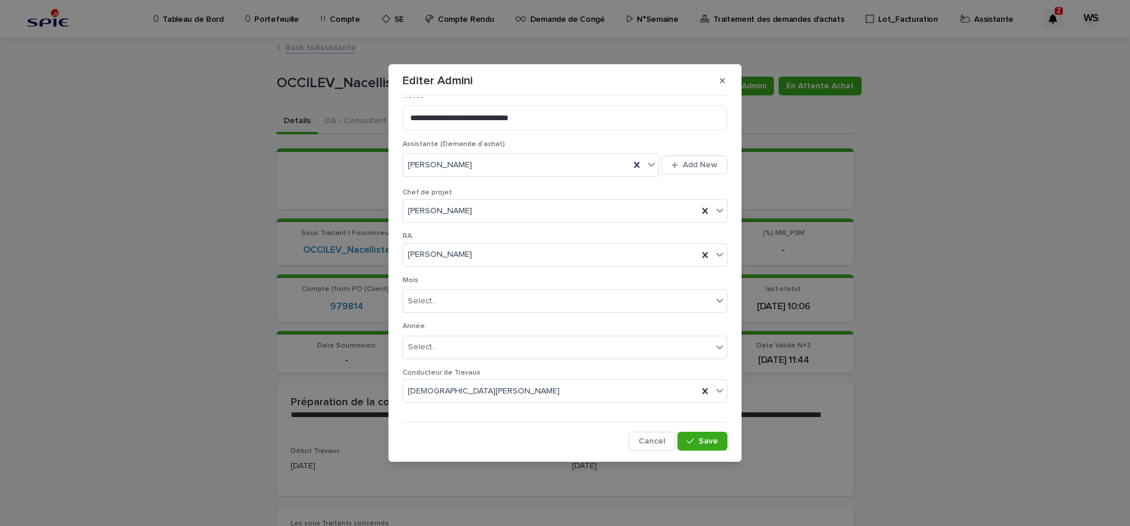
scroll to position [620, 0]
type input "*********"
click at [714, 440] on span "Save" at bounding box center [708, 441] width 19 height 8
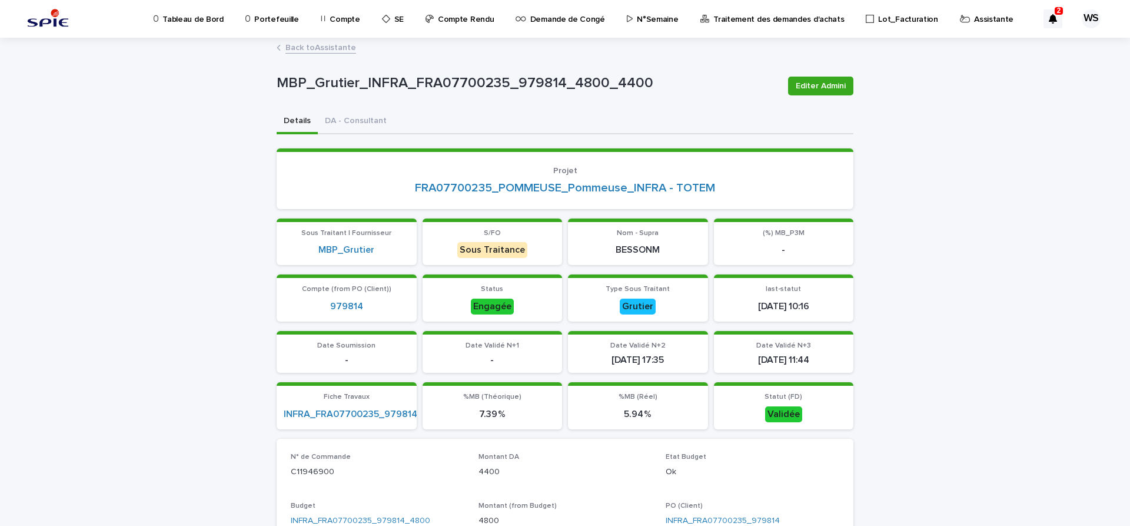
click at [335, 48] on link "Back to Assistante" at bounding box center [320, 47] width 71 height 14
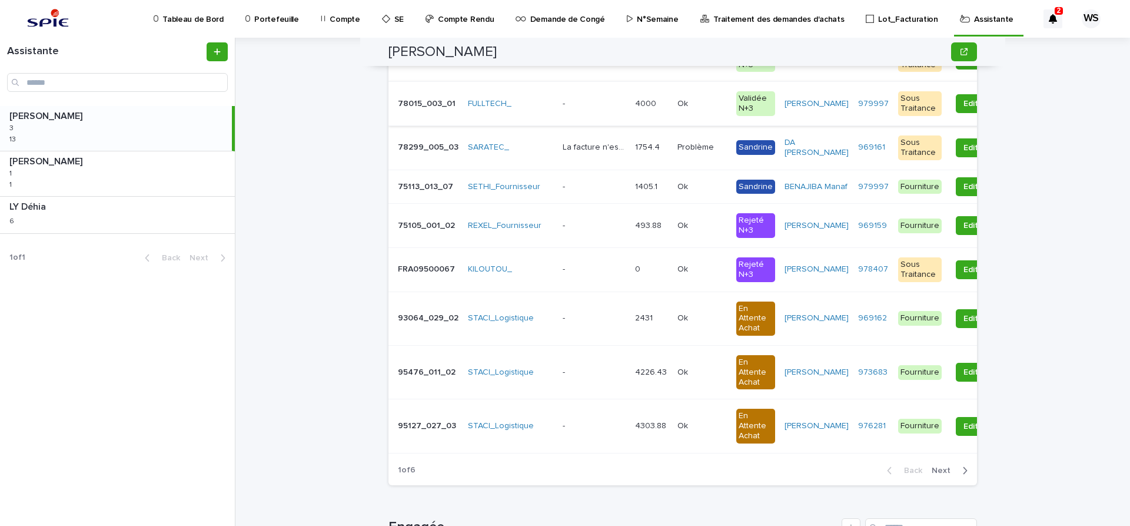
scroll to position [395, 0]
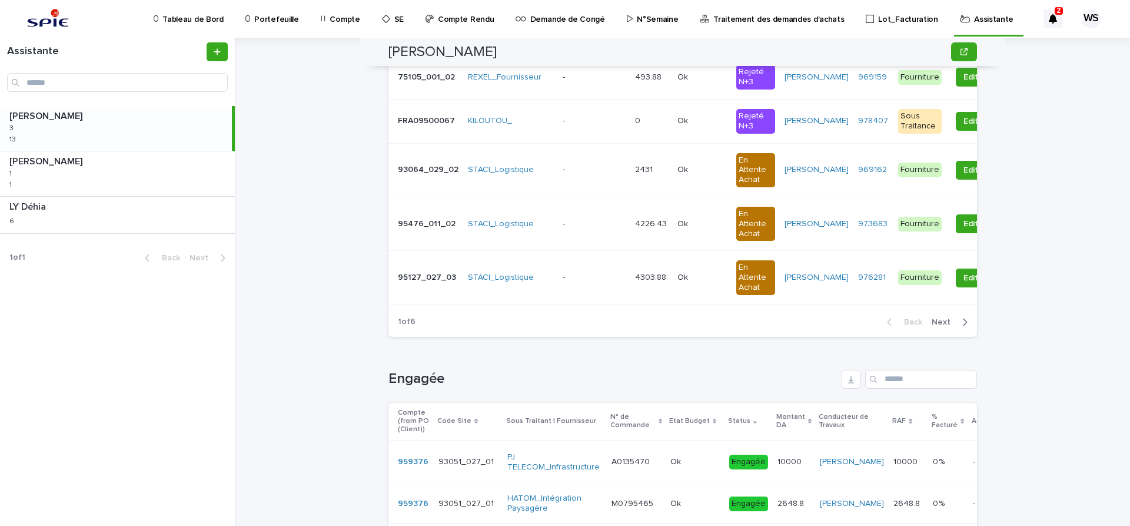
click at [943, 326] on span "Next" at bounding box center [945, 322] width 26 height 8
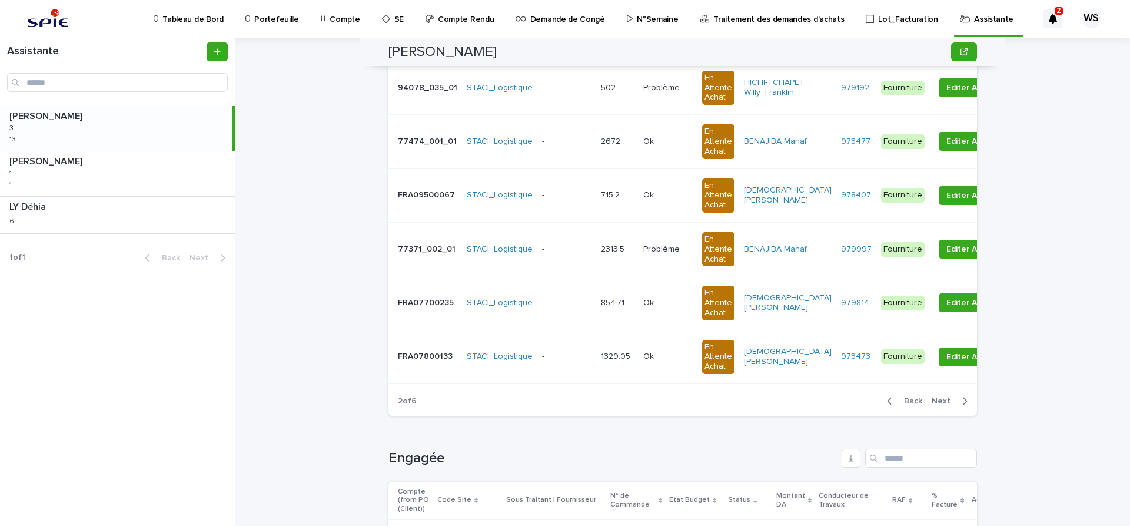
click at [945, 400] on span "Next" at bounding box center [945, 401] width 26 height 8
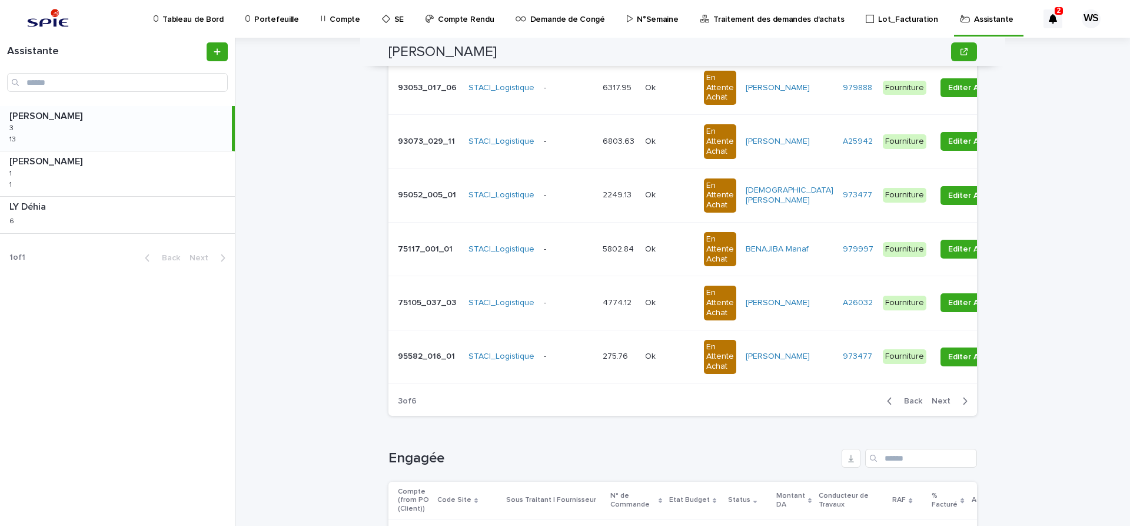
click at [945, 399] on span "Next" at bounding box center [945, 401] width 26 height 8
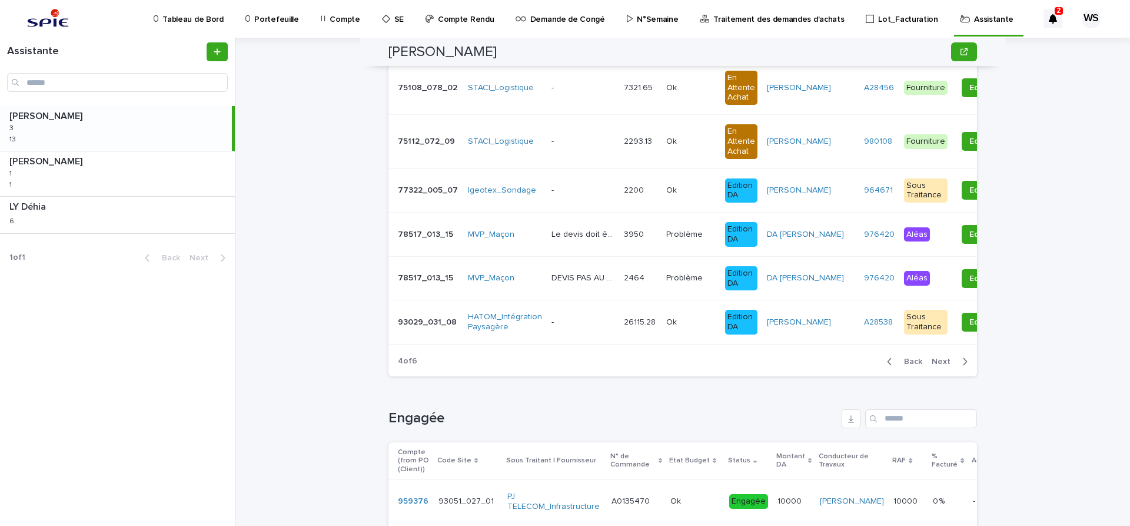
click at [939, 359] on span "Next" at bounding box center [945, 361] width 26 height 8
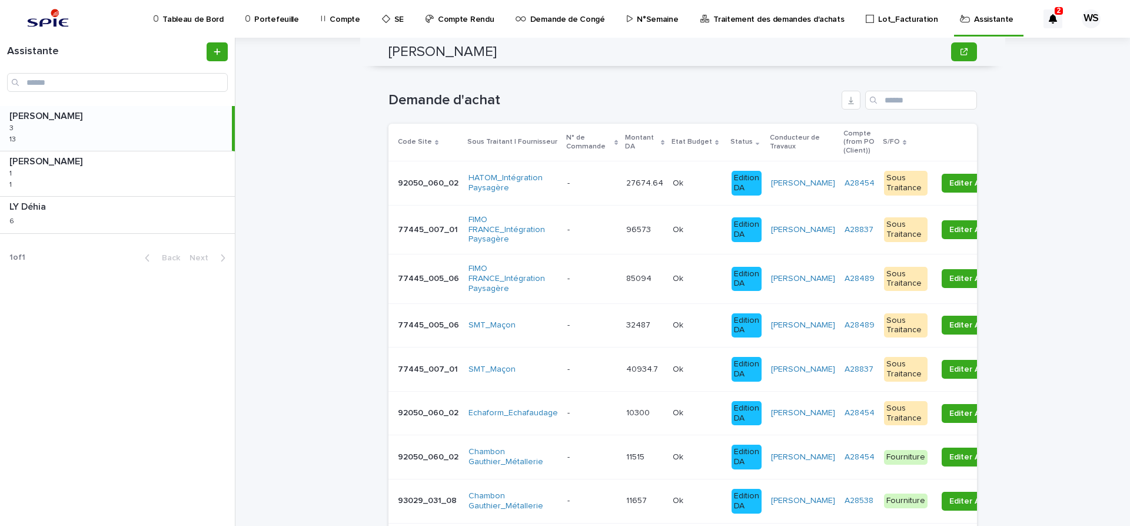
scroll to position [49, 0]
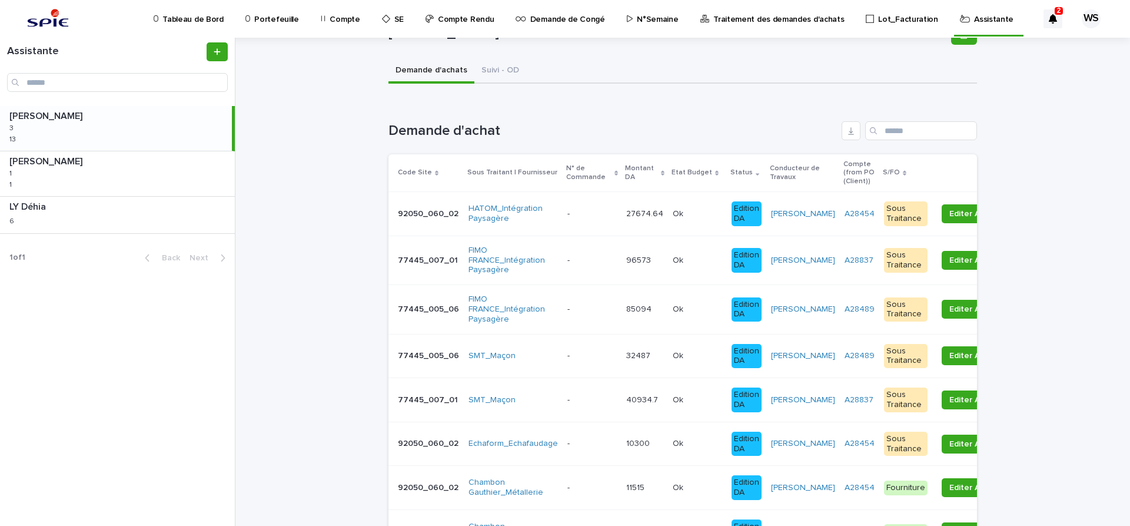
click at [584, 440] on p at bounding box center [591, 443] width 49 height 10
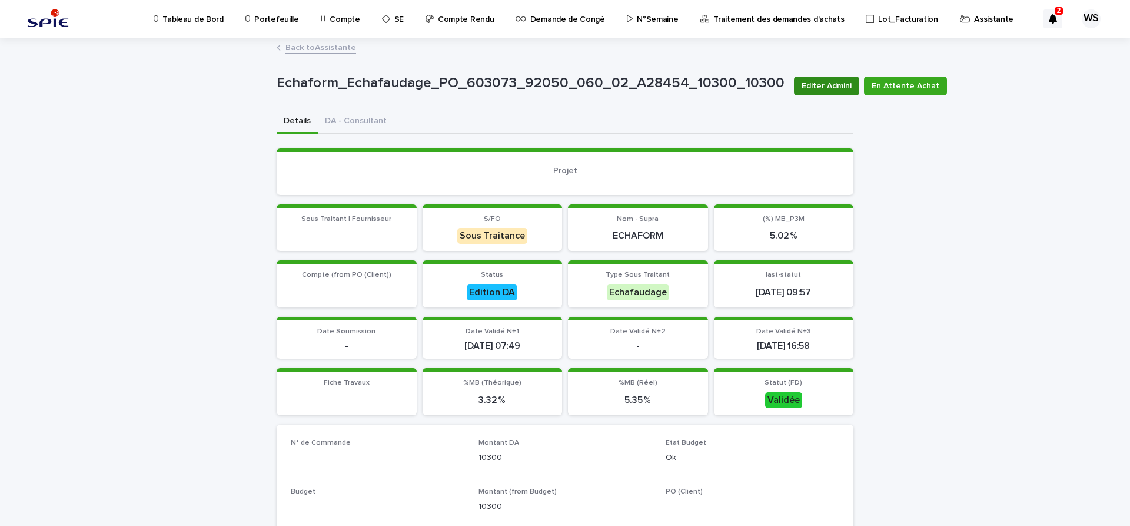
click at [819, 82] on span "Editer Admini" at bounding box center [827, 86] width 50 height 12
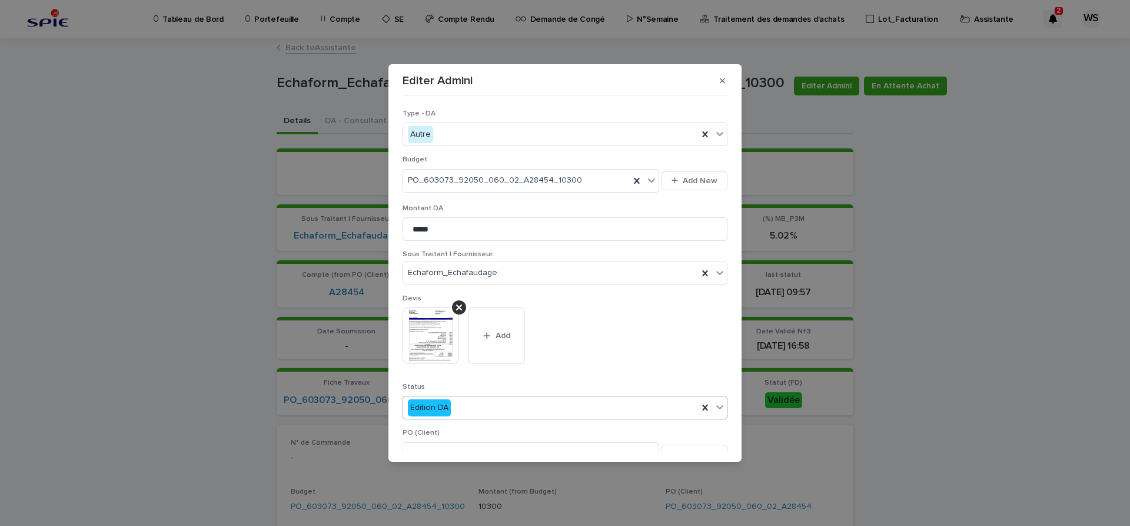
click at [718, 405] on icon at bounding box center [720, 407] width 12 height 12
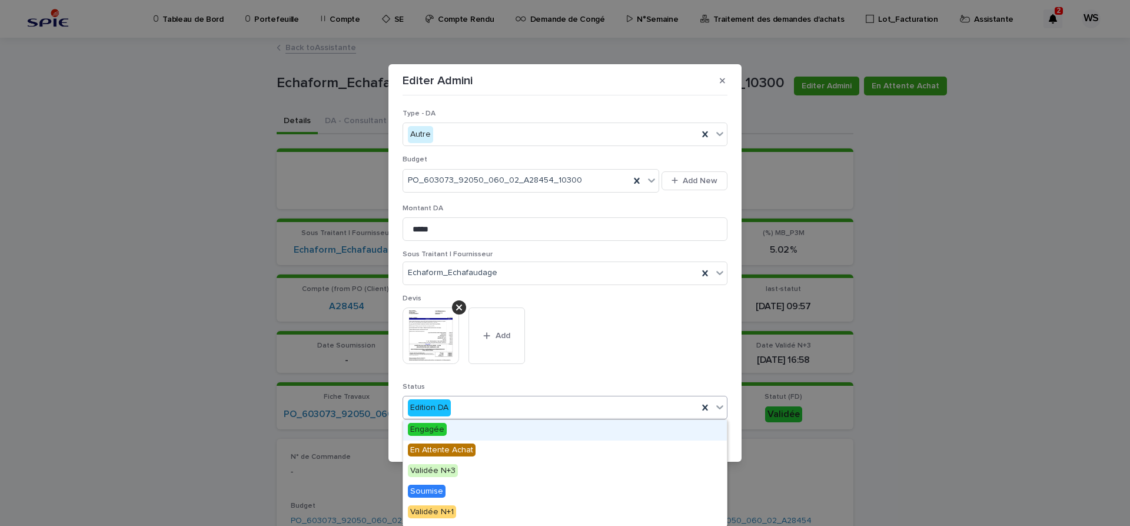
click at [425, 428] on span "Engagée" at bounding box center [427, 429] width 39 height 13
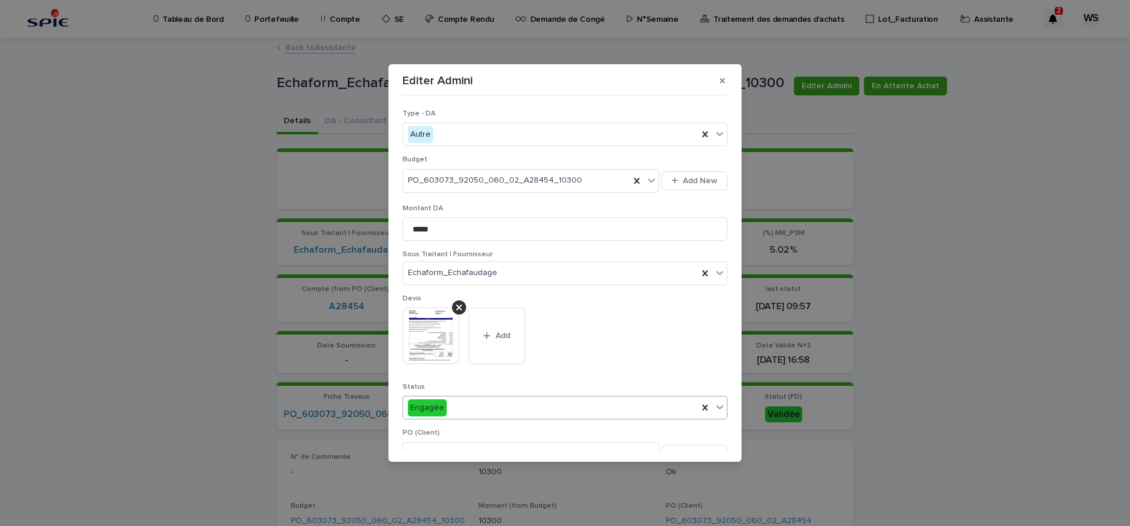
scroll to position [247, 0]
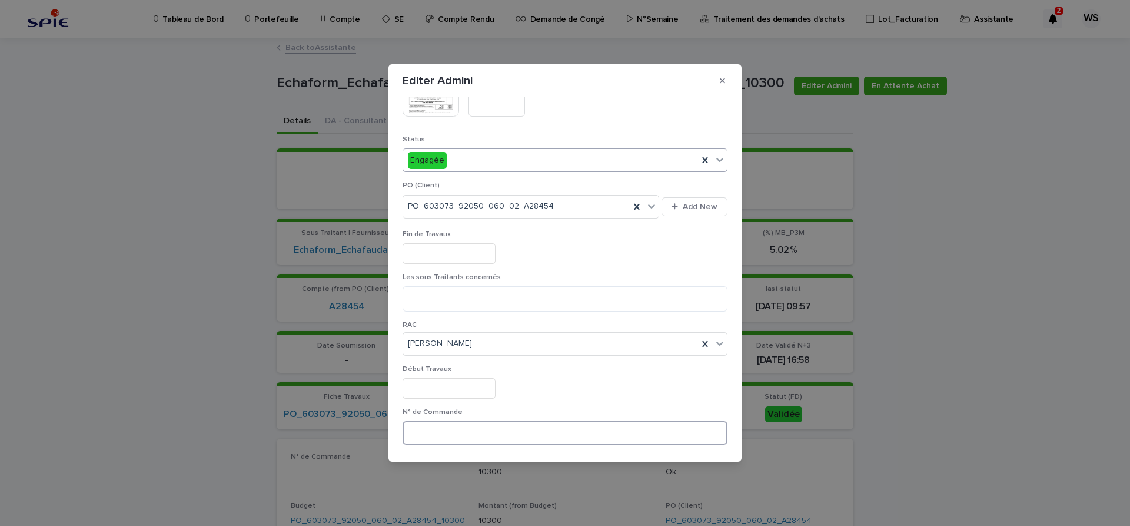
click at [486, 435] on input at bounding box center [565, 433] width 325 height 24
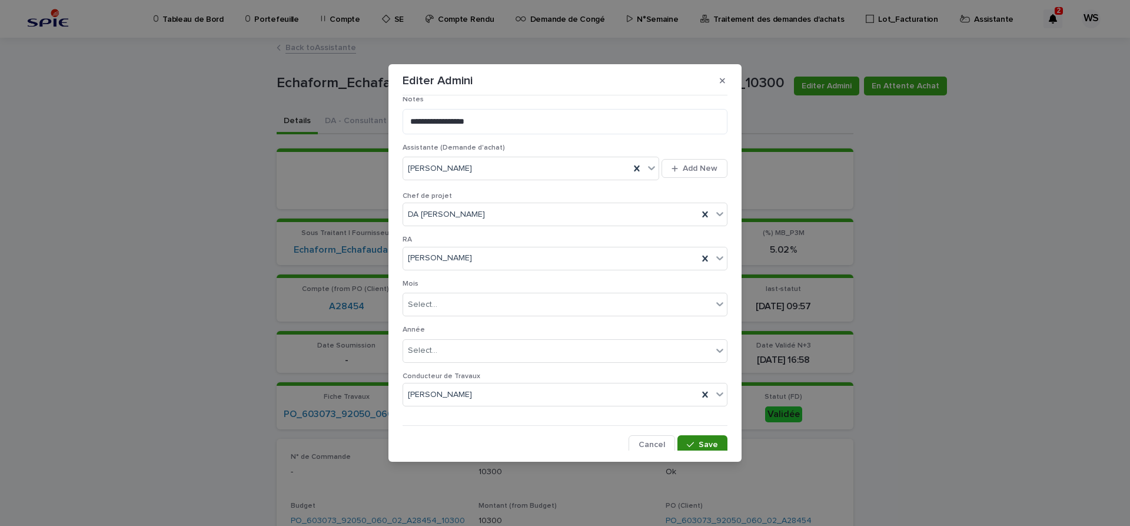
scroll to position [610, 0]
type input "*********"
click at [710, 439] on span "Save" at bounding box center [708, 441] width 19 height 8
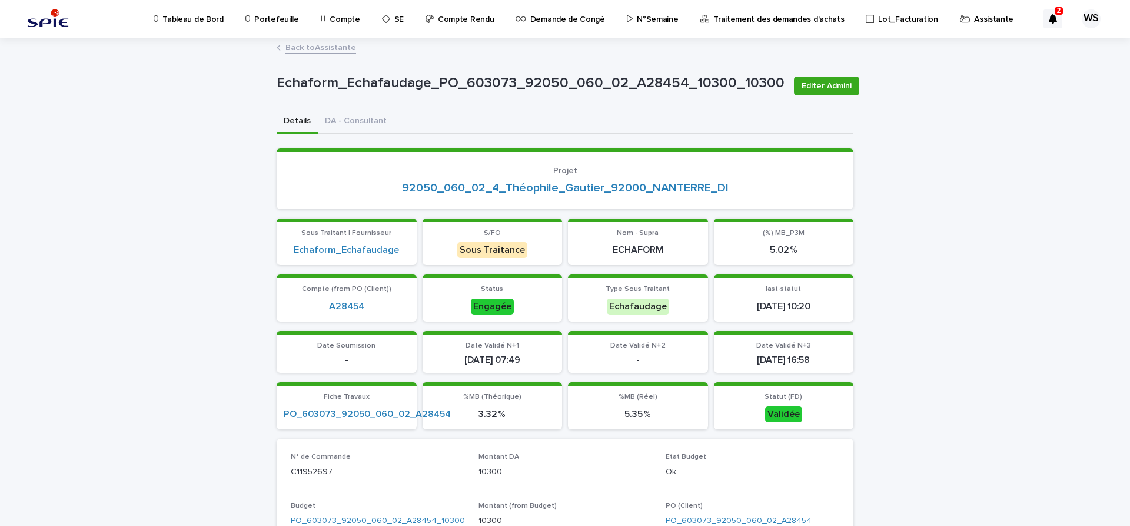
click at [341, 47] on link "Back to Assistante" at bounding box center [320, 47] width 71 height 14
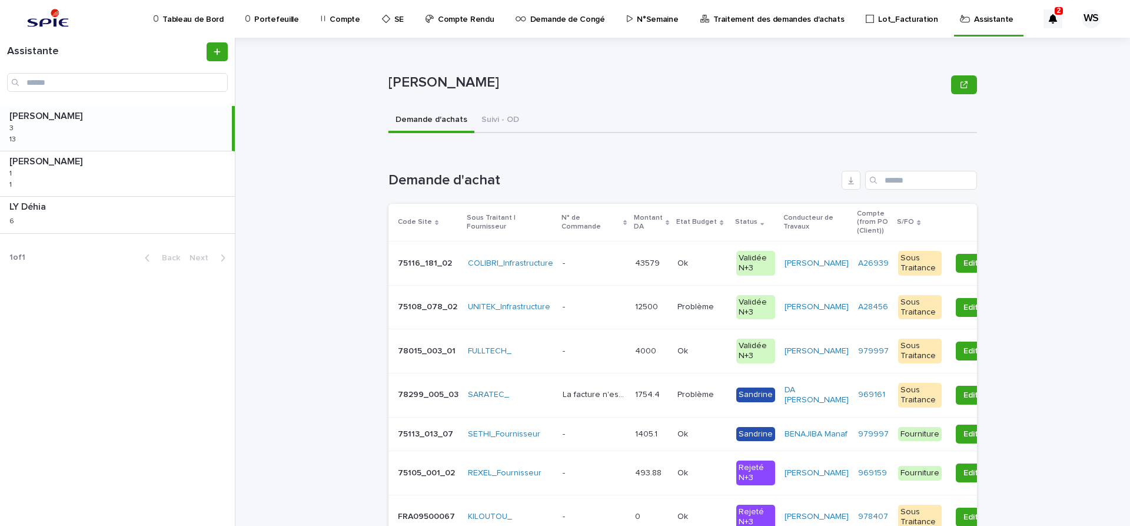
scroll to position [247, 0]
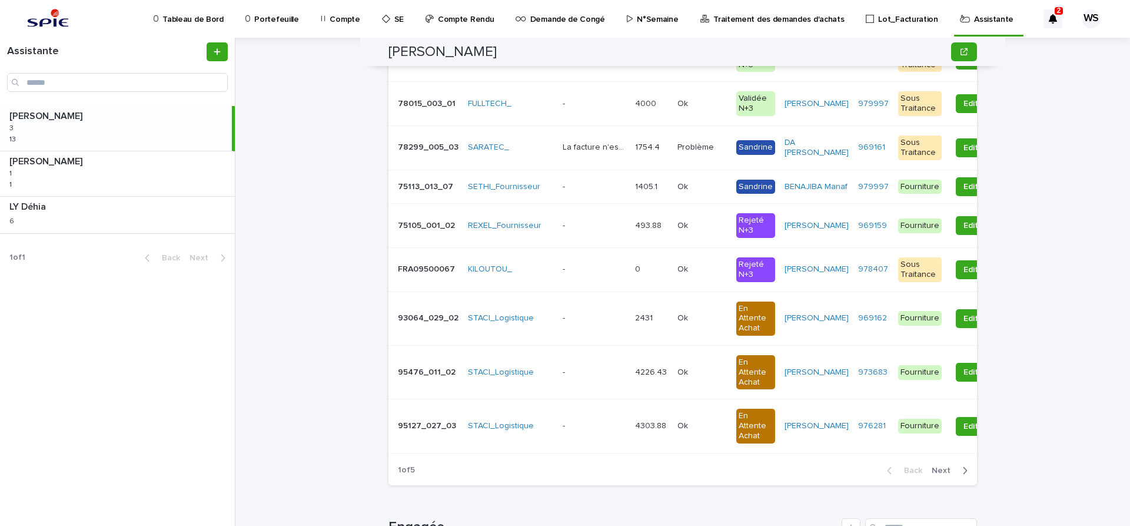
click at [945, 474] on span "Next" at bounding box center [945, 470] width 26 height 8
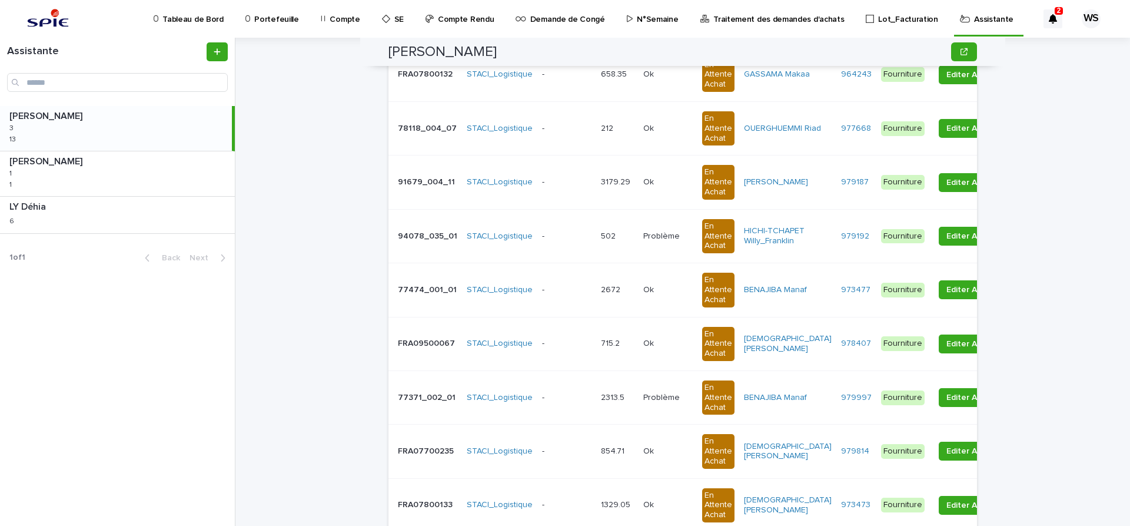
scroll to position [445, 0]
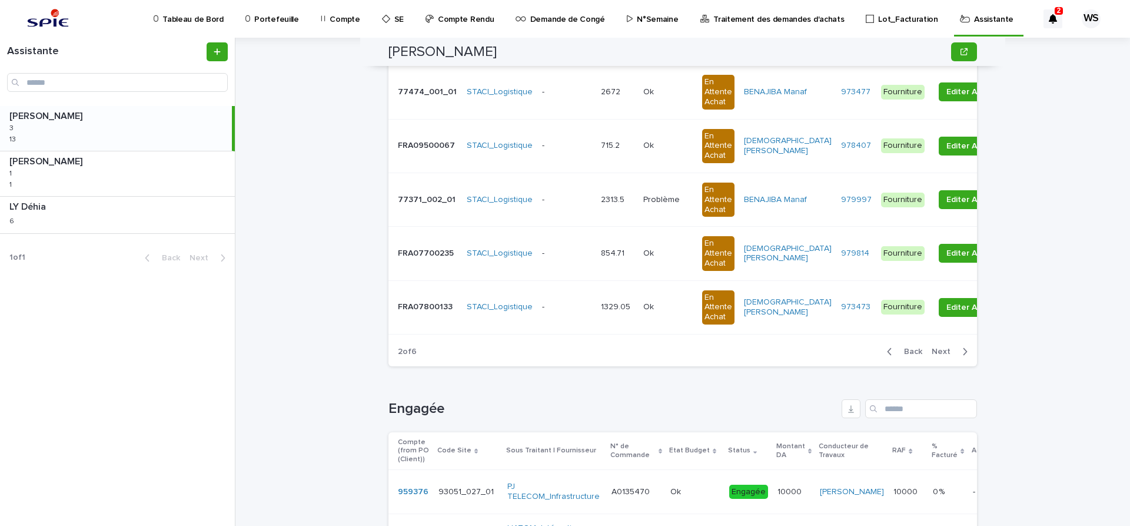
click at [944, 350] on span "Next" at bounding box center [945, 351] width 26 height 8
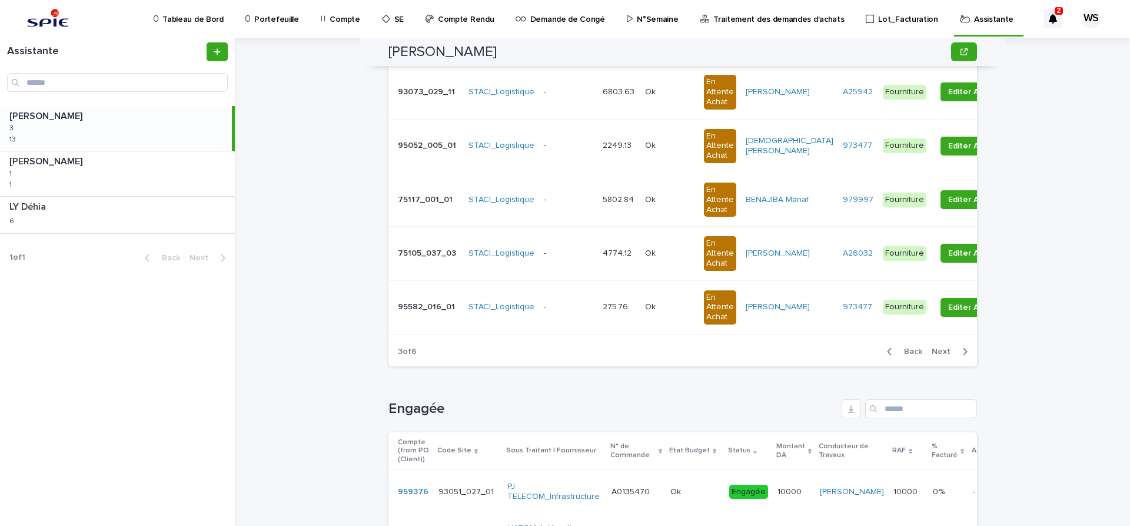
click at [944, 350] on span "Next" at bounding box center [945, 351] width 26 height 8
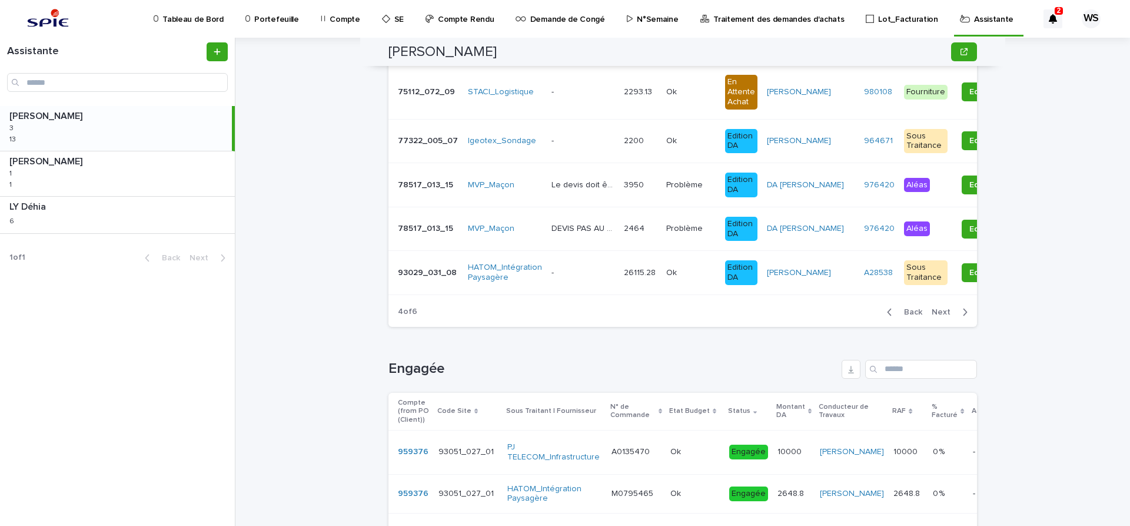
click at [943, 311] on span "Next" at bounding box center [945, 312] width 26 height 8
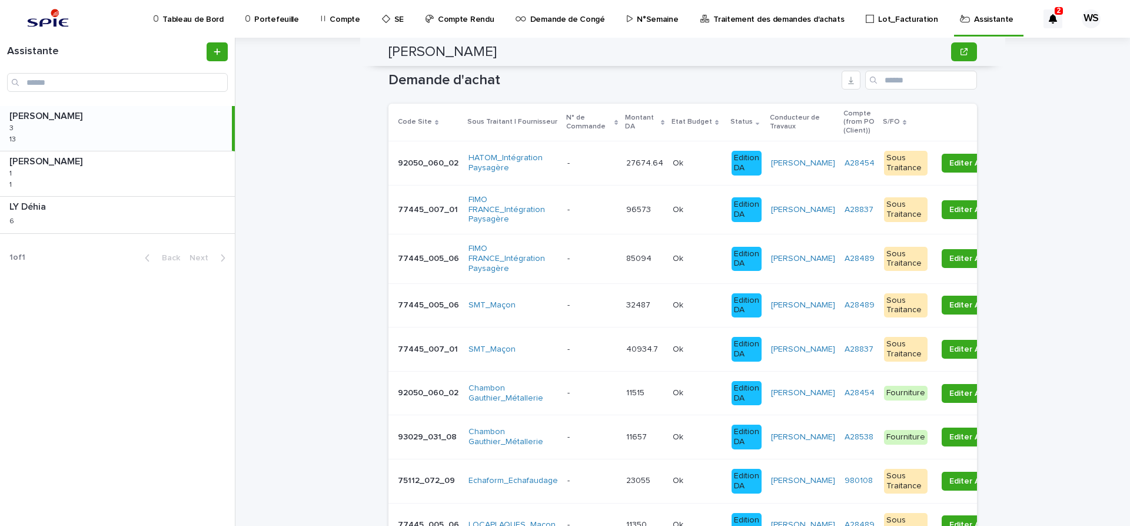
scroll to position [99, 0]
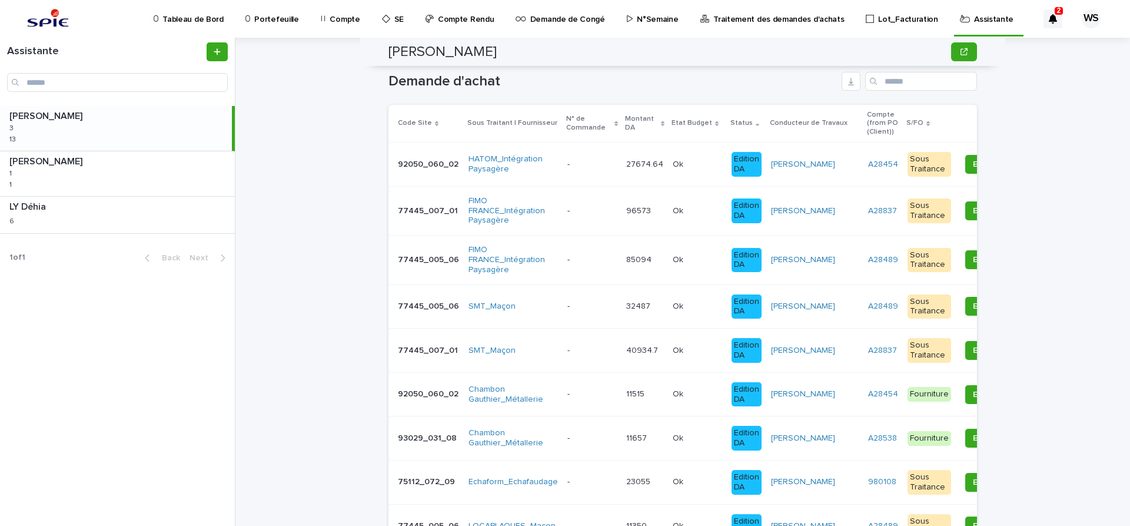
click at [586, 392] on p at bounding box center [591, 394] width 49 height 10
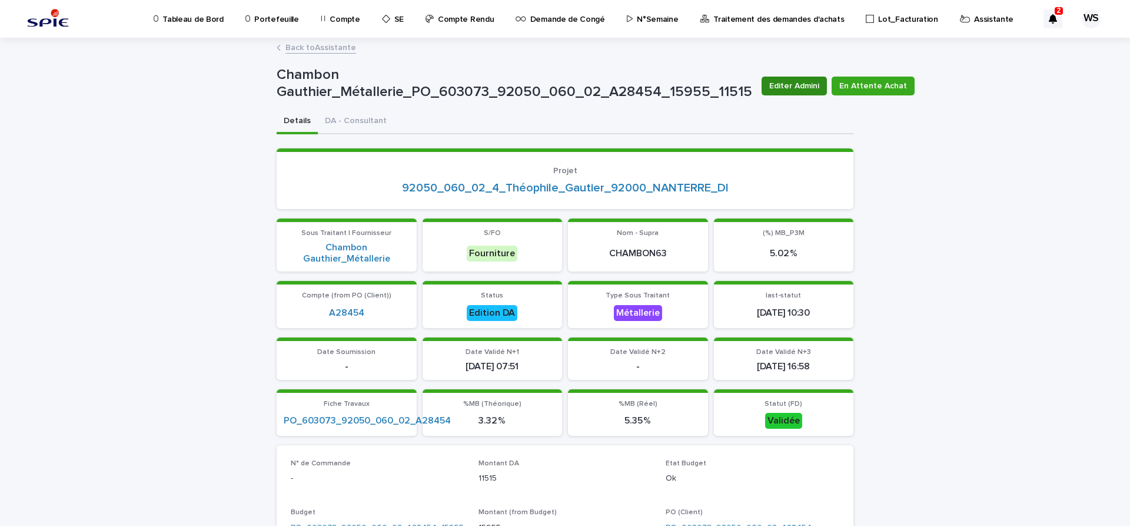
click at [796, 86] on span "Editer Admini" at bounding box center [794, 86] width 50 height 12
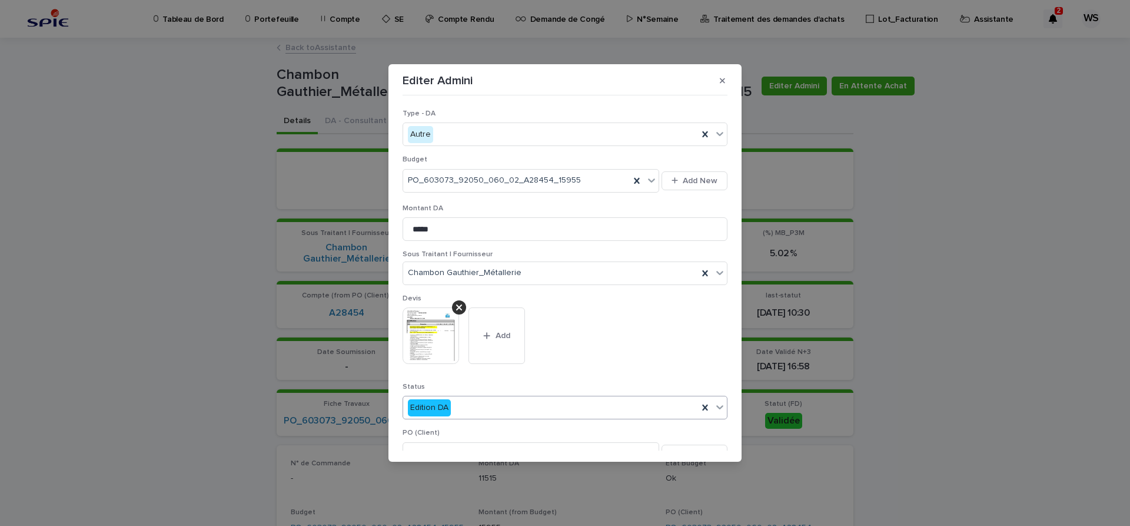
click at [722, 407] on icon at bounding box center [719, 407] width 7 height 4
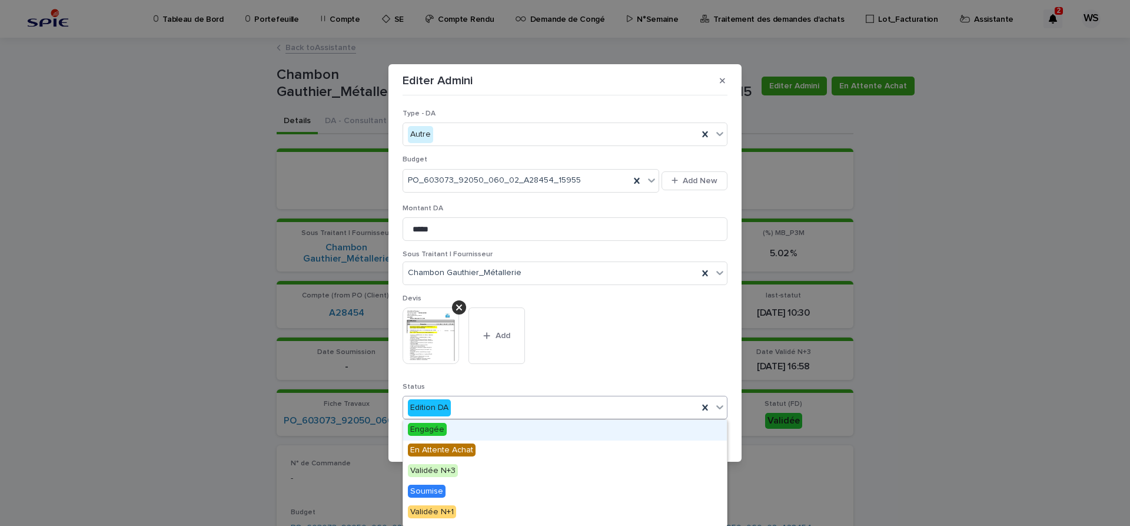
click at [428, 429] on span "Engagée" at bounding box center [427, 429] width 39 height 13
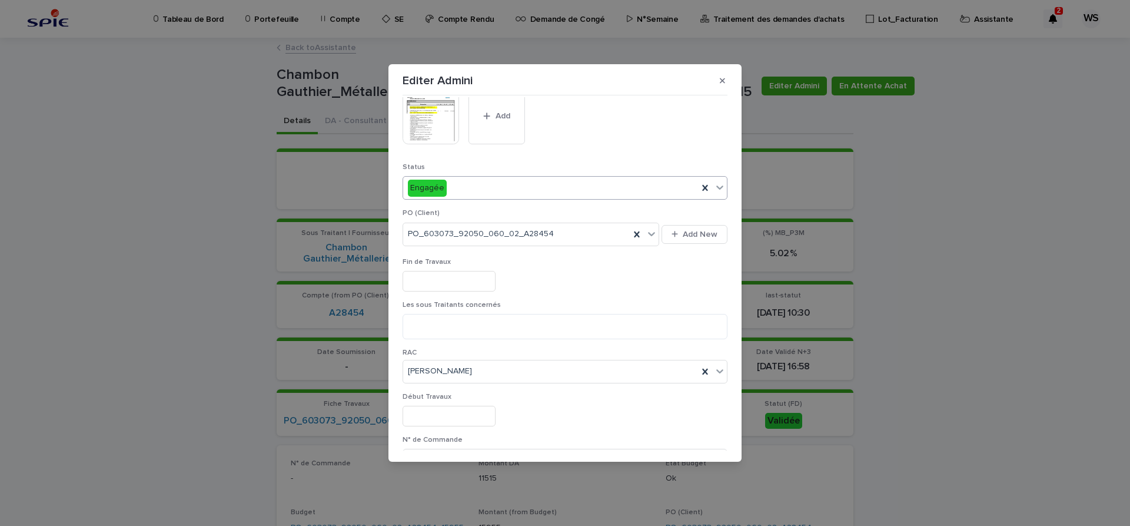
scroll to position [247, 0]
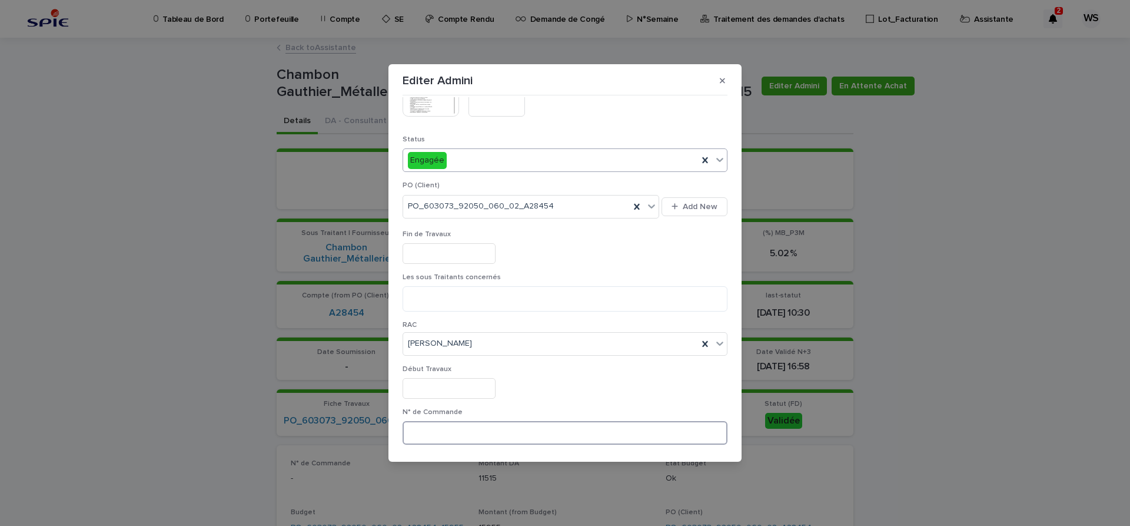
click at [518, 424] on input at bounding box center [565, 433] width 325 height 24
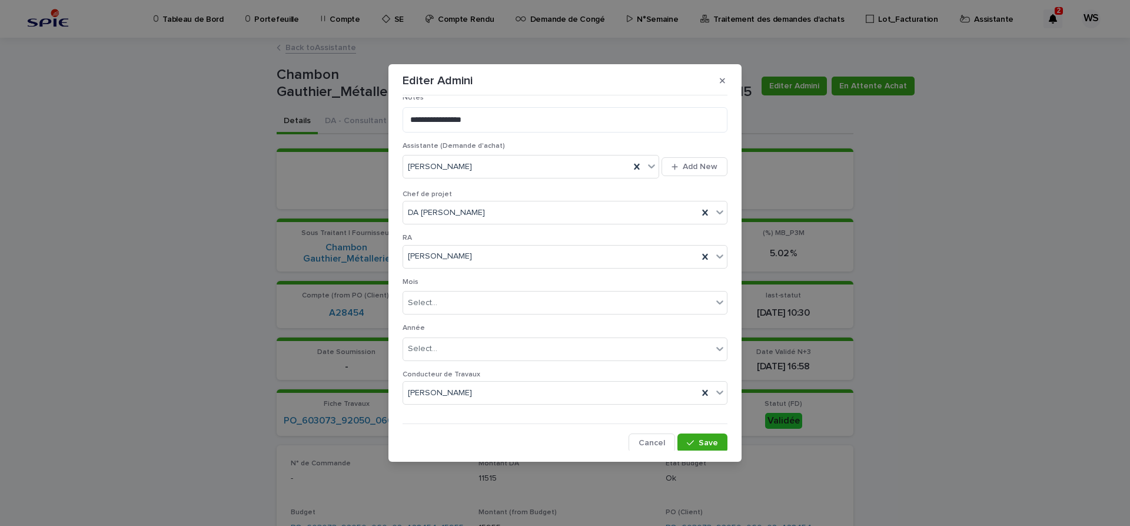
scroll to position [610, 0]
type input "*********"
click at [714, 440] on span "Save" at bounding box center [708, 441] width 19 height 8
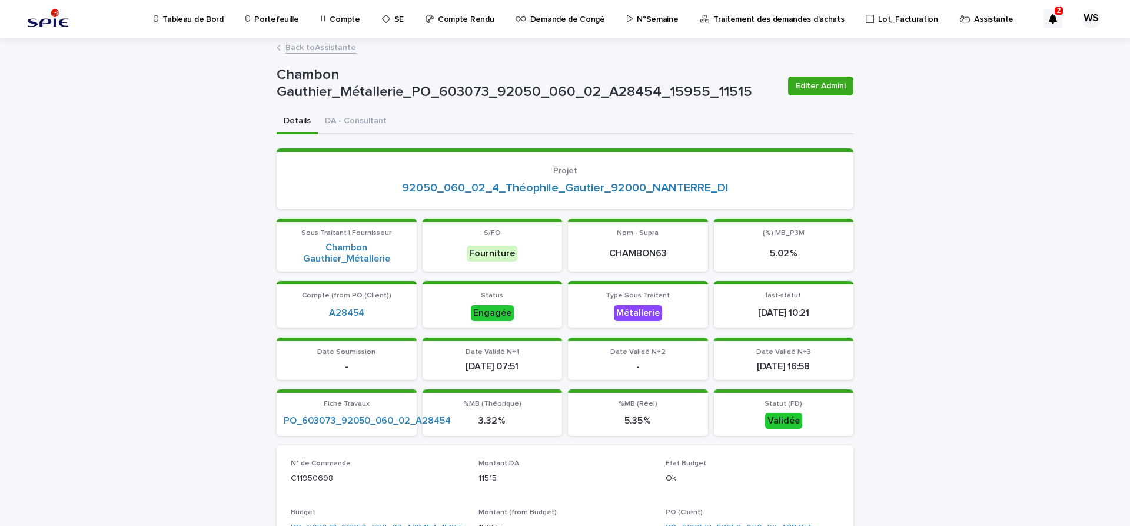
click at [339, 47] on link "Back to Assistante" at bounding box center [320, 47] width 71 height 14
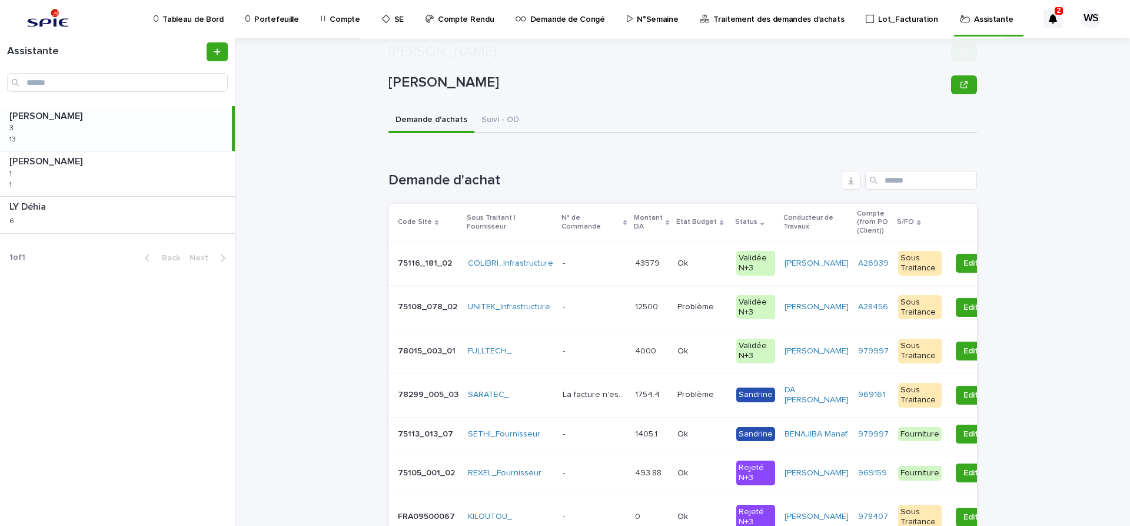
scroll to position [297, 0]
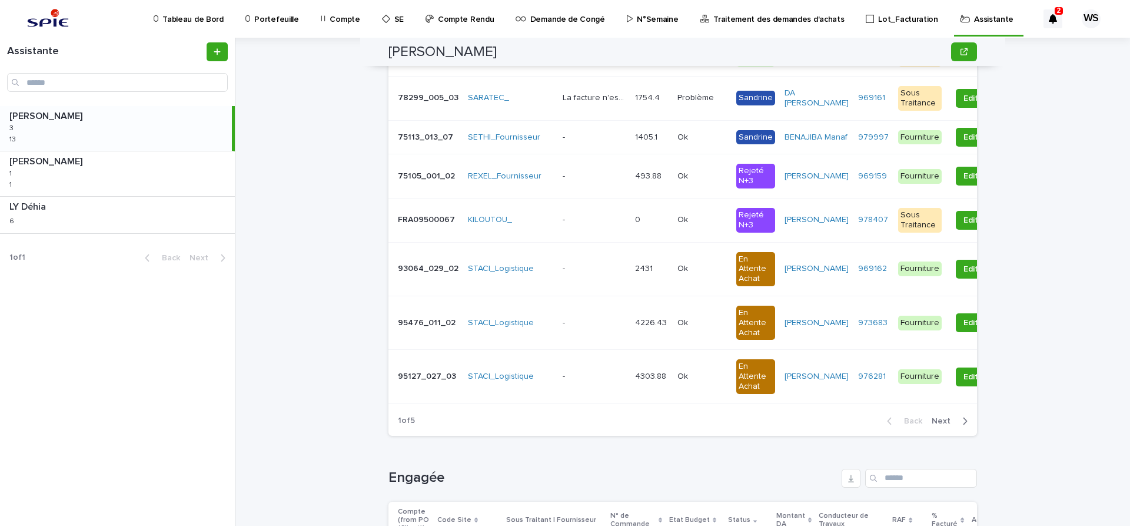
click at [943, 425] on span "Next" at bounding box center [945, 421] width 26 height 8
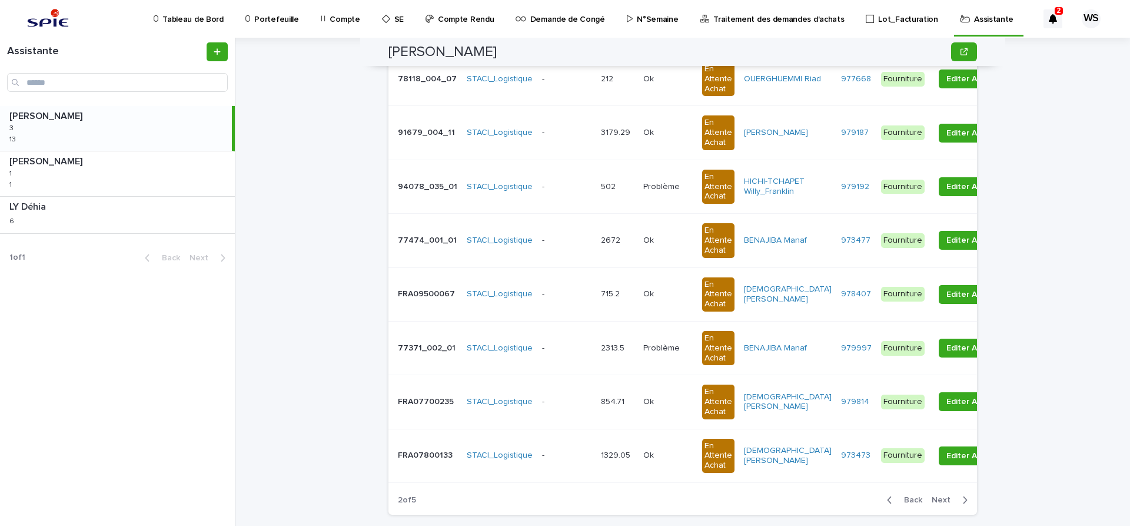
click at [939, 501] on span "Next" at bounding box center [945, 500] width 26 height 8
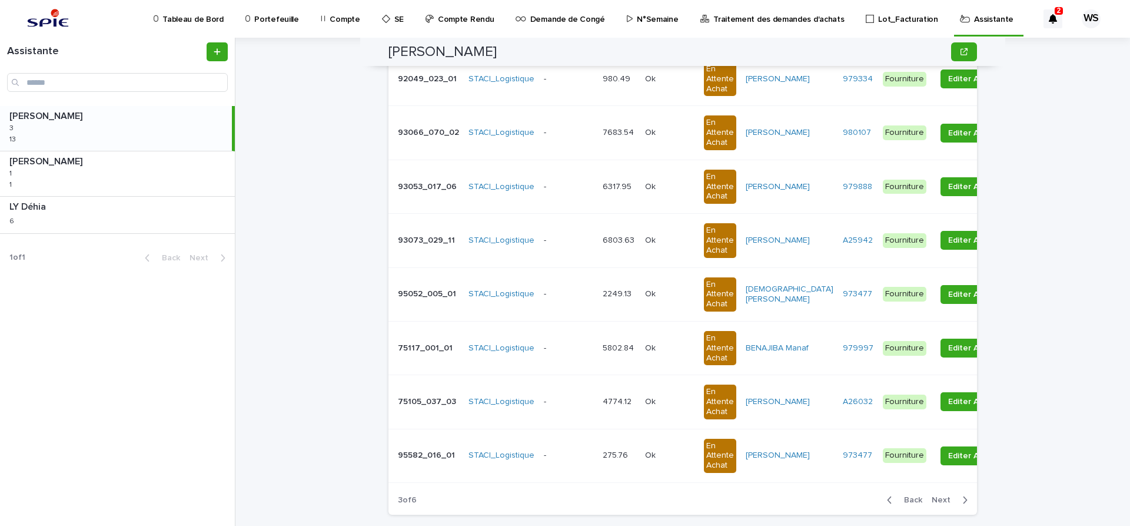
click at [939, 501] on span "Next" at bounding box center [945, 500] width 26 height 8
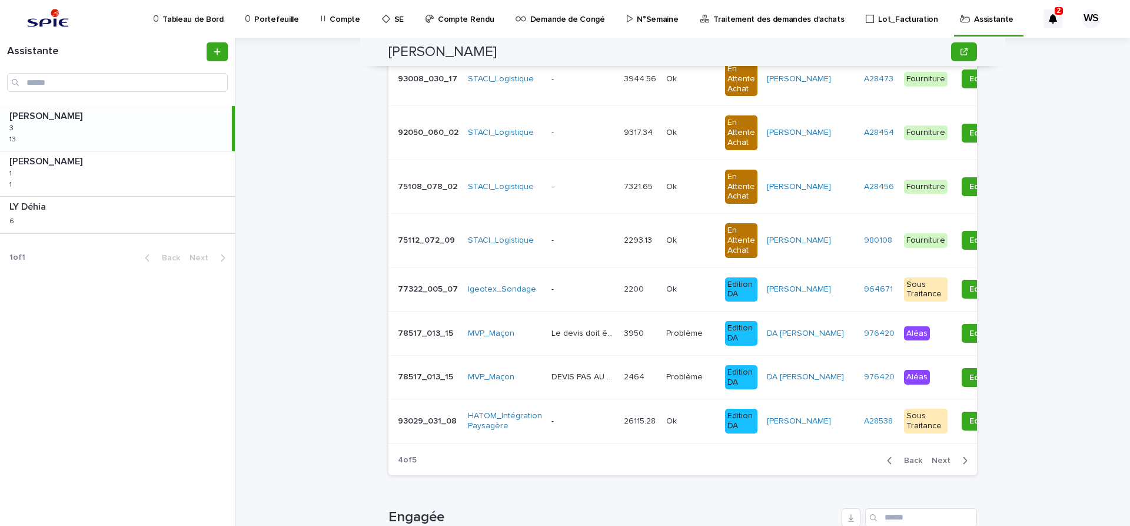
click at [944, 460] on span "Next" at bounding box center [945, 460] width 26 height 8
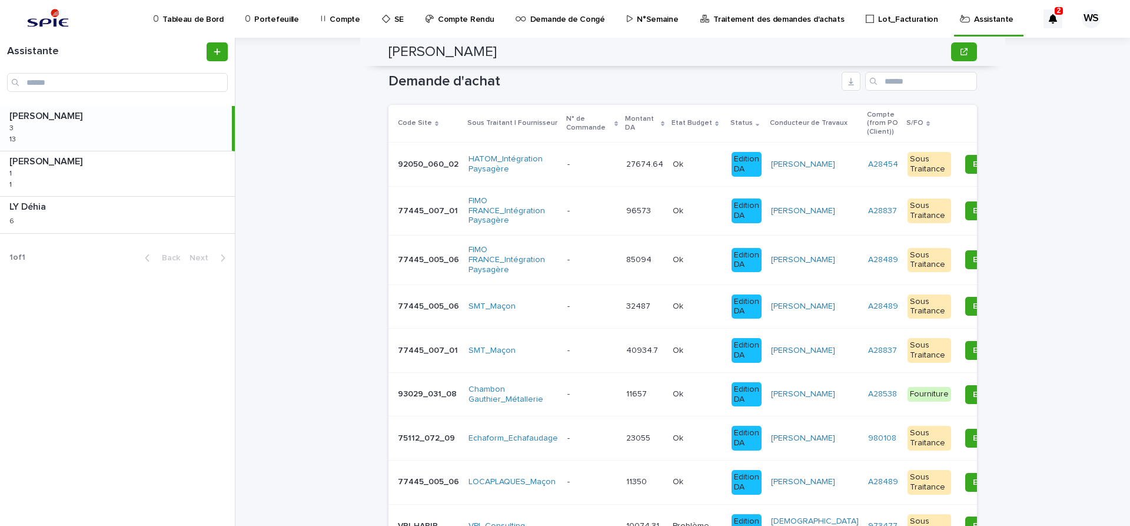
scroll to position [148, 0]
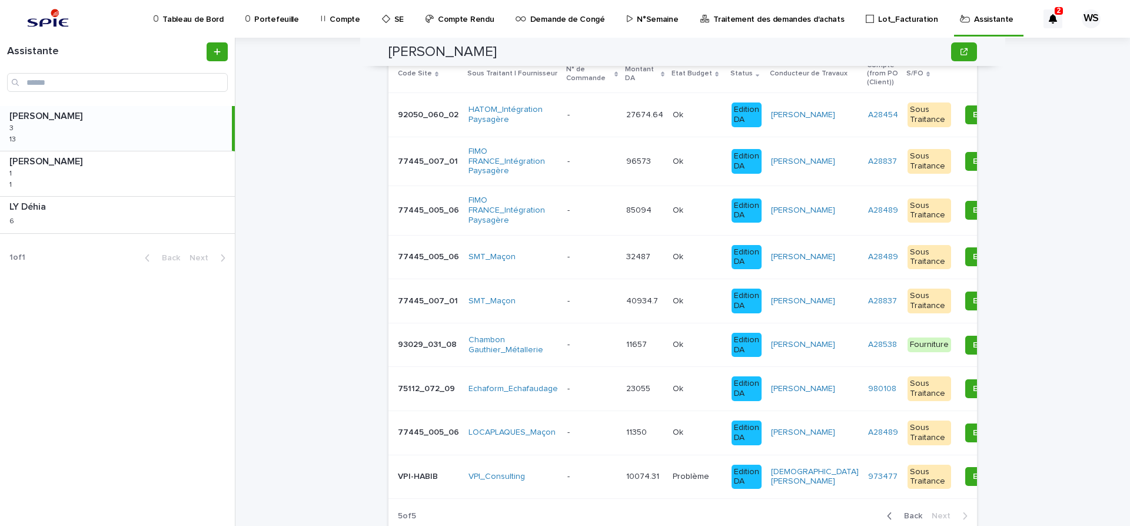
click at [690, 344] on p at bounding box center [697, 345] width 49 height 10
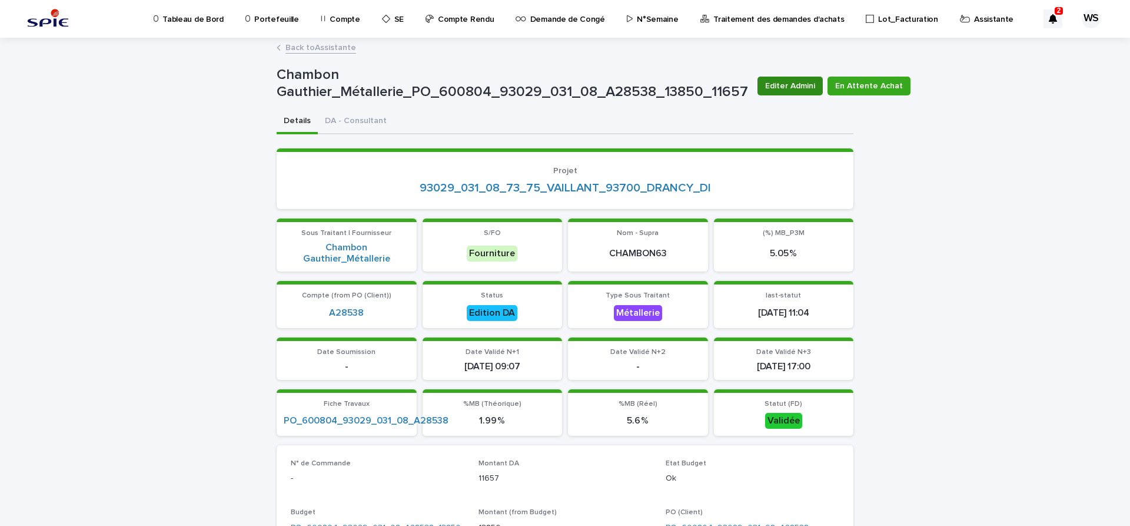
click at [799, 86] on span "Editer Admini" at bounding box center [790, 86] width 50 height 12
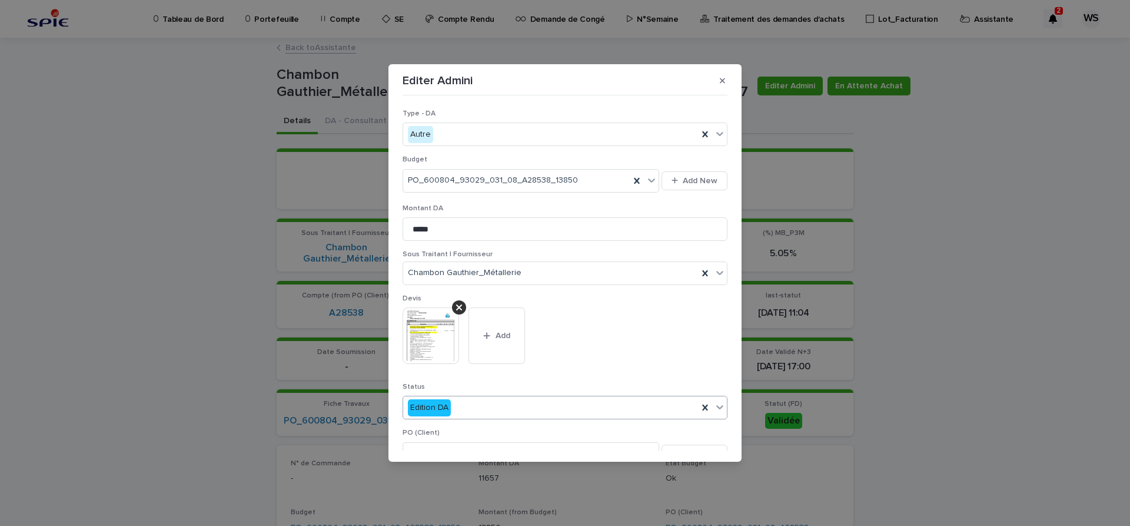
click at [717, 408] on icon at bounding box center [720, 407] width 12 height 12
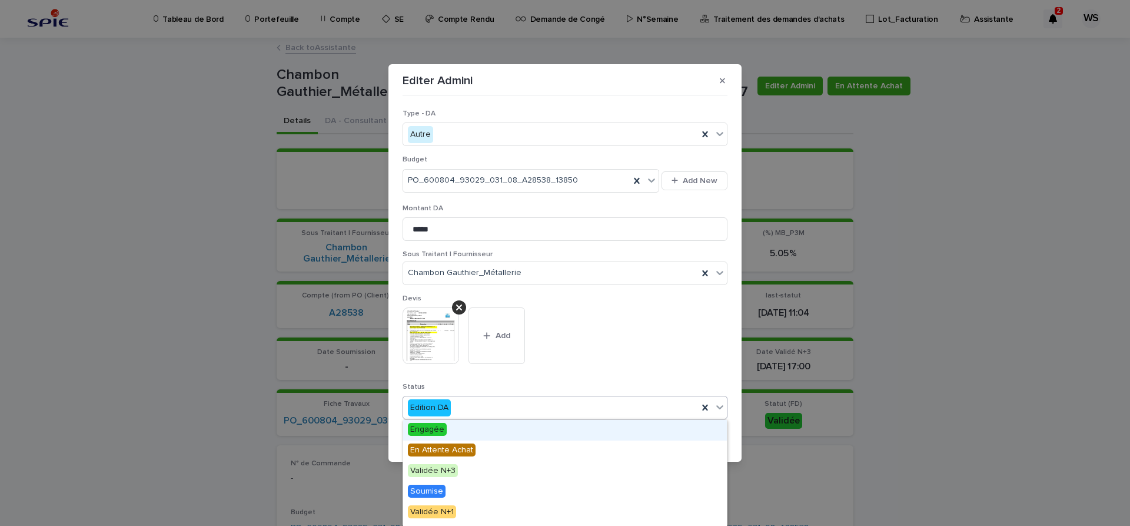
click at [431, 425] on span "Engagée" at bounding box center [427, 429] width 39 height 13
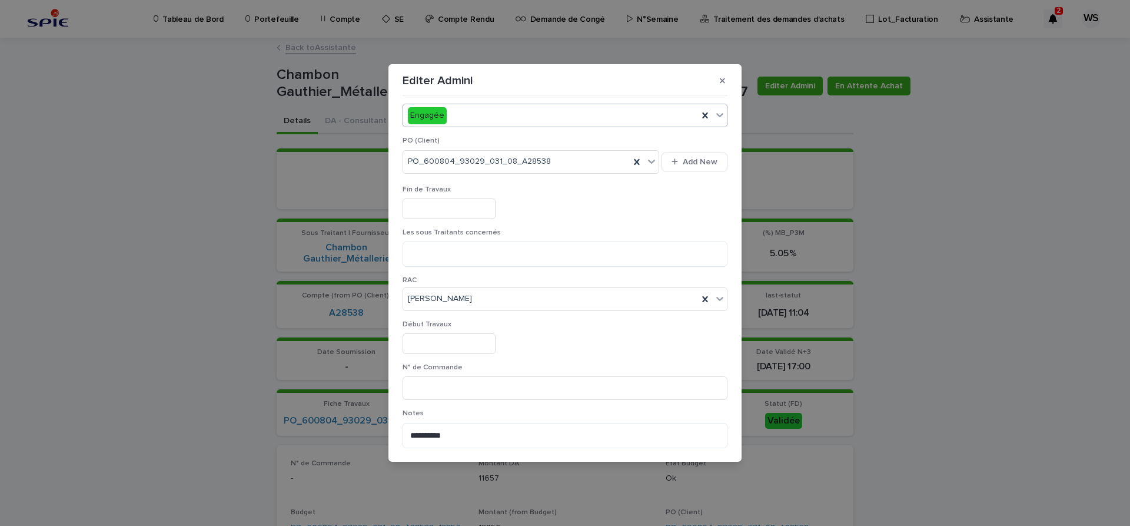
scroll to position [297, 0]
click at [488, 390] on input at bounding box center [565, 383] width 325 height 24
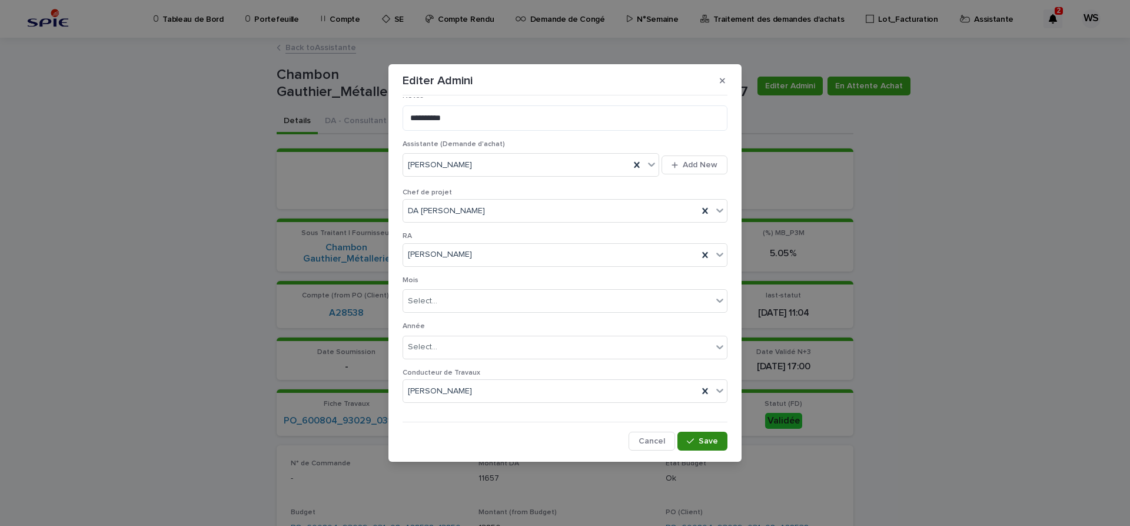
scroll to position [610, 0]
type input "*********"
click at [707, 440] on span "Save" at bounding box center [708, 441] width 19 height 8
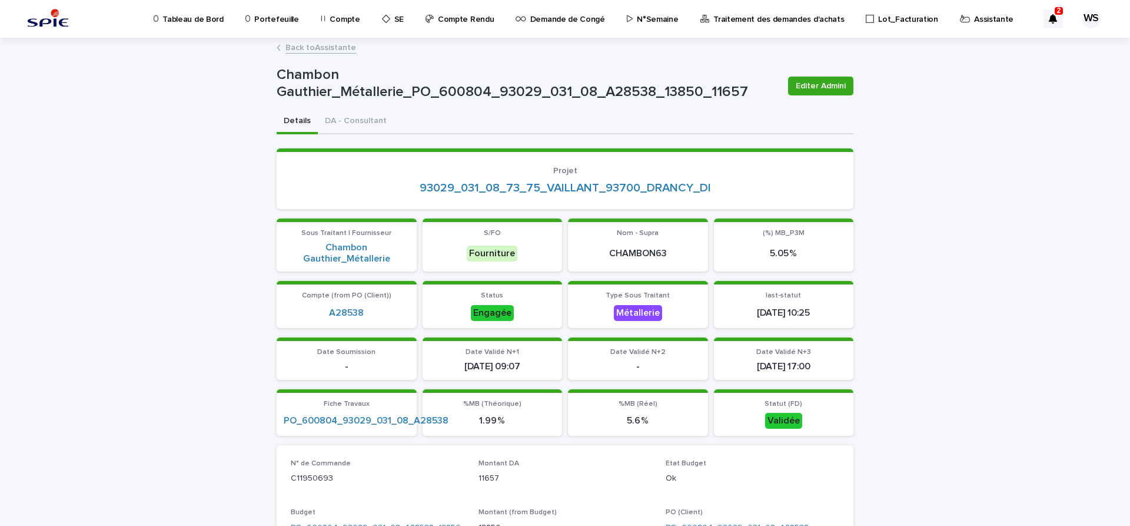
click at [329, 47] on link "Back to Assistante" at bounding box center [320, 47] width 71 height 14
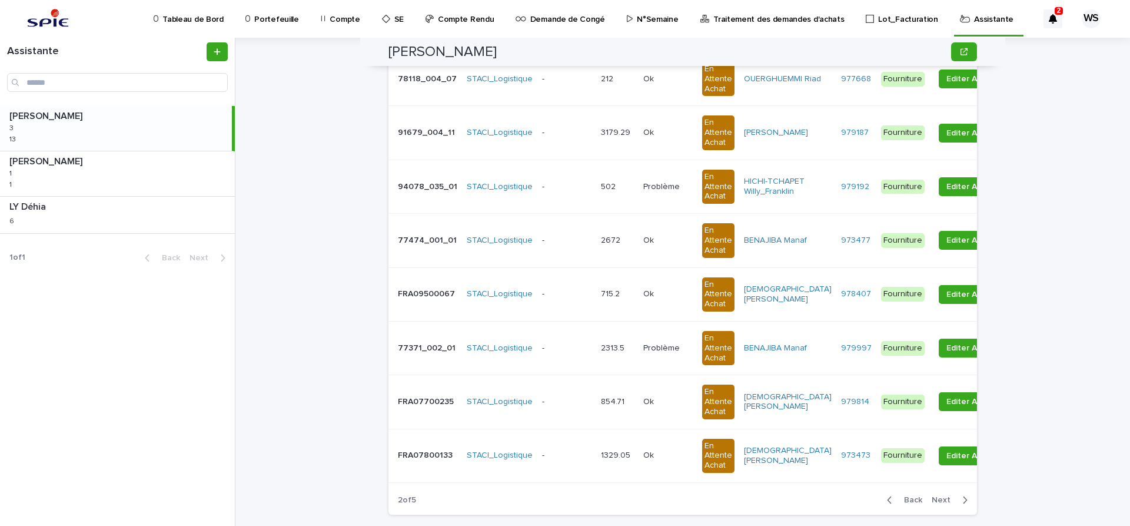
click at [942, 500] on span "Next" at bounding box center [945, 500] width 26 height 8
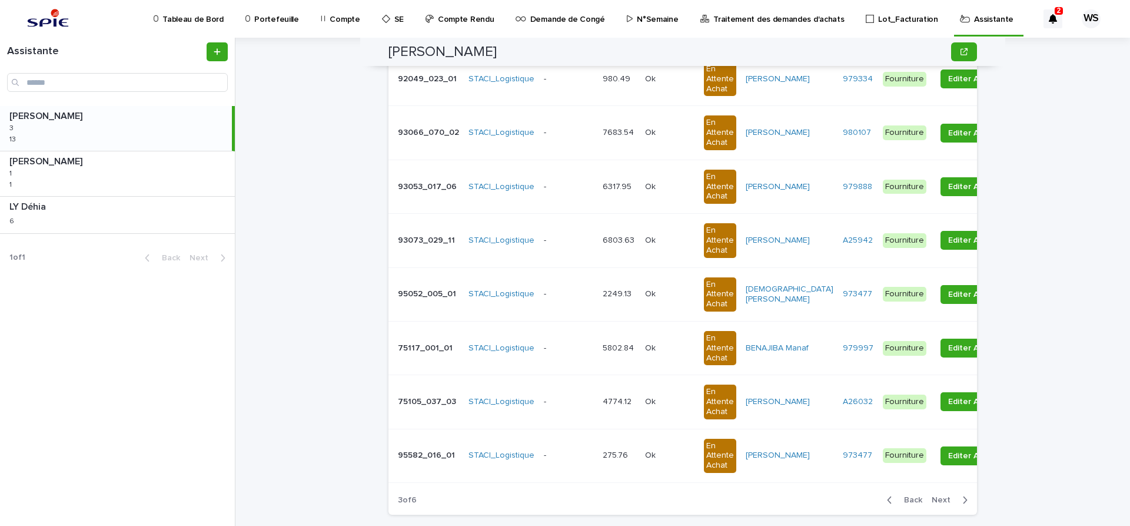
click at [942, 500] on span "Next" at bounding box center [945, 500] width 26 height 8
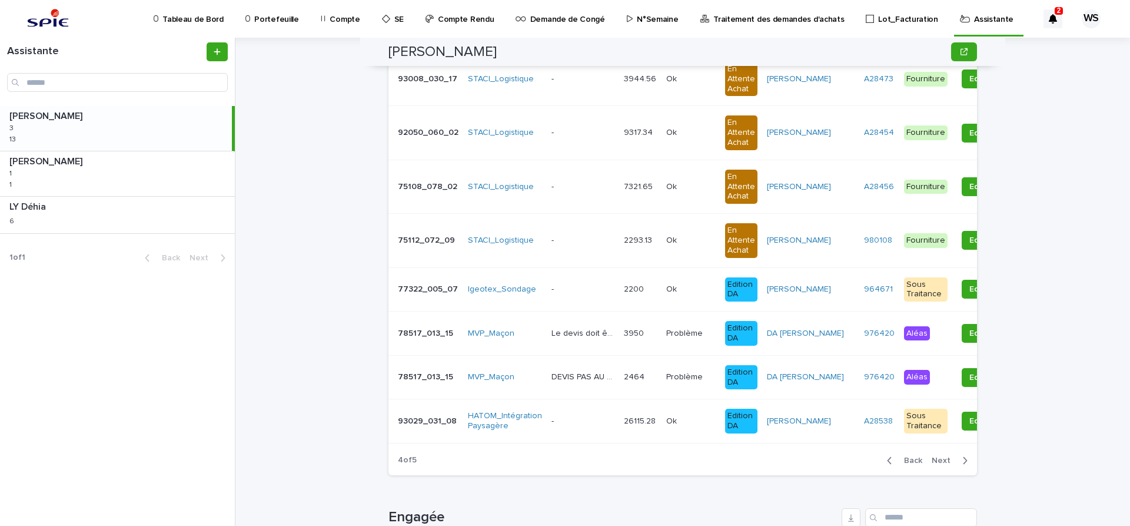
click at [944, 461] on span "Next" at bounding box center [945, 460] width 26 height 8
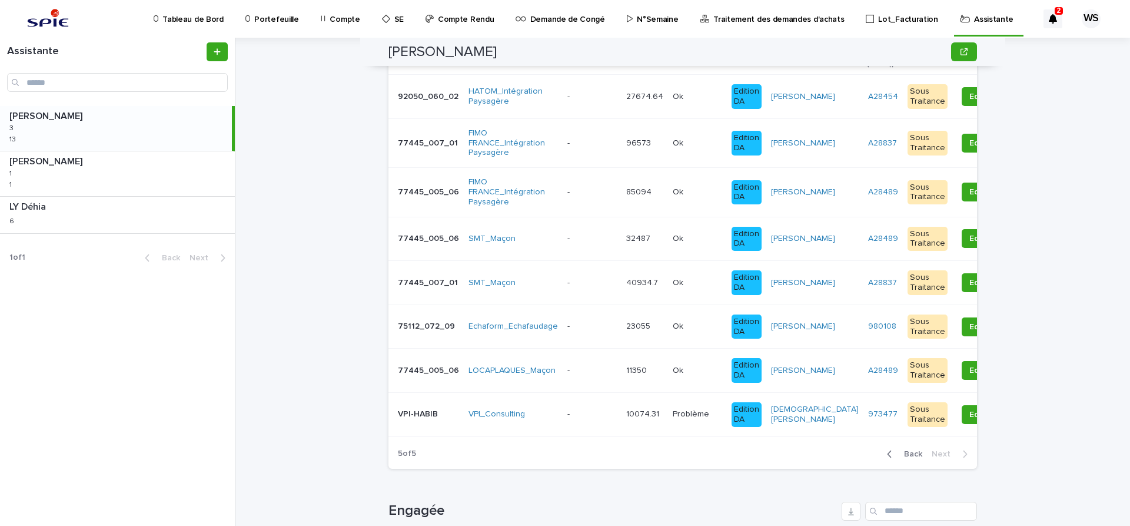
scroll to position [148, 0]
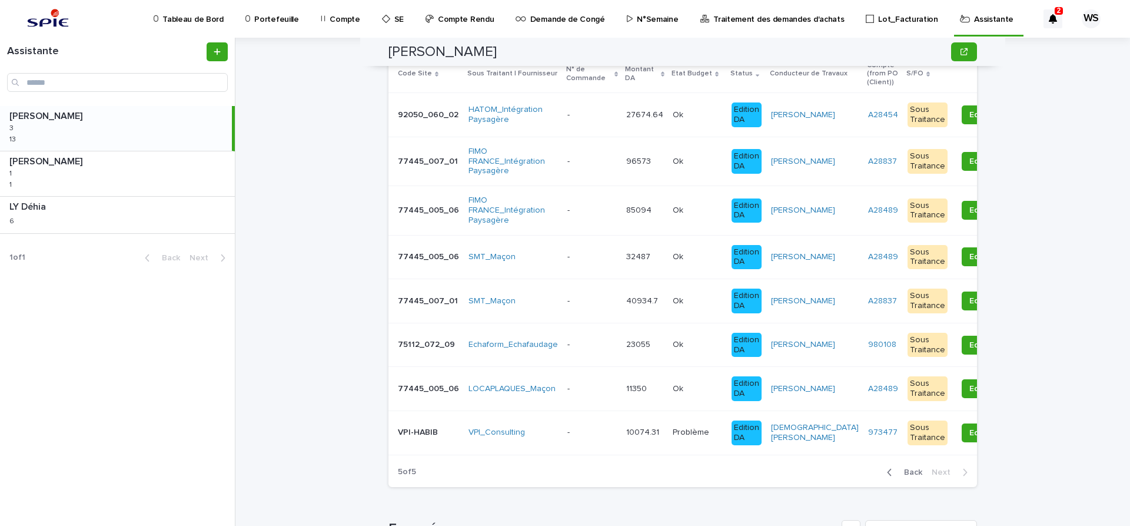
click at [592, 432] on p at bounding box center [591, 432] width 49 height 10
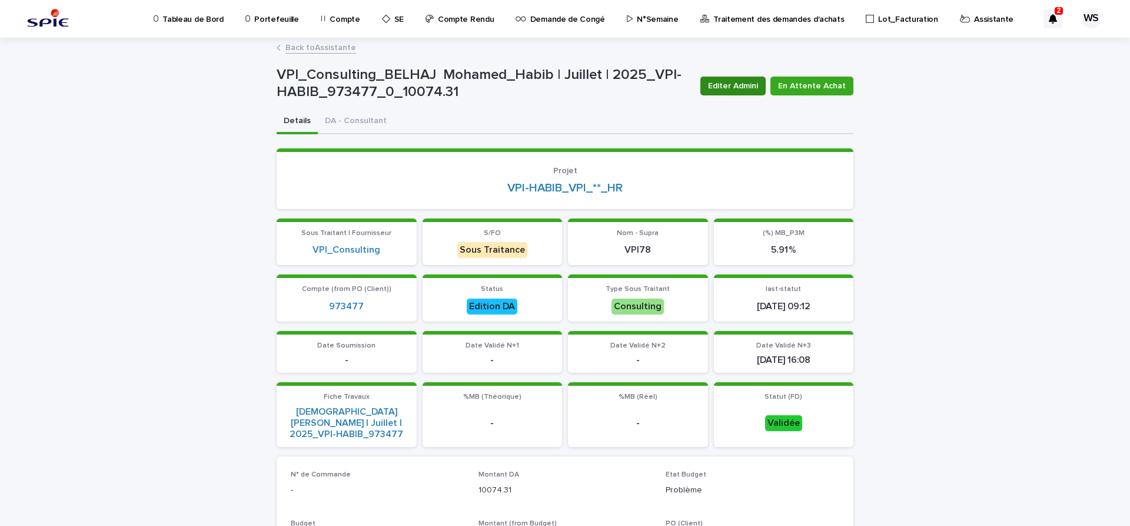
click at [752, 86] on span "Editer Admini" at bounding box center [733, 86] width 50 height 12
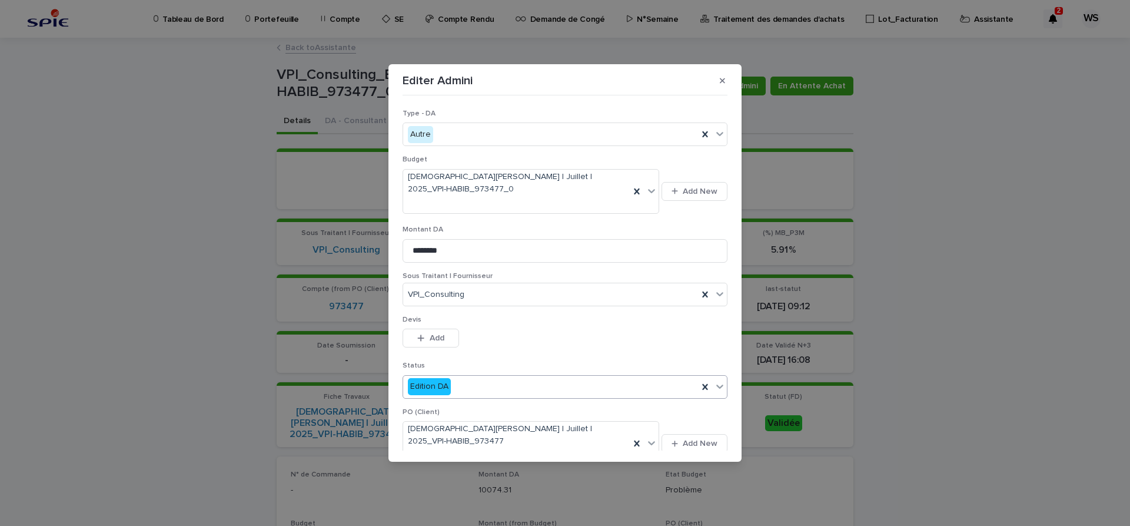
click at [717, 389] on icon at bounding box center [720, 386] width 12 height 12
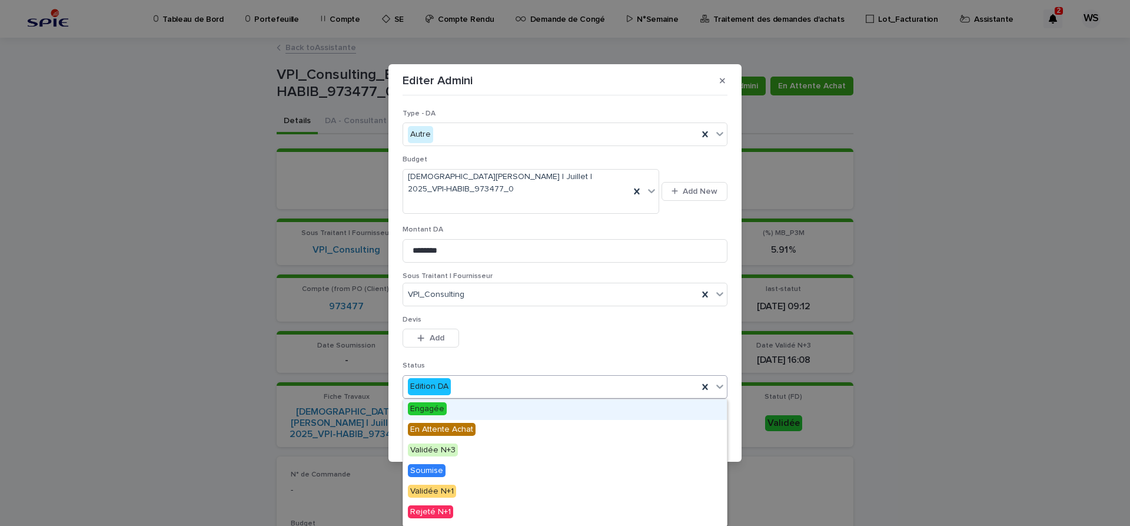
click at [430, 407] on span "Engagée" at bounding box center [427, 408] width 39 height 13
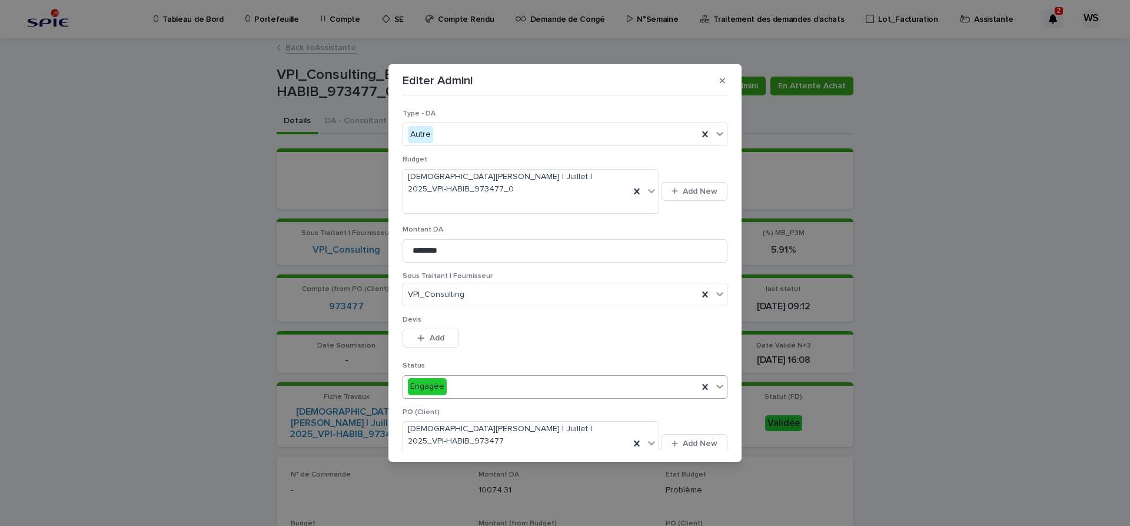
scroll to position [247, 0]
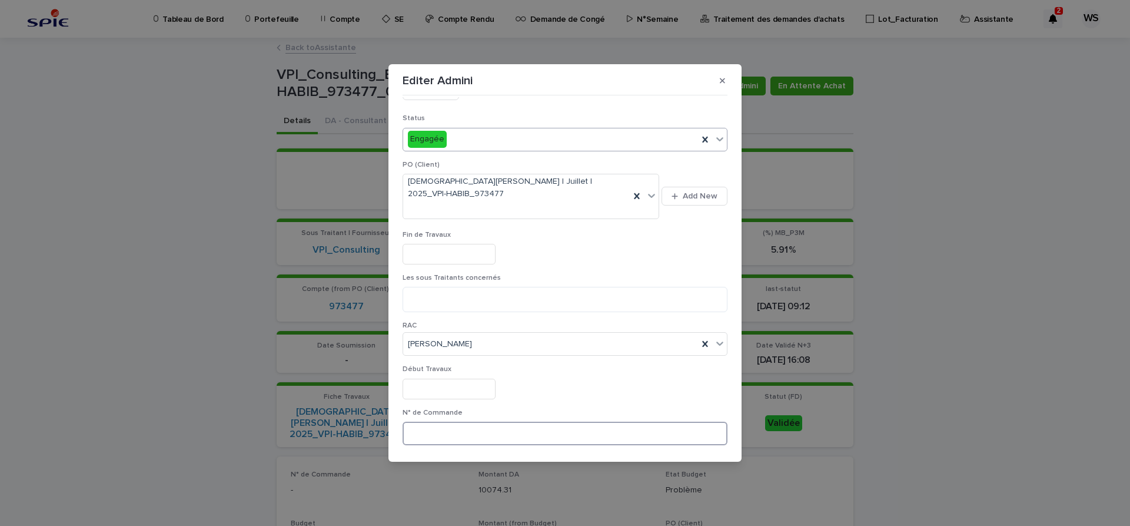
click at [534, 435] on input at bounding box center [565, 433] width 325 height 24
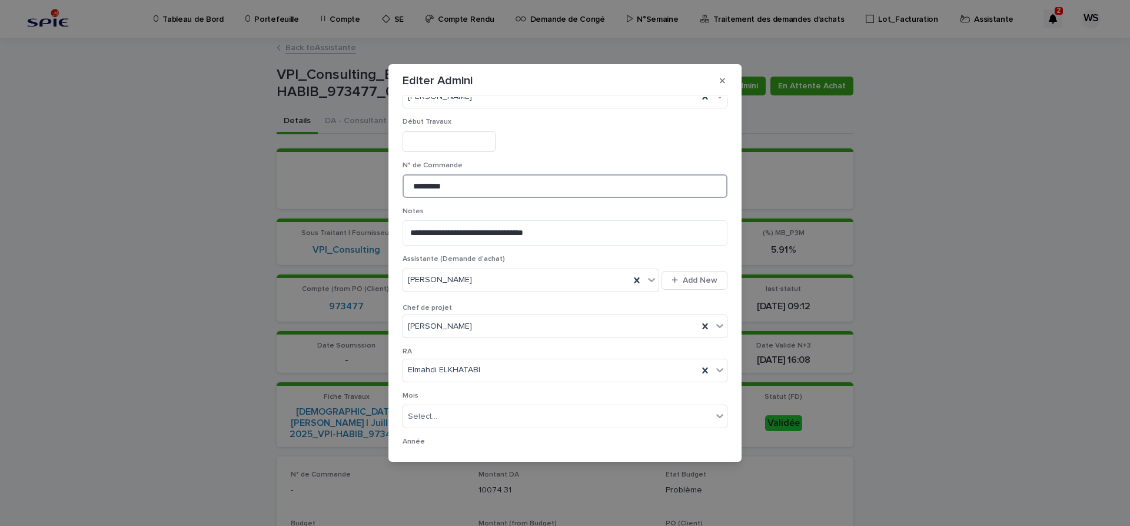
scroll to position [610, 0]
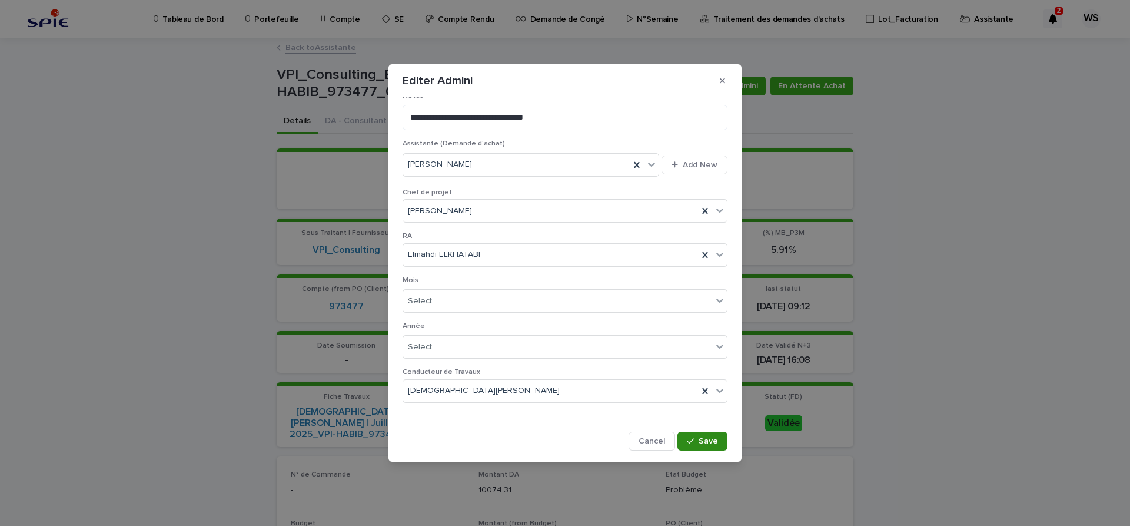
type input "*********"
click at [704, 440] on span "Save" at bounding box center [708, 441] width 19 height 8
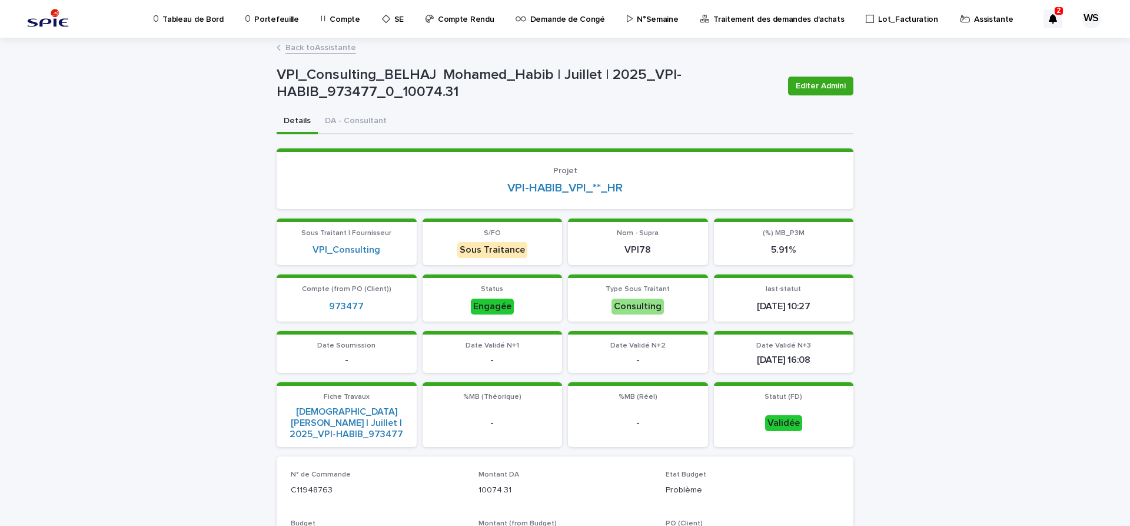
click at [334, 46] on link "Back to Assistante" at bounding box center [320, 47] width 71 height 14
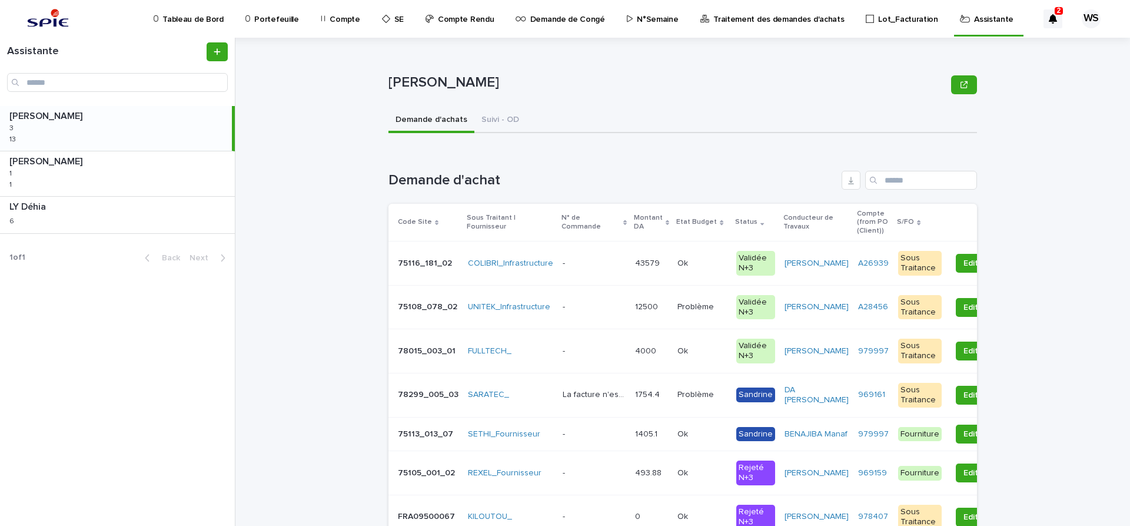
scroll to position [148, 0]
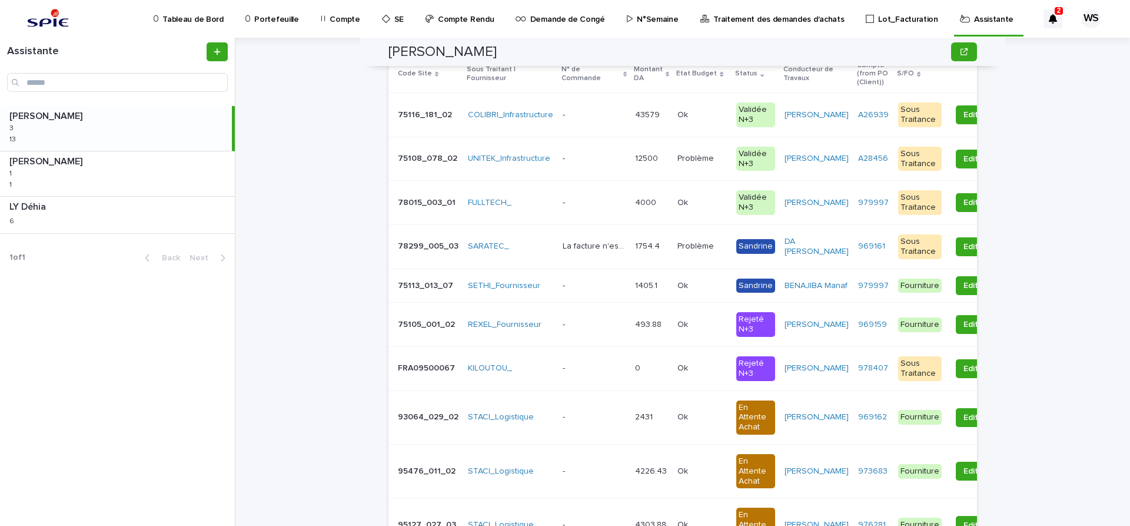
click at [580, 373] on p at bounding box center [594, 368] width 63 height 10
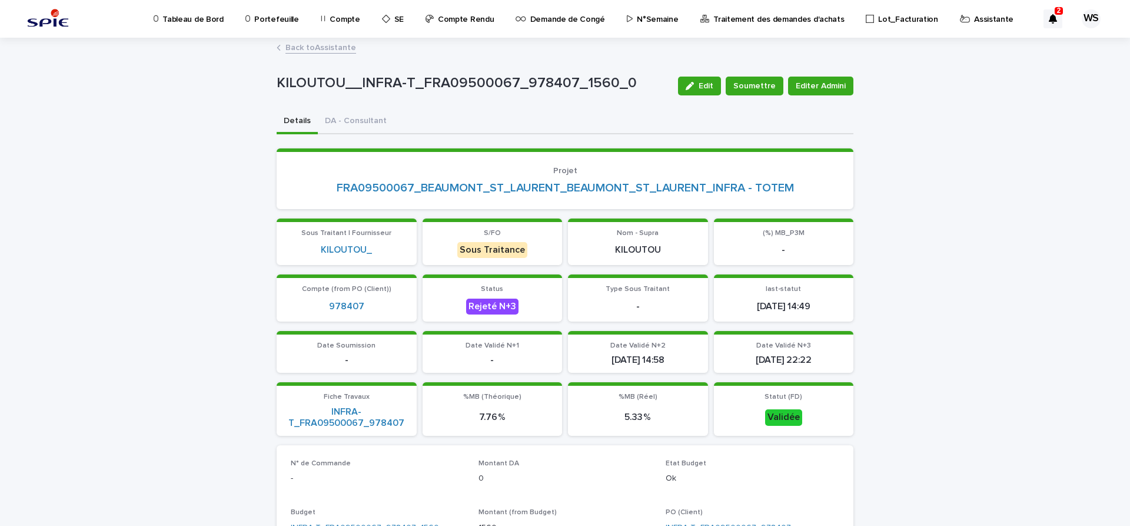
click at [329, 48] on link "Back to Assistante" at bounding box center [320, 47] width 71 height 14
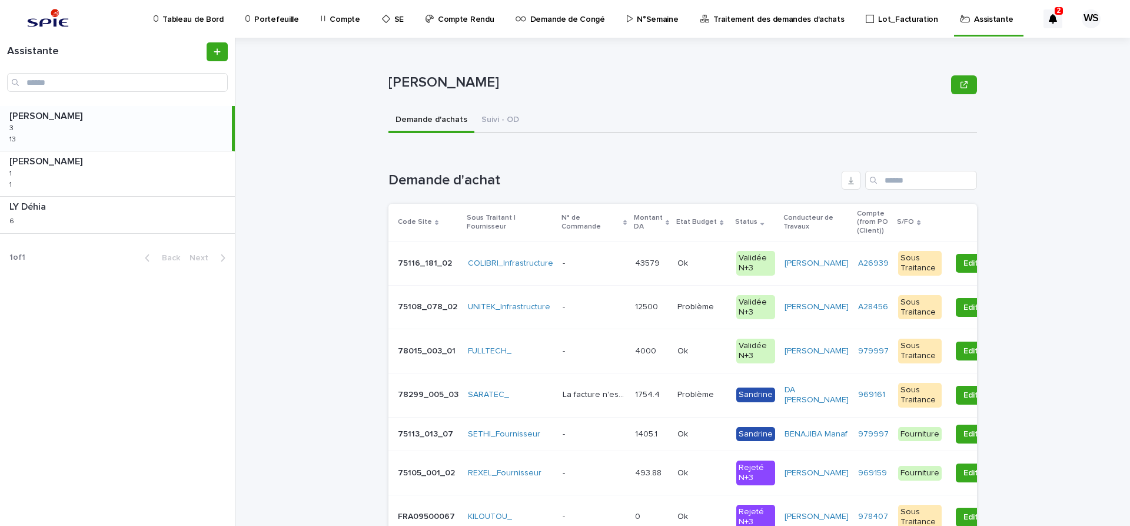
click at [588, 264] on p at bounding box center [594, 263] width 63 height 10
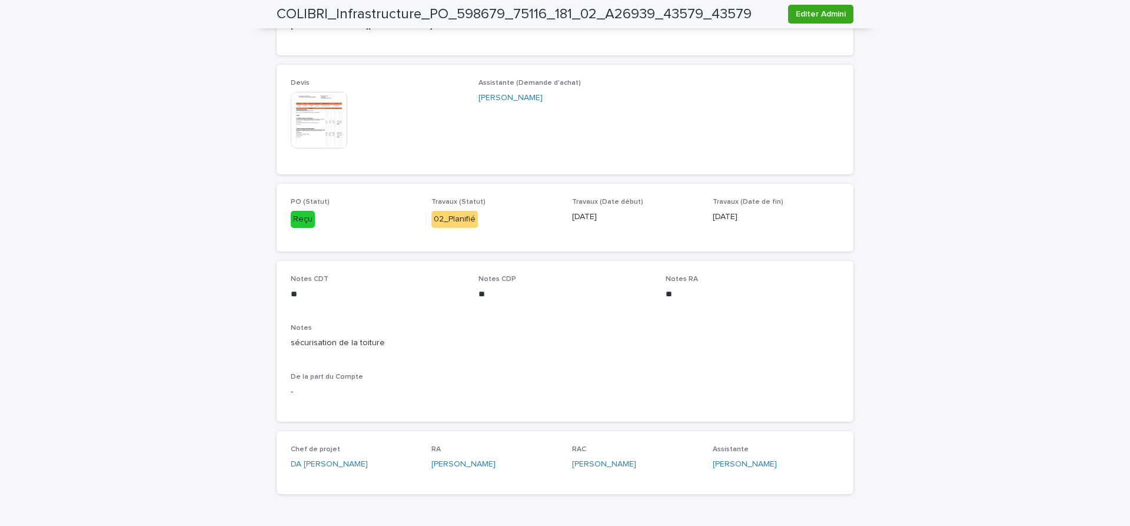
scroll to position [445, 0]
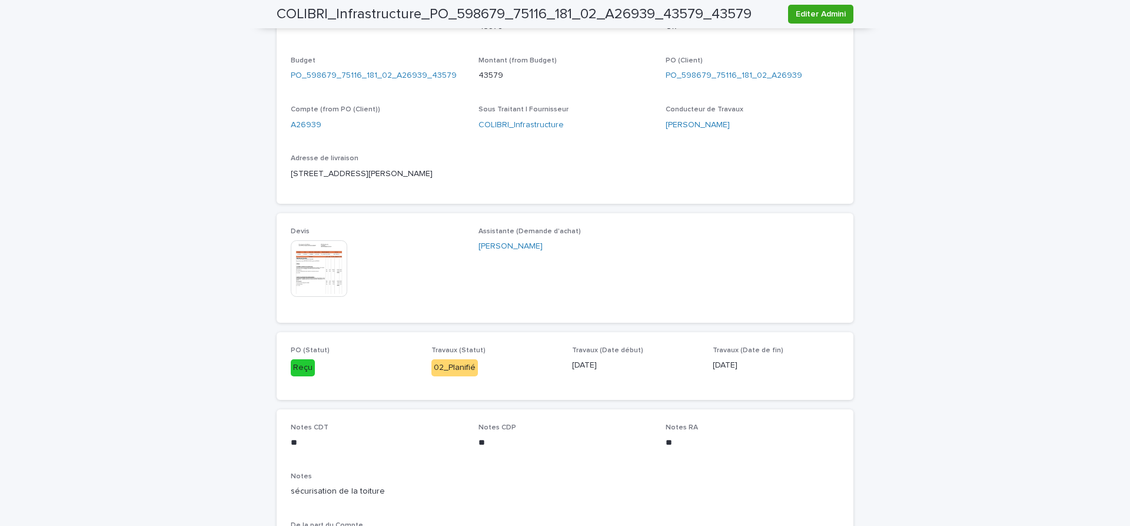
click at [315, 274] on img at bounding box center [319, 268] width 56 height 56
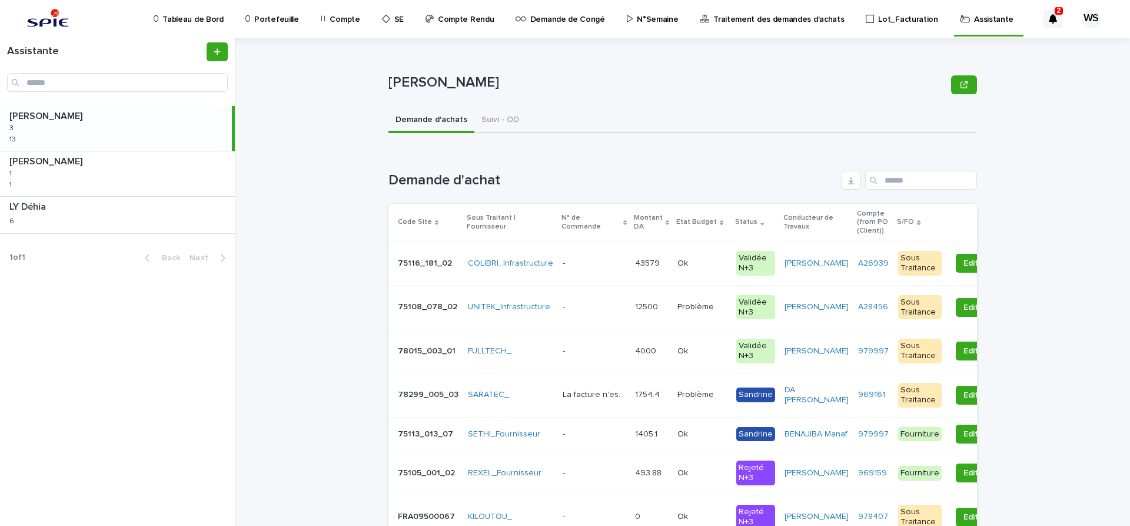
click at [591, 264] on p at bounding box center [594, 263] width 63 height 10
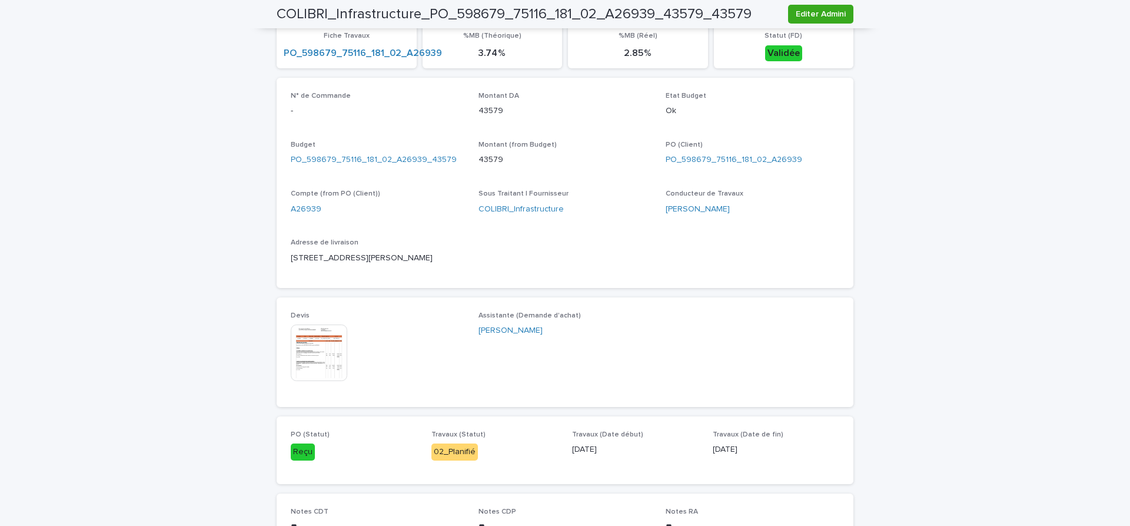
scroll to position [395, 0]
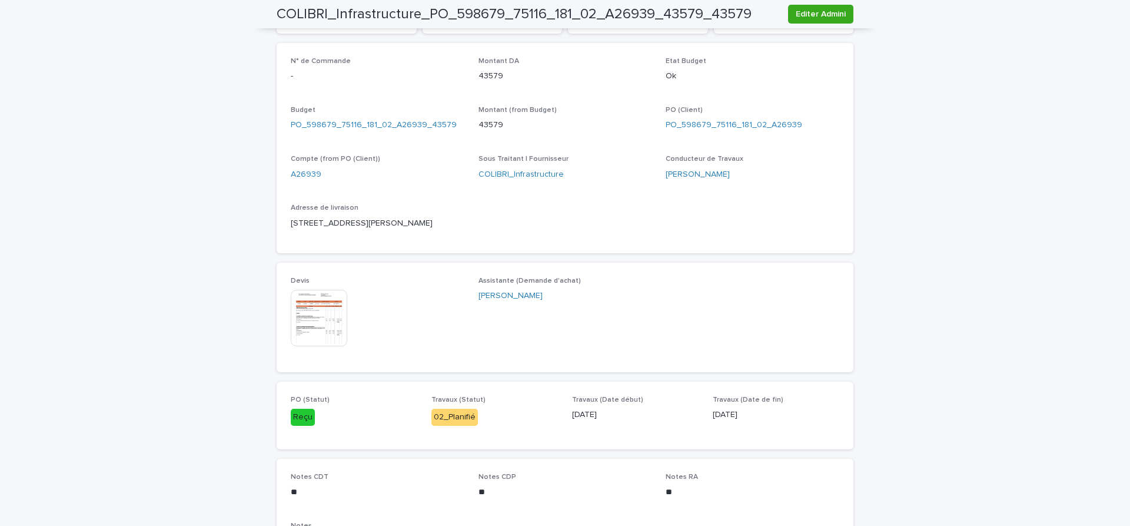
click at [321, 319] on img at bounding box center [319, 318] width 56 height 56
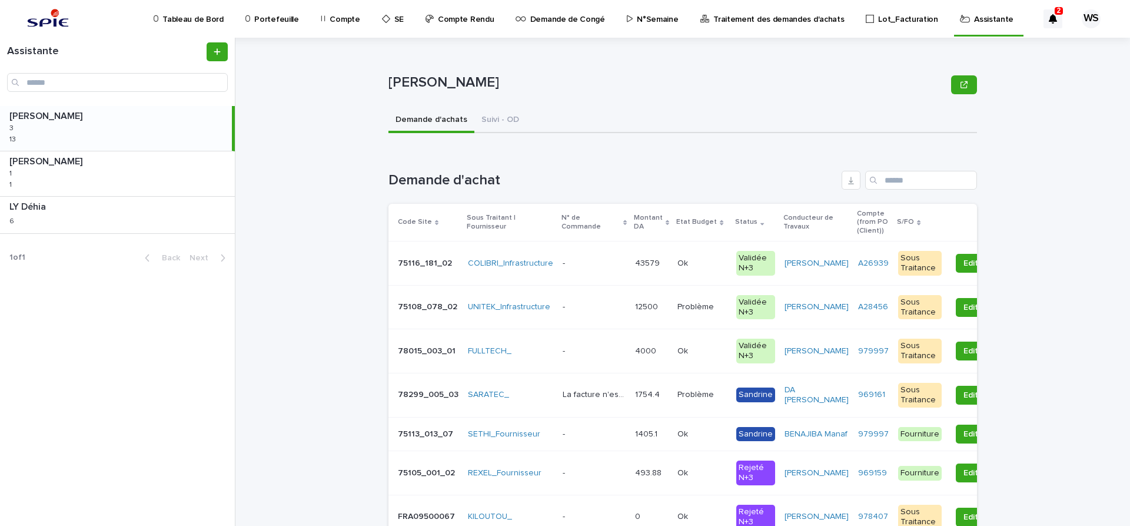
click at [606, 261] on p at bounding box center [594, 263] width 63 height 10
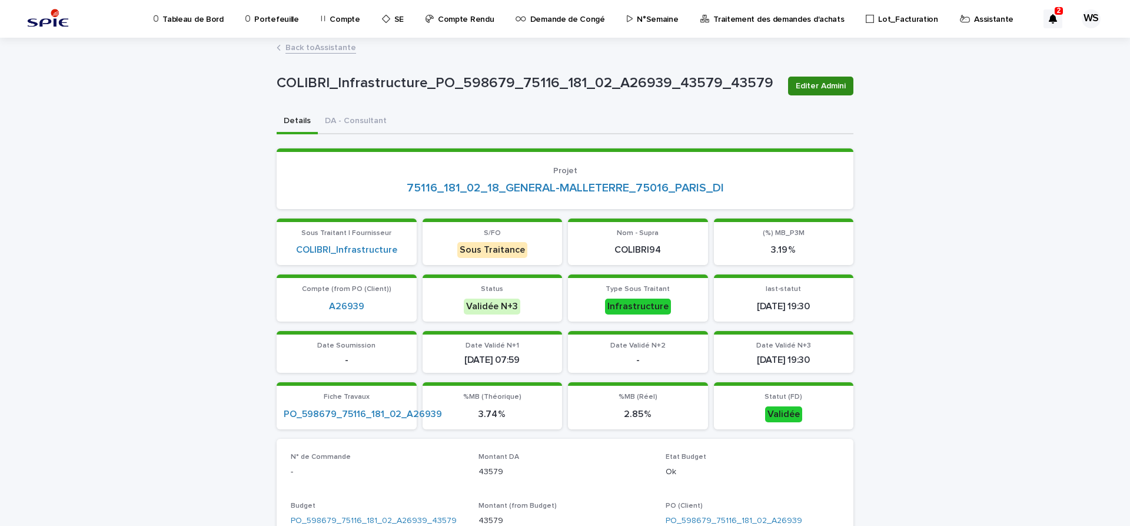
click at [827, 84] on span "Editer Admini" at bounding box center [821, 86] width 50 height 12
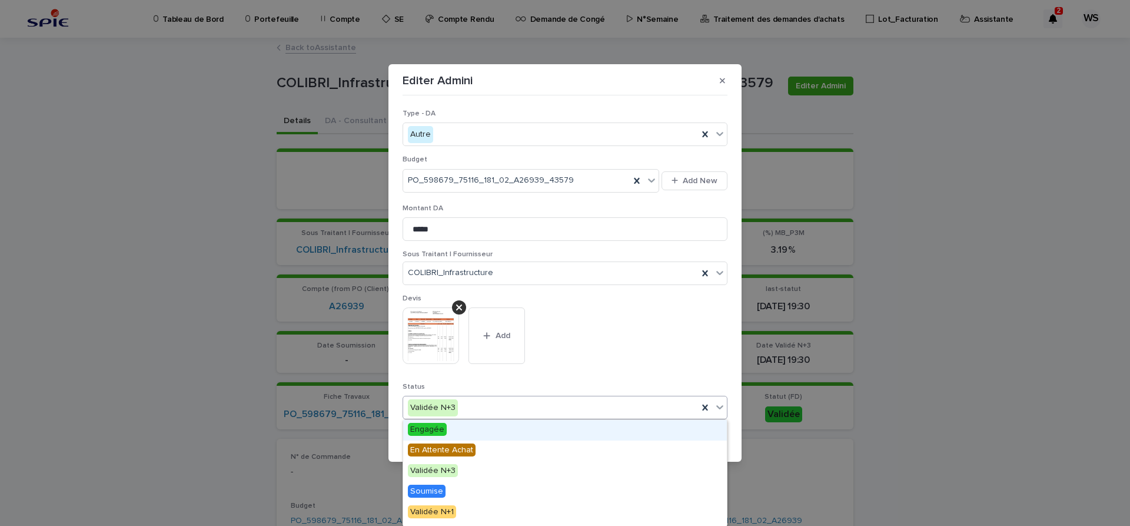
click at [719, 408] on icon at bounding box center [719, 407] width 7 height 4
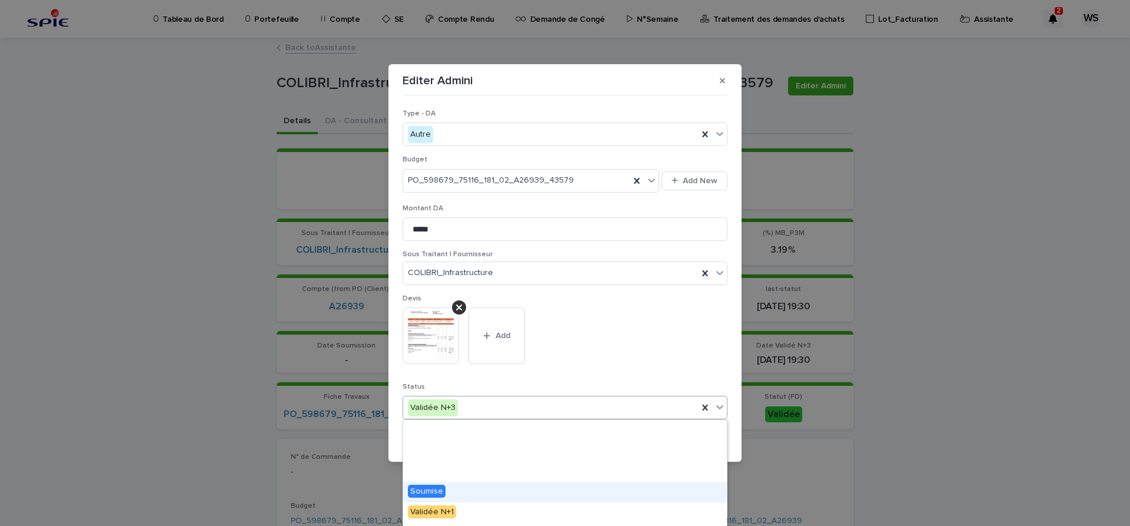
scroll to position [141, 0]
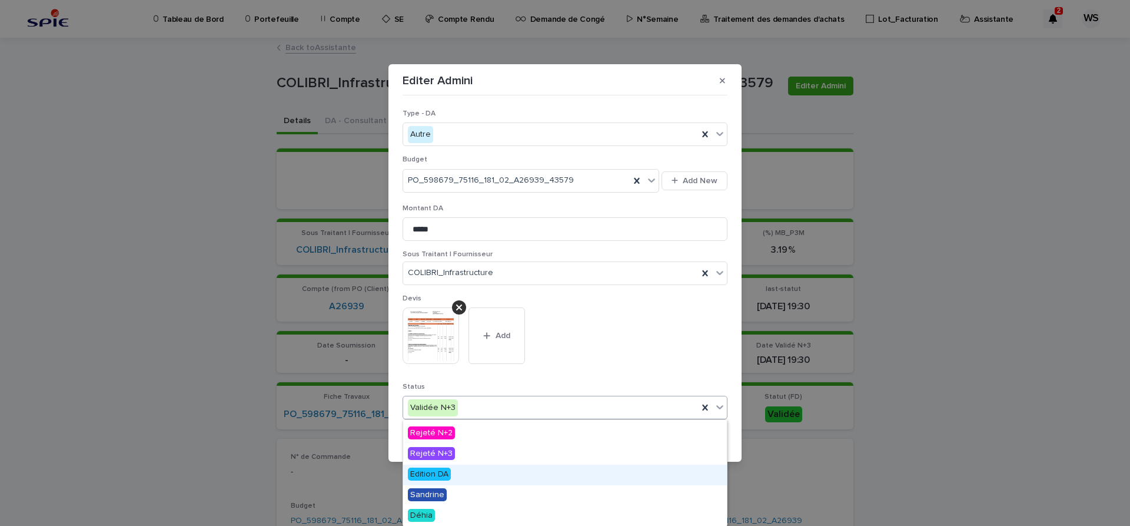
click at [441, 473] on span "Edition DA" at bounding box center [429, 473] width 43 height 13
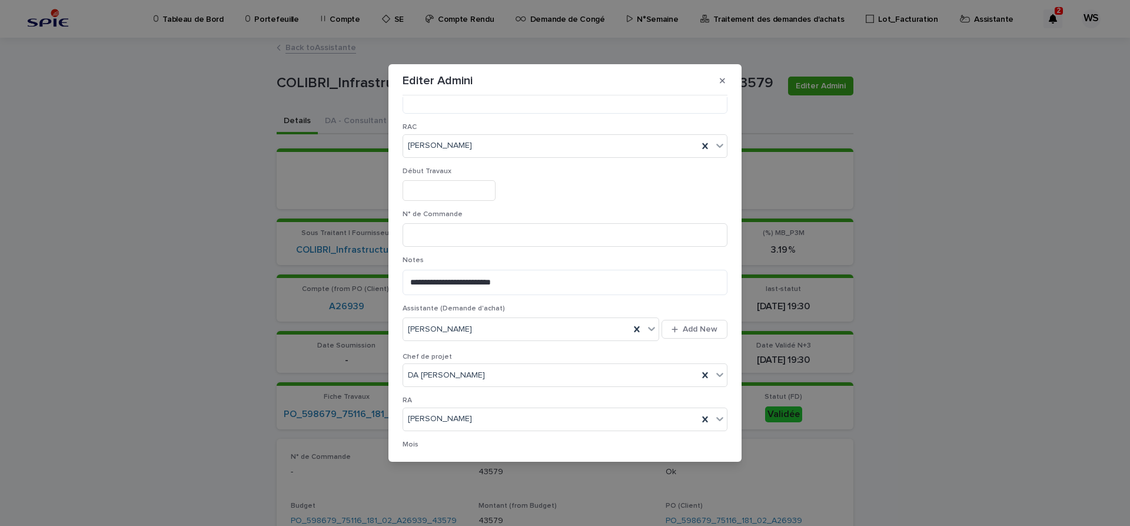
scroll to position [610, 0]
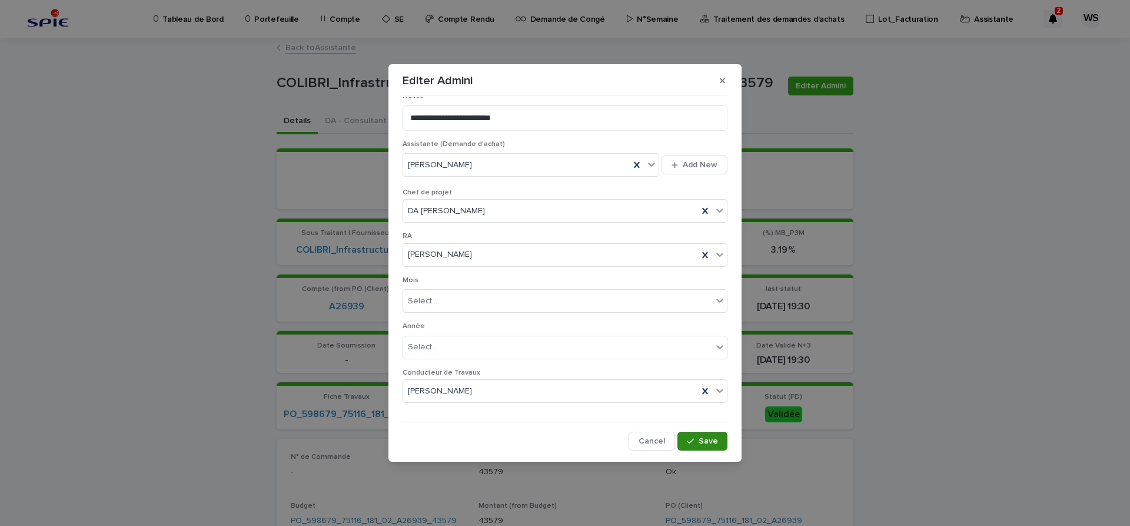
click at [709, 439] on span "Save" at bounding box center [708, 441] width 19 height 8
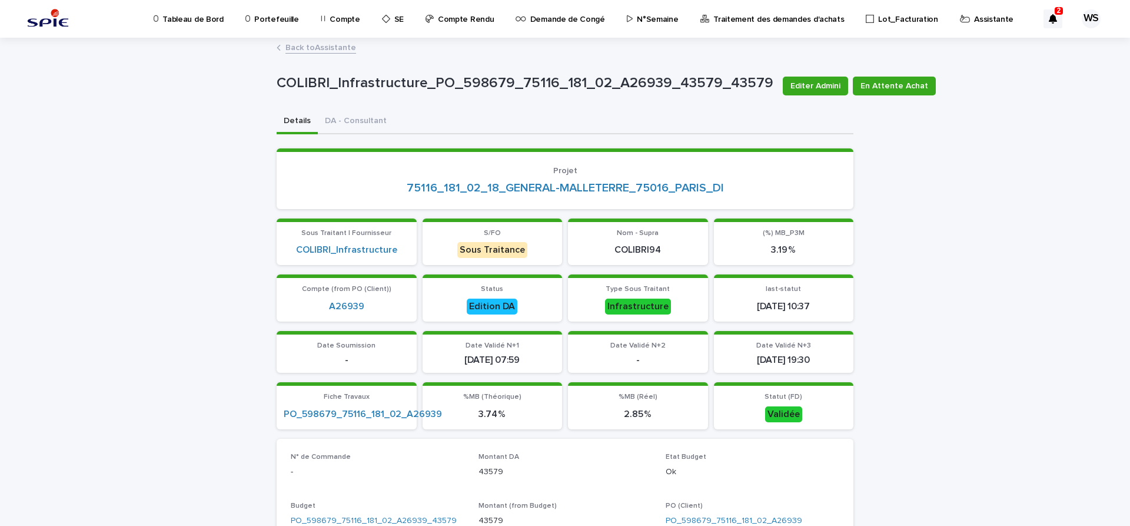
click at [342, 45] on link "Back to Assistante" at bounding box center [320, 47] width 71 height 14
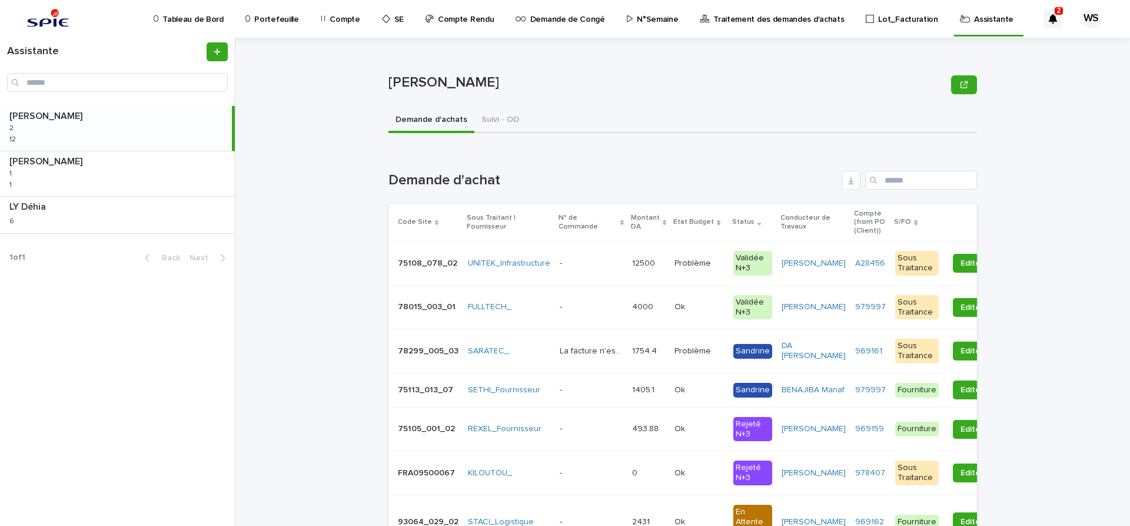
click at [599, 268] on div "- -" at bounding box center [591, 263] width 63 height 19
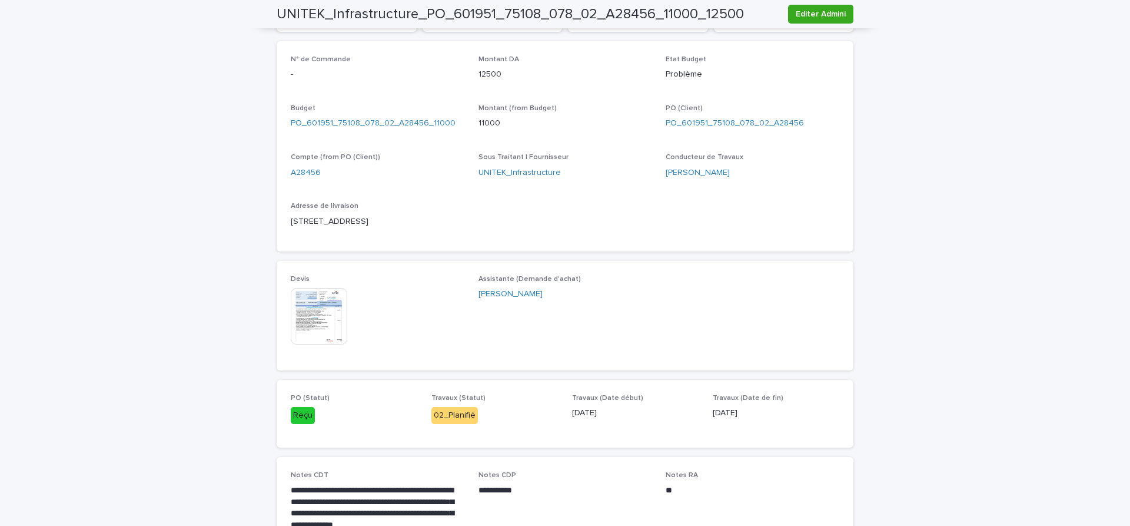
scroll to position [395, 0]
click at [304, 321] on img at bounding box center [319, 318] width 56 height 56
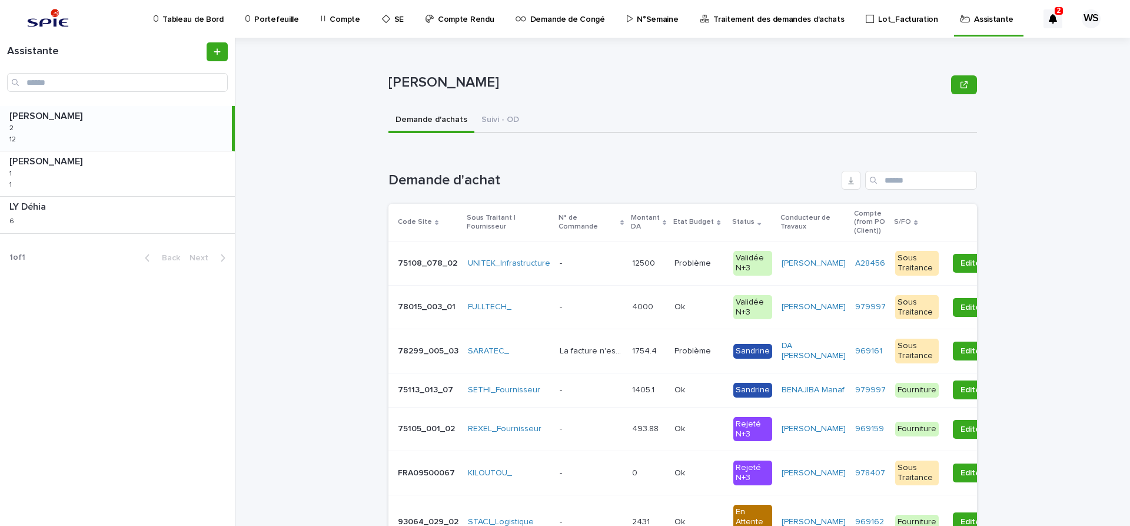
click at [567, 267] on p at bounding box center [591, 263] width 63 height 10
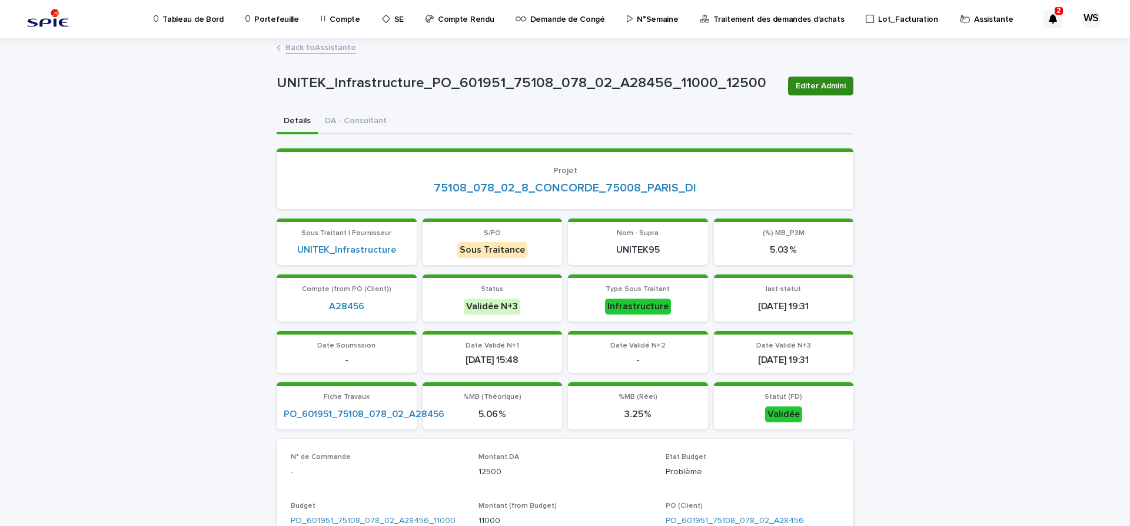
click at [829, 83] on span "Editer Admini" at bounding box center [821, 86] width 50 height 12
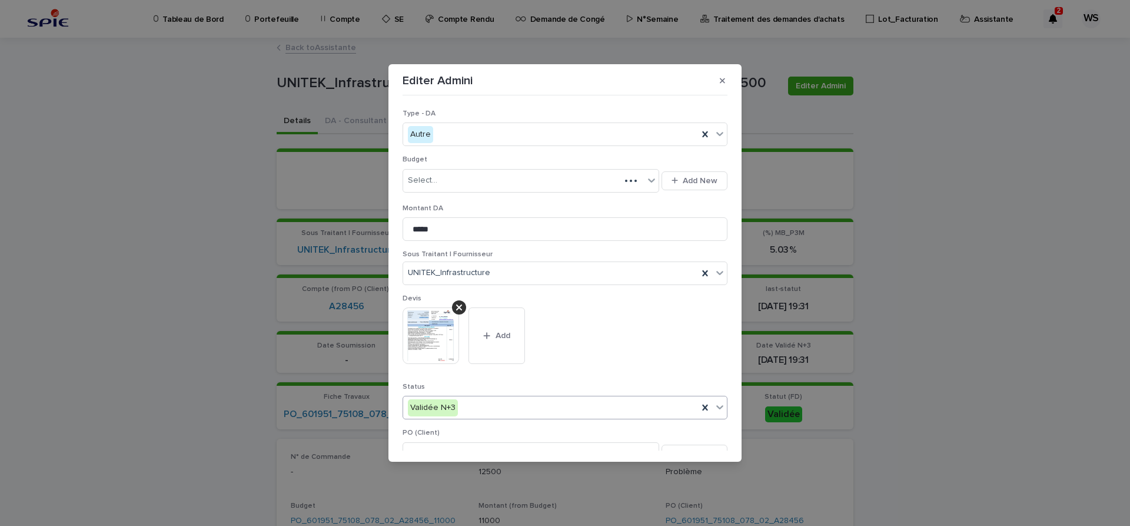
click at [719, 409] on icon at bounding box center [720, 407] width 12 height 12
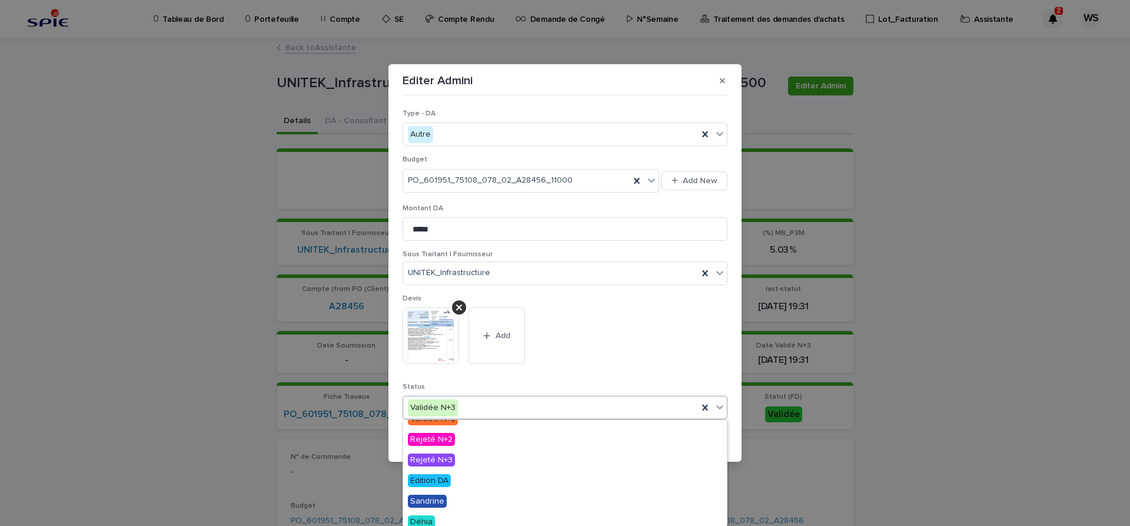
scroll to position [141, 0]
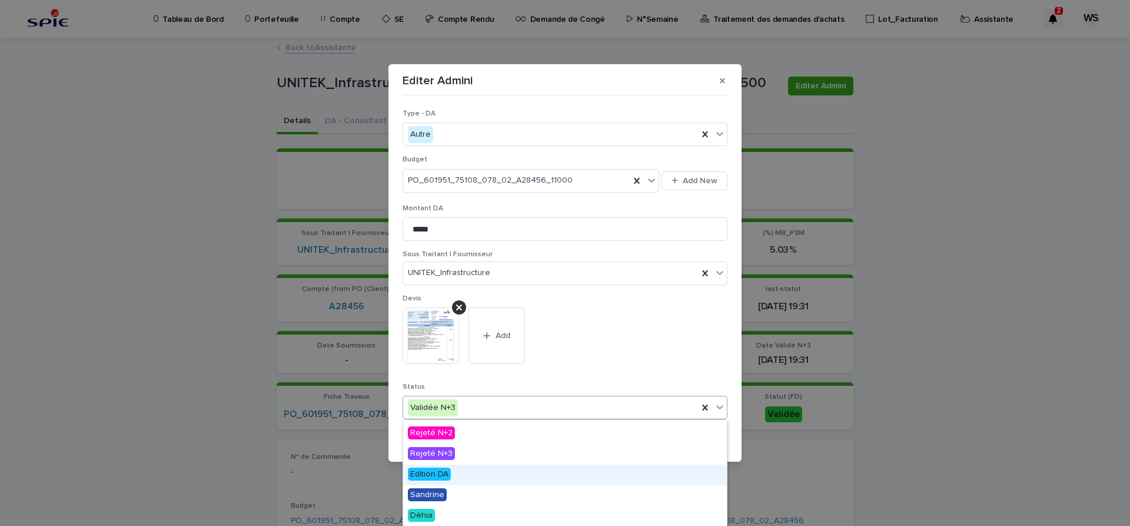
click at [433, 476] on span "Edition DA" at bounding box center [429, 473] width 43 height 13
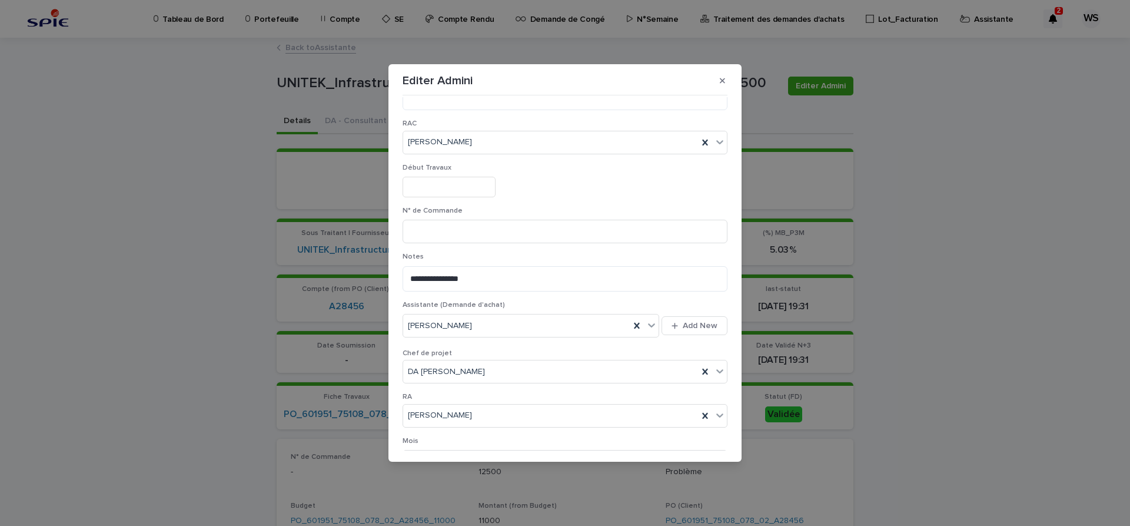
scroll to position [610, 0]
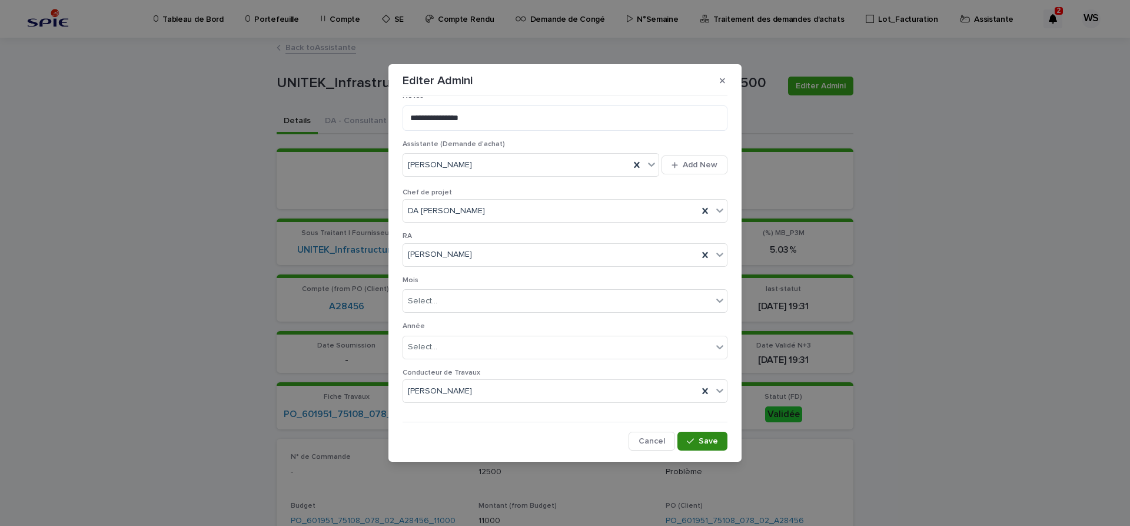
click at [706, 439] on span "Save" at bounding box center [708, 441] width 19 height 8
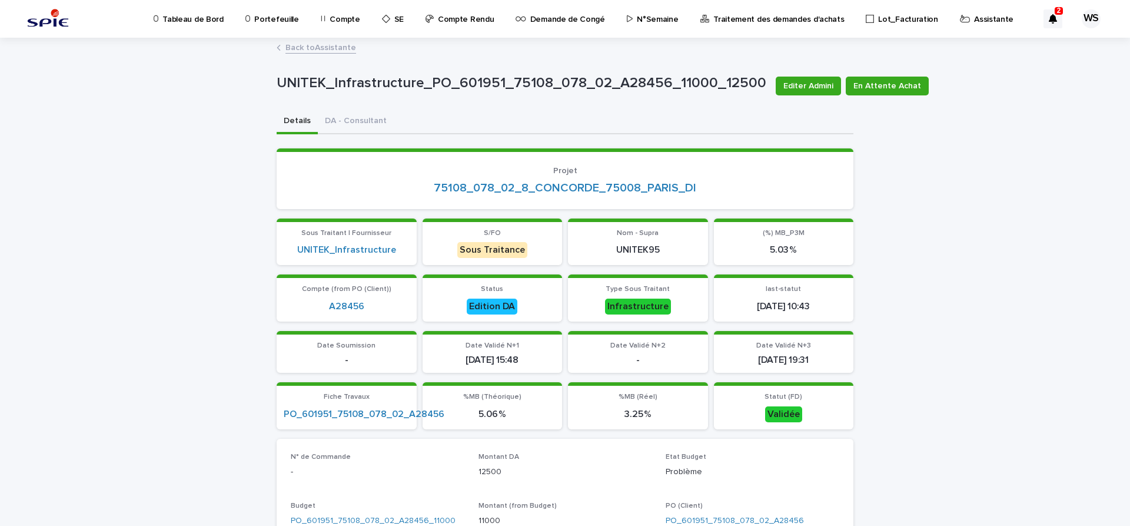
click at [325, 46] on link "Back to Assistante" at bounding box center [320, 47] width 71 height 14
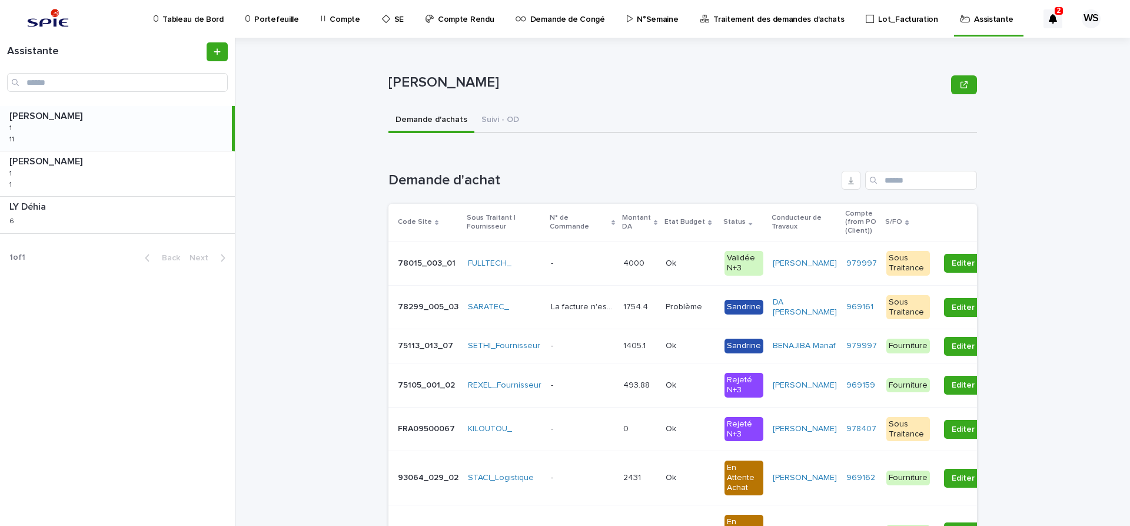
click at [603, 262] on p at bounding box center [582, 263] width 63 height 10
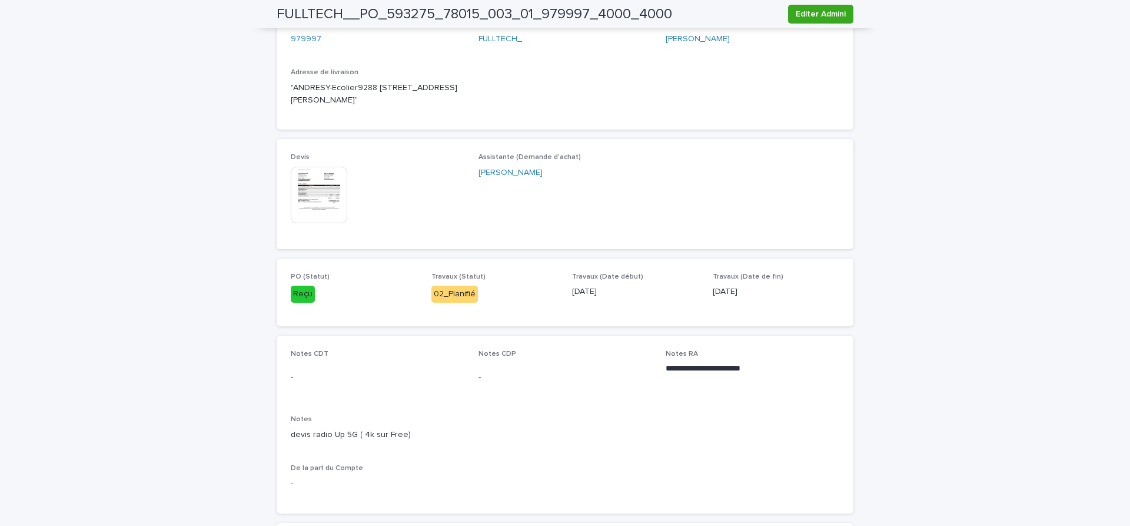
scroll to position [544, 0]
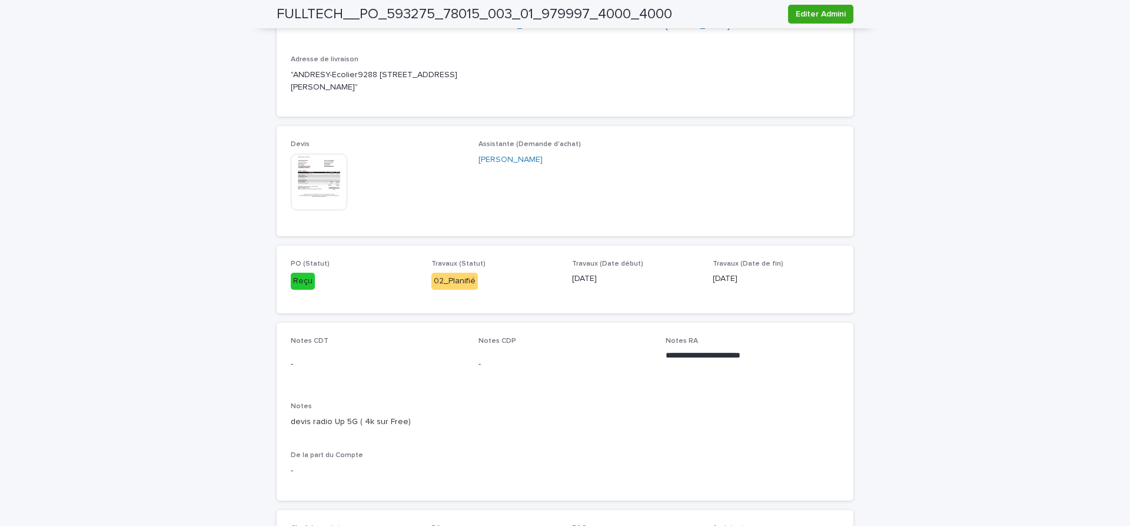
click at [320, 210] on img at bounding box center [319, 182] width 56 height 56
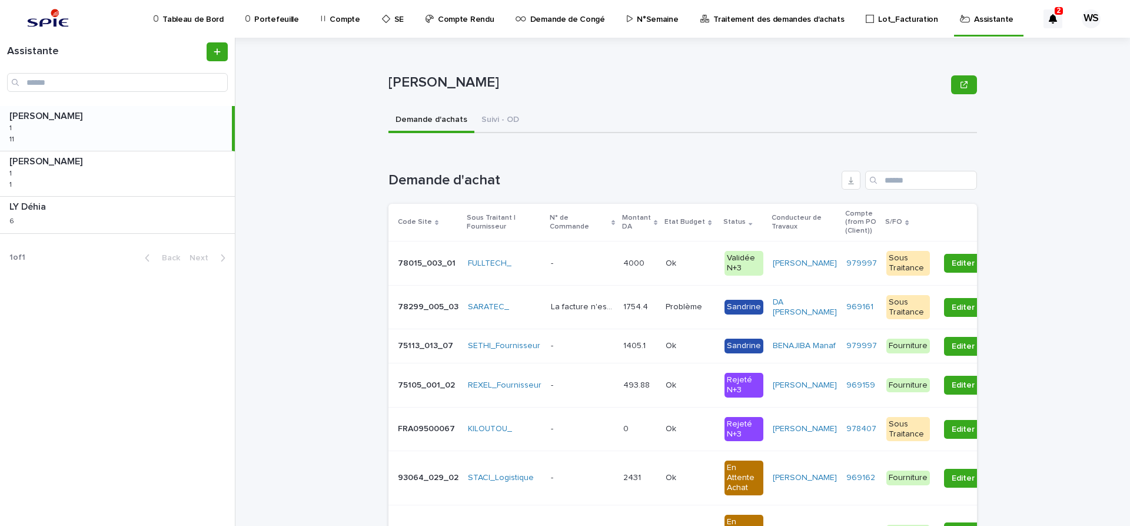
click at [580, 265] on p at bounding box center [582, 263] width 63 height 10
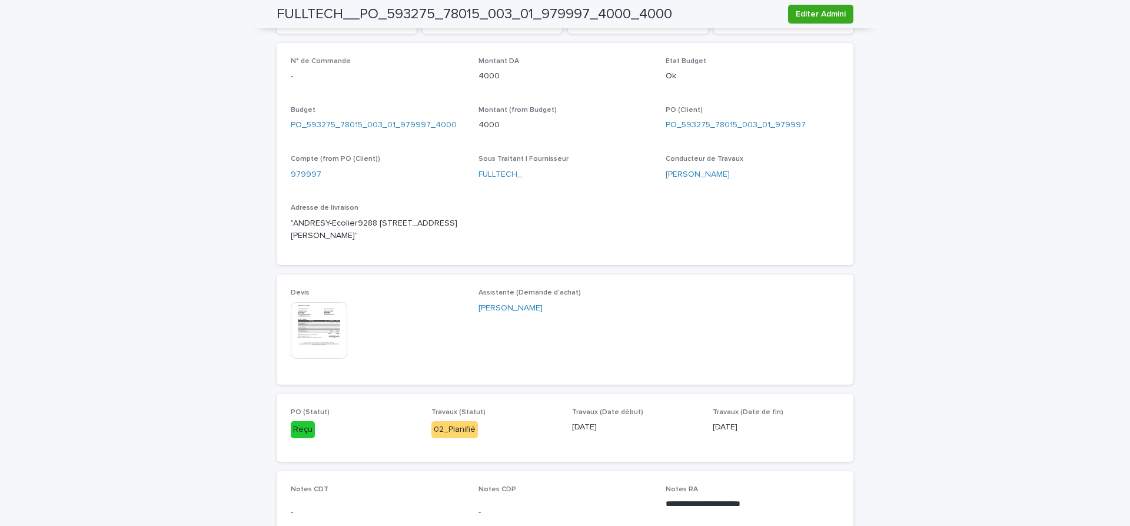
scroll to position [593, 0]
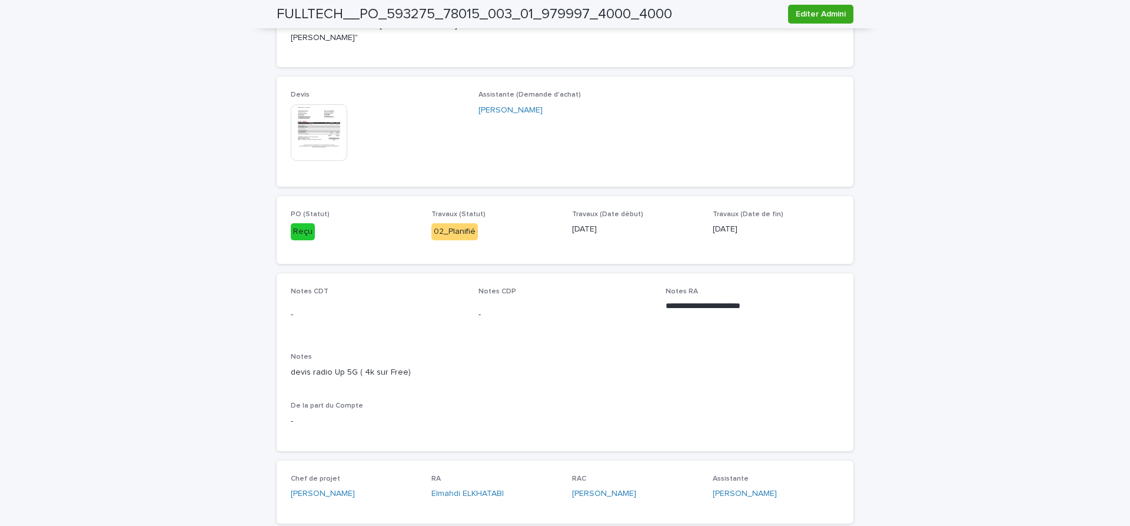
click at [308, 161] on img at bounding box center [319, 132] width 56 height 56
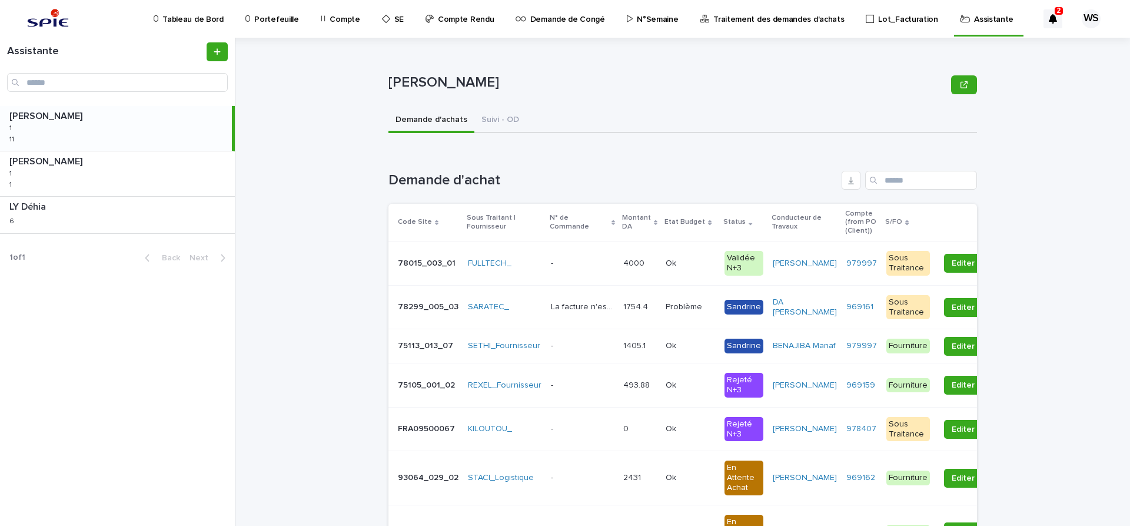
click at [579, 264] on p at bounding box center [582, 263] width 63 height 10
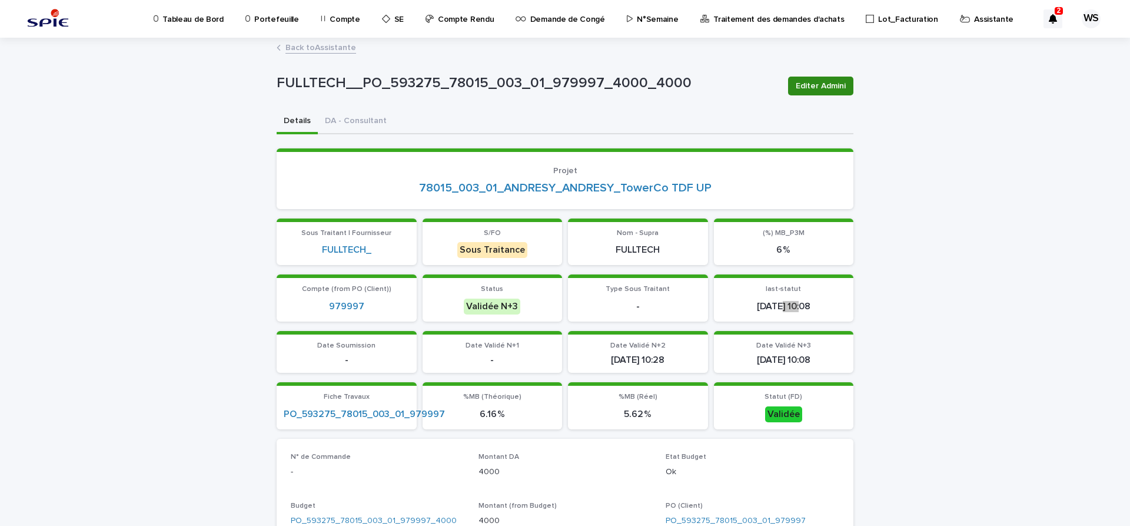
click at [833, 88] on span "Editer Admini" at bounding box center [821, 86] width 50 height 12
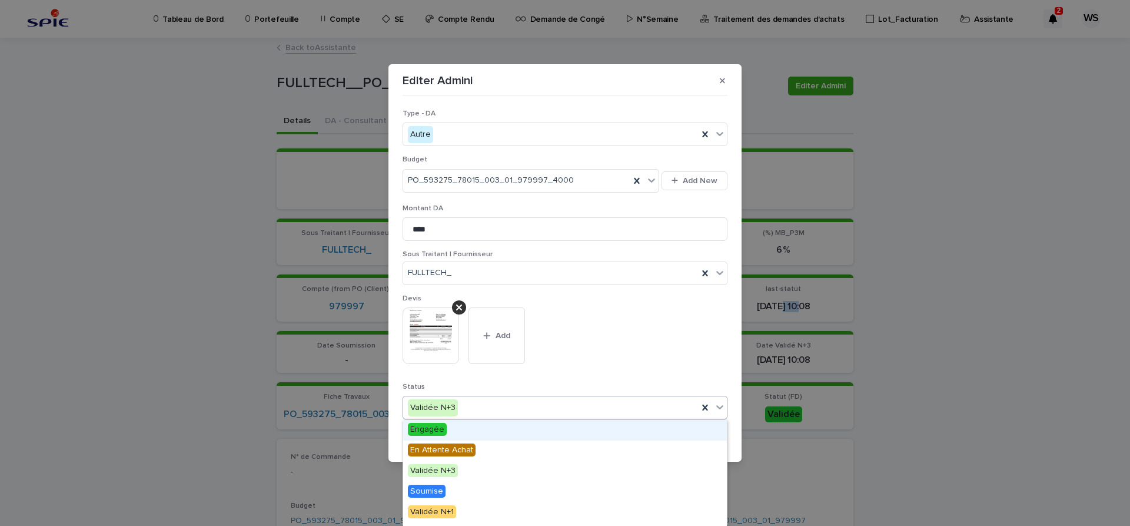
click at [718, 407] on icon at bounding box center [719, 407] width 7 height 4
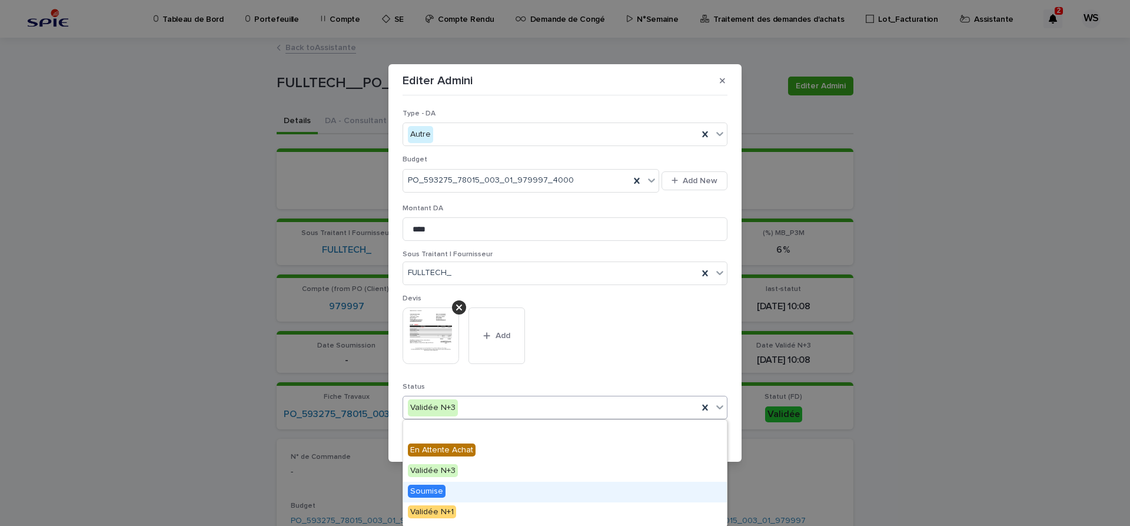
scroll to position [141, 0]
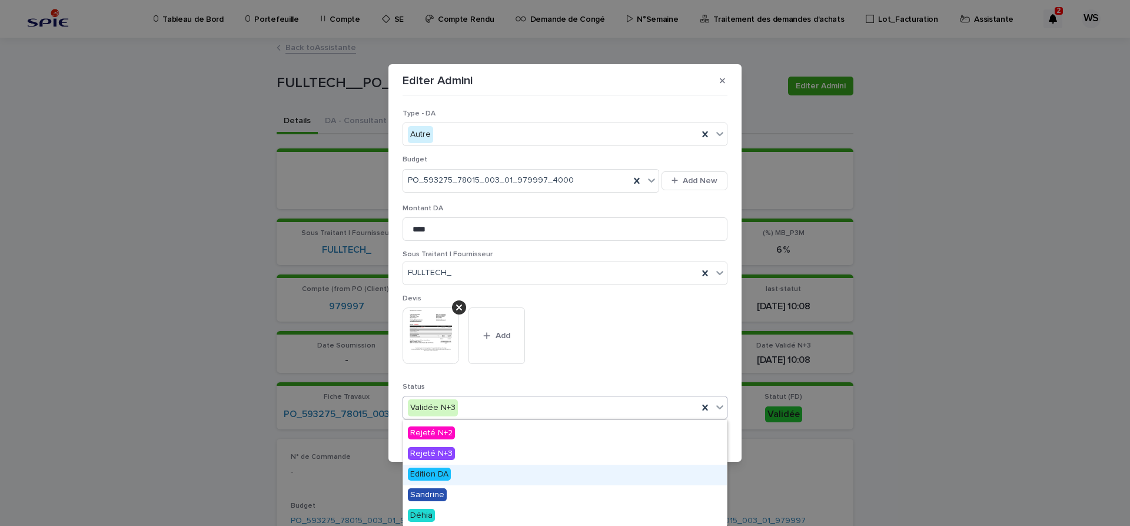
click at [430, 472] on span "Edition DA" at bounding box center [429, 473] width 43 height 13
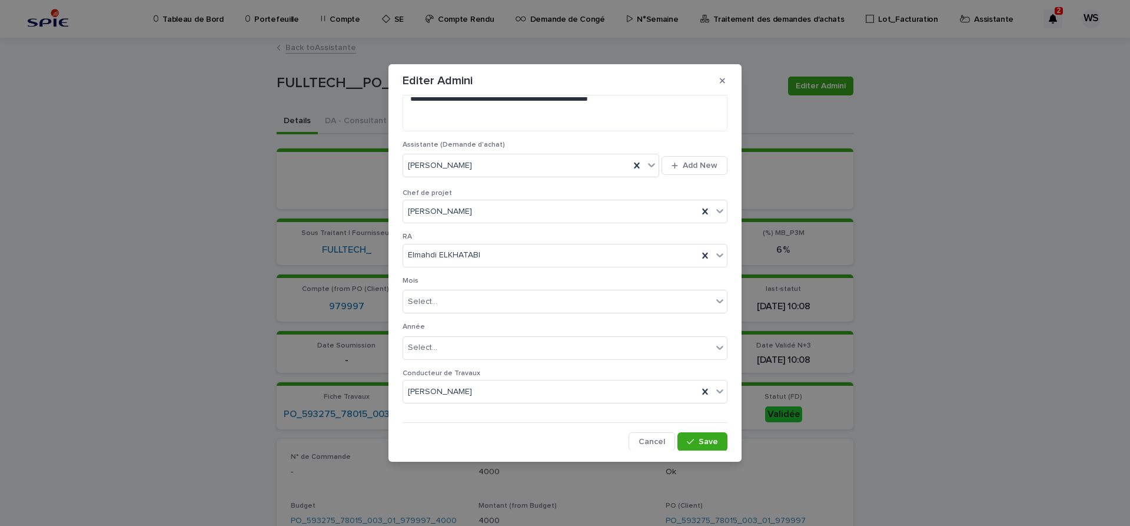
scroll to position [630, 0]
click at [707, 440] on span "Save" at bounding box center [708, 441] width 19 height 8
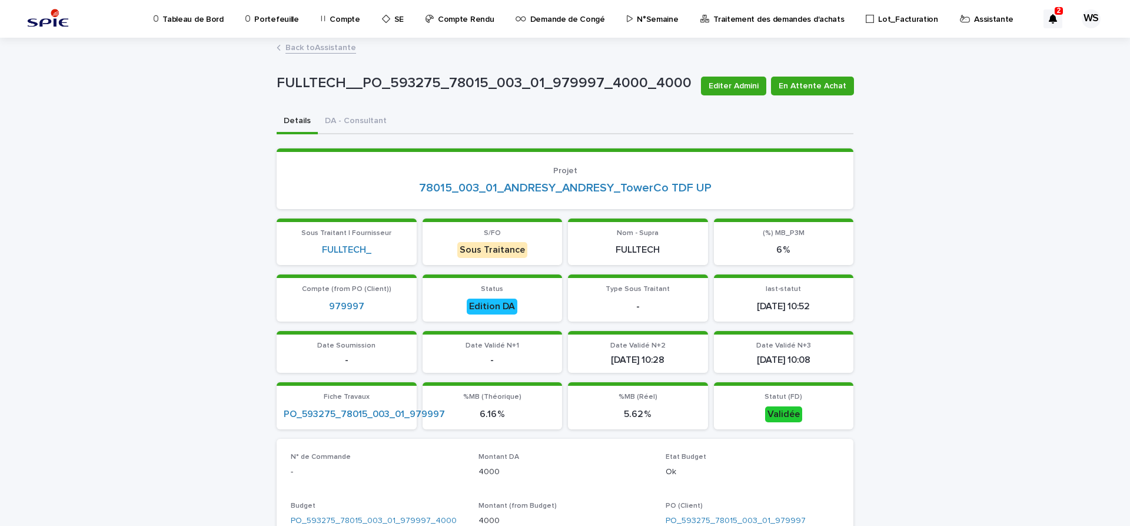
click at [340, 48] on link "Back to Assistante" at bounding box center [320, 47] width 71 height 14
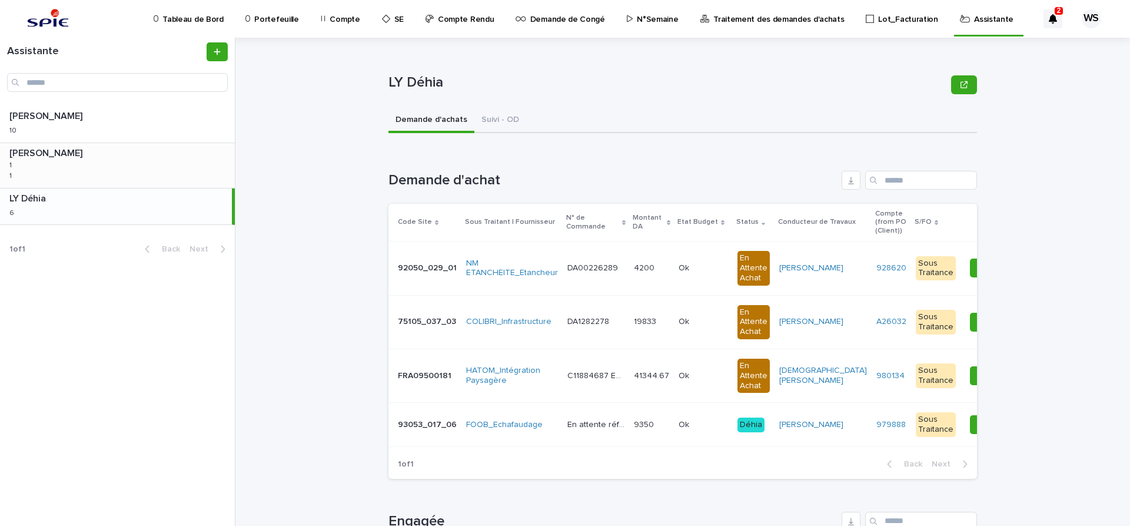
click at [109, 176] on div "BENKHELIFA Salima BENKHELIFA Salima 1 1 1 1" at bounding box center [117, 165] width 235 height 45
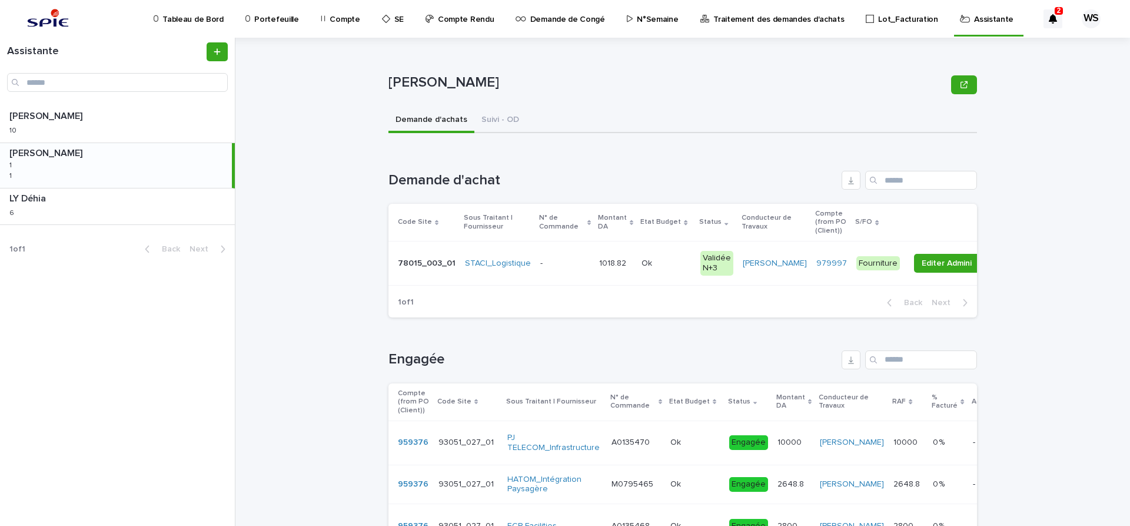
click at [670, 261] on p at bounding box center [665, 263] width 49 height 10
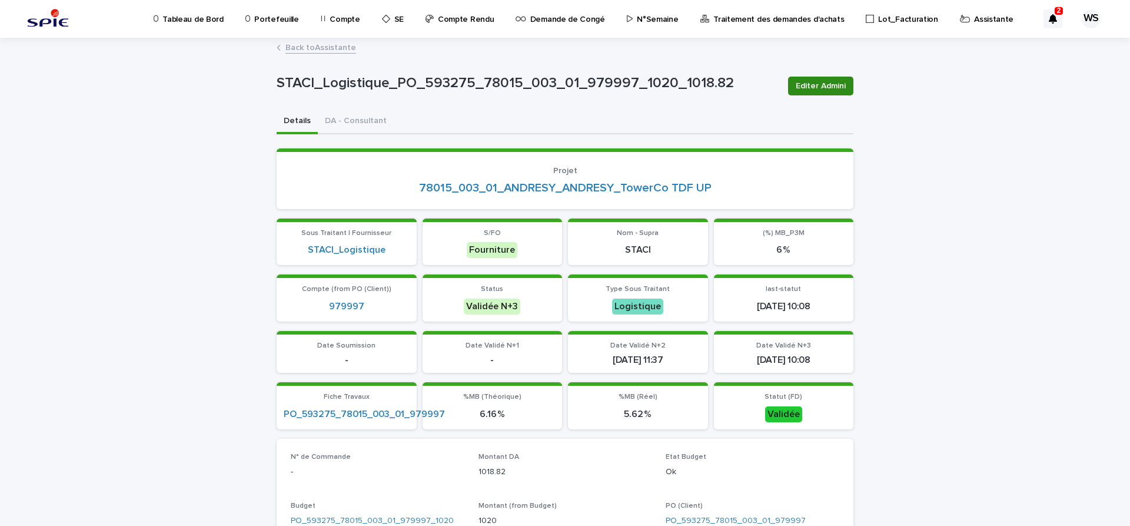
click at [838, 84] on span "Editer Admini" at bounding box center [821, 86] width 50 height 12
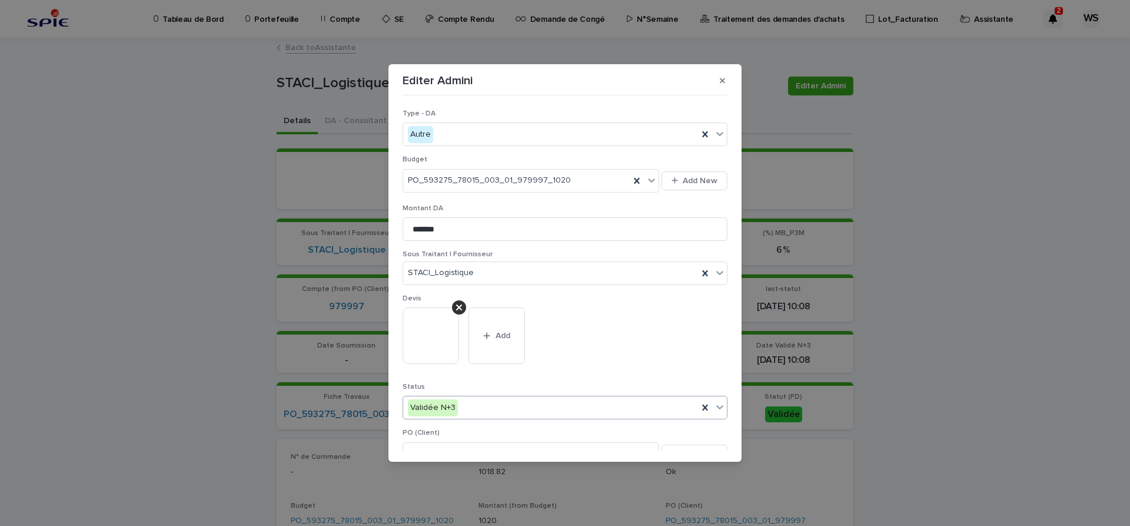
click at [722, 410] on icon at bounding box center [720, 407] width 12 height 12
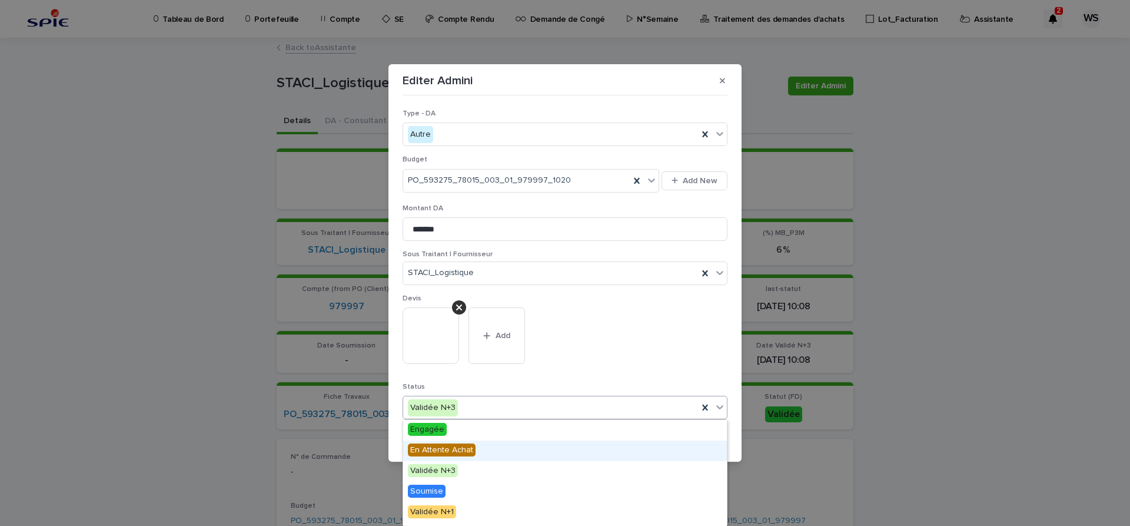
click at [440, 448] on span "En Attente Achat" at bounding box center [442, 449] width 68 height 13
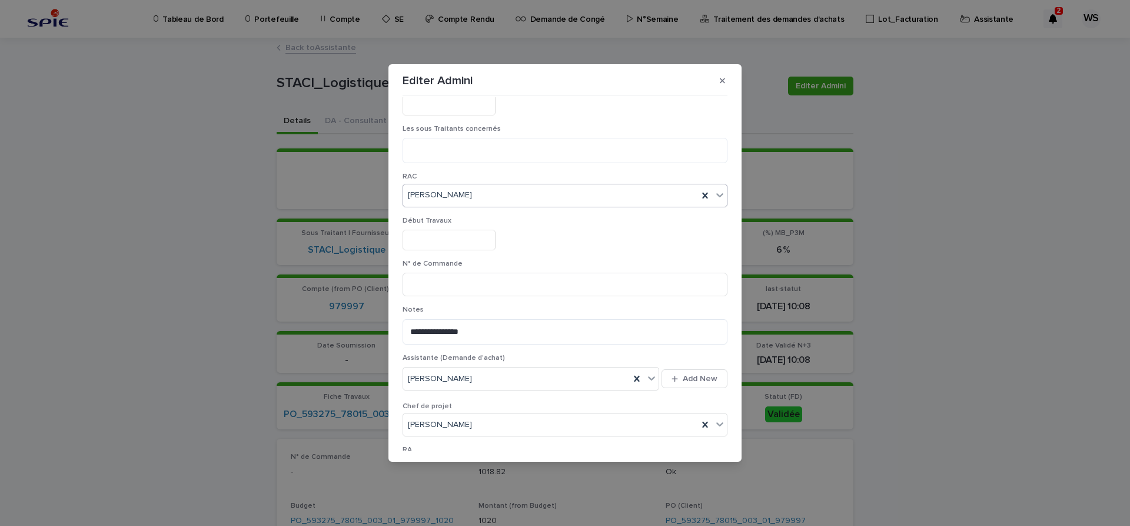
scroll to position [544, 0]
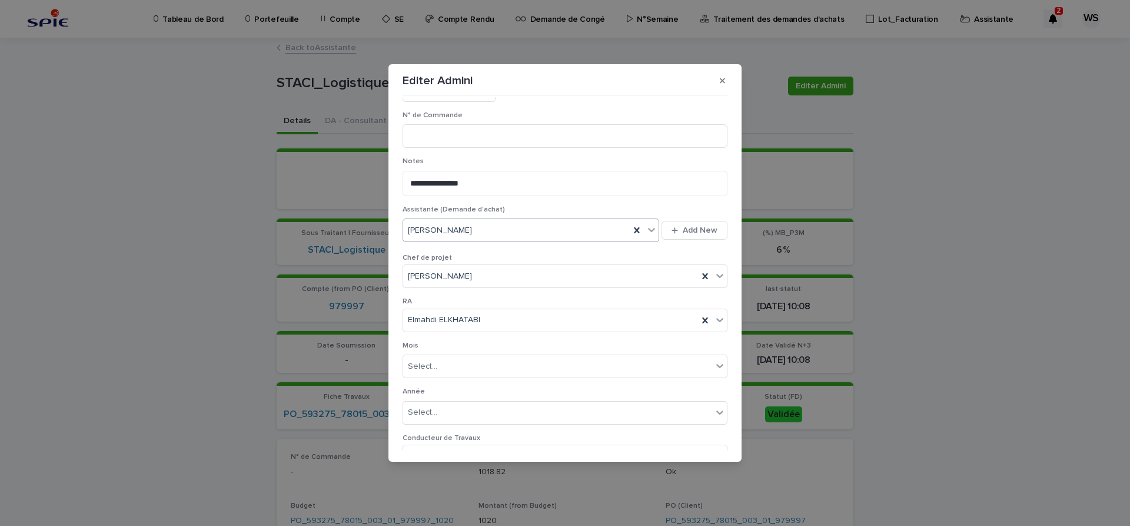
click at [649, 230] on icon at bounding box center [652, 230] width 12 height 12
click at [442, 297] on div "[PERSON_NAME]" at bounding box center [531, 294] width 256 height 21
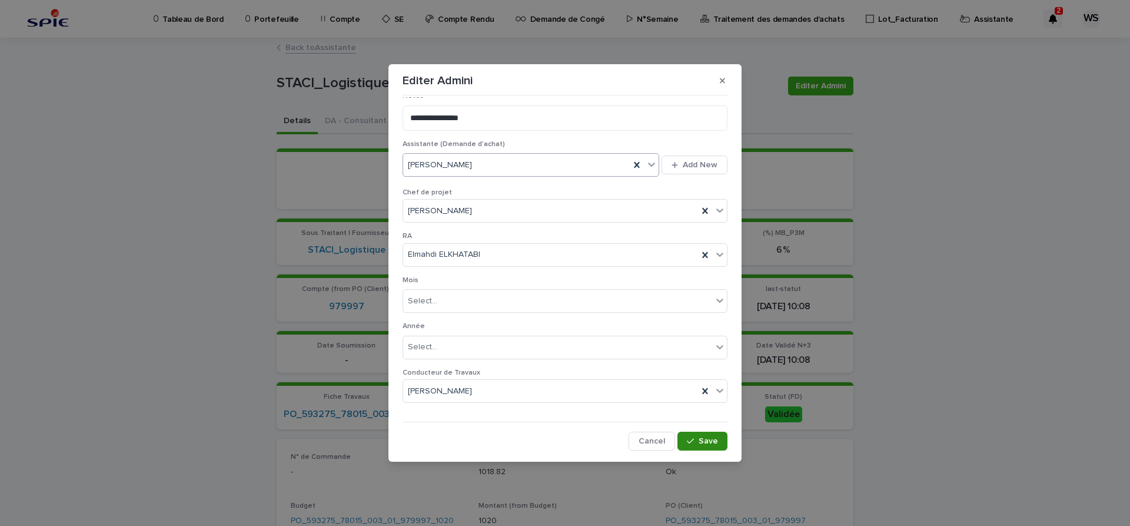
click at [716, 441] on span "Save" at bounding box center [708, 441] width 19 height 8
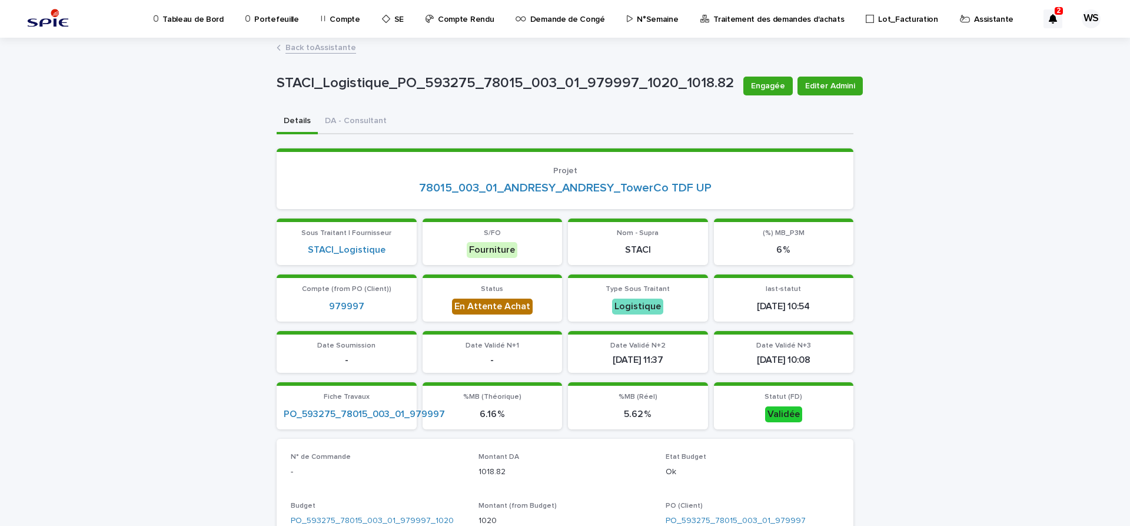
click at [337, 45] on link "Back to Assistante" at bounding box center [320, 47] width 71 height 14
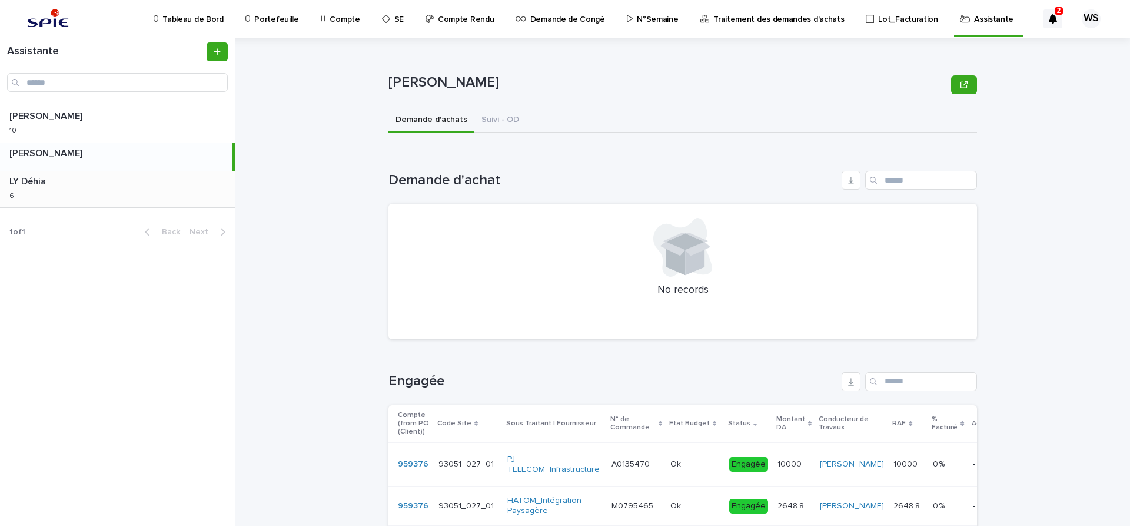
click at [99, 190] on div "LY Déhia LY Déhia 6 6" at bounding box center [117, 189] width 235 height 36
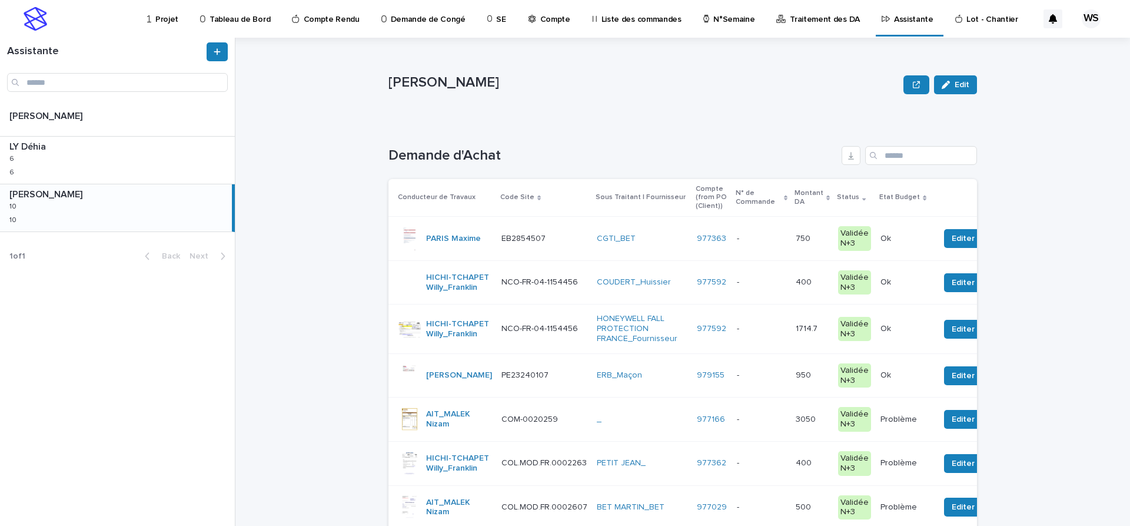
click at [745, 235] on p at bounding box center [761, 239] width 49 height 10
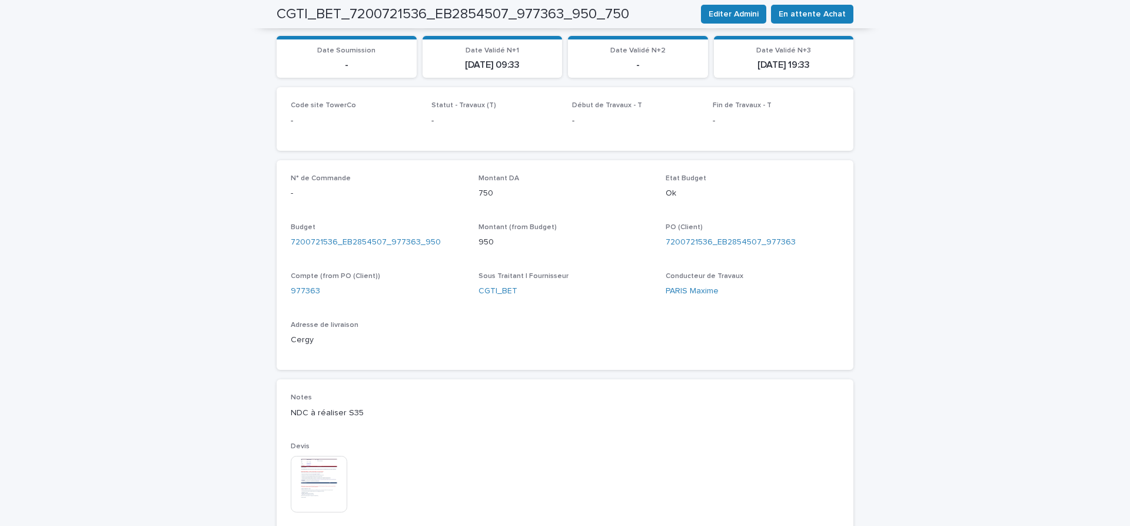
scroll to position [385, 0]
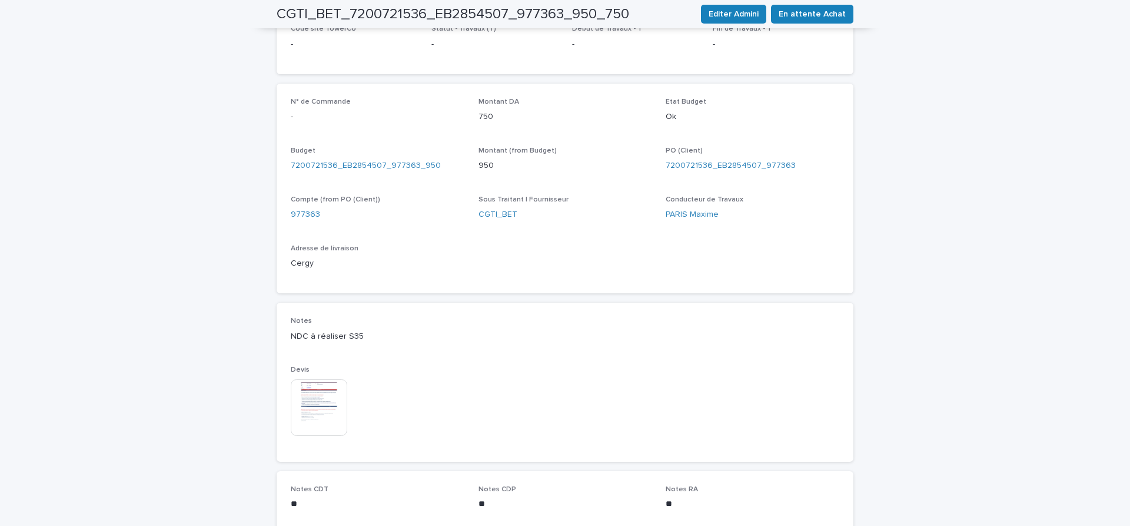
click at [318, 403] on img at bounding box center [319, 407] width 56 height 56
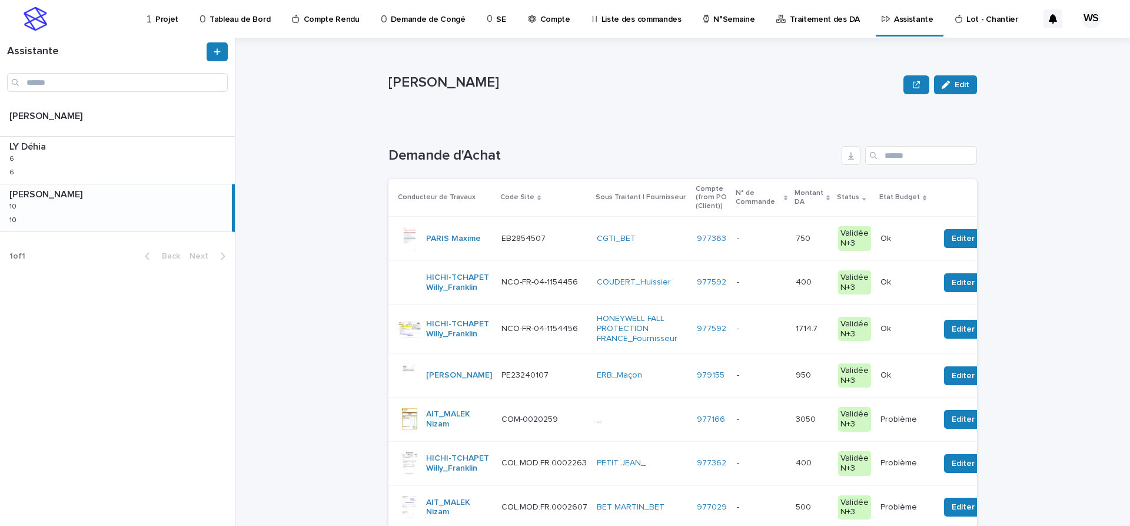
click at [737, 238] on p at bounding box center [761, 239] width 49 height 10
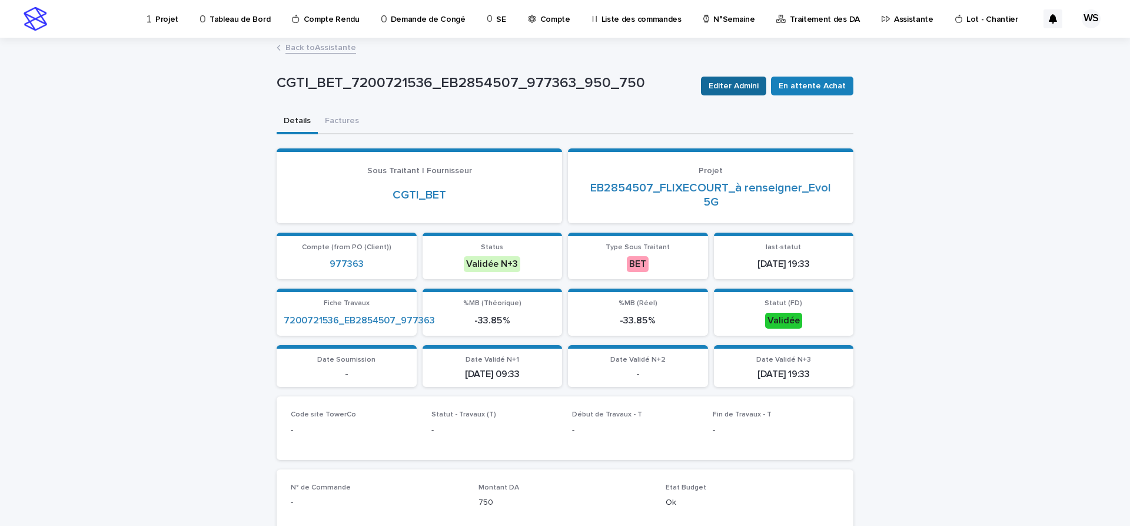
click at [752, 82] on span "Editer Admini" at bounding box center [734, 86] width 50 height 12
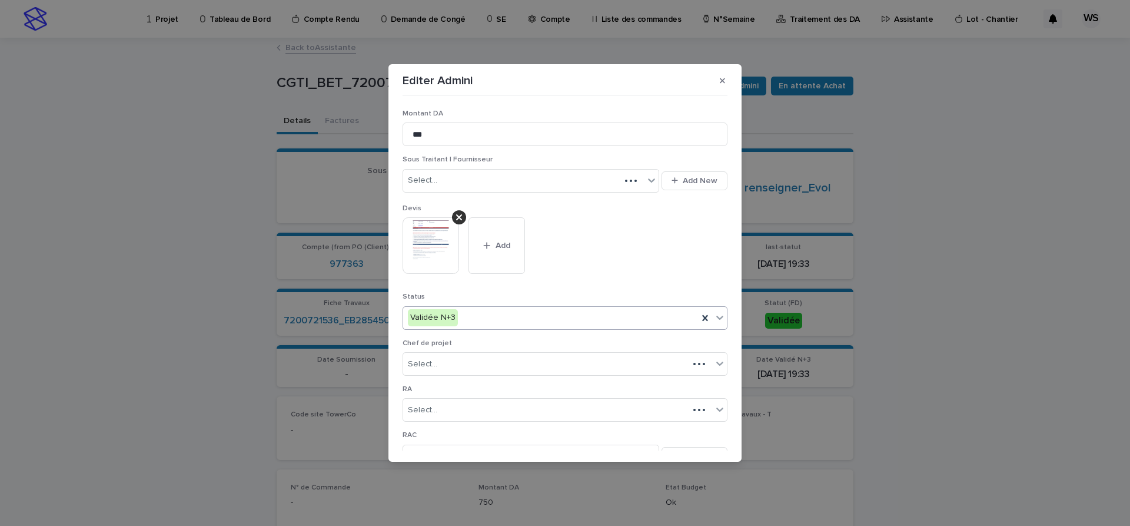
click at [719, 316] on icon at bounding box center [720, 317] width 12 height 12
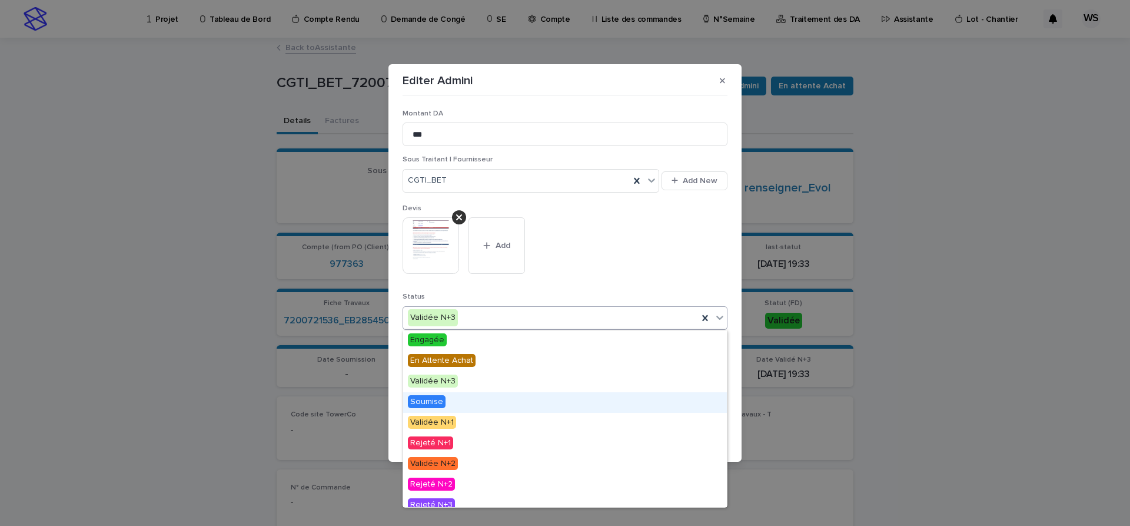
scroll to position [71, 0]
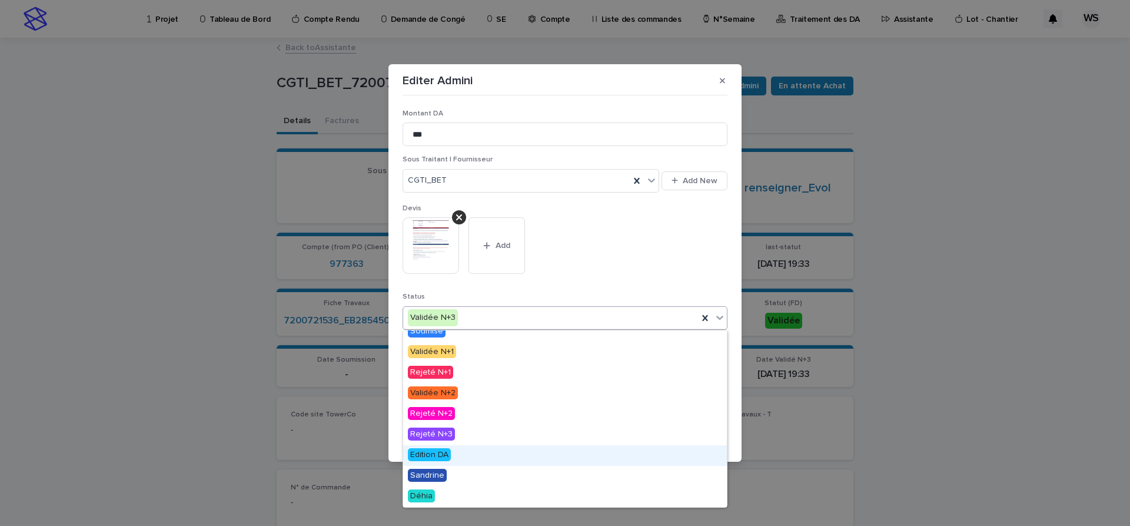
click at [423, 452] on span "Edition DA" at bounding box center [429, 454] width 43 height 13
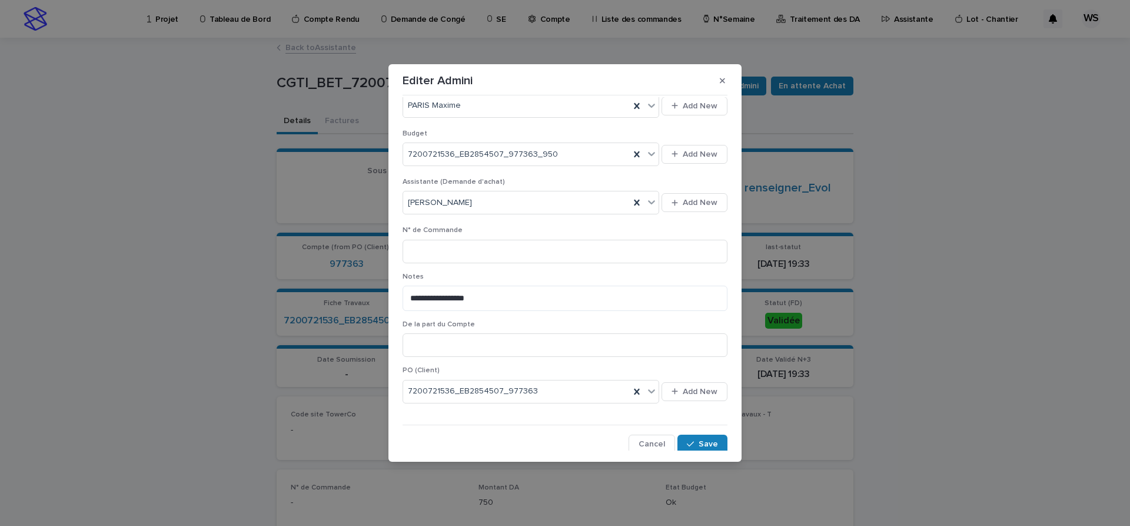
scroll to position [448, 0]
click at [714, 444] on span "Save" at bounding box center [708, 441] width 19 height 8
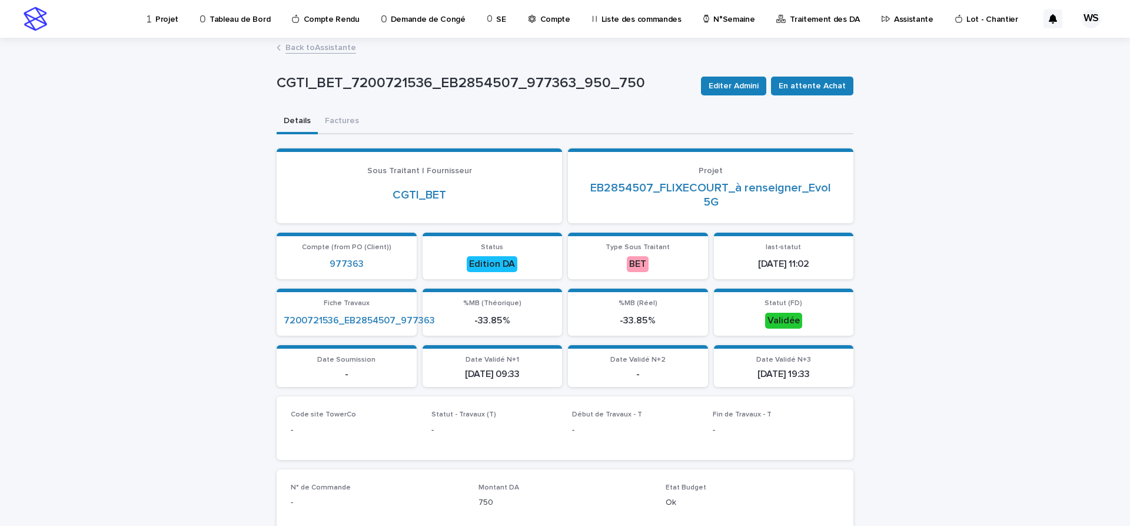
click at [333, 46] on link "Back to Assistante" at bounding box center [320, 47] width 71 height 14
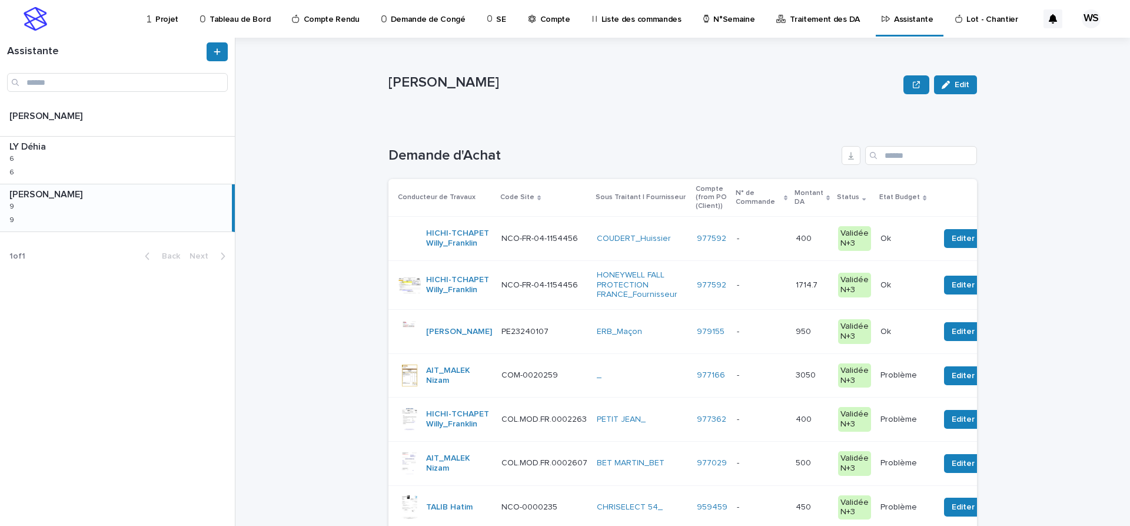
click at [747, 237] on p at bounding box center [761, 239] width 49 height 10
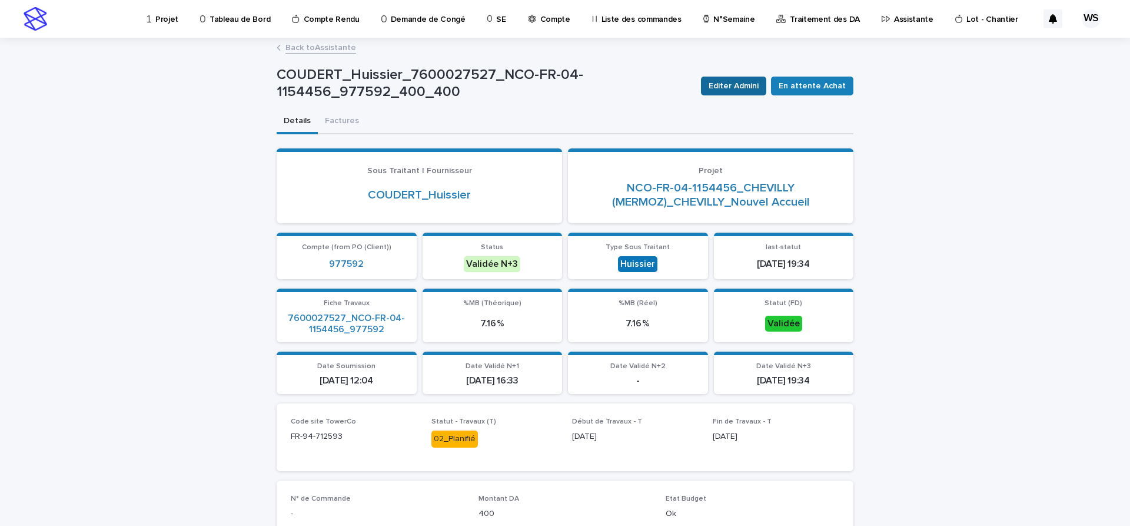
click at [757, 87] on span "Editer Admini" at bounding box center [734, 86] width 50 height 12
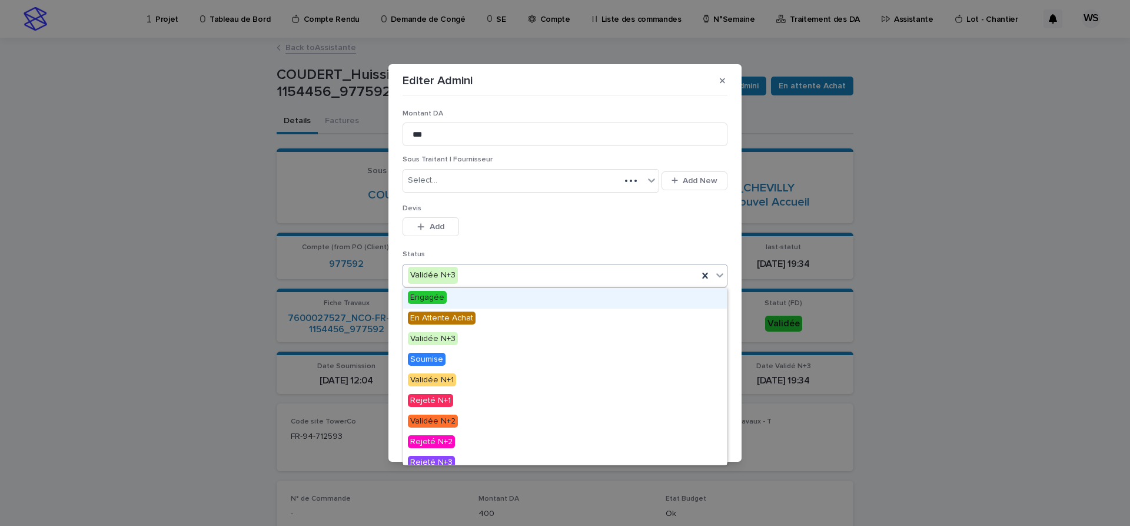
click at [722, 277] on icon at bounding box center [720, 275] width 12 height 12
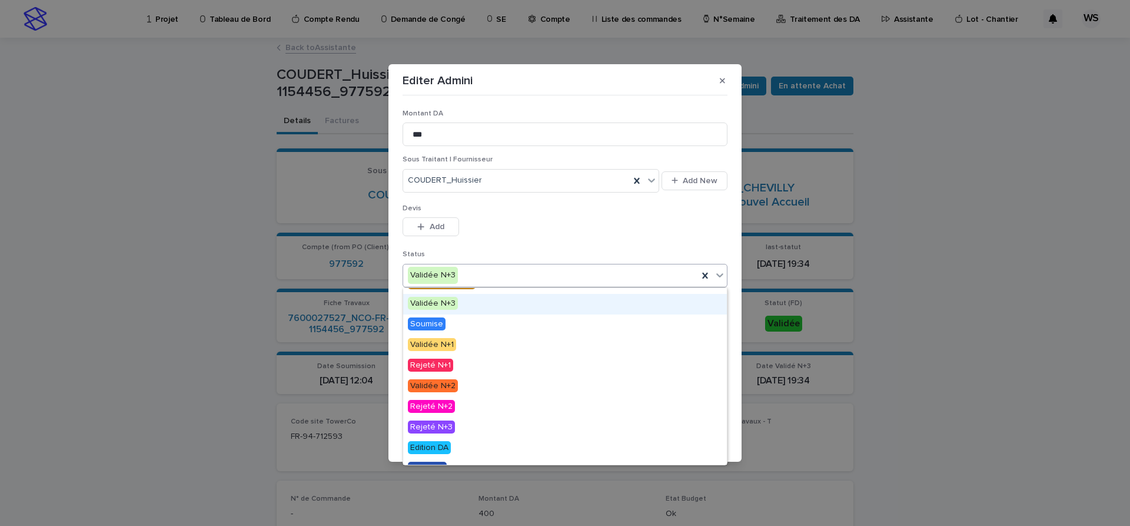
scroll to position [49, 0]
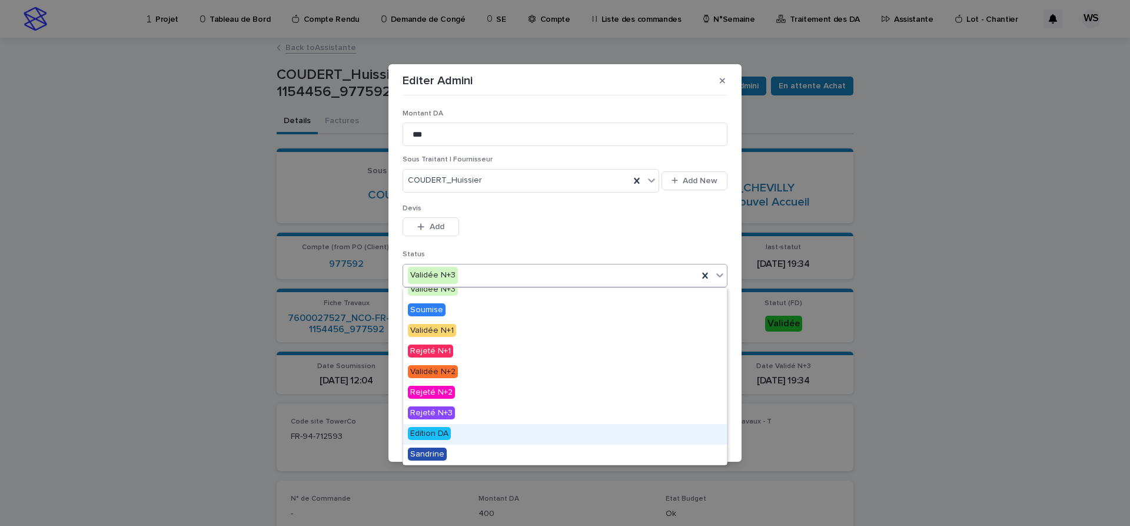
click at [428, 430] on span "Edition DA" at bounding box center [429, 433] width 43 height 13
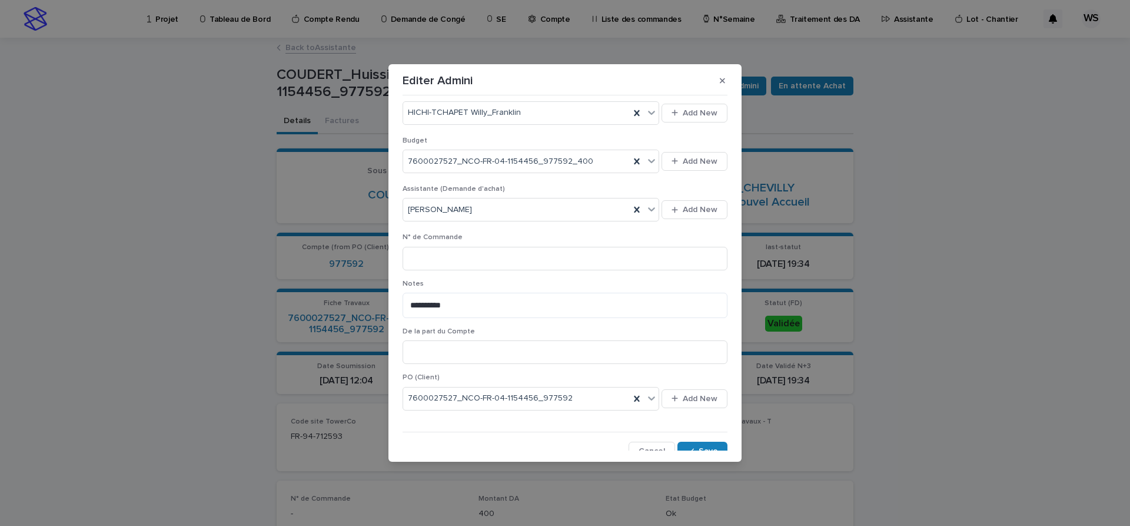
scroll to position [405, 0]
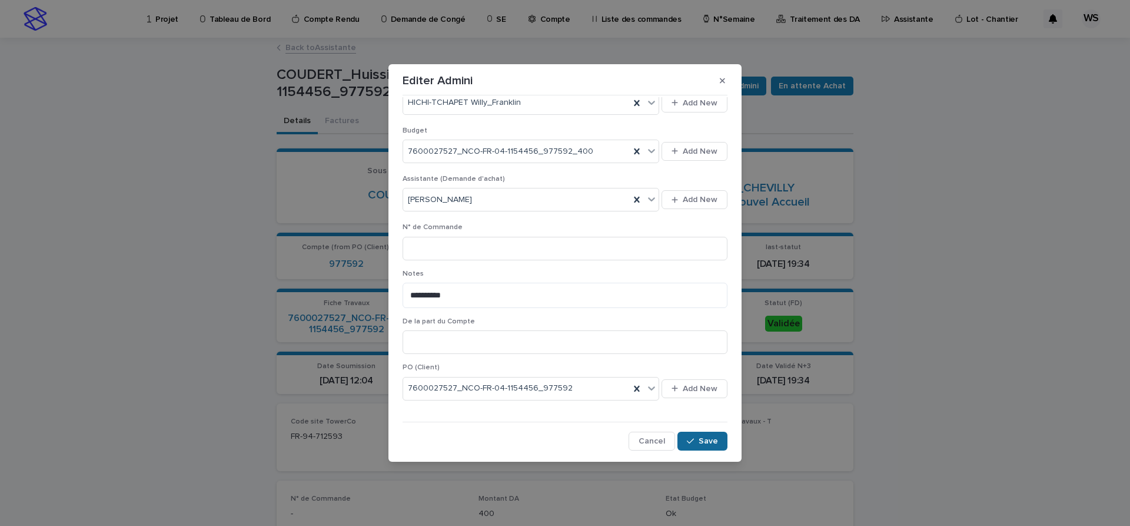
drag, startPoint x: 704, startPoint y: 442, endPoint x: 633, endPoint y: 404, distance: 81.1
click at [704, 442] on span "Save" at bounding box center [708, 441] width 19 height 8
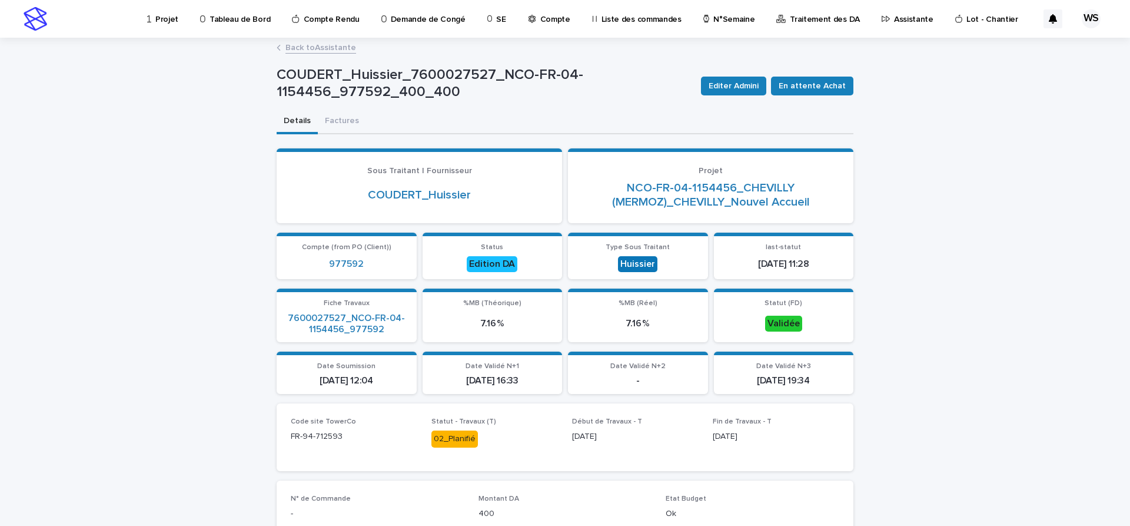
click at [337, 50] on link "Back to Assistante" at bounding box center [320, 47] width 71 height 14
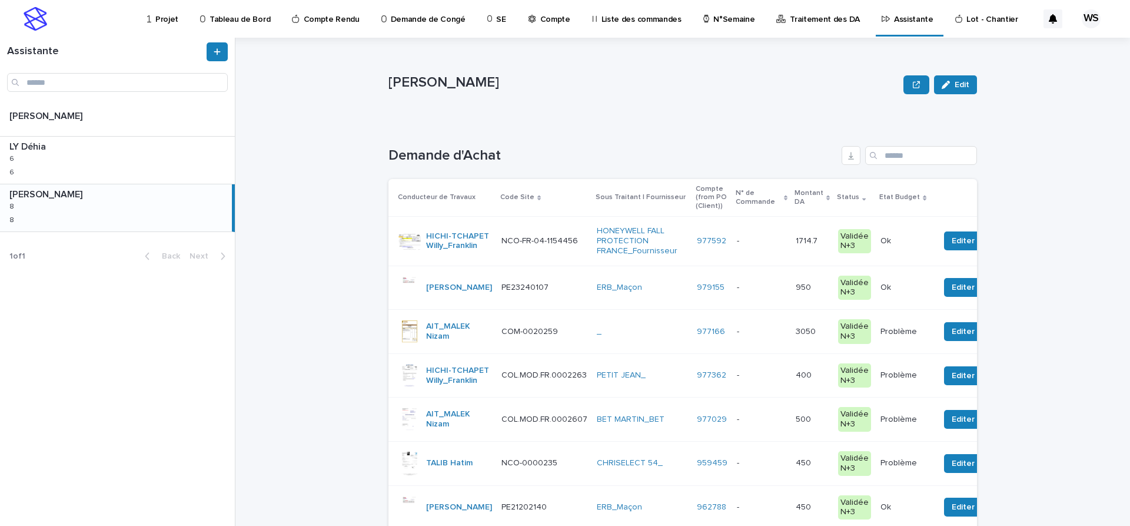
click at [737, 239] on p at bounding box center [761, 241] width 49 height 10
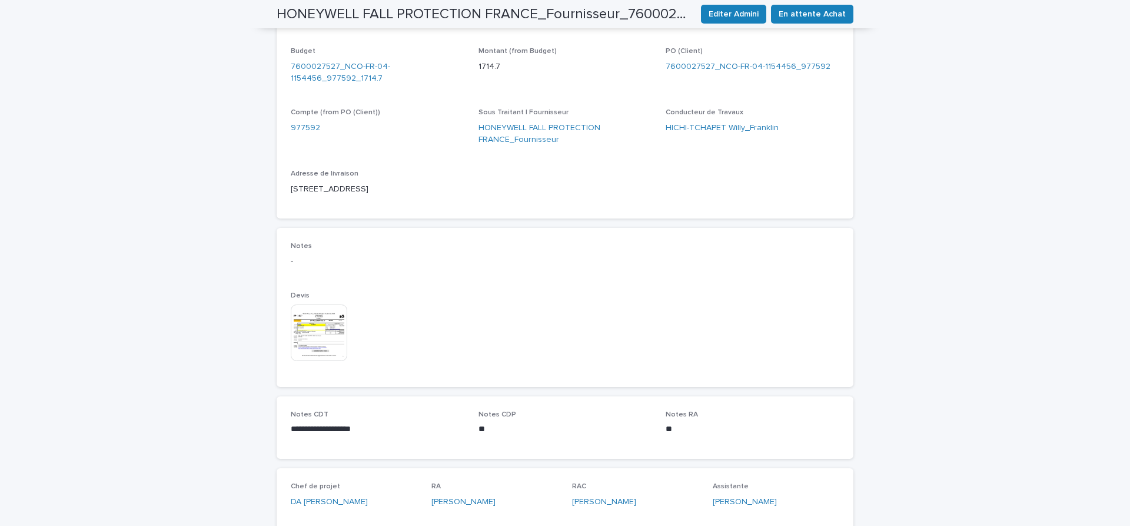
scroll to position [544, 0]
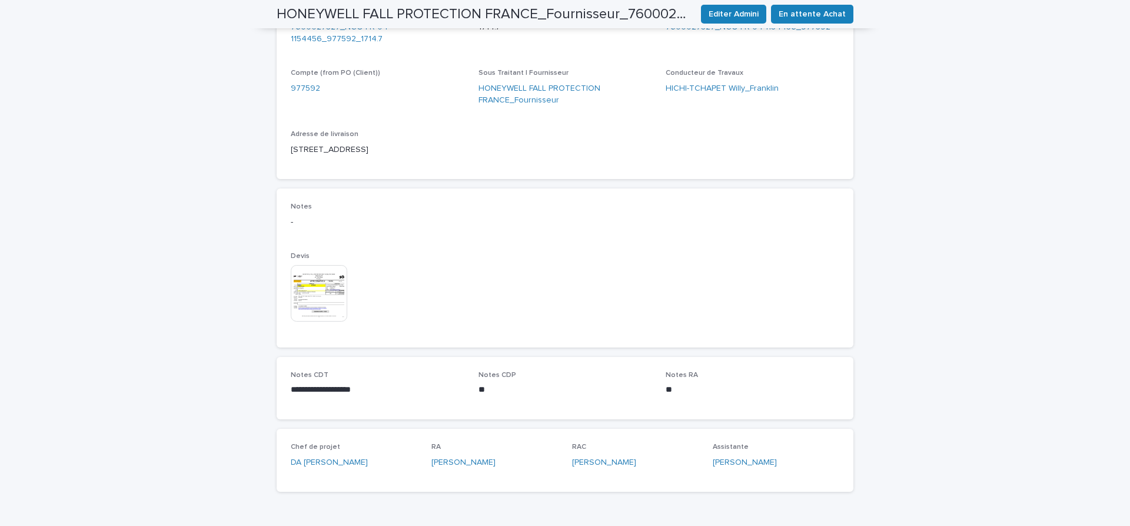
click at [321, 291] on img at bounding box center [319, 293] width 56 height 56
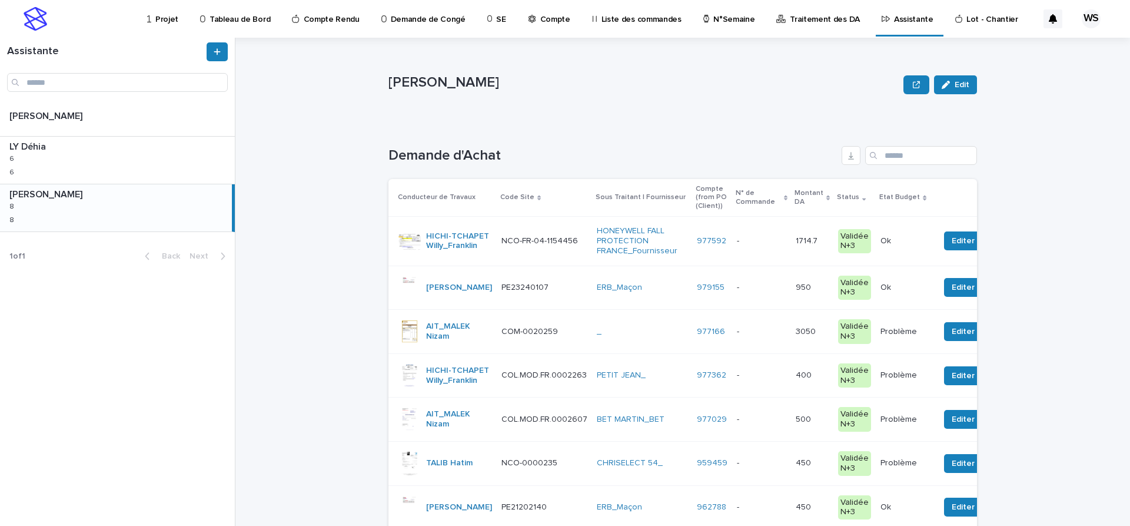
click at [744, 244] on p at bounding box center [761, 241] width 49 height 10
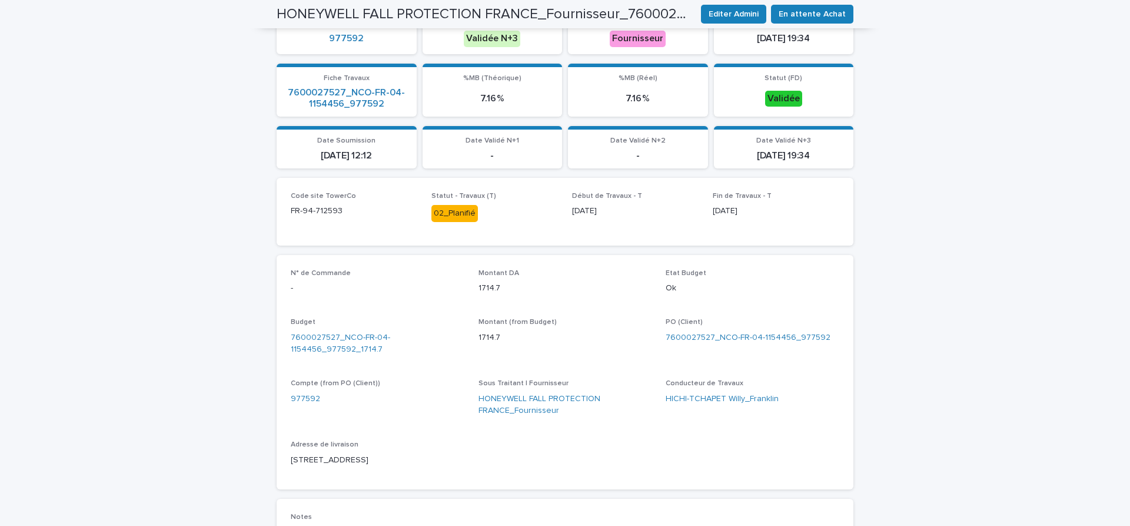
scroll to position [346, 0]
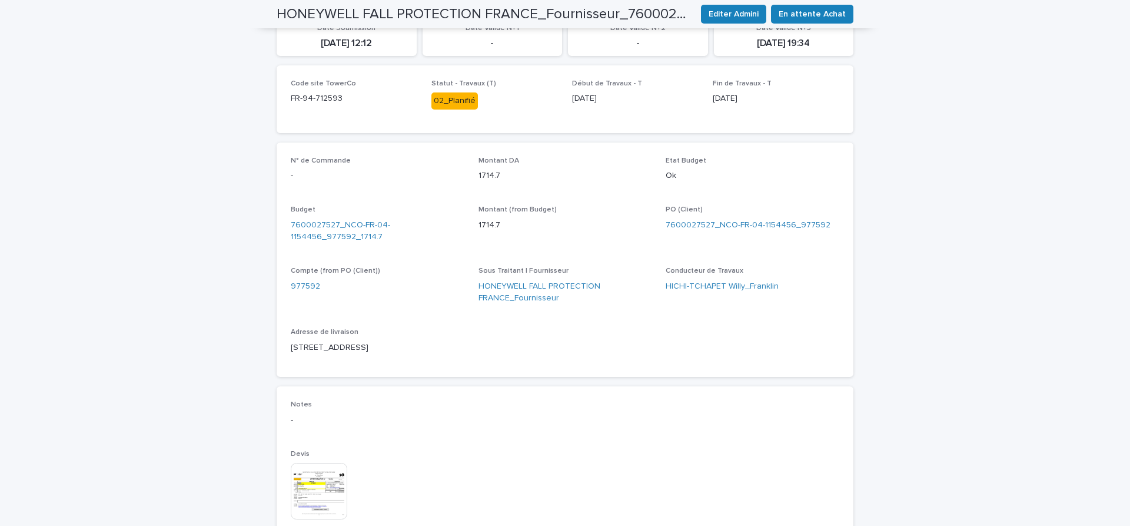
click at [315, 487] on img at bounding box center [319, 491] width 56 height 56
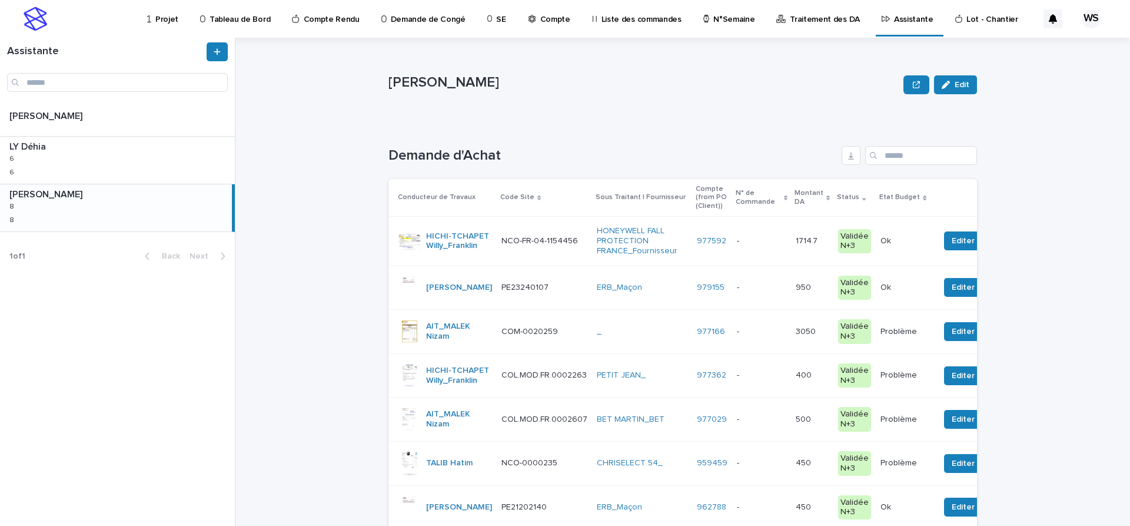
click at [750, 242] on p at bounding box center [761, 241] width 49 height 10
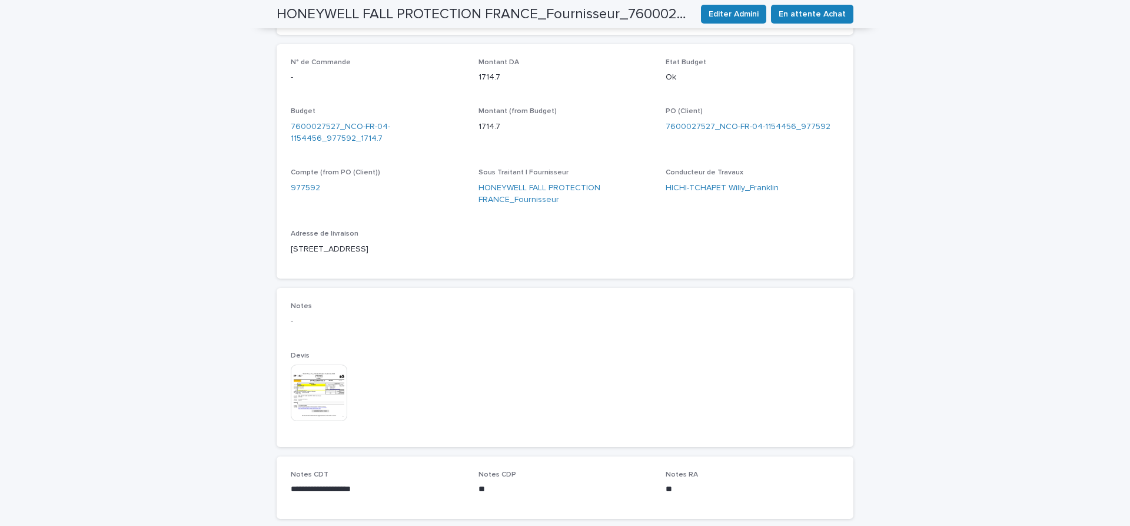
scroll to position [445, 0]
click at [314, 397] on img at bounding box center [319, 392] width 56 height 56
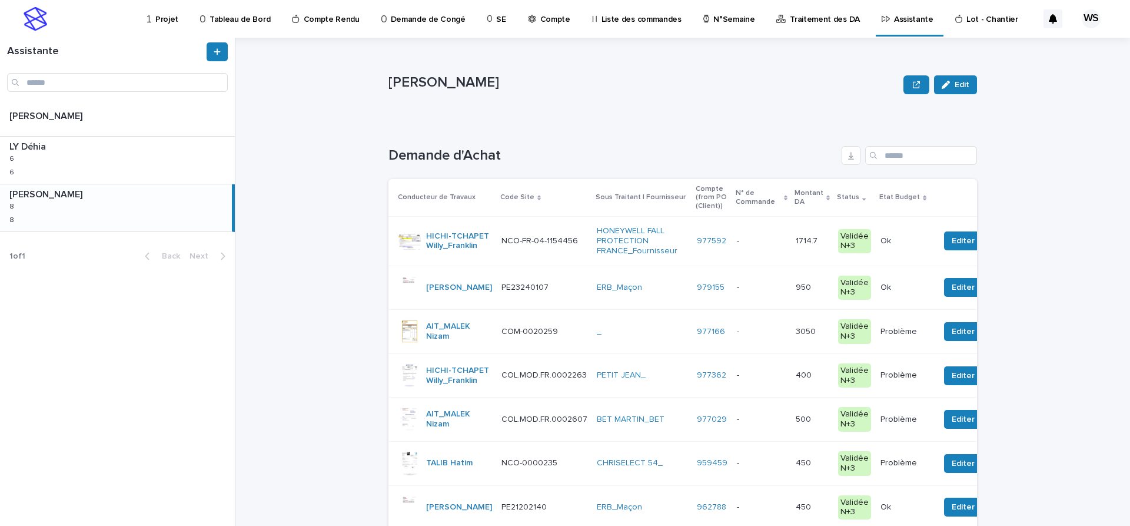
click at [737, 244] on p at bounding box center [761, 241] width 49 height 10
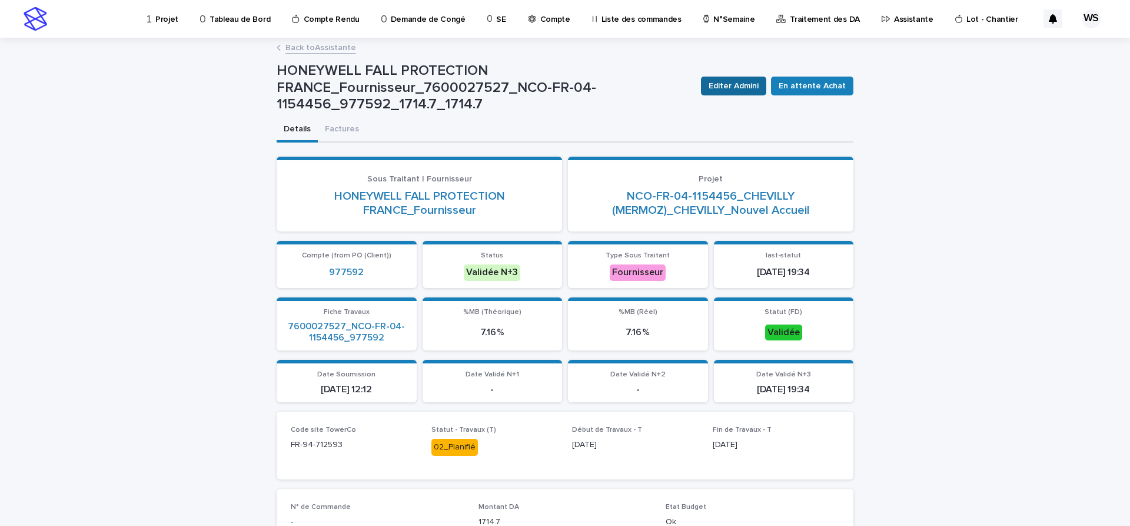
click at [732, 87] on span "Editer Admini" at bounding box center [734, 86] width 50 height 12
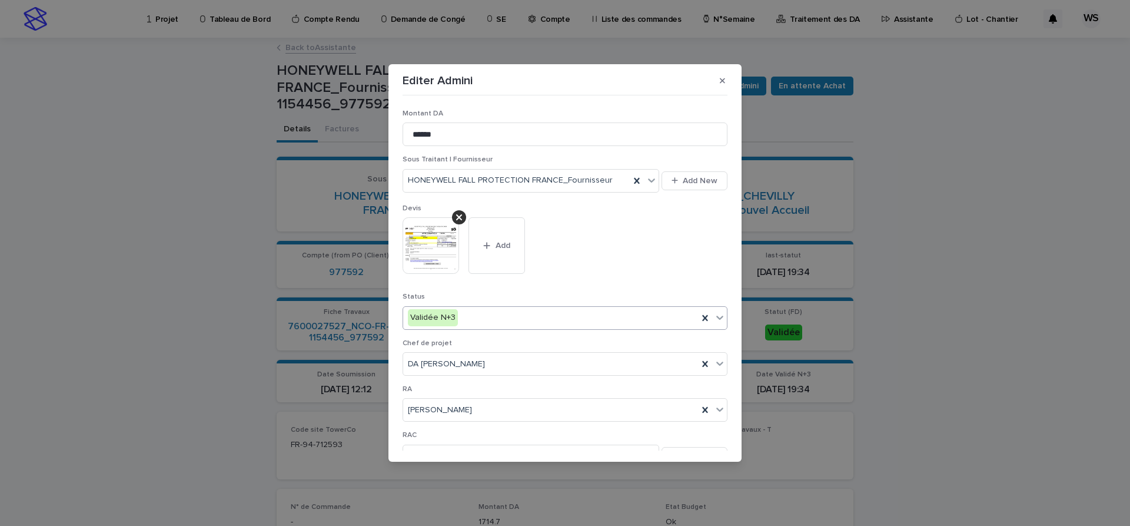
click at [720, 320] on icon at bounding box center [720, 317] width 12 height 12
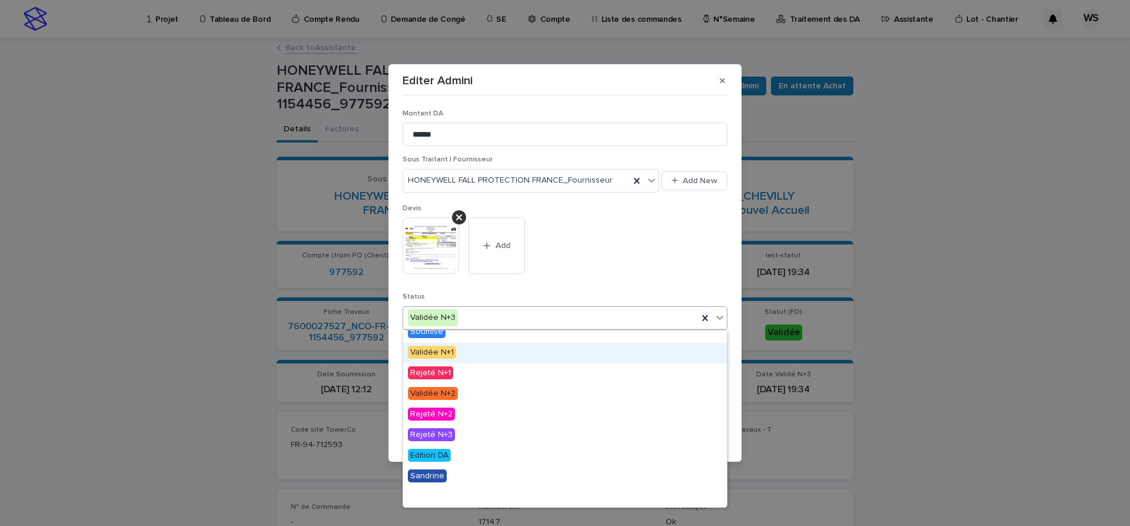
scroll to position [71, 0]
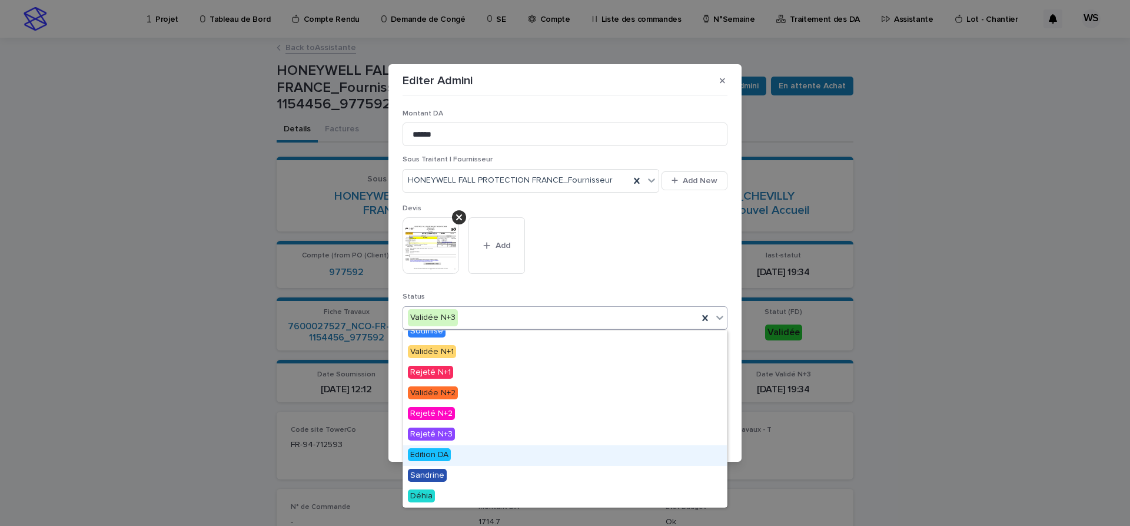
click at [431, 454] on span "Edition DA" at bounding box center [429, 454] width 43 height 13
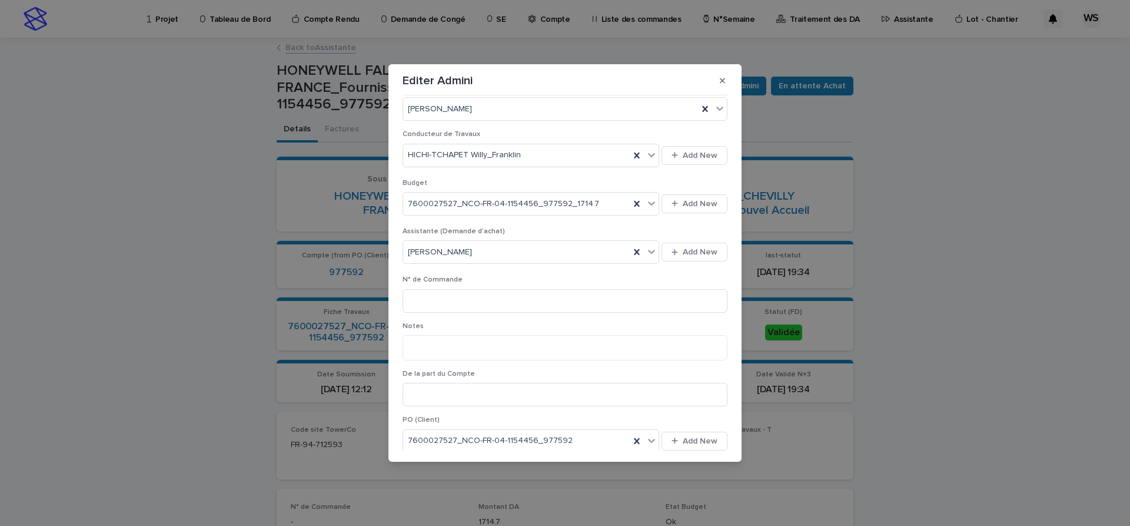
scroll to position [448, 0]
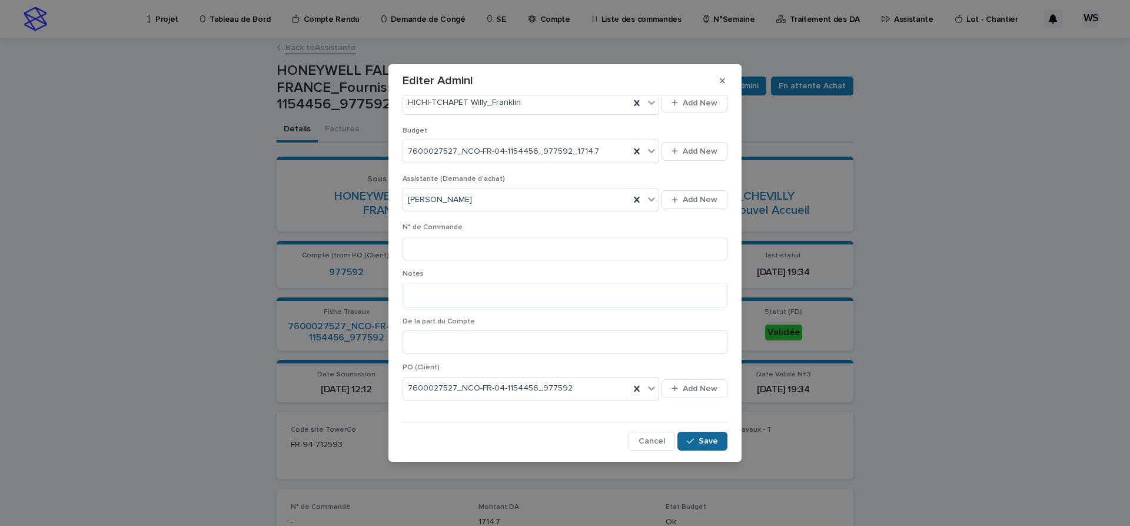
click at [712, 436] on button "Save" at bounding box center [702, 440] width 50 height 19
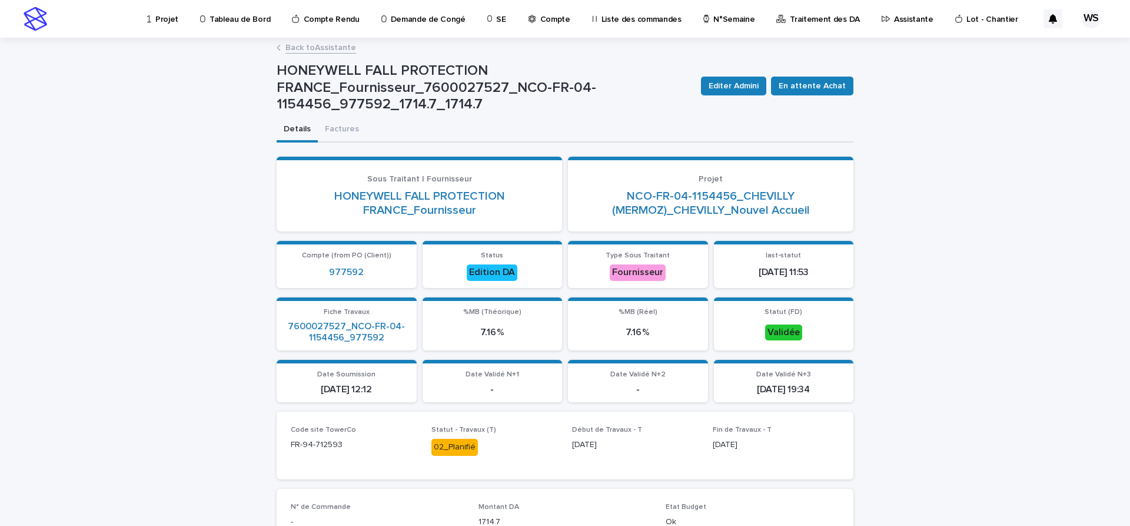
click at [336, 47] on link "Back to Assistante" at bounding box center [320, 47] width 71 height 14
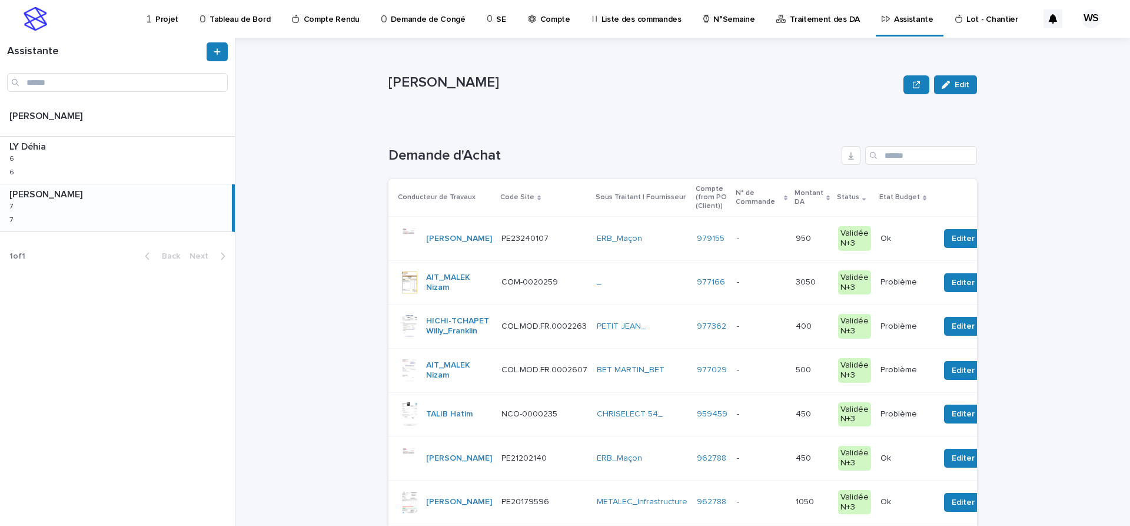
click at [742, 242] on p at bounding box center [761, 239] width 49 height 10
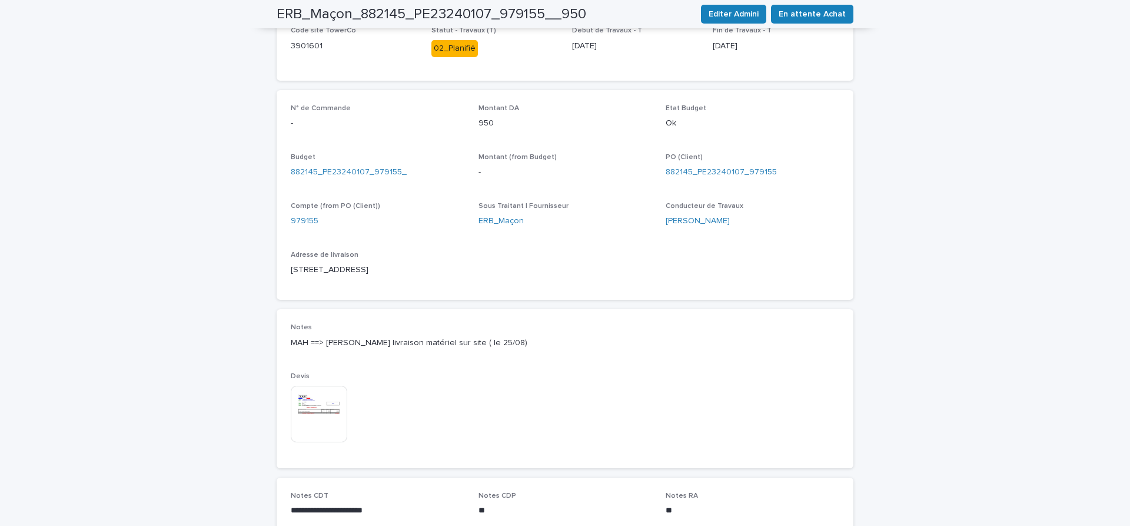
scroll to position [395, 0]
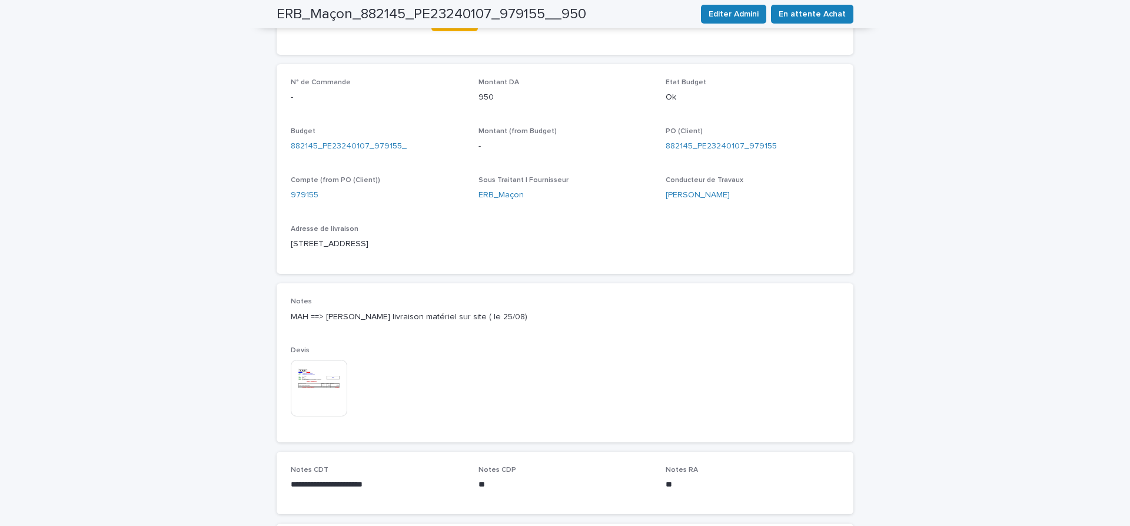
click at [331, 381] on img at bounding box center [319, 388] width 56 height 56
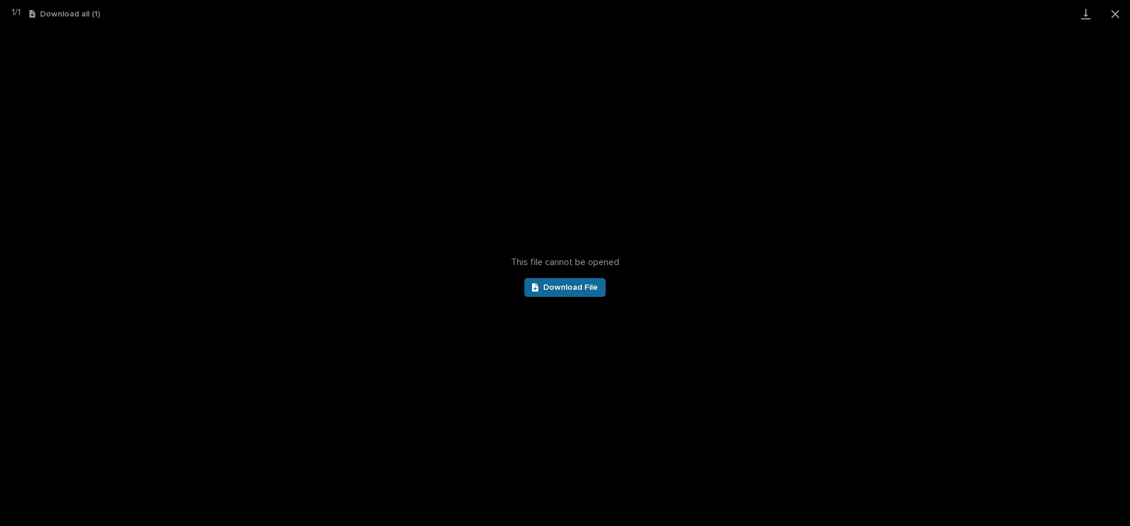
click at [584, 290] on span "Download File" at bounding box center [570, 287] width 55 height 8
click at [154, 105] on div "This file cannot be opened Download File" at bounding box center [565, 277] width 1130 height 498
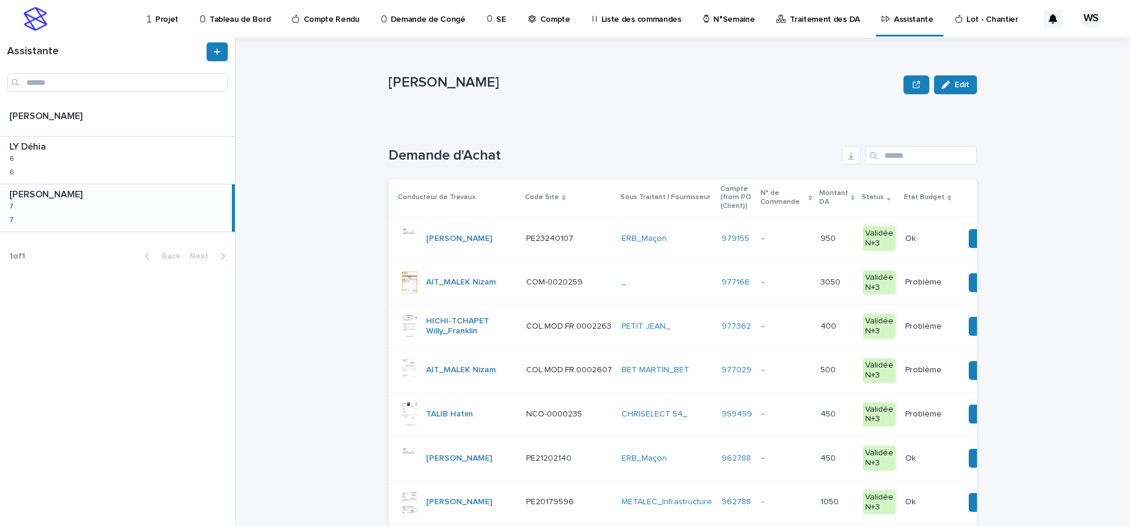
click at [662, 238] on div "ERB_Maçon" at bounding box center [666, 239] width 91 height 10
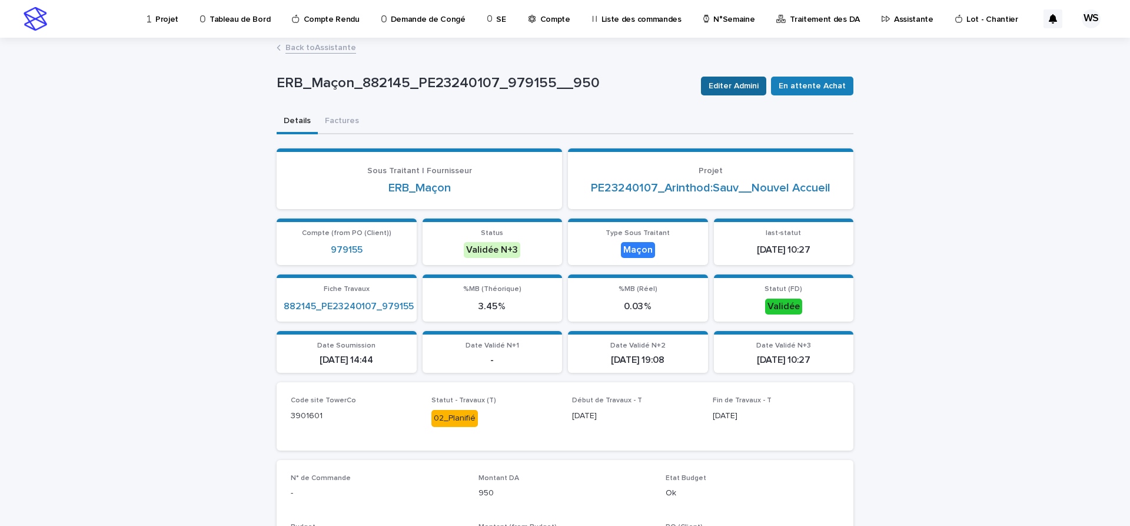
click at [752, 89] on span "Editer Admini" at bounding box center [734, 86] width 50 height 12
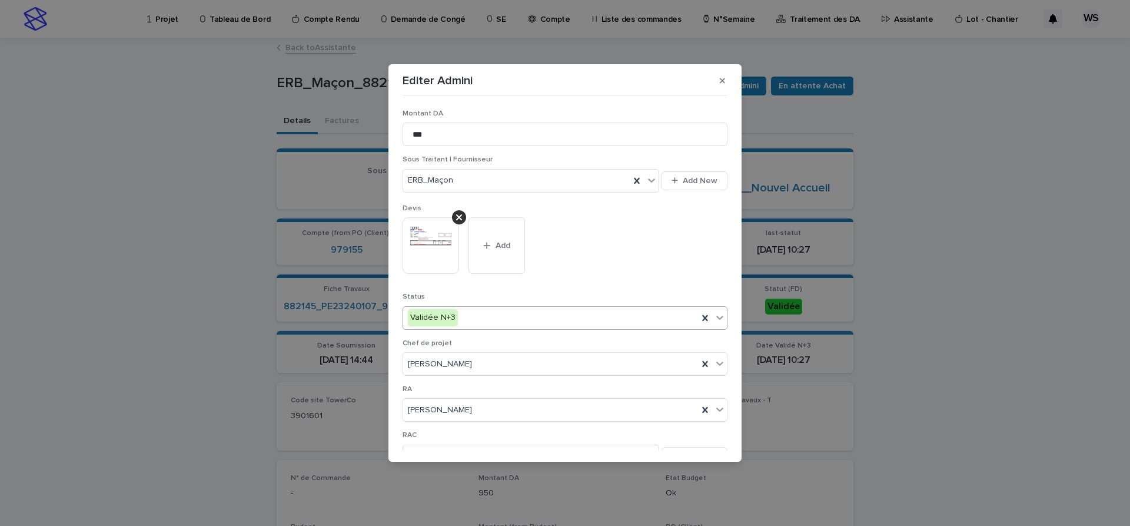
drag, startPoint x: 719, startPoint y: 318, endPoint x: 674, endPoint y: 328, distance: 45.8
click at [717, 317] on icon at bounding box center [719, 317] width 7 height 4
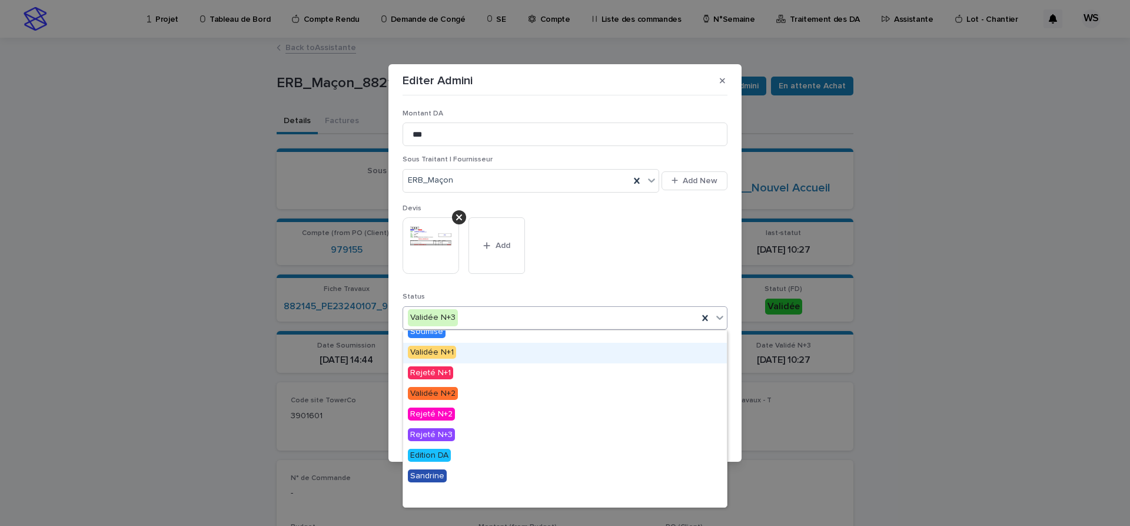
scroll to position [71, 0]
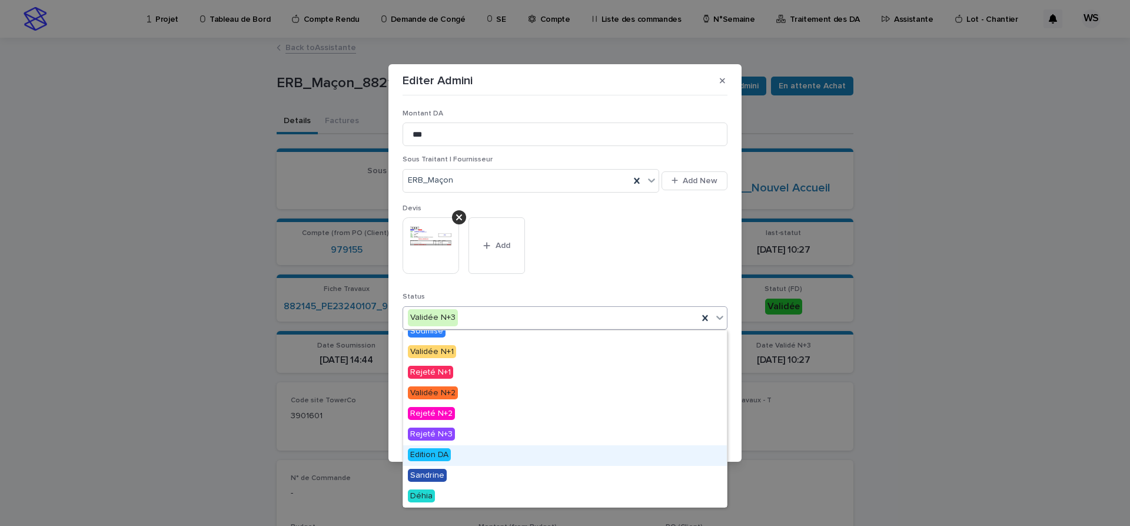
click at [426, 454] on span "Edition DA" at bounding box center [429, 454] width 43 height 13
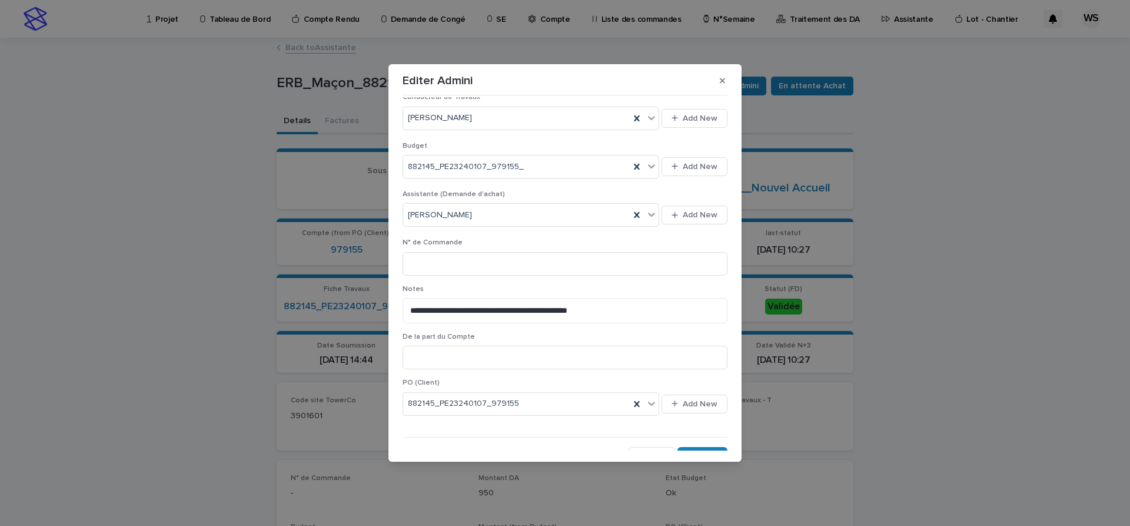
scroll to position [448, 0]
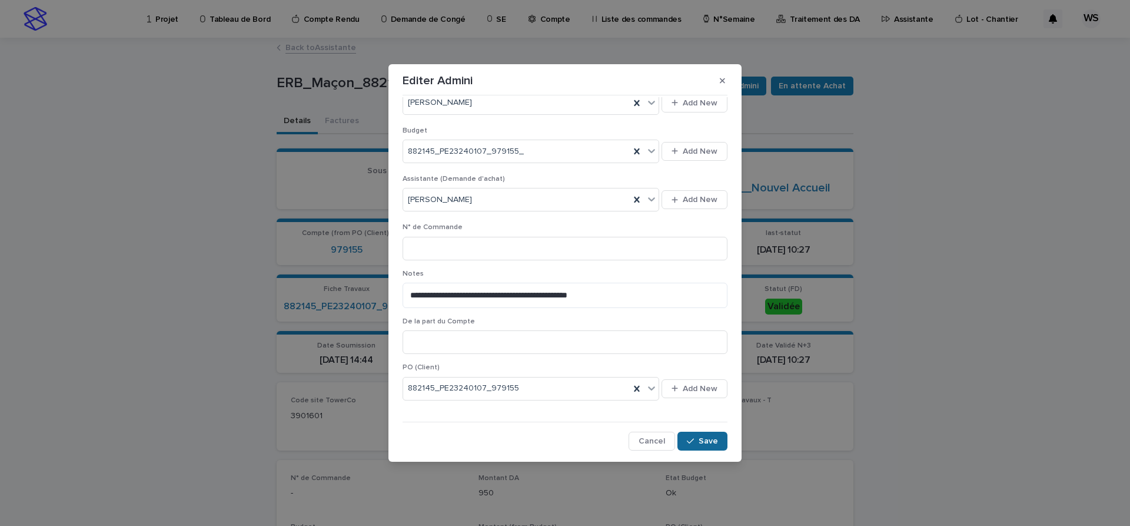
click at [709, 441] on span "Save" at bounding box center [708, 441] width 19 height 8
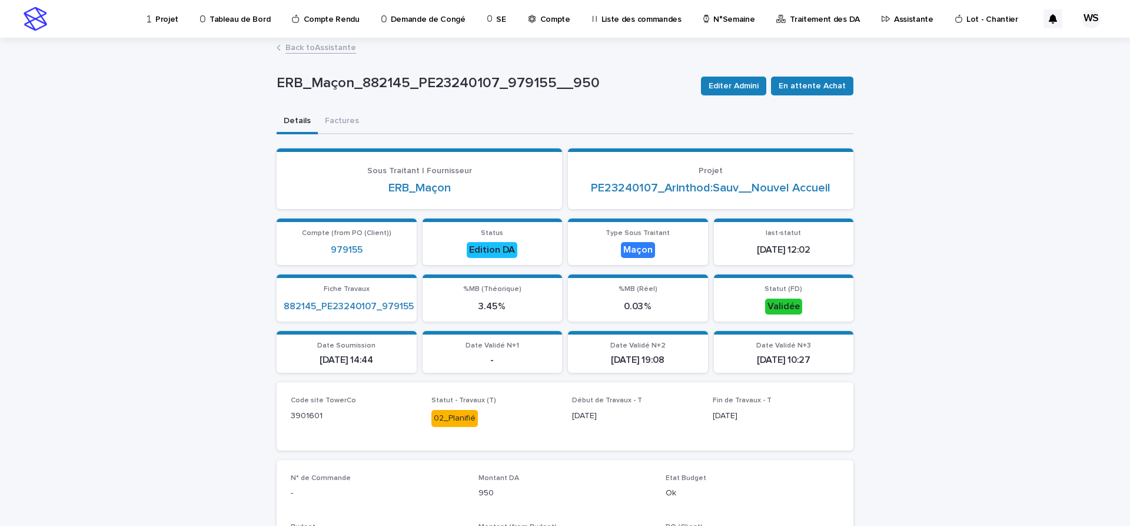
click at [327, 52] on link "Back to Assistante" at bounding box center [320, 47] width 71 height 14
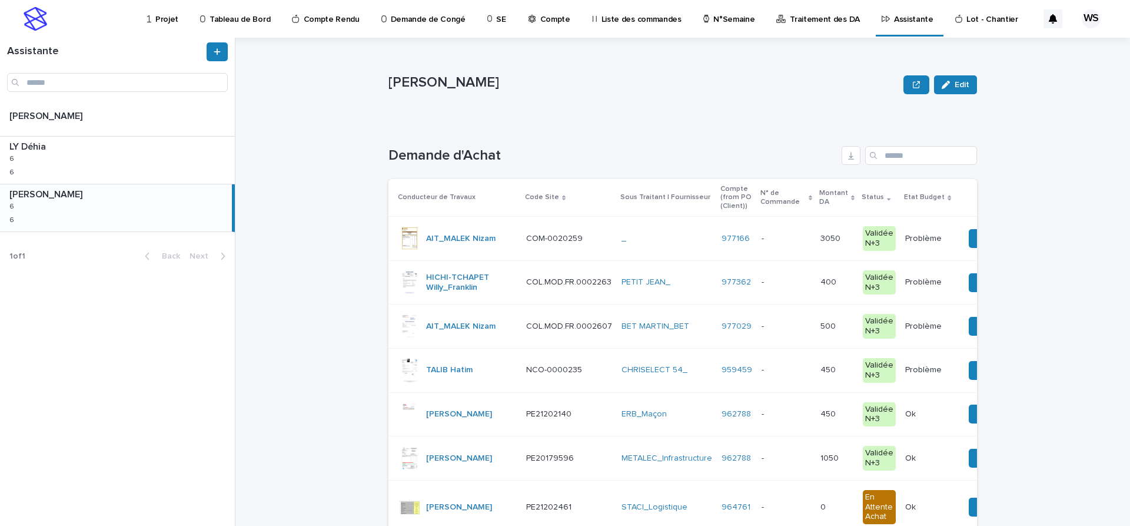
click at [647, 242] on div "_" at bounding box center [666, 239] width 91 height 10
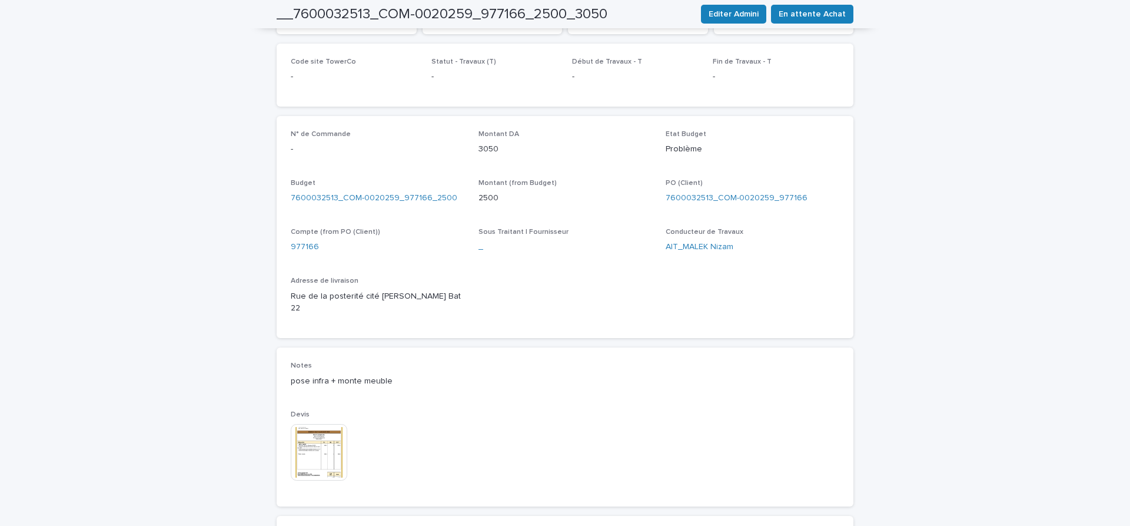
scroll to position [557, 0]
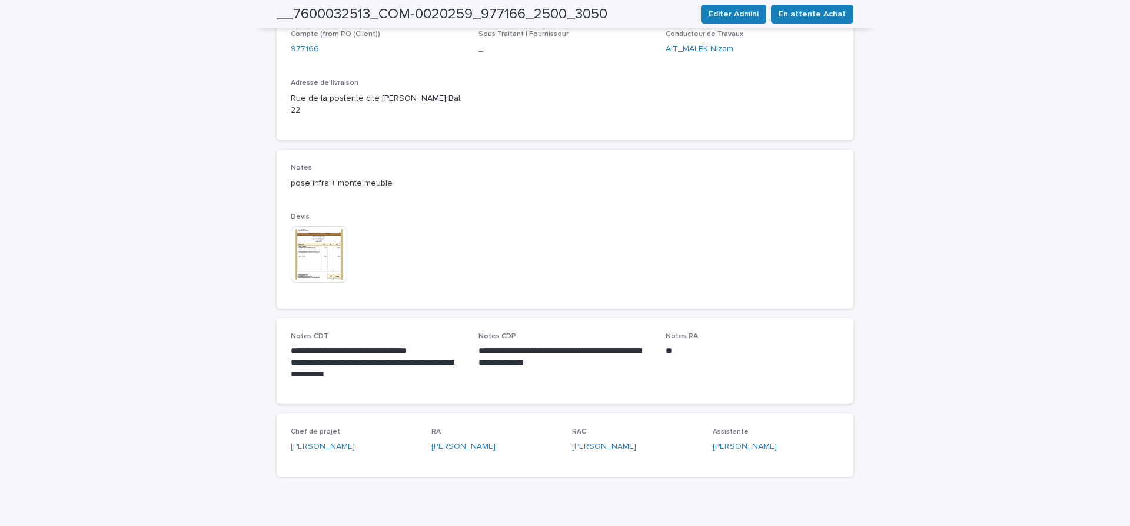
click at [332, 234] on img at bounding box center [319, 254] width 56 height 56
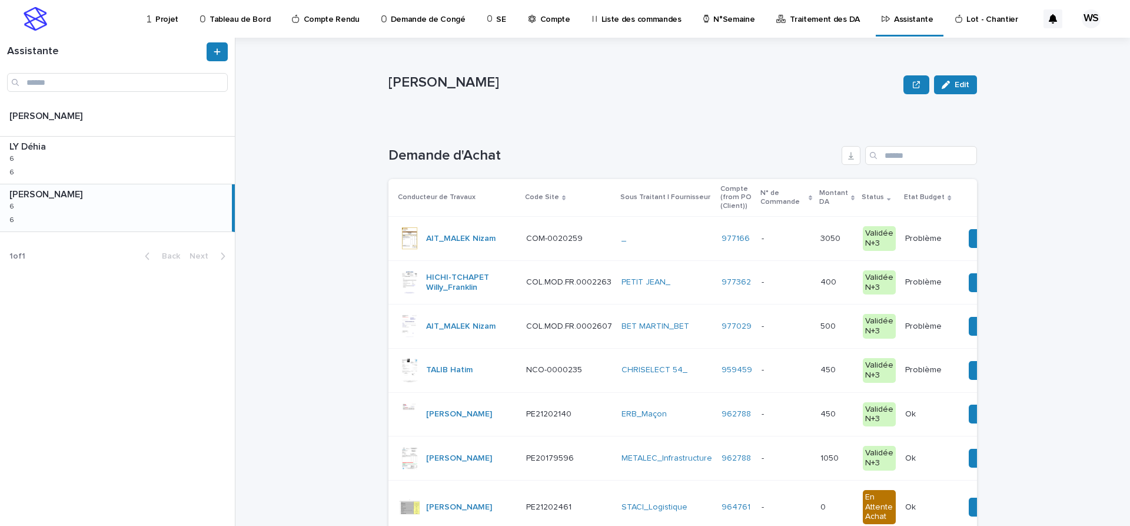
click at [766, 244] on div "- -" at bounding box center [786, 238] width 49 height 19
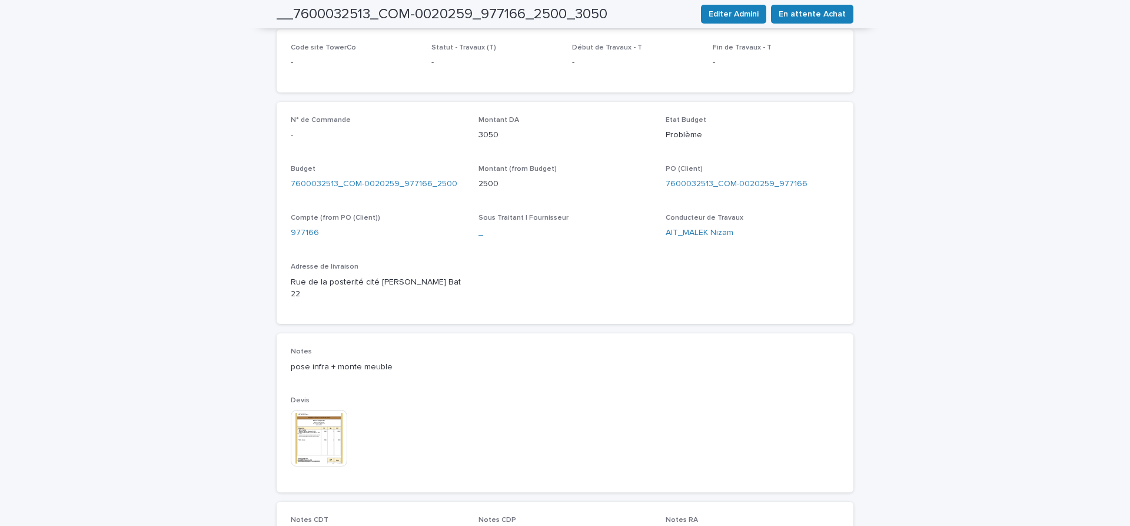
scroll to position [395, 0]
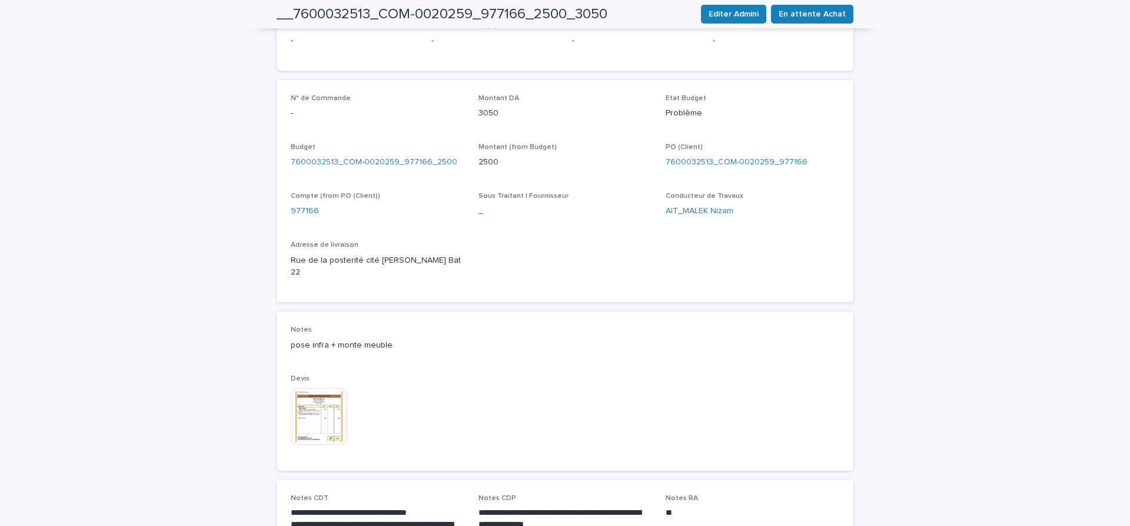
click at [324, 406] on img at bounding box center [319, 416] width 56 height 56
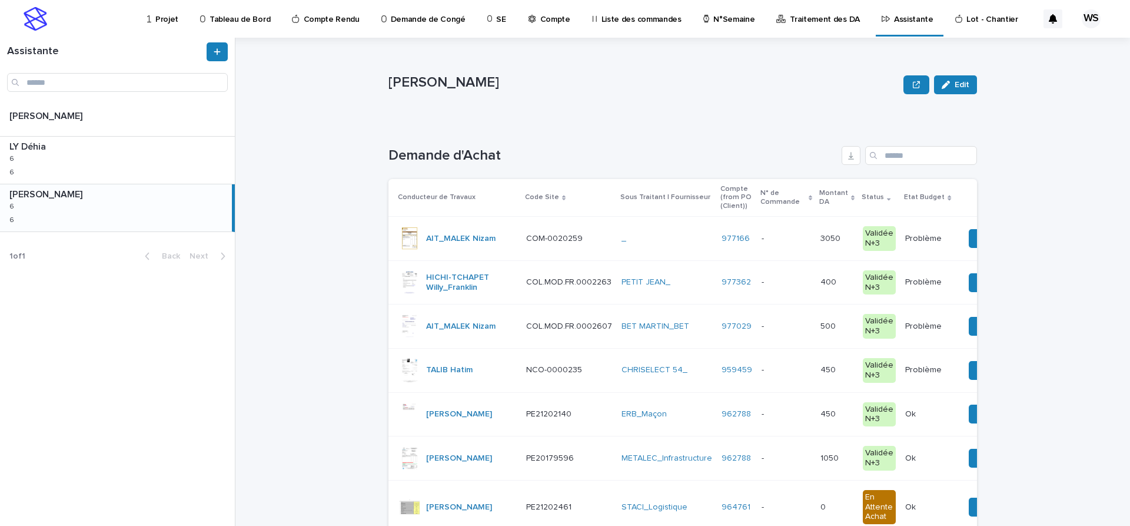
click at [658, 236] on div "_" at bounding box center [666, 239] width 91 height 10
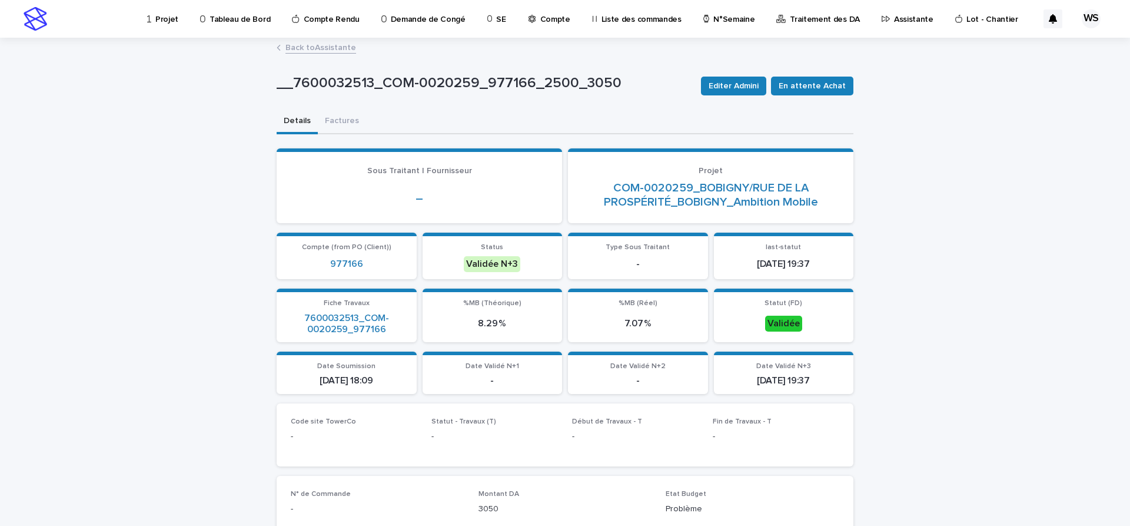
click at [543, 18] on p "Compte" at bounding box center [555, 12] width 30 height 25
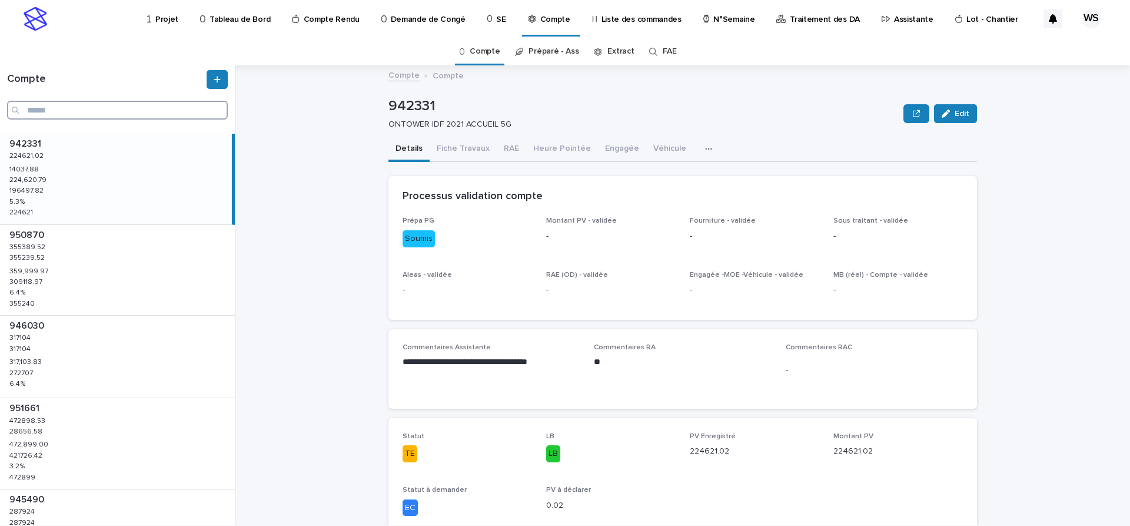
click at [114, 111] on input "Search" at bounding box center [117, 110] width 221 height 19
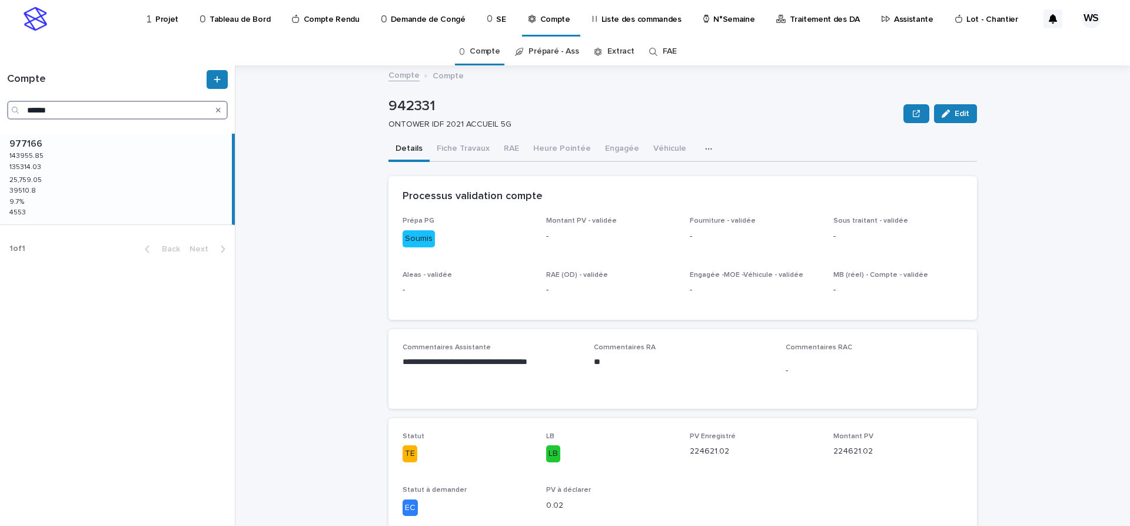
type input "******"
click at [91, 167] on div "977166 977166 143955.85 143955.85 135314.03 135314.03 25,759.05 25,759.05 39510…" at bounding box center [116, 179] width 232 height 91
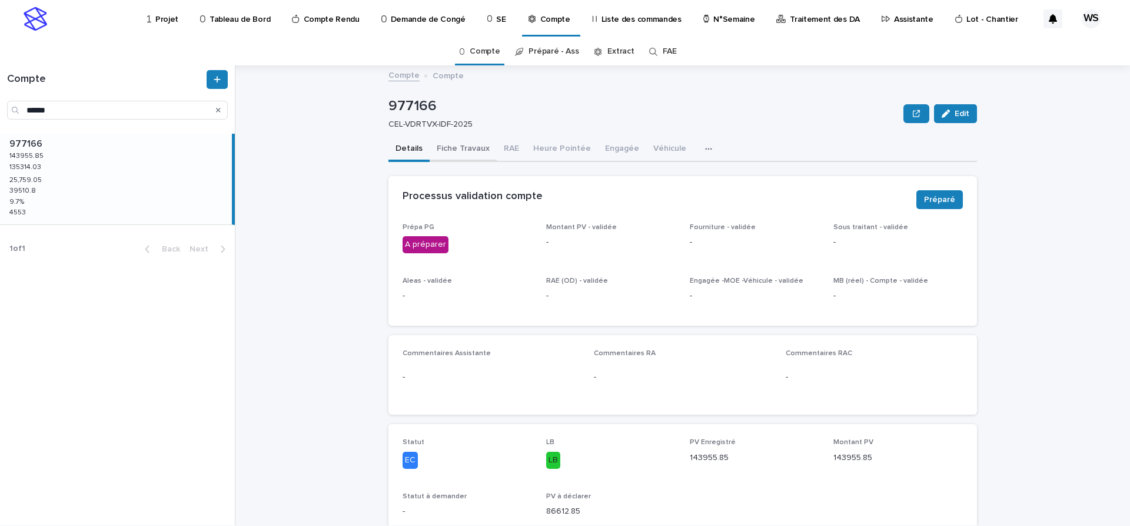
click at [456, 148] on button "Fiche Travaux" at bounding box center [463, 149] width 67 height 25
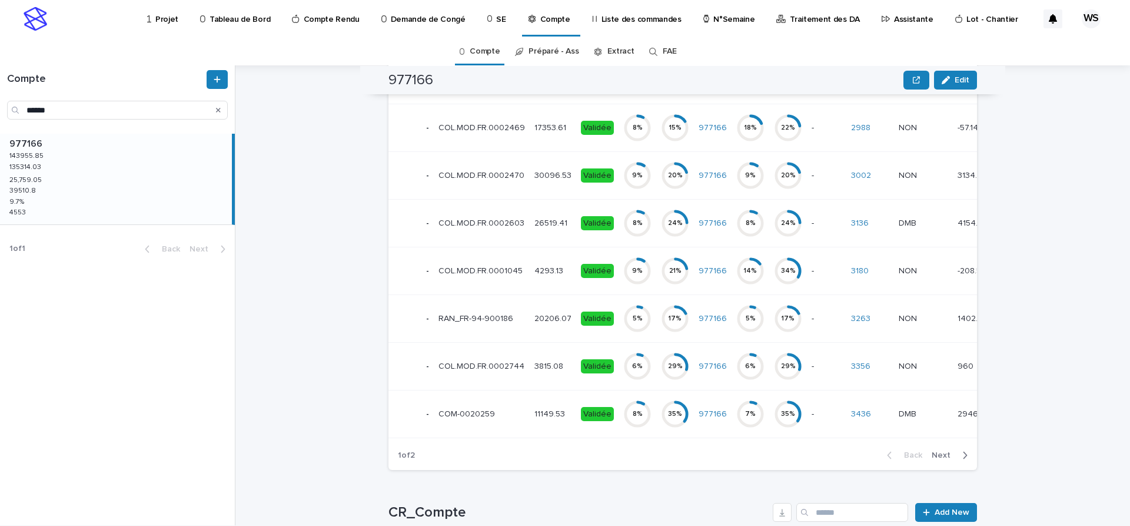
scroll to position [742, 0]
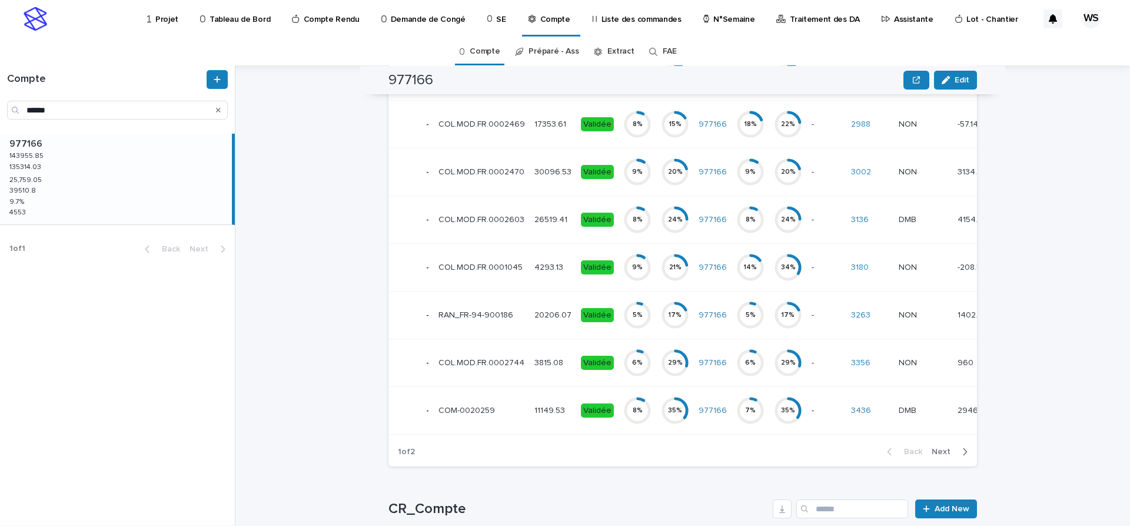
click at [508, 407] on p at bounding box center [481, 410] width 87 height 10
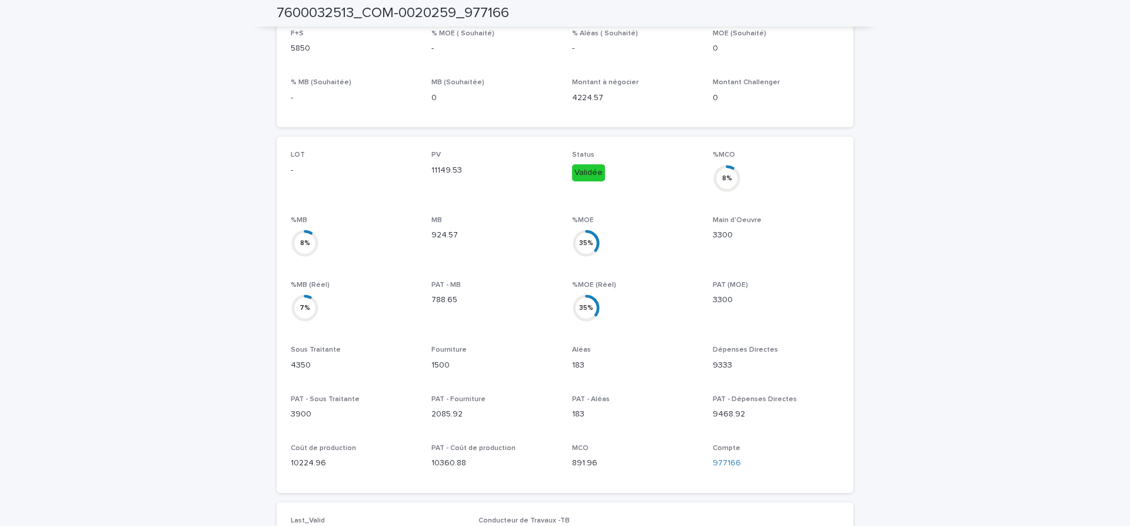
scroll to position [469, 0]
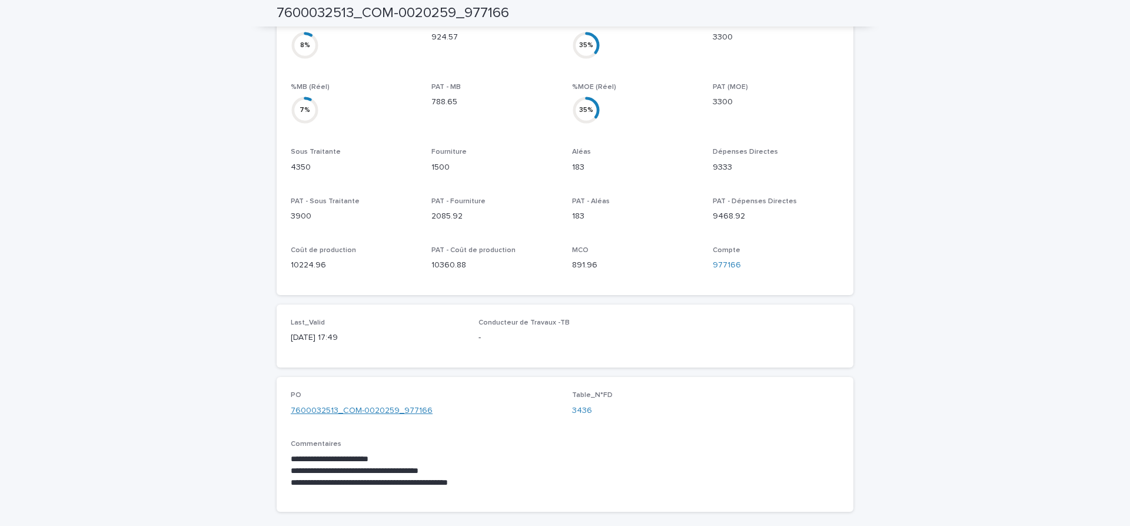
click at [355, 404] on link "7600032513_COM-0020259_977166" at bounding box center [362, 410] width 142 height 12
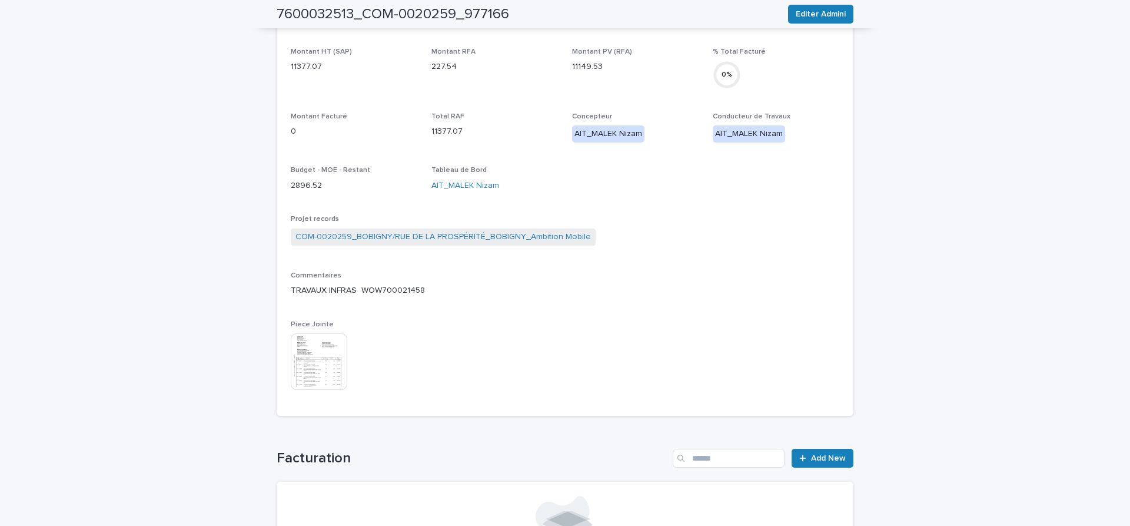
scroll to position [395, 0]
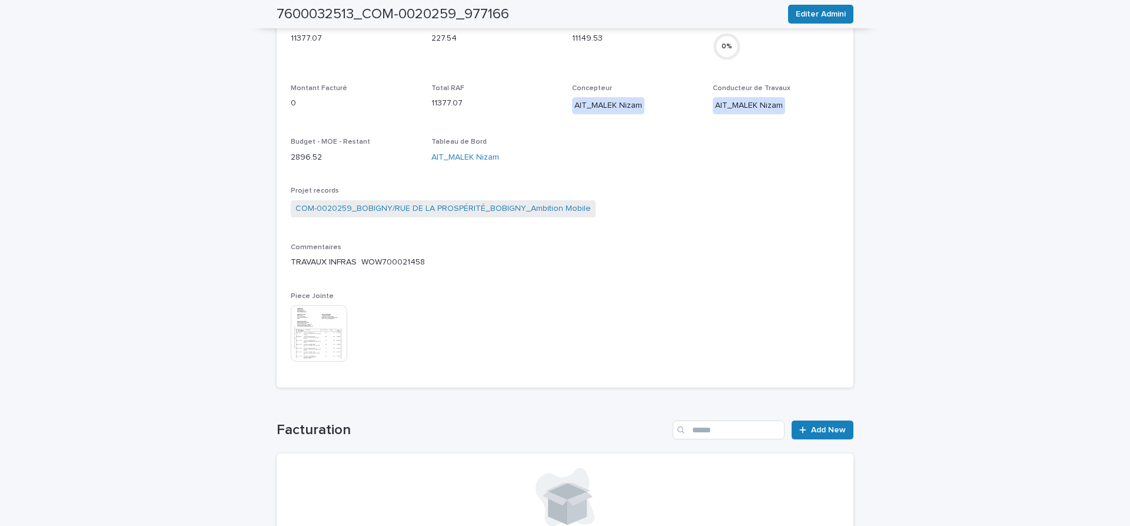
click at [313, 344] on img at bounding box center [319, 333] width 56 height 56
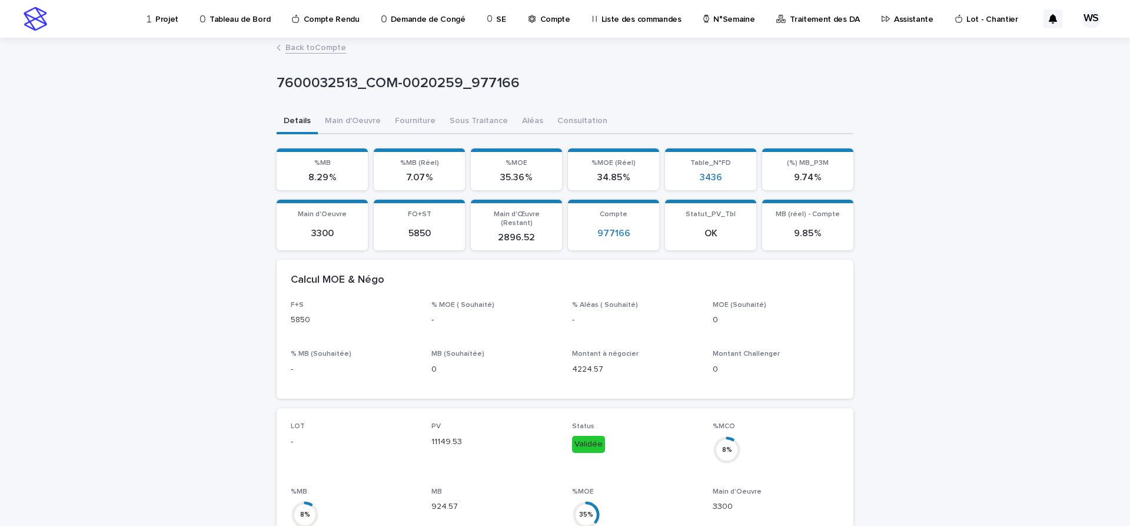
click at [897, 18] on p "Assistante" at bounding box center [913, 12] width 39 height 25
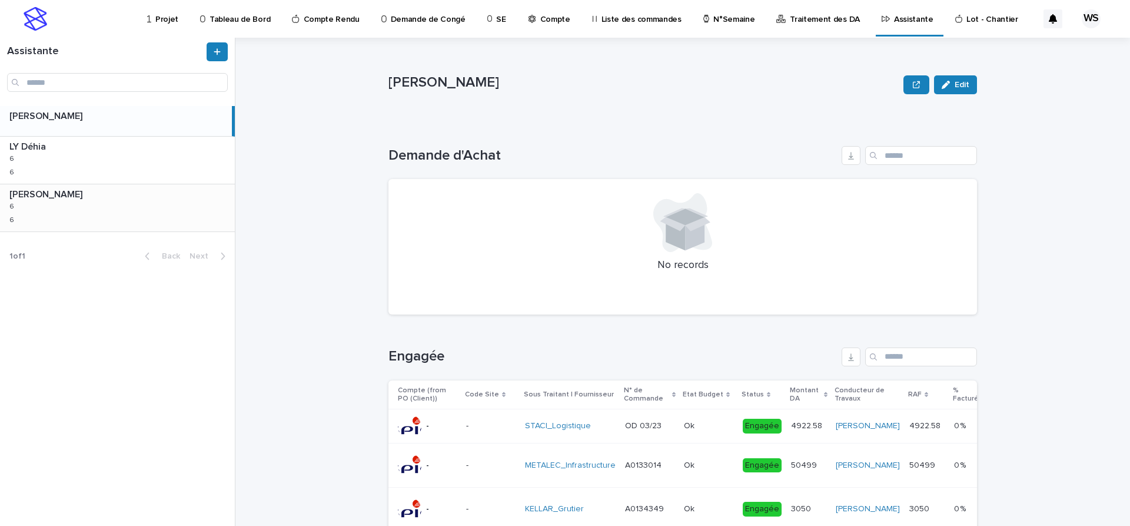
click at [99, 210] on div "[PERSON_NAME] [PERSON_NAME] 6 6 6 6" at bounding box center [117, 207] width 235 height 47
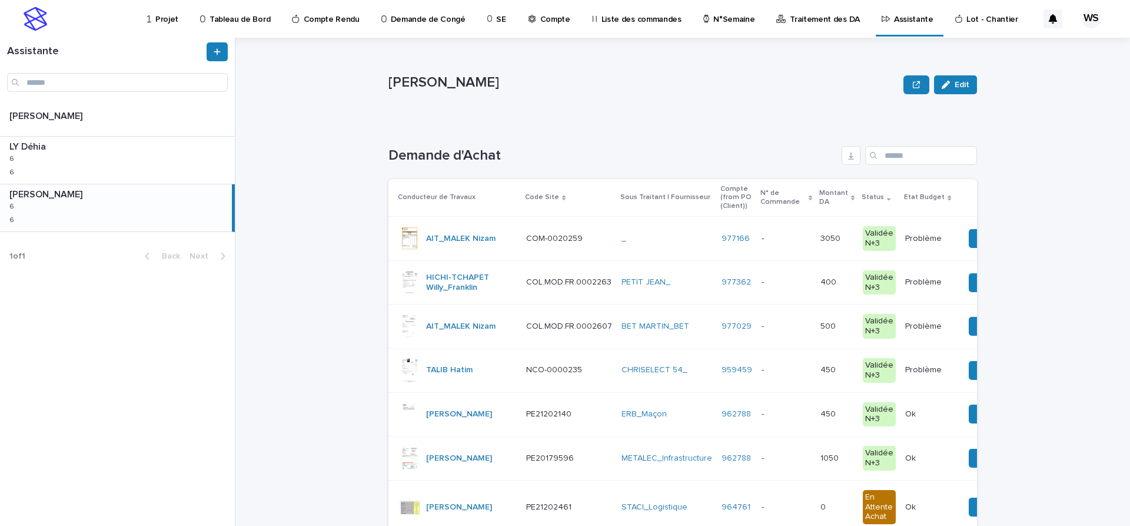
click at [771, 239] on p at bounding box center [786, 239] width 49 height 10
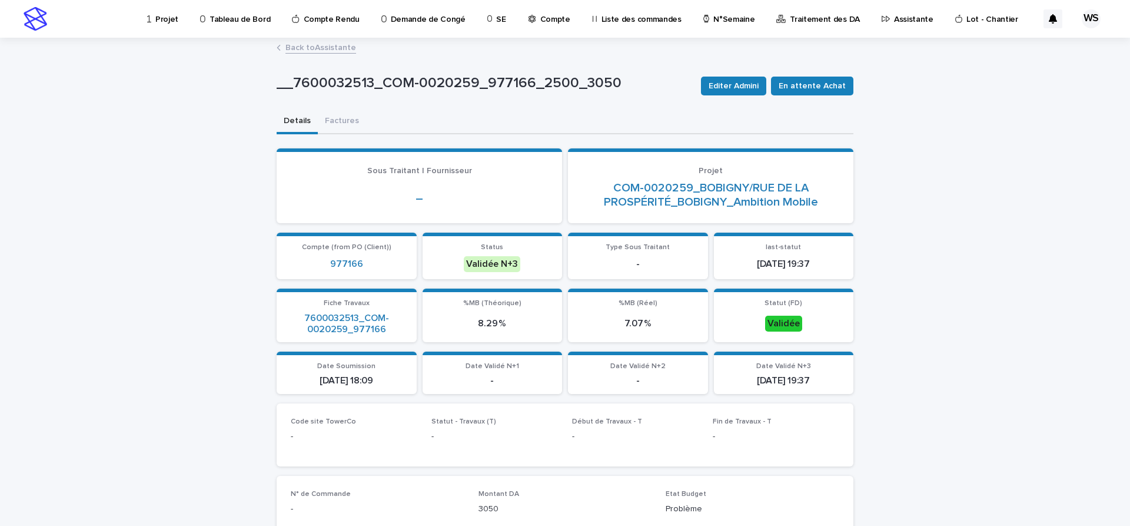
click at [338, 48] on link "Back to Assistante" at bounding box center [320, 47] width 71 height 14
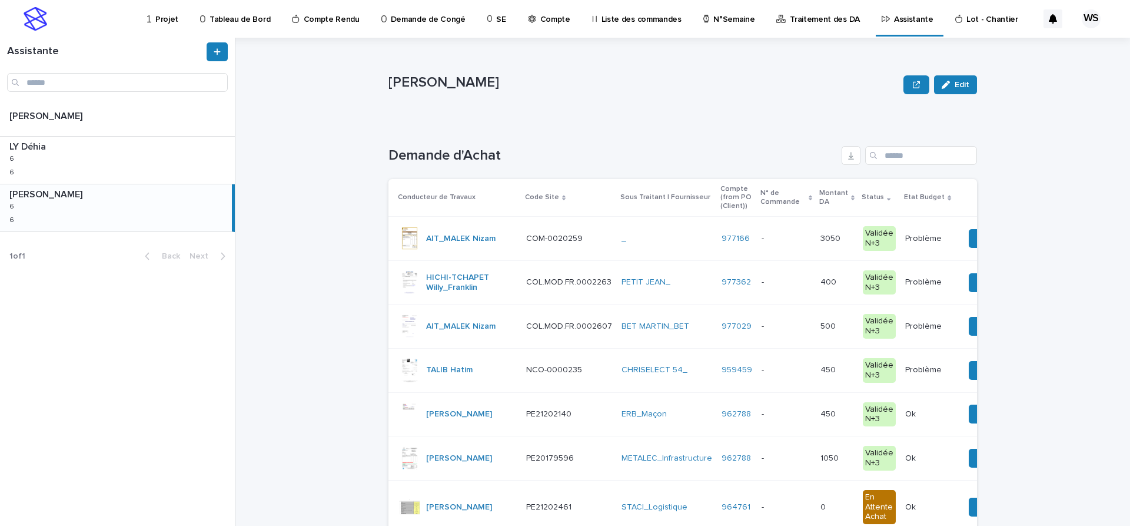
click at [762, 282] on p at bounding box center [786, 282] width 49 height 10
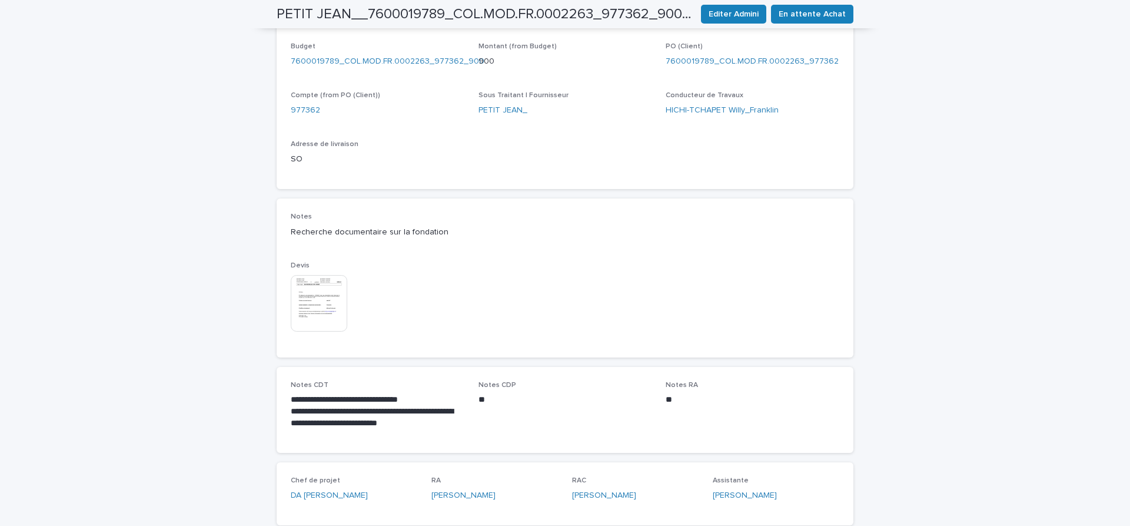
scroll to position [544, 0]
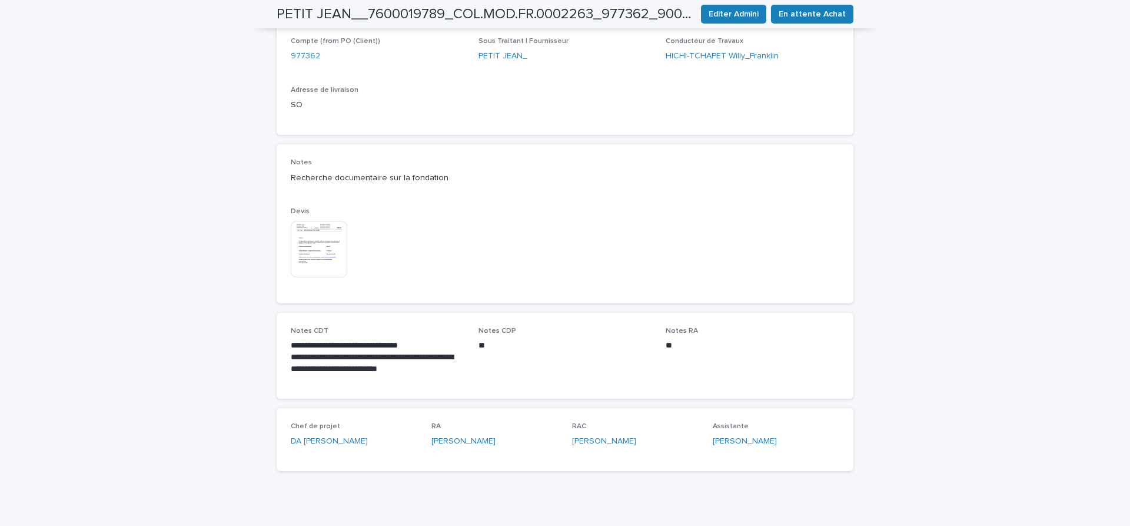
click at [311, 252] on img at bounding box center [319, 249] width 56 height 56
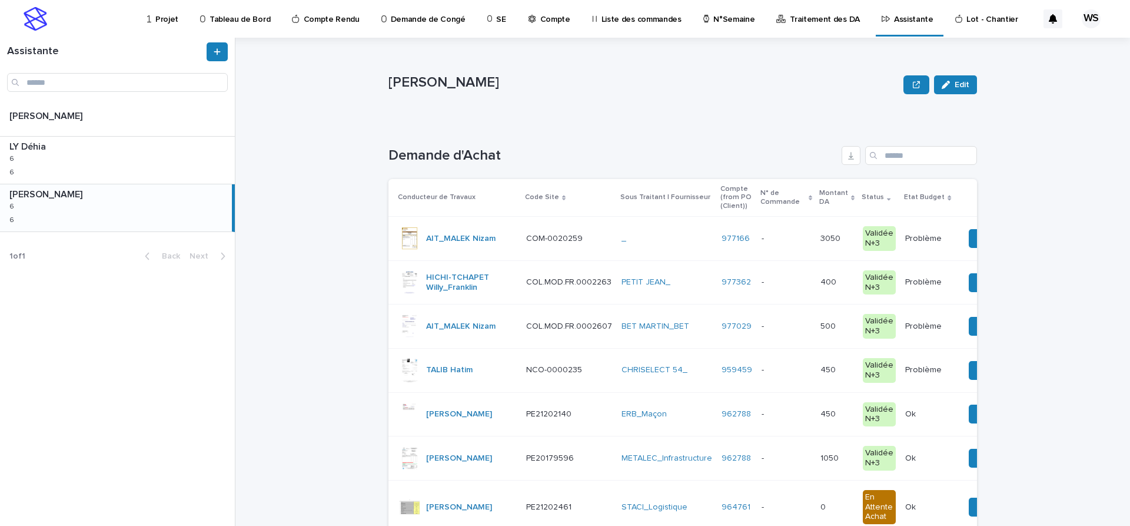
click at [762, 279] on p at bounding box center [786, 282] width 49 height 10
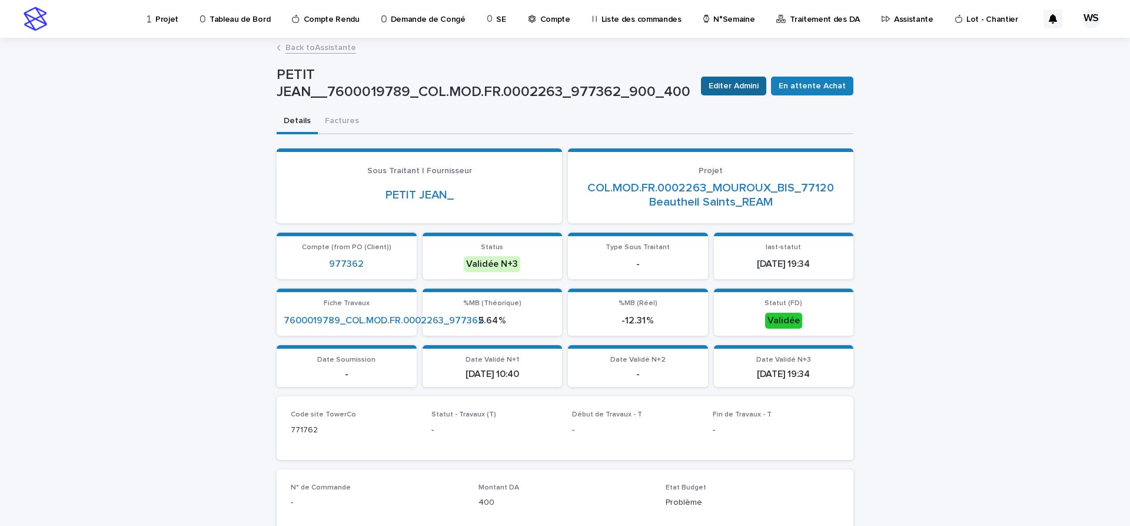
click at [758, 85] on span "Editer Admini" at bounding box center [734, 86] width 50 height 12
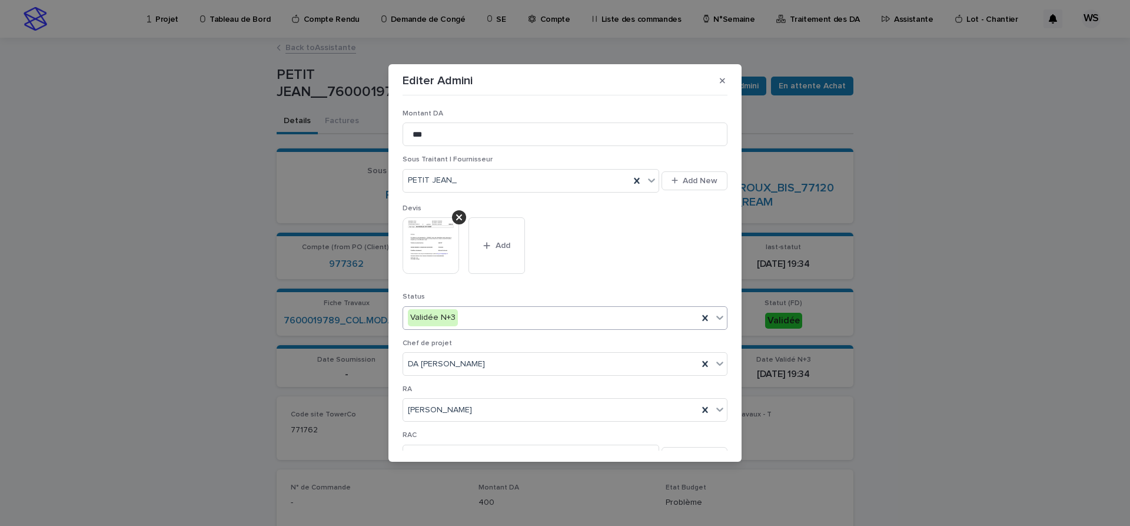
click at [720, 315] on icon at bounding box center [720, 317] width 12 height 12
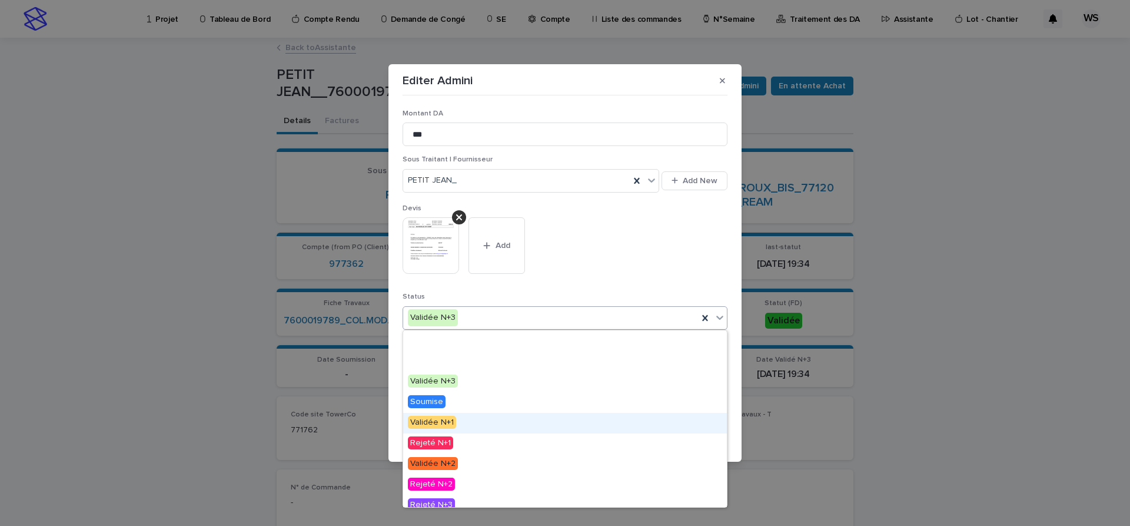
scroll to position [71, 0]
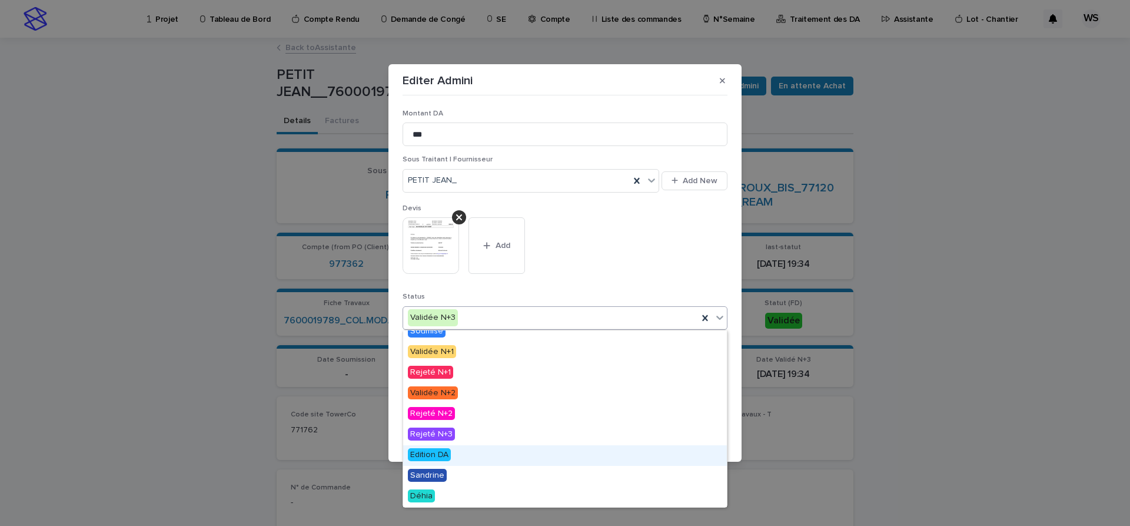
click at [431, 453] on span "Edition DA" at bounding box center [429, 454] width 43 height 13
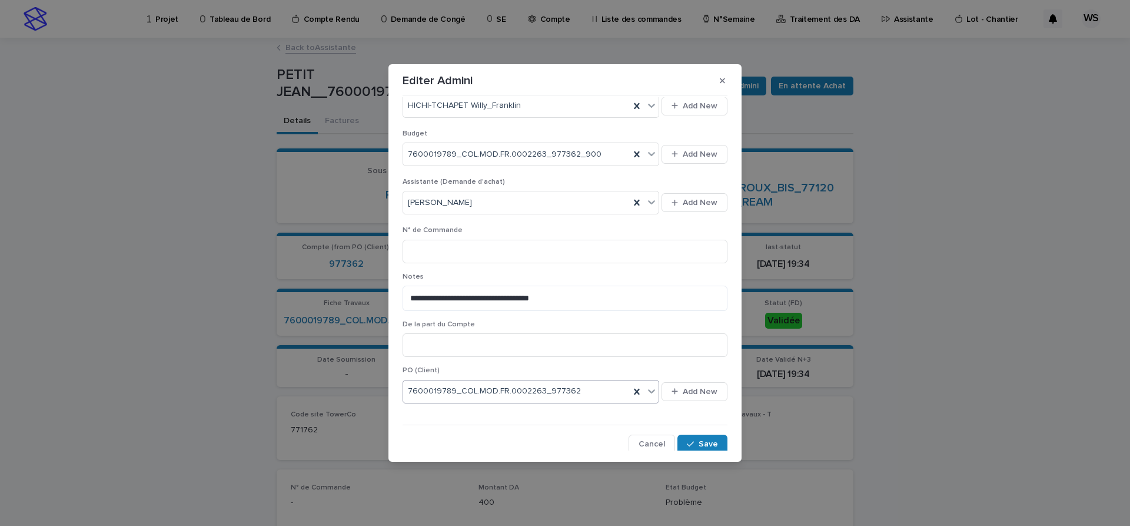
scroll to position [448, 0]
drag, startPoint x: 707, startPoint y: 443, endPoint x: 479, endPoint y: 221, distance: 317.6
click at [706, 443] on span "Save" at bounding box center [708, 441] width 19 height 8
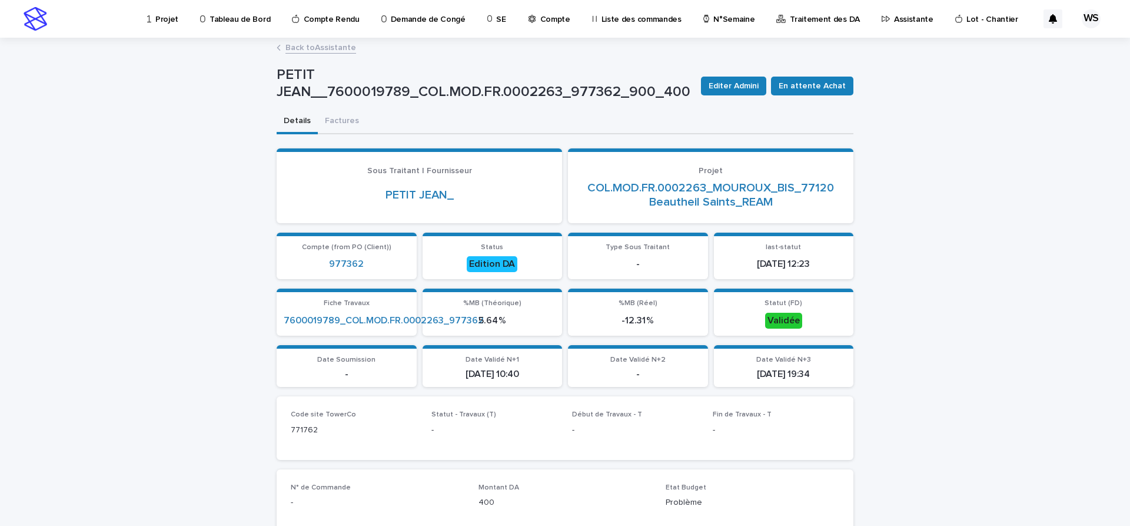
click at [330, 46] on link "Back to Assistante" at bounding box center [320, 47] width 71 height 14
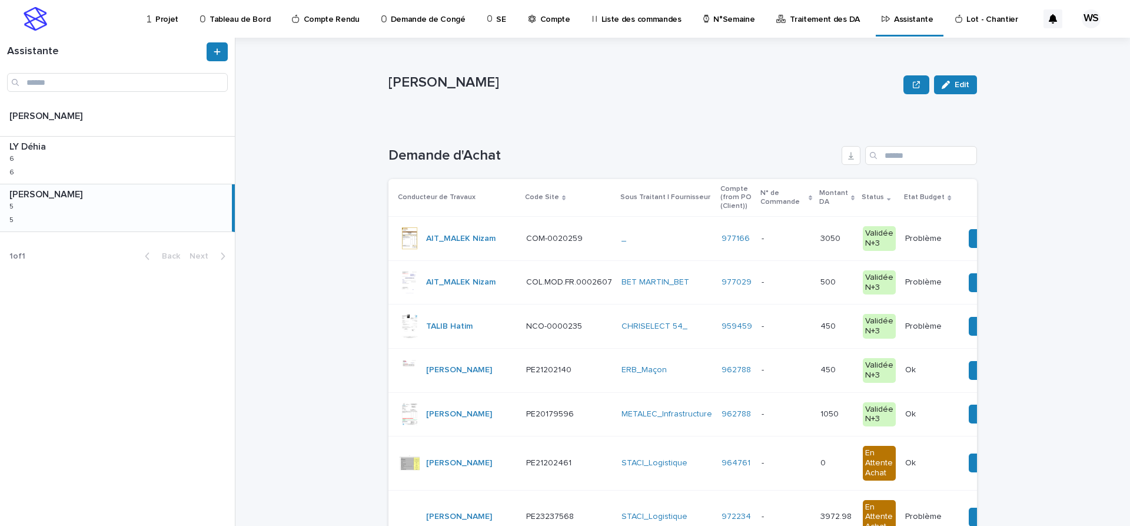
click at [762, 285] on p at bounding box center [786, 282] width 49 height 10
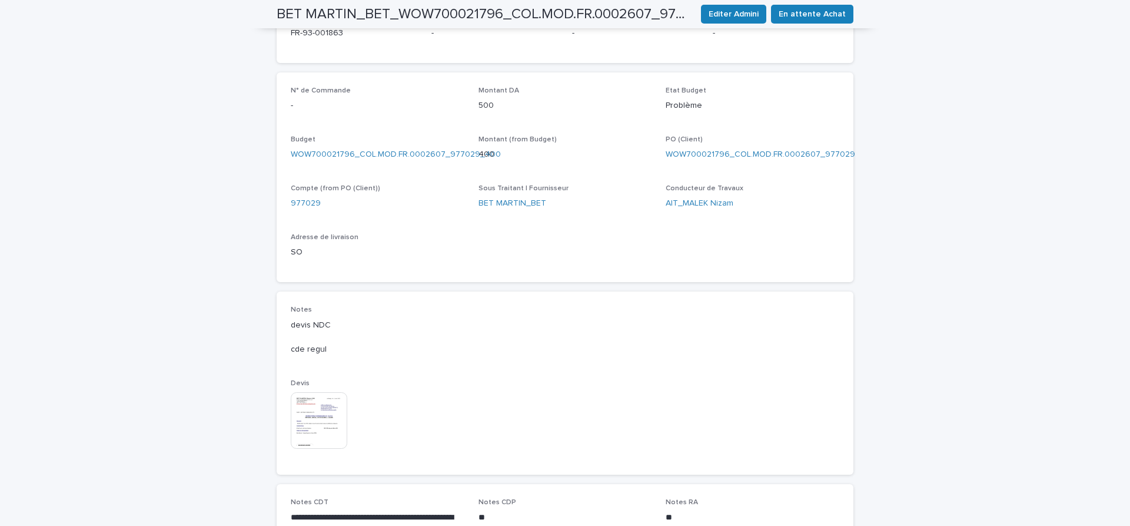
scroll to position [395, 0]
click at [310, 429] on img at bounding box center [319, 421] width 56 height 56
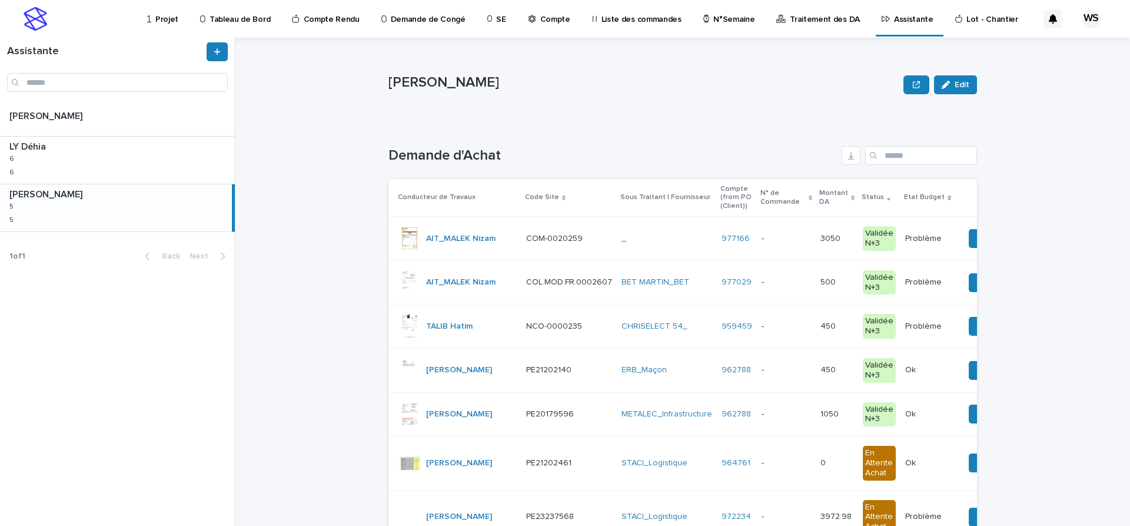
click at [762, 286] on p at bounding box center [786, 282] width 49 height 10
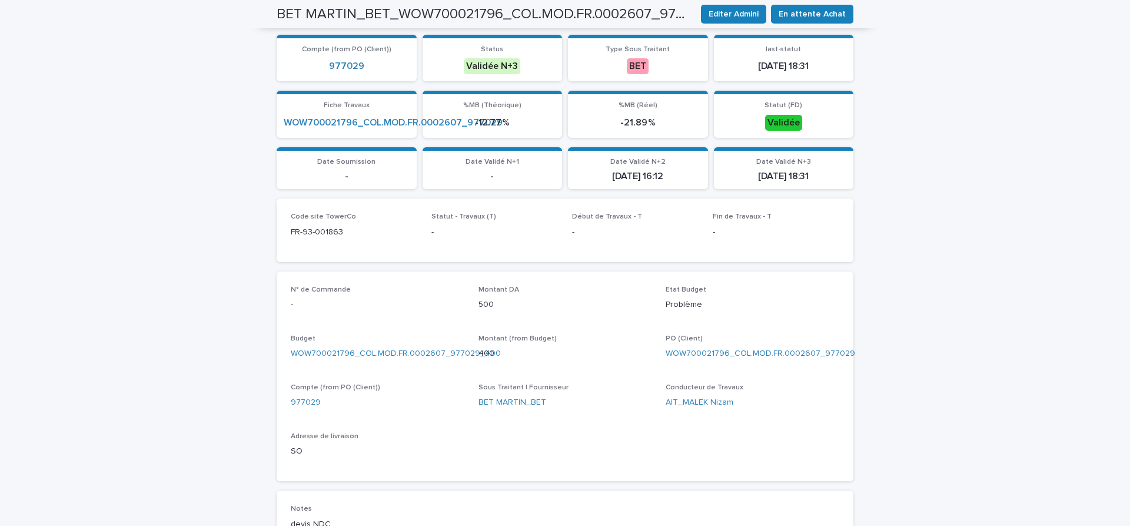
scroll to position [395, 0]
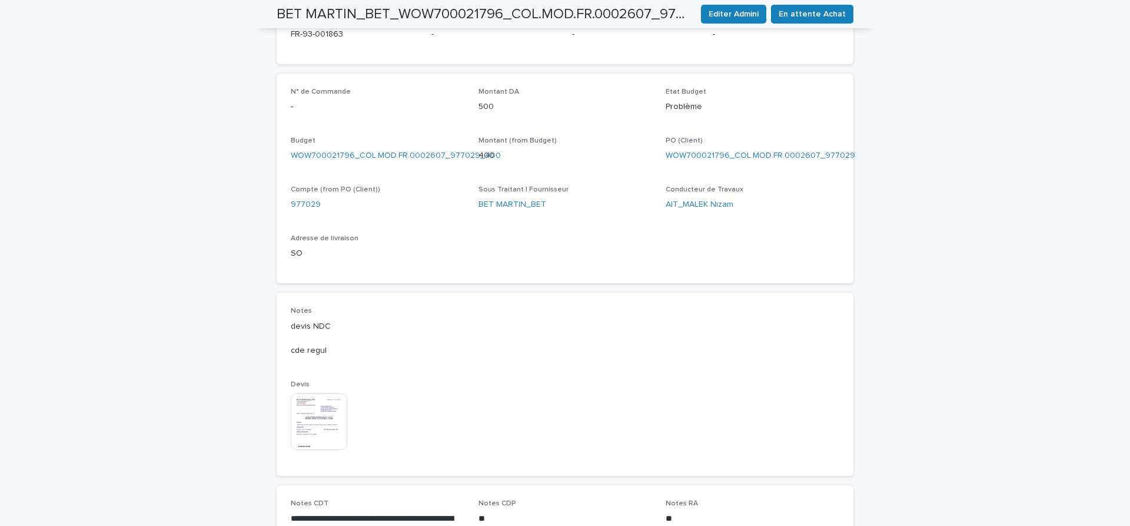
click at [321, 427] on img at bounding box center [319, 421] width 56 height 56
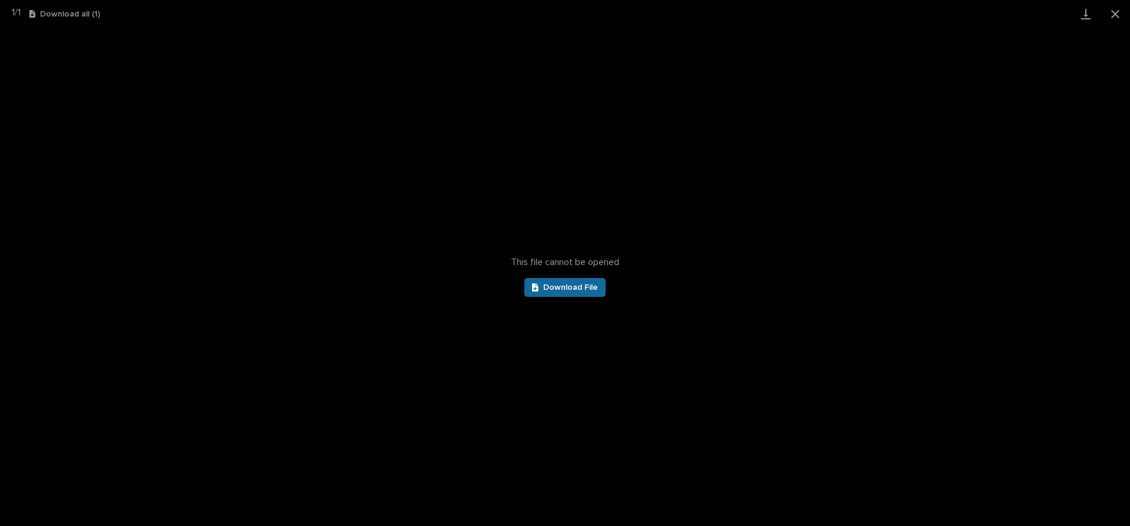
click at [589, 290] on span "Download File" at bounding box center [570, 287] width 55 height 8
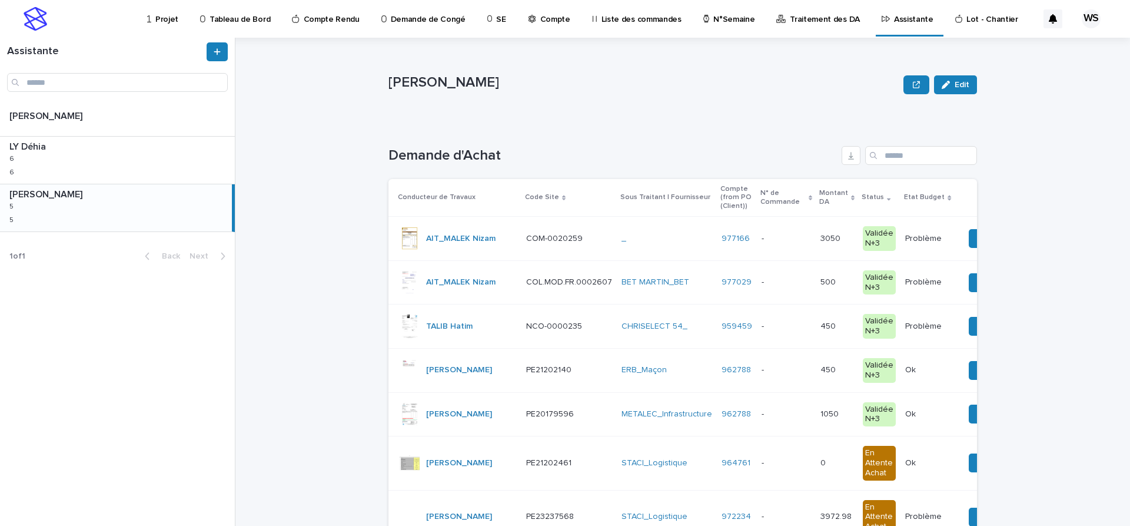
click at [762, 280] on p at bounding box center [786, 282] width 49 height 10
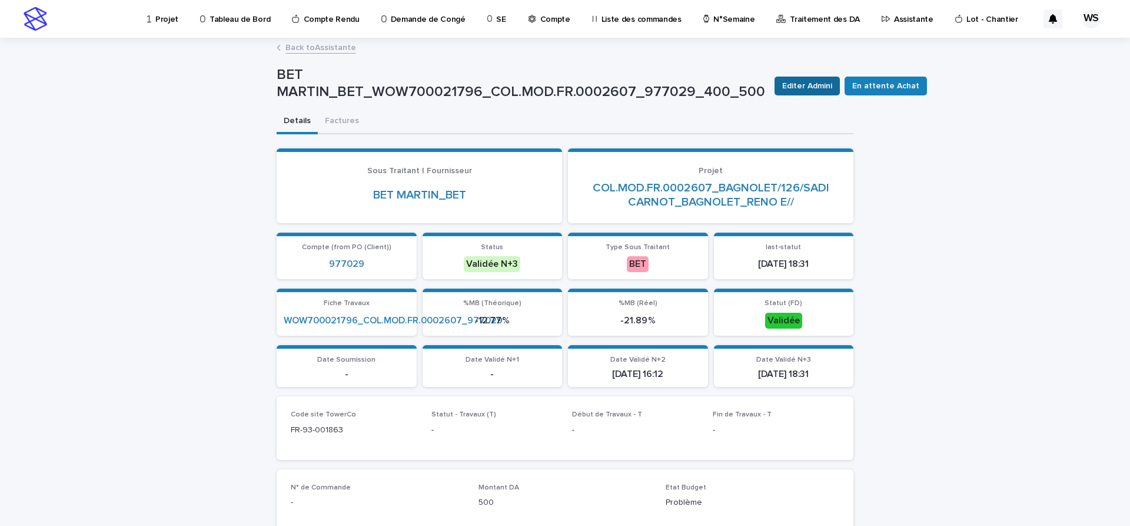
click at [795, 87] on span "Editer Admini" at bounding box center [807, 86] width 50 height 12
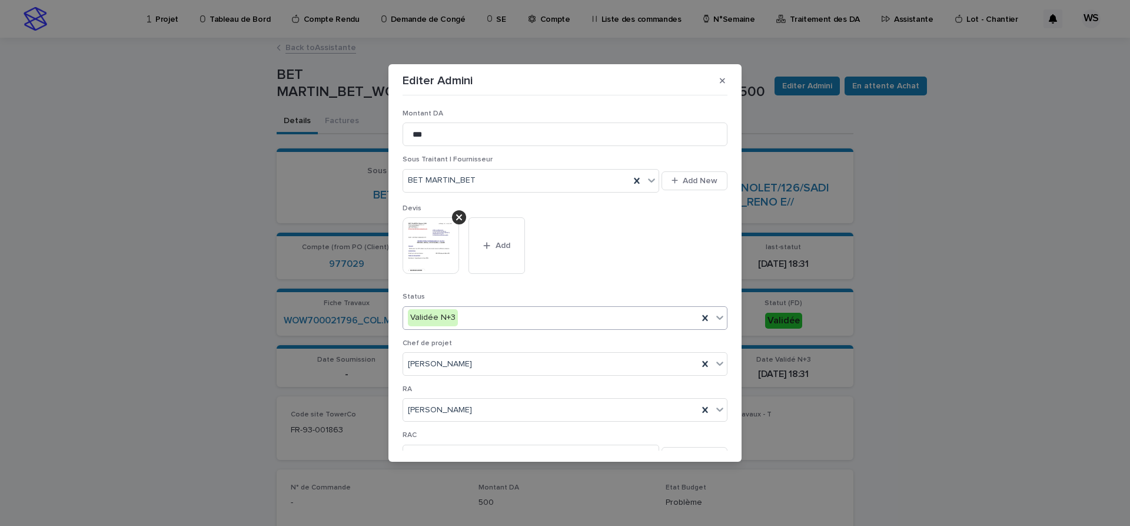
drag, startPoint x: 721, startPoint y: 317, endPoint x: 713, endPoint y: 325, distance: 11.2
click at [721, 317] on icon at bounding box center [720, 317] width 12 height 12
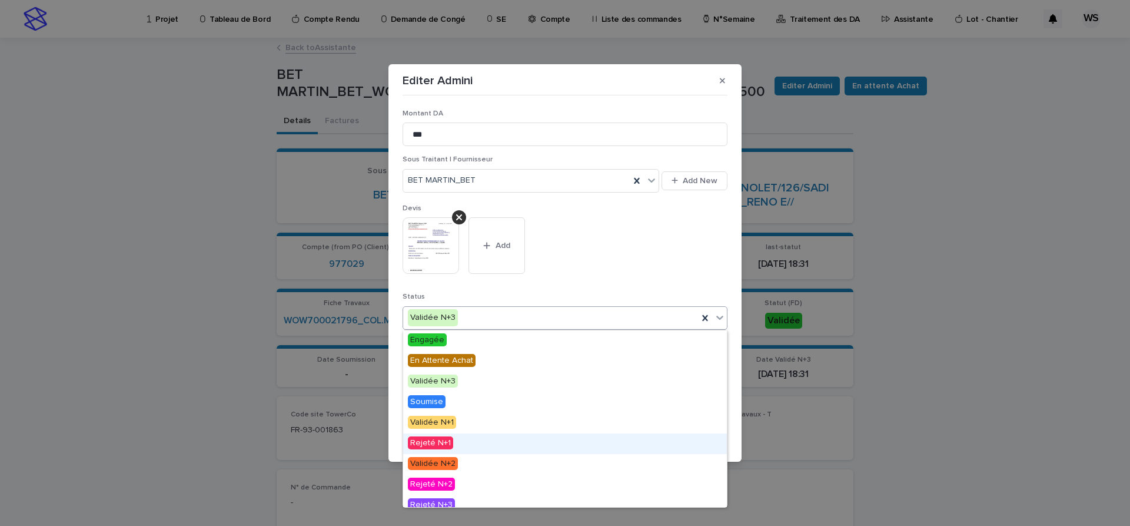
scroll to position [71, 0]
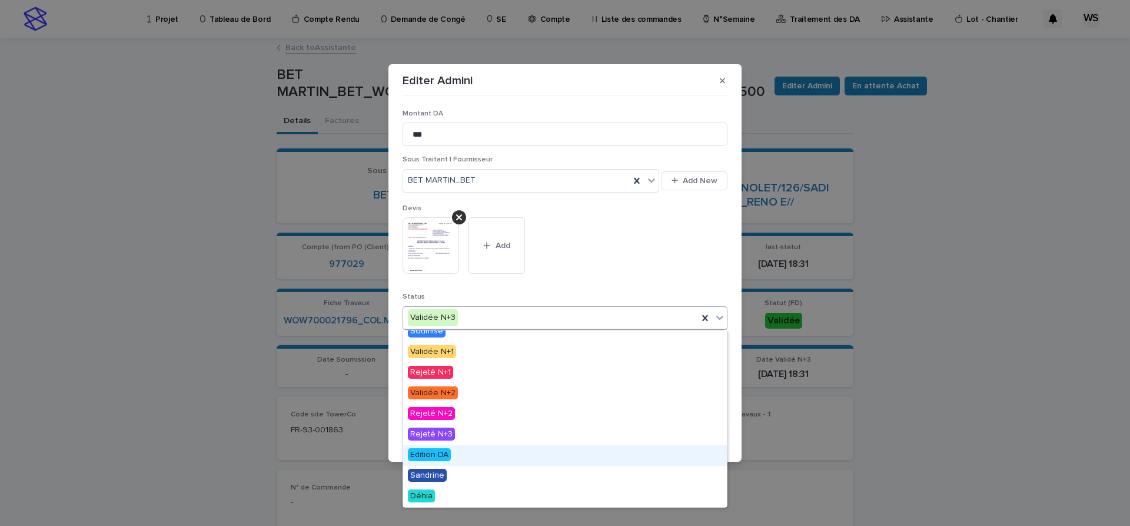
click at [419, 450] on span "Edition DA" at bounding box center [429, 454] width 43 height 13
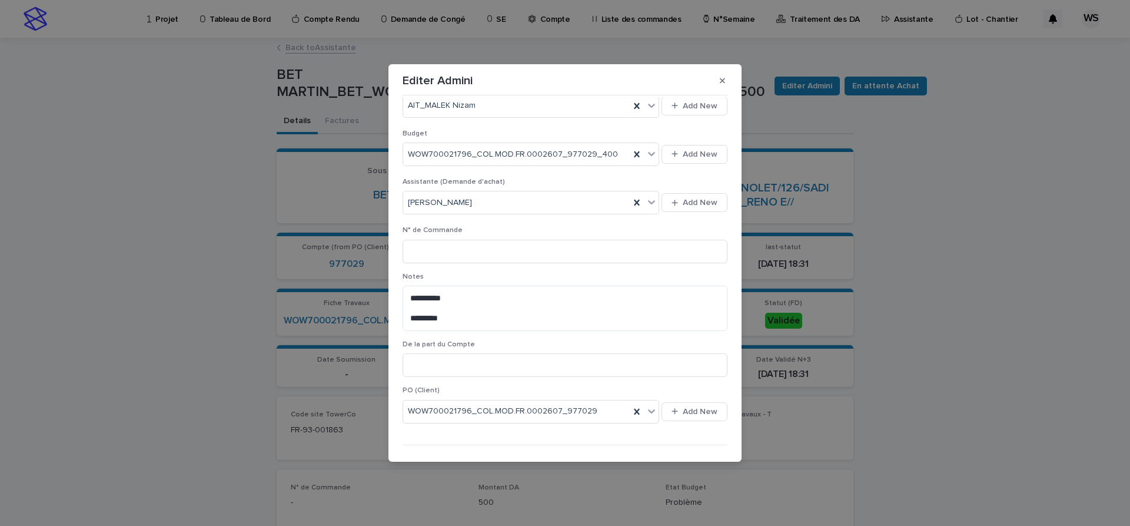
scroll to position [468, 0]
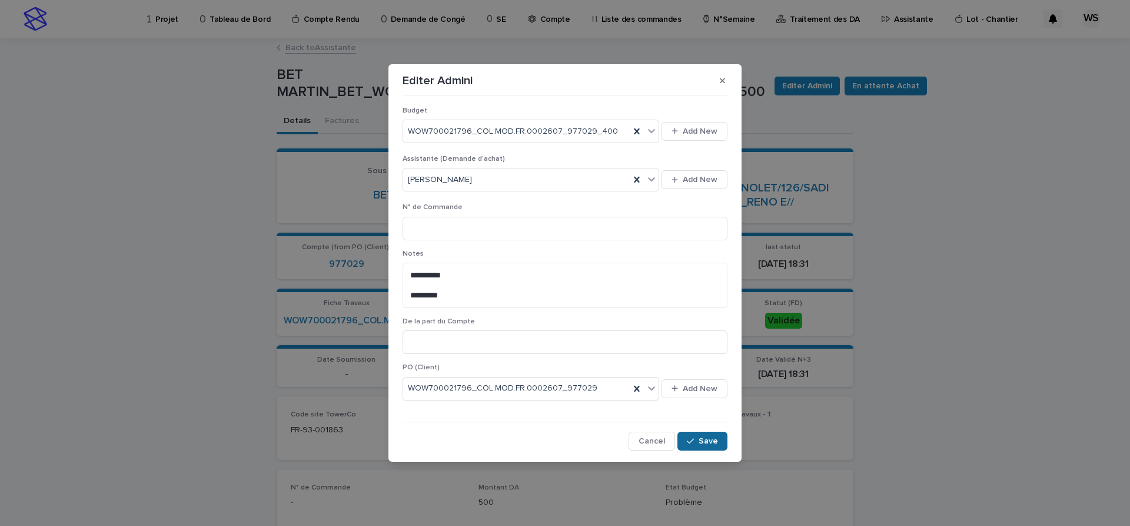
click at [704, 437] on span "Save" at bounding box center [708, 441] width 19 height 8
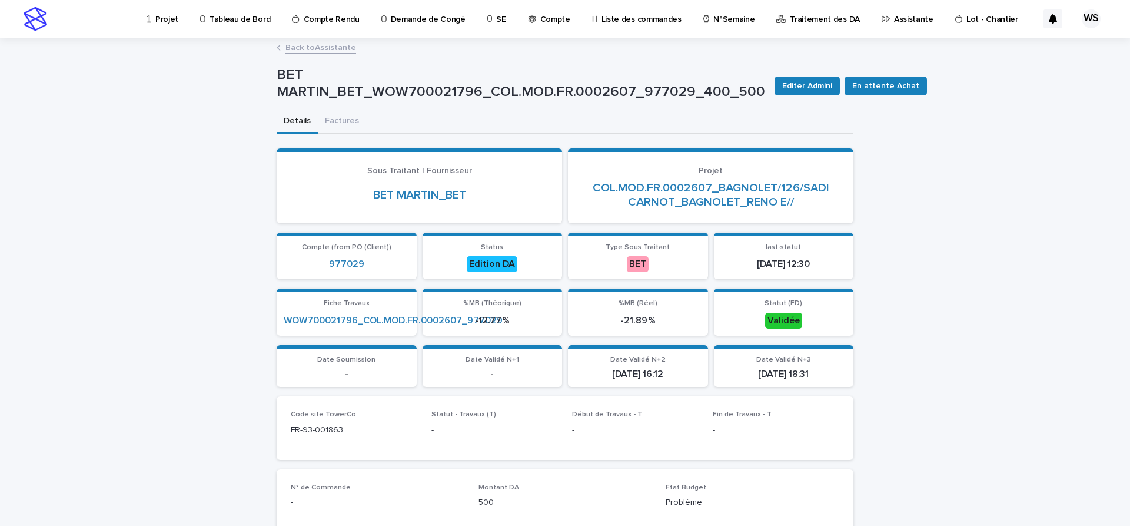
click at [331, 46] on link "Back to Assistante" at bounding box center [320, 47] width 71 height 14
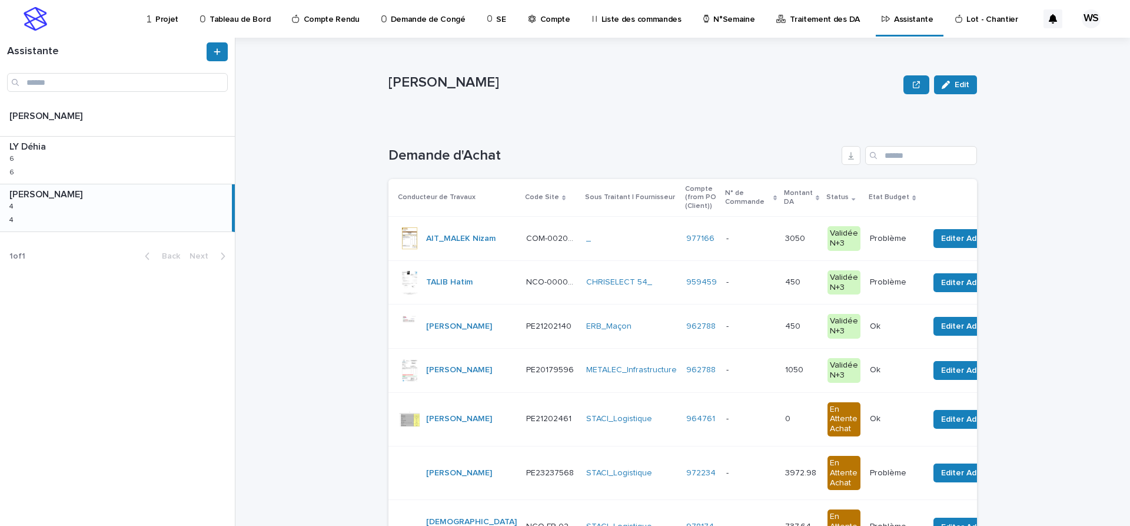
click at [737, 279] on p at bounding box center [750, 282] width 49 height 10
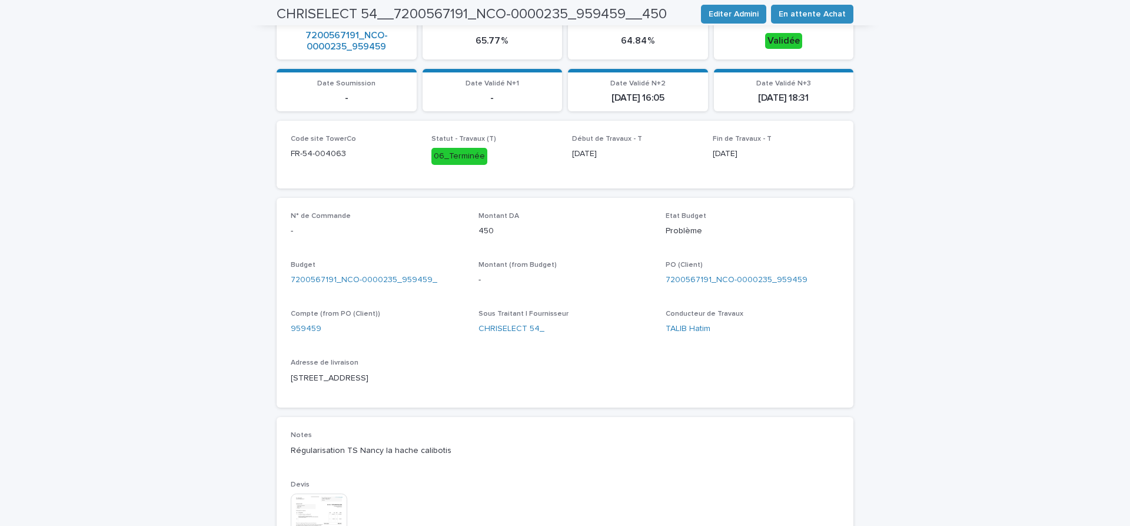
scroll to position [494, 0]
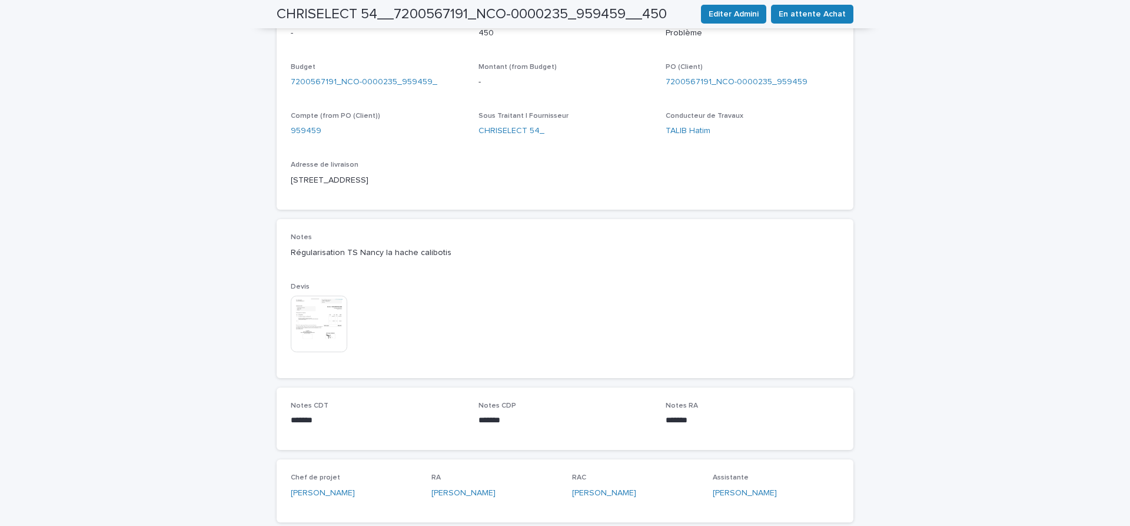
click at [317, 295] on img at bounding box center [319, 323] width 56 height 56
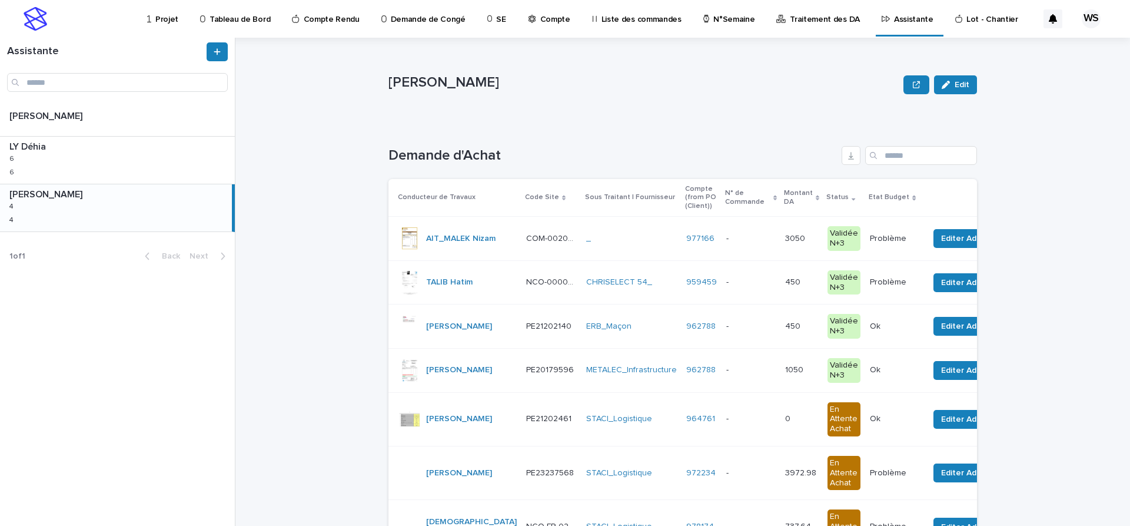
click at [746, 287] on div "- -" at bounding box center [750, 281] width 49 height 19
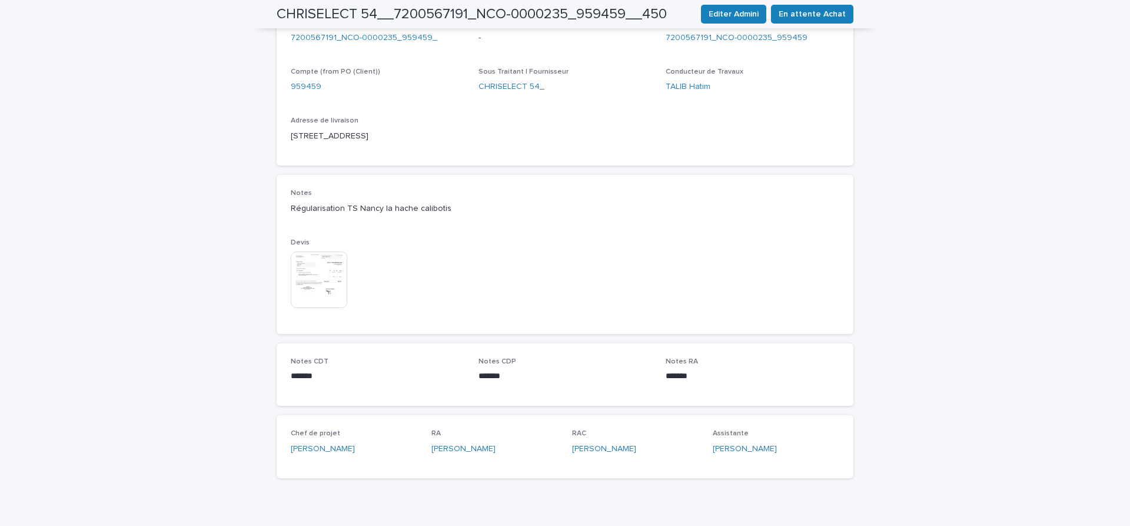
scroll to position [341, 0]
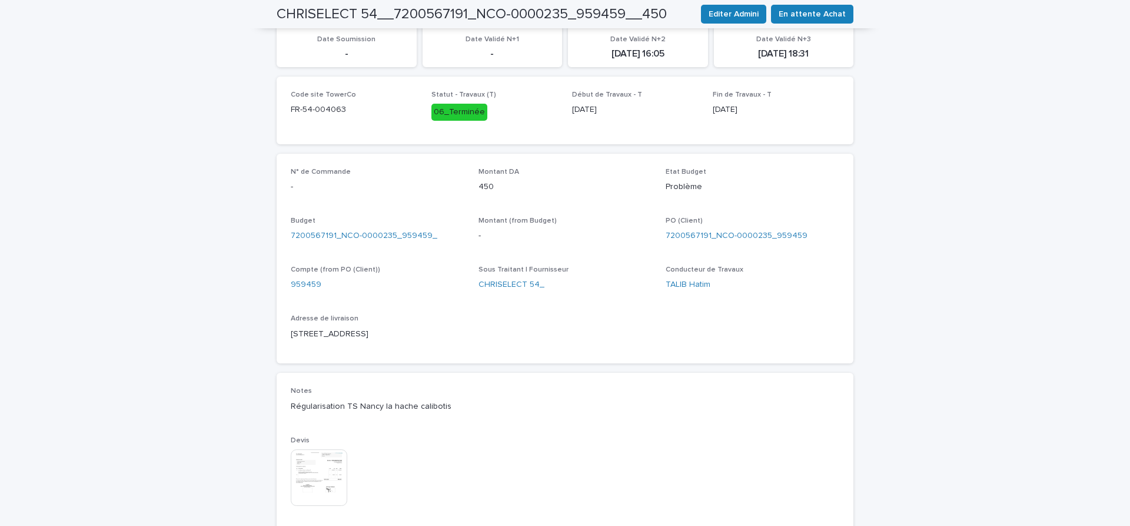
click at [318, 452] on img at bounding box center [319, 477] width 56 height 56
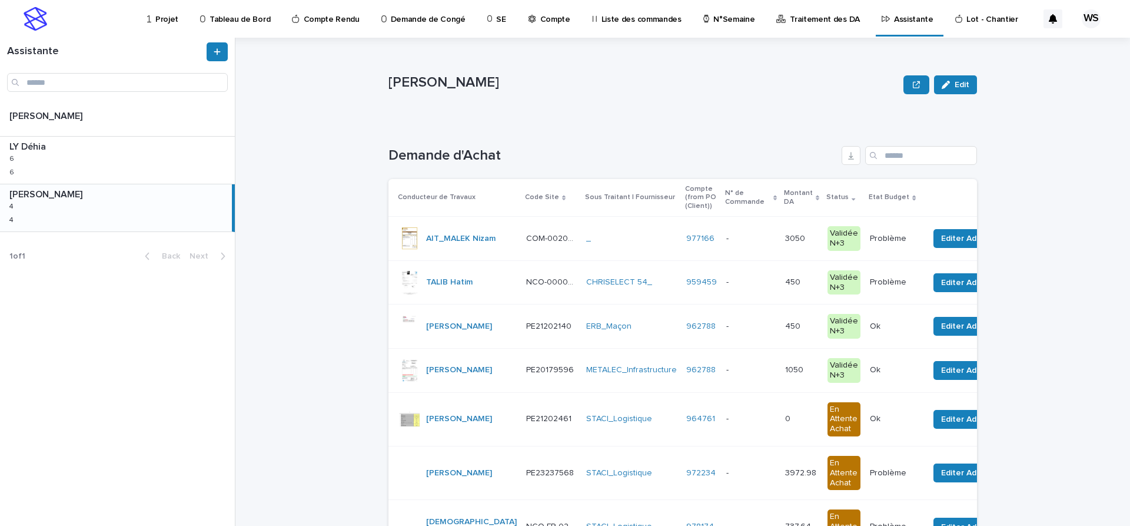
click at [730, 285] on p at bounding box center [750, 282] width 49 height 10
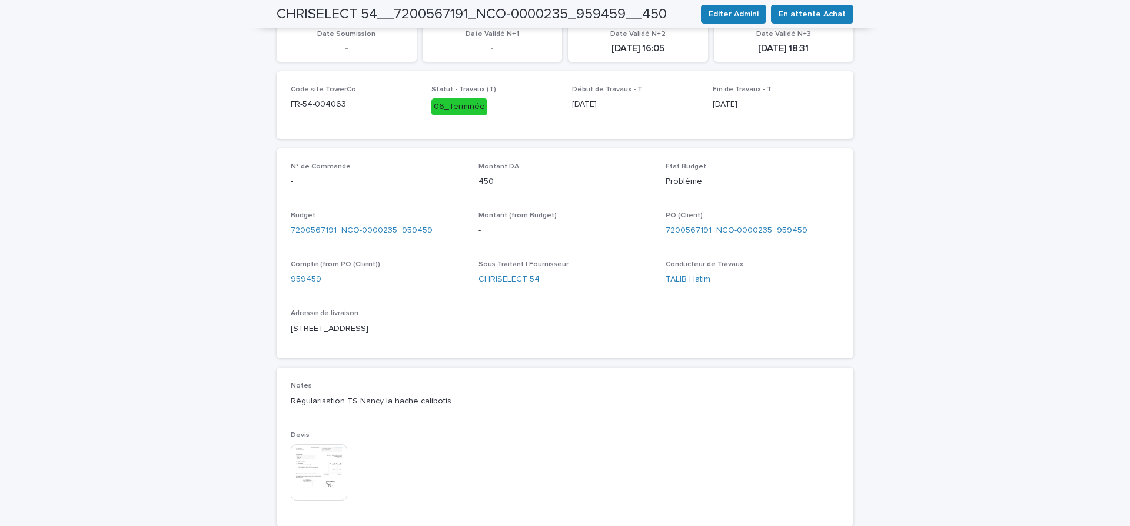
scroll to position [49, 0]
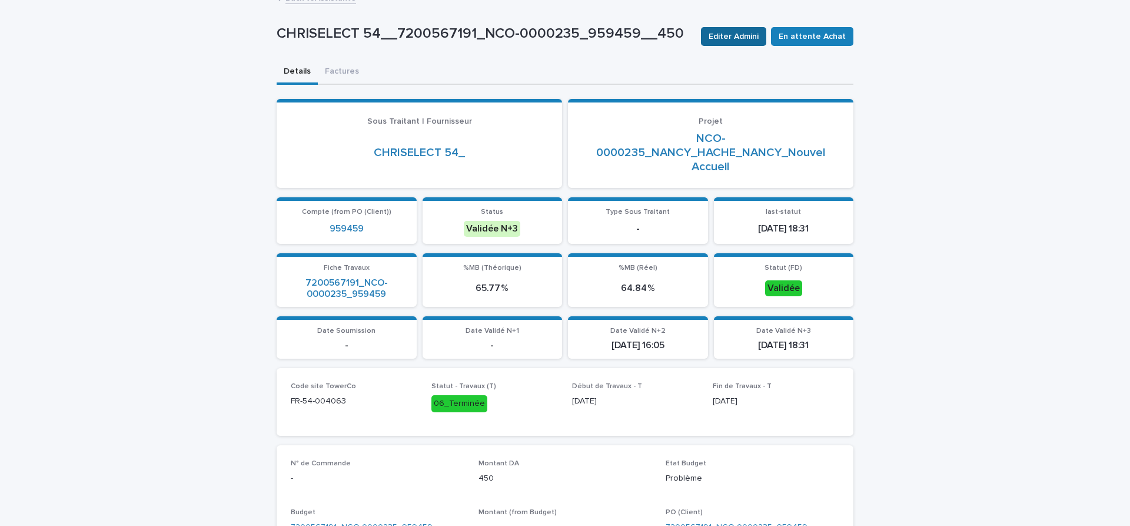
click at [736, 35] on span "Editer Admini" at bounding box center [734, 37] width 50 height 12
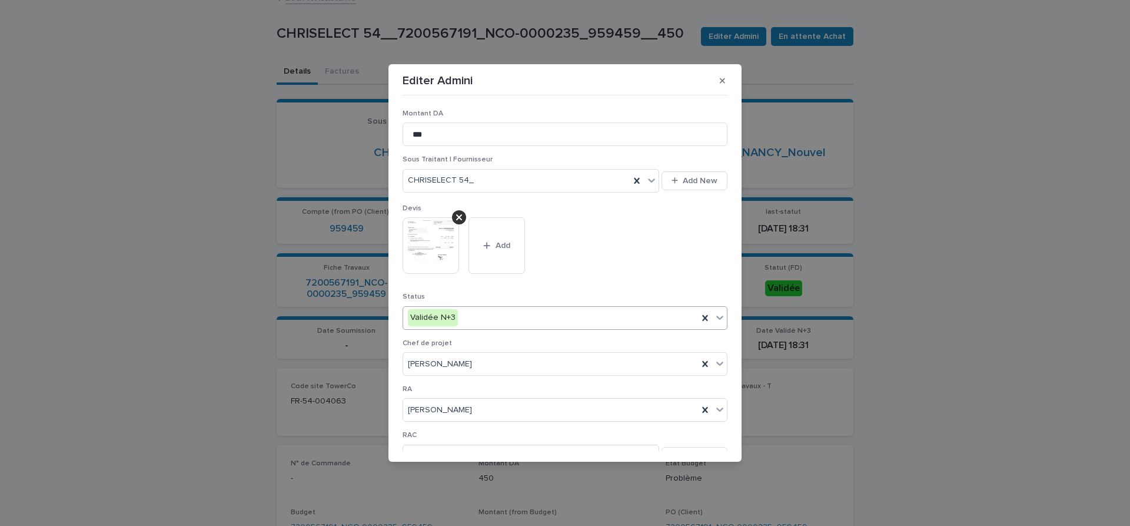
click at [722, 318] on icon at bounding box center [720, 317] width 12 height 12
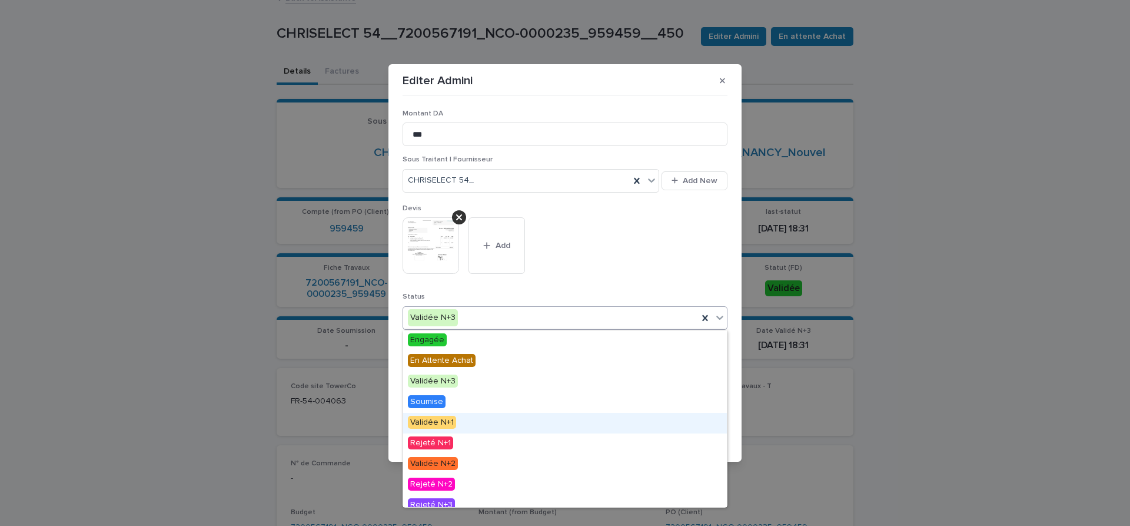
scroll to position [71, 0]
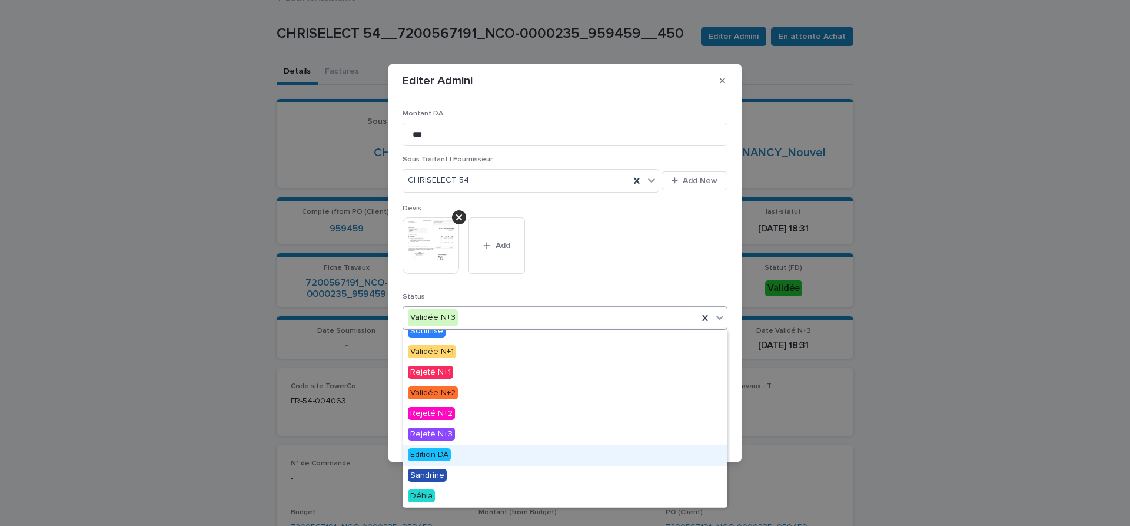
click at [424, 451] on span "Edition DA" at bounding box center [429, 454] width 43 height 13
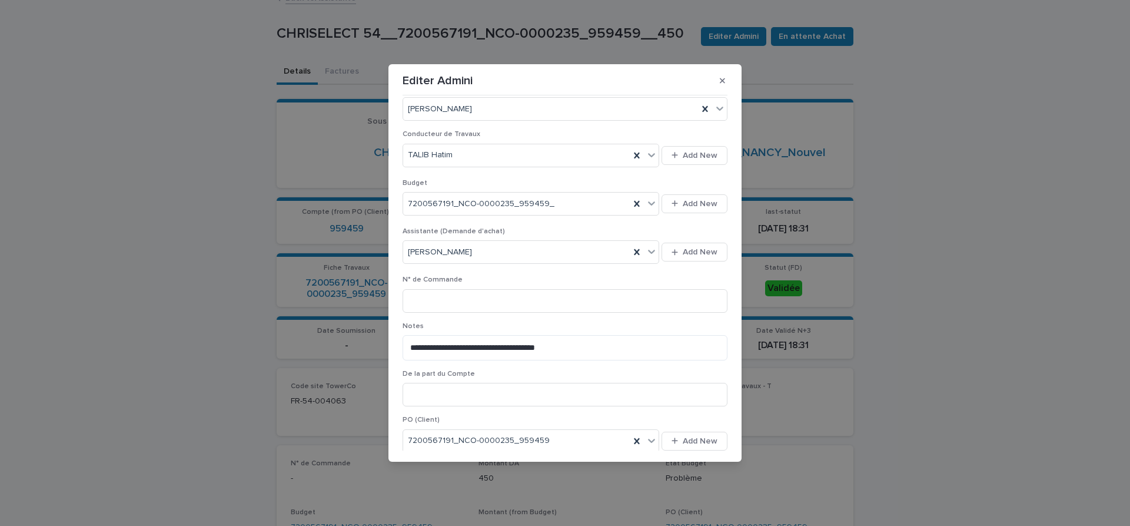
scroll to position [448, 0]
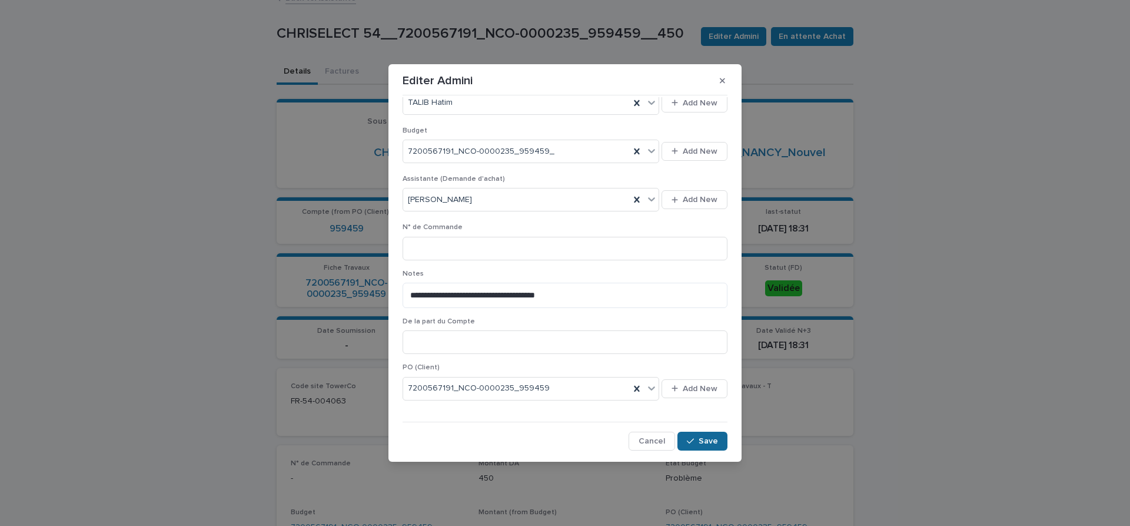
click at [713, 441] on span "Save" at bounding box center [708, 441] width 19 height 8
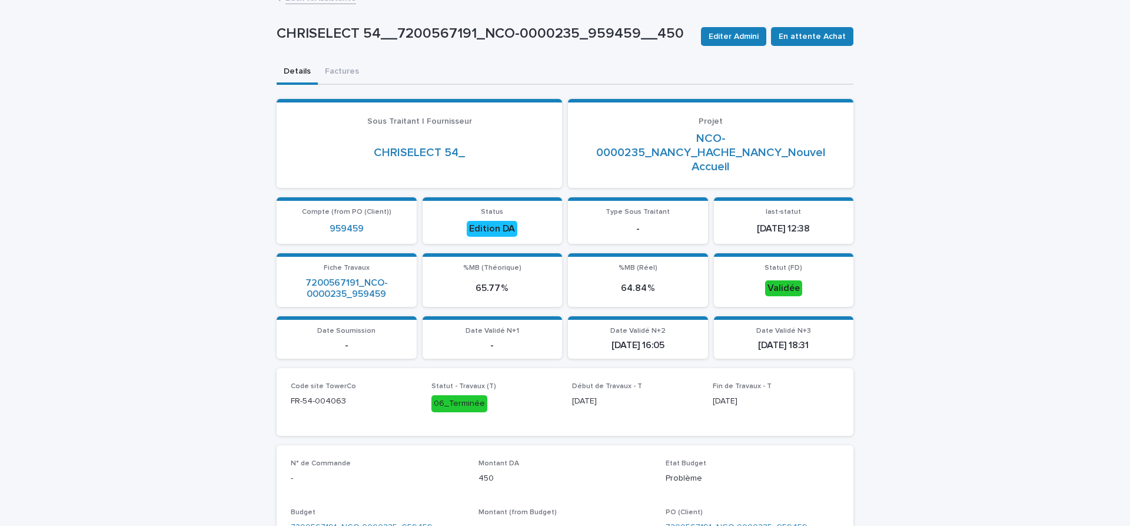
scroll to position [0, 0]
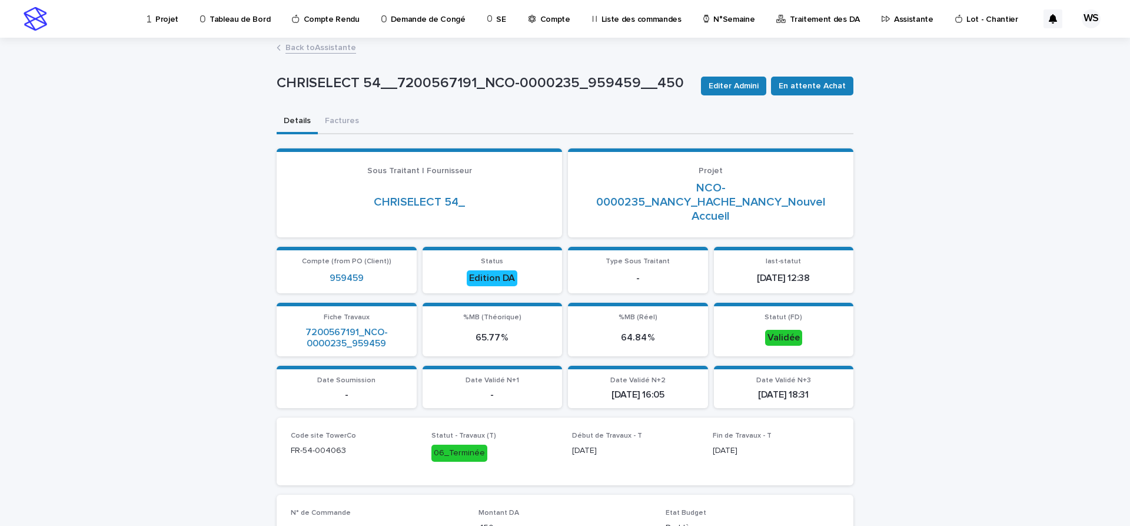
click at [338, 47] on link "Back to Assistante" at bounding box center [320, 47] width 71 height 14
